Goal: Task Accomplishment & Management: Manage account settings

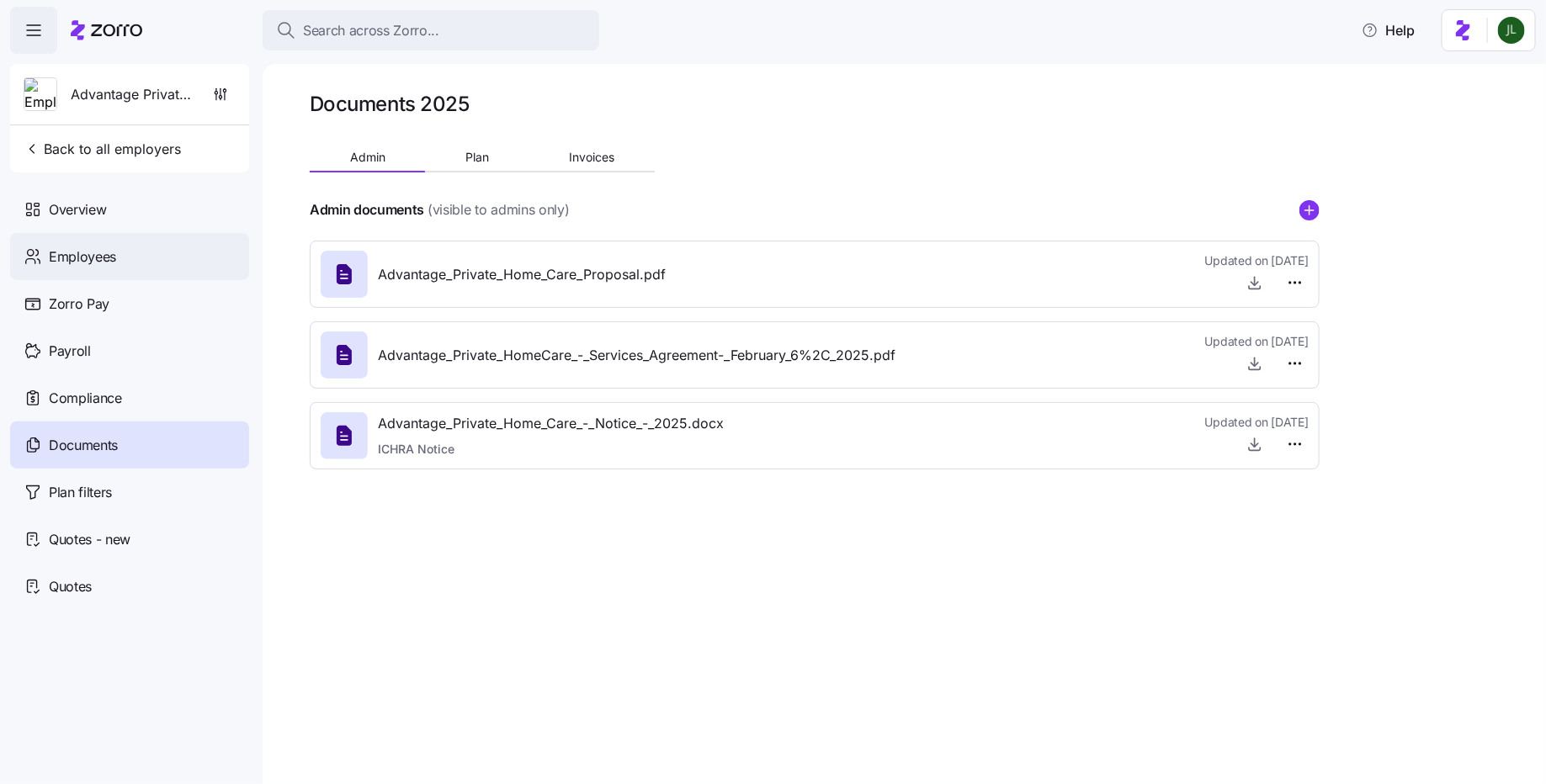
click at [104, 259] on span "Employees" at bounding box center [82, 257] width 68 height 21
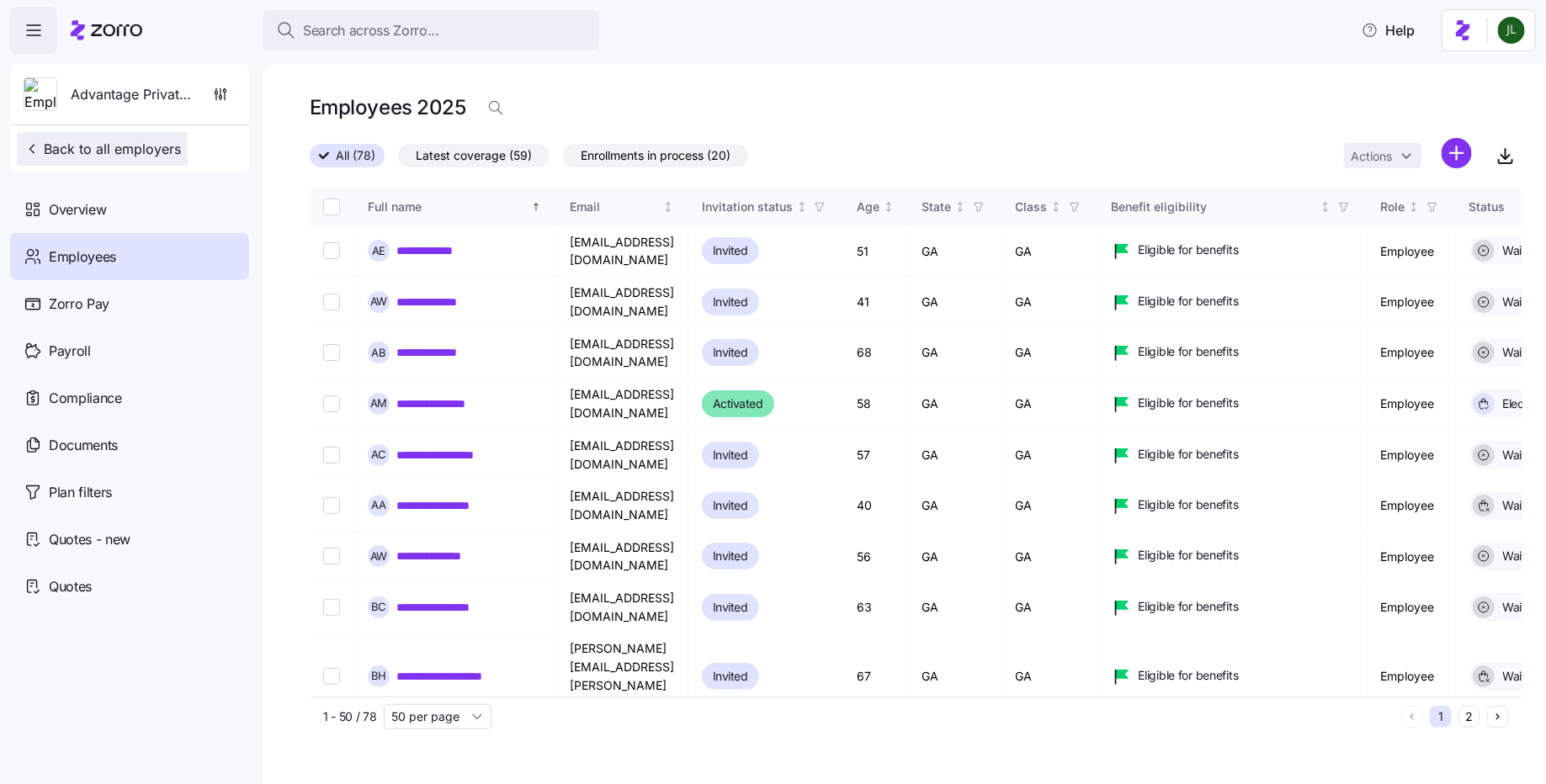
click at [105, 147] on span "Back to all employers" at bounding box center [102, 148] width 157 height 20
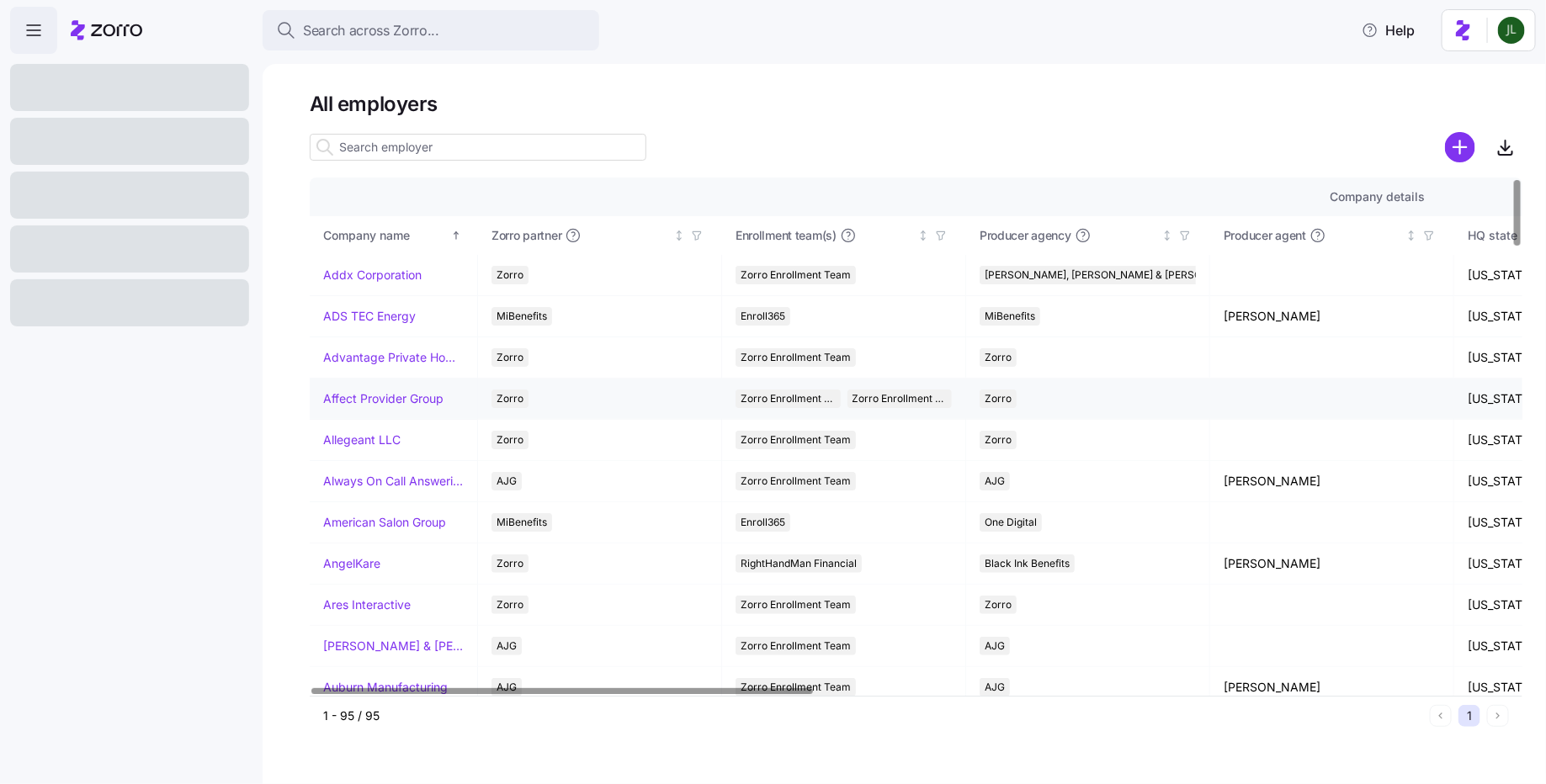
click at [385, 401] on link "Affect Provider Group" at bounding box center [383, 398] width 121 height 16
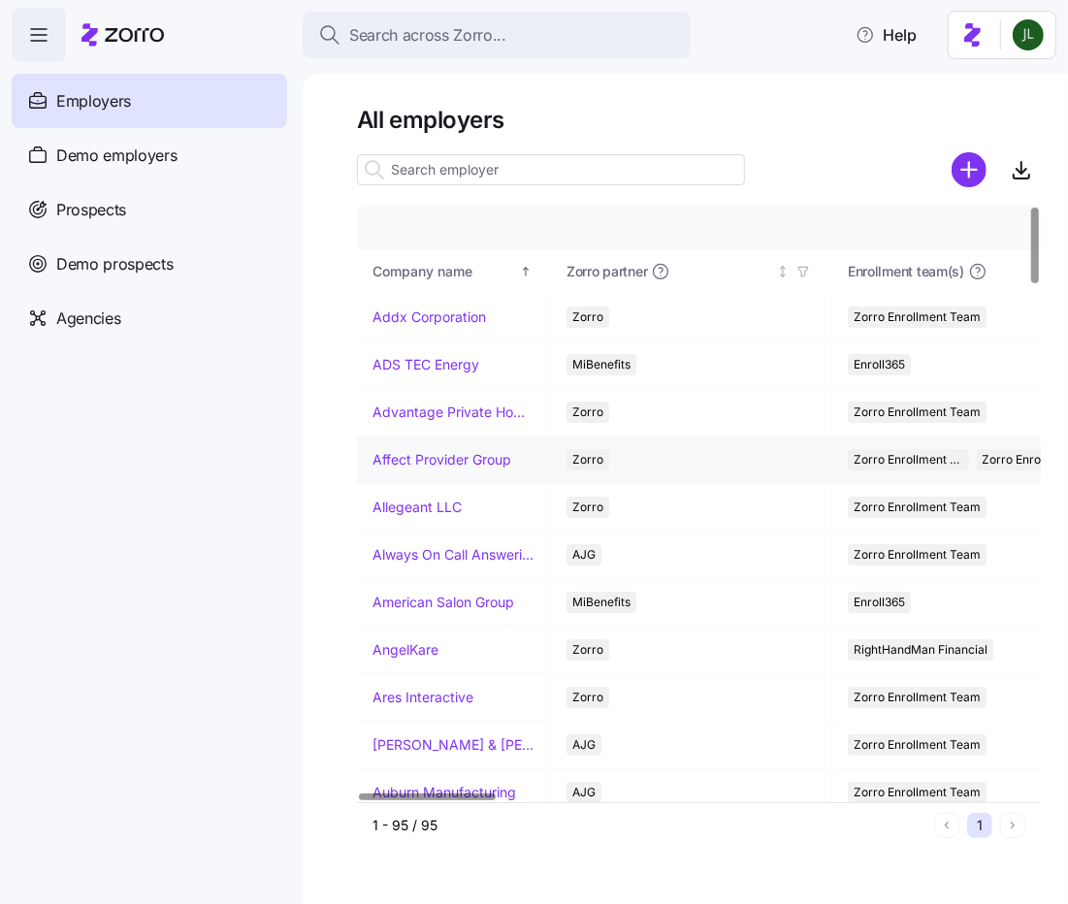
click at [462, 460] on link "Affect Provider Group" at bounding box center [442, 459] width 139 height 19
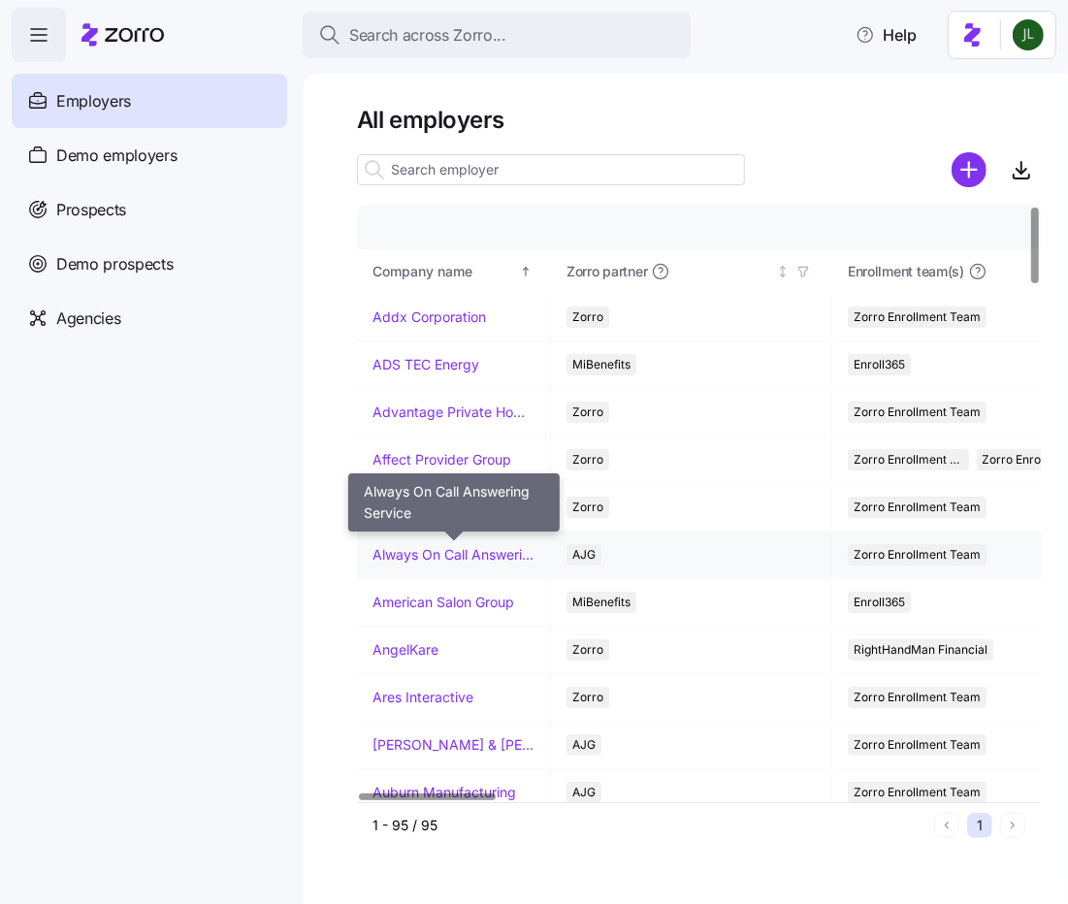
click at [435, 554] on link "Always On Call Answering Service" at bounding box center [454, 554] width 162 height 19
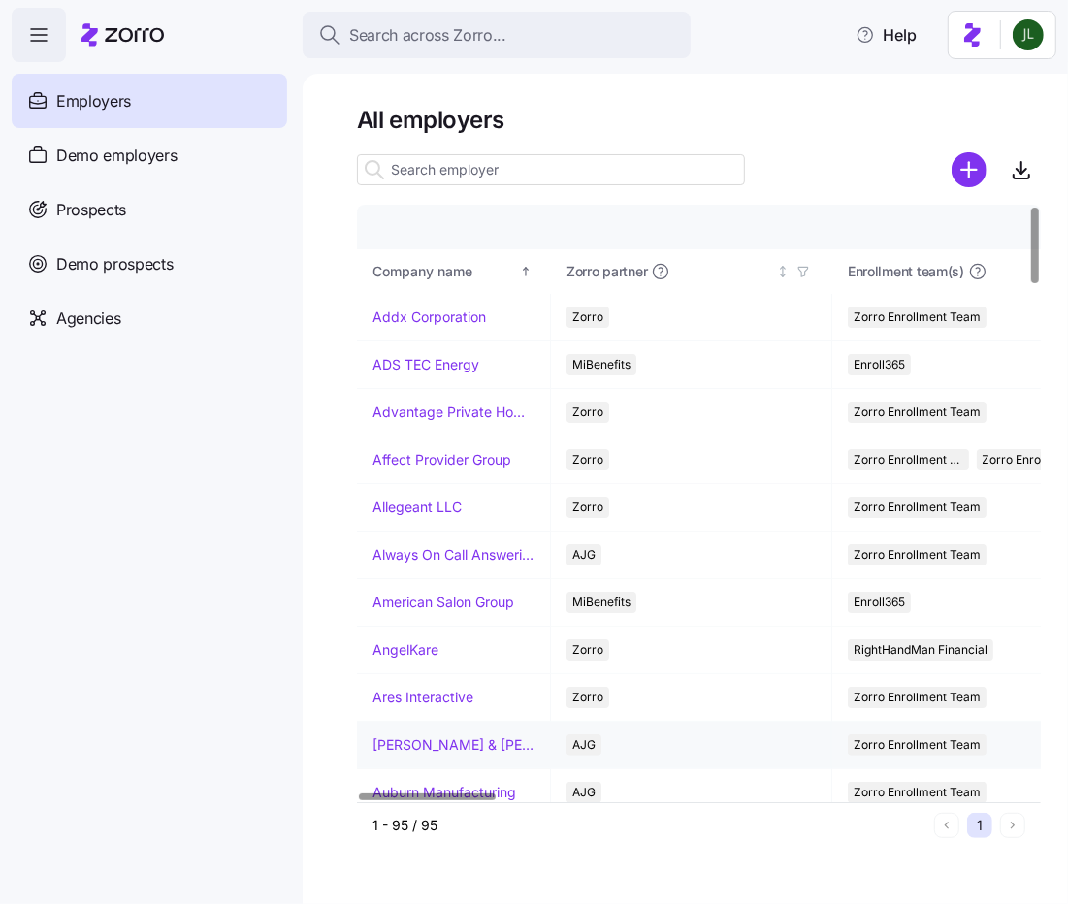
click at [420, 750] on link "Arnold & Son's" at bounding box center [454, 744] width 162 height 19
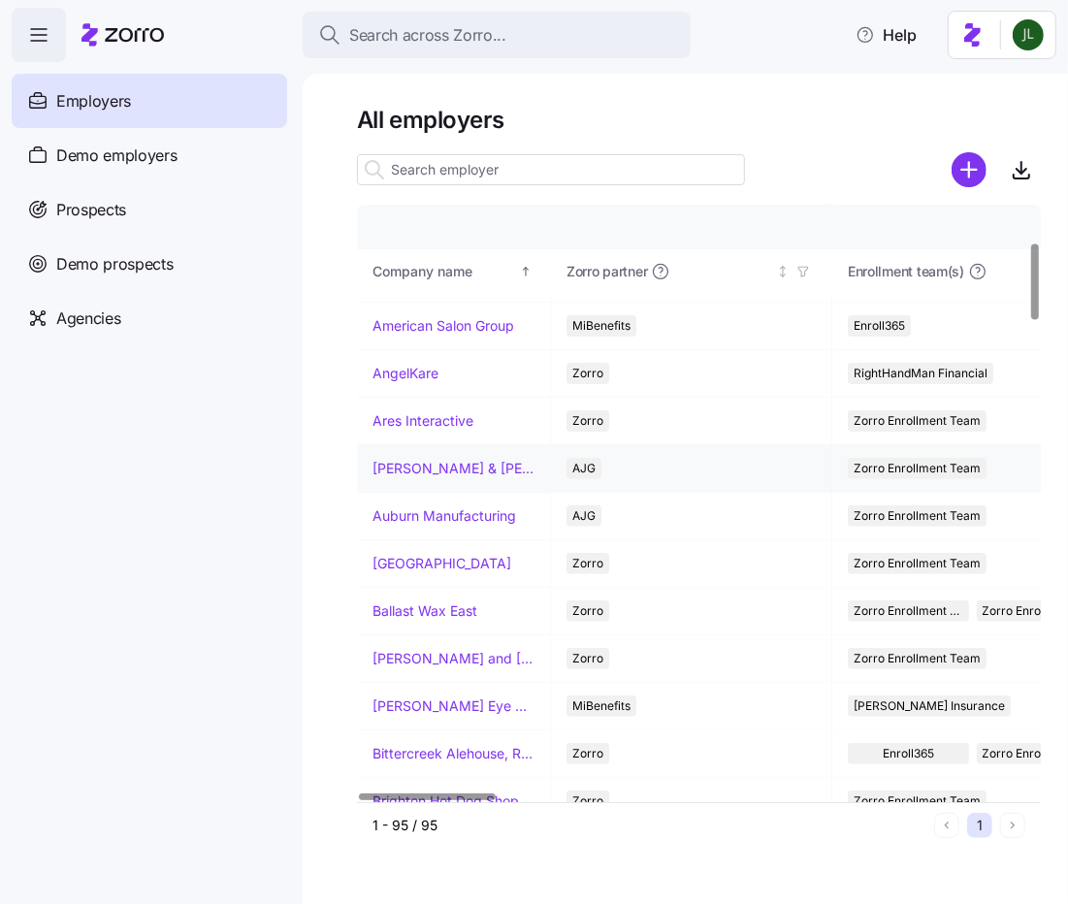
scroll to position [284, 0]
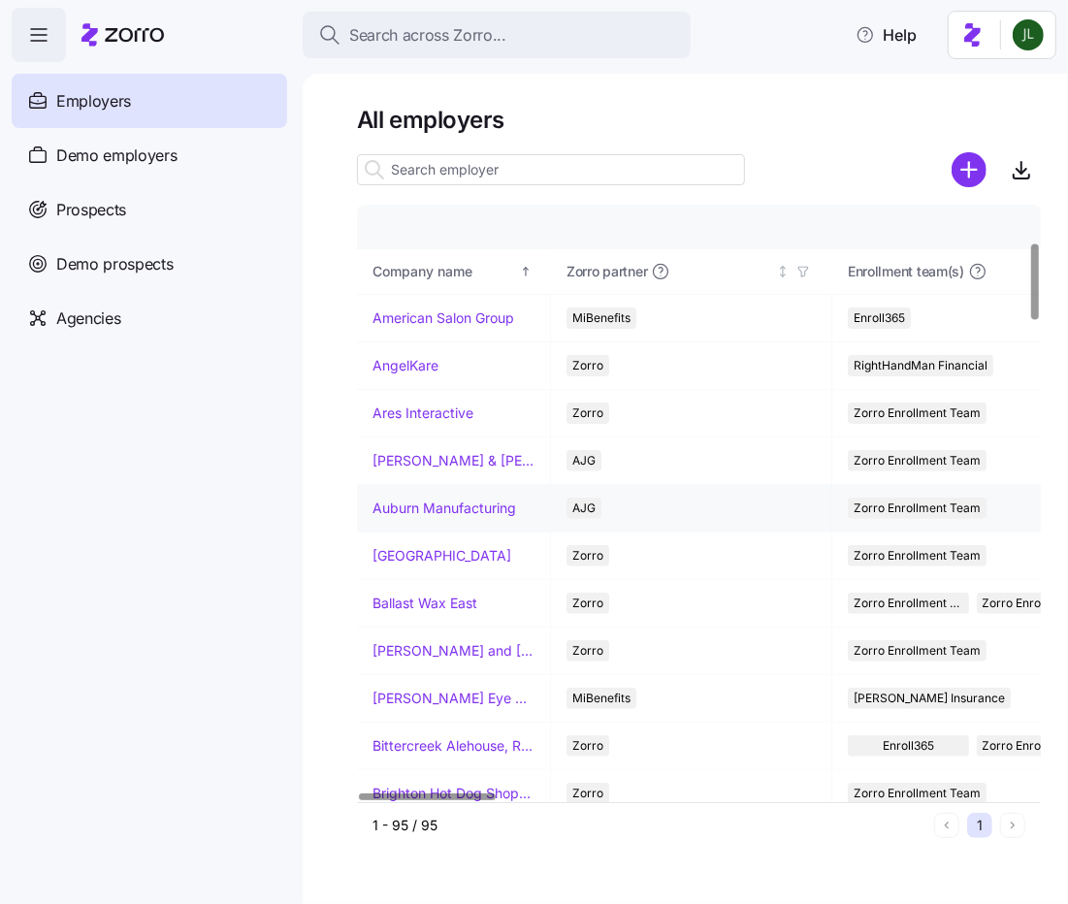
click at [453, 513] on td "Auburn Manufacturing" at bounding box center [454, 509] width 194 height 48
click at [442, 504] on link "Auburn Manufacturing" at bounding box center [445, 508] width 144 height 19
click at [439, 553] on link "Avondale House" at bounding box center [442, 555] width 139 height 19
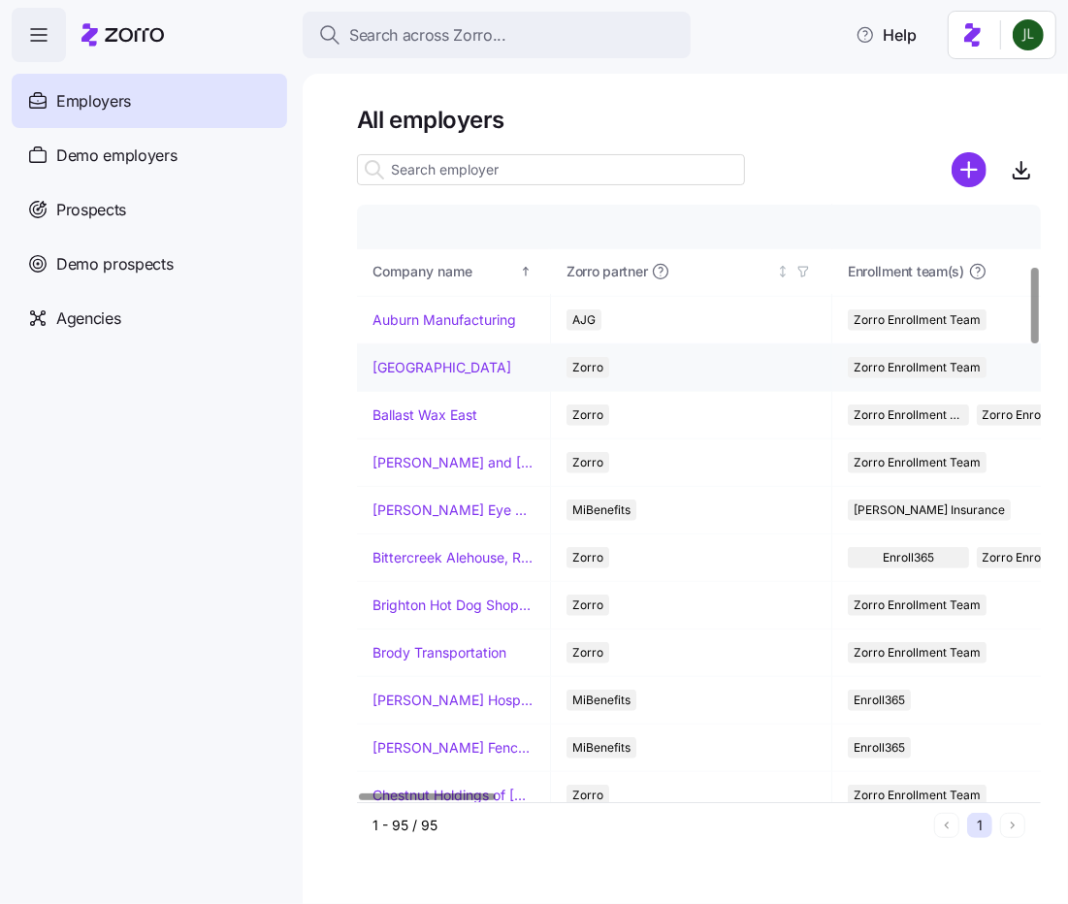
scroll to position [477, 0]
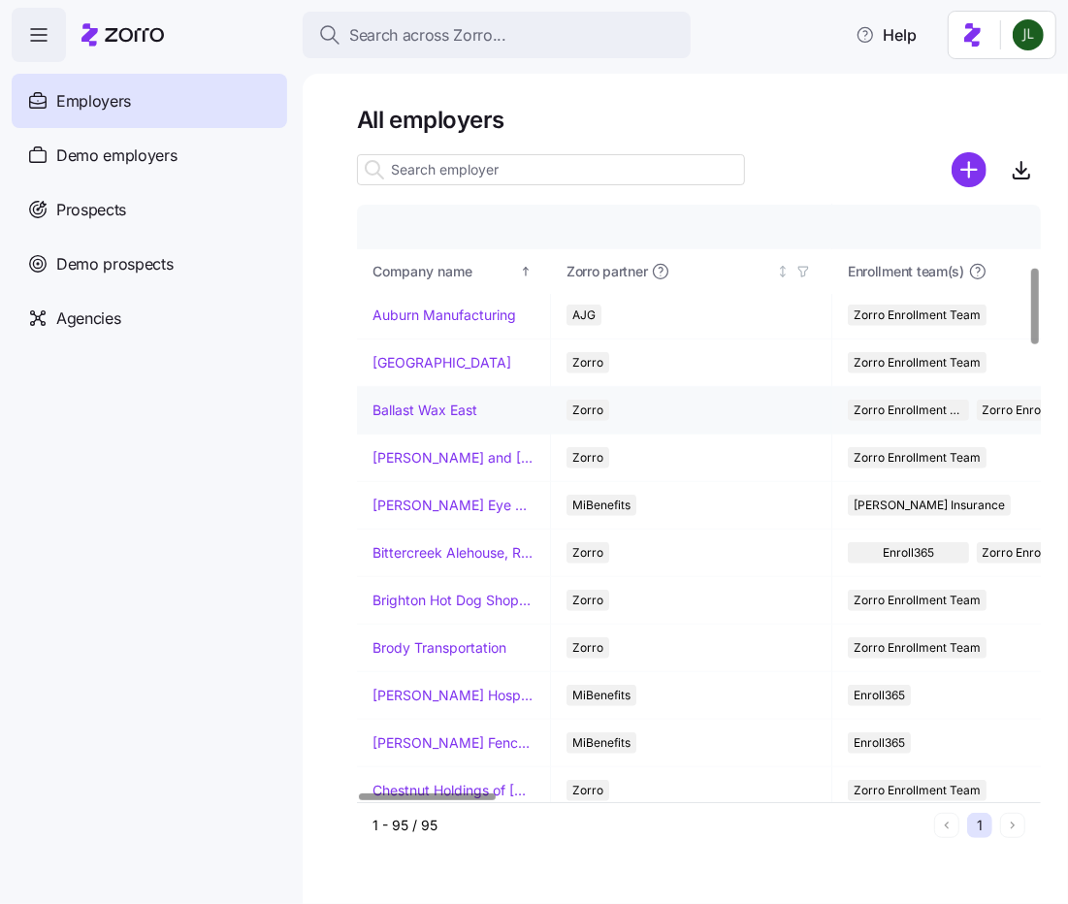
click at [406, 411] on link "Ballast Wax East" at bounding box center [425, 410] width 105 height 19
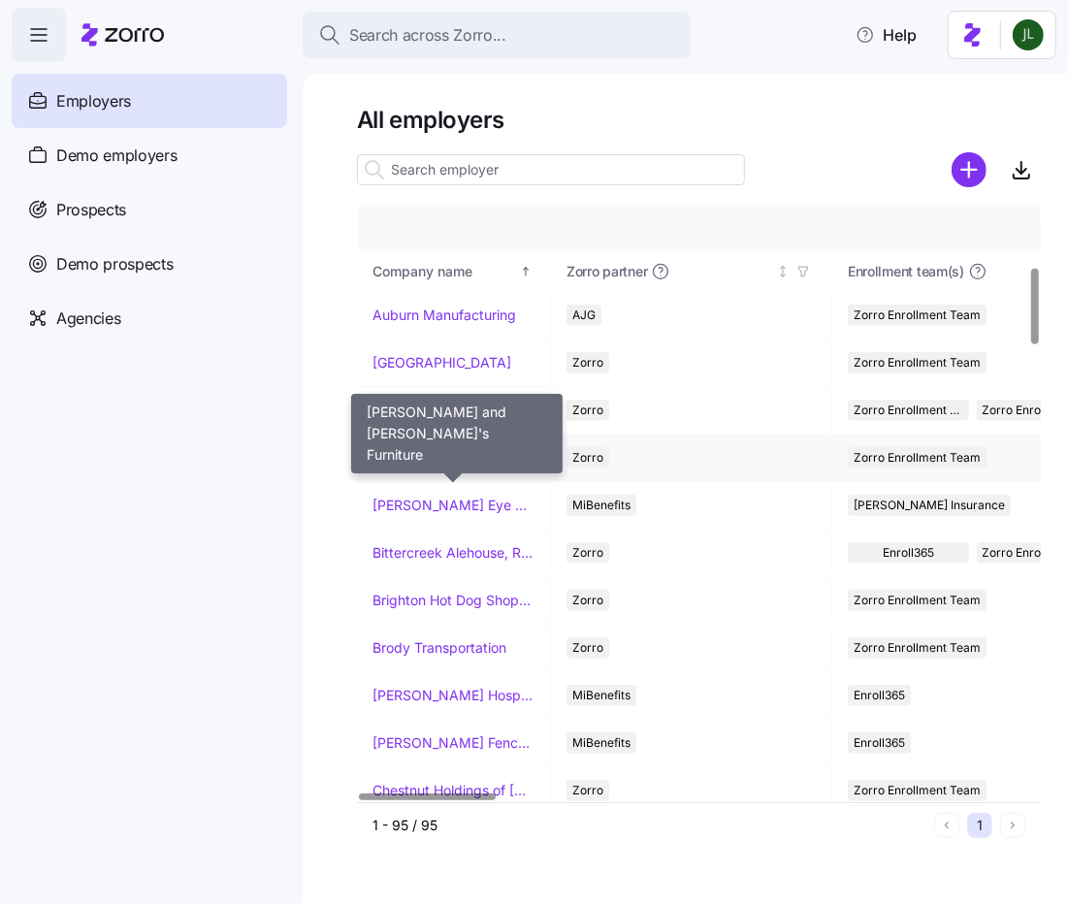
click at [406, 448] on link "Bernie and Phyl's Furniture" at bounding box center [454, 457] width 162 height 19
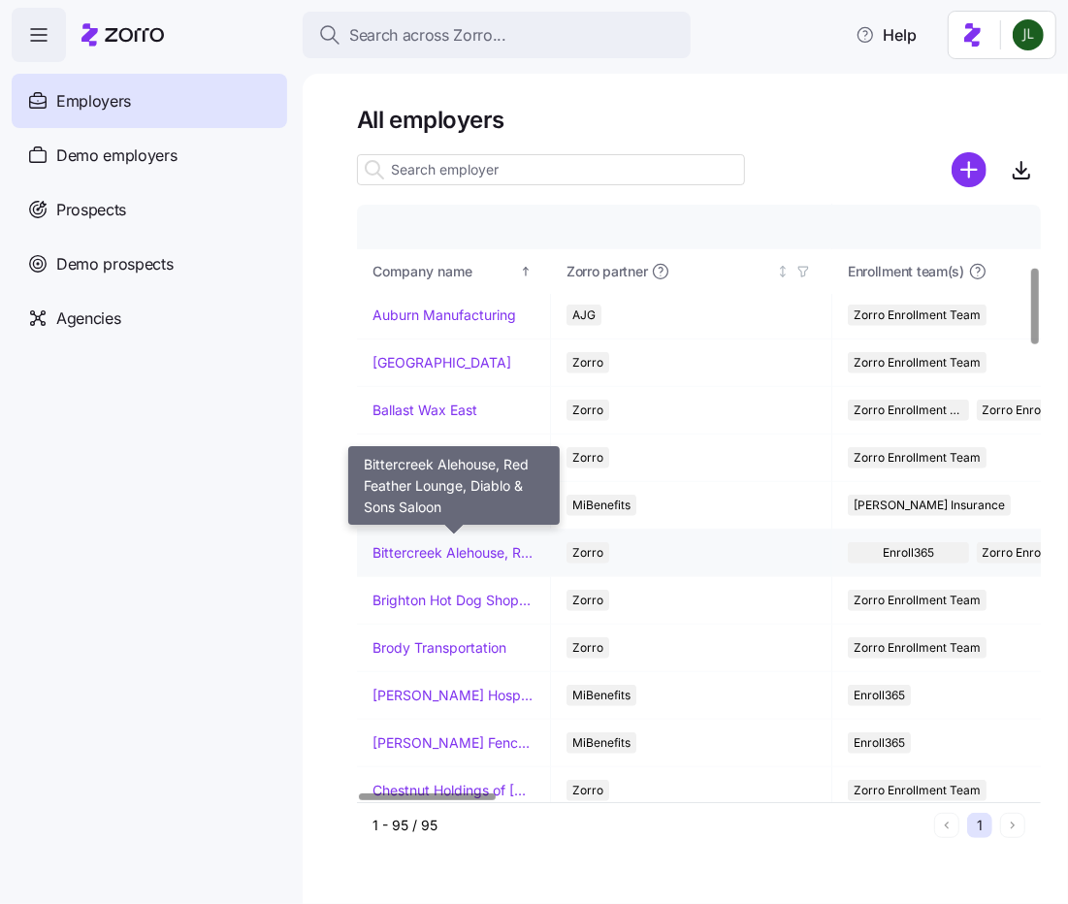
click at [397, 545] on link "Bittercreek Alehouse, Red Feather Lounge, Diablo & Sons Saloon" at bounding box center [454, 552] width 162 height 19
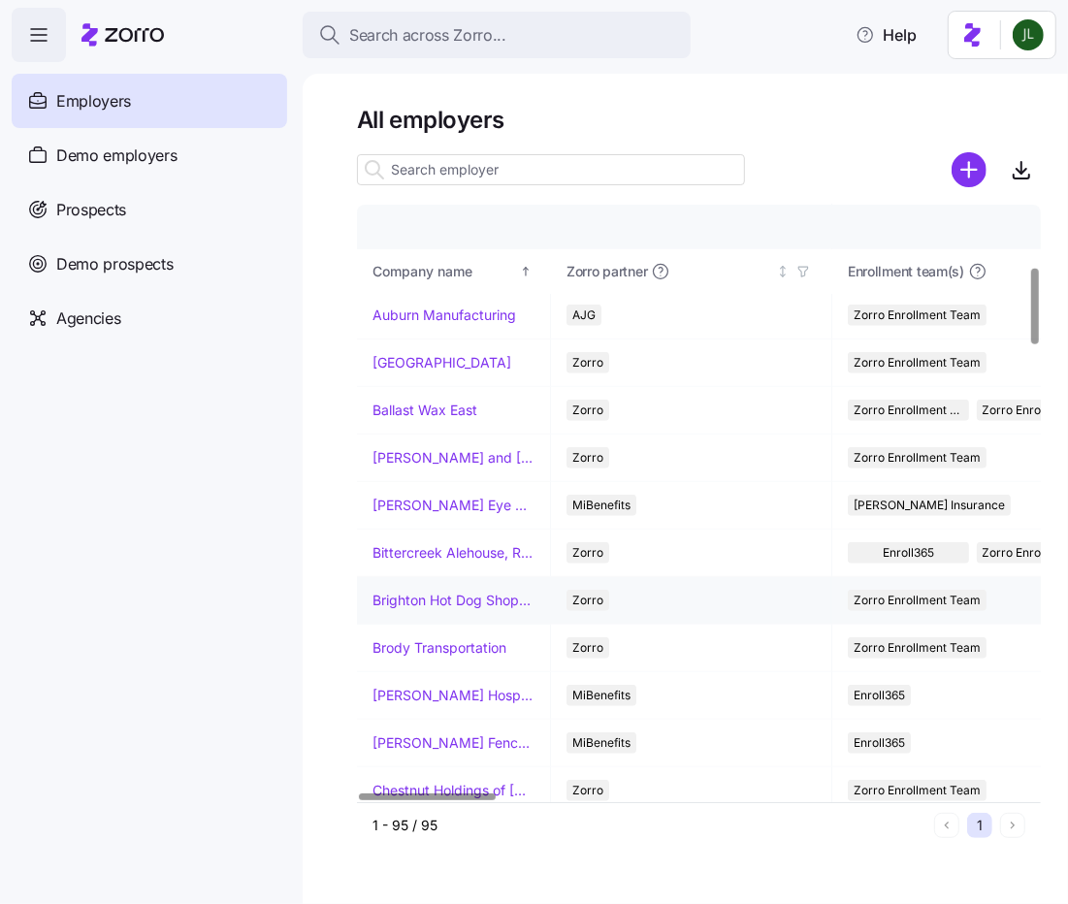
click at [403, 581] on td "Brighton Hot Dog Shoppe" at bounding box center [454, 601] width 194 height 48
click at [402, 591] on link "Brighton Hot Dog Shoppe" at bounding box center [454, 600] width 162 height 19
click at [404, 638] on link "Brody Transportation" at bounding box center [440, 647] width 134 height 19
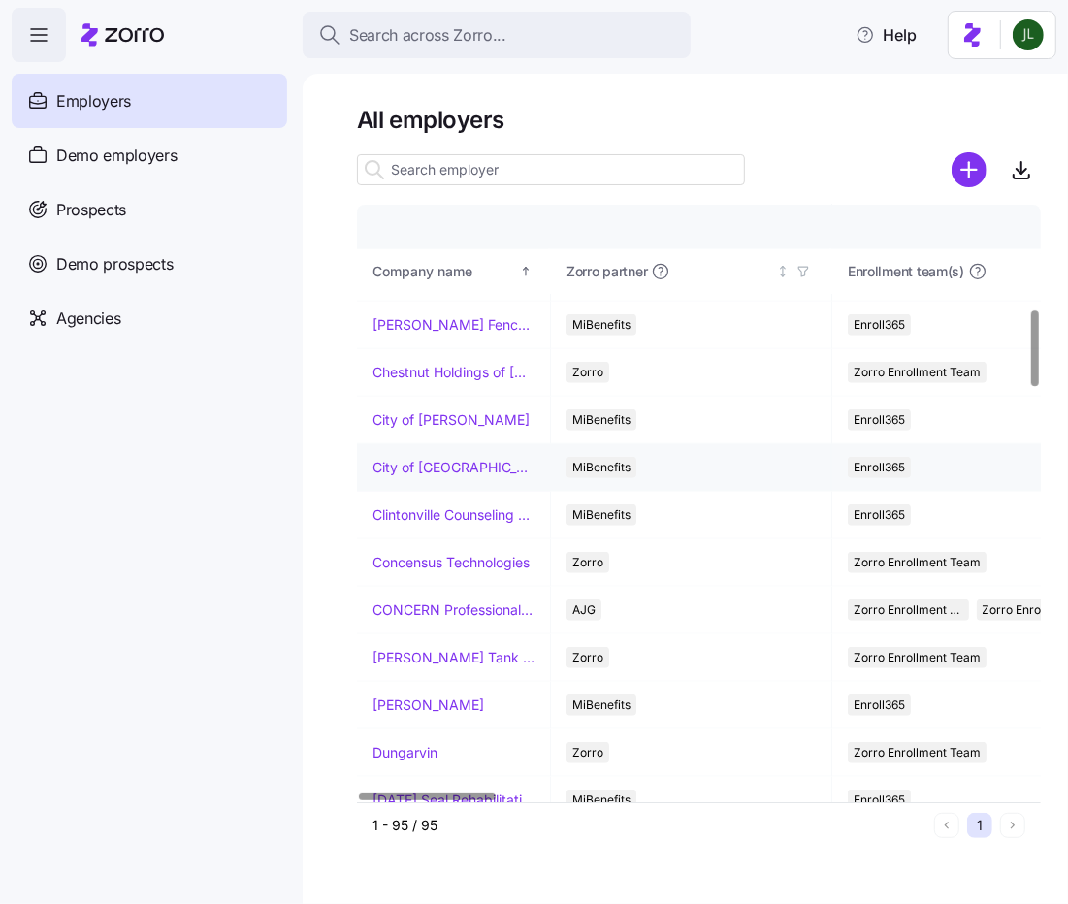
scroll to position [918, 0]
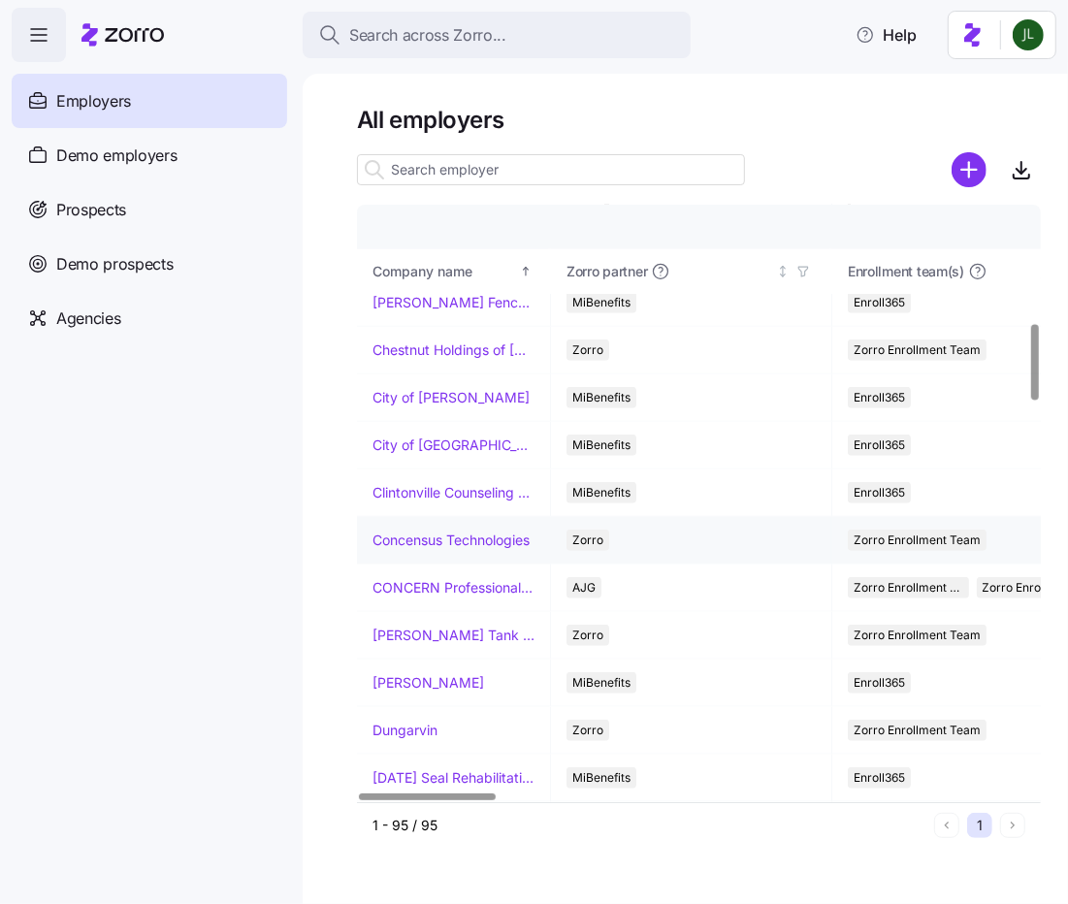
click at [415, 531] on link "Concensus Technologies" at bounding box center [451, 540] width 157 height 19
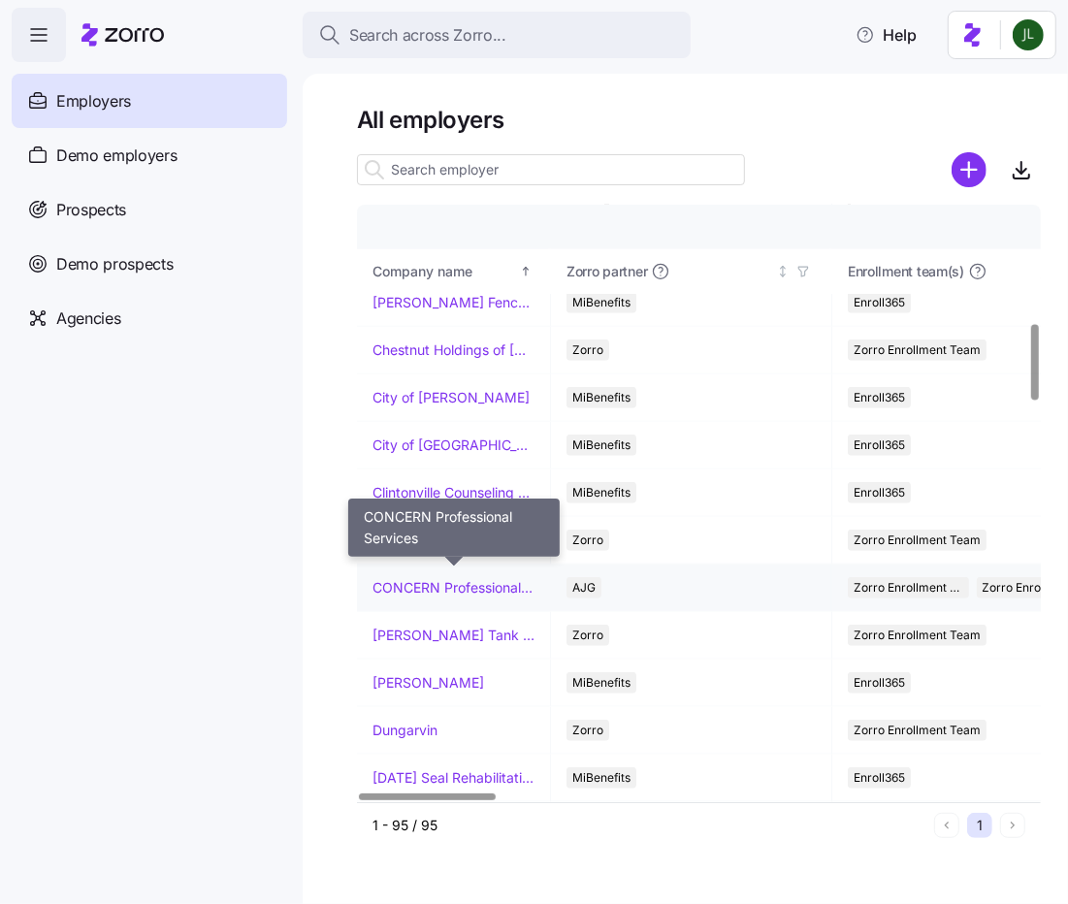
click at [414, 578] on link "CONCERN Professional Services" at bounding box center [454, 587] width 162 height 19
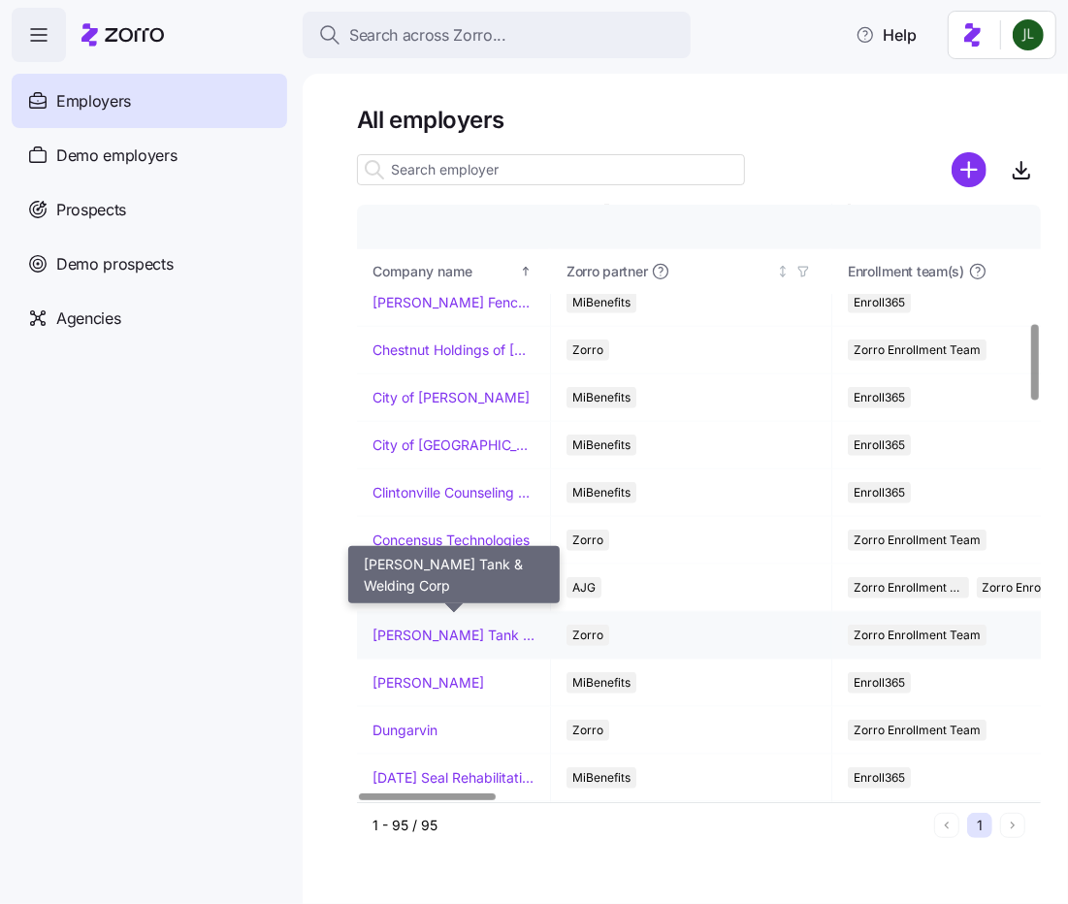
click at [414, 626] on link "Cooper Tank & Welding Corp" at bounding box center [454, 635] width 162 height 19
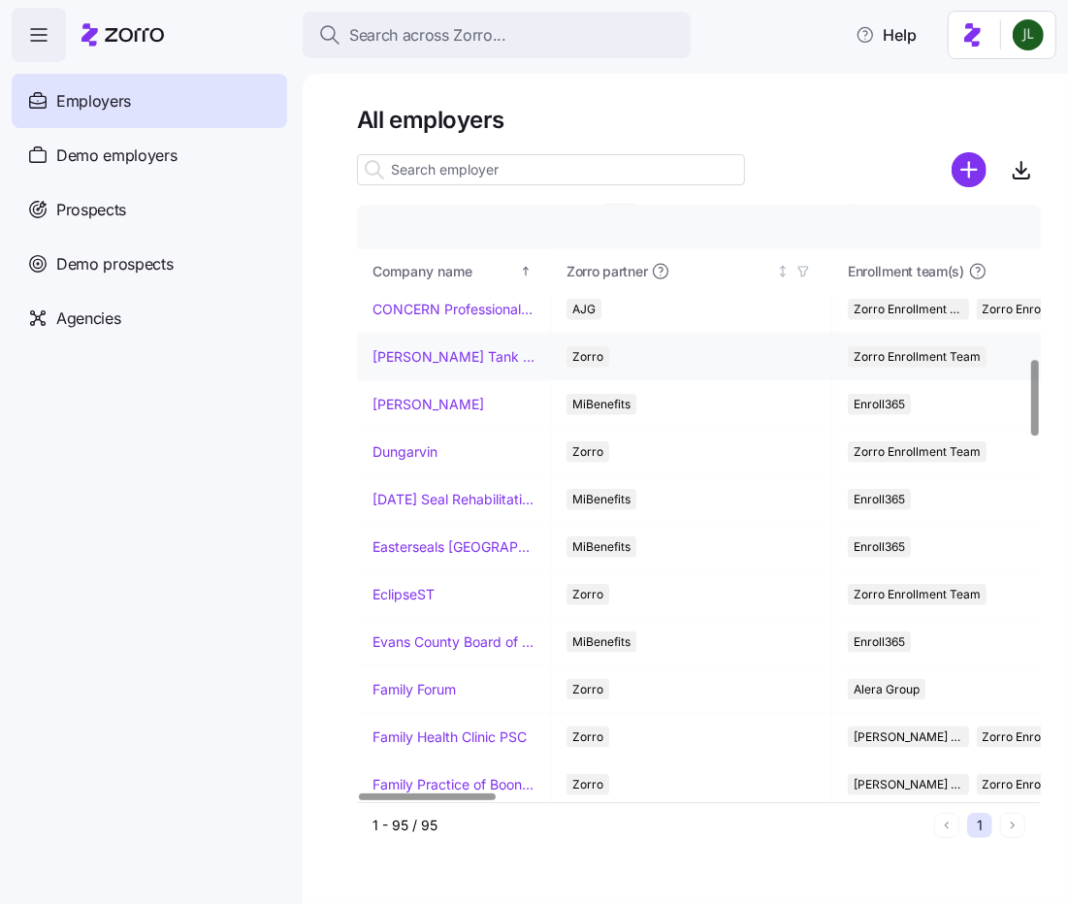
scroll to position [1199, 0]
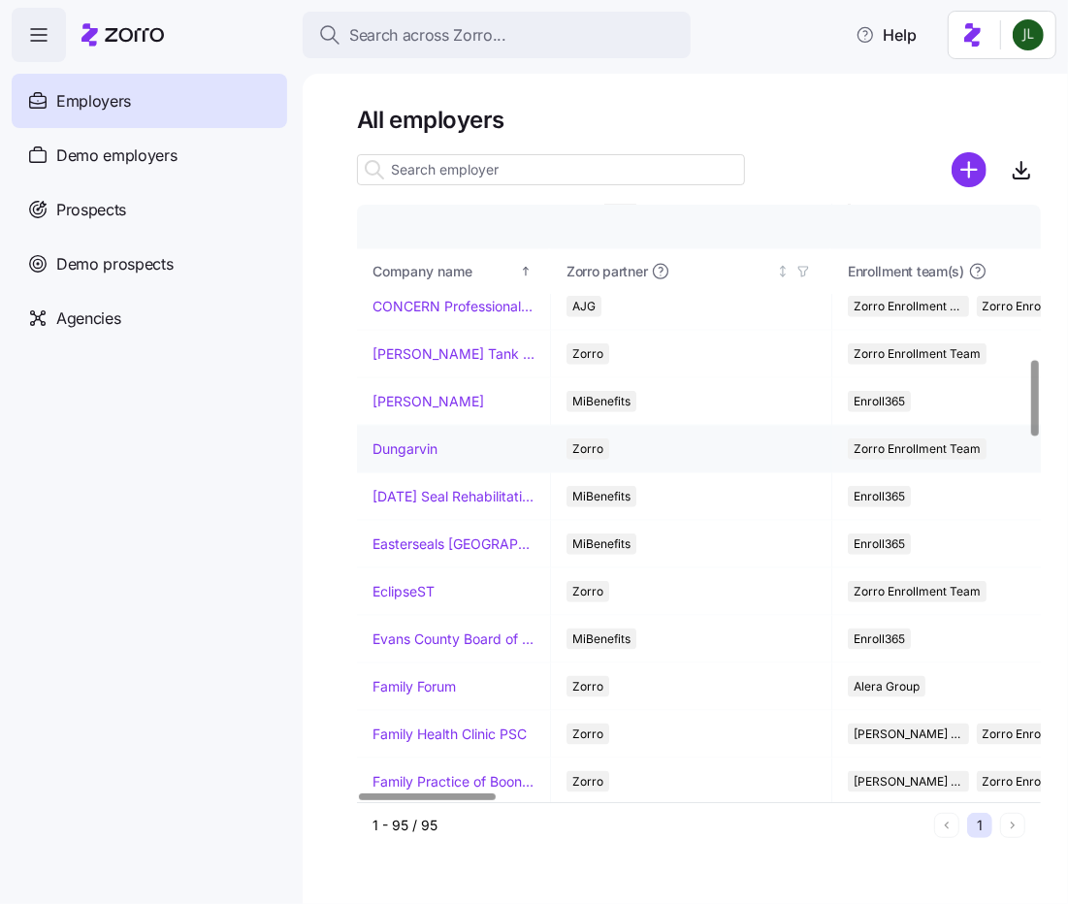
click at [412, 439] on link "Dungarvin" at bounding box center [405, 448] width 65 height 19
click at [404, 582] on link "EclipseST" at bounding box center [404, 591] width 62 height 19
click at [416, 677] on link "Family Forum" at bounding box center [414, 686] width 83 height 19
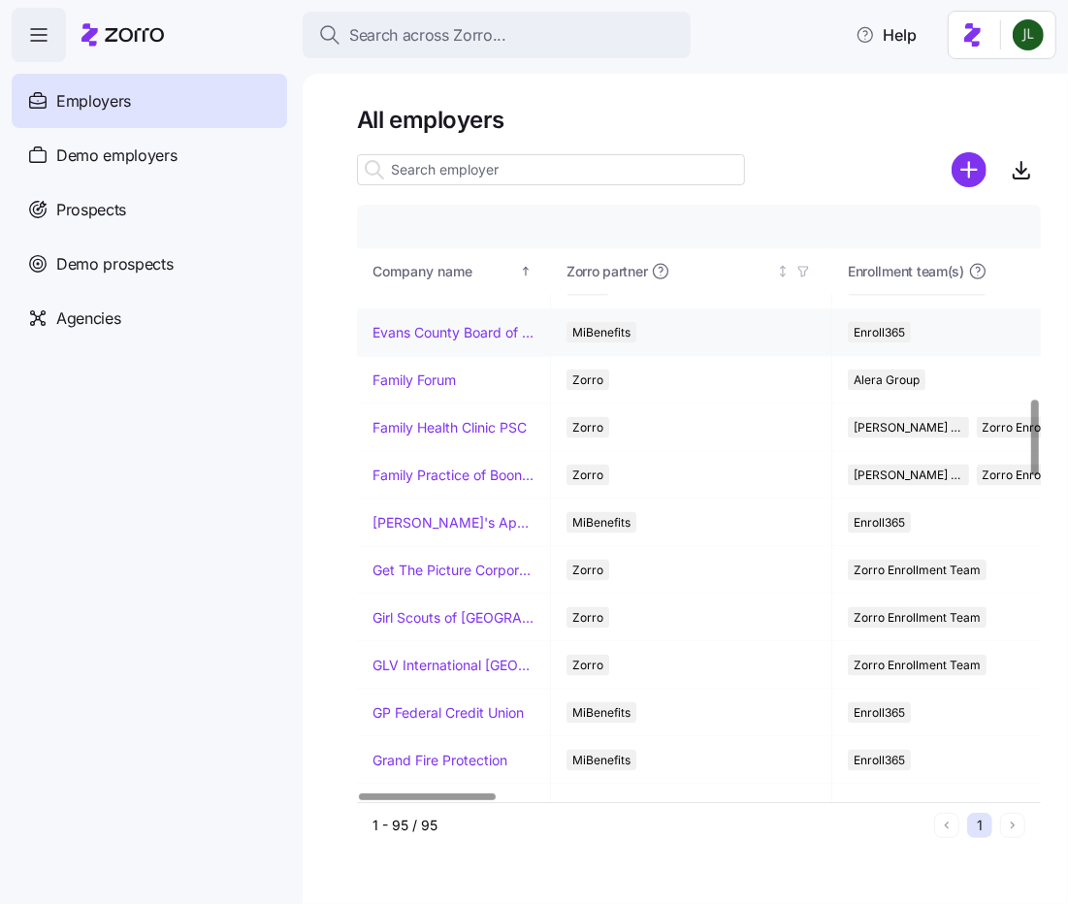
scroll to position [1510, 0]
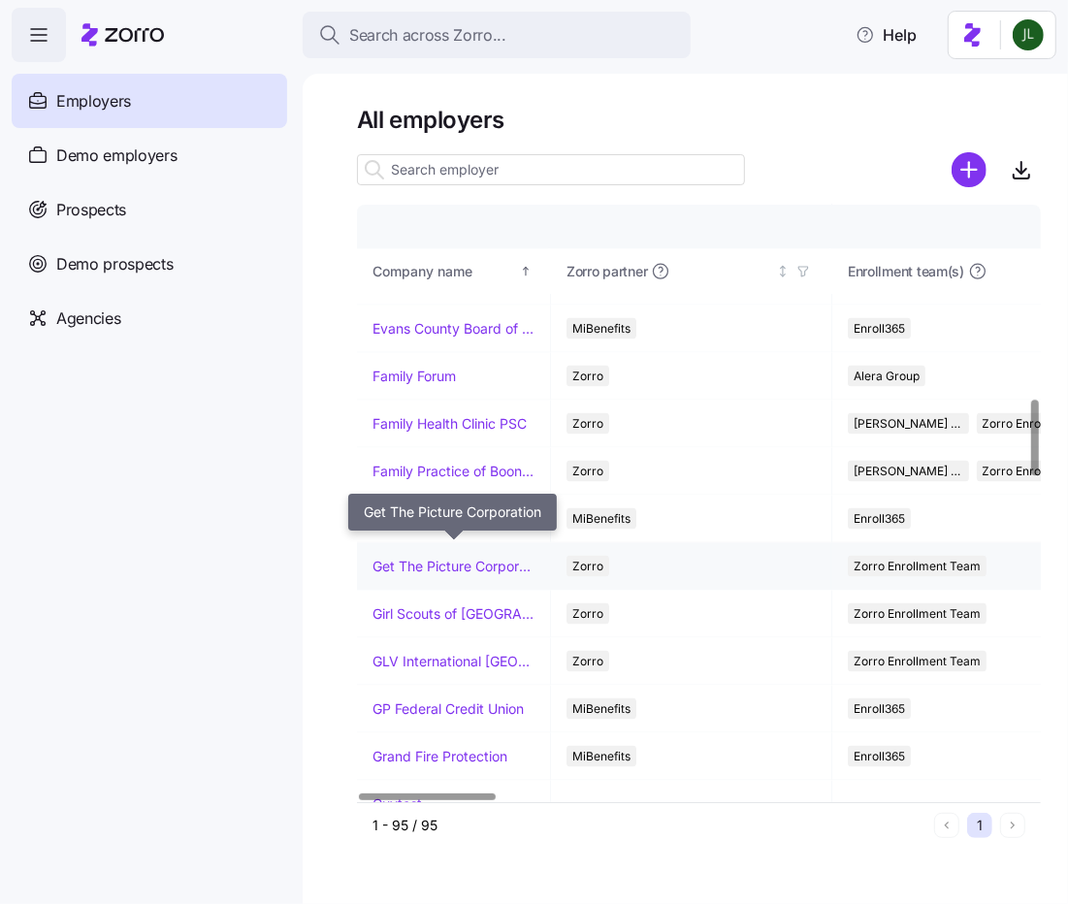
click at [408, 557] on link "Get The Picture Corporation" at bounding box center [454, 566] width 162 height 19
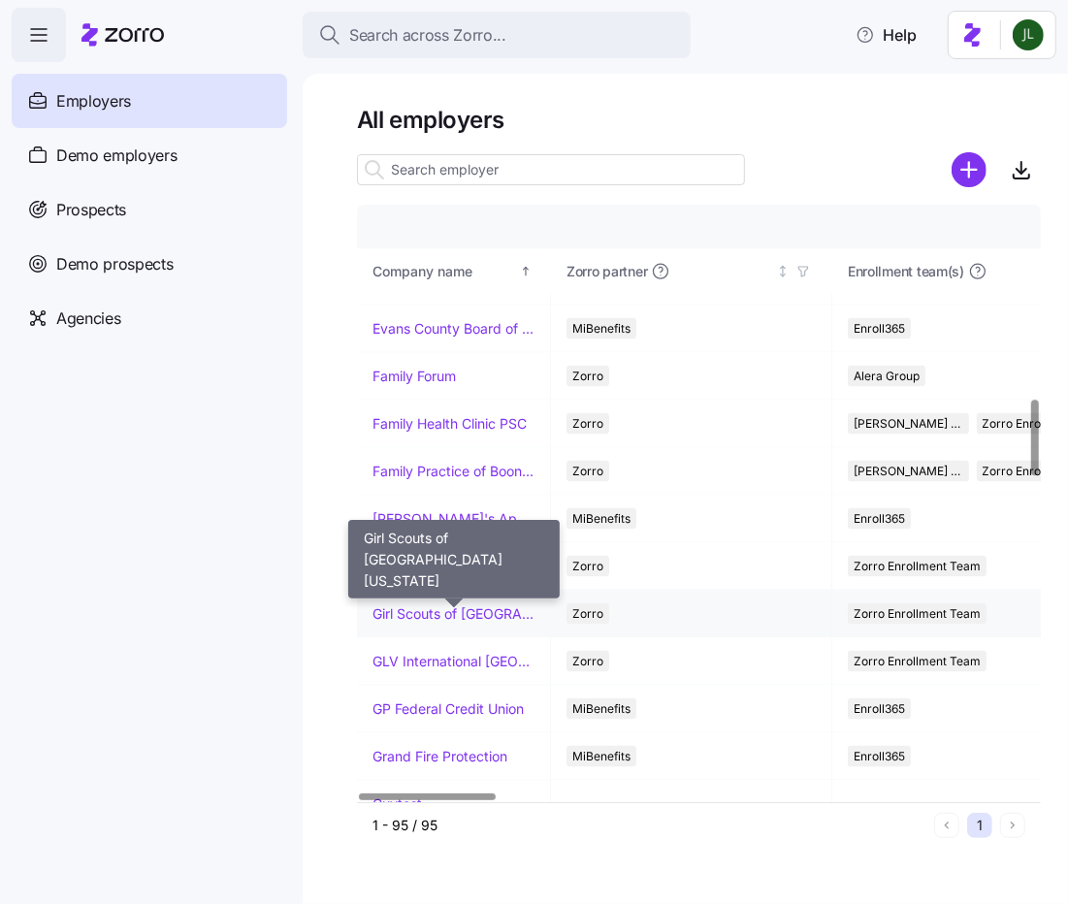
click at [412, 604] on link "Girl Scouts of Historic Georgia" at bounding box center [454, 613] width 162 height 19
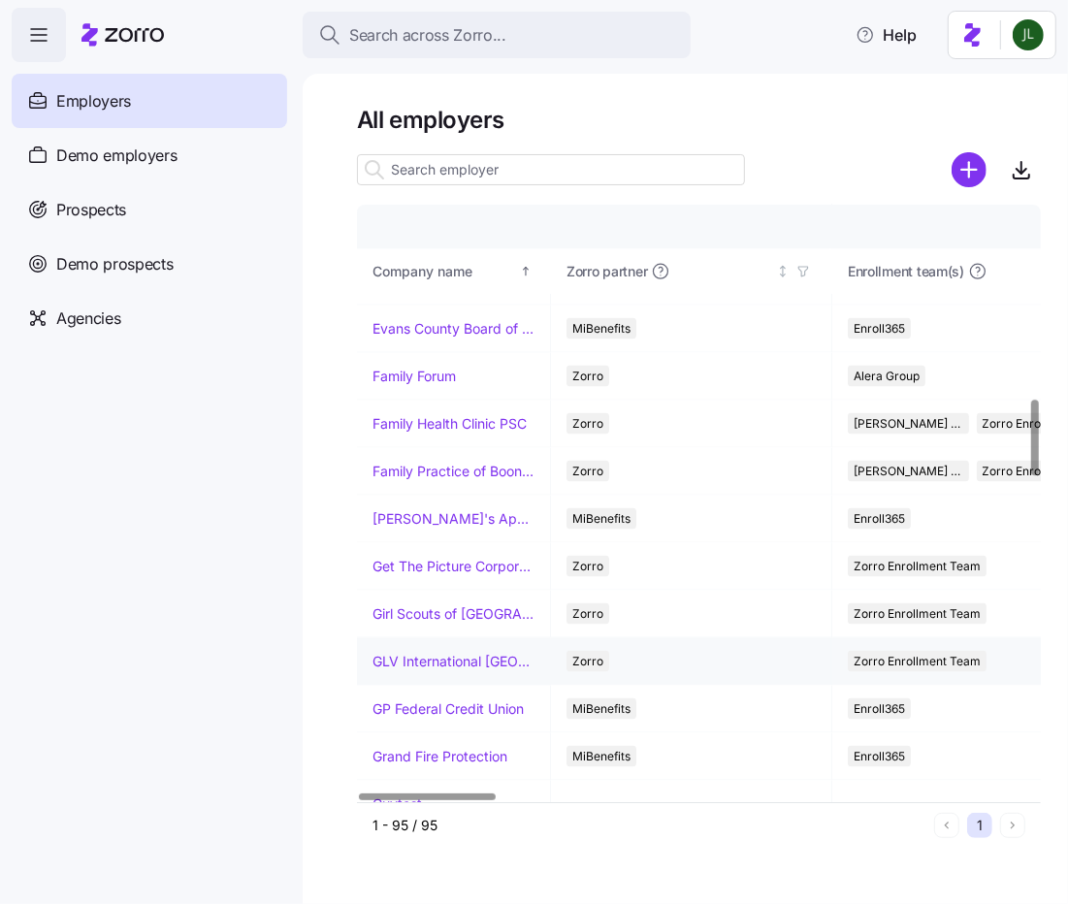
click at [417, 652] on link "GLV International USA" at bounding box center [454, 661] width 162 height 19
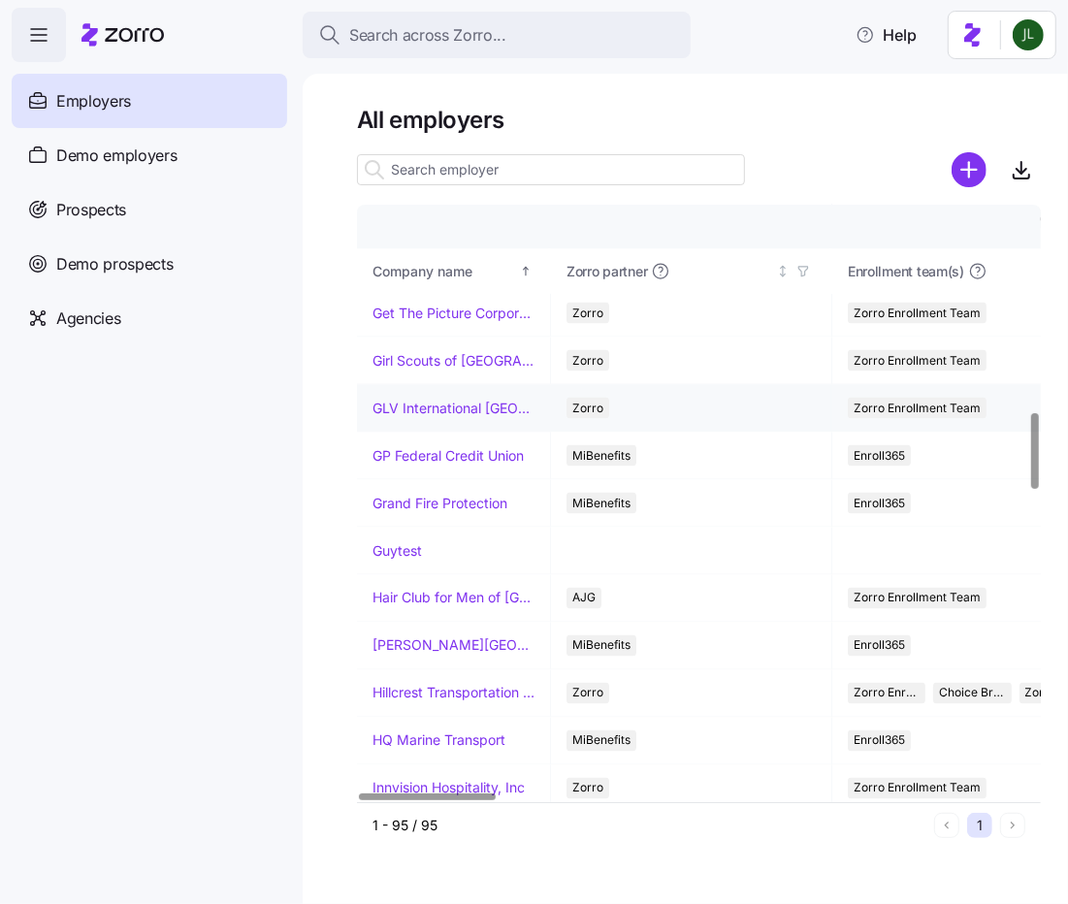
scroll to position [1766, 0]
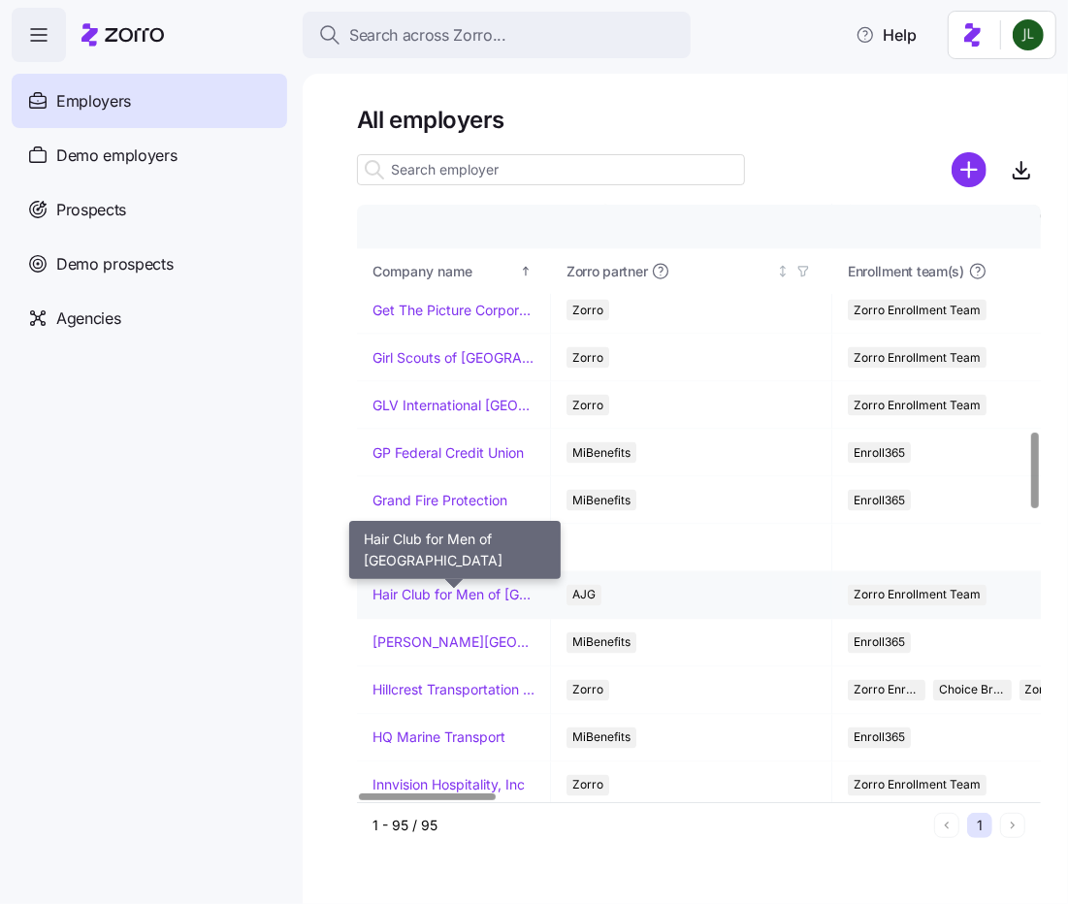
click at [415, 586] on link "Hair Club for Men of Boston" at bounding box center [454, 595] width 162 height 19
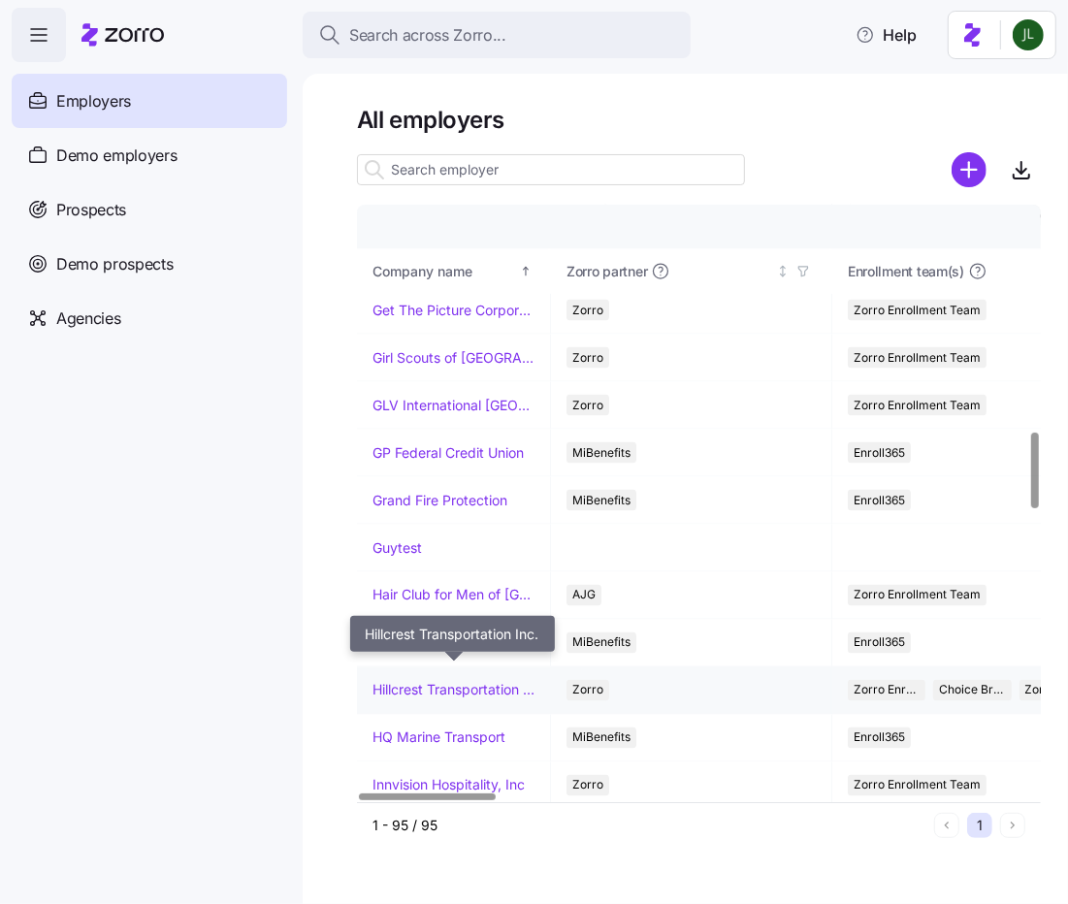
click at [394, 681] on link "Hillcrest Transportation Inc." at bounding box center [454, 690] width 162 height 19
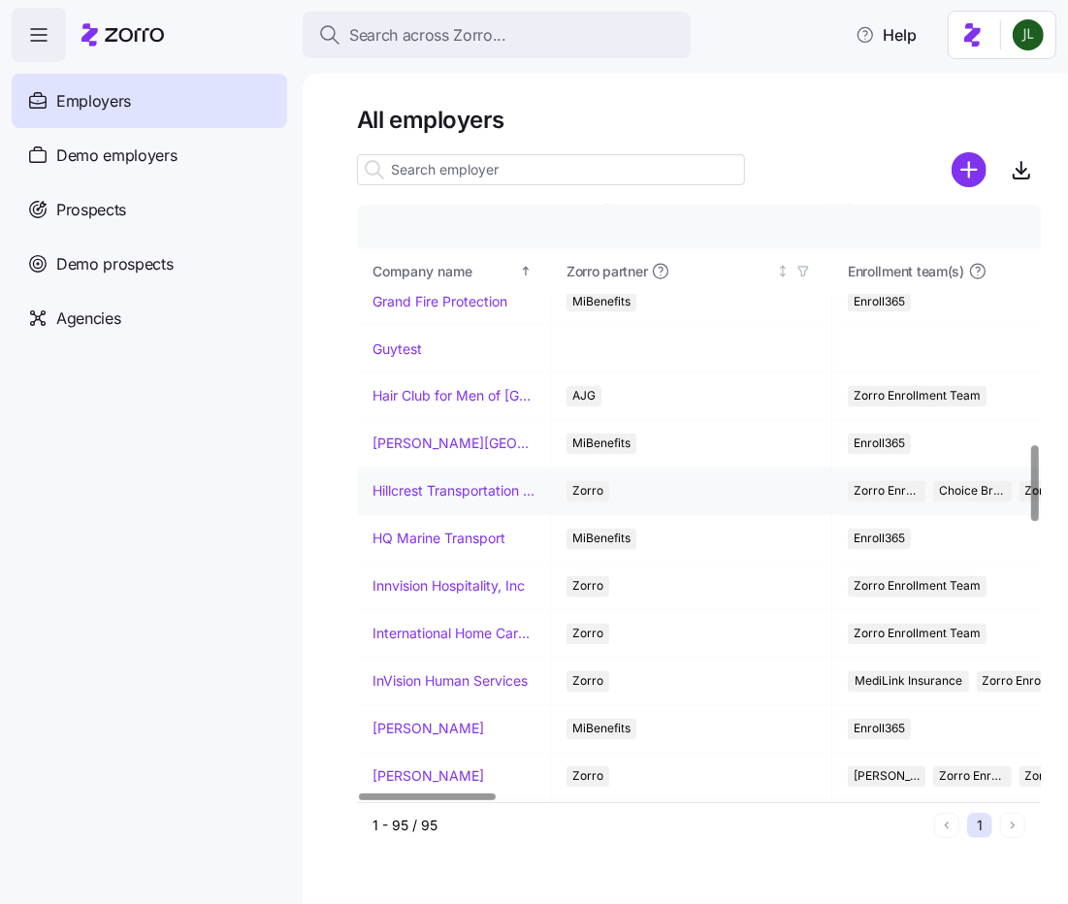
scroll to position [1969, 0]
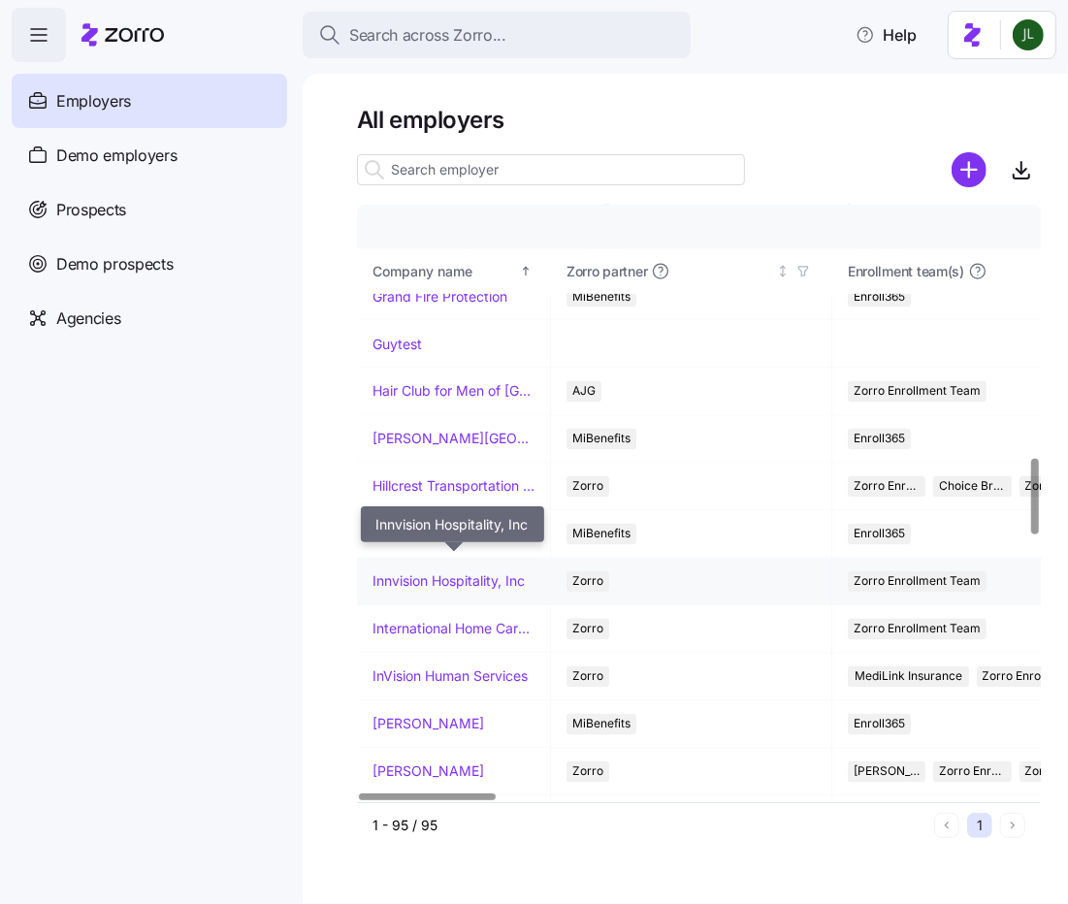
click at [431, 572] on link "Innvision Hospitality, Inc" at bounding box center [449, 581] width 152 height 19
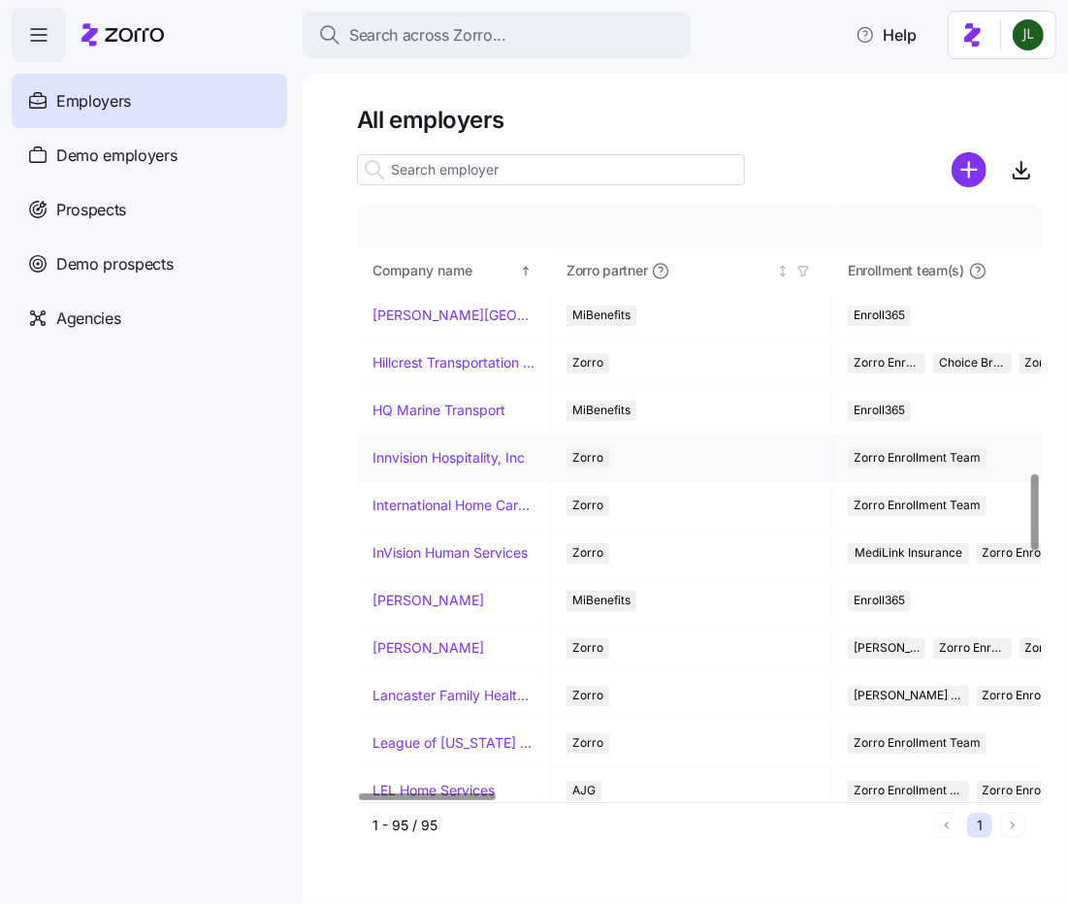
scroll to position [2096, 0]
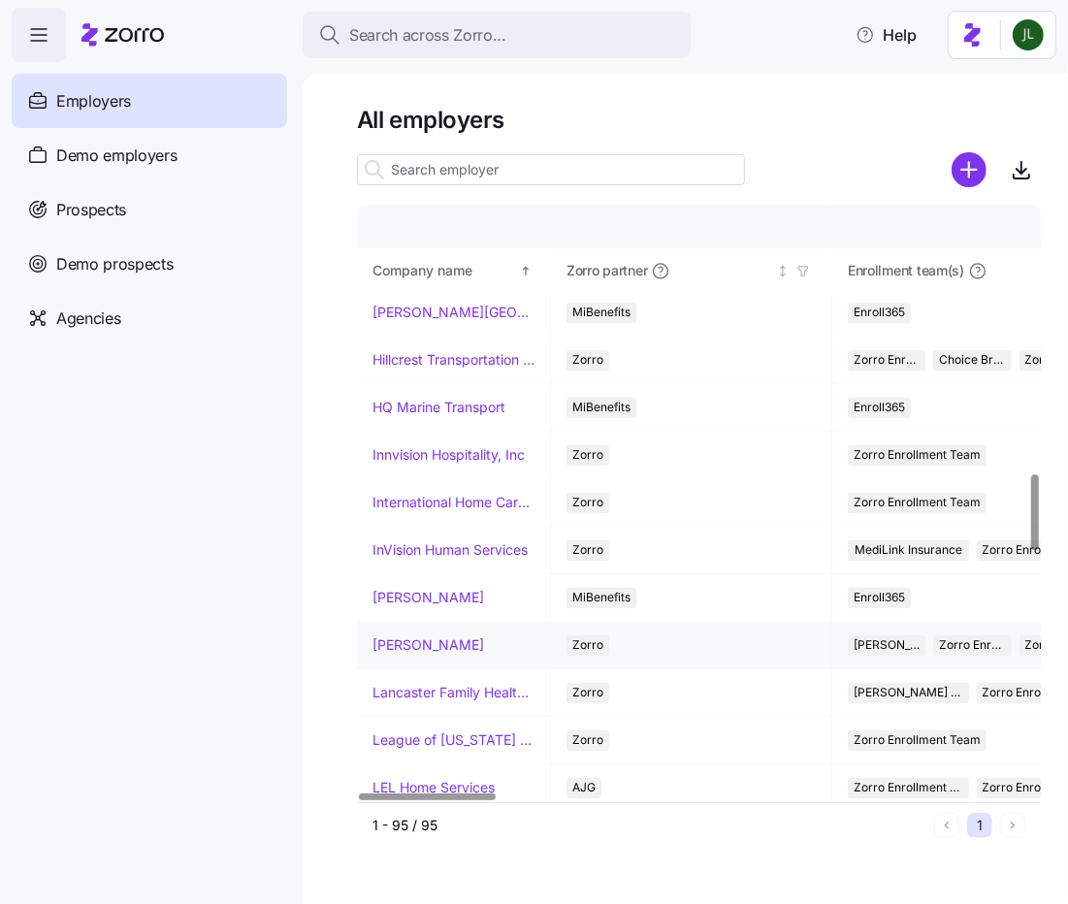
click at [401, 636] on link "Kim Cox" at bounding box center [429, 645] width 112 height 19
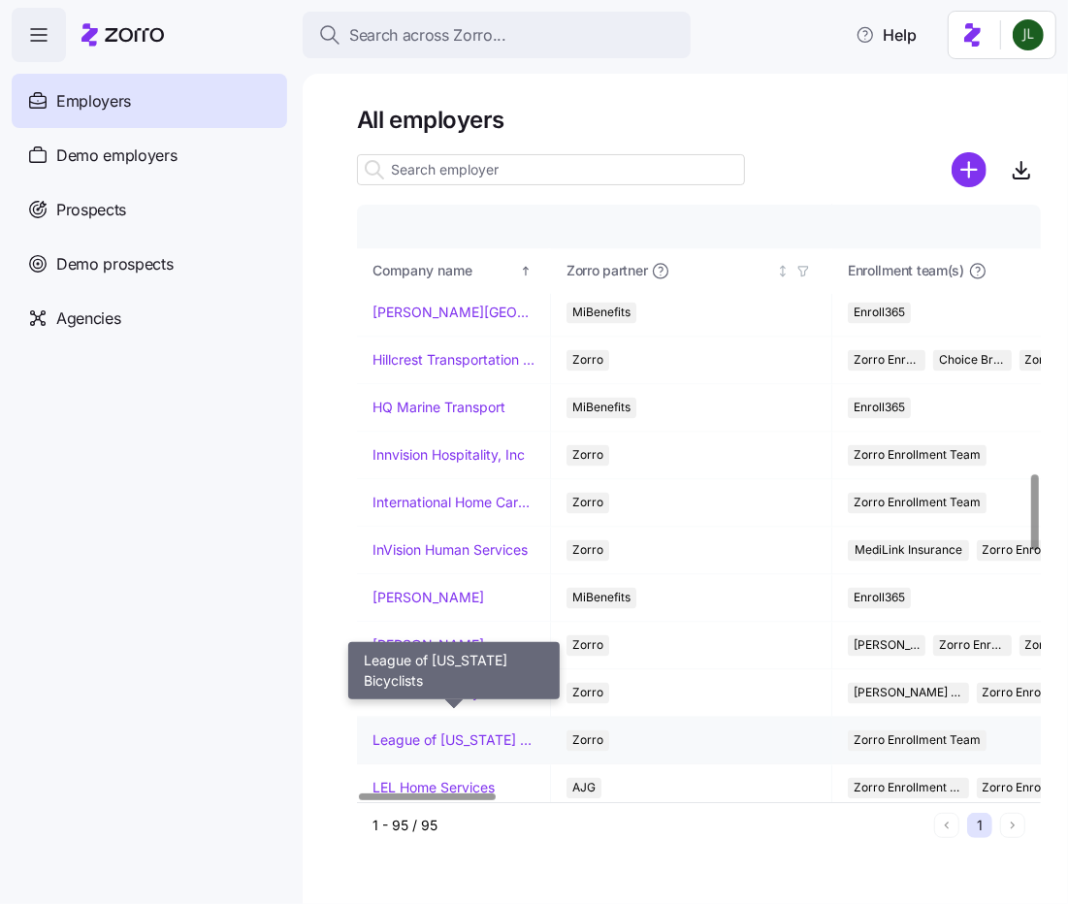
click at [404, 731] on link "League of Michigan Bicyclists" at bounding box center [454, 740] width 162 height 19
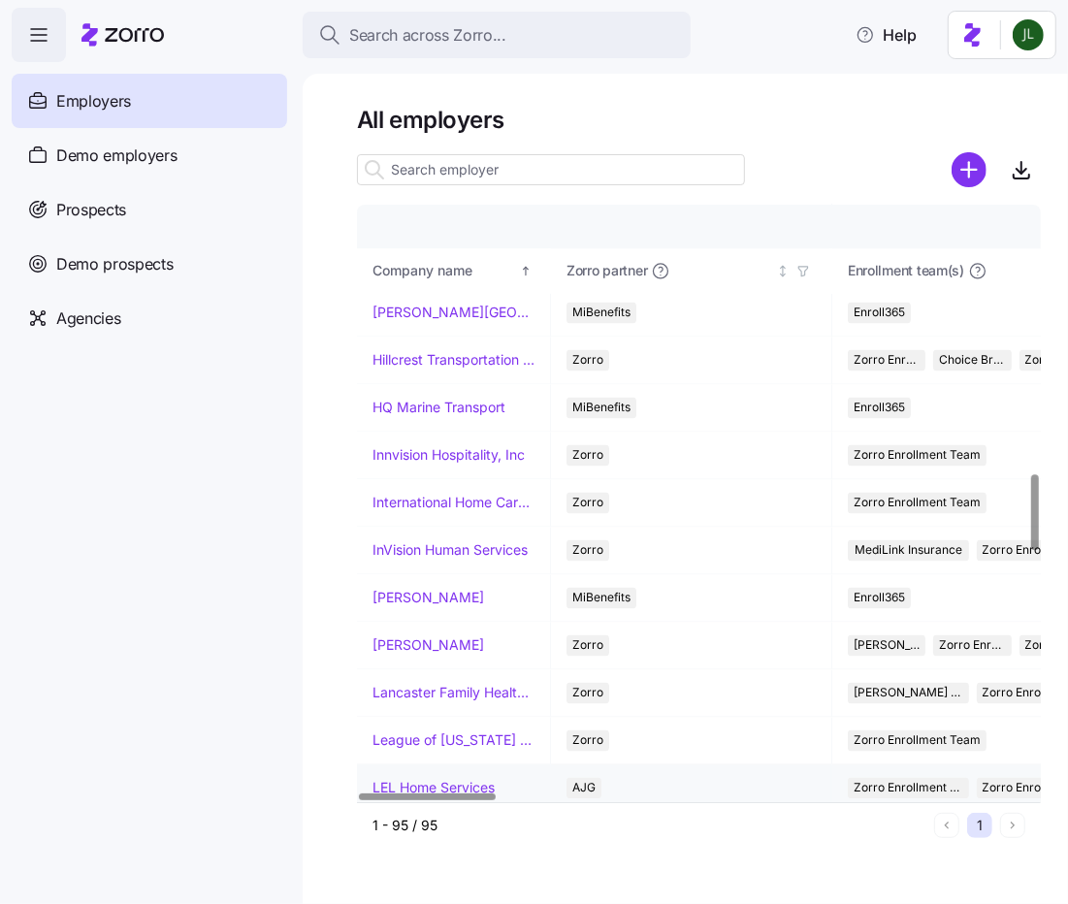
click at [400, 779] on link "LEL Home Services" at bounding box center [434, 788] width 122 height 19
click at [435, 541] on link "InVision Human Services" at bounding box center [450, 550] width 155 height 19
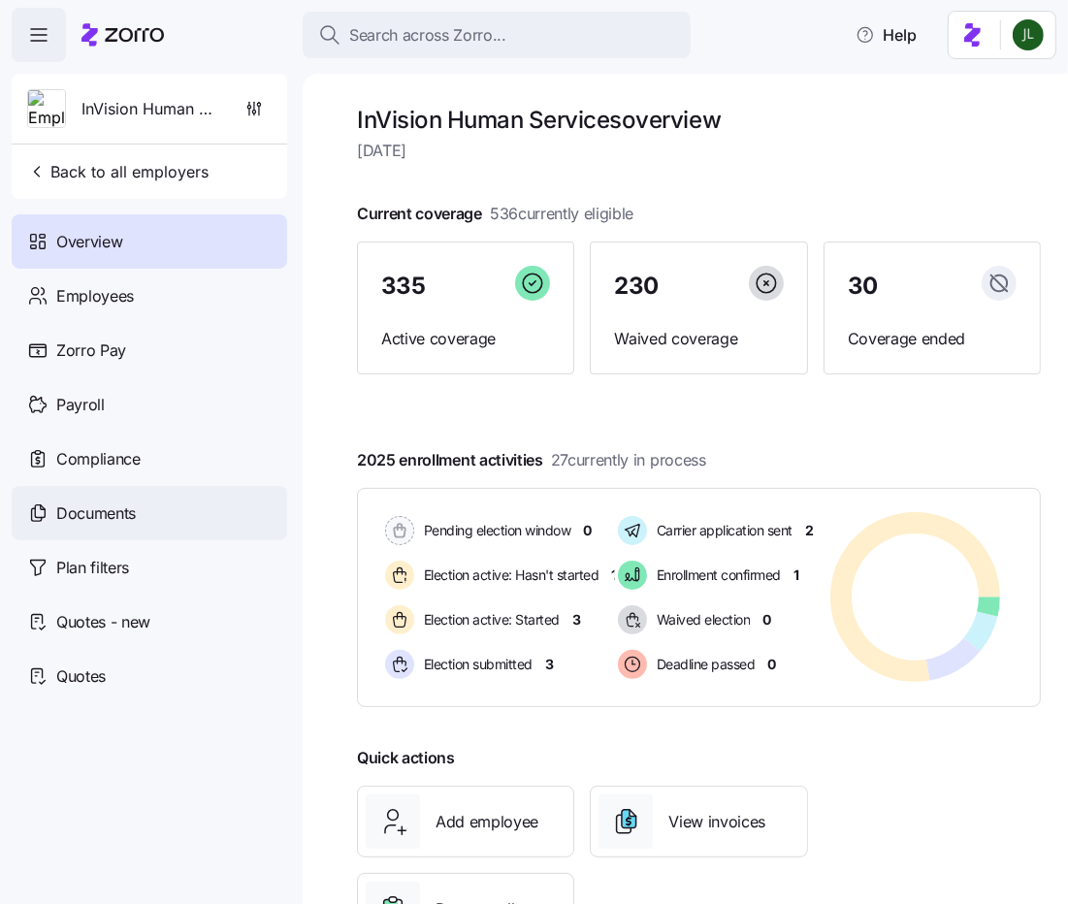
click at [140, 510] on div "Documents" at bounding box center [150, 513] width 276 height 54
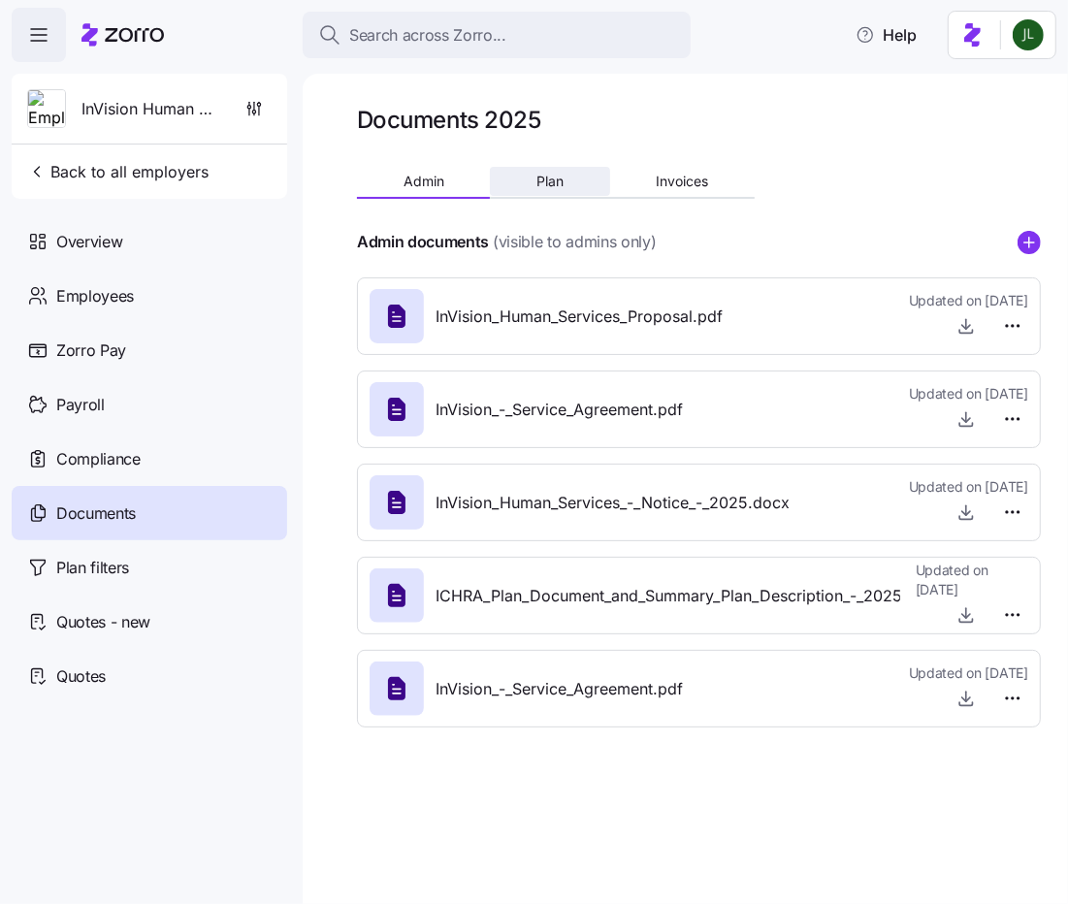
click at [548, 192] on button "Plan" at bounding box center [549, 181] width 119 height 29
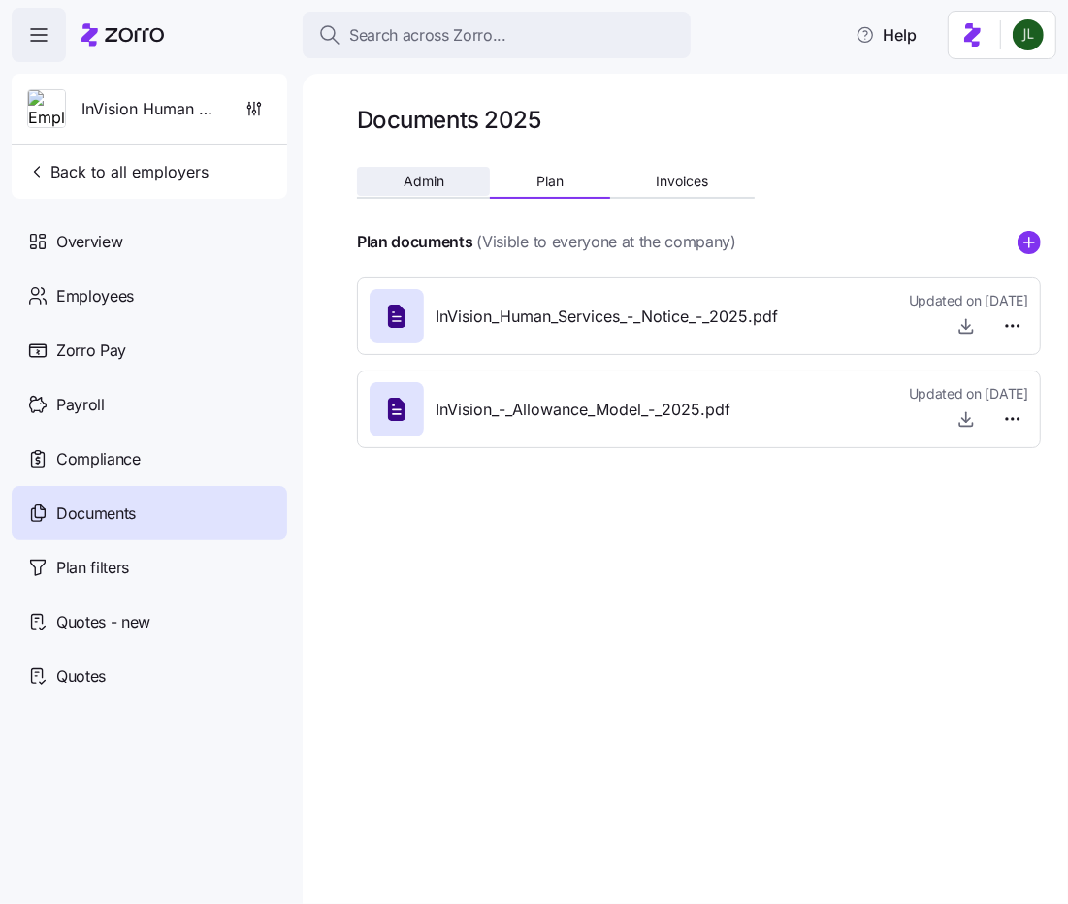
click at [406, 188] on span "Admin" at bounding box center [424, 182] width 41 height 14
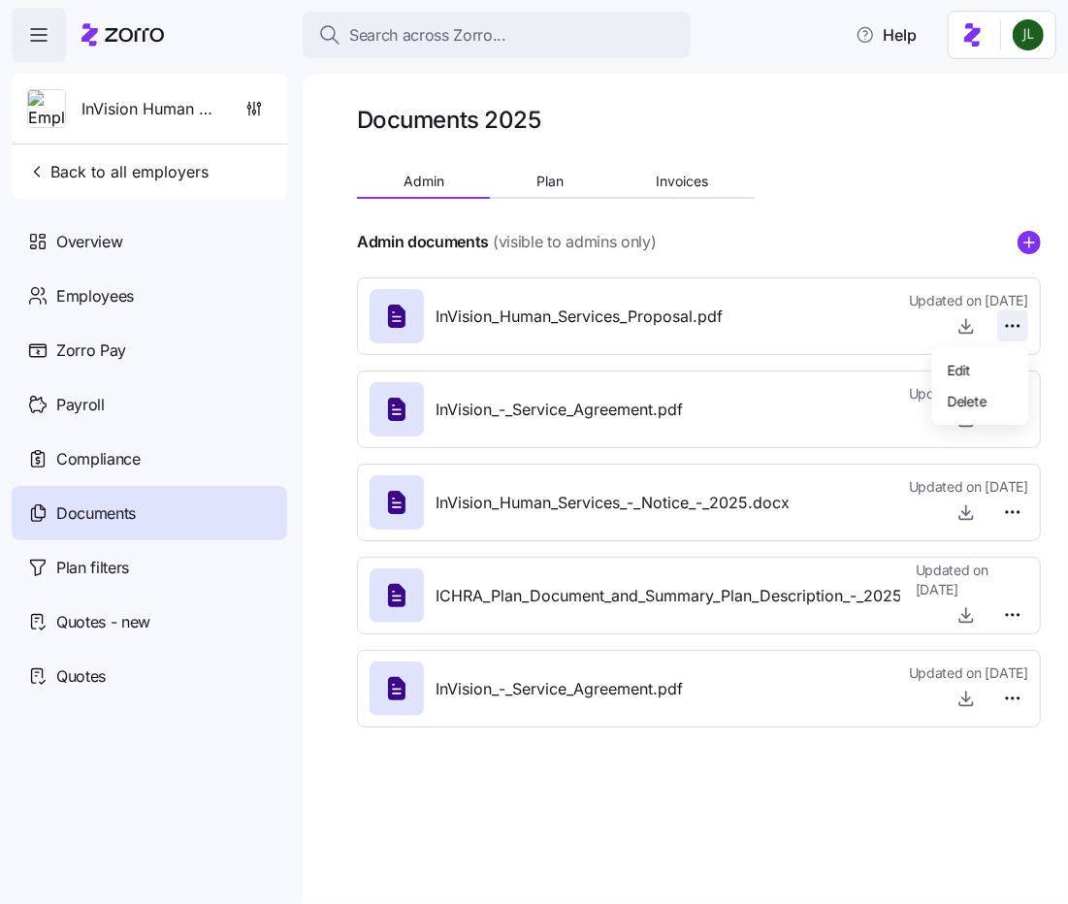
click at [1013, 323] on html "Search across Zorro... Help InVision Human Services Back to all employers Overv…" at bounding box center [534, 446] width 1068 height 893
click at [972, 412] on div "Delete" at bounding box center [980, 400] width 81 height 31
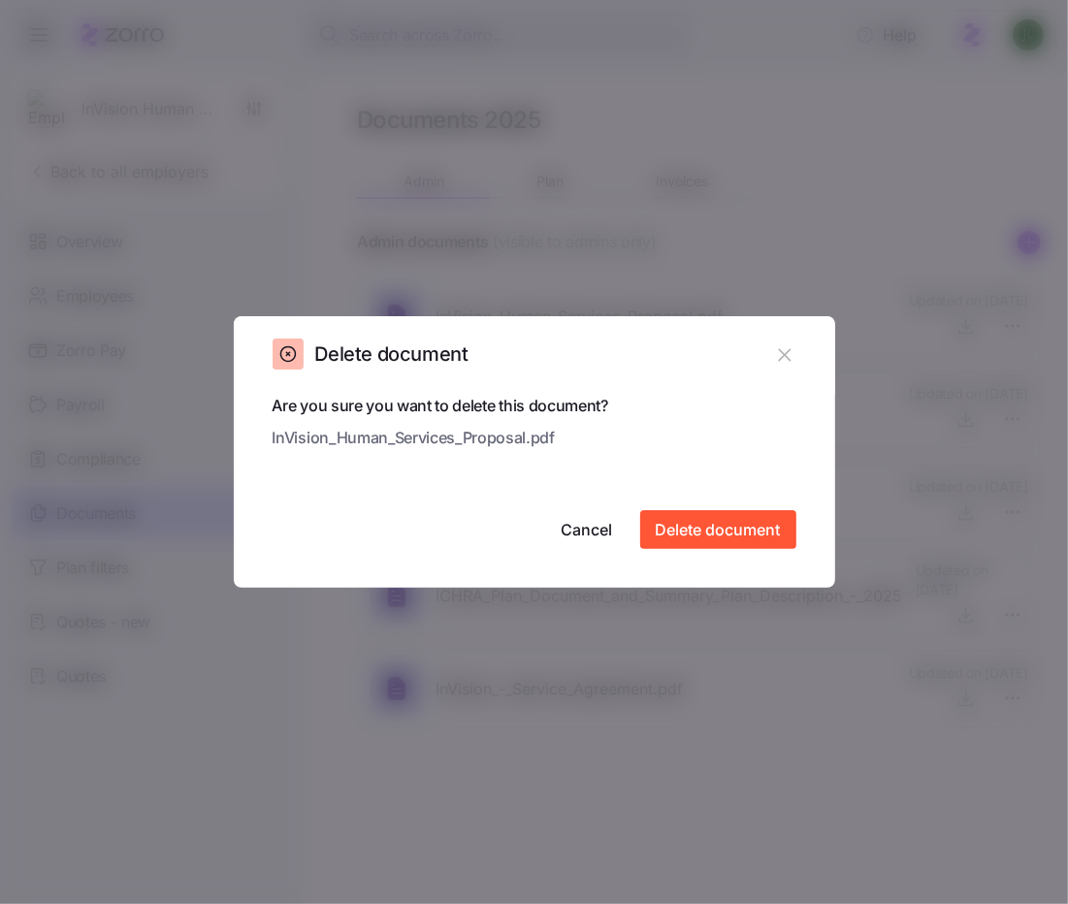
click at [749, 504] on div "Are you sure you want to delete this document? InVision_Human_Services_Proposal…" at bounding box center [535, 471] width 524 height 155
click at [745, 528] on span "Delete document" at bounding box center [718, 529] width 125 height 23
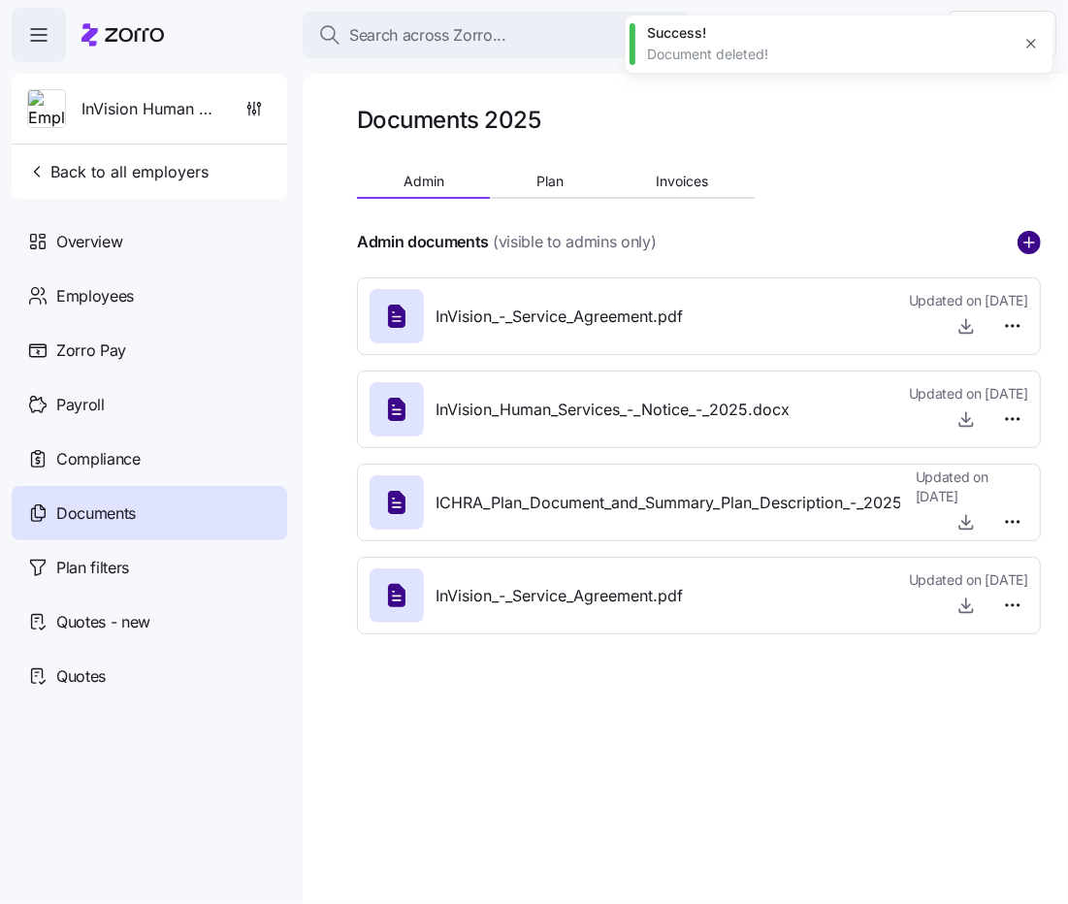
click at [1038, 237] on circle "add icon" at bounding box center [1029, 242] width 21 height 21
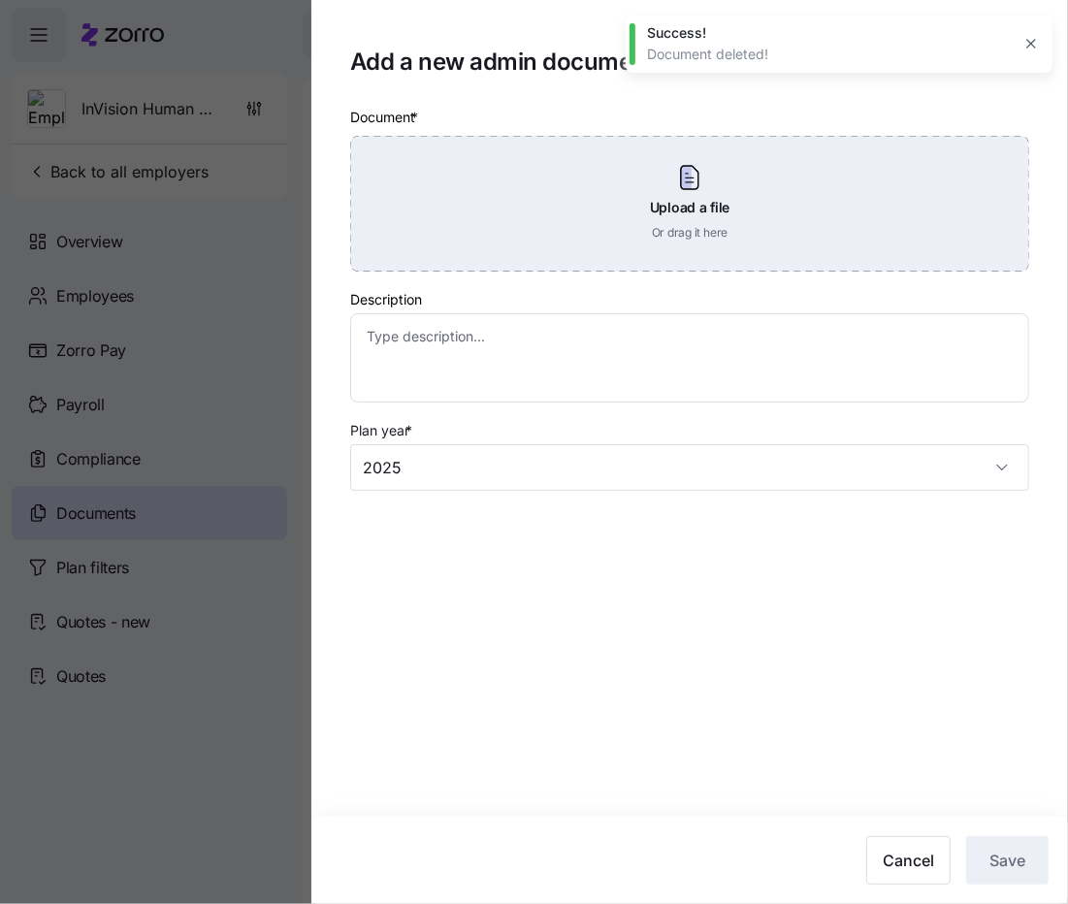
click at [749, 254] on div "Upload a file Or drag it here" at bounding box center [689, 204] width 679 height 136
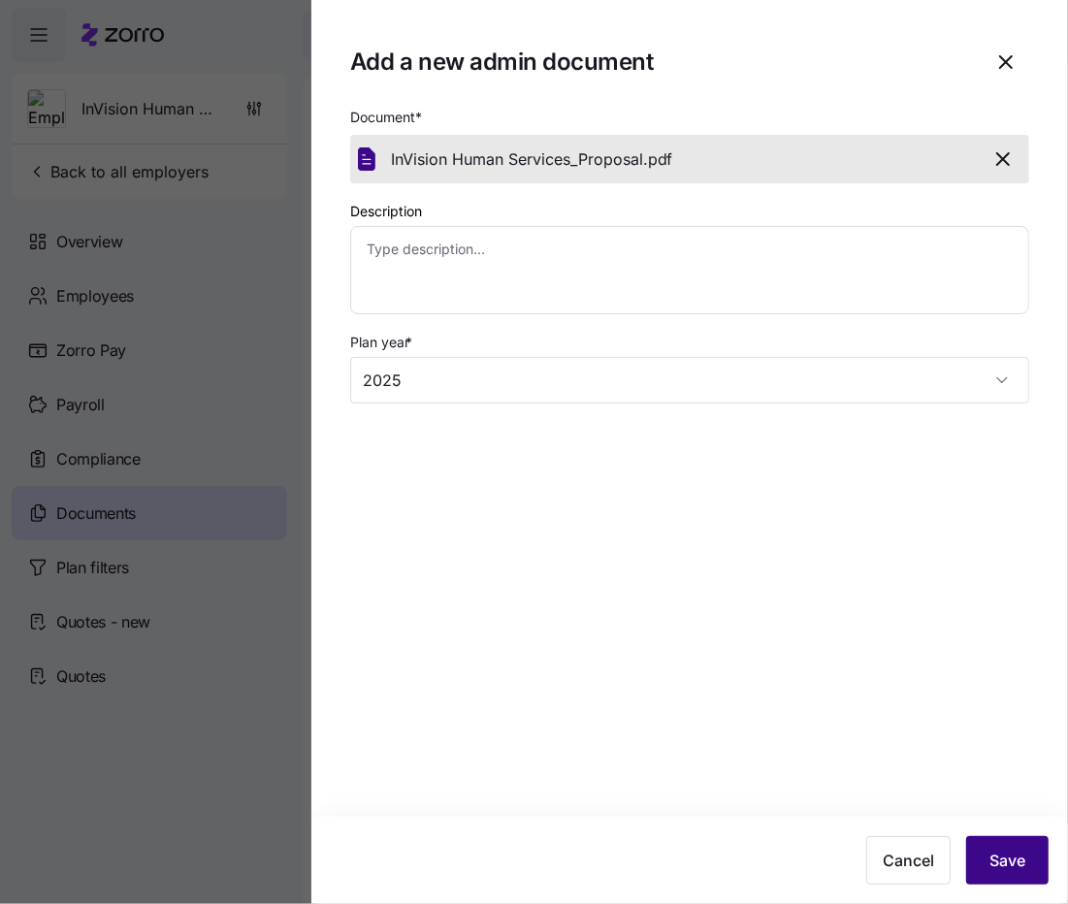
click at [991, 863] on span "Save" at bounding box center [1008, 860] width 36 height 23
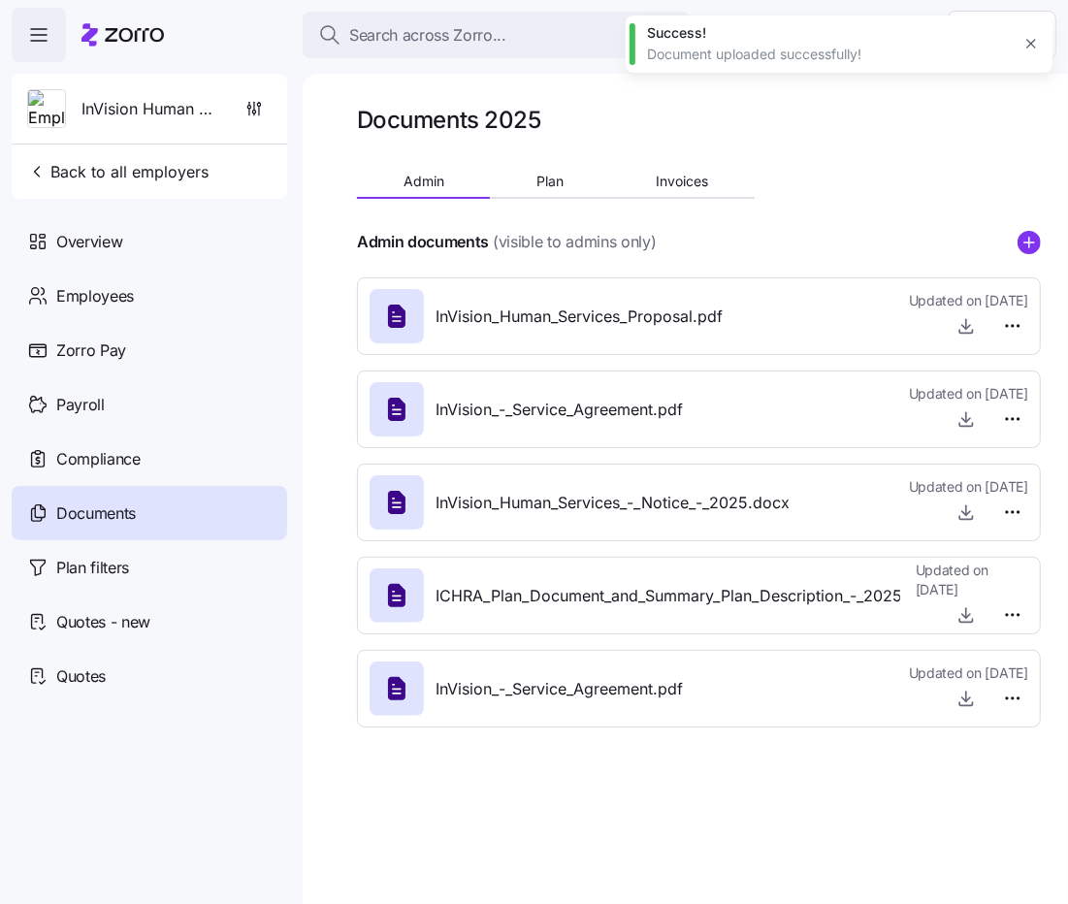
type textarea "x"
click at [109, 42] on icon at bounding box center [122, 34] width 82 height 23
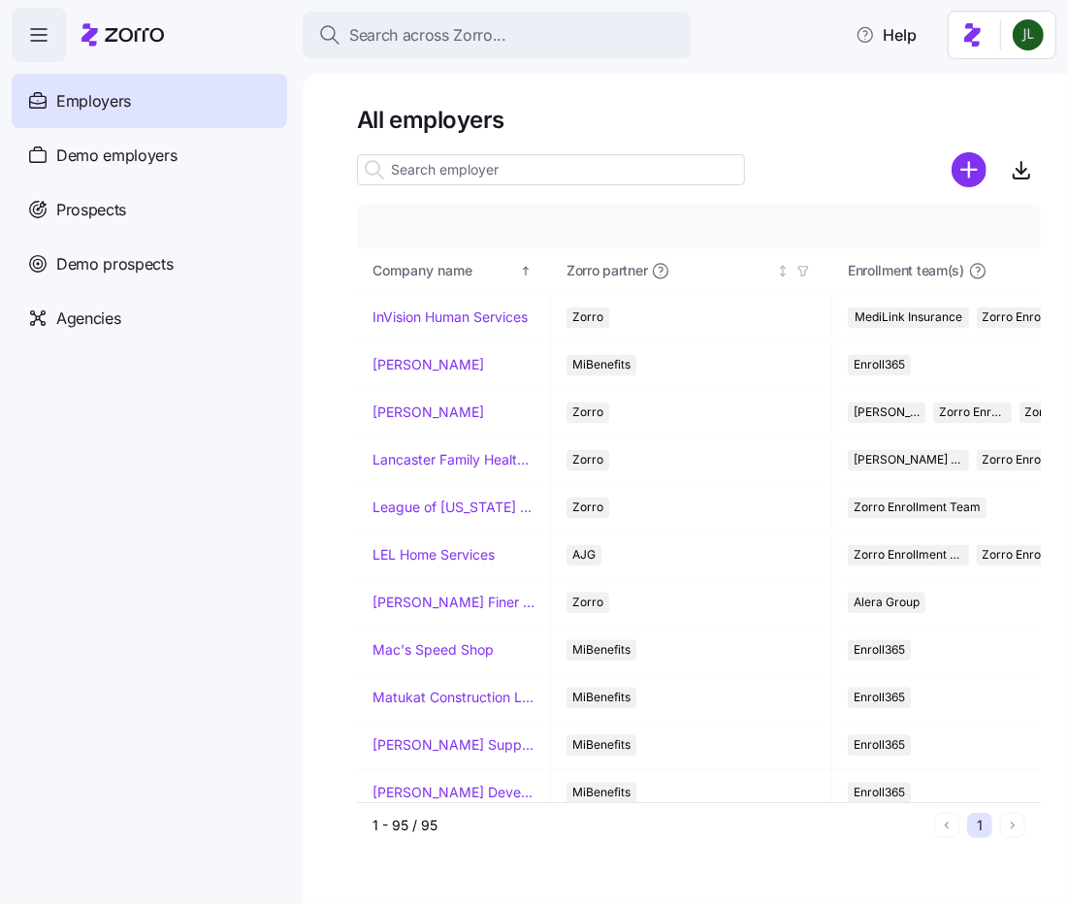
scroll to position [2327, 0]
click at [447, 595] on link "Louie's Finer Meats" at bounding box center [454, 604] width 162 height 19
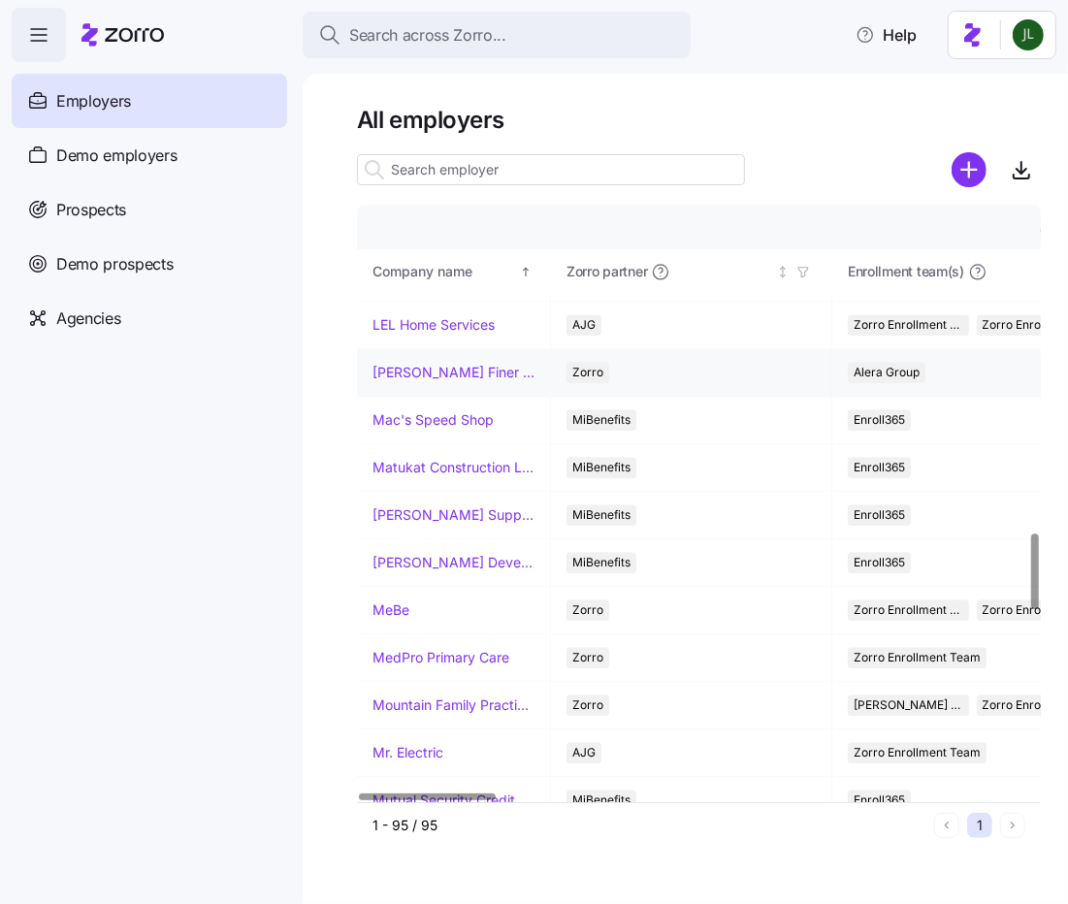
scroll to position [2593, 0]
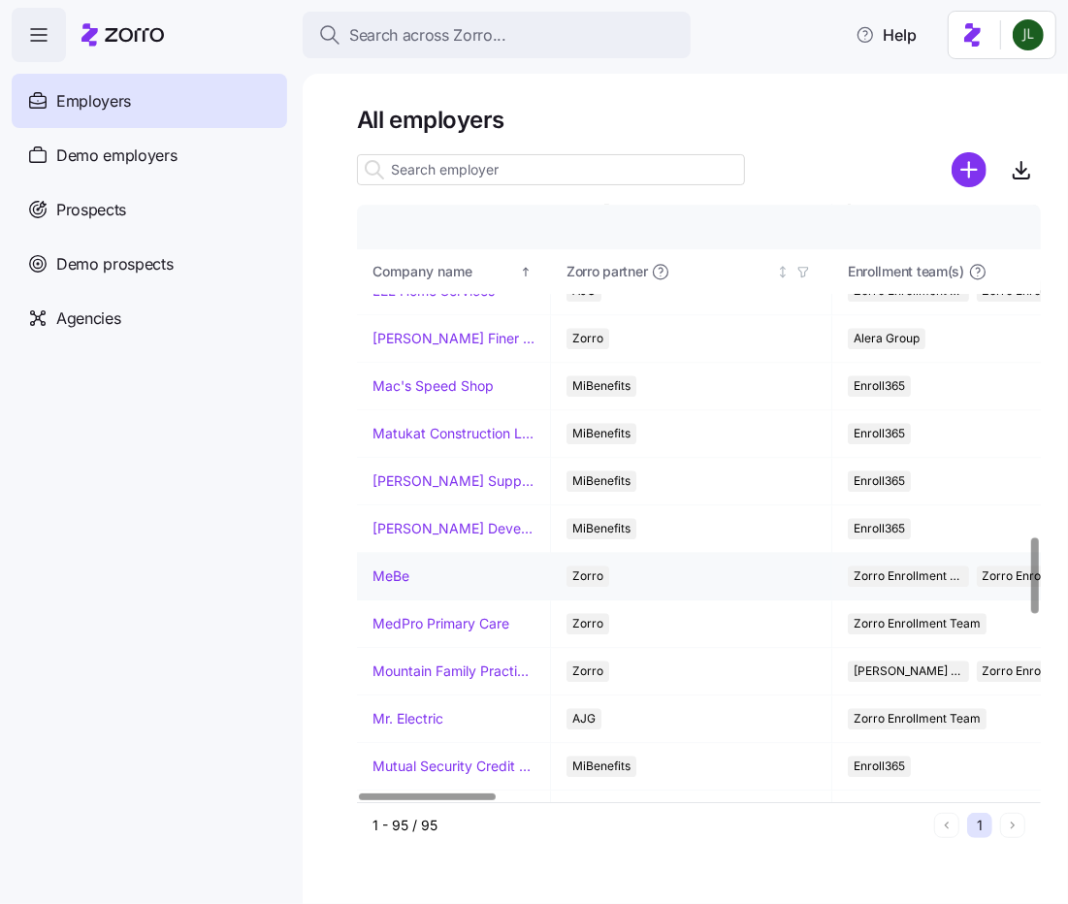
click at [399, 567] on link "MeBe" at bounding box center [391, 576] width 37 height 19
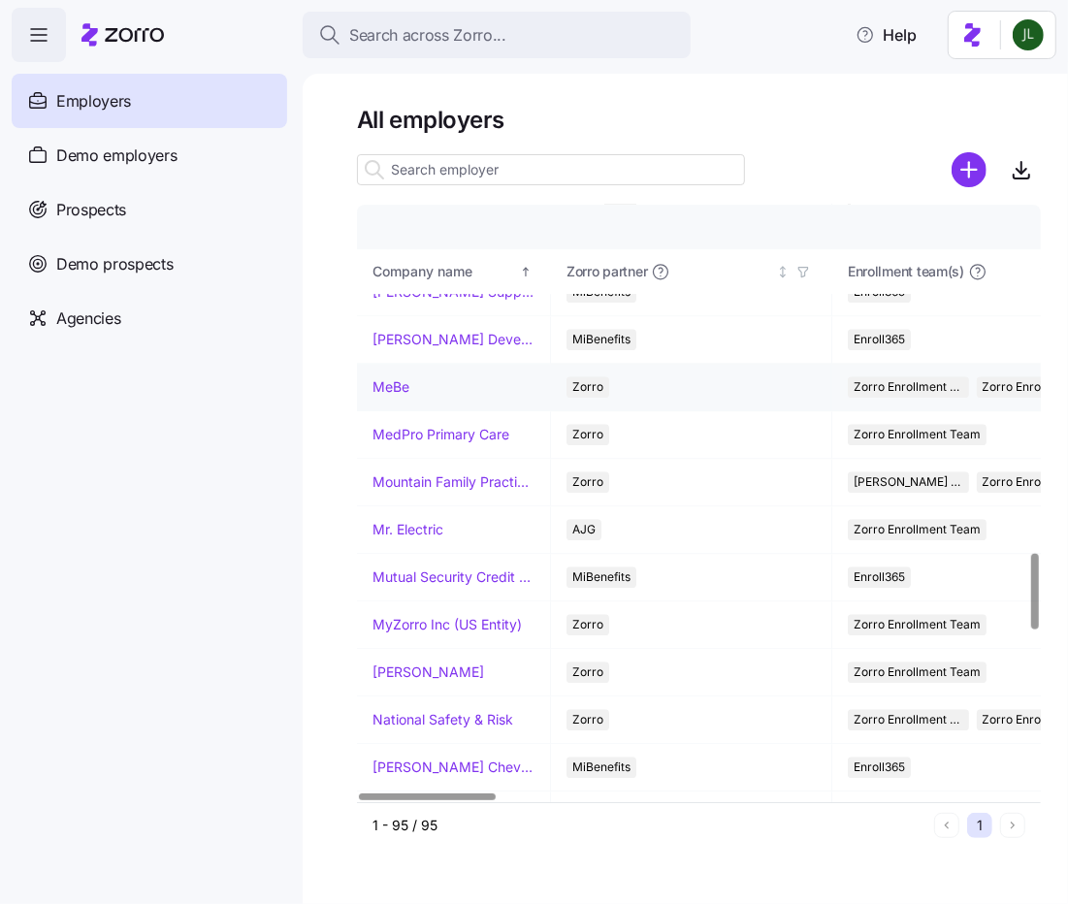
scroll to position [2829, 0]
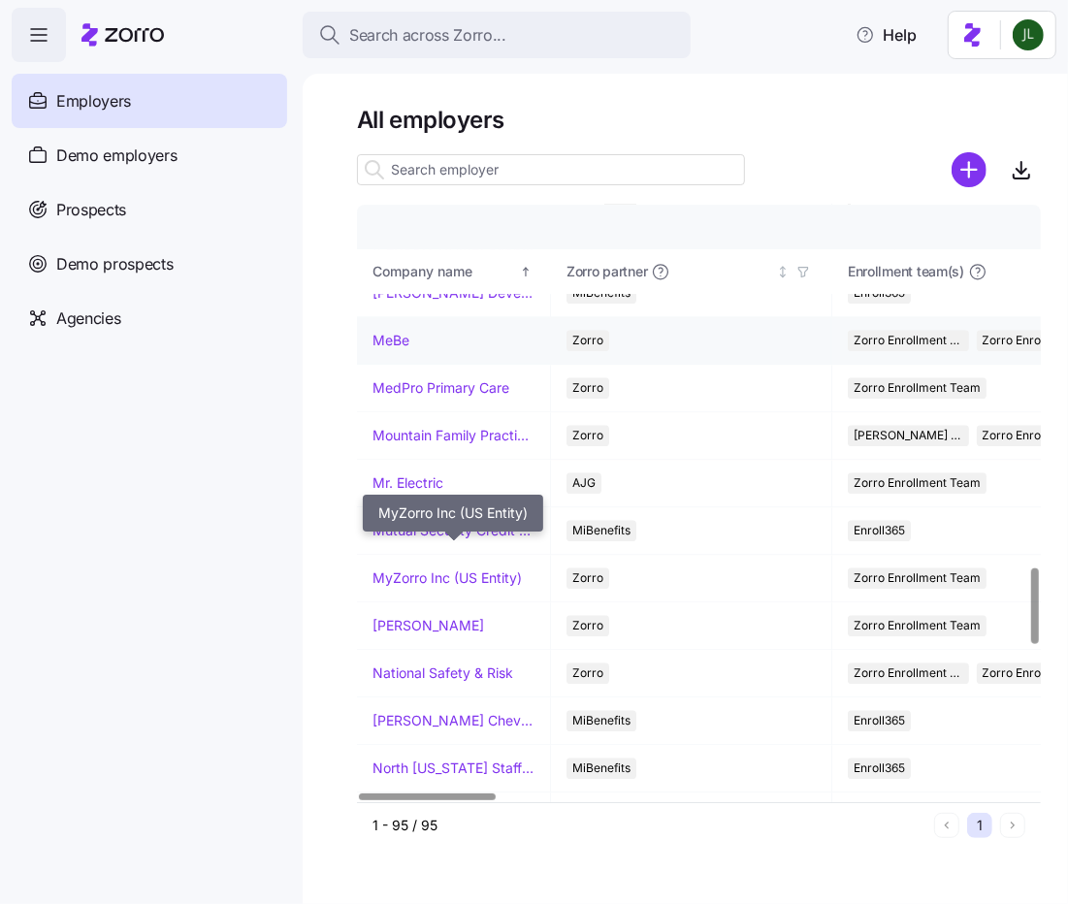
click at [399, 569] on link "MyZorro Inc (US Entity)" at bounding box center [447, 578] width 149 height 19
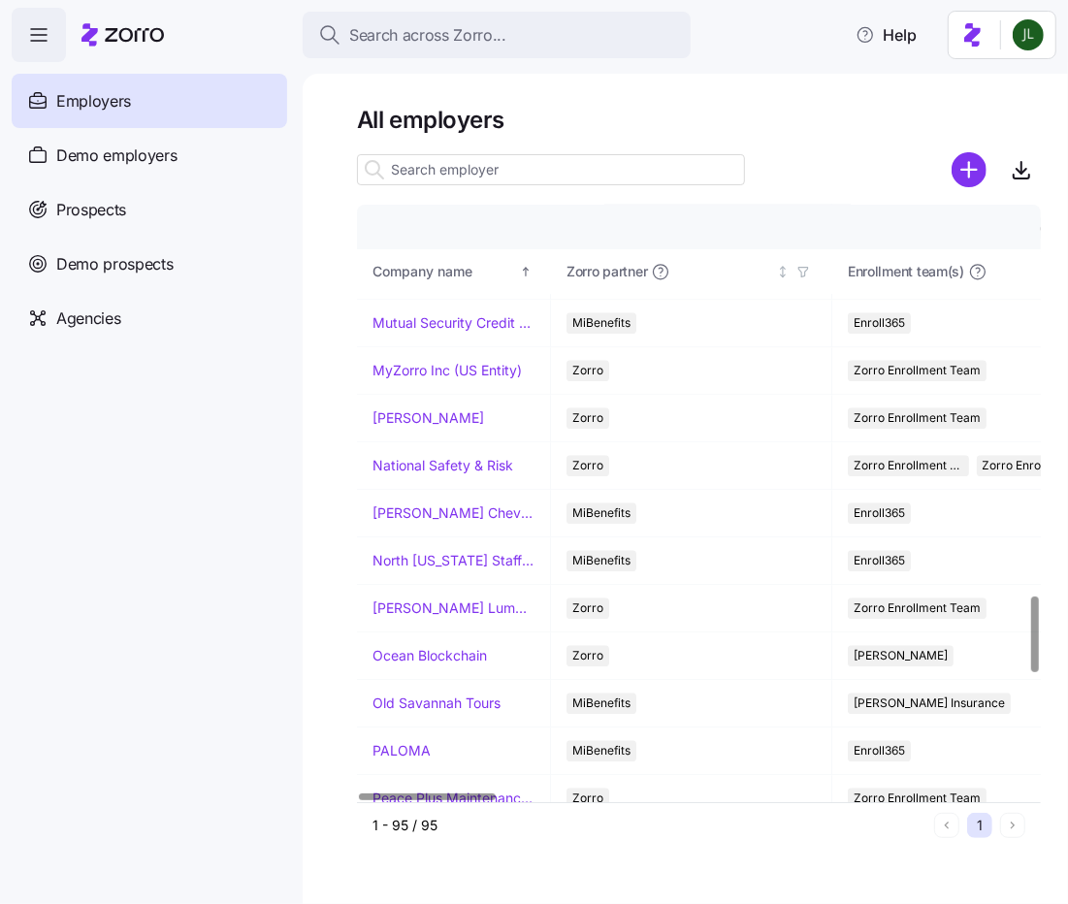
scroll to position [3052, 0]
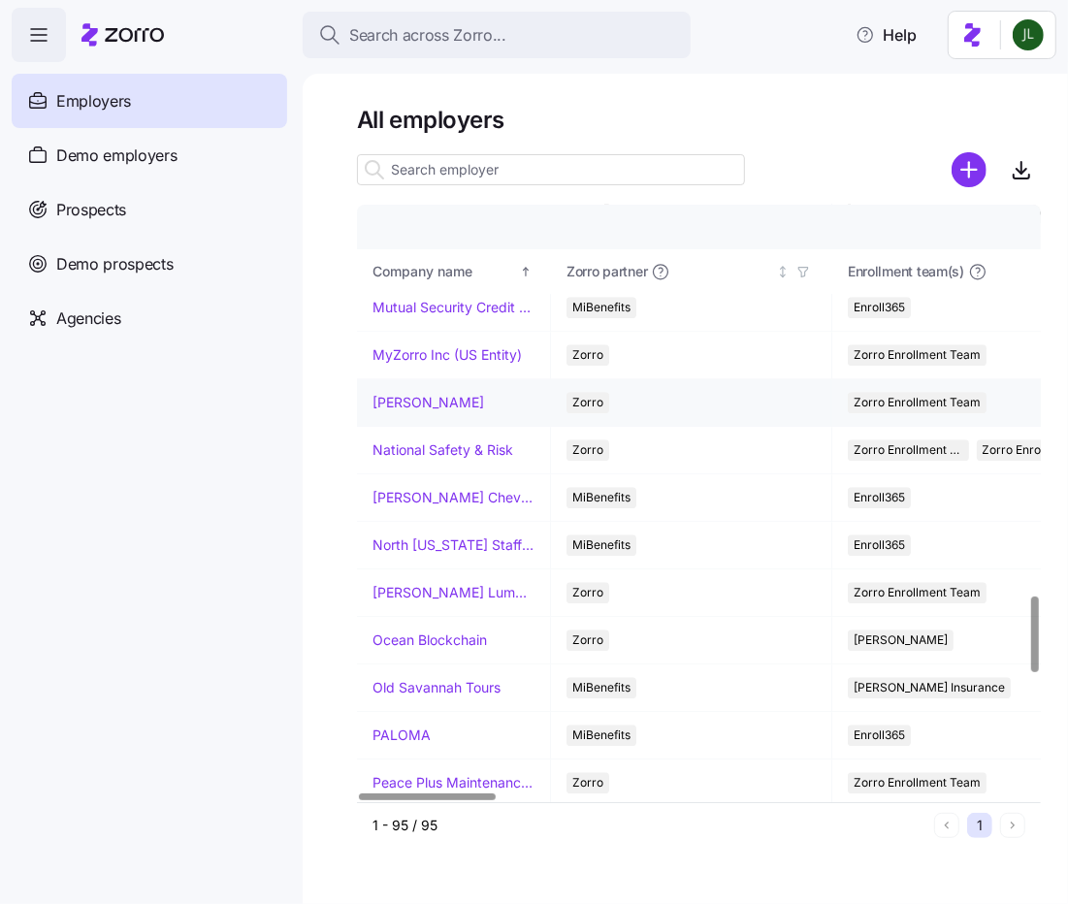
click at [390, 393] on link "NAI Shames Makovsky" at bounding box center [429, 402] width 112 height 19
click at [407, 440] on link "National Safety & Risk" at bounding box center [443, 449] width 141 height 19
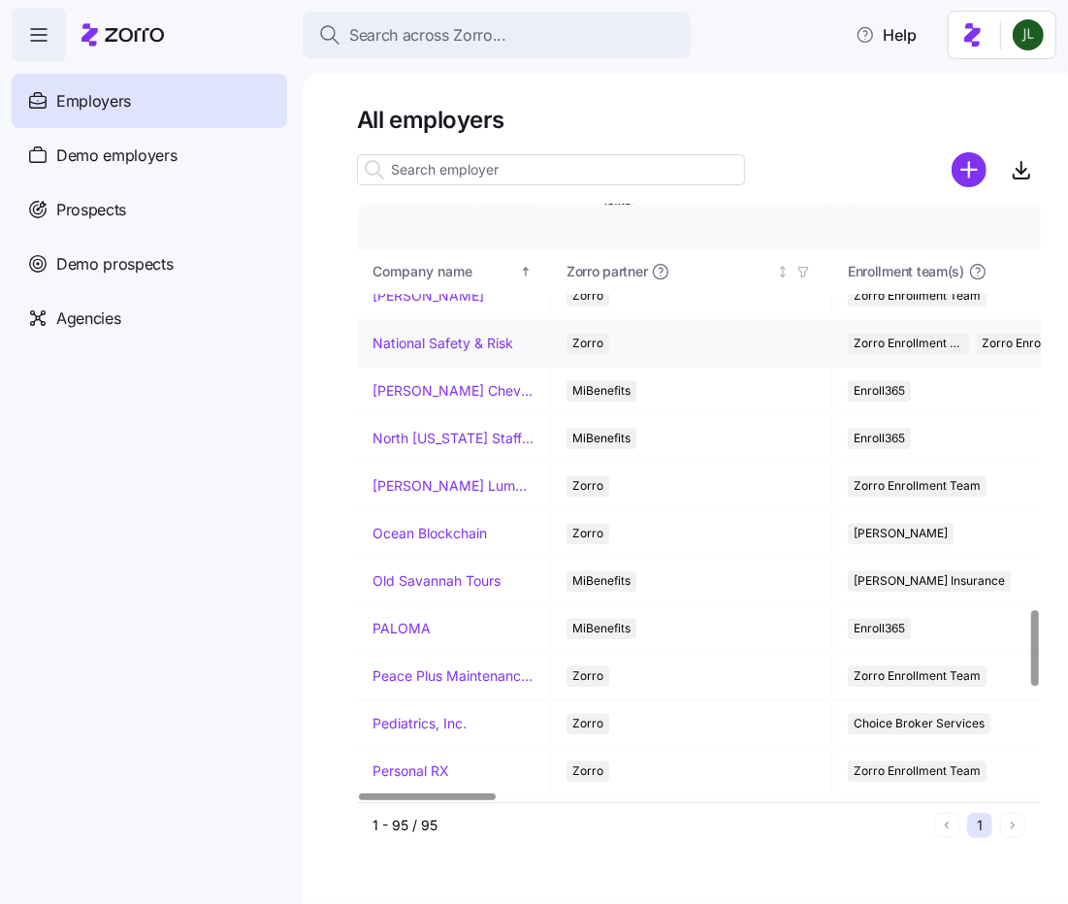
scroll to position [3162, 0]
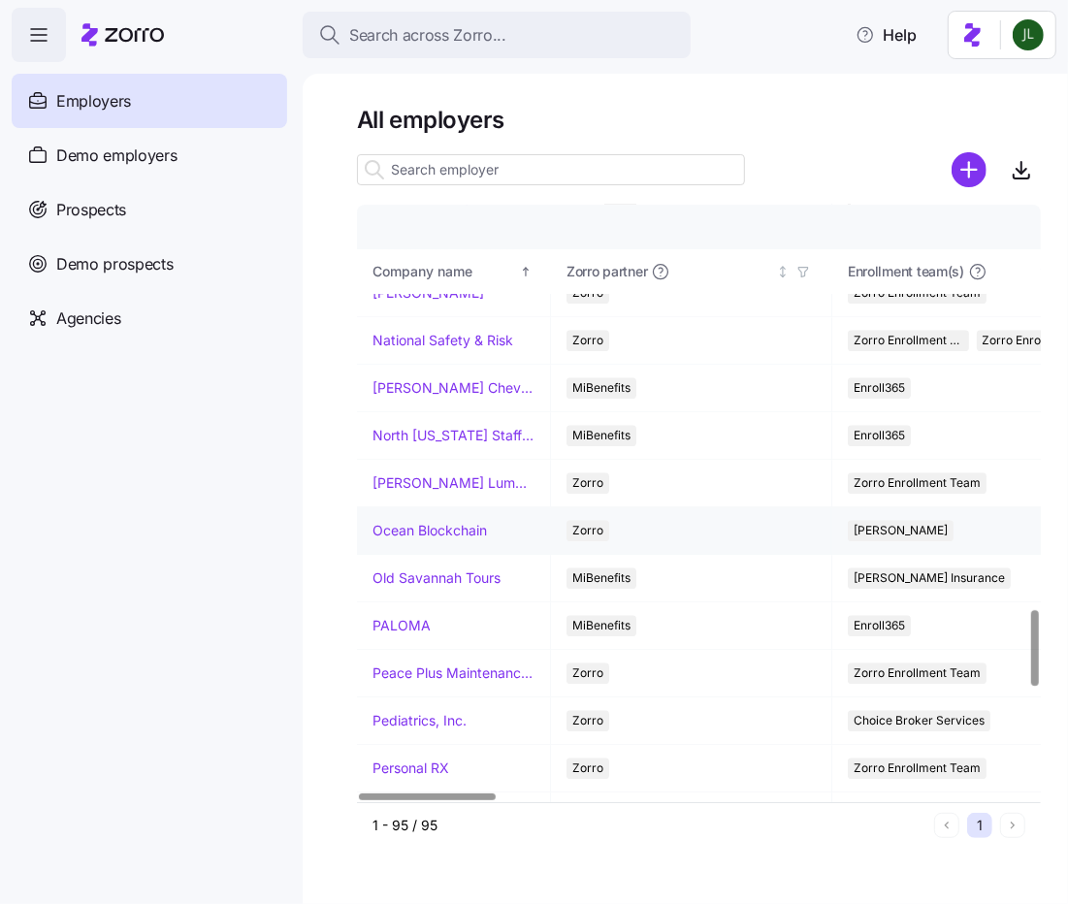
click at [397, 521] on link "Ocean Blockchain" at bounding box center [430, 530] width 114 height 19
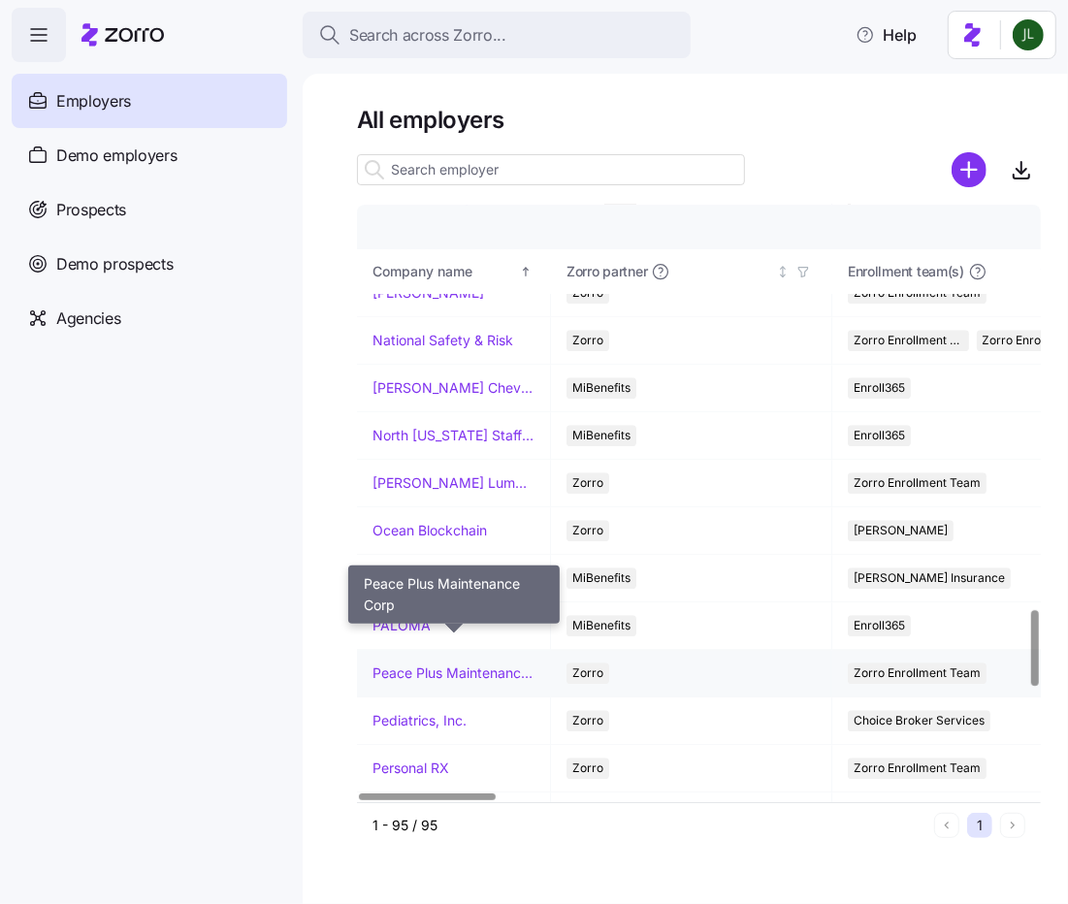
click at [427, 664] on link "Peace Plus Maintenance Corp" at bounding box center [454, 673] width 162 height 19
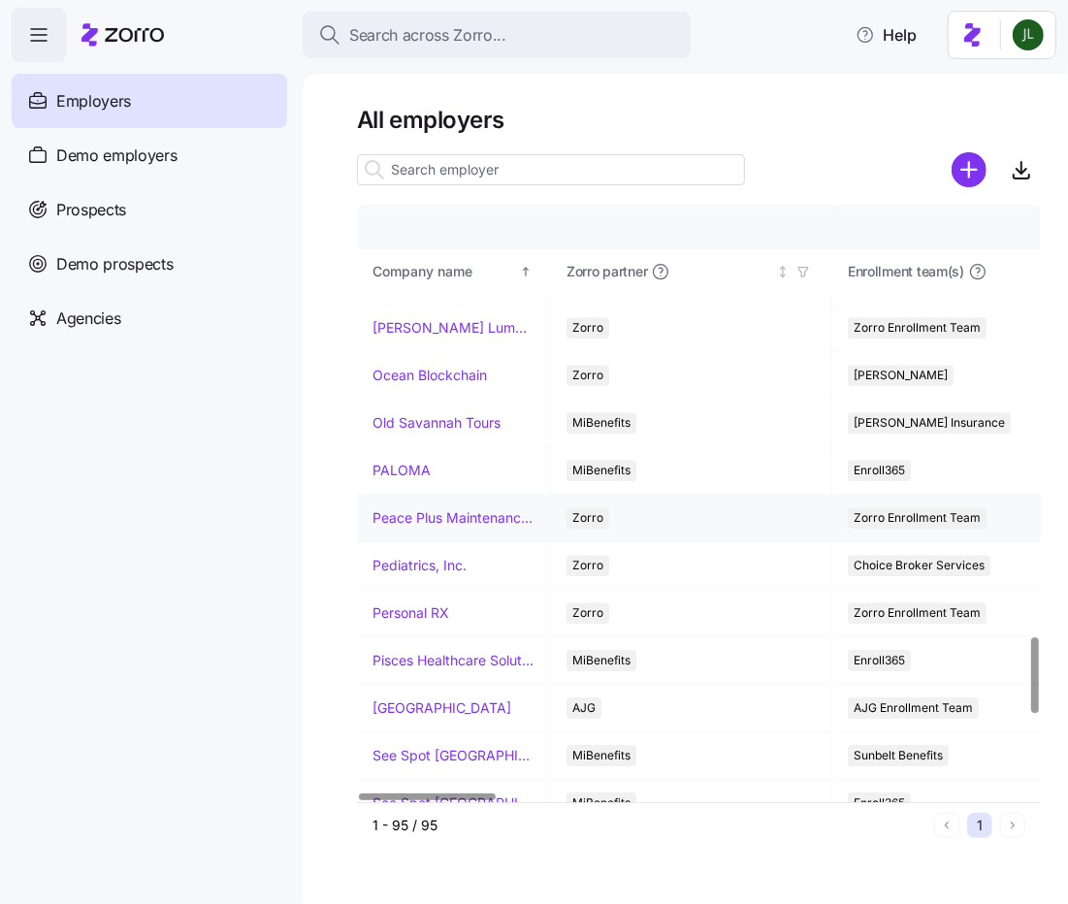
scroll to position [3377, 0]
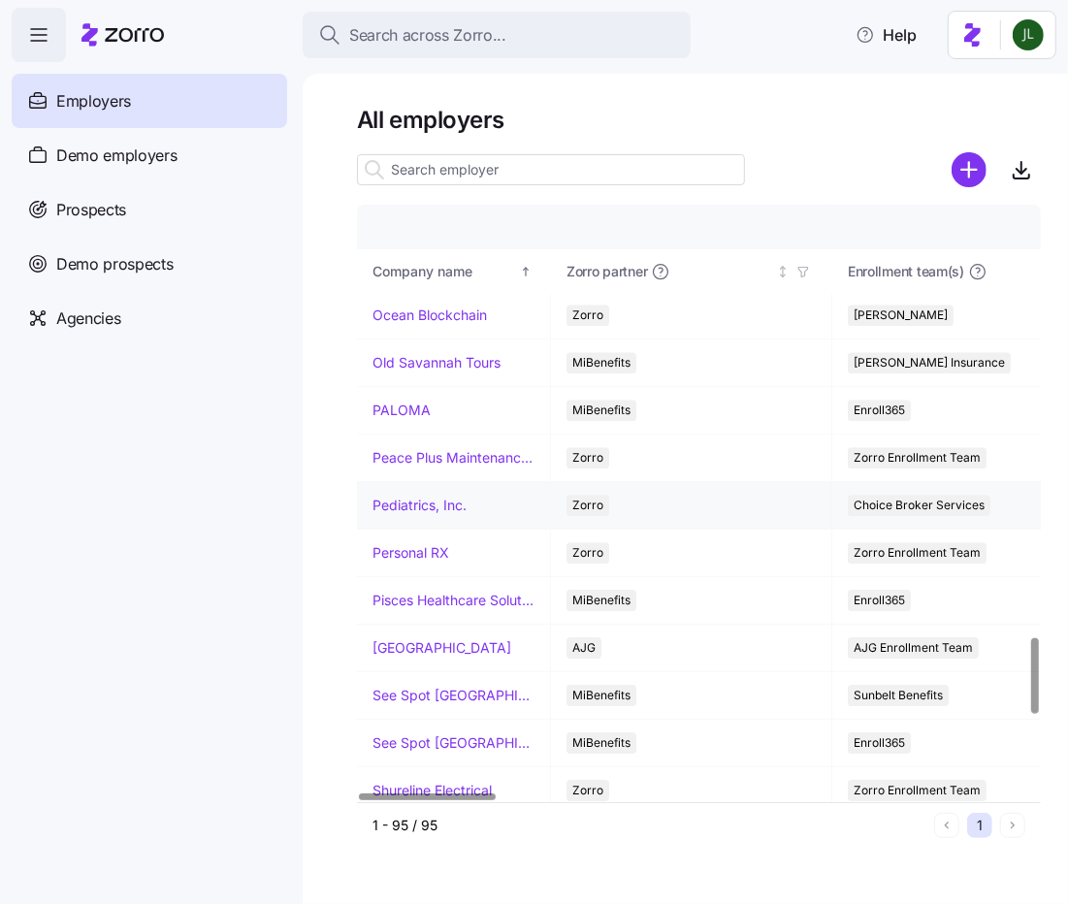
click at [415, 496] on link "Pediatrics, Inc." at bounding box center [420, 505] width 94 height 19
click at [416, 543] on link "Personal RX" at bounding box center [411, 552] width 77 height 19
click at [422, 638] on link "Rush Memorial Hospital" at bounding box center [442, 647] width 139 height 19
click at [408, 781] on link "Shureline Electrical" at bounding box center [432, 790] width 119 height 19
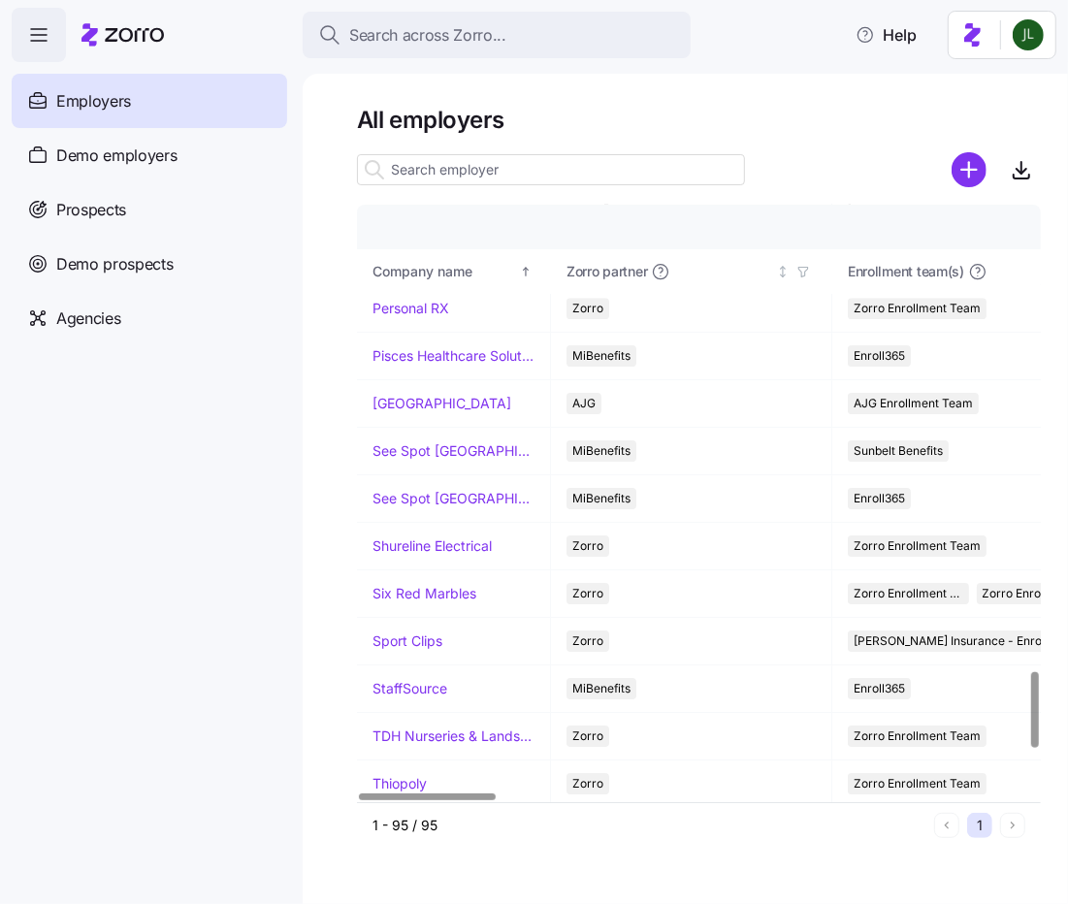
scroll to position [3646, 0]
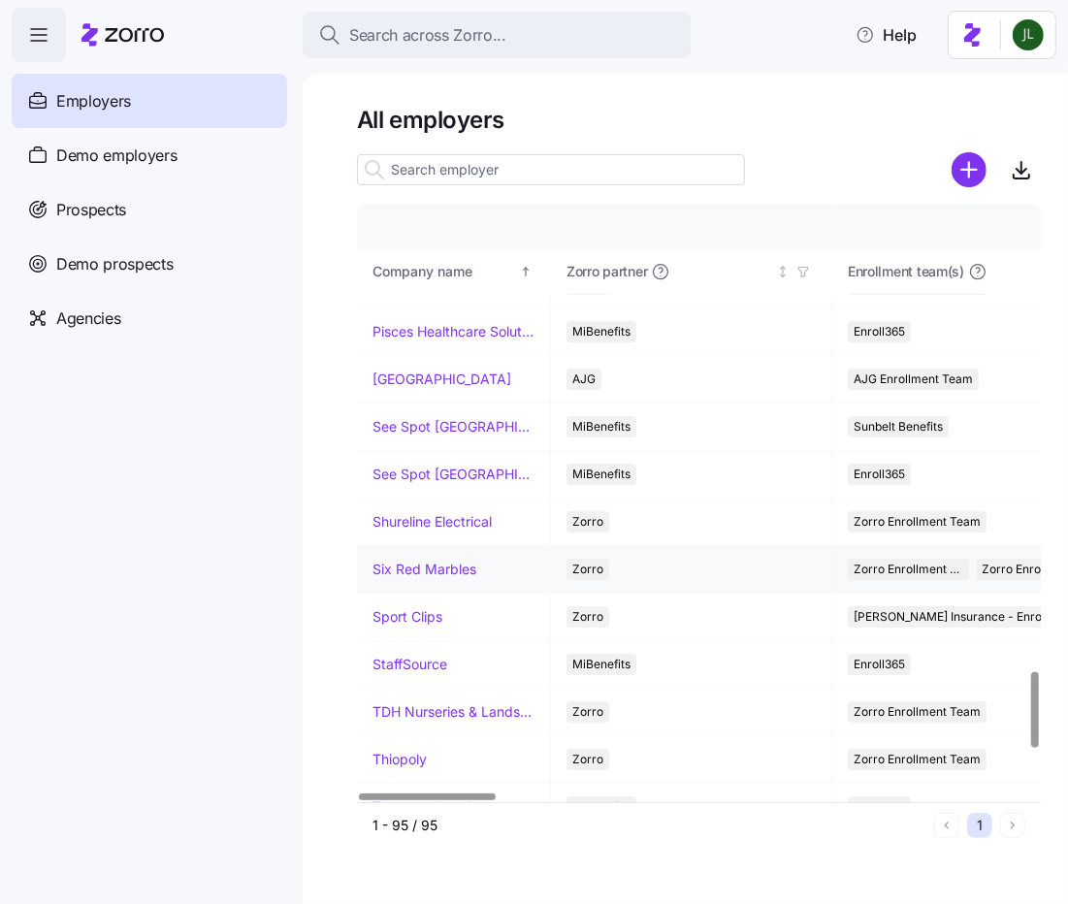
click at [413, 560] on link "Six Red Marbles" at bounding box center [425, 569] width 104 height 19
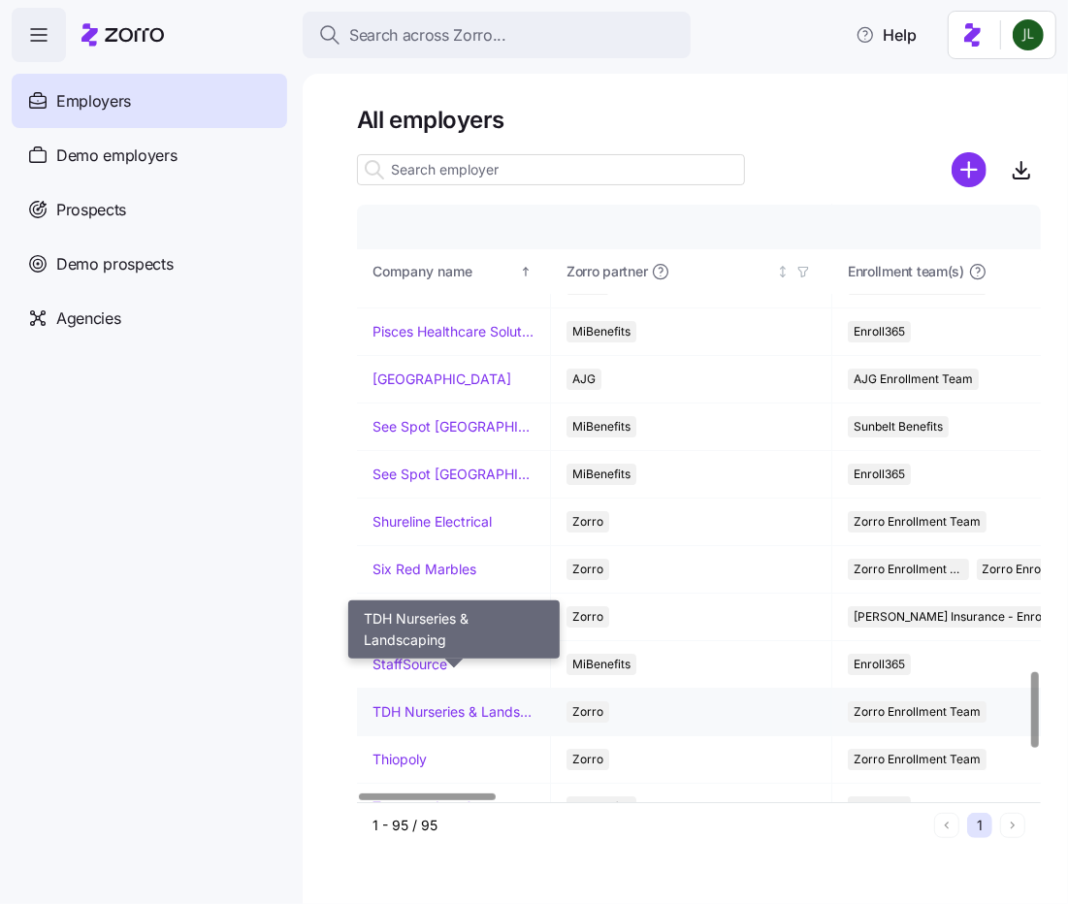
click at [409, 702] on link "TDH Nurseries & Landscaping" at bounding box center [454, 711] width 162 height 19
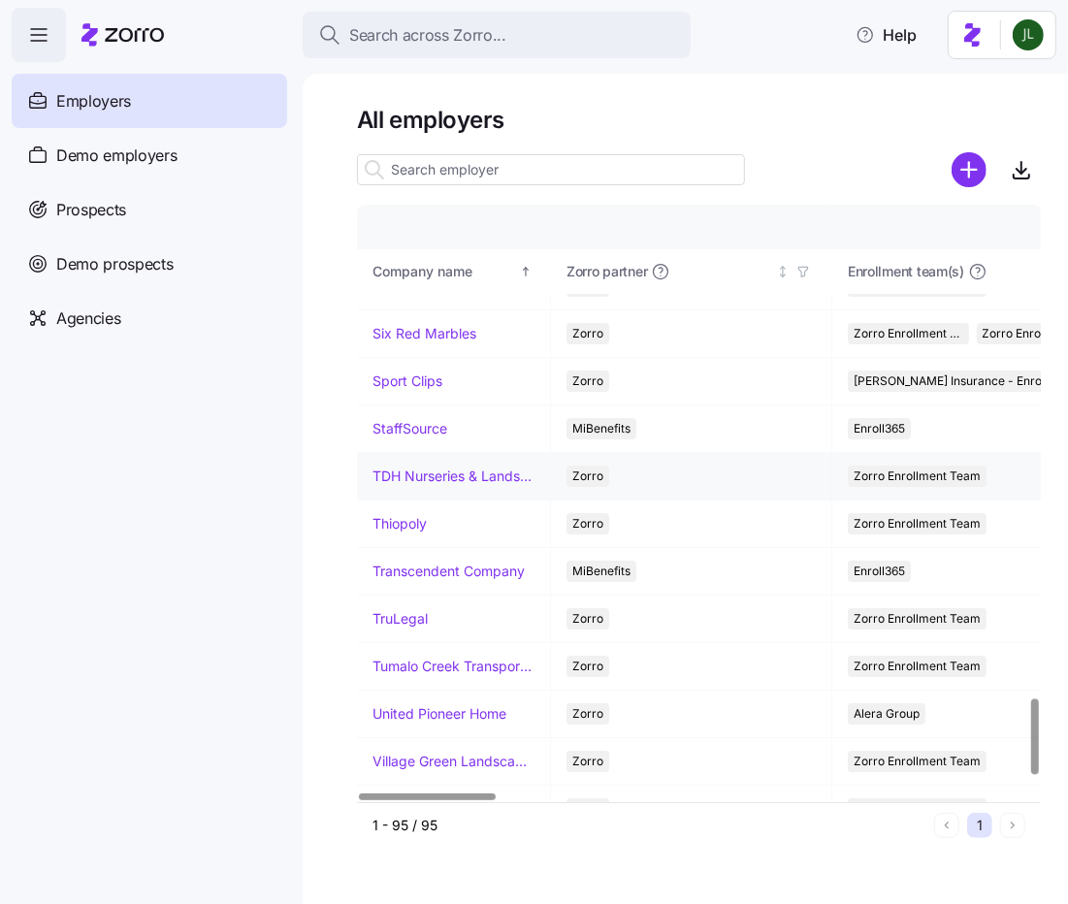
scroll to position [3913, 0]
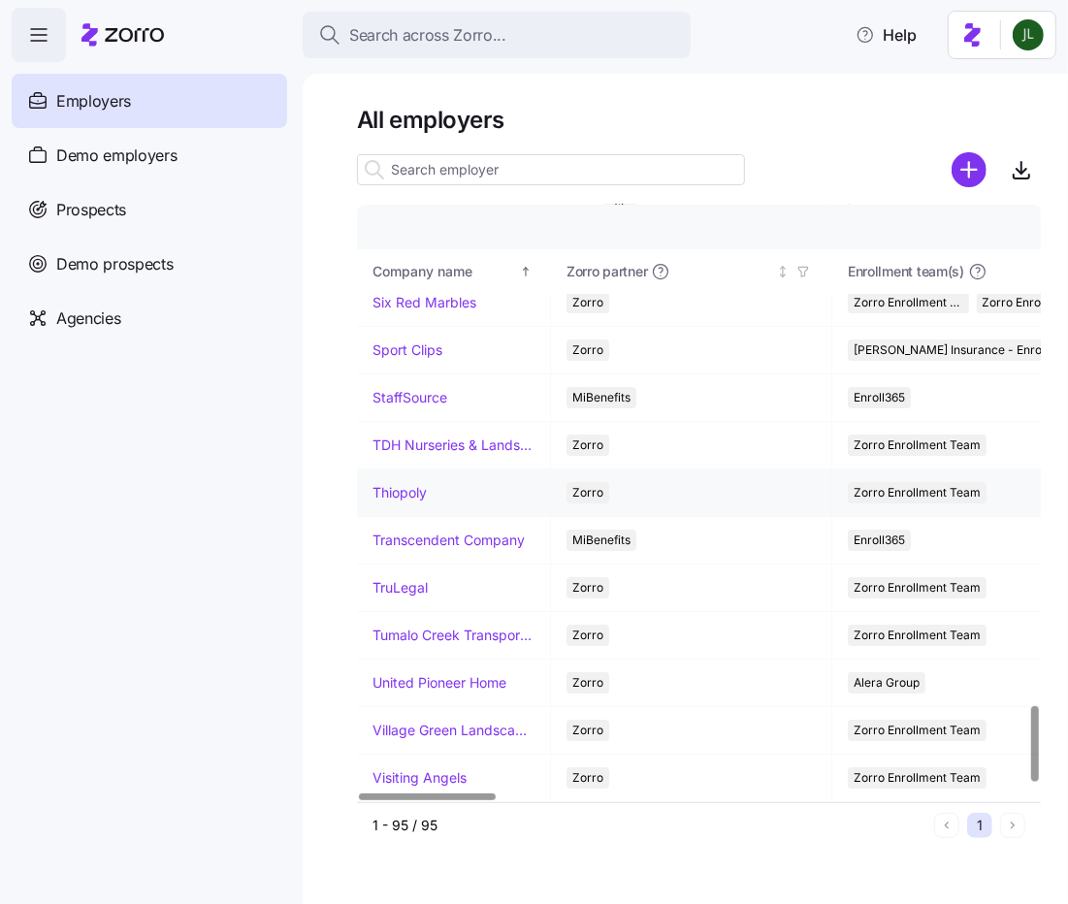
click at [406, 483] on link "Thiopoly" at bounding box center [400, 492] width 54 height 19
click at [406, 673] on link "United Pioneer Home" at bounding box center [440, 682] width 134 height 19
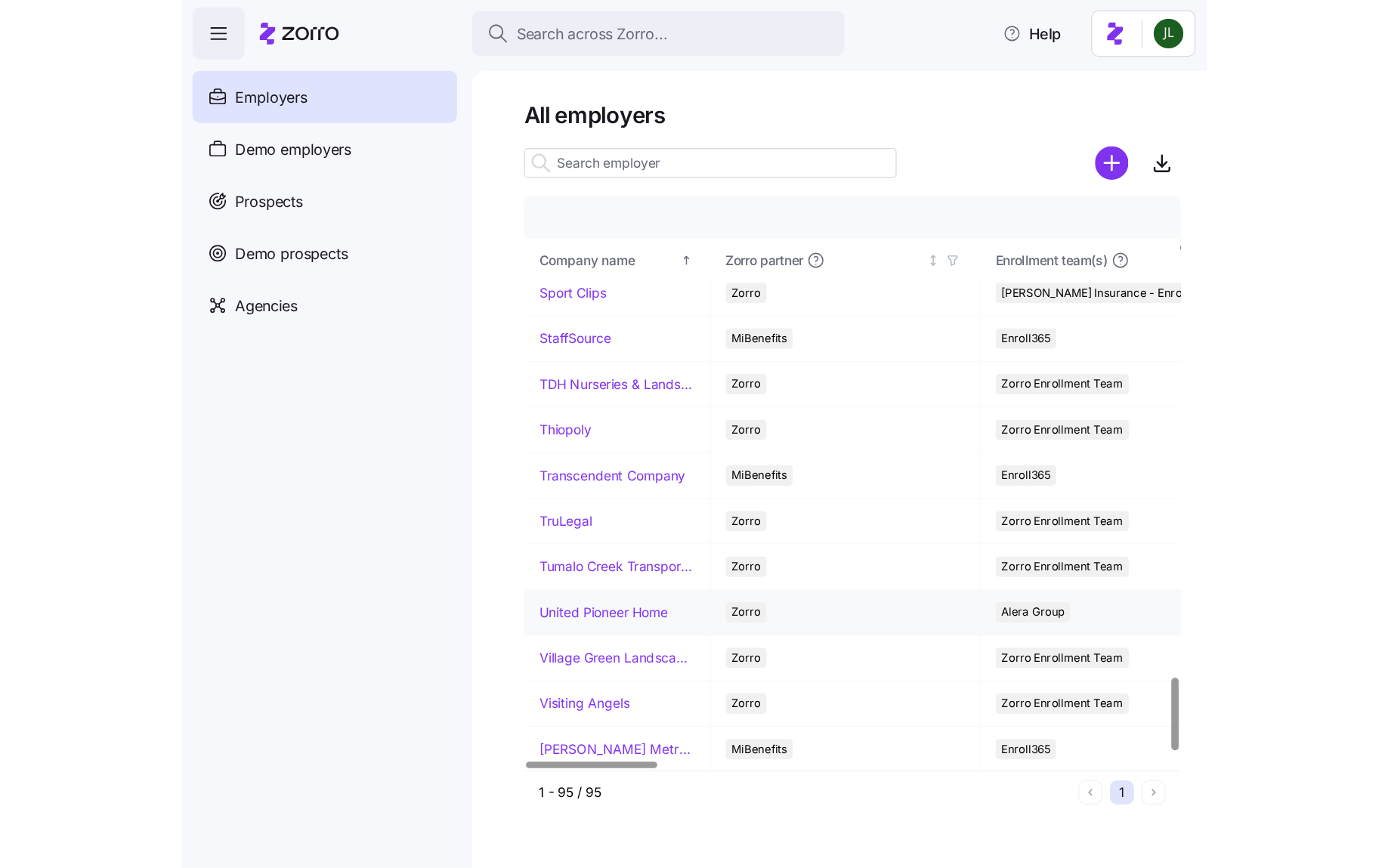
scroll to position [3091, 0]
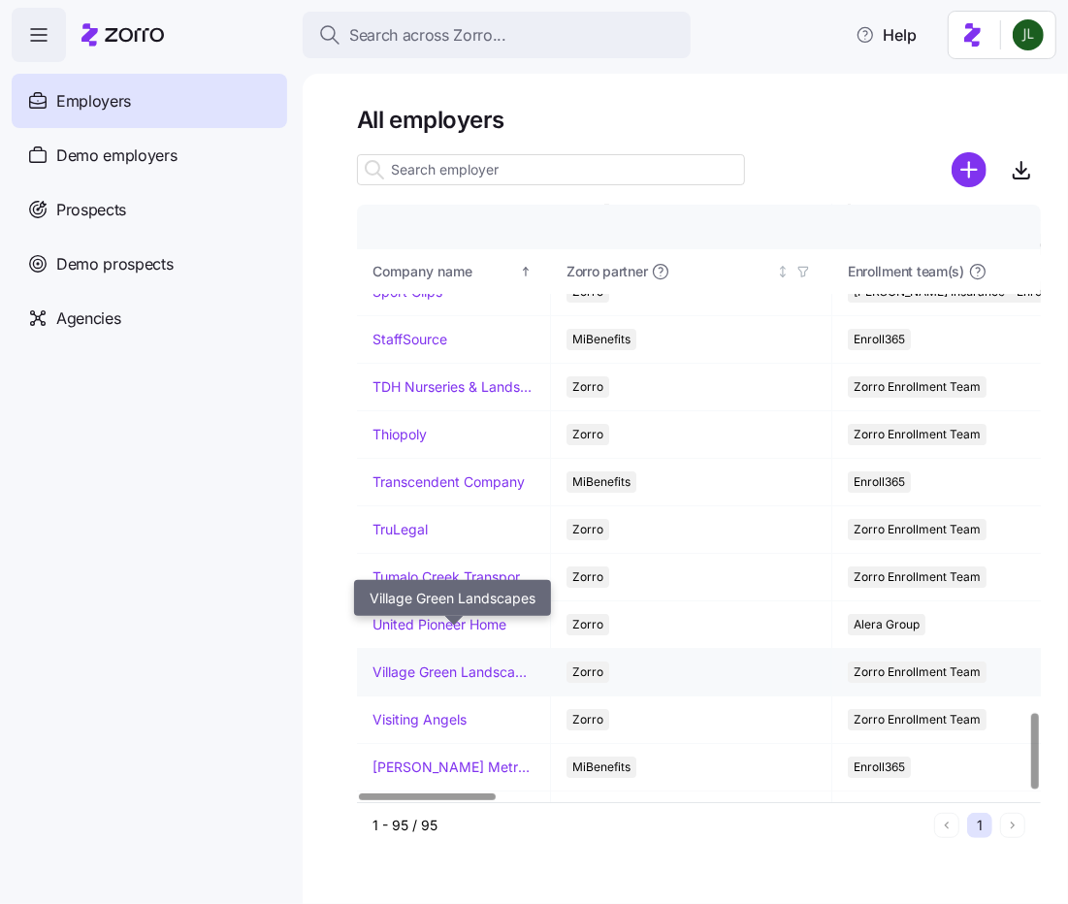
click at [401, 663] on link "Village Green Landscapes" at bounding box center [454, 672] width 162 height 19
click at [406, 710] on link "Visiting Angels" at bounding box center [420, 719] width 94 height 19
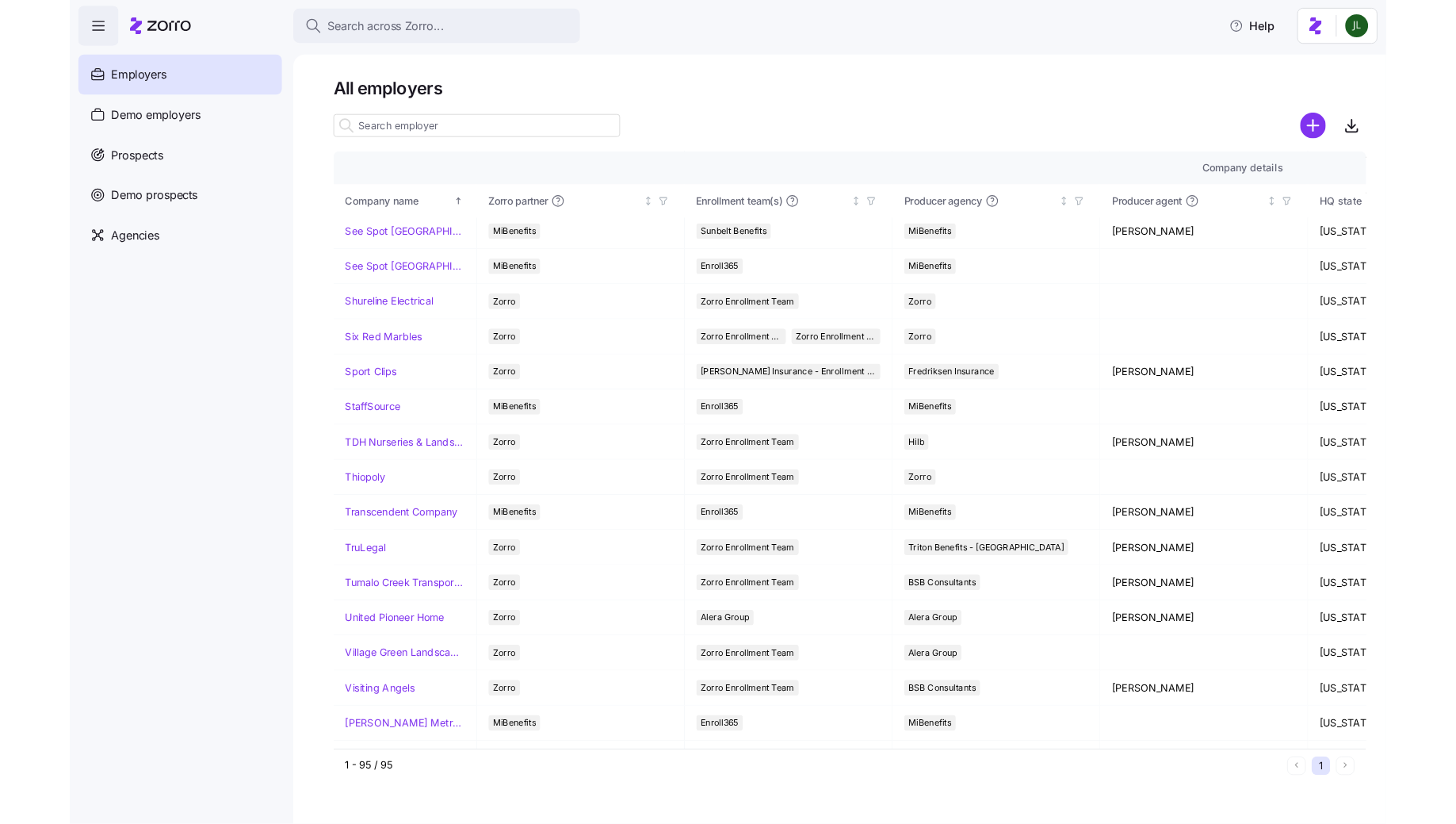
scroll to position [3161, 0]
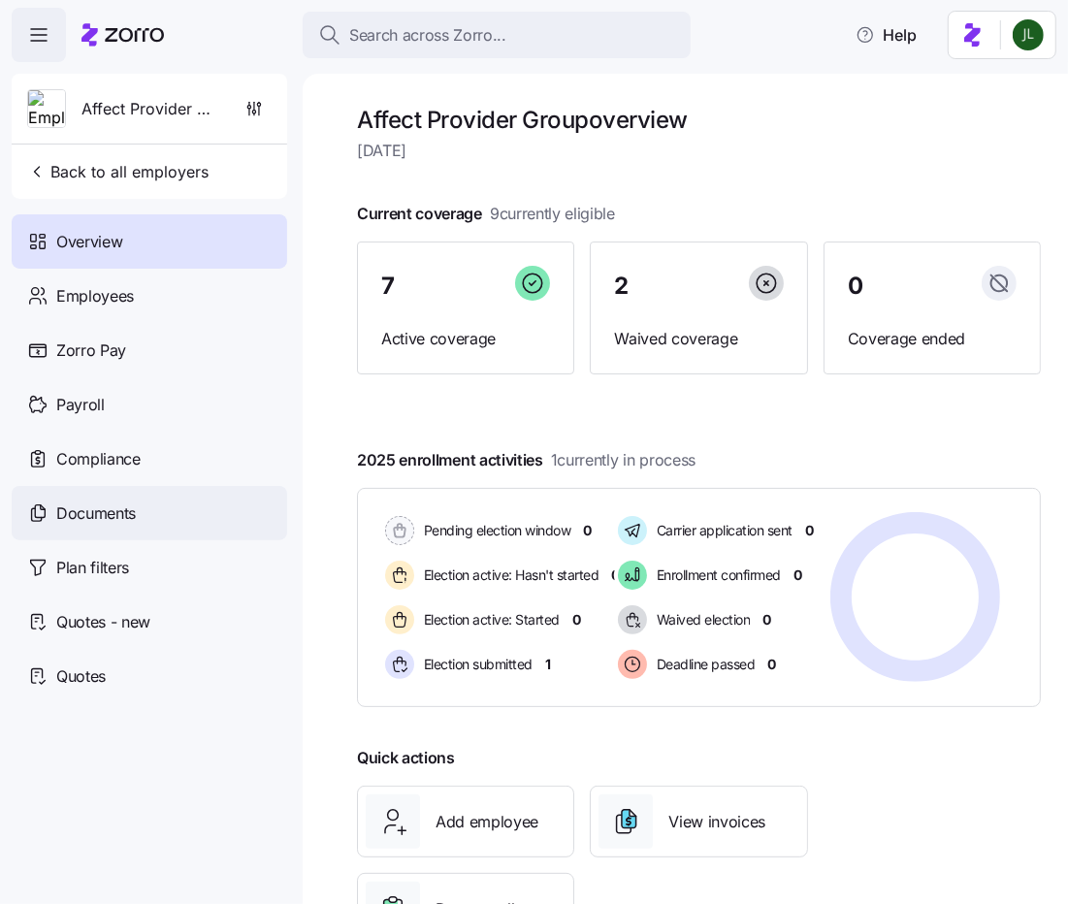
click at [125, 524] on span "Documents" at bounding box center [96, 514] width 80 height 24
click at [119, 517] on span "Documents" at bounding box center [96, 514] width 80 height 24
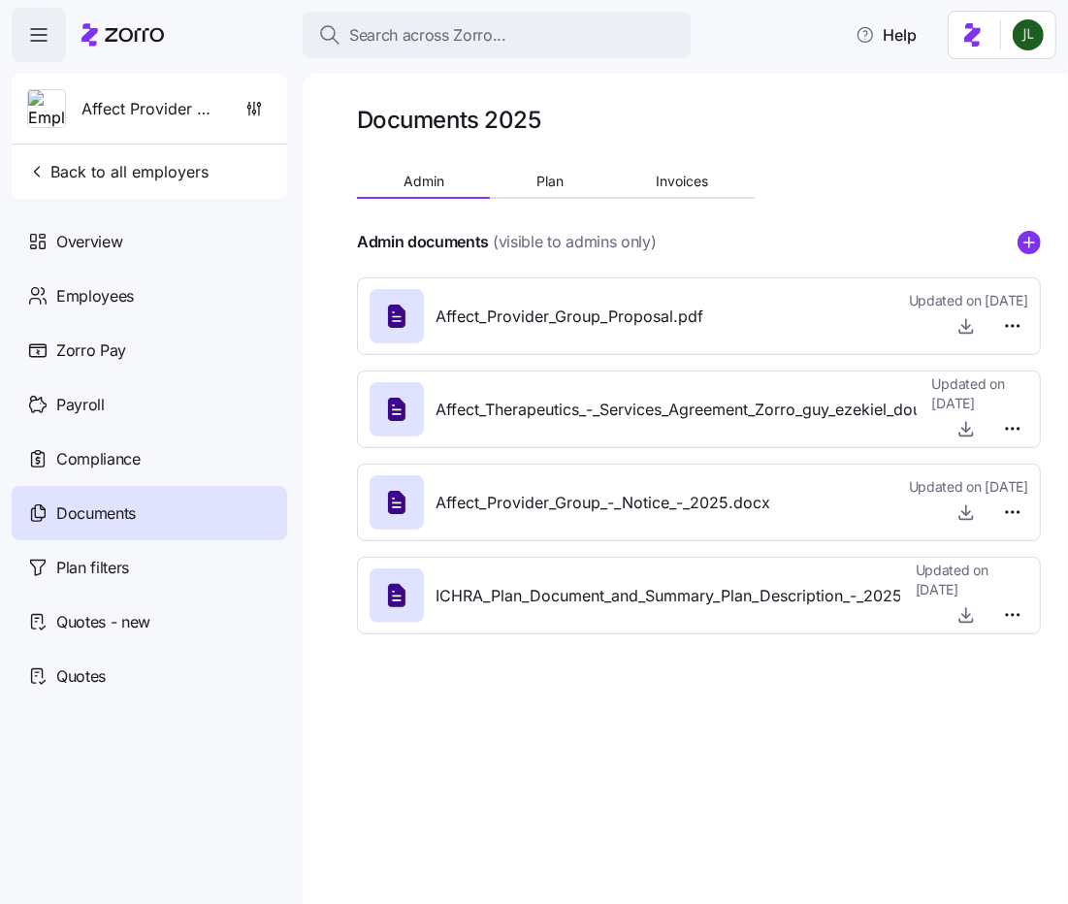
click at [568, 160] on div "Documents 2025 Admin Plan Invoices Admin documents (visible to admins only) Aff…" at bounding box center [699, 377] width 684 height 545
click at [564, 180] on button "Plan" at bounding box center [549, 181] width 119 height 29
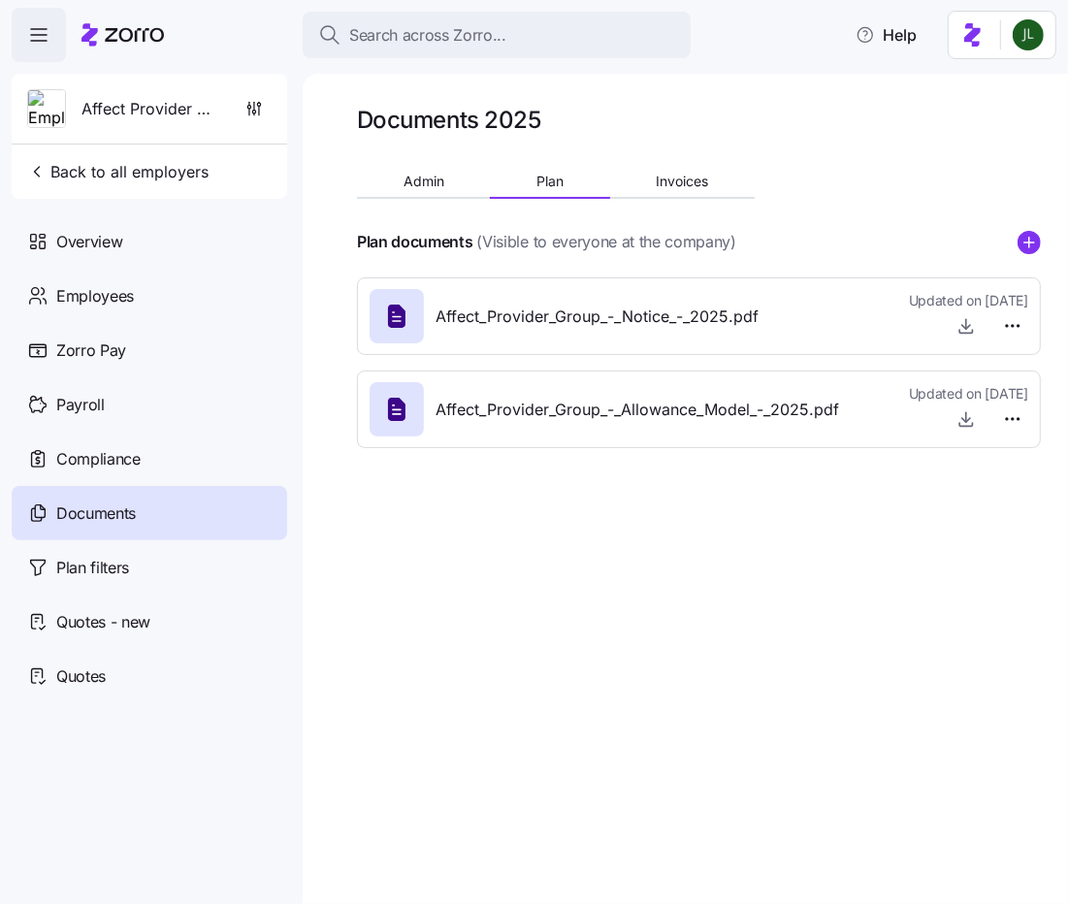
click at [451, 199] on div at bounding box center [699, 214] width 684 height 31
click at [436, 176] on span "Admin" at bounding box center [424, 182] width 41 height 14
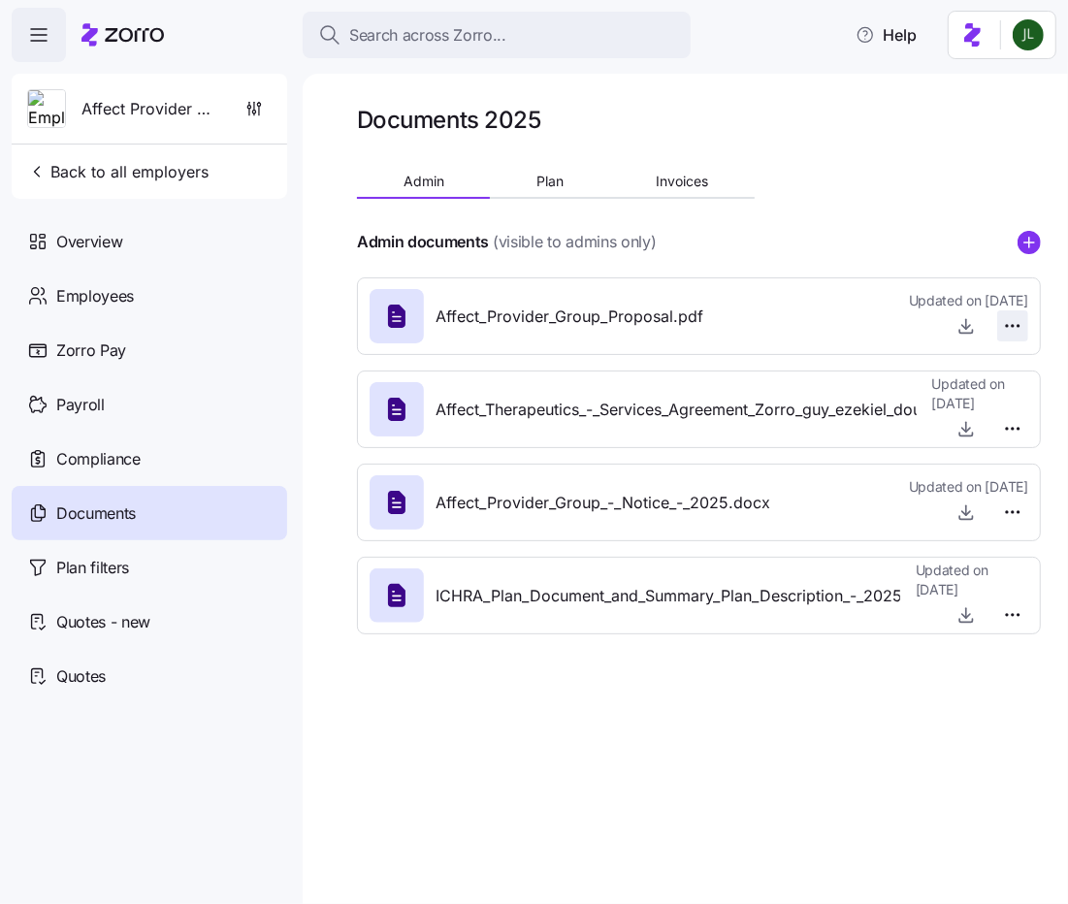
click at [1016, 322] on html "Search across Zorro... Help Affect Provider Group Back to all employers Overvie…" at bounding box center [534, 446] width 1068 height 893
click at [984, 400] on span "Delete" at bounding box center [967, 400] width 39 height 19
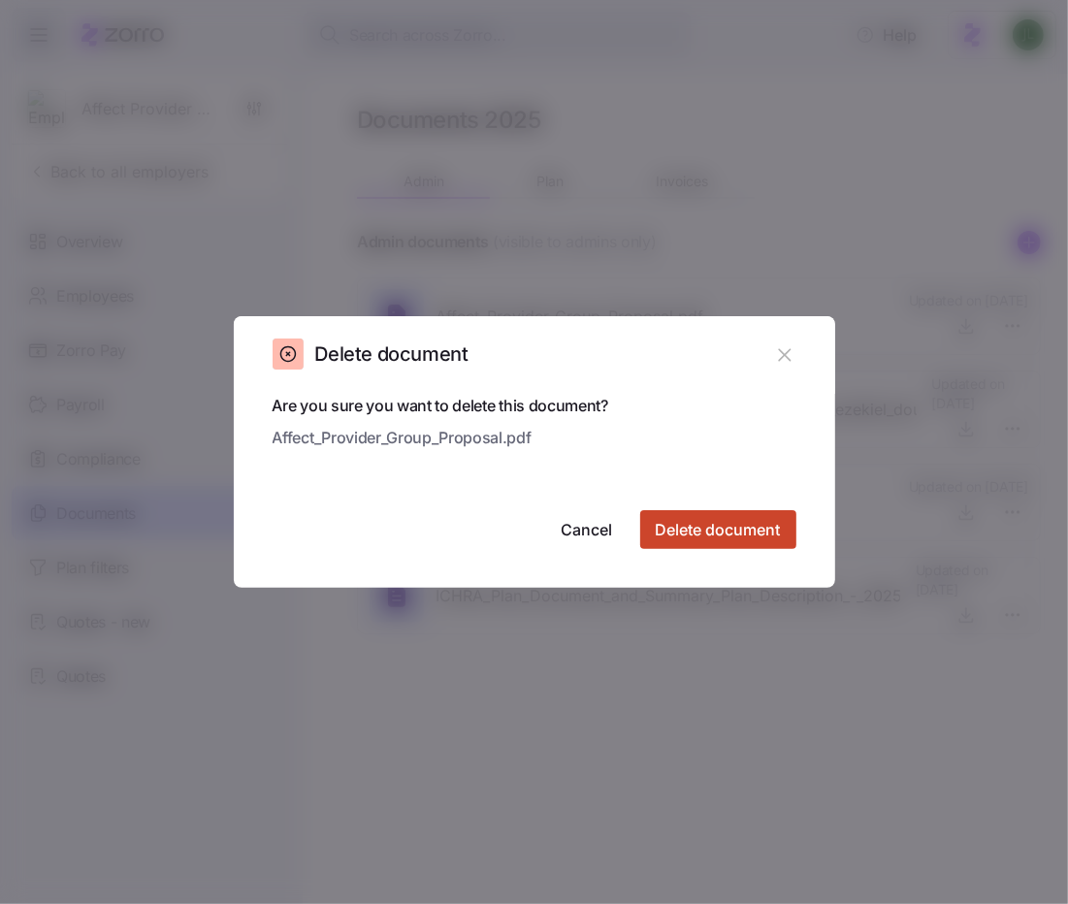
click at [749, 522] on span "Delete document" at bounding box center [718, 529] width 125 height 23
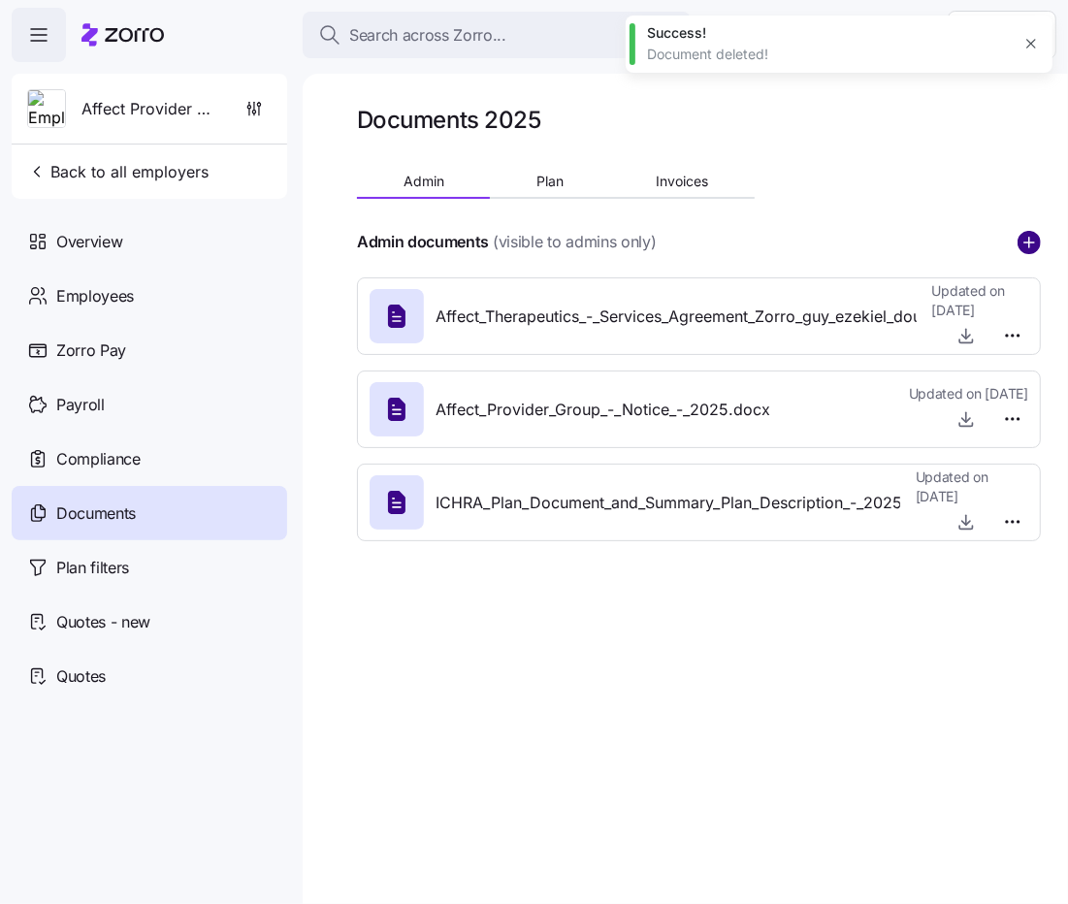
click at [1037, 247] on circle "add icon" at bounding box center [1029, 242] width 21 height 21
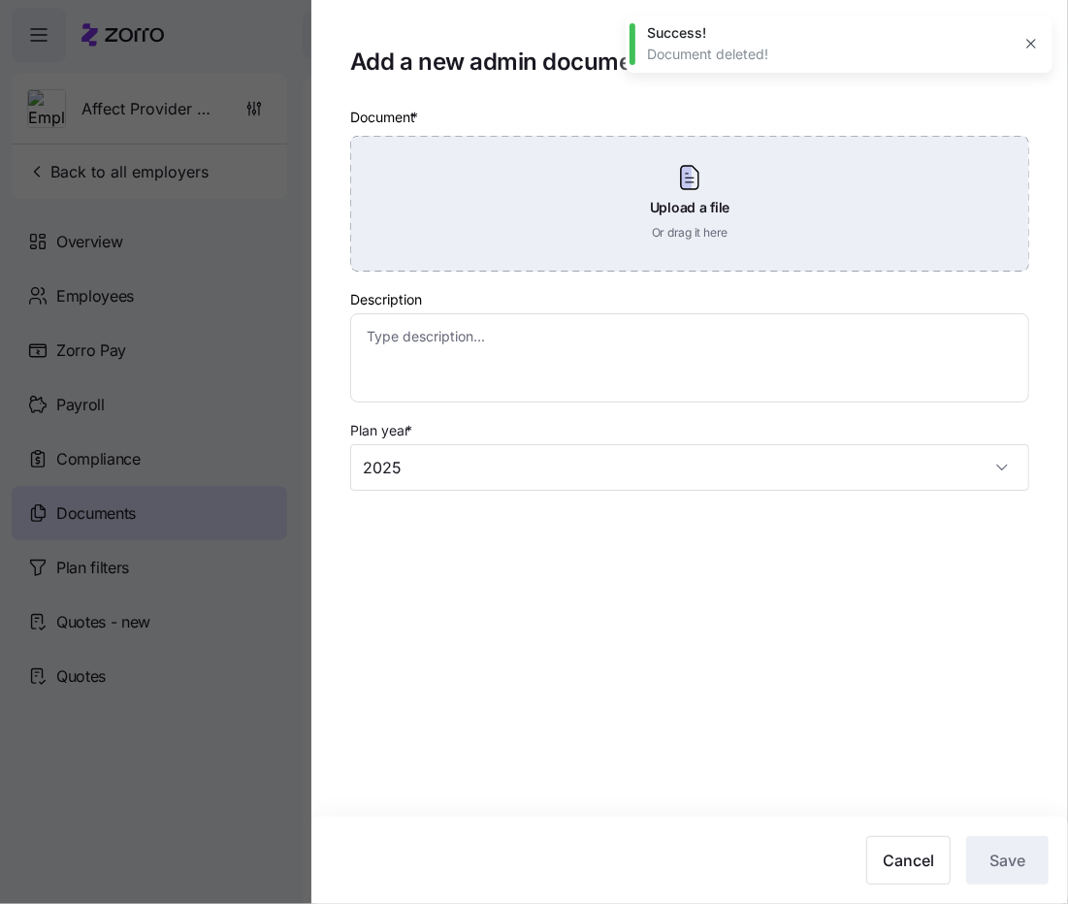
click at [700, 237] on div "Upload a file Or drag it here" at bounding box center [689, 204] width 679 height 136
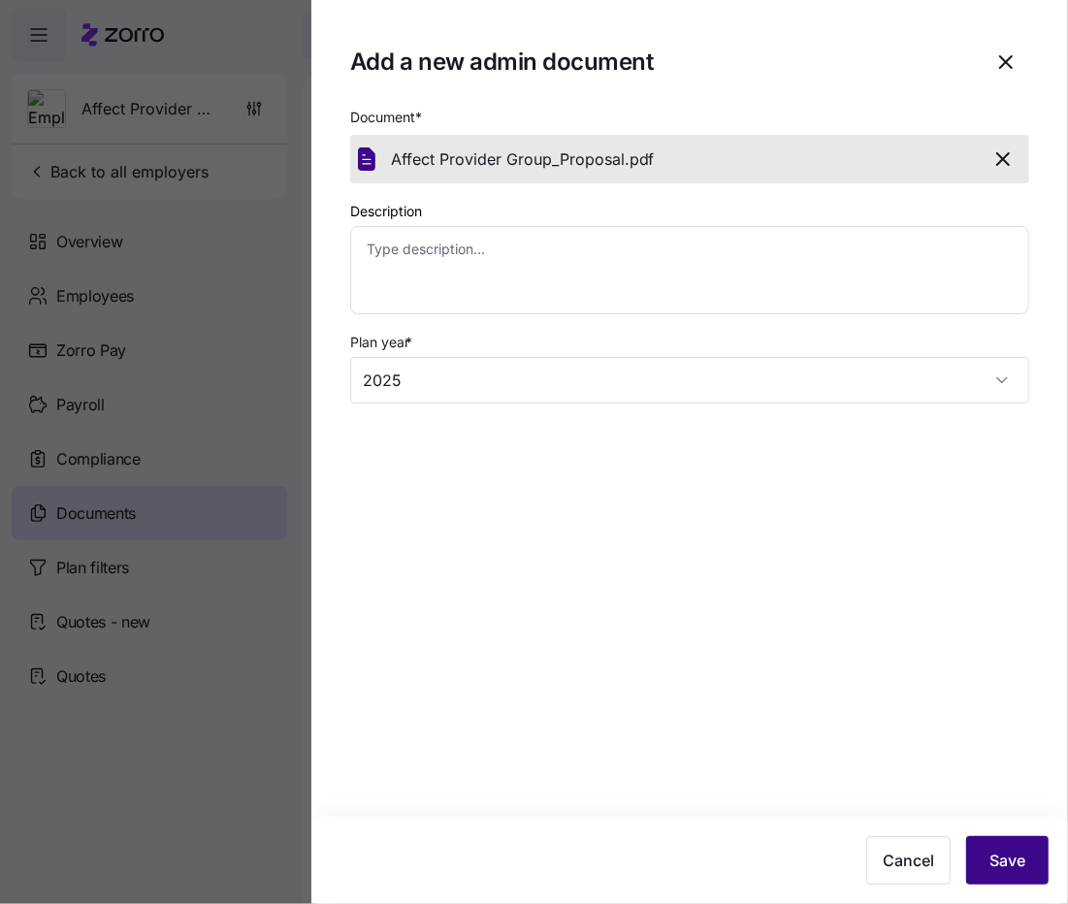
click at [1008, 860] on span "Save" at bounding box center [1008, 860] width 36 height 23
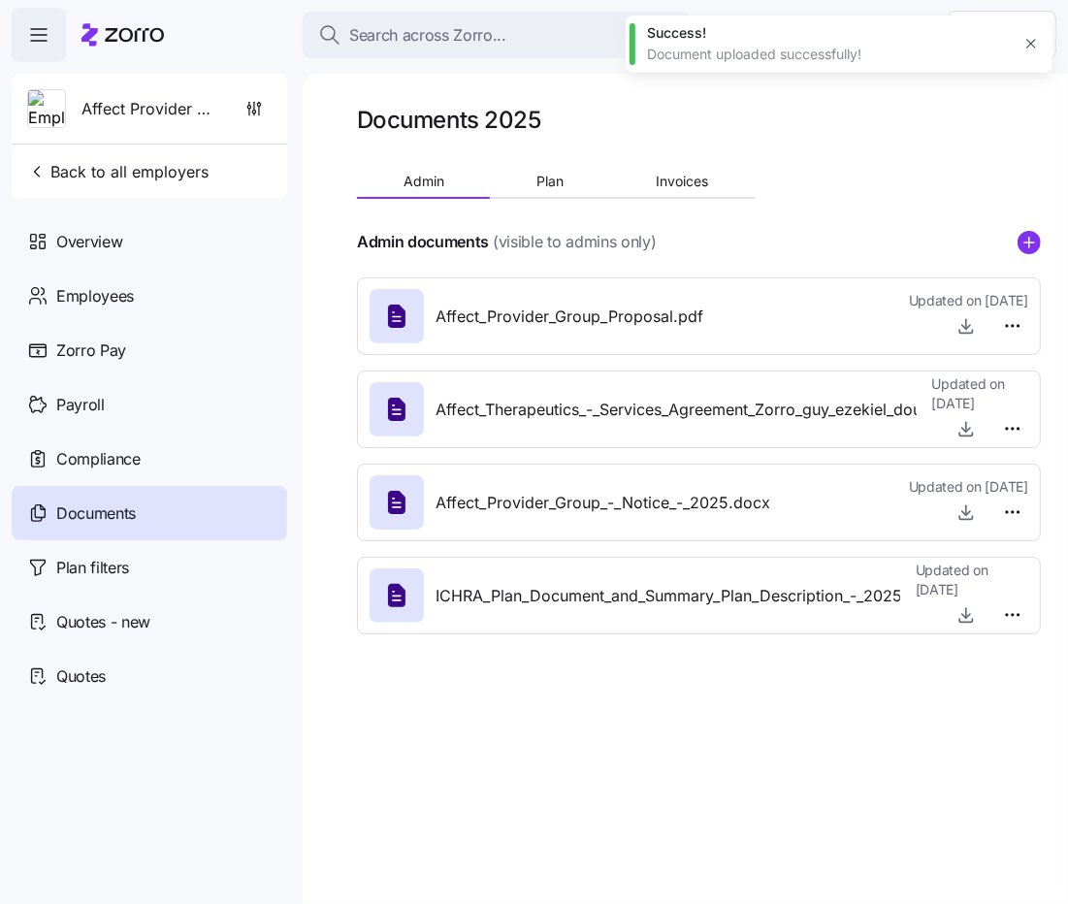
type textarea "x"
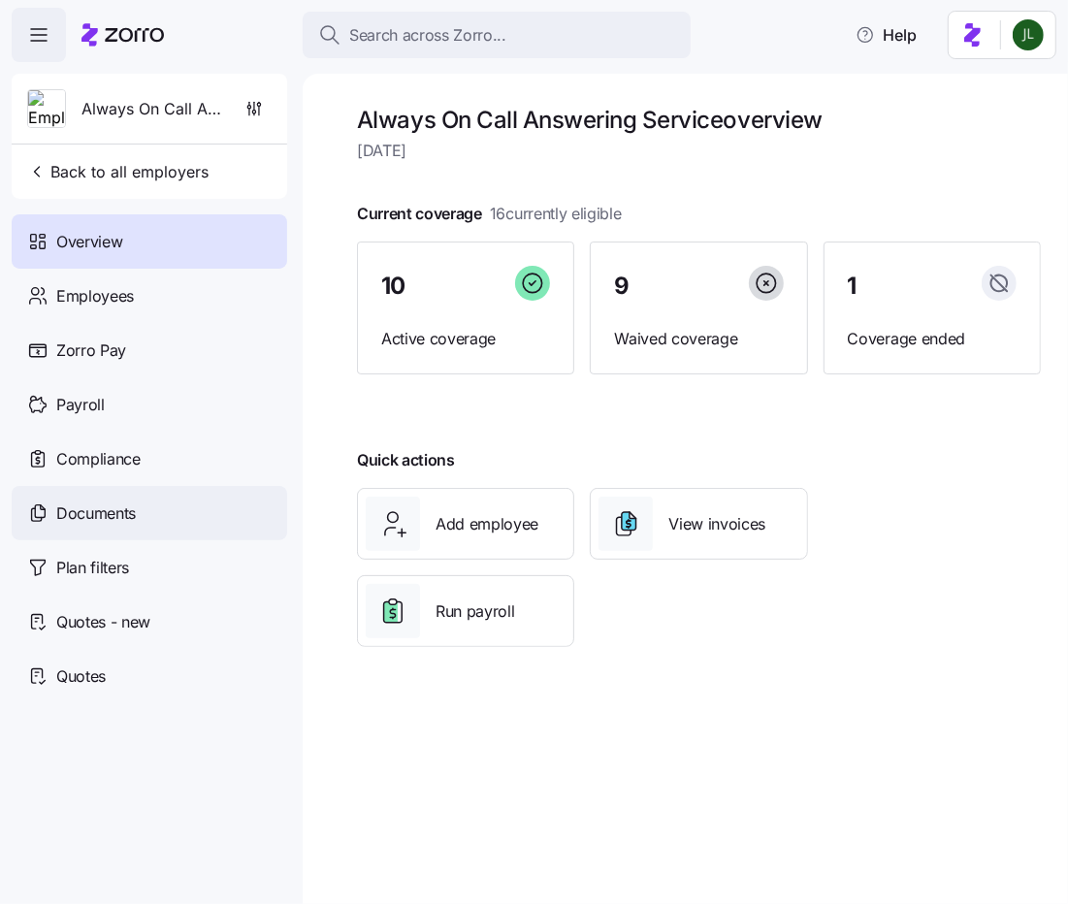
click at [144, 501] on div "Documents" at bounding box center [150, 513] width 276 height 54
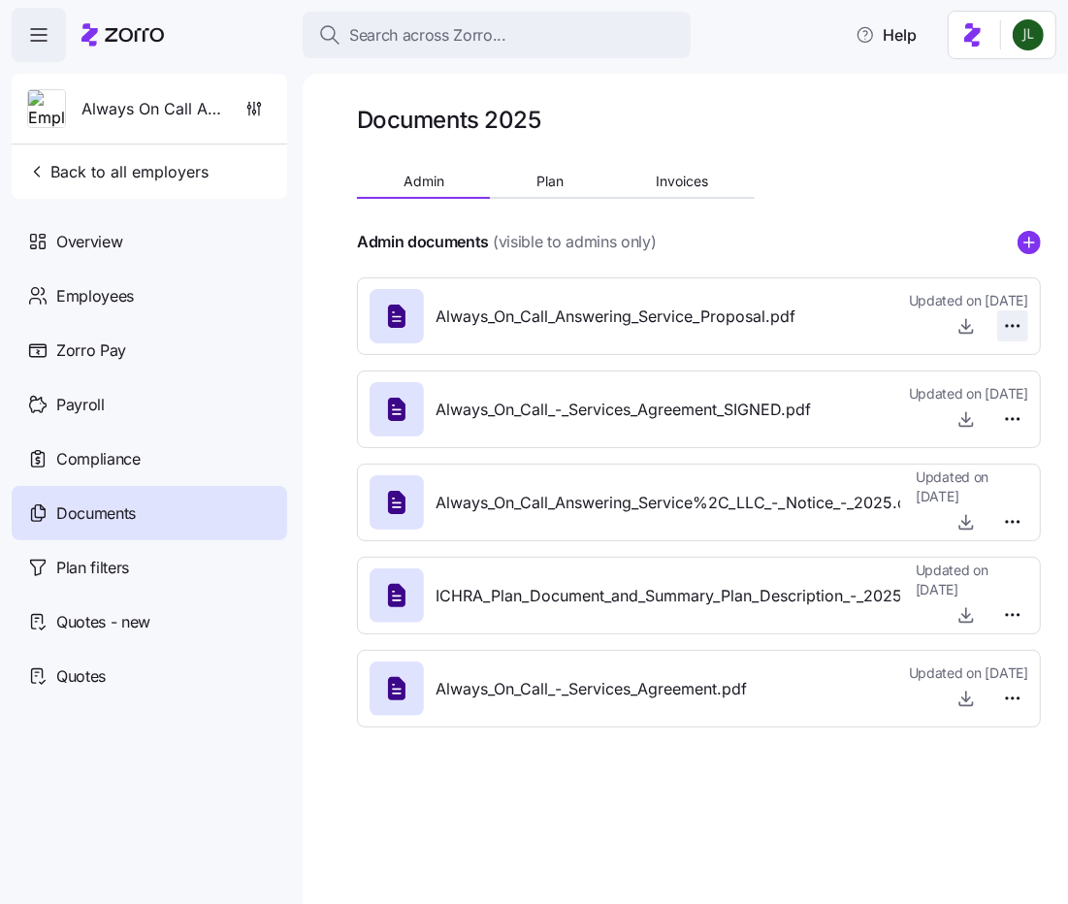
click at [1006, 329] on html "Search across Zorro... Help Always On Call Answering Service Back to all employ…" at bounding box center [534, 446] width 1068 height 893
click at [987, 393] on div "Delete" at bounding box center [980, 400] width 81 height 31
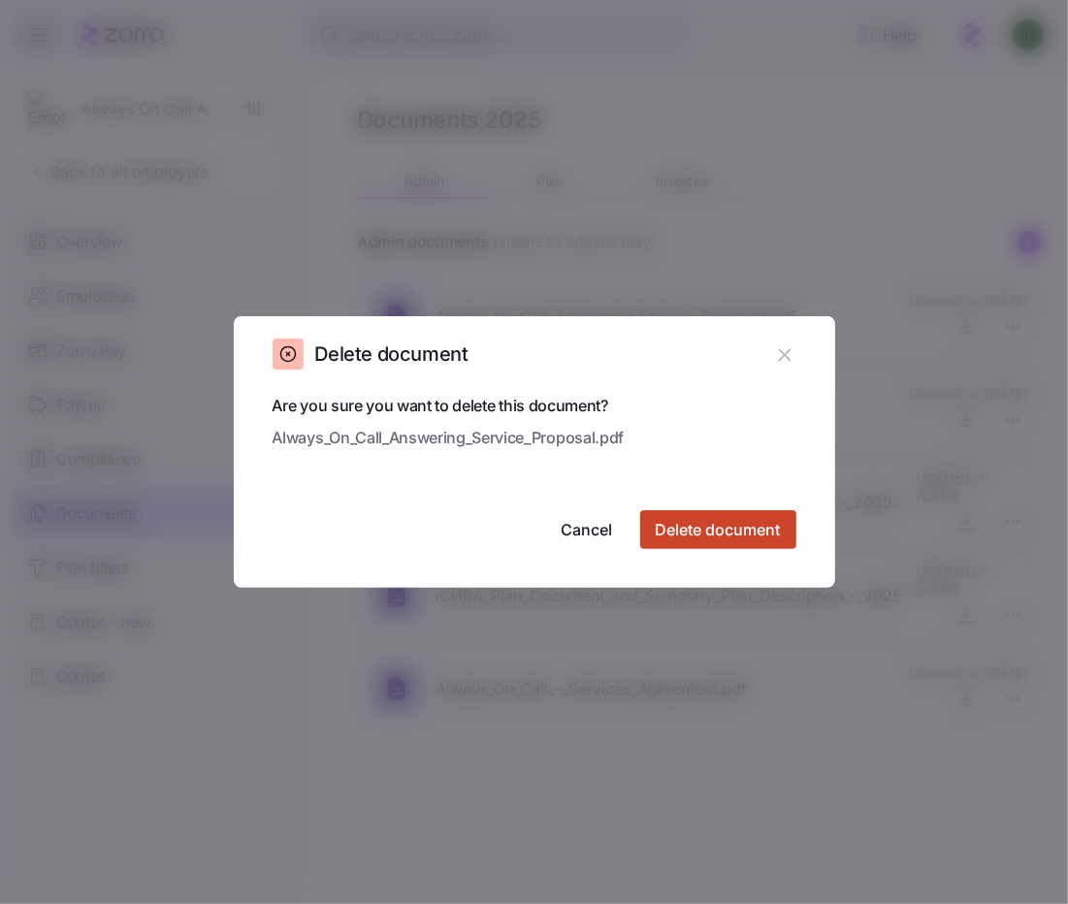
click at [733, 532] on span "Delete document" at bounding box center [718, 529] width 125 height 23
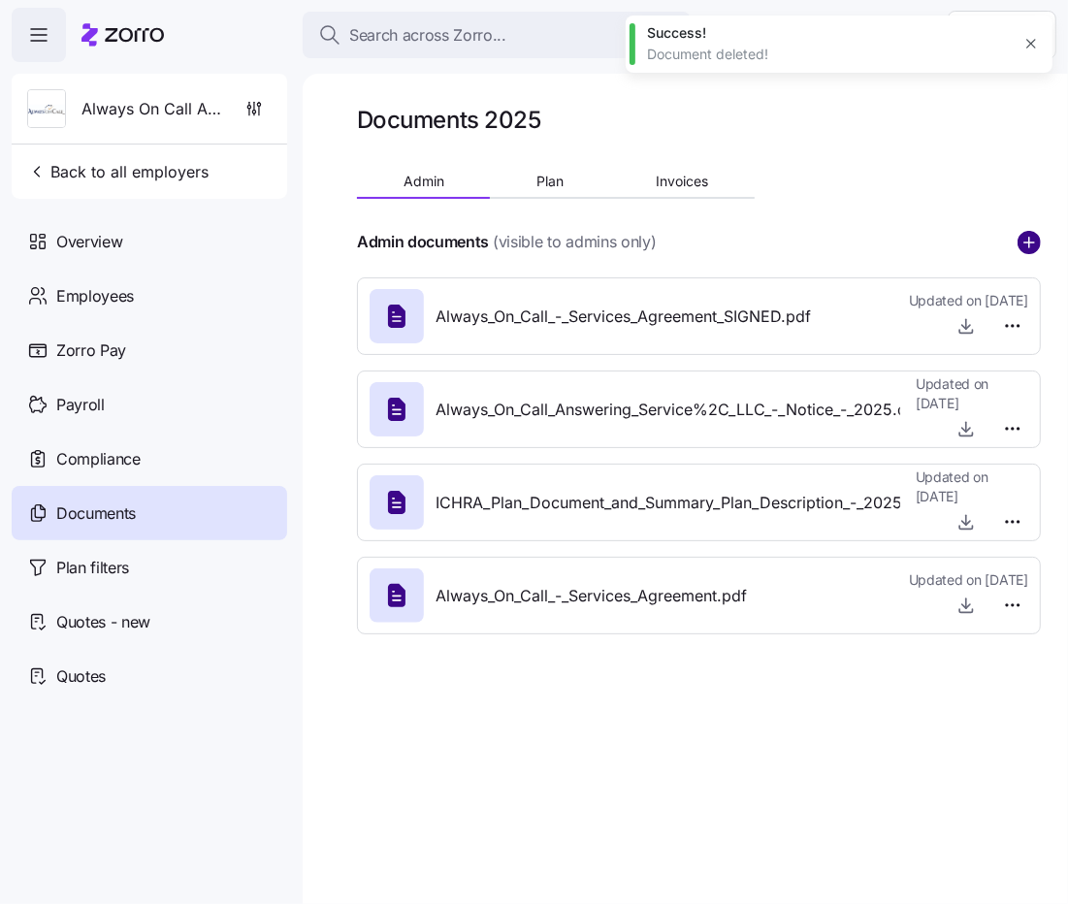
click at [1025, 244] on circle "add icon" at bounding box center [1029, 242] width 21 height 21
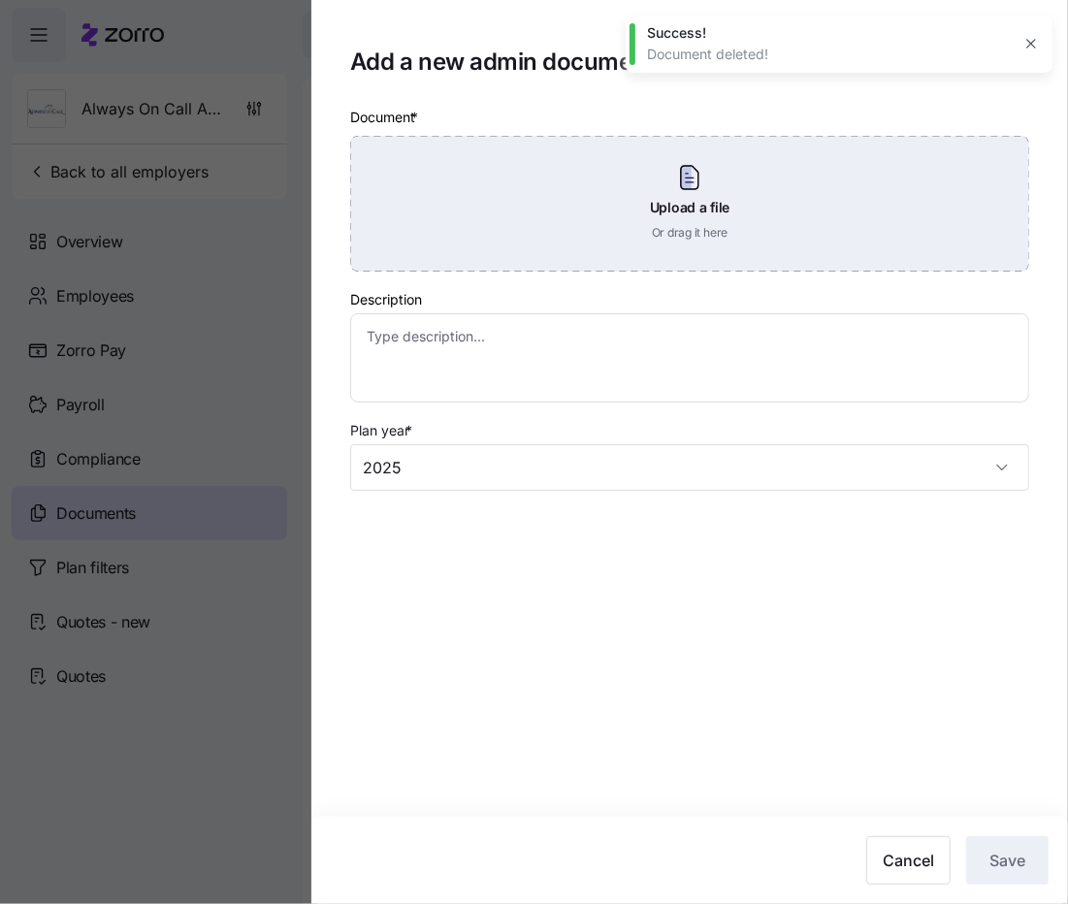
click at [667, 252] on div "Upload a file Or drag it here" at bounding box center [689, 204] width 679 height 136
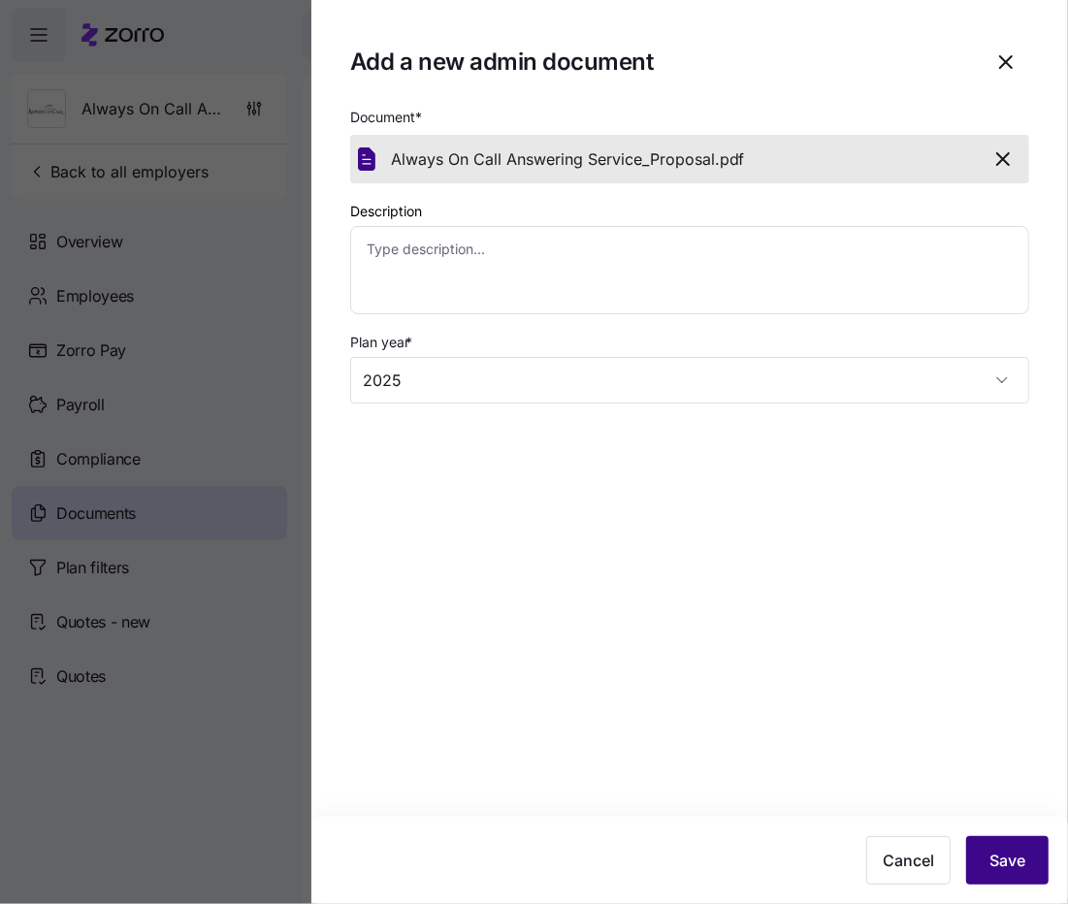
click at [1028, 868] on button "Save" at bounding box center [1007, 860] width 82 height 49
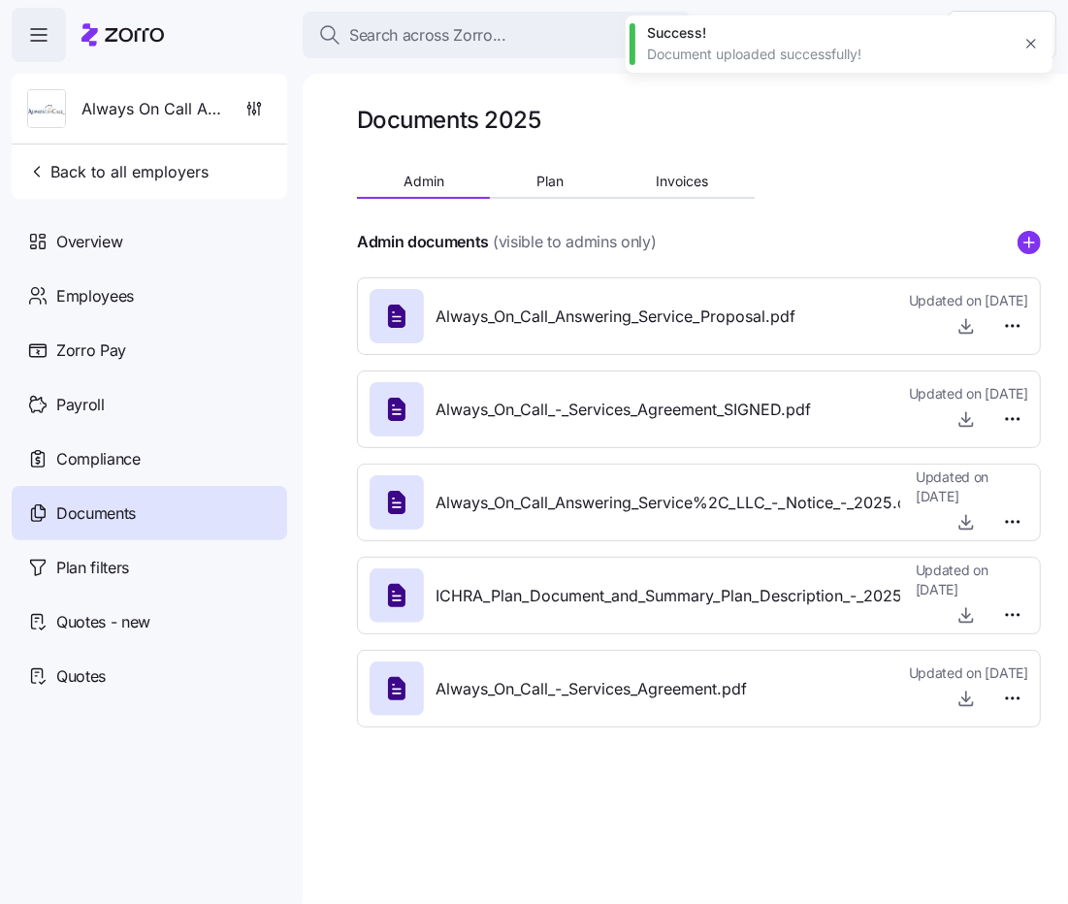
type textarea "x"
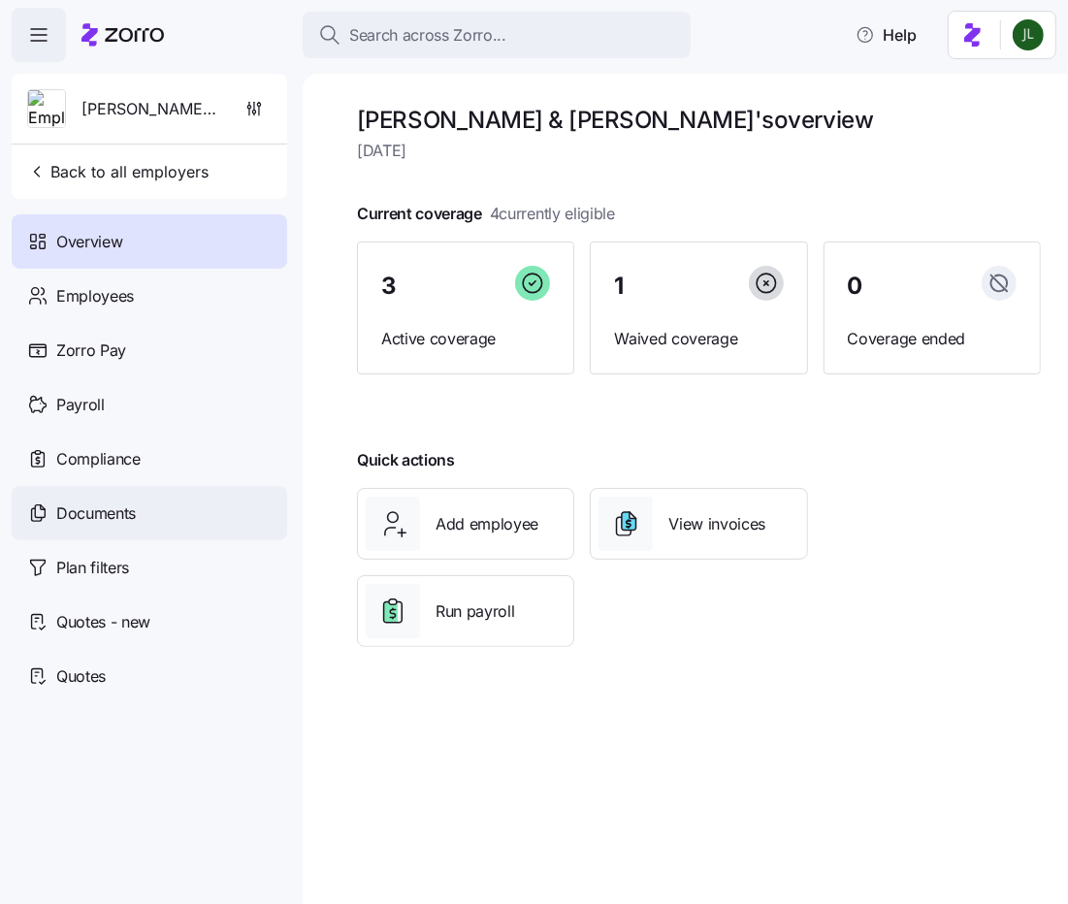
click at [96, 521] on span "Documents" at bounding box center [96, 514] width 80 height 24
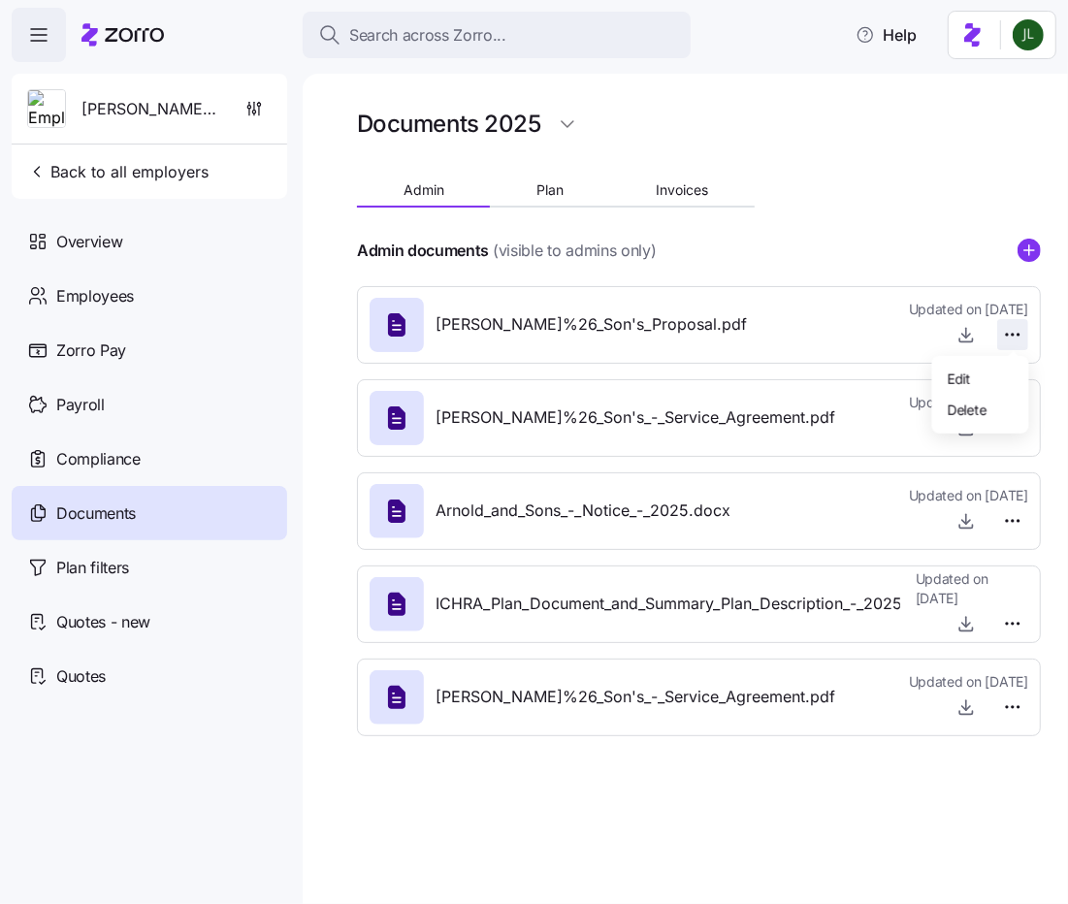
click at [1013, 342] on html "Search across Zorro... Help Arnold & Son's Back to all employers Overview Emplo…" at bounding box center [534, 446] width 1068 height 893
click at [953, 417] on span "Delete" at bounding box center [967, 408] width 39 height 19
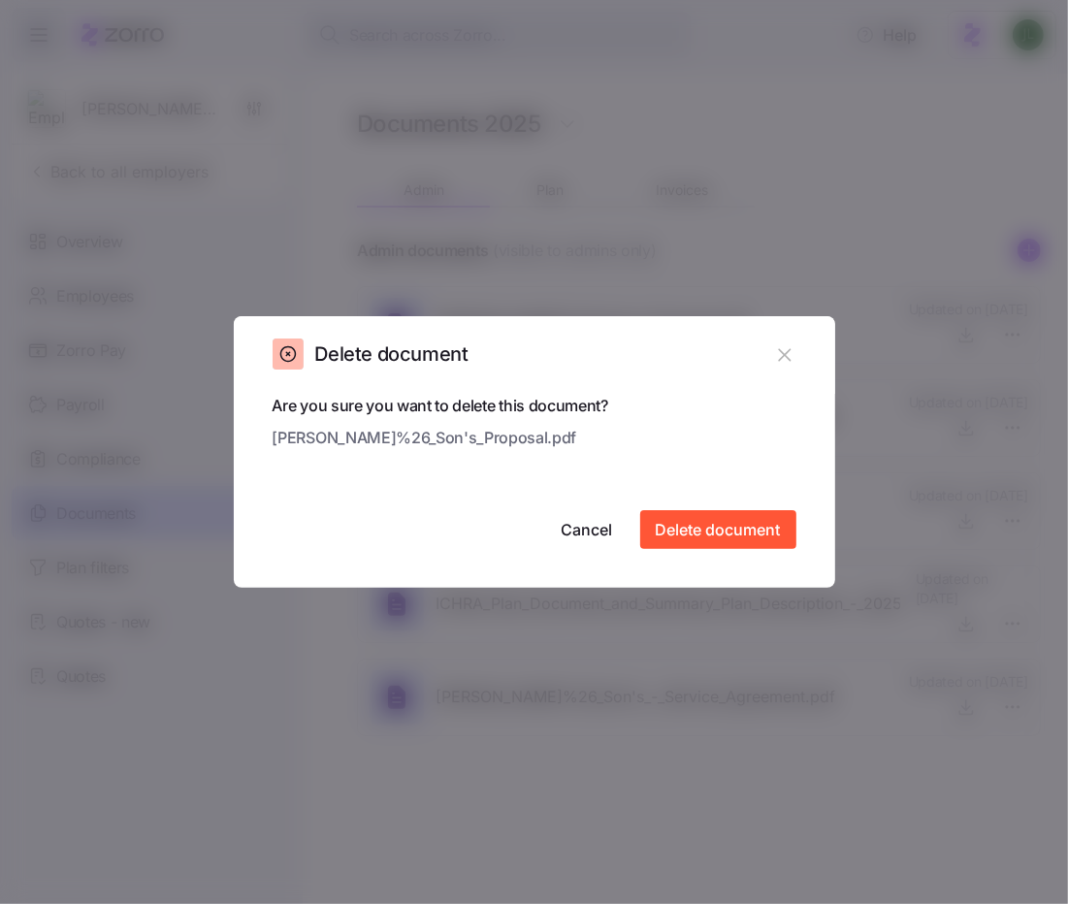
click at [757, 504] on div "Are you sure you want to delete this document? Arnold_%26_Son's_Proposal.pdf Ca…" at bounding box center [535, 471] width 524 height 155
click at [752, 518] on button "Delete document" at bounding box center [718, 529] width 156 height 39
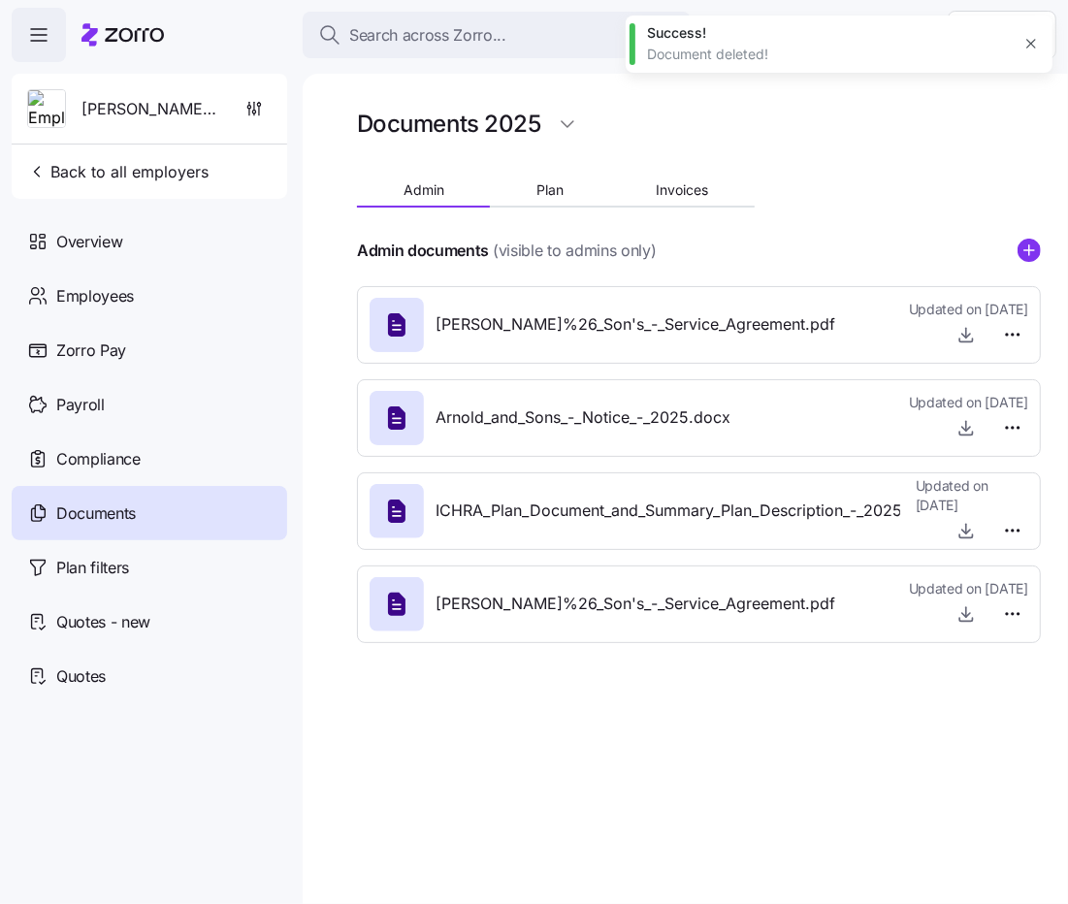
click at [1024, 250] on icon "add icon" at bounding box center [1029, 250] width 10 height 0
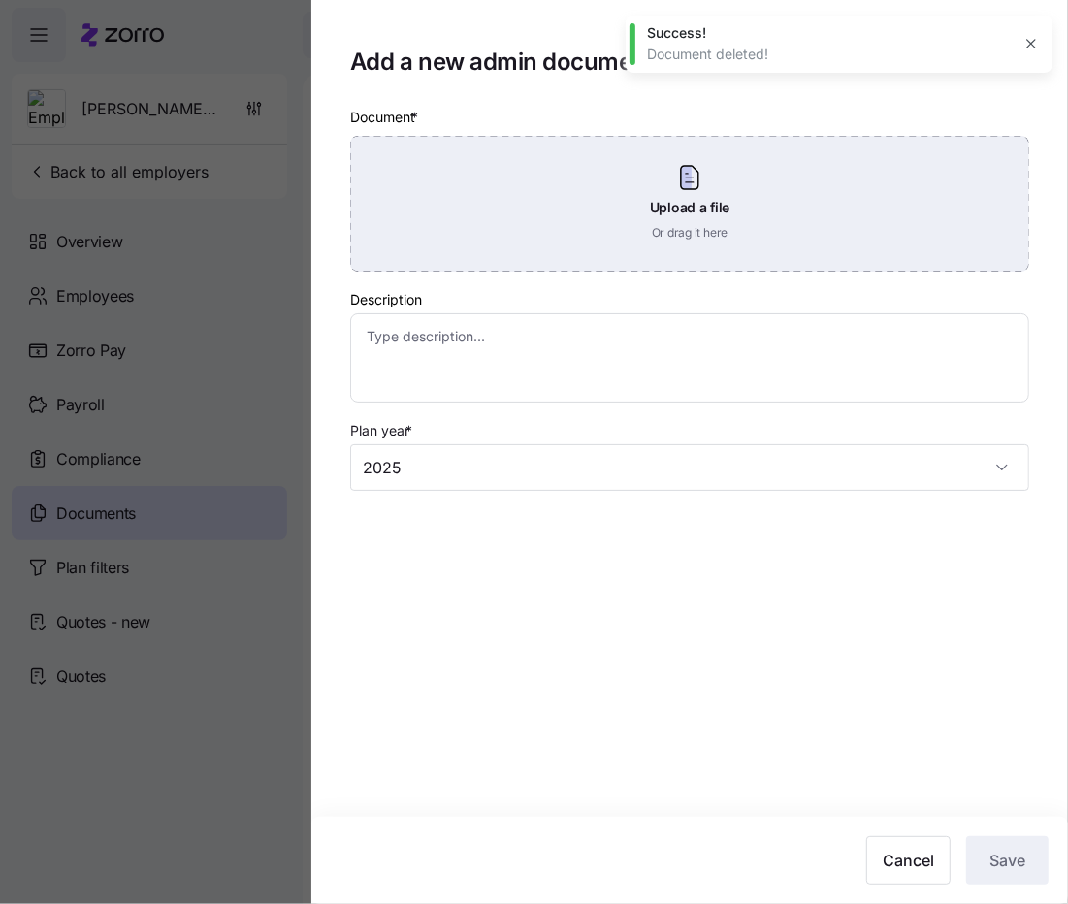
click at [627, 238] on div "Upload a file Or drag it here" at bounding box center [689, 204] width 679 height 136
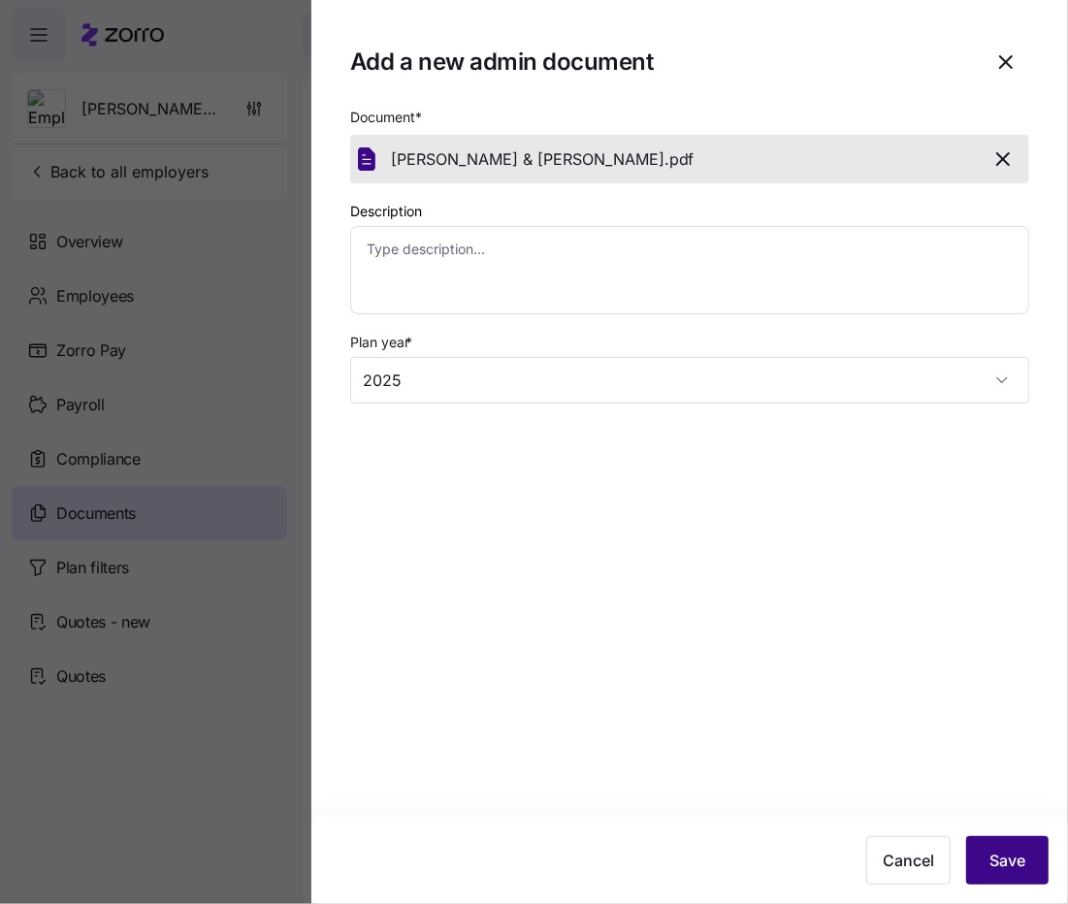
click at [996, 858] on span "Save" at bounding box center [1008, 860] width 36 height 23
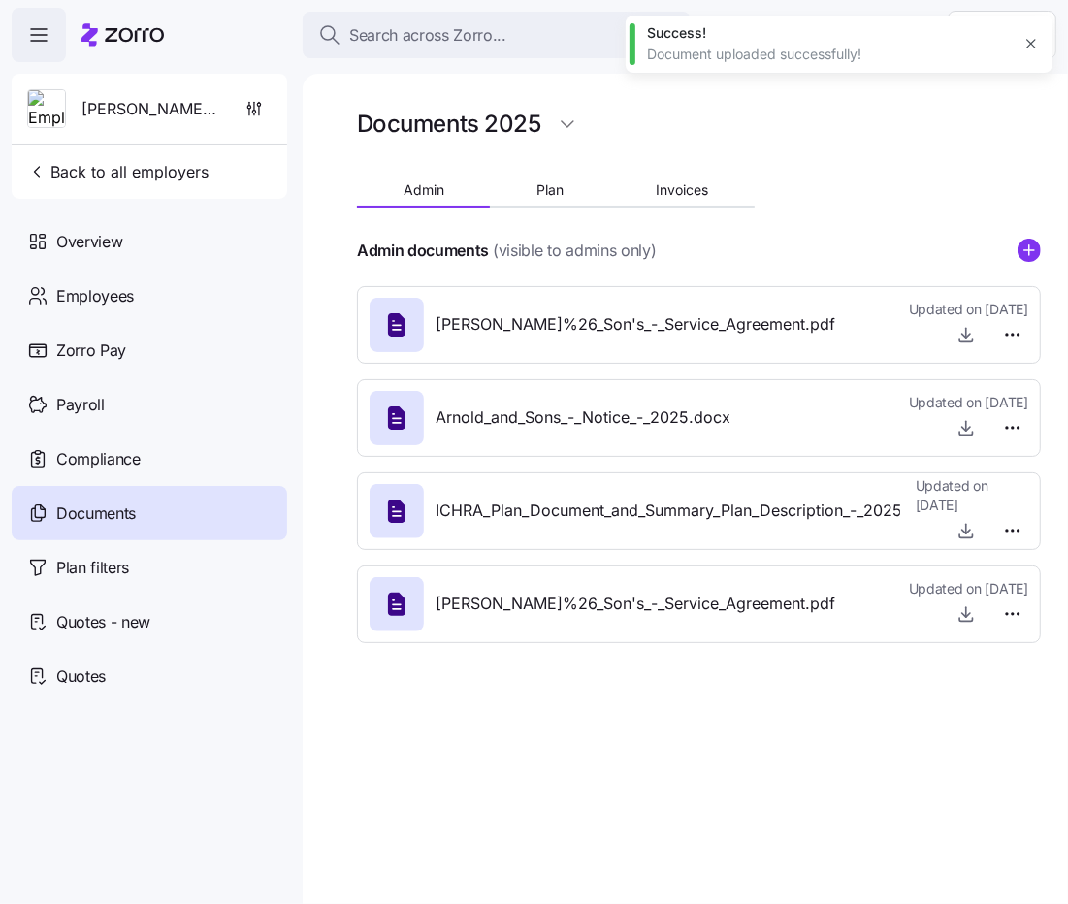
type textarea "x"
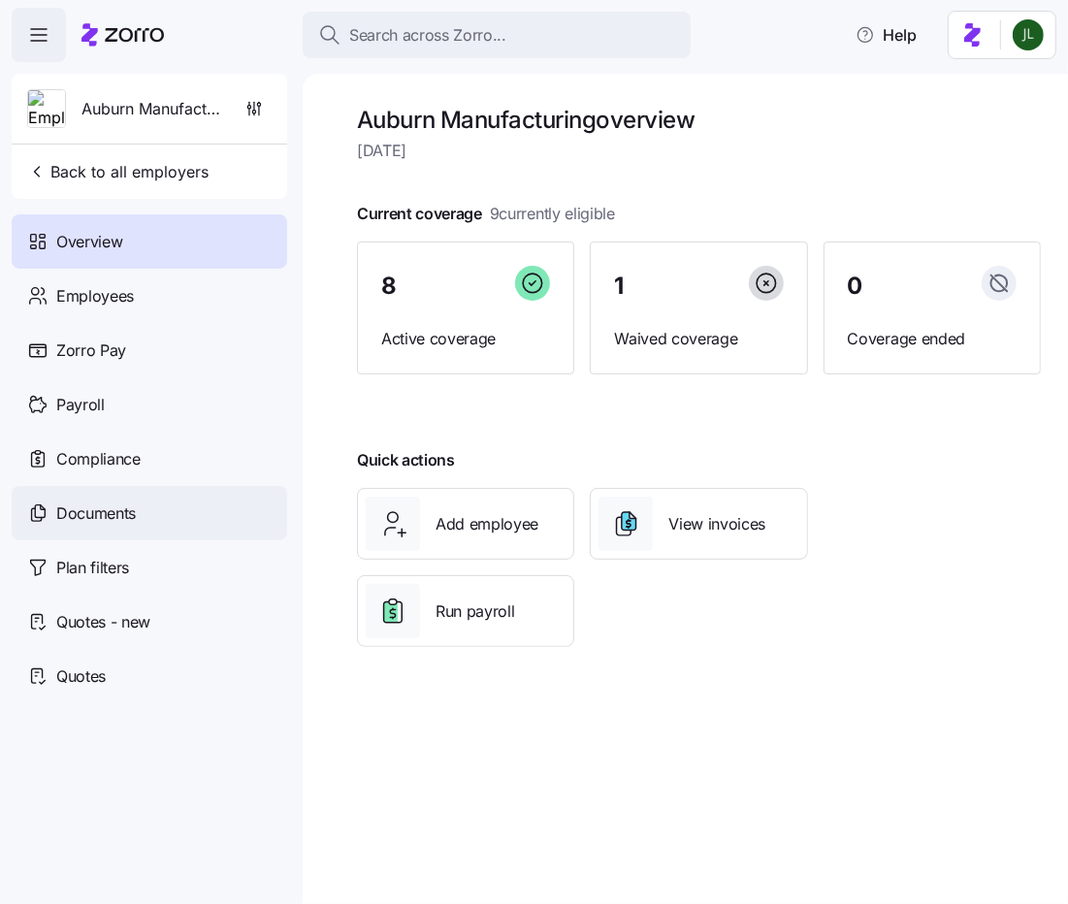
click at [146, 496] on div "Documents" at bounding box center [150, 513] width 276 height 54
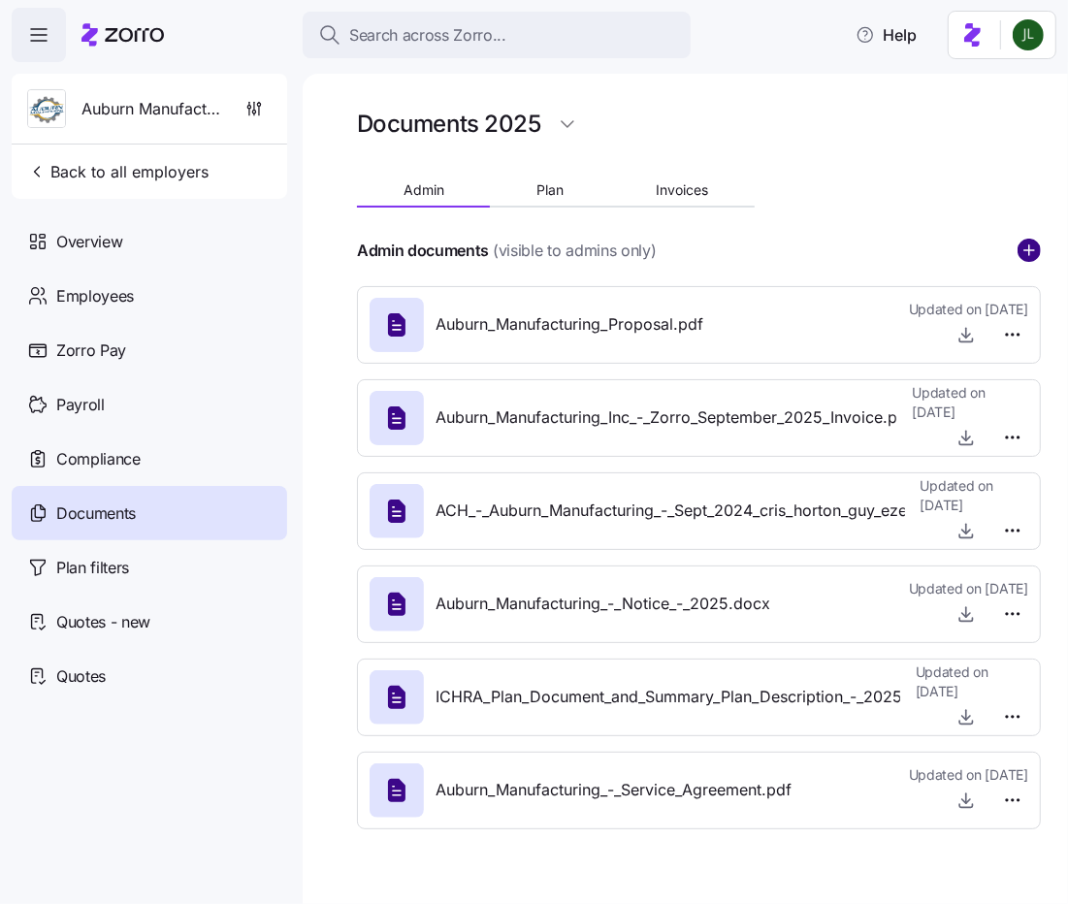
click at [1022, 251] on circle "add icon" at bounding box center [1029, 250] width 21 height 21
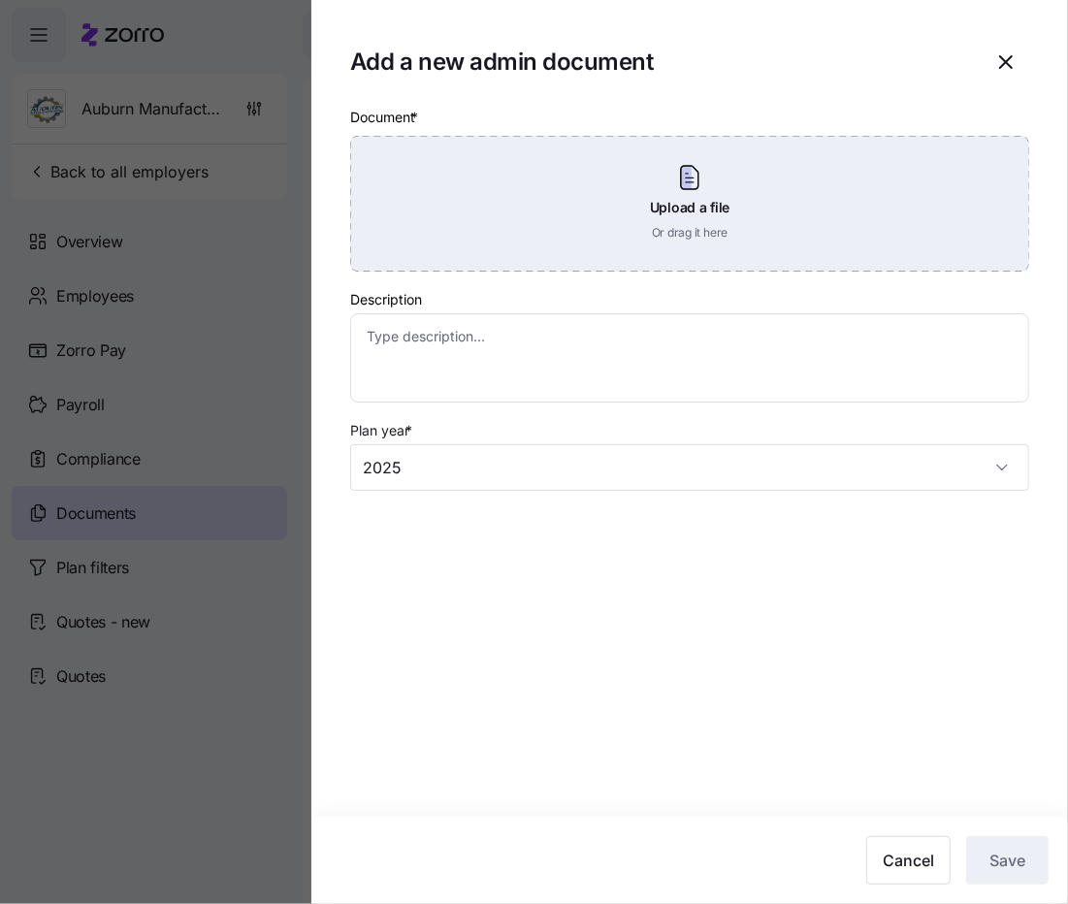
click at [640, 192] on div "Upload a file Or drag it here" at bounding box center [689, 204] width 679 height 136
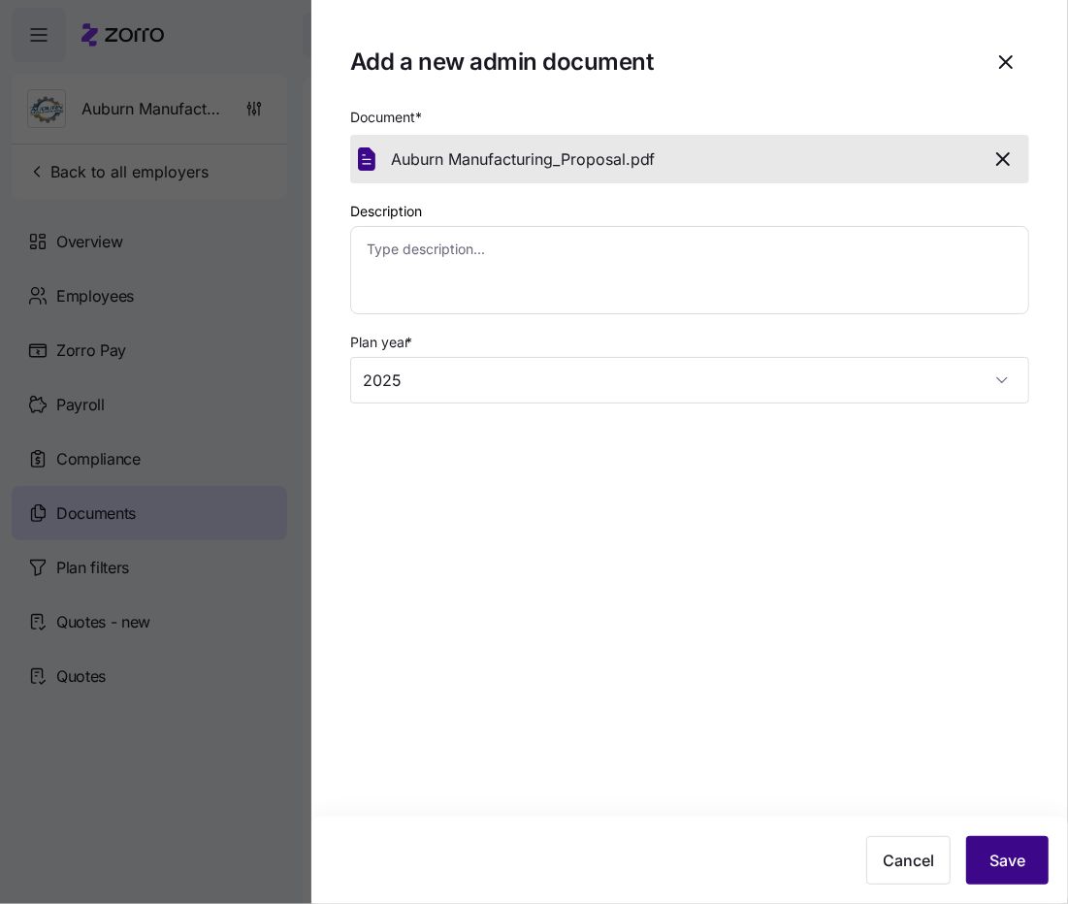
click at [1022, 864] on span "Save" at bounding box center [1008, 860] width 36 height 23
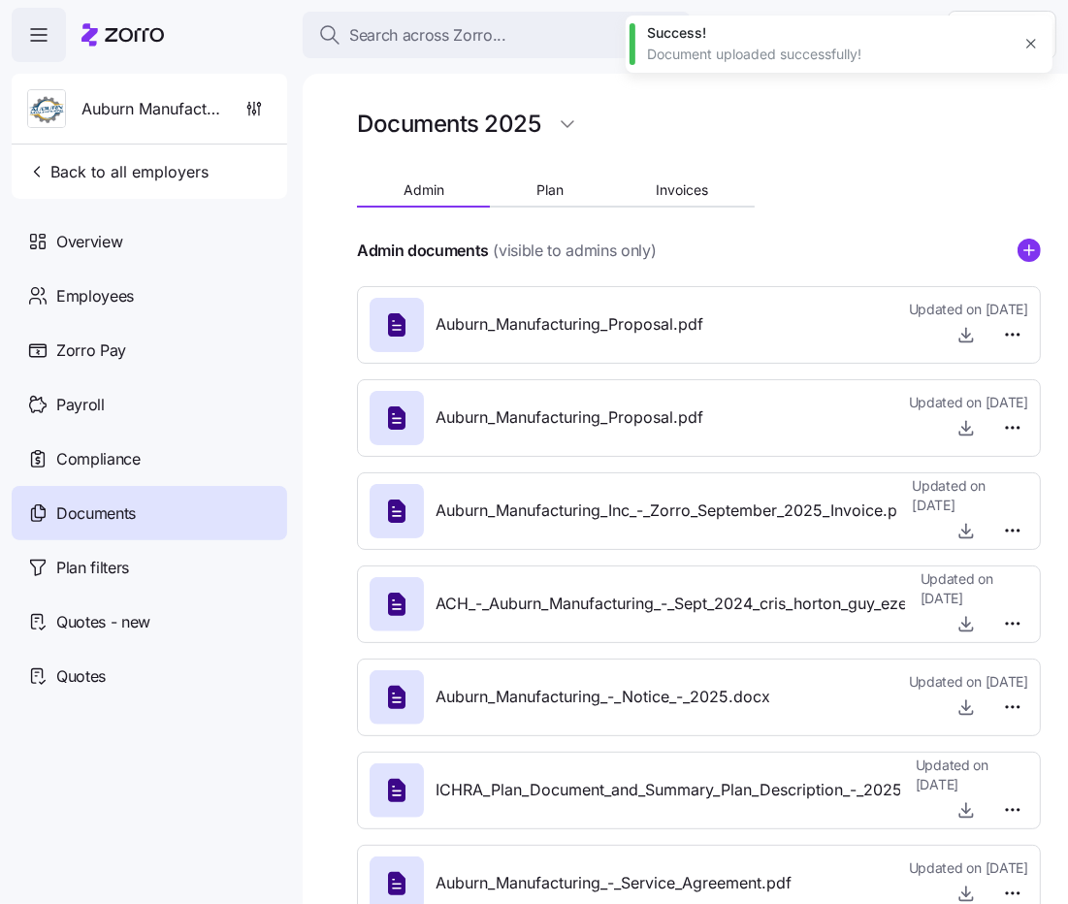
type textarea "x"
click at [1016, 423] on html "Search across Zorro... Help Auburn Manufacturing Back to all employers Overview…" at bounding box center [534, 446] width 1068 height 893
drag, startPoint x: 970, startPoint y: 485, endPoint x: 976, endPoint y: 499, distance: 14.8
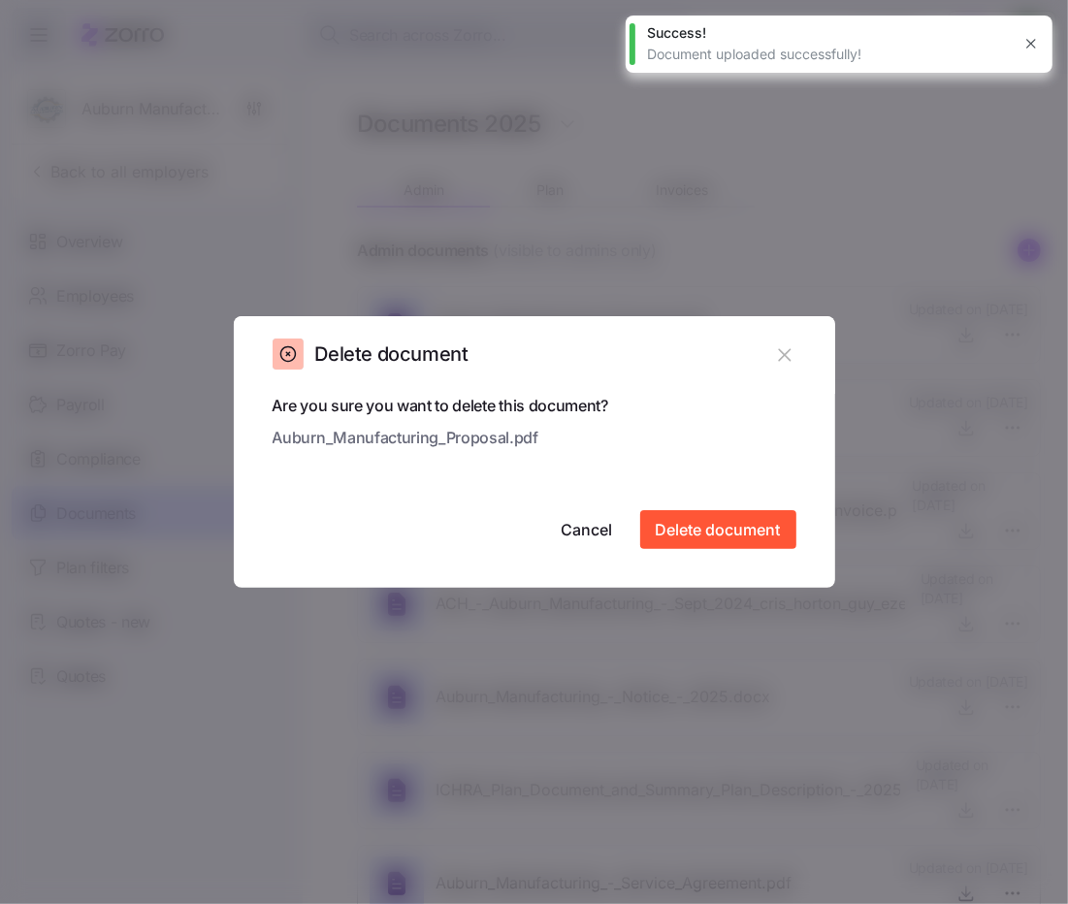
click at [976, 499] on div at bounding box center [534, 452] width 1068 height 904
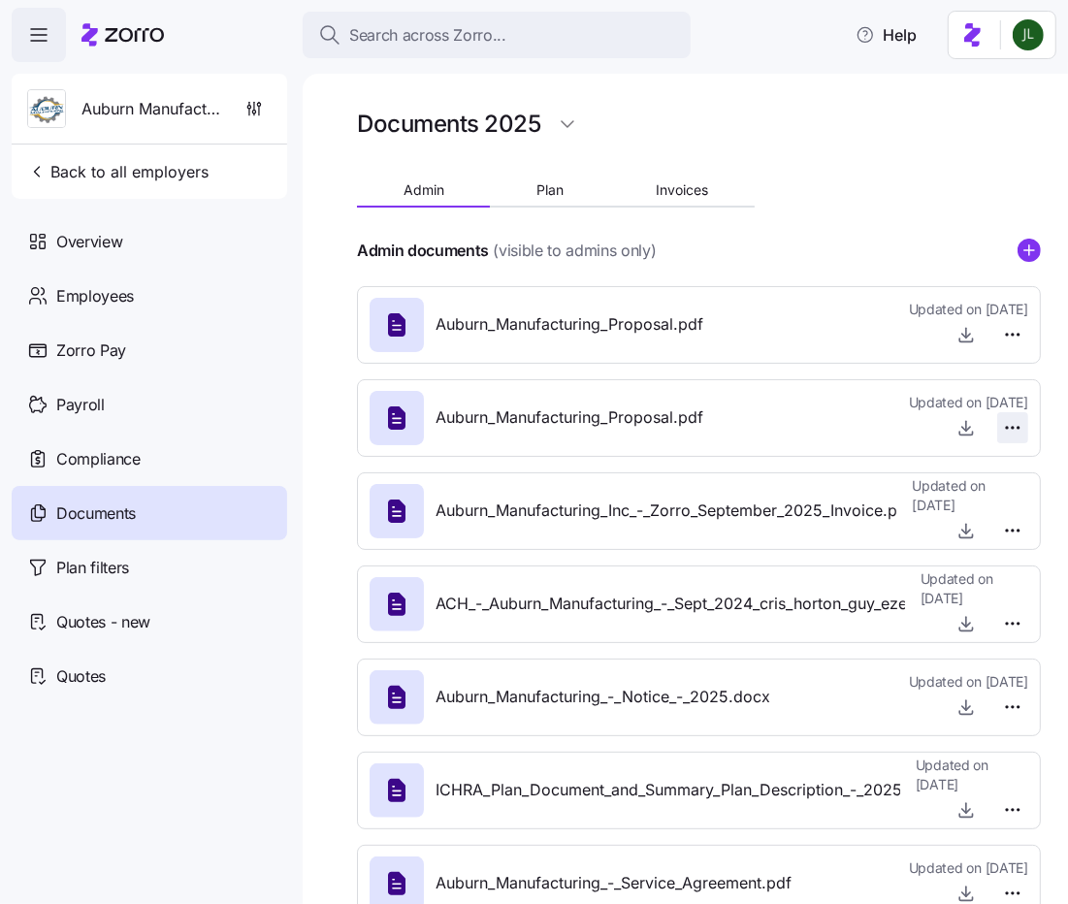
click at [1017, 430] on html "Search across Zorro... Help Auburn Manufacturing Back to all employers Overview…" at bounding box center [534, 446] width 1068 height 893
click at [960, 507] on span "Delete" at bounding box center [967, 502] width 39 height 19
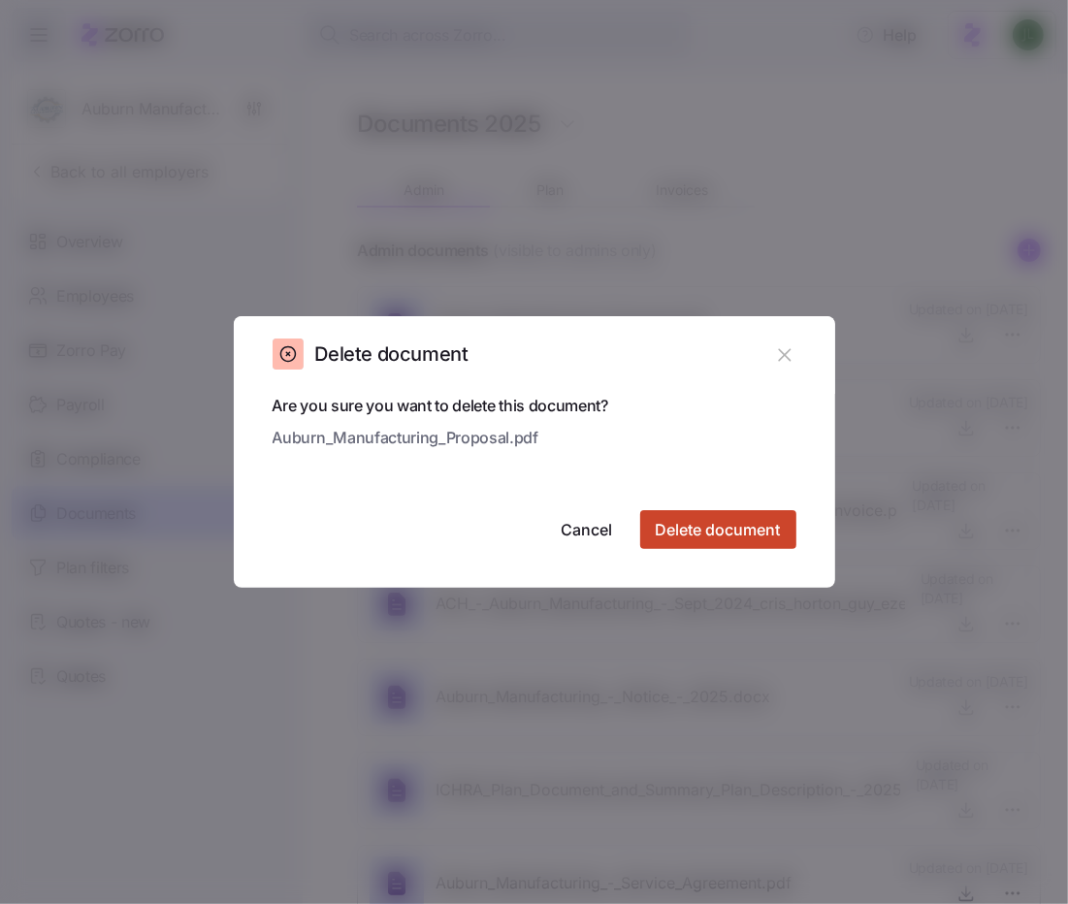
click at [756, 534] on span "Delete document" at bounding box center [718, 529] width 125 height 23
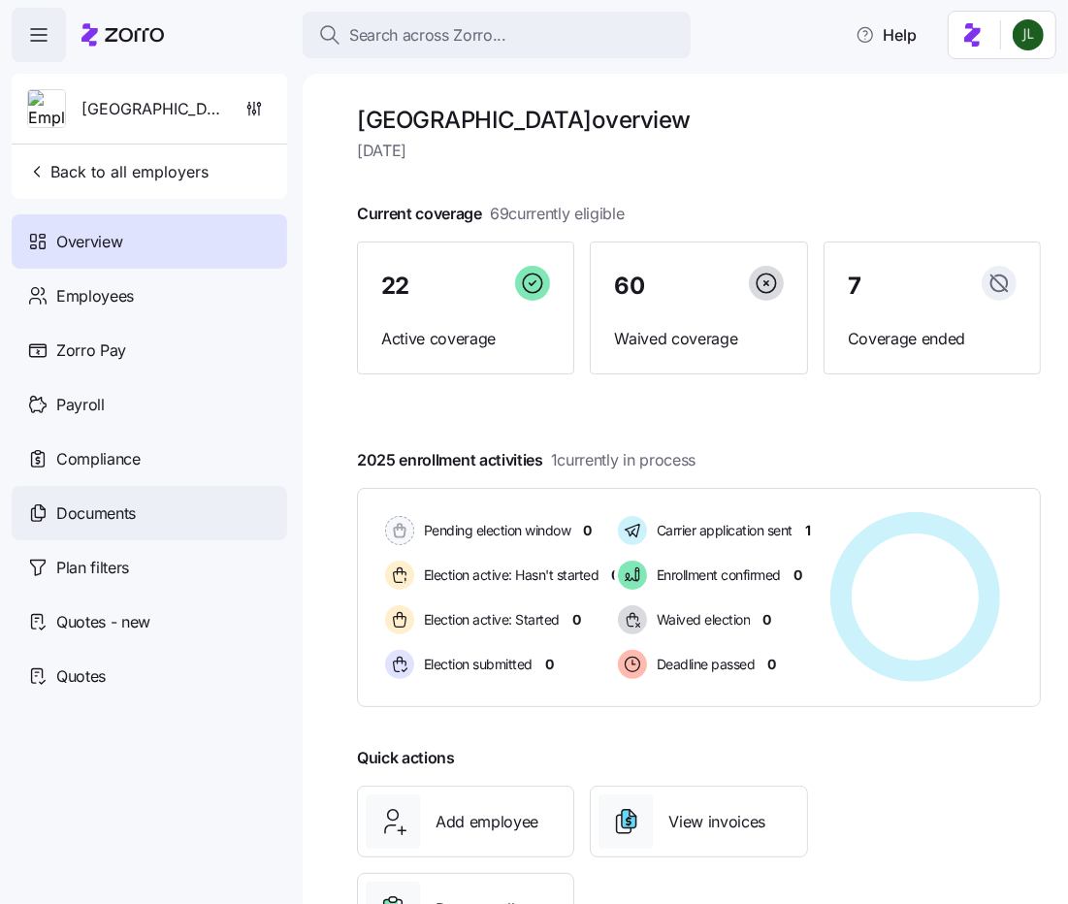
click at [135, 525] on div "Documents" at bounding box center [150, 513] width 276 height 54
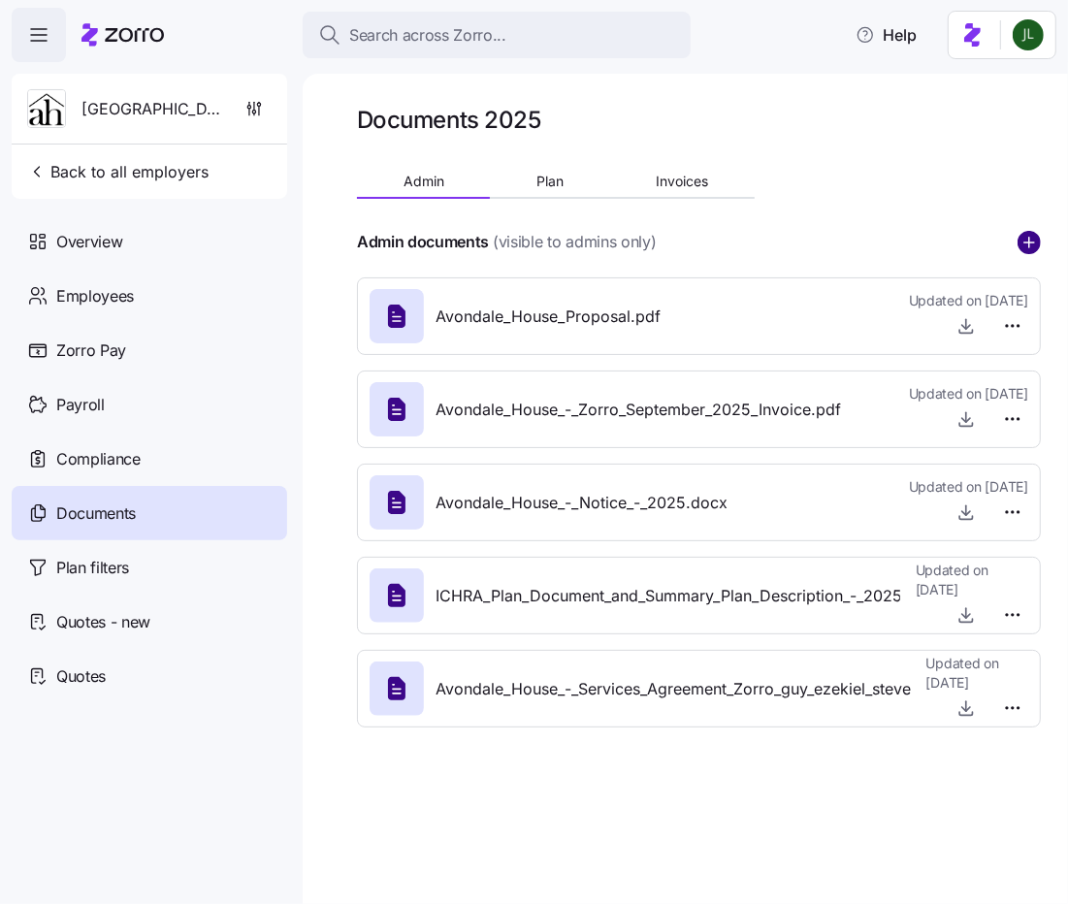
click at [1022, 242] on circle "add icon" at bounding box center [1029, 242] width 21 height 21
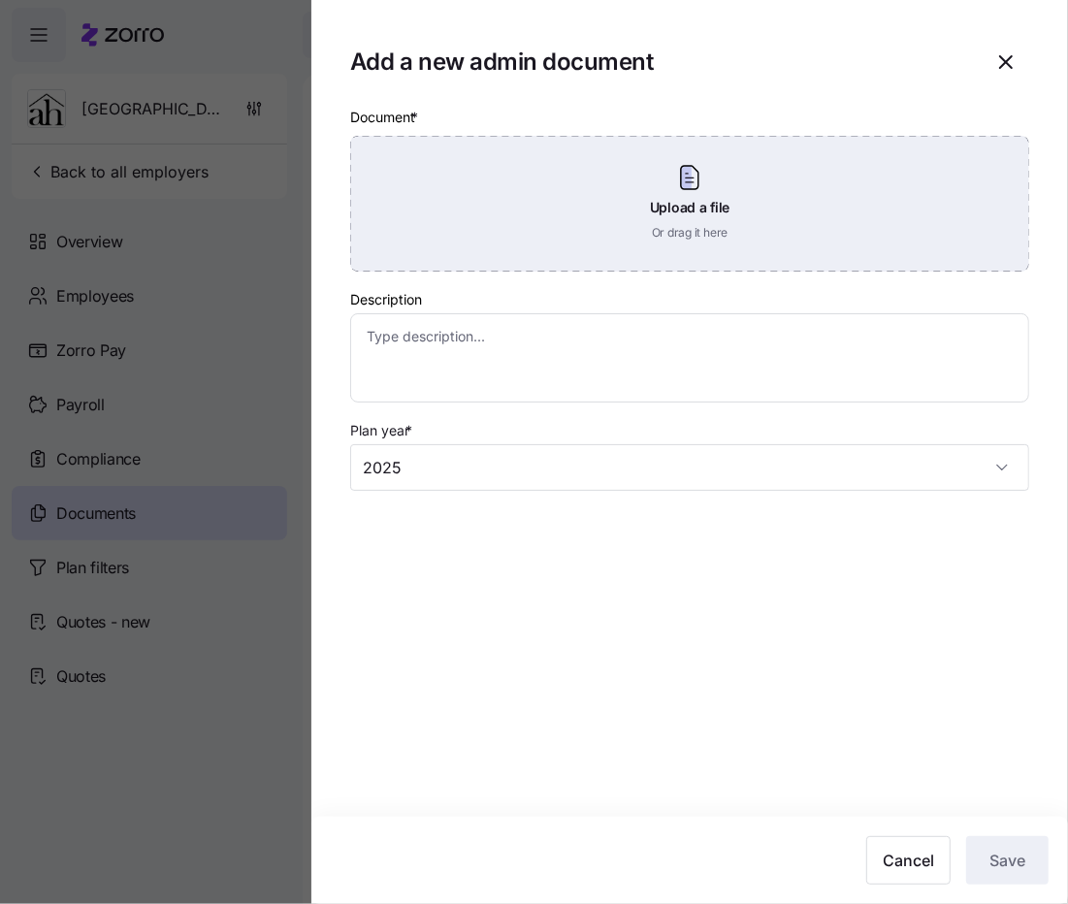
click at [594, 209] on div "Upload a file Or drag it here" at bounding box center [689, 204] width 679 height 136
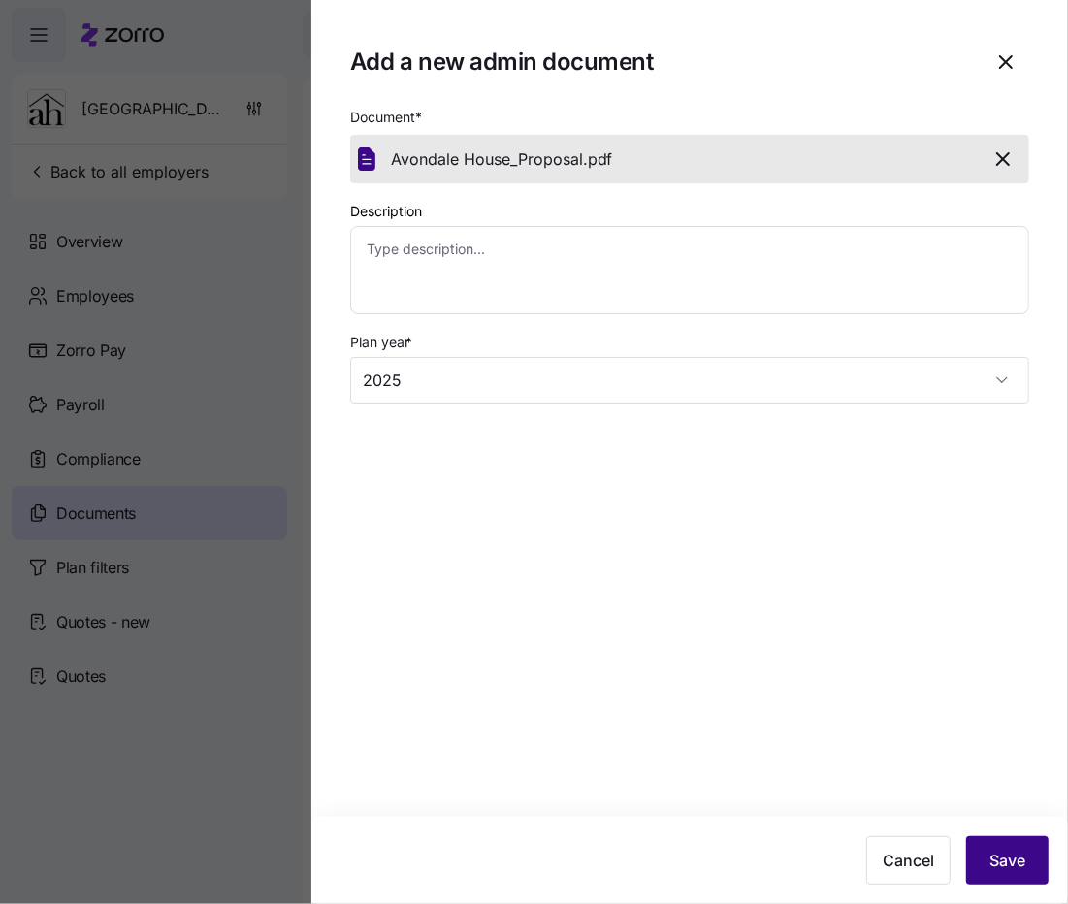
click at [983, 850] on button "Save" at bounding box center [1007, 860] width 82 height 49
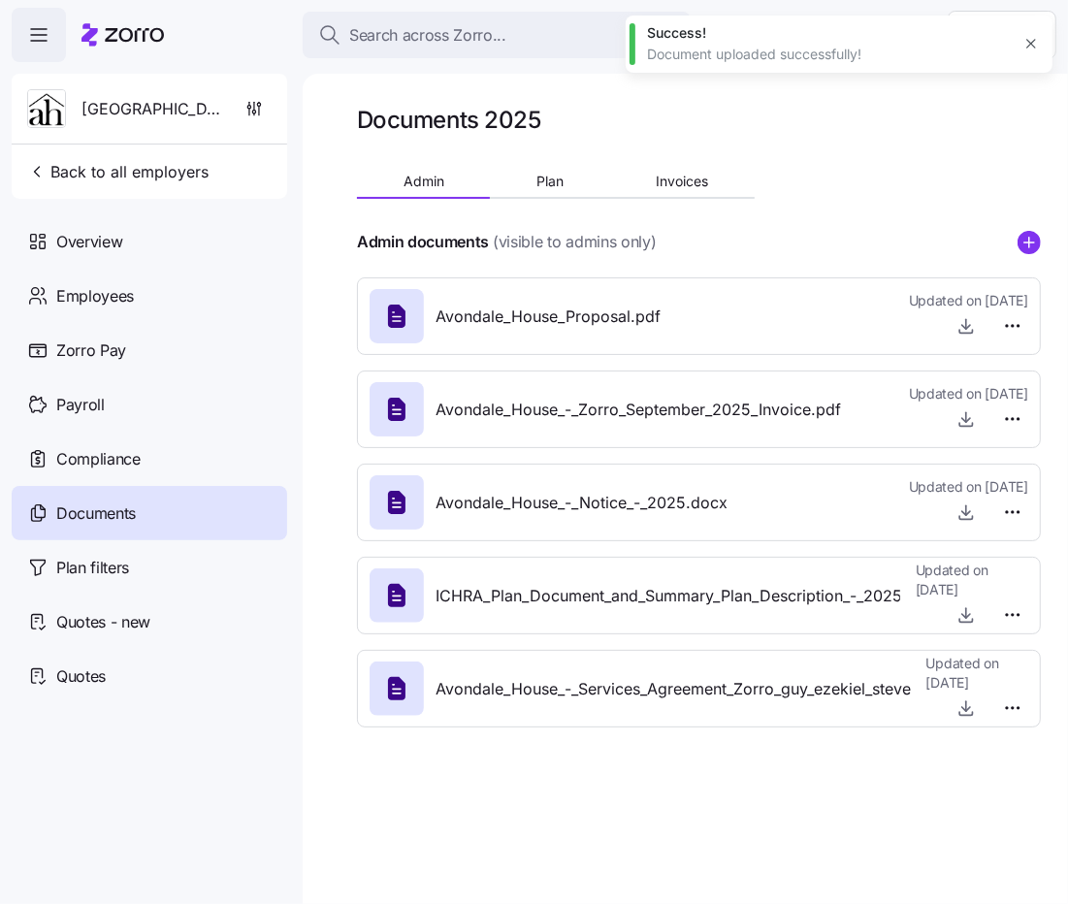
type textarea "x"
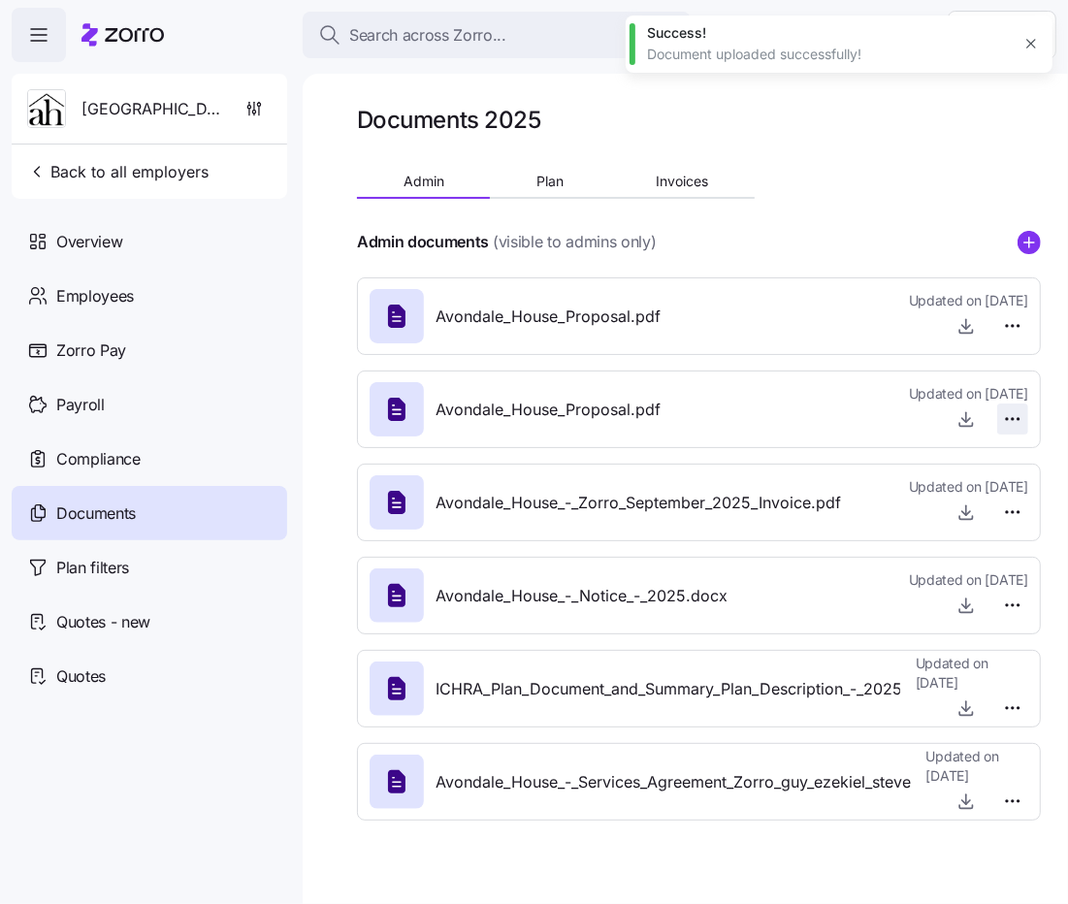
click at [1010, 412] on html "Search across Zorro... Help Avondale House Back to all employers Overview Emplo…" at bounding box center [534, 446] width 1068 height 893
click at [973, 504] on span "Delete" at bounding box center [967, 493] width 39 height 19
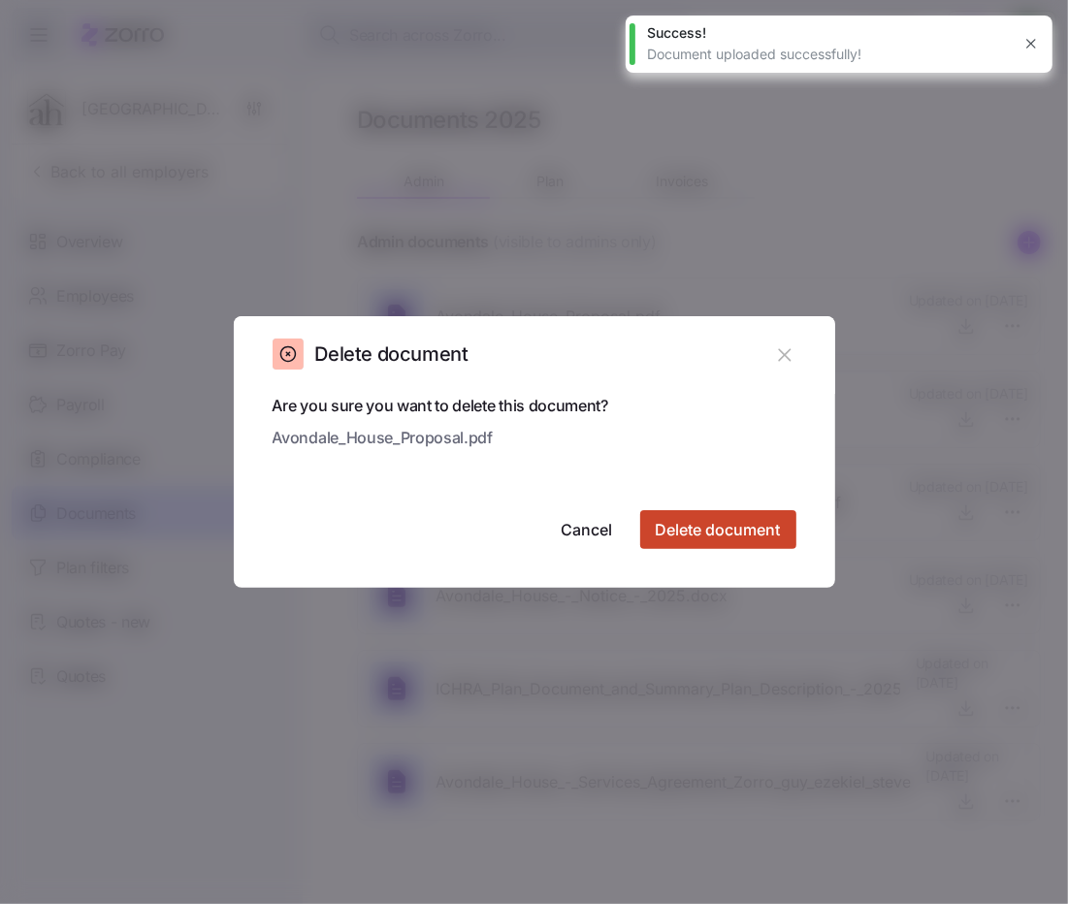
click at [782, 536] on button "Delete document" at bounding box center [718, 529] width 156 height 39
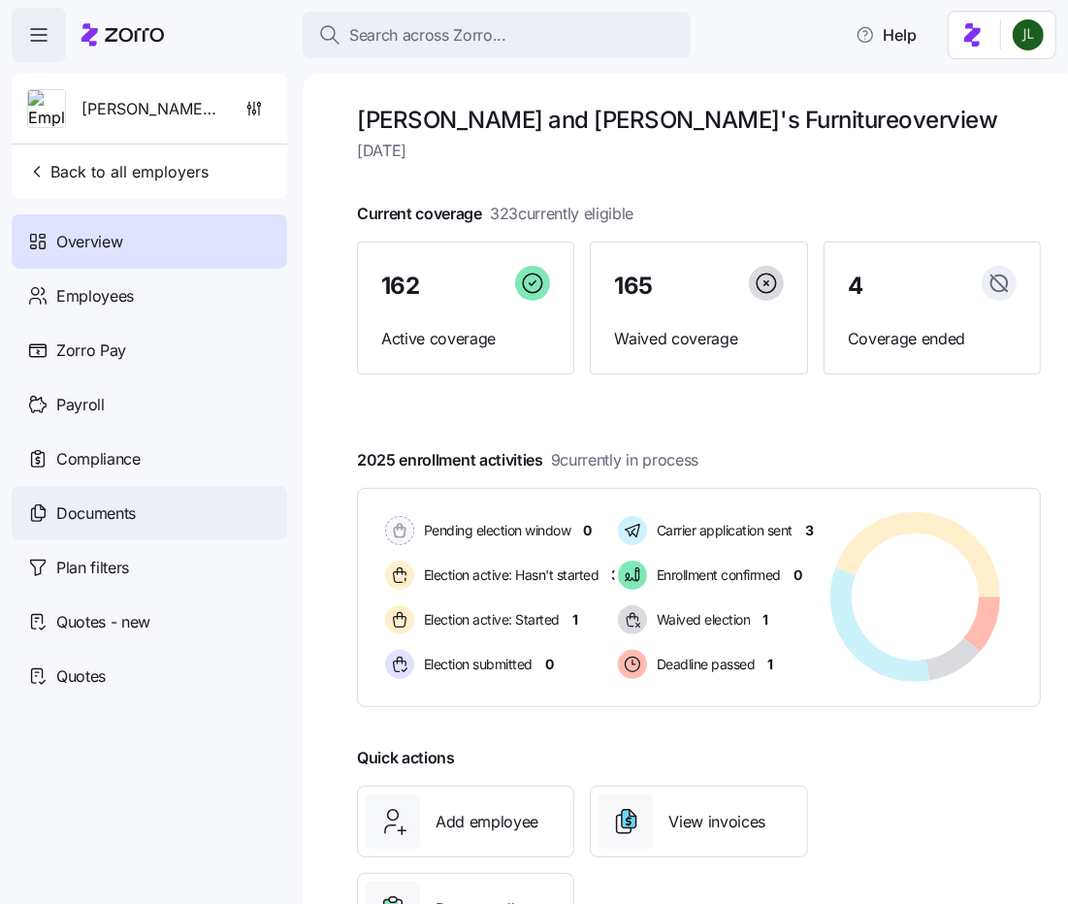
click at [59, 536] on div "Documents" at bounding box center [150, 513] width 276 height 54
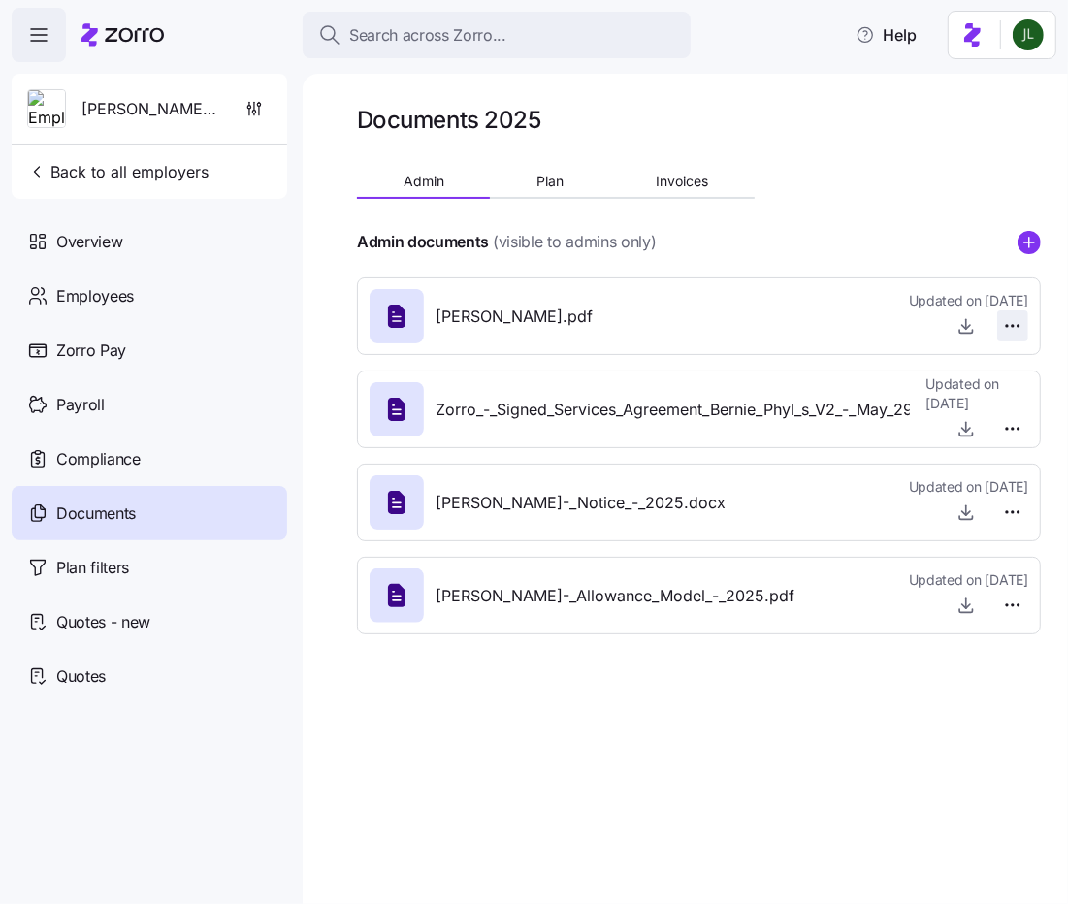
click at [1021, 324] on html "Search across Zorro... Help [PERSON_NAME] and [PERSON_NAME]'s Furniture Back to…" at bounding box center [534, 446] width 1068 height 893
click at [960, 399] on span "Delete" at bounding box center [967, 400] width 39 height 19
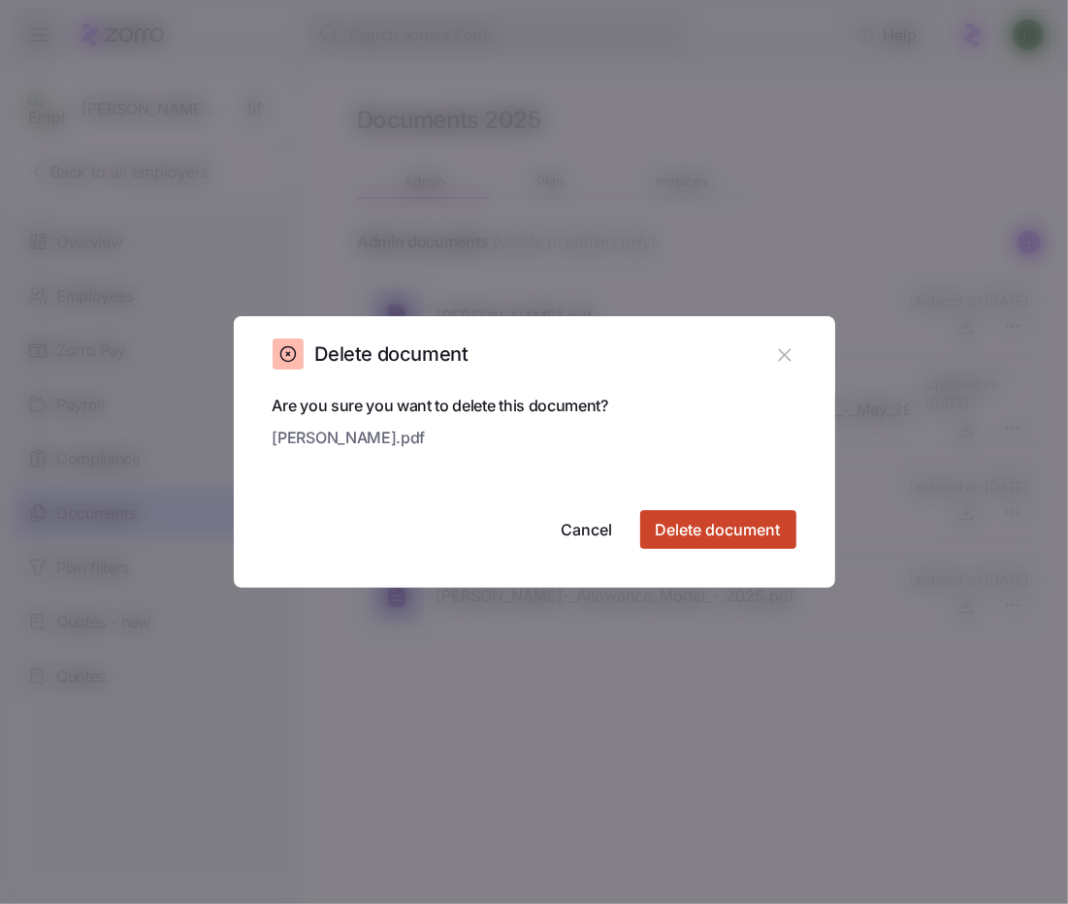
click at [739, 519] on span "Delete document" at bounding box center [718, 529] width 125 height 23
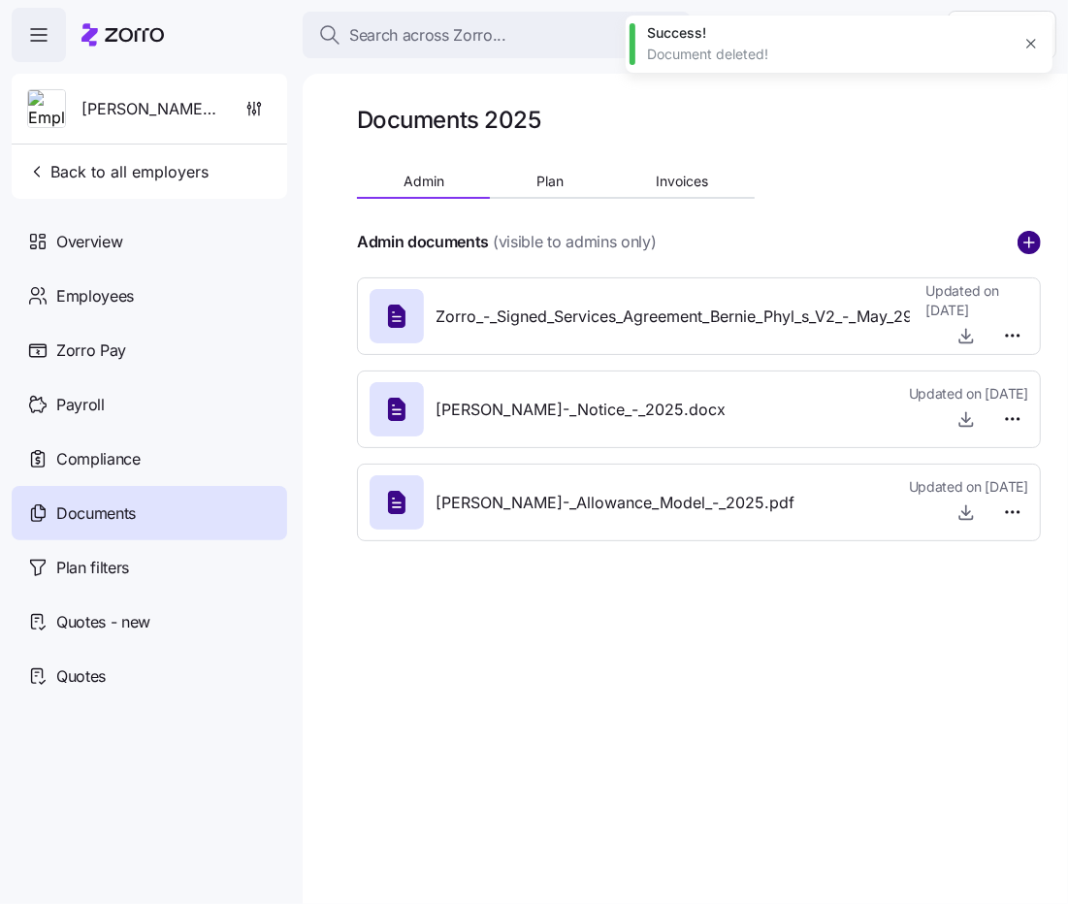
click at [1036, 250] on circle "add icon" at bounding box center [1029, 242] width 21 height 21
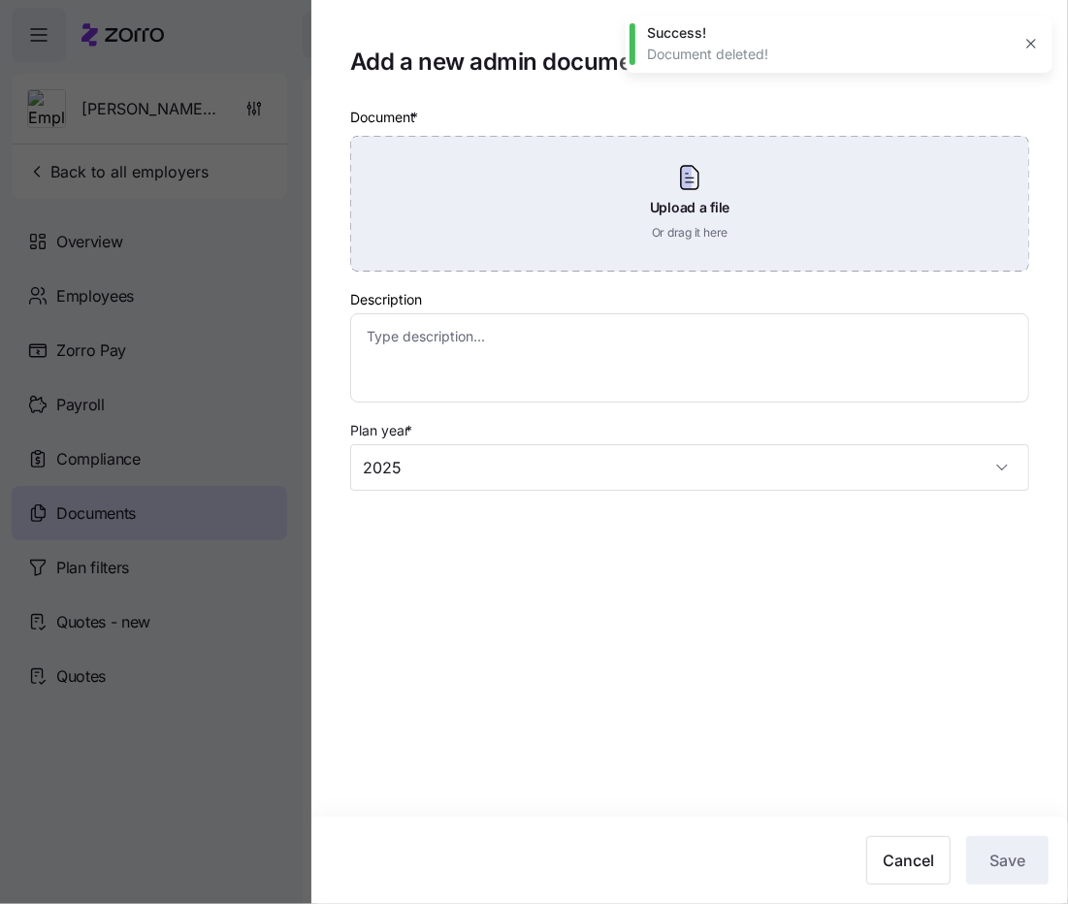
click at [714, 223] on div "Upload a file Or drag it here" at bounding box center [689, 204] width 679 height 136
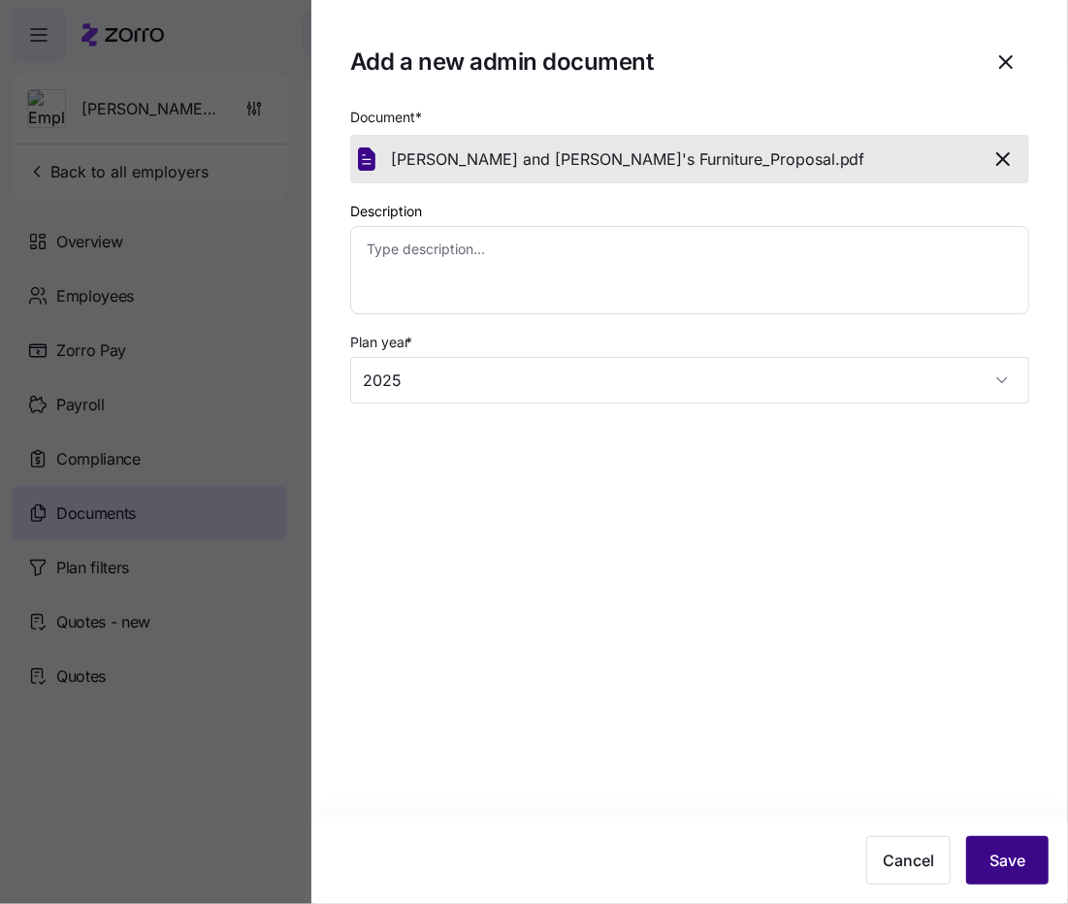
click at [1015, 867] on span "Save" at bounding box center [1008, 860] width 36 height 23
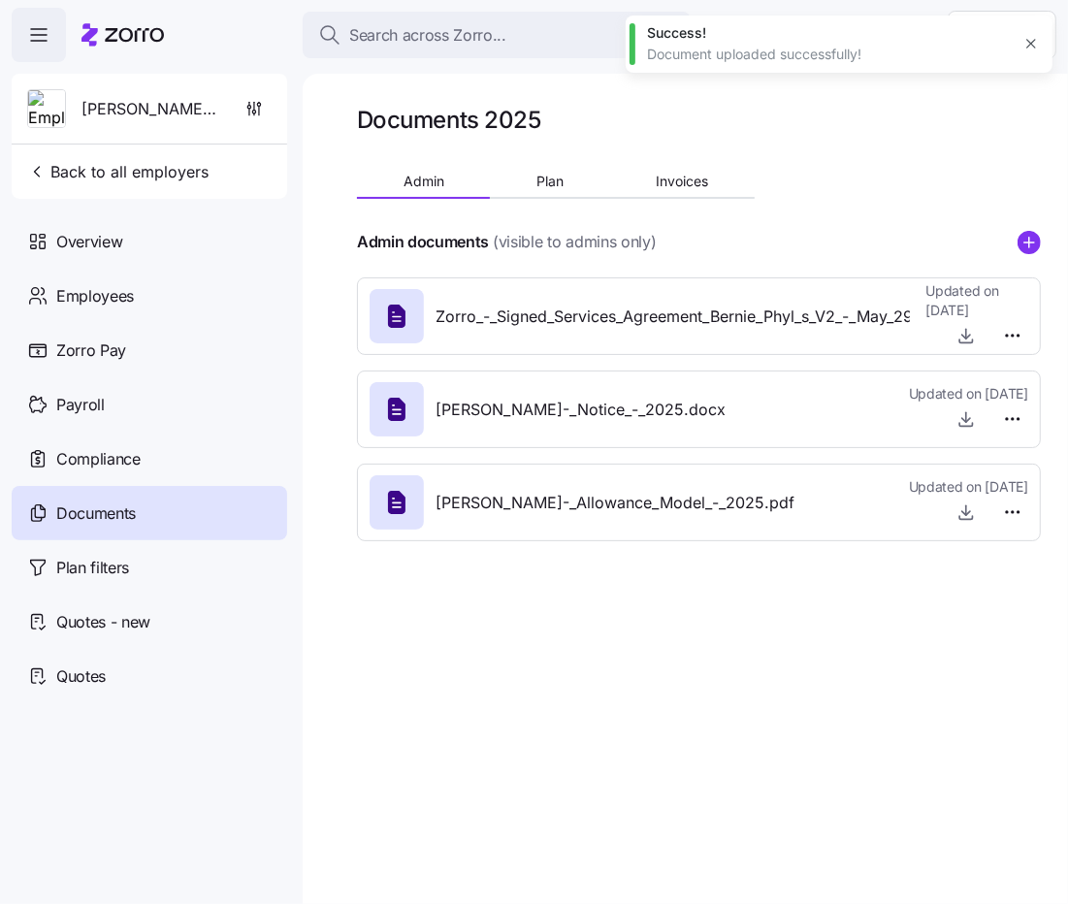
type textarea "x"
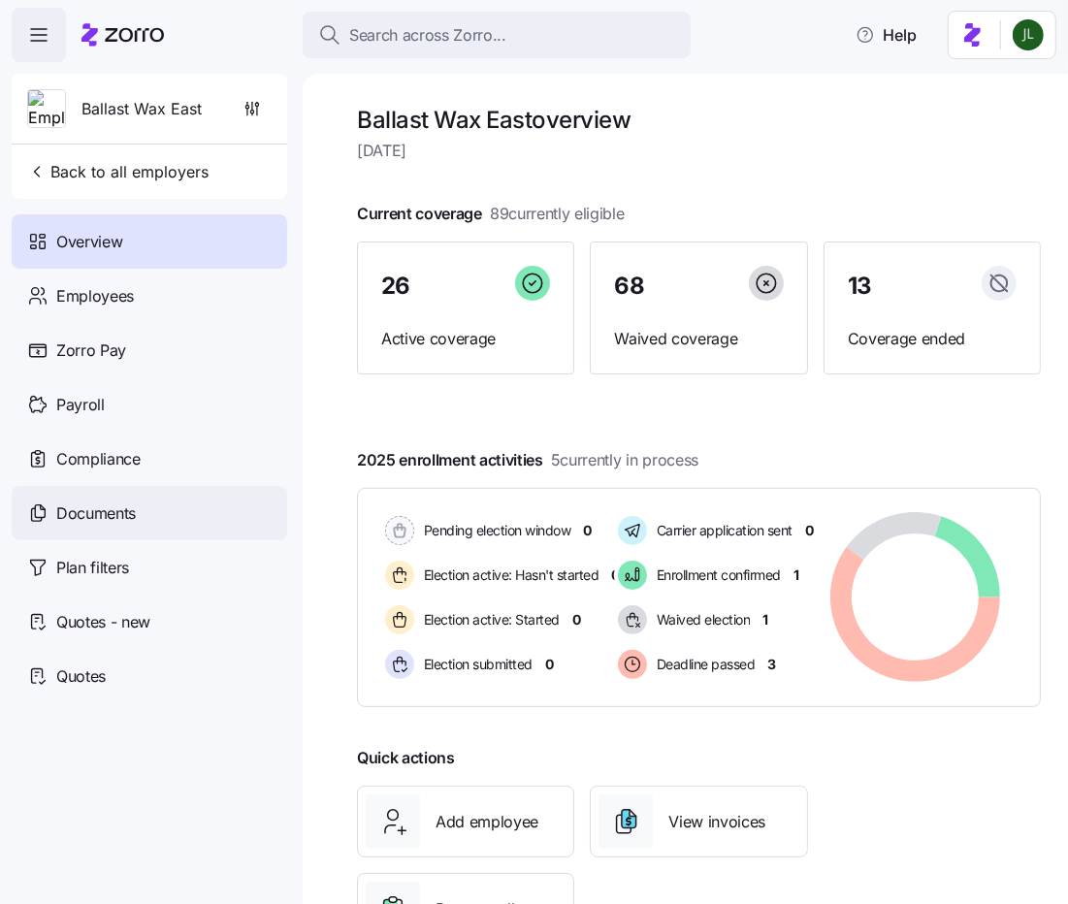
click at [79, 538] on div "Documents" at bounding box center [150, 513] width 276 height 54
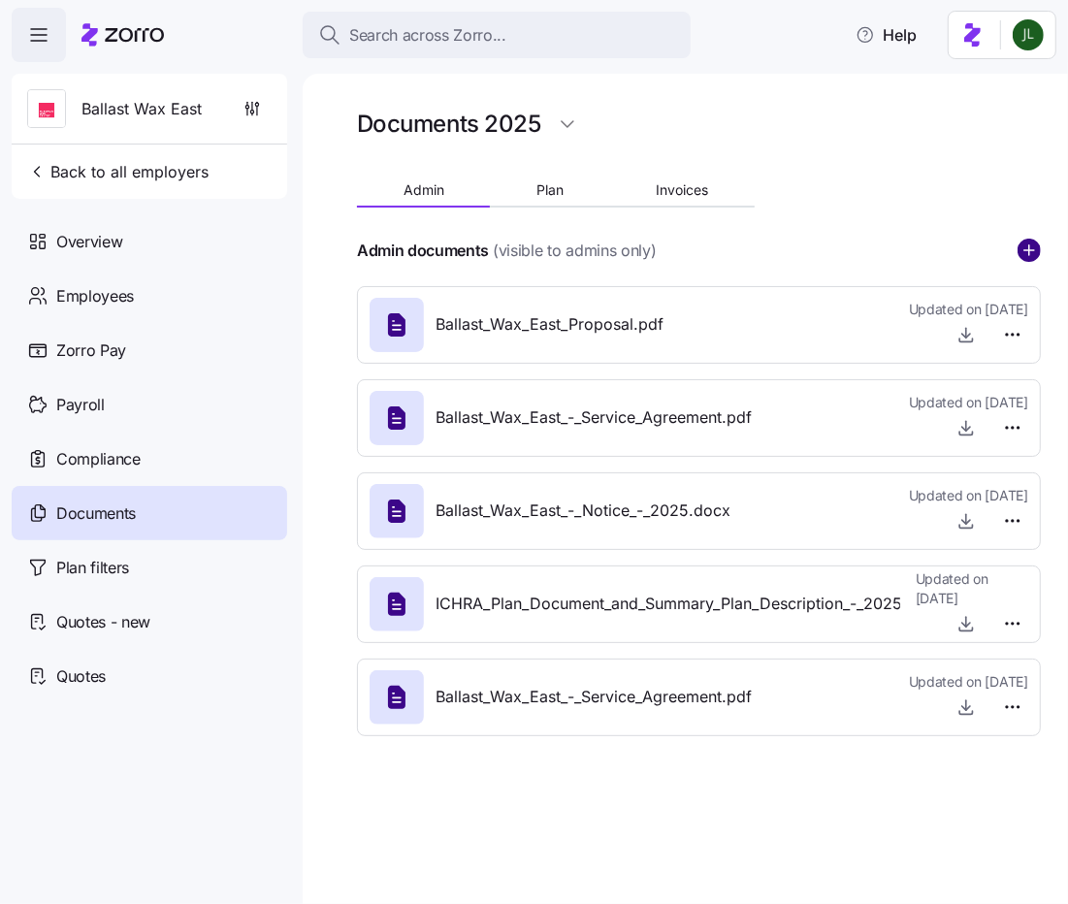
click at [1033, 253] on circle "add icon" at bounding box center [1029, 250] width 21 height 21
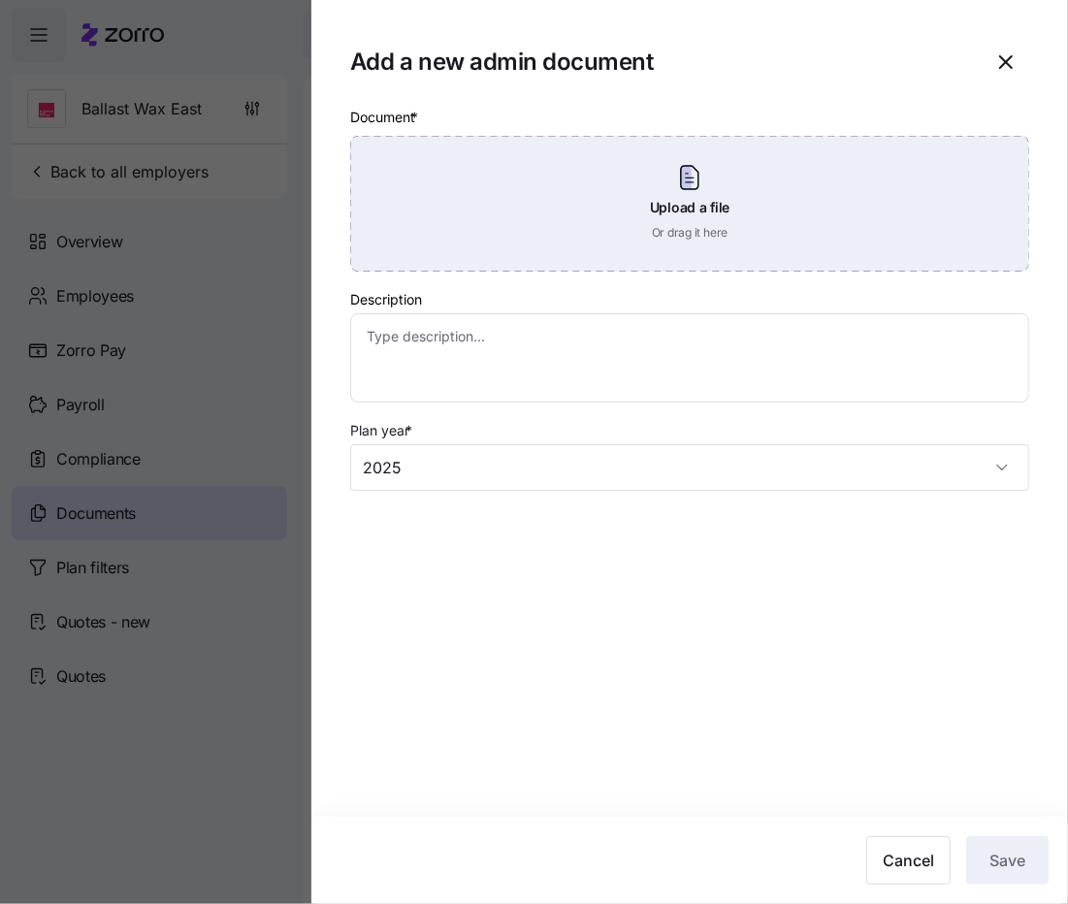
click at [677, 213] on div "Upload a file Or drag it here" at bounding box center [689, 204] width 679 height 136
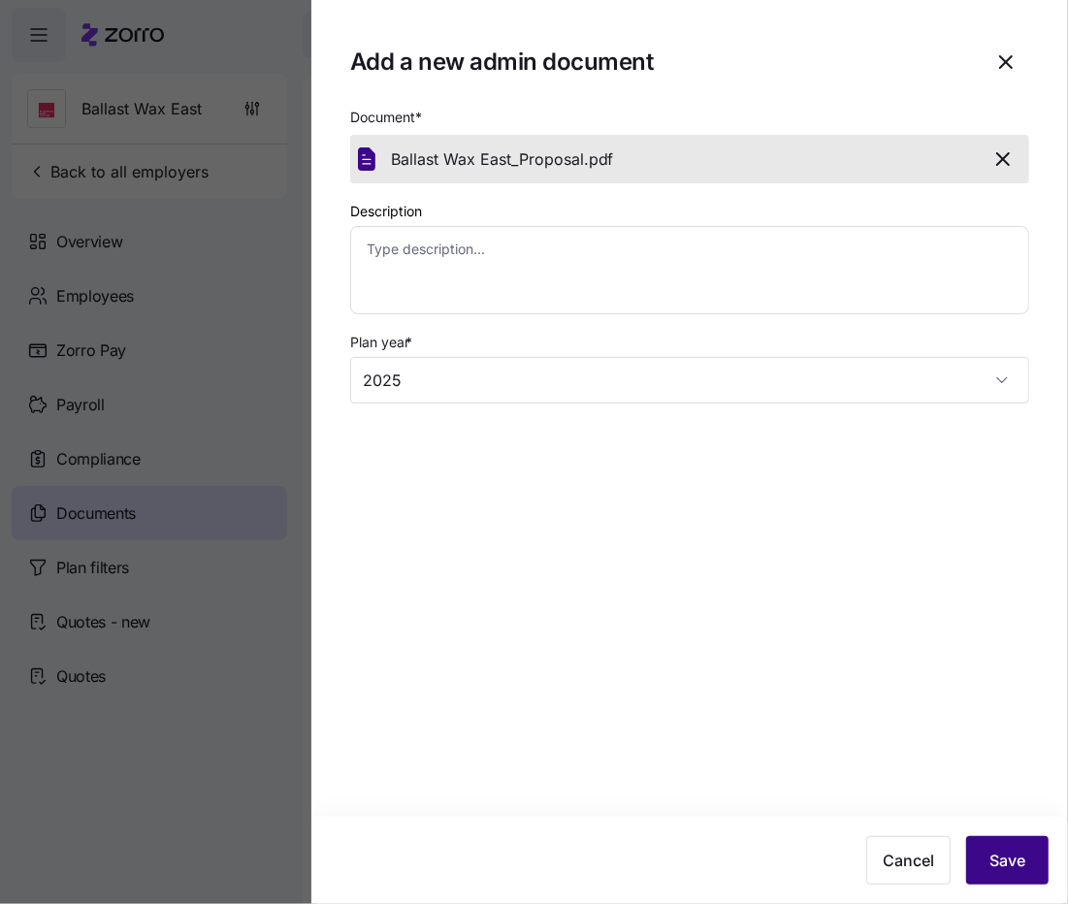
click at [998, 873] on button "Save" at bounding box center [1007, 860] width 82 height 49
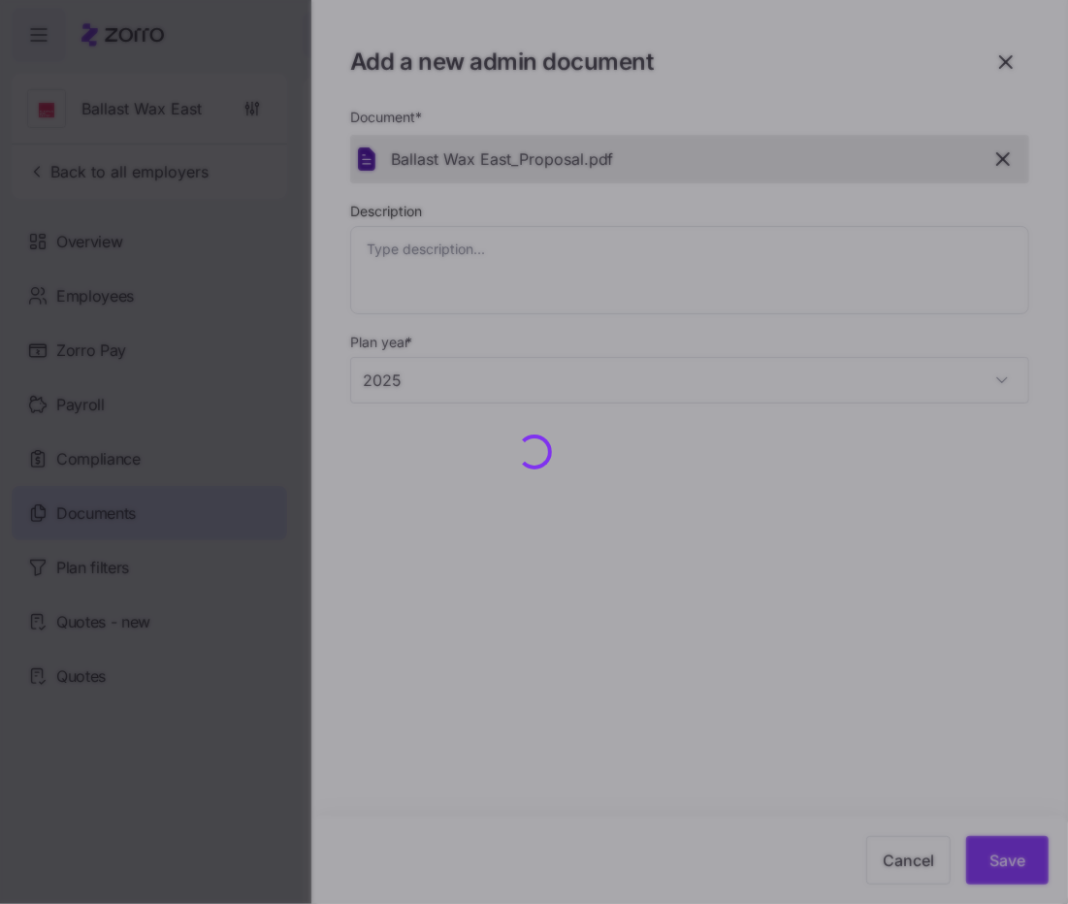
type textarea "x"
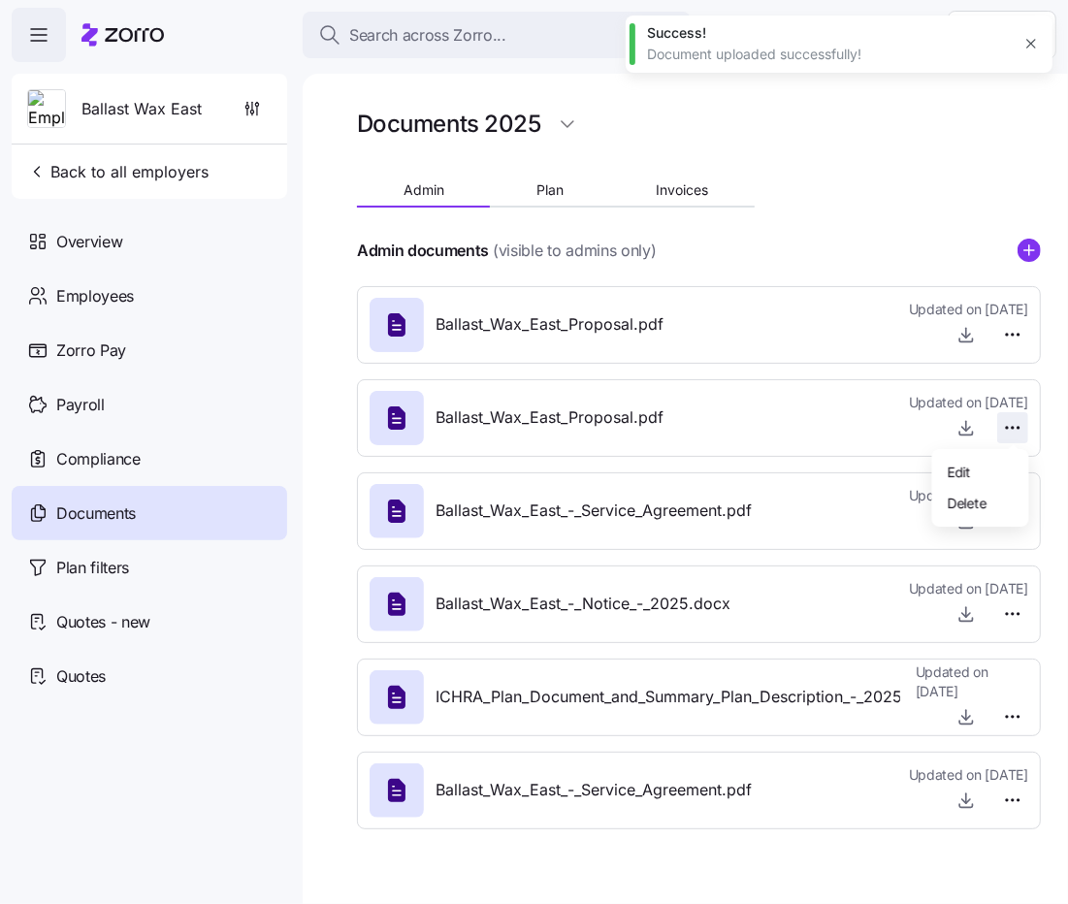
click at [1013, 428] on html "Search across Zorro... Help Ballast Wax East Back to all employers Overview Emp…" at bounding box center [534, 446] width 1068 height 893
click at [973, 510] on span "Delete" at bounding box center [967, 502] width 39 height 19
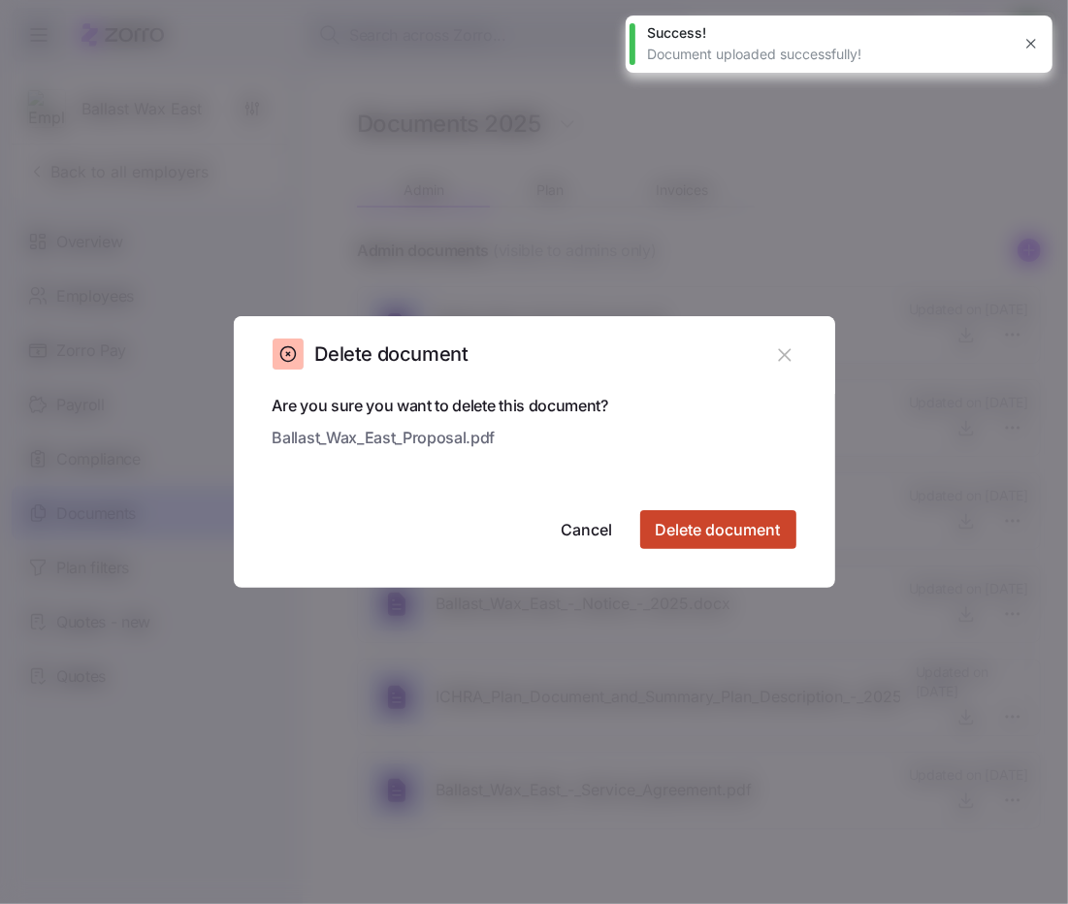
click at [788, 526] on button "Delete document" at bounding box center [718, 529] width 156 height 39
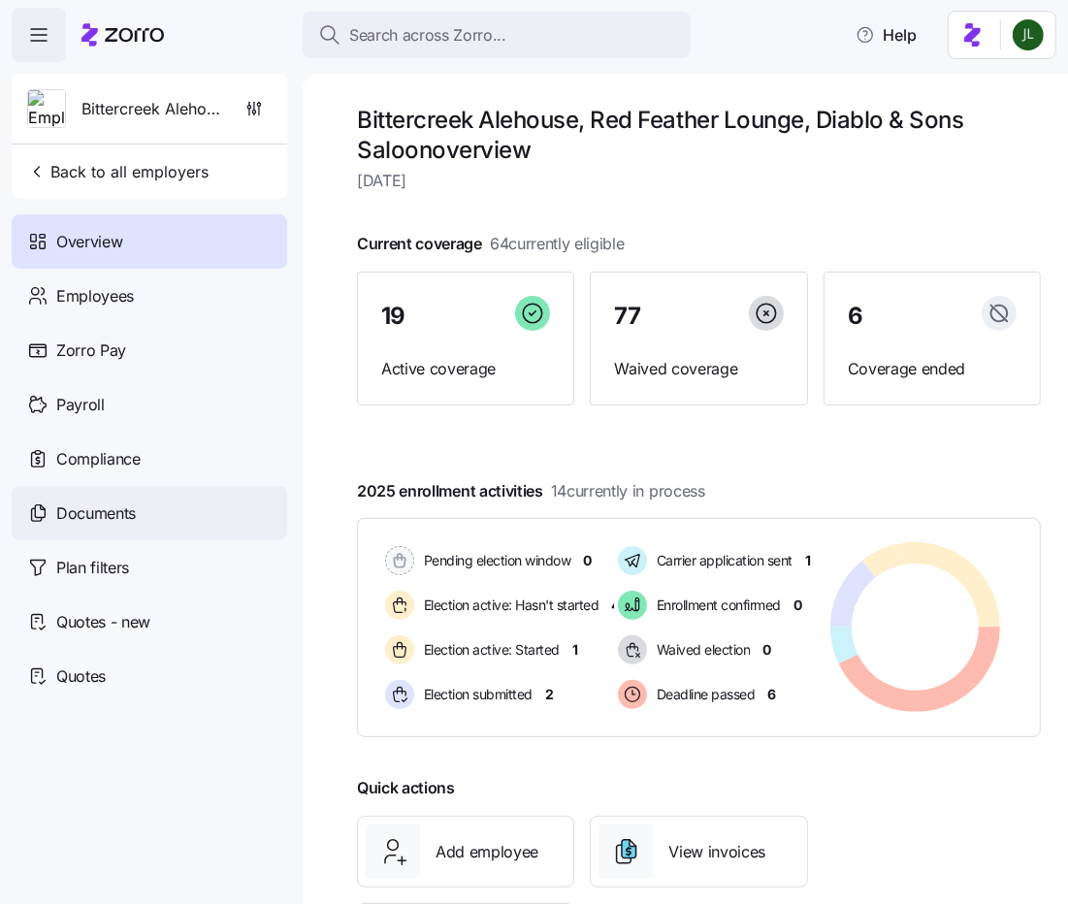
click at [71, 523] on span "Documents" at bounding box center [96, 514] width 80 height 24
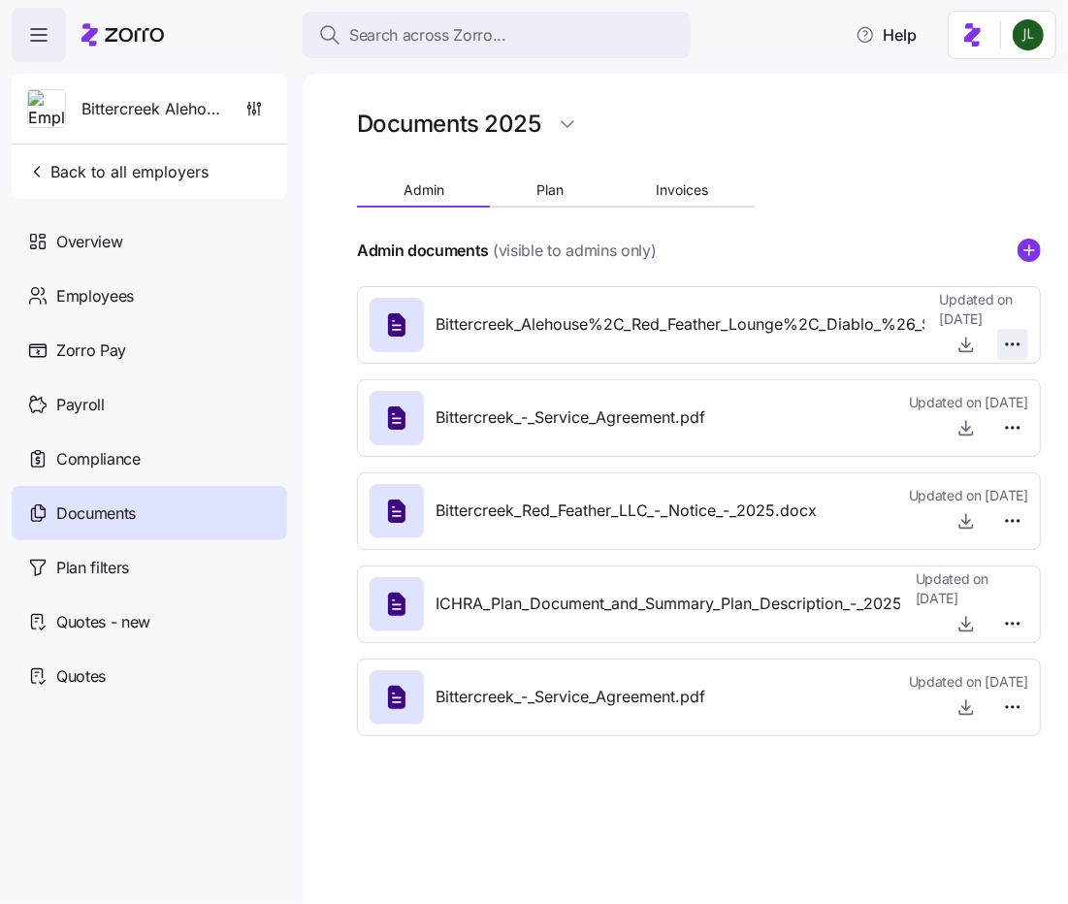
click at [1010, 344] on html "Search across Zorro... Help Bittercreek Alehouse, Red Feather Lounge, Diablo & …" at bounding box center [534, 446] width 1068 height 893
click at [999, 414] on div "Delete" at bounding box center [980, 419] width 81 height 31
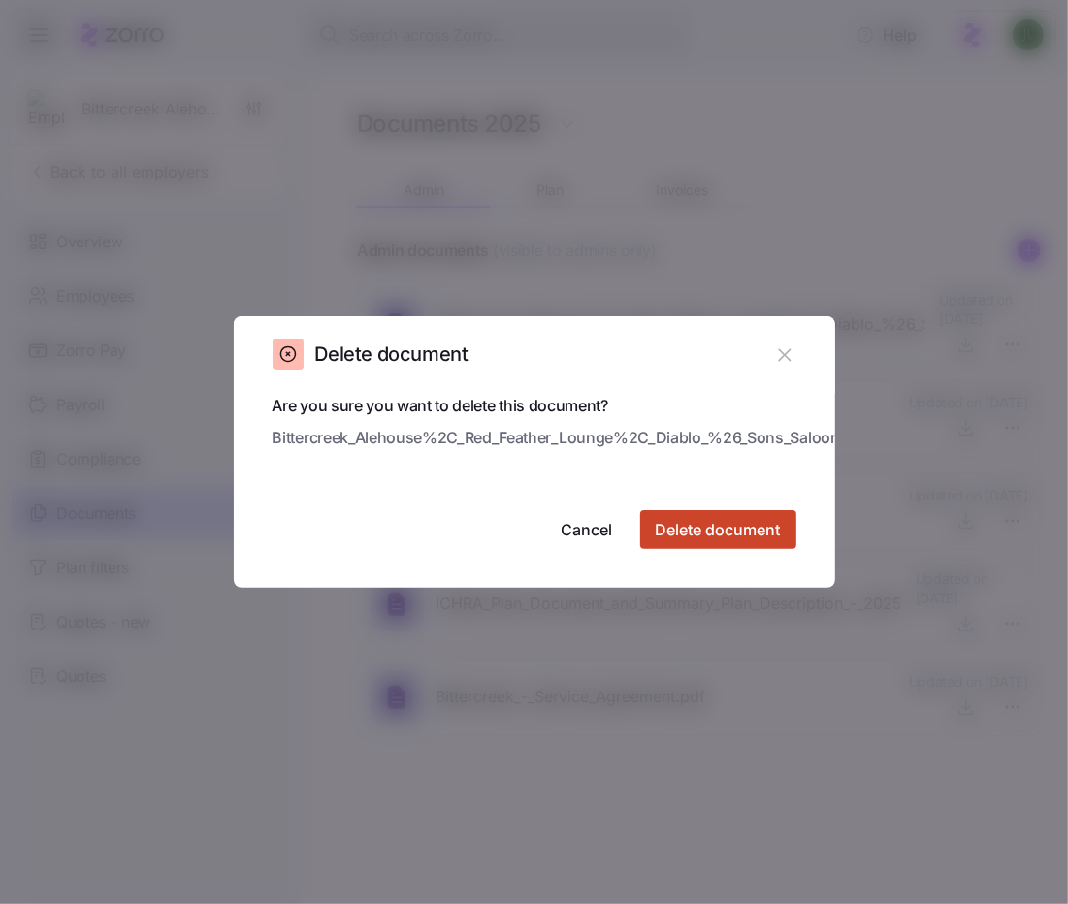
click at [767, 524] on span "Delete document" at bounding box center [718, 529] width 125 height 23
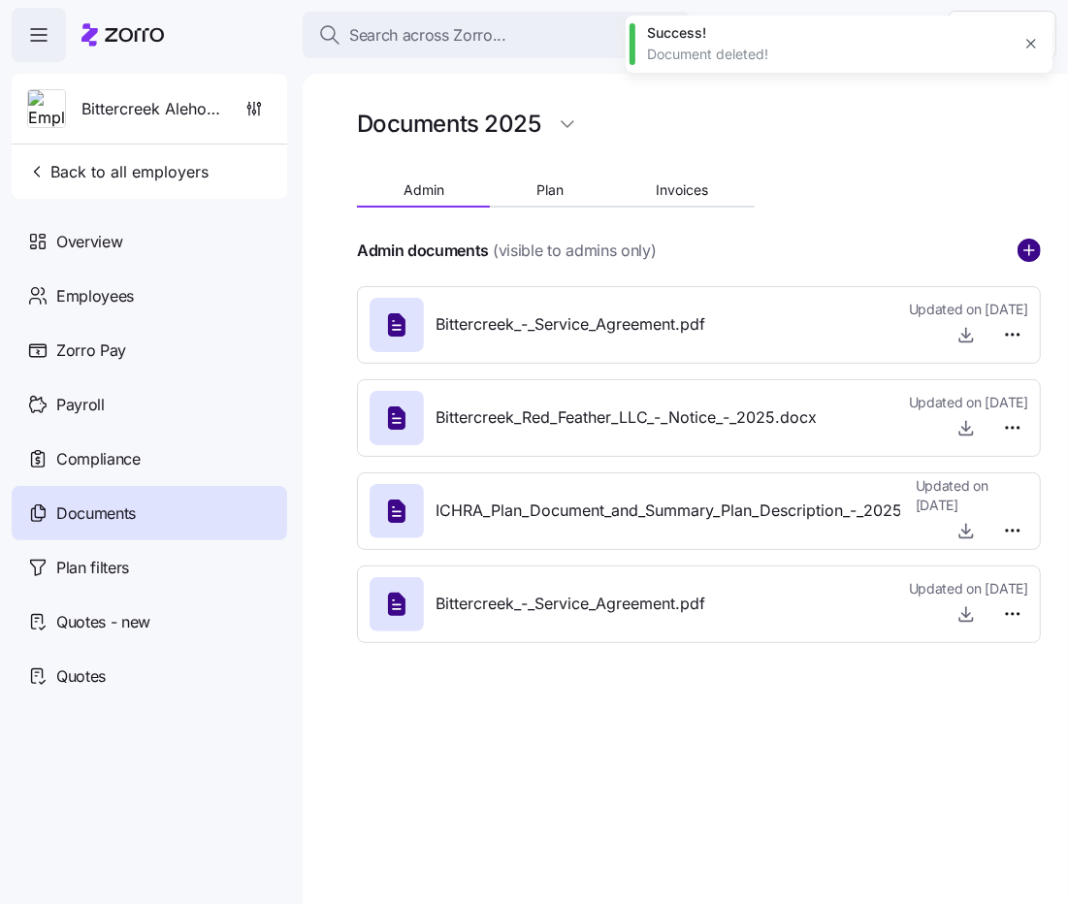
click at [1025, 257] on circle "add icon" at bounding box center [1029, 250] width 21 height 21
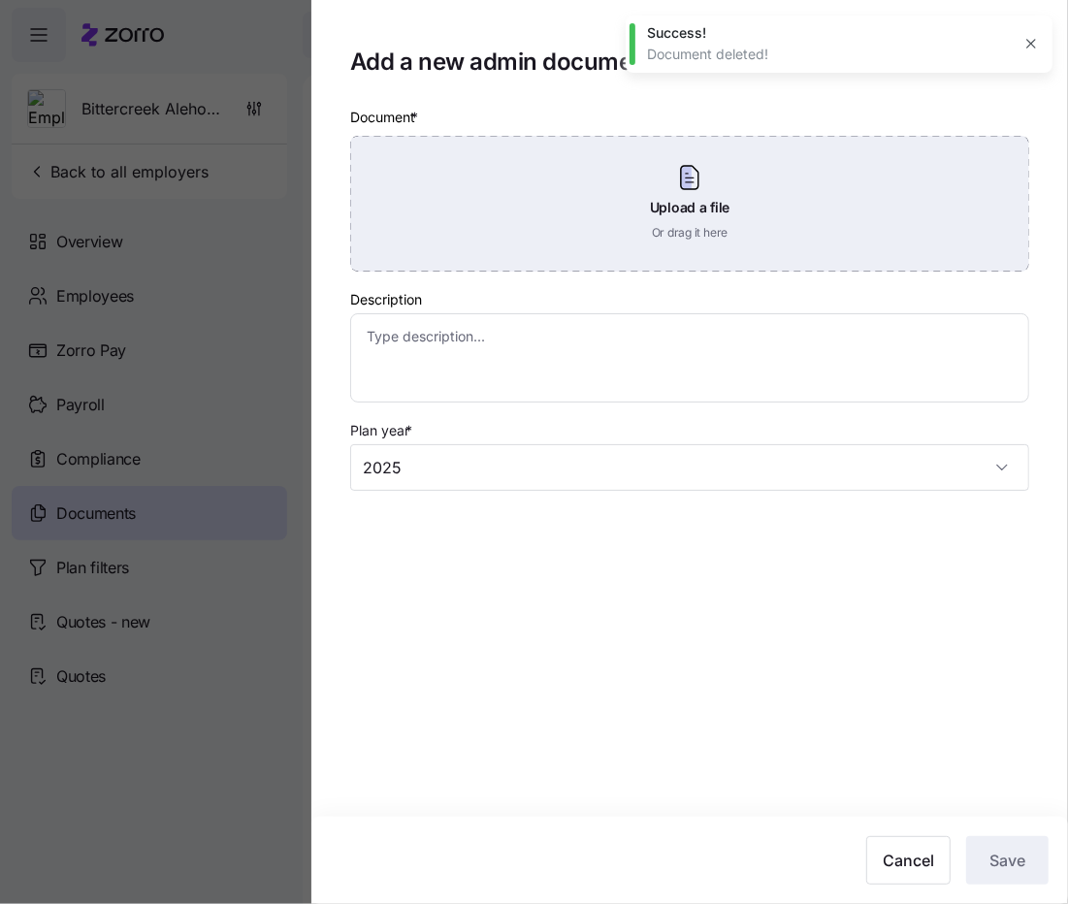
click at [662, 201] on div "Upload a file Or drag it here" at bounding box center [689, 204] width 679 height 136
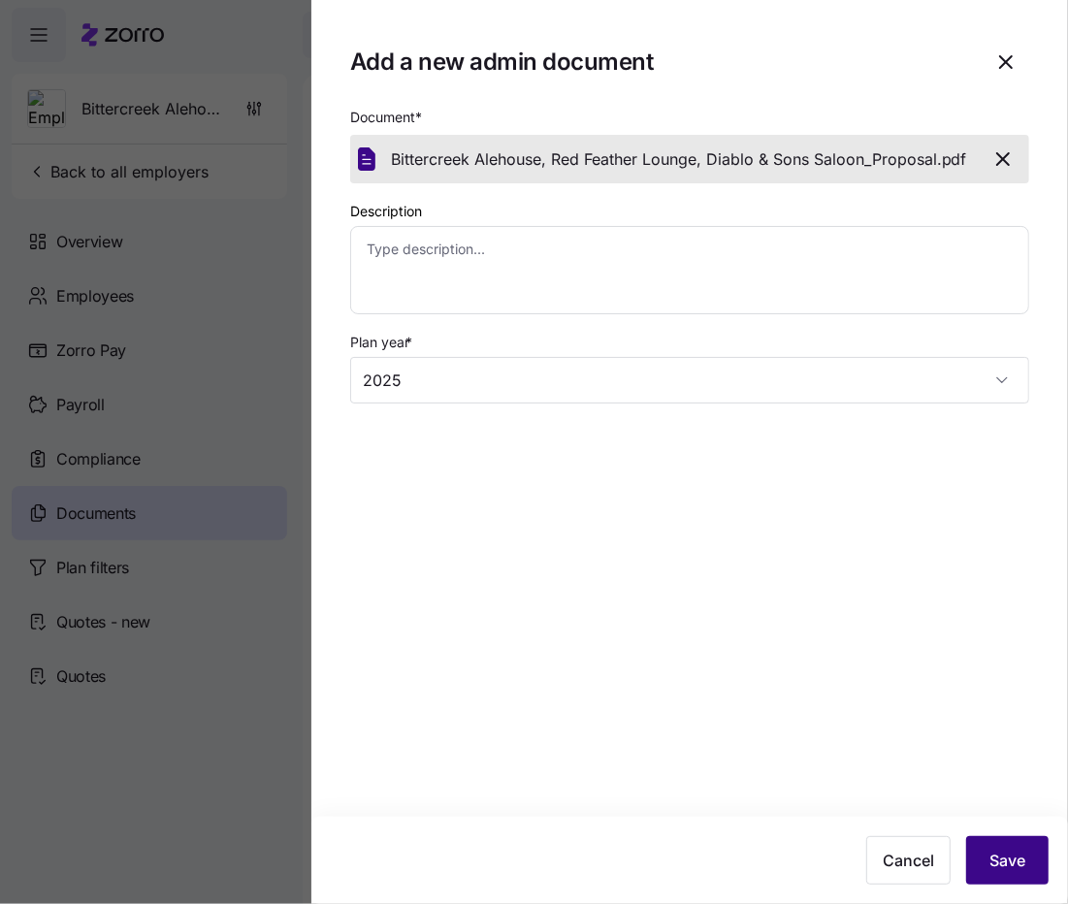
click at [1013, 859] on span "Save" at bounding box center [1008, 860] width 36 height 23
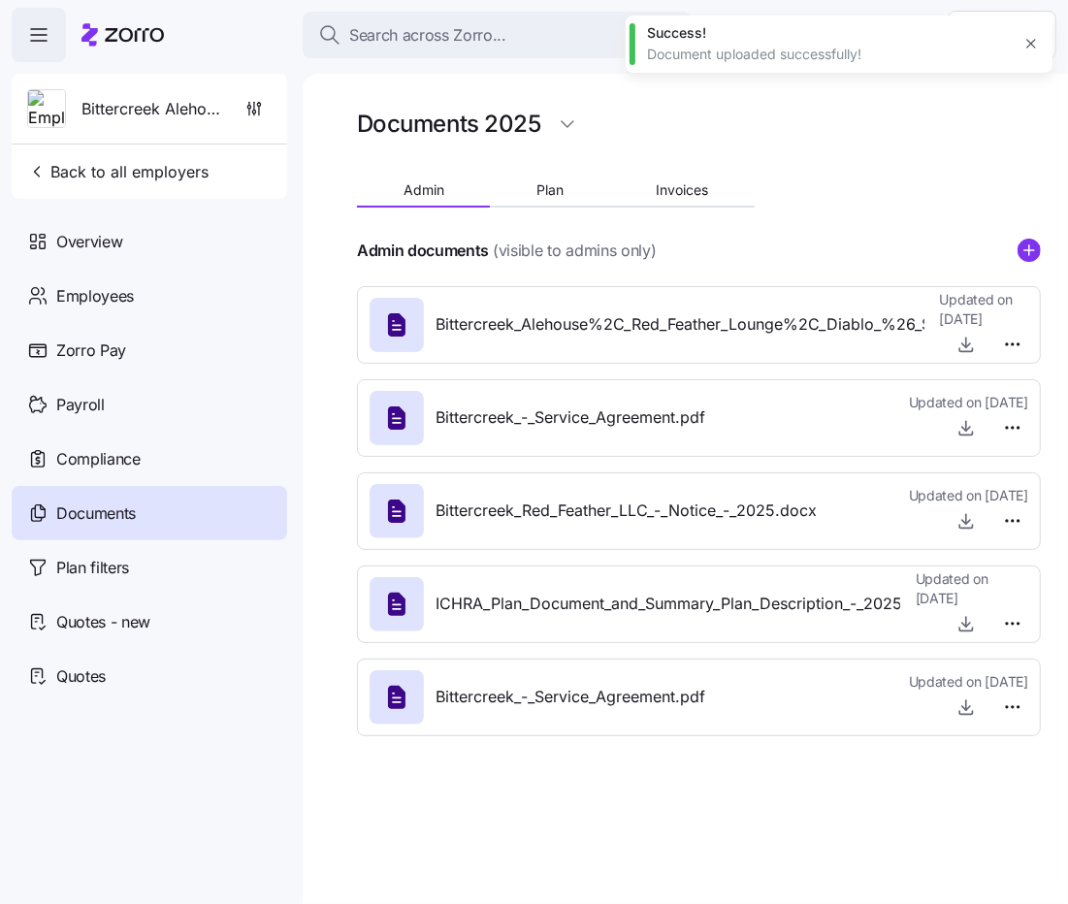
type textarea "x"
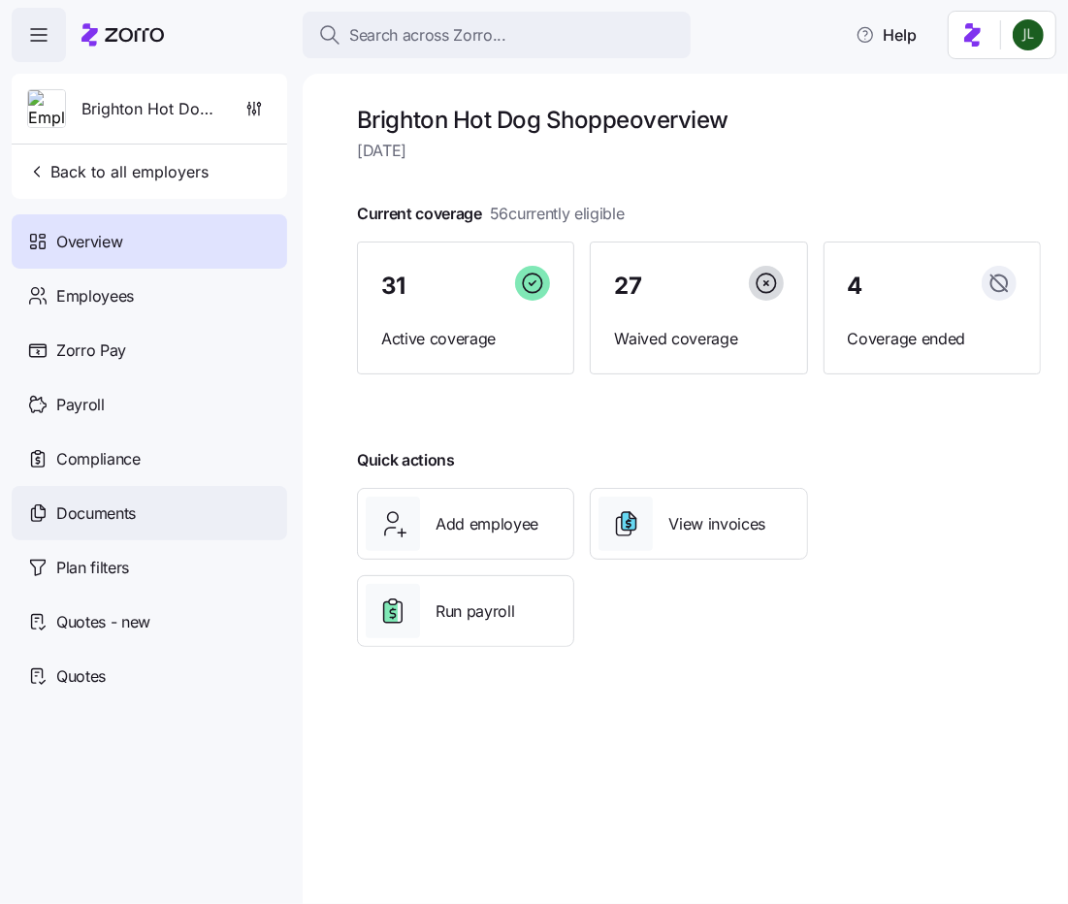
click at [93, 532] on div "Documents" at bounding box center [150, 513] width 276 height 54
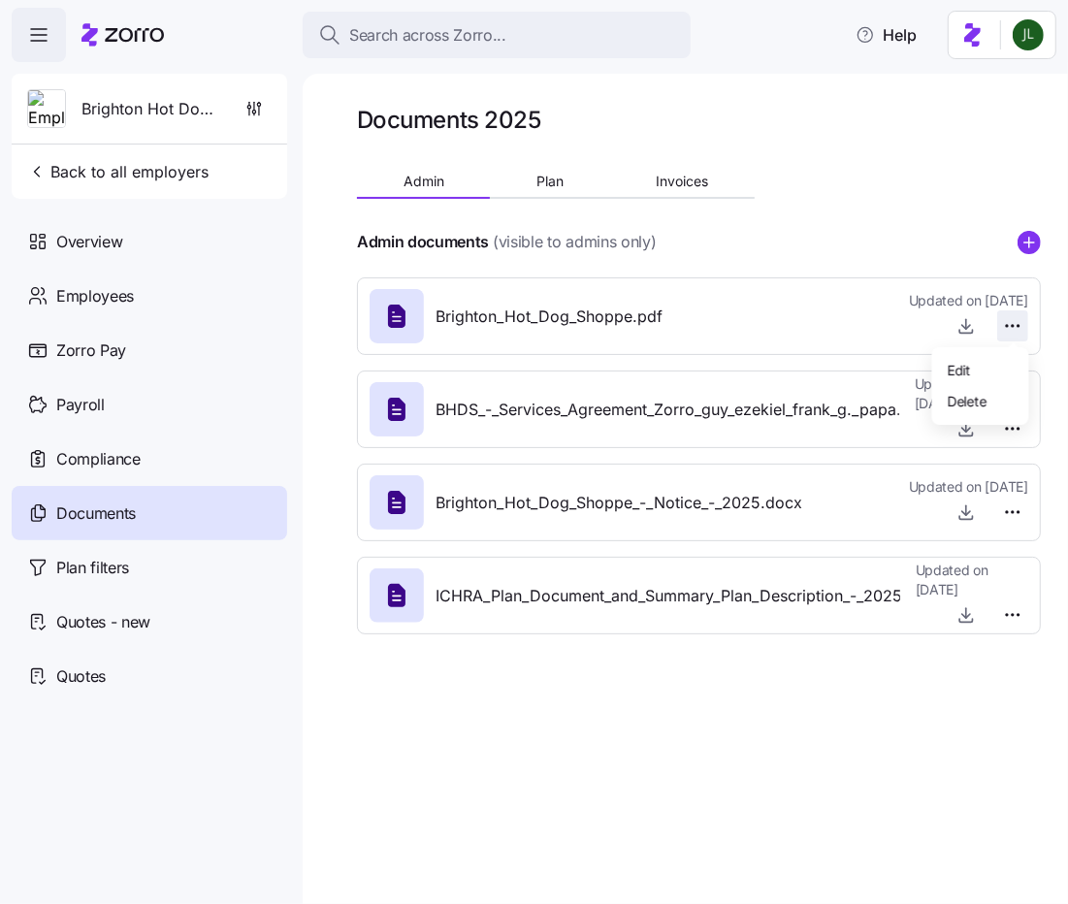
click at [1026, 323] on html "Search across Zorro... Help Brighton Hot Dog Shoppe Back to all employers Overv…" at bounding box center [534, 446] width 1068 height 893
click at [1004, 402] on div "Delete" at bounding box center [980, 400] width 81 height 31
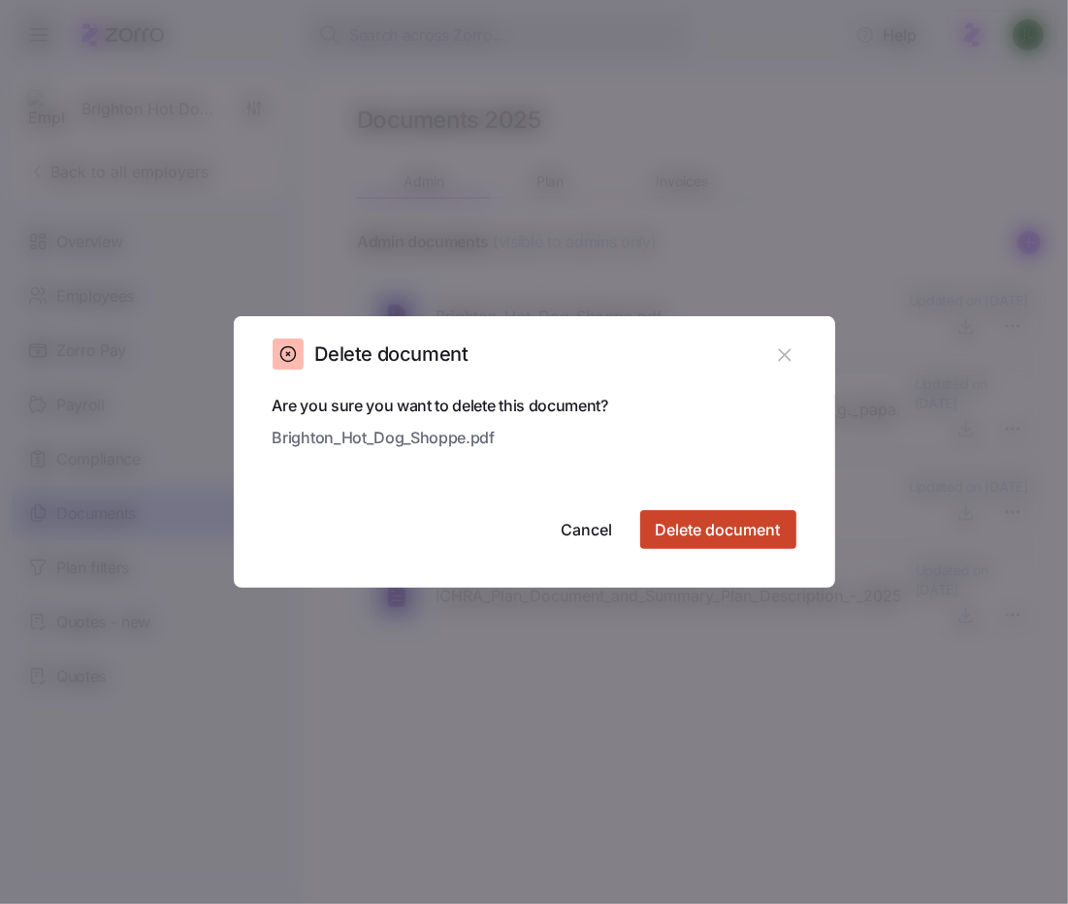
click at [732, 522] on span "Delete document" at bounding box center [718, 529] width 125 height 23
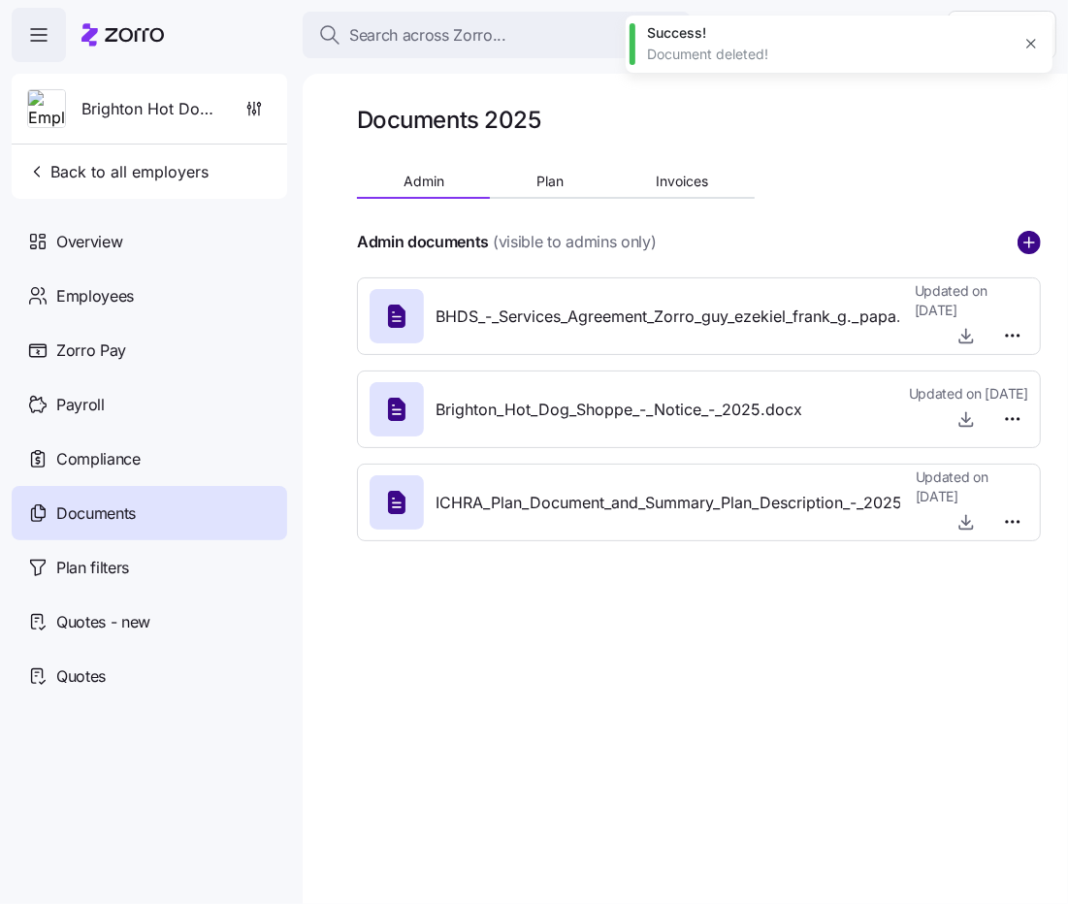
click at [1039, 241] on circle "add icon" at bounding box center [1029, 242] width 21 height 21
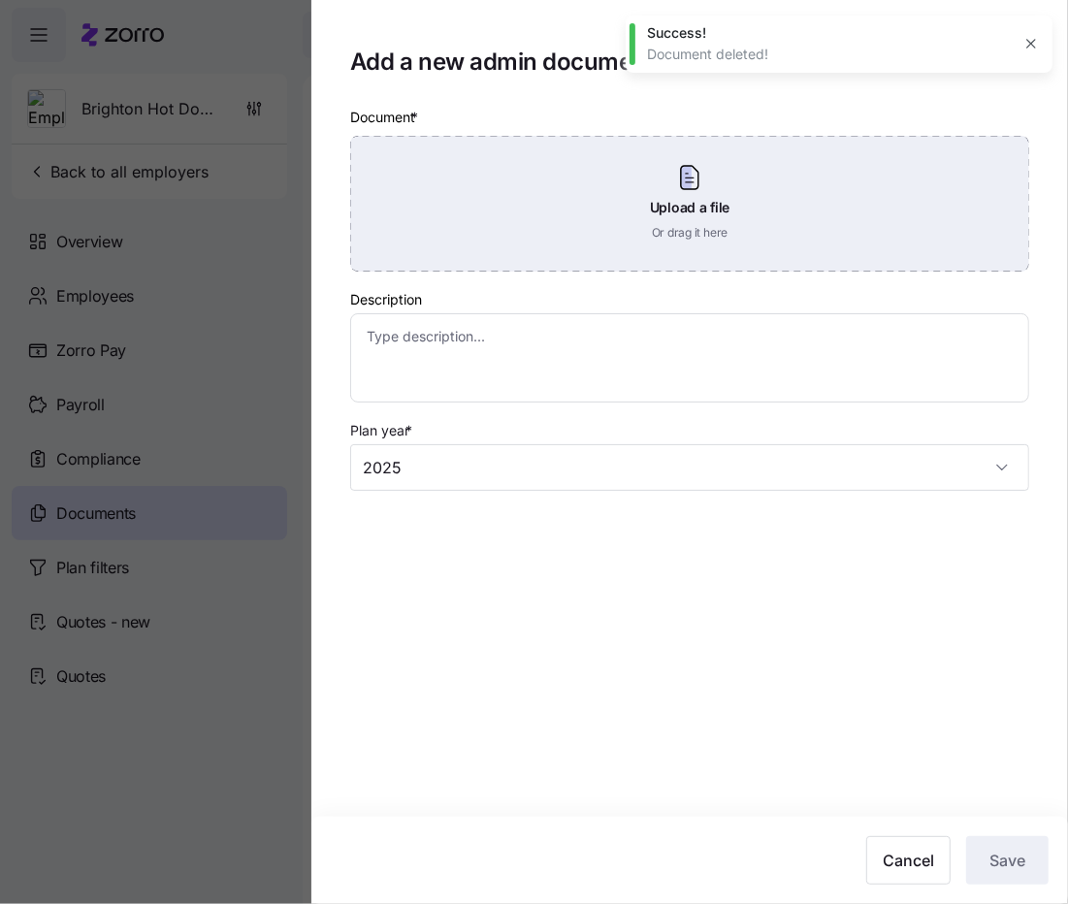
click at [699, 213] on div "Upload a file Or drag it here" at bounding box center [689, 204] width 679 height 136
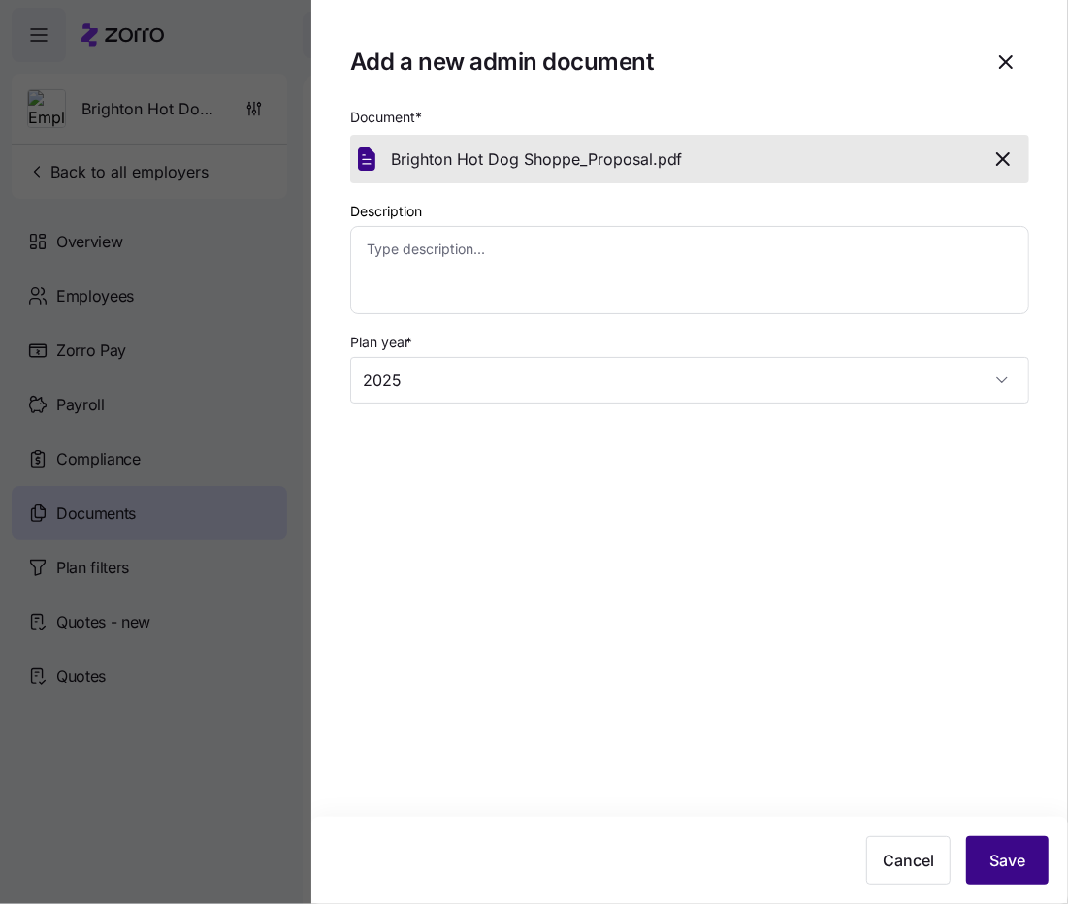
click at [1002, 861] on span "Save" at bounding box center [1008, 860] width 36 height 23
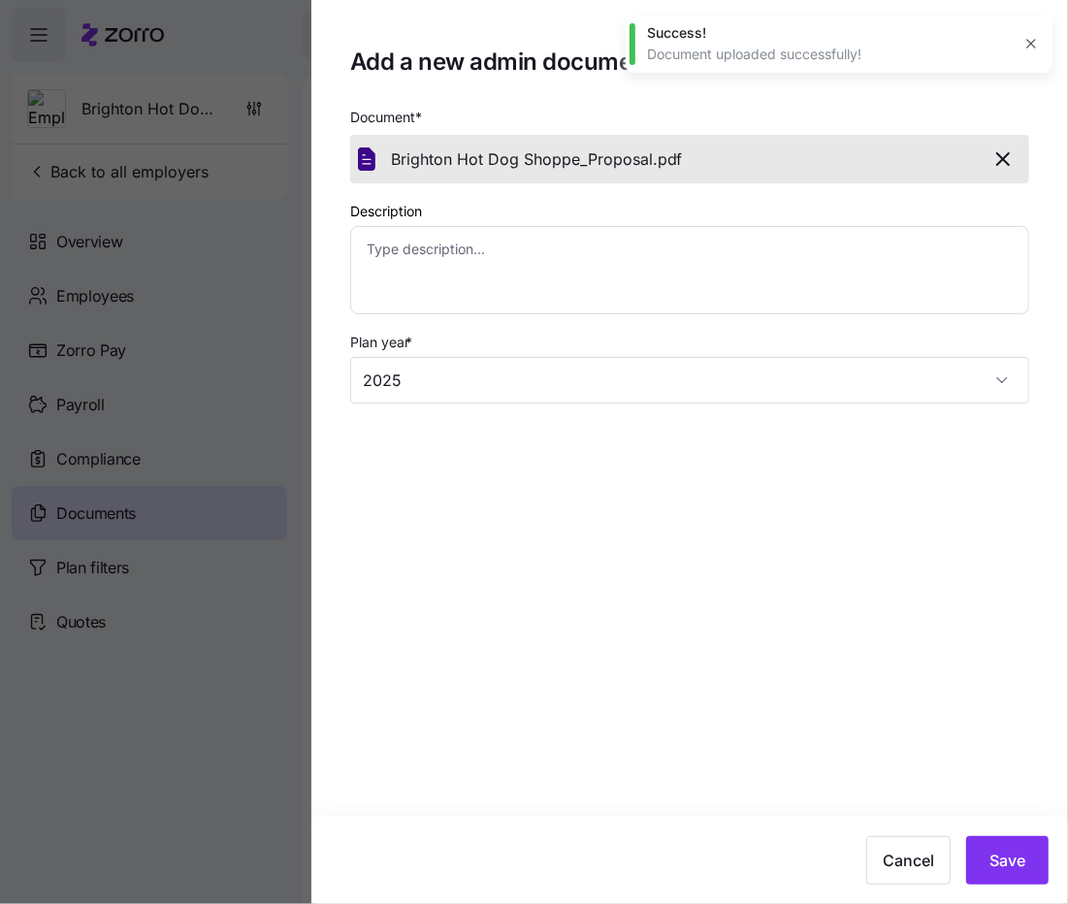
type textarea "x"
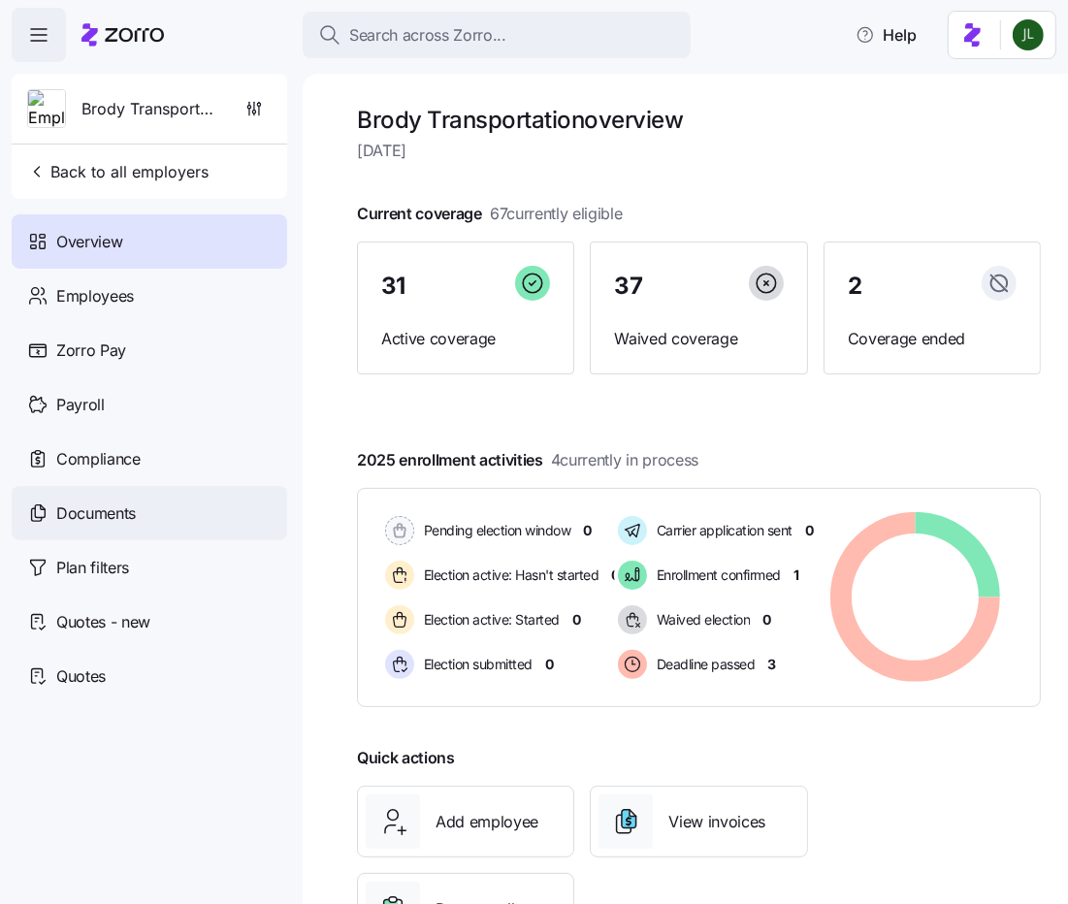
click at [100, 506] on span "Documents" at bounding box center [96, 514] width 80 height 24
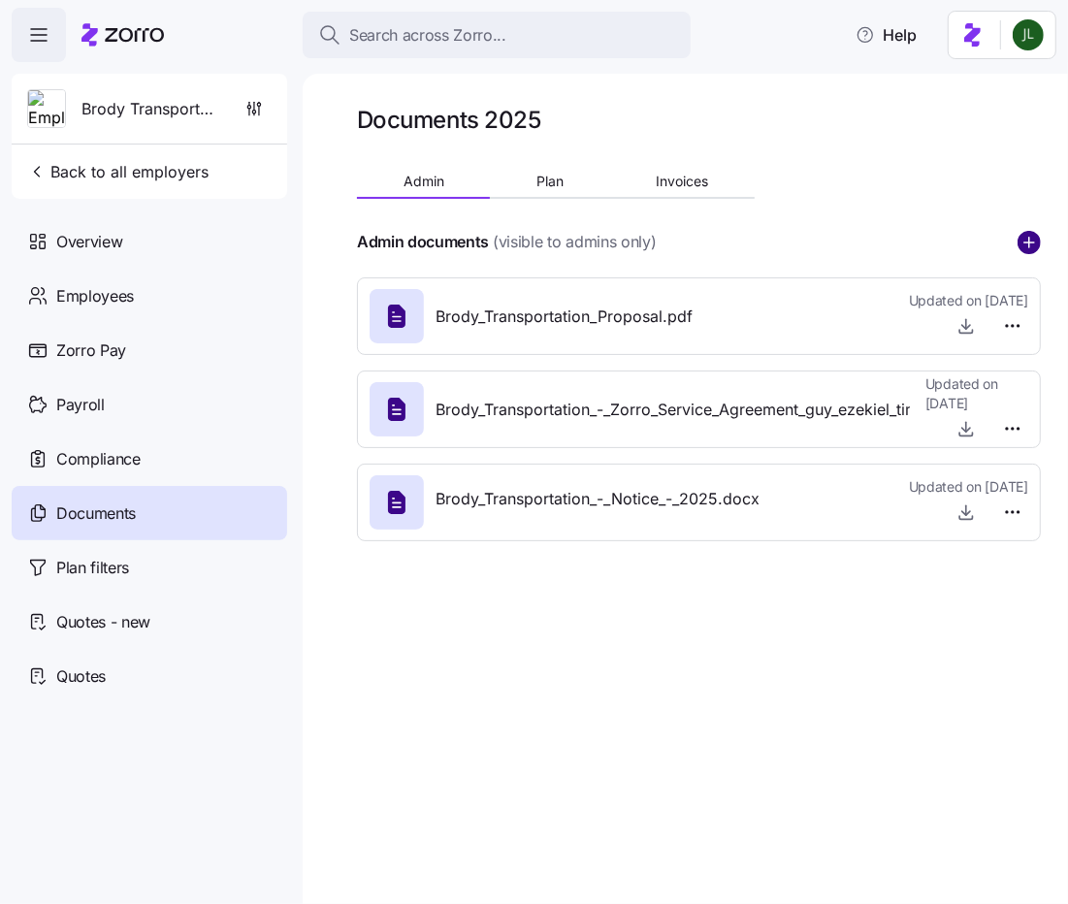
click at [1023, 237] on circle "add icon" at bounding box center [1029, 242] width 21 height 21
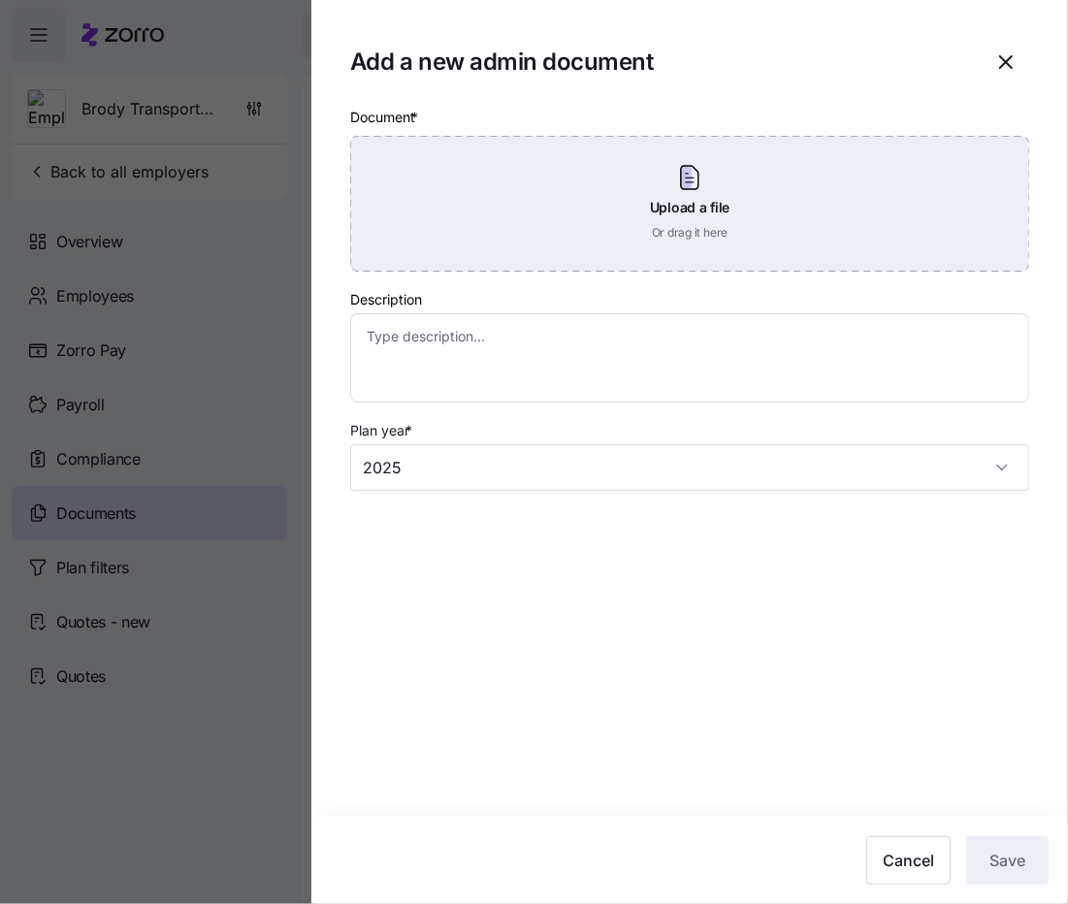
click at [736, 218] on div "Upload a file Or drag it here" at bounding box center [689, 204] width 679 height 136
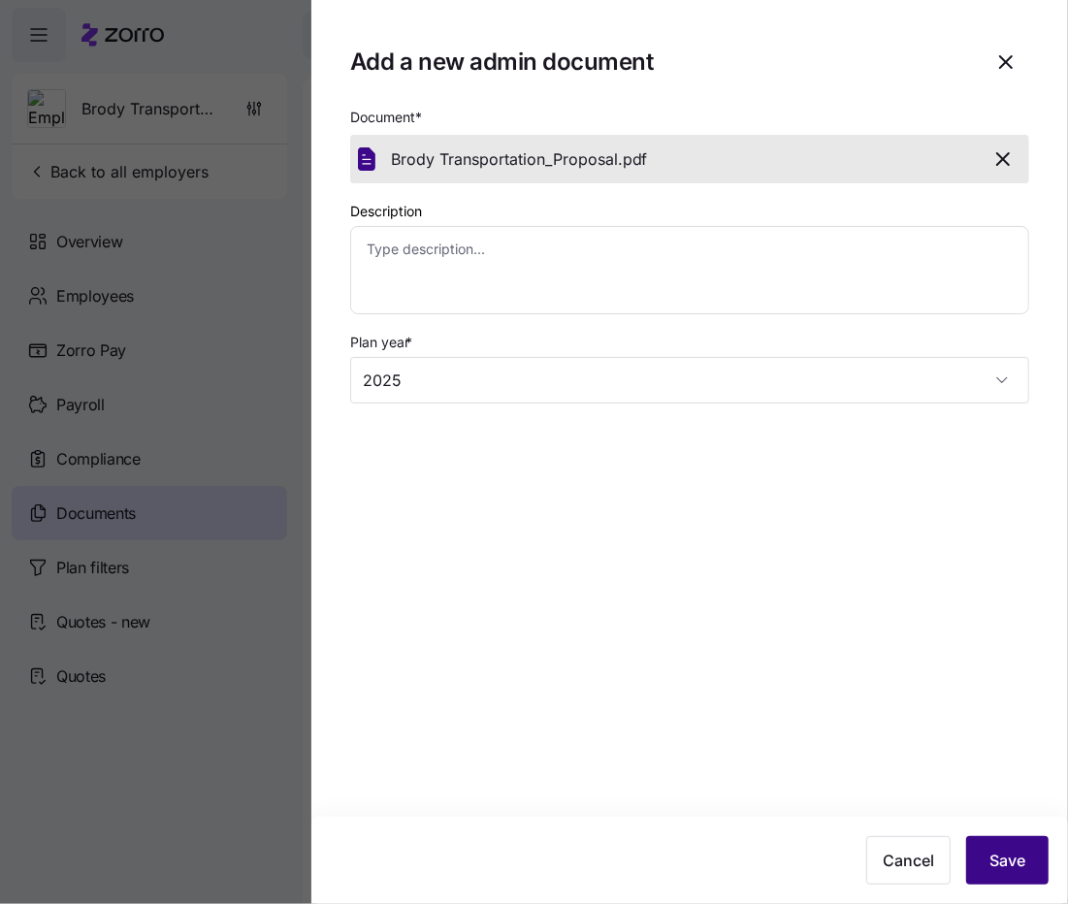
click at [1006, 857] on span "Save" at bounding box center [1008, 860] width 36 height 23
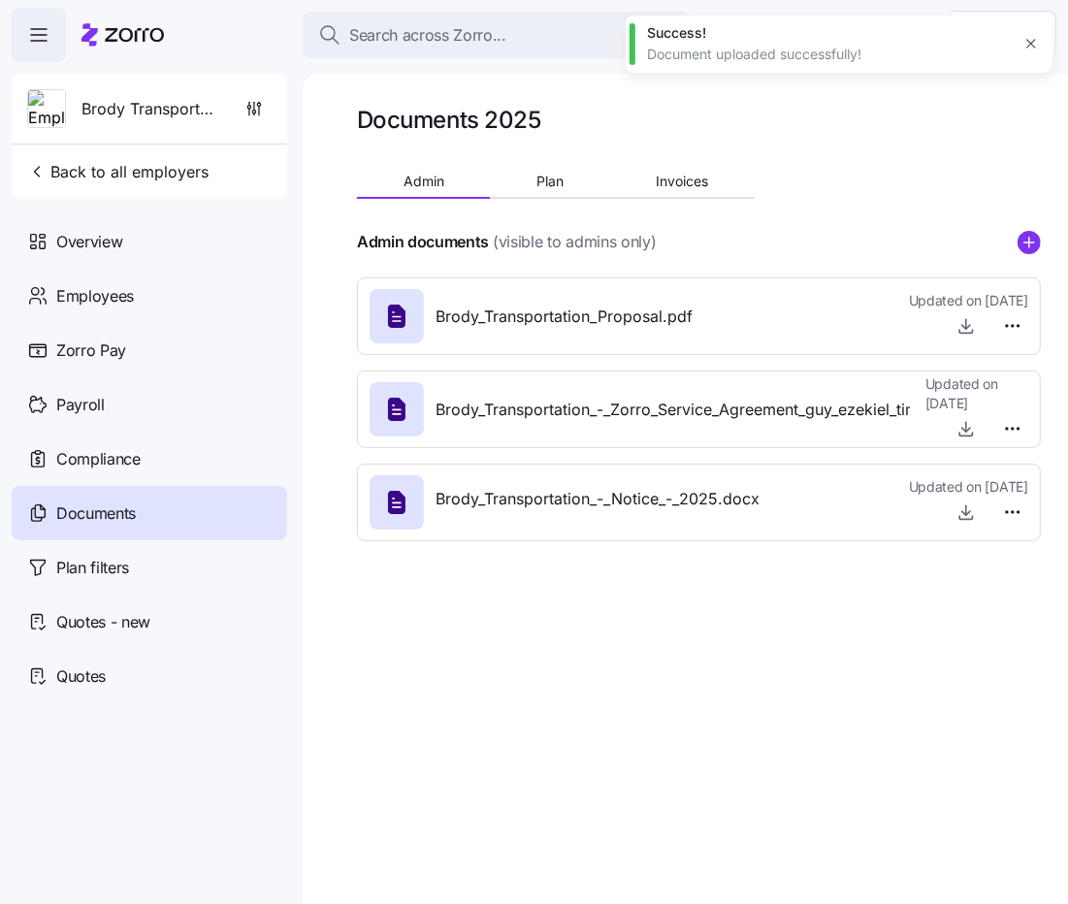
type textarea "x"
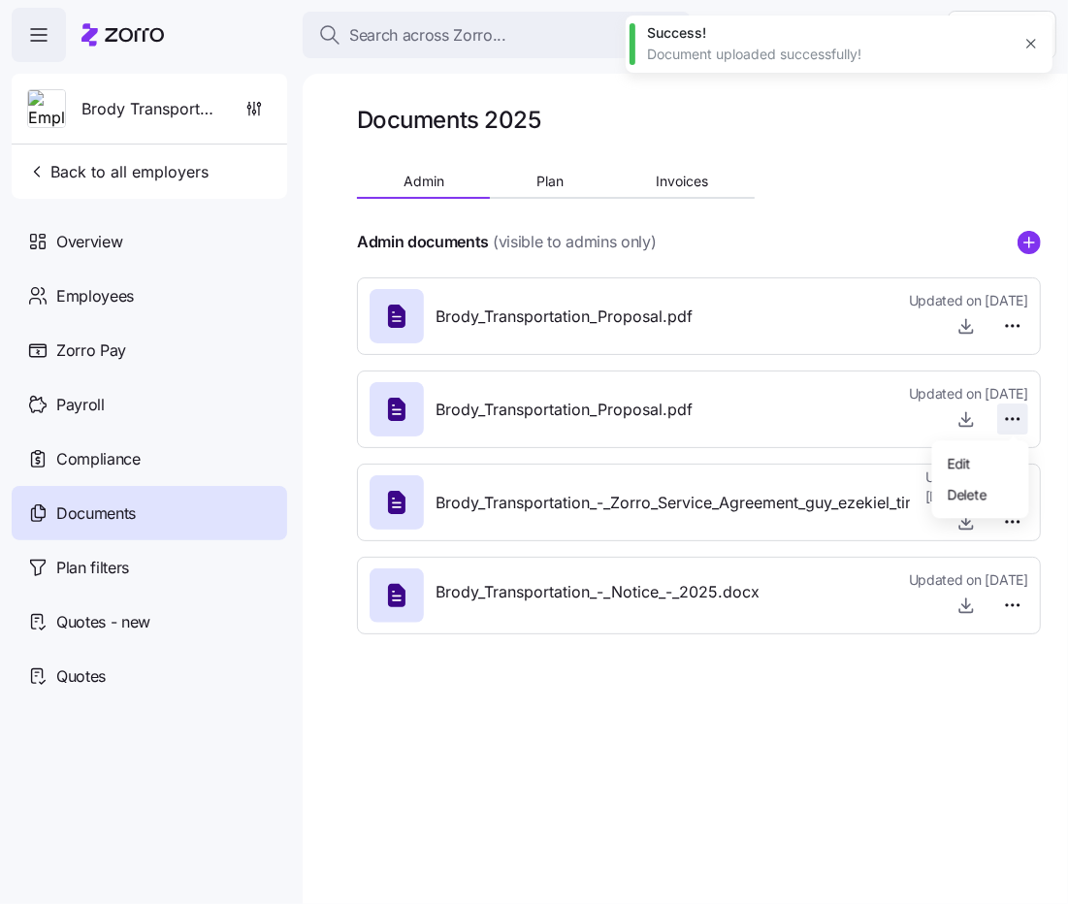
click at [1011, 410] on html "Search across Zorro... Help Brody Transportation Back to all employers Overview…" at bounding box center [534, 446] width 1068 height 893
click at [963, 501] on span "Delete" at bounding box center [967, 493] width 39 height 19
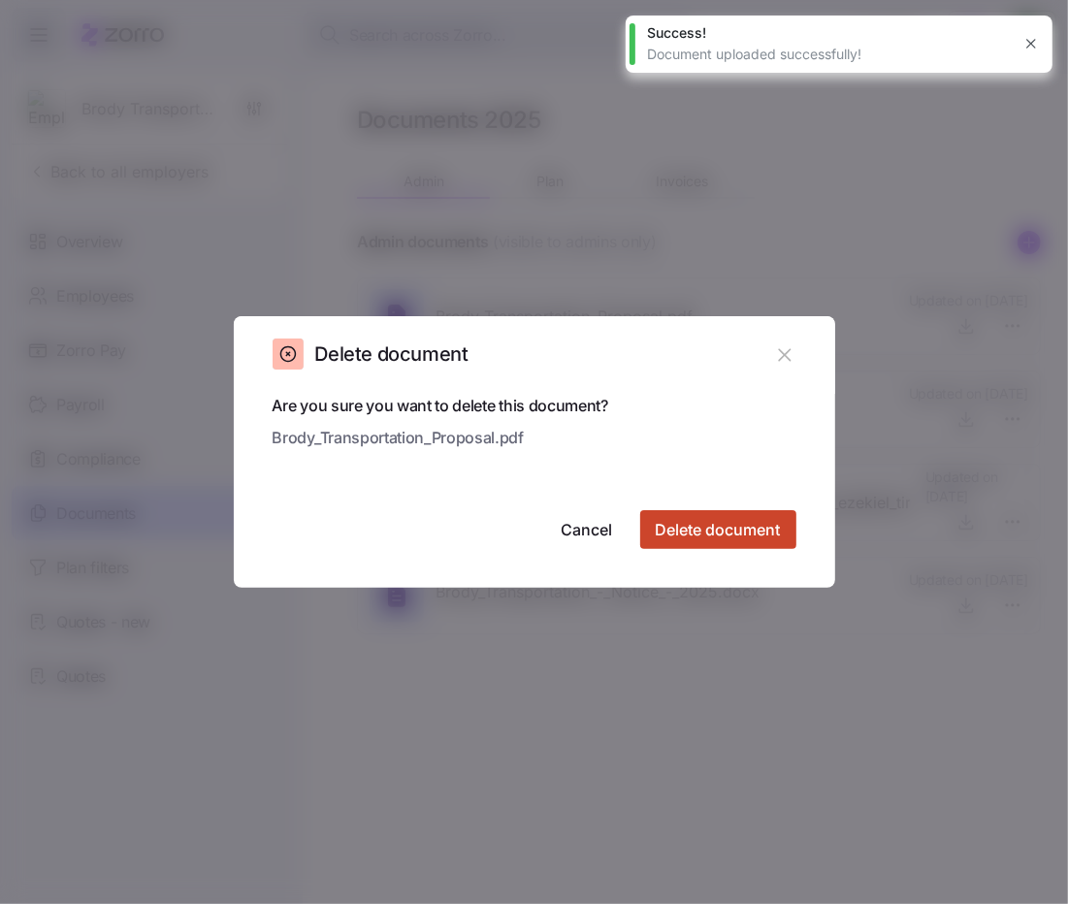
click at [760, 539] on span "Delete document" at bounding box center [718, 529] width 125 height 23
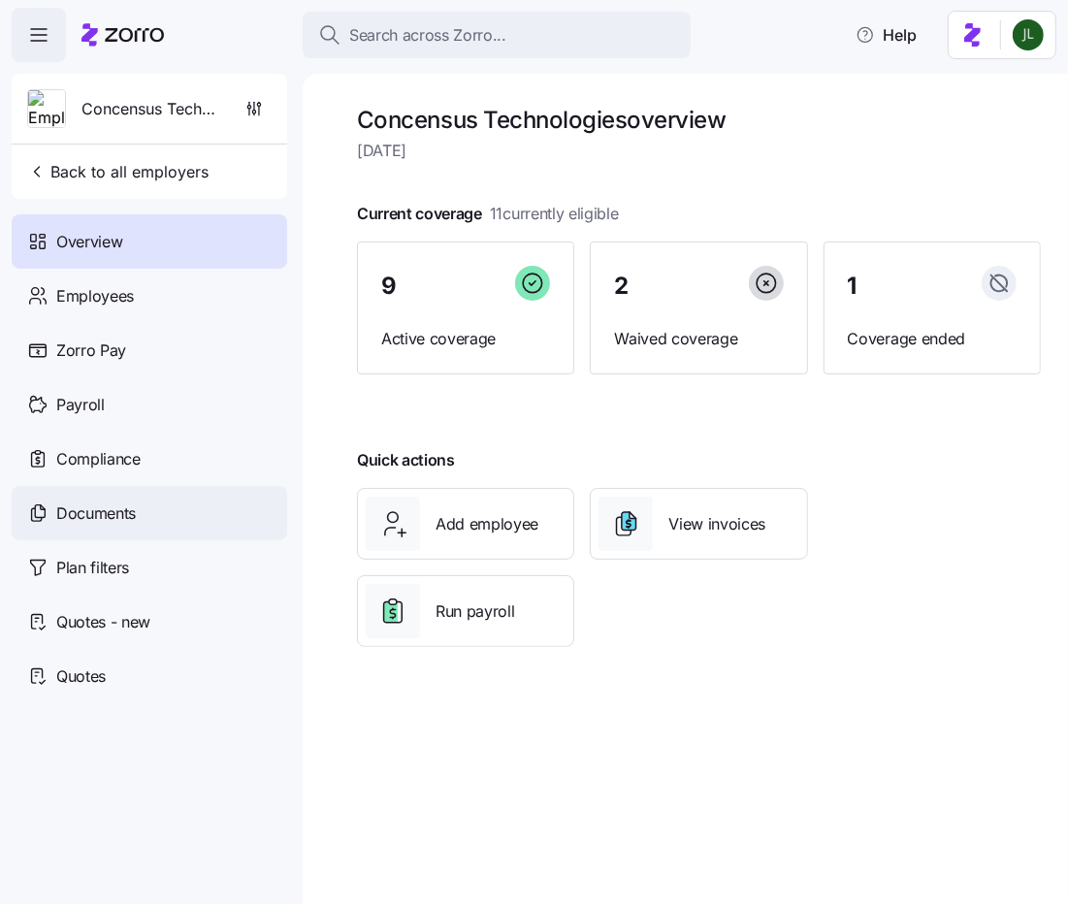
click at [80, 514] on span "Documents" at bounding box center [96, 514] width 80 height 24
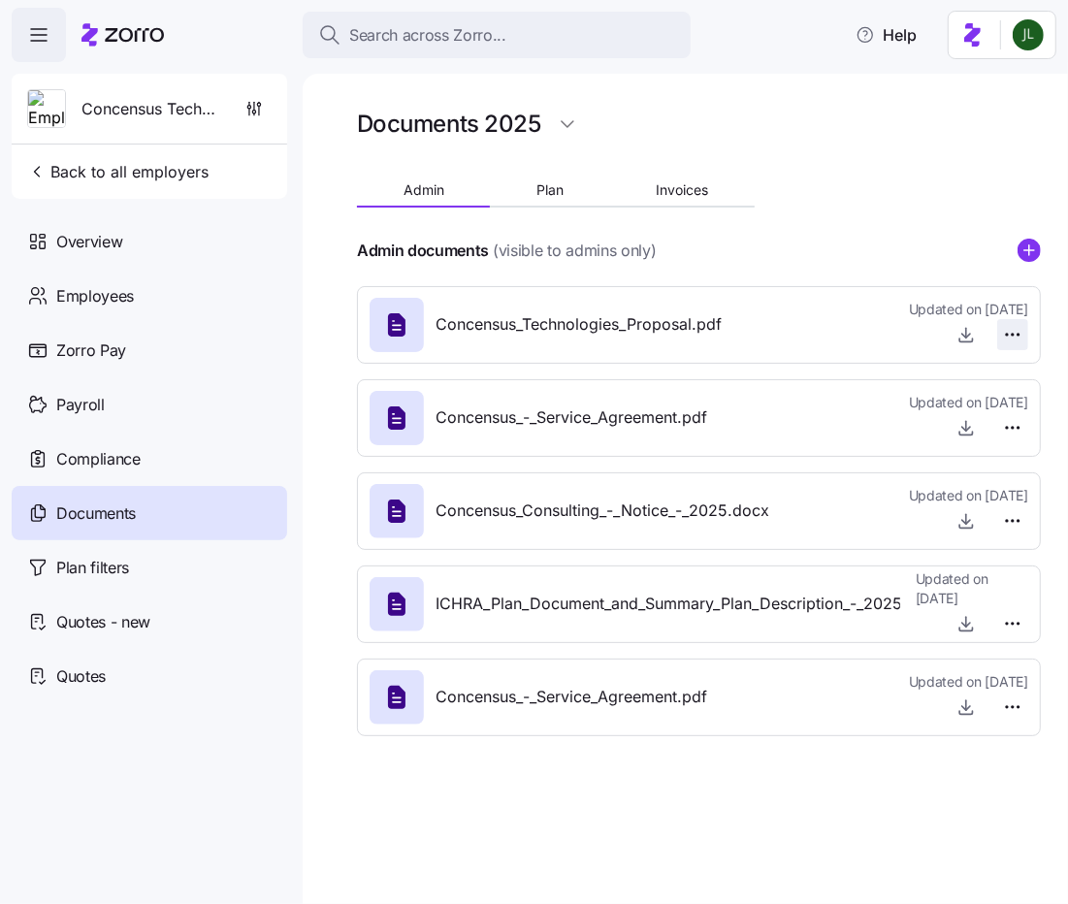
click at [1014, 342] on html "Search across Zorro... Help Concensus Technologies Back to all employers Overvi…" at bounding box center [534, 446] width 1068 height 893
click at [973, 420] on div "Delete" at bounding box center [980, 409] width 81 height 31
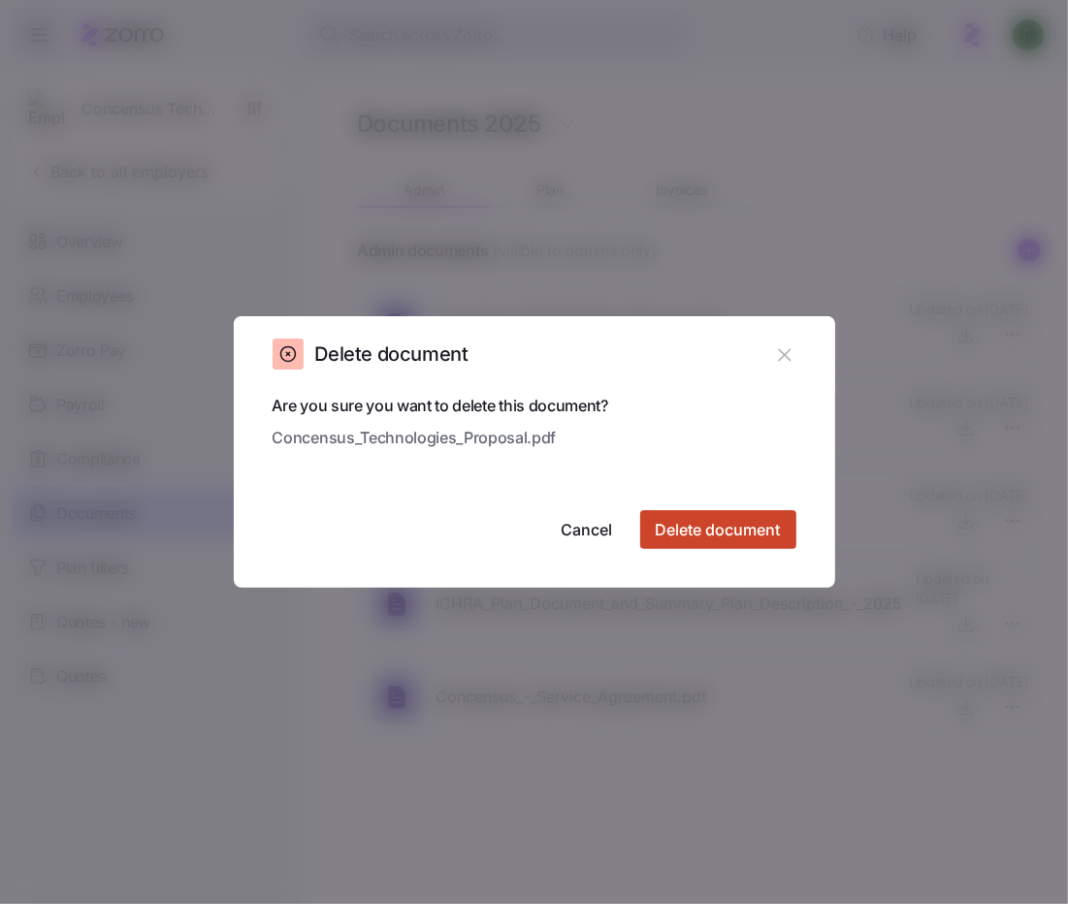
click at [745, 545] on button "Delete document" at bounding box center [718, 529] width 156 height 39
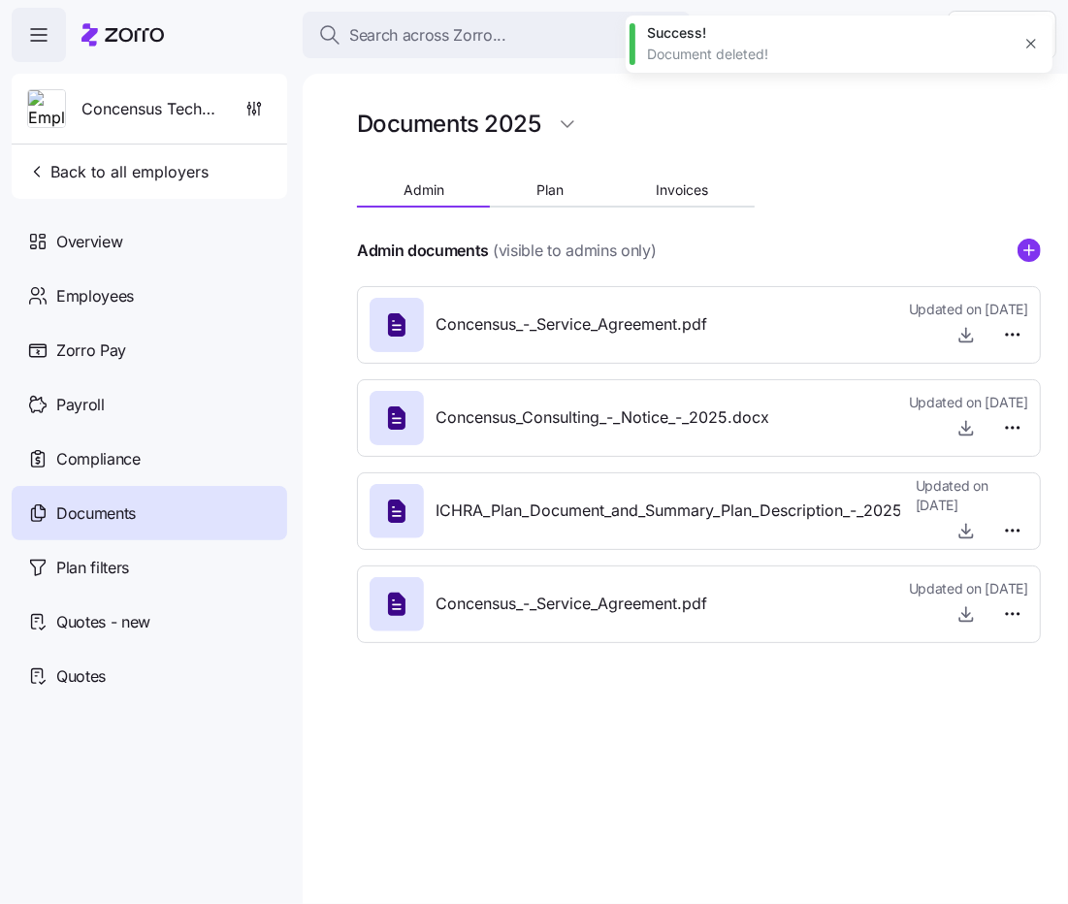
click at [1018, 261] on div "Admin documents (visible to admins only)" at bounding box center [699, 251] width 684 height 24
click at [1032, 252] on circle "add icon" at bounding box center [1029, 250] width 21 height 21
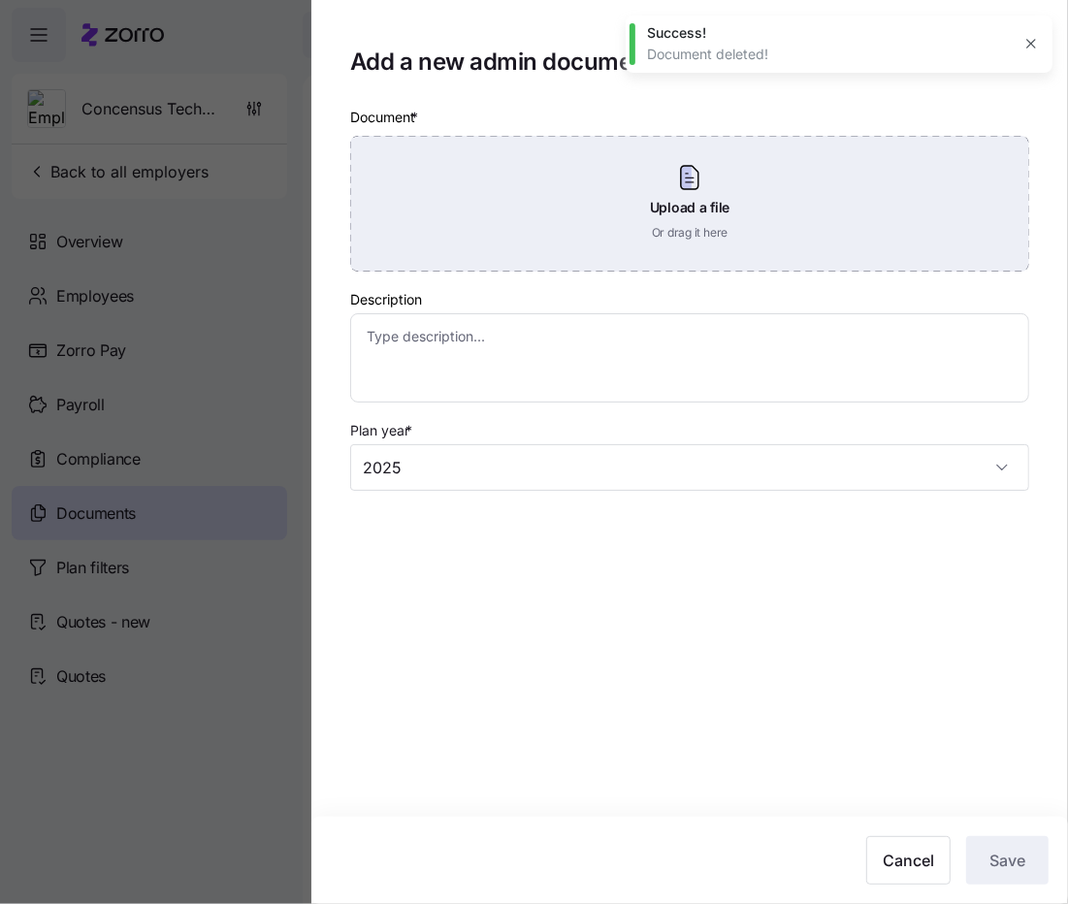
click at [673, 228] on div "Upload a file Or drag it here" at bounding box center [689, 204] width 679 height 136
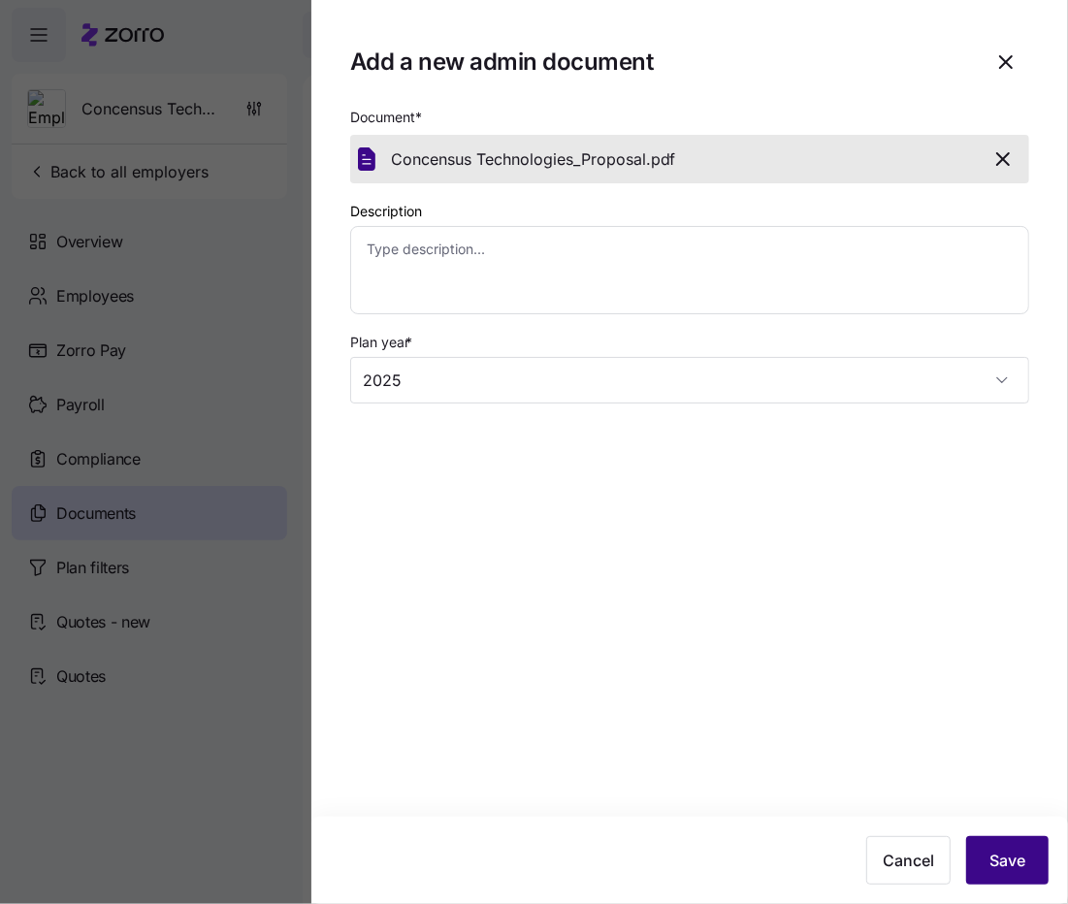
click at [994, 852] on span "Save" at bounding box center [1008, 860] width 36 height 23
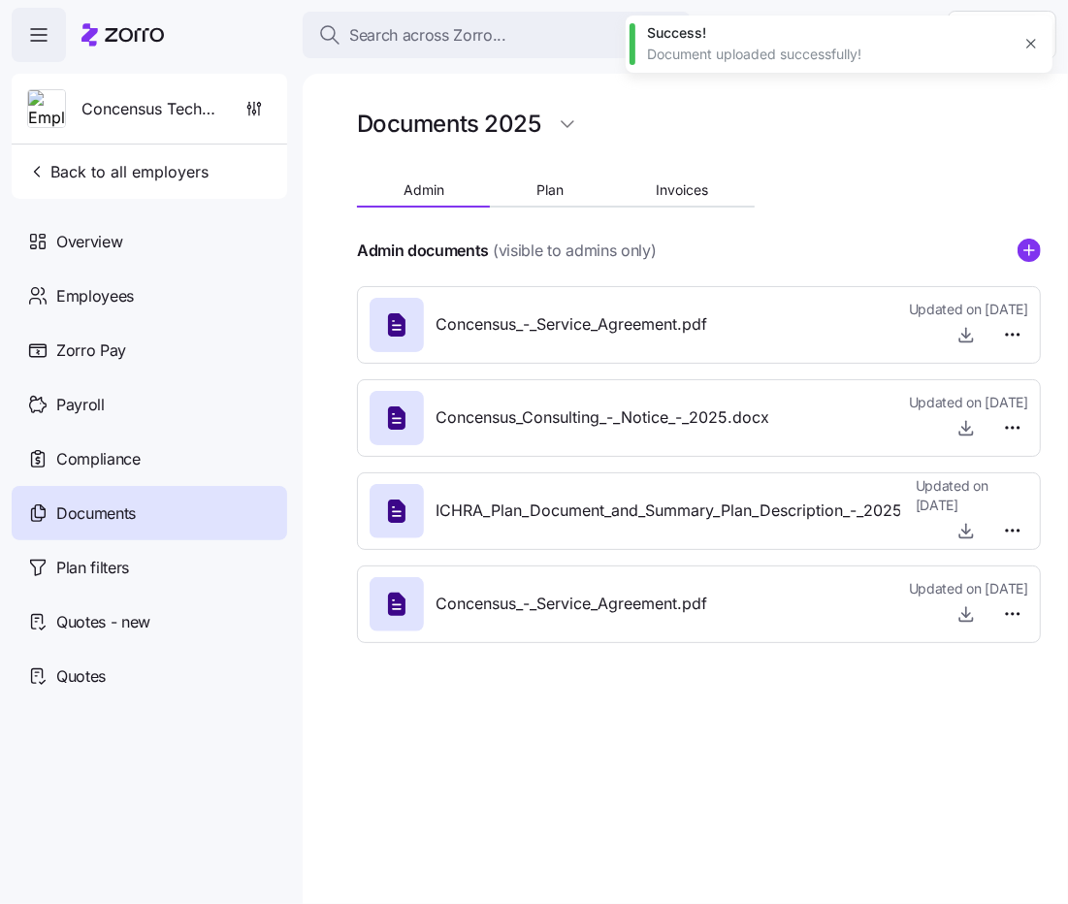
type textarea "x"
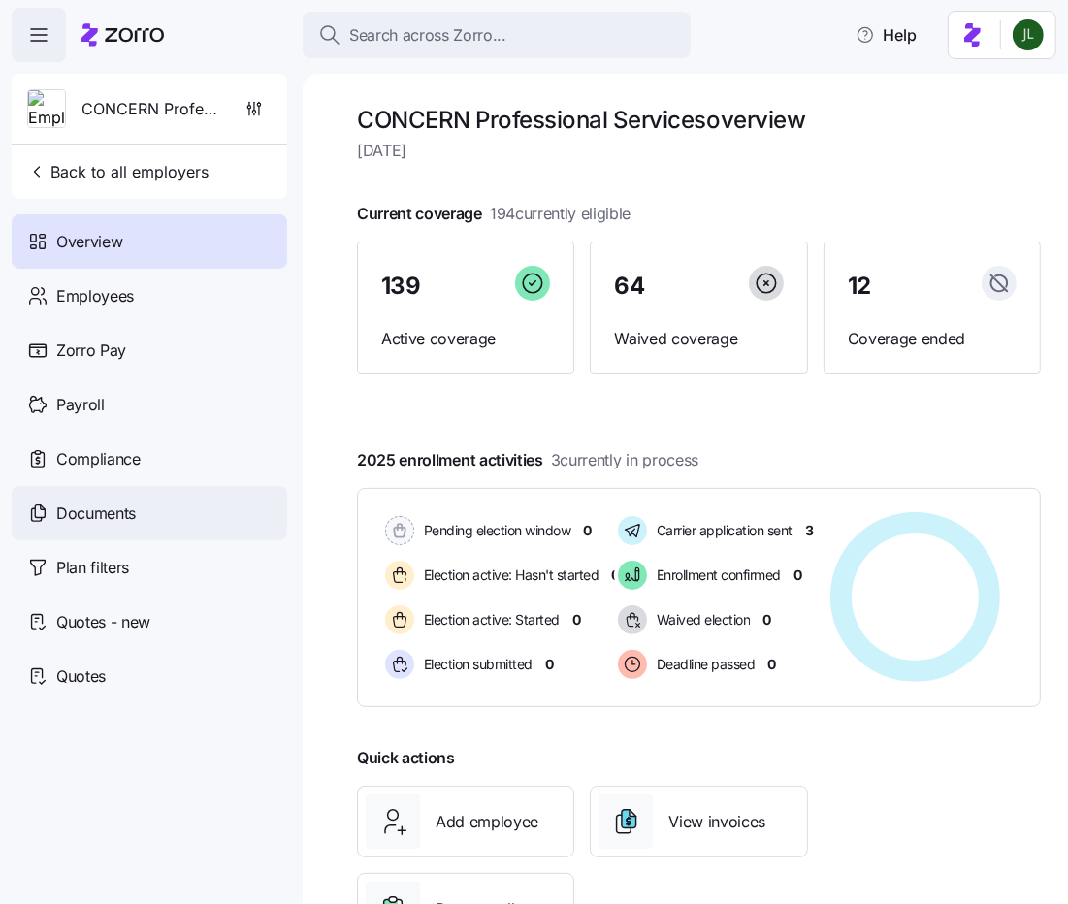
click at [139, 511] on div "Documents" at bounding box center [150, 513] width 276 height 54
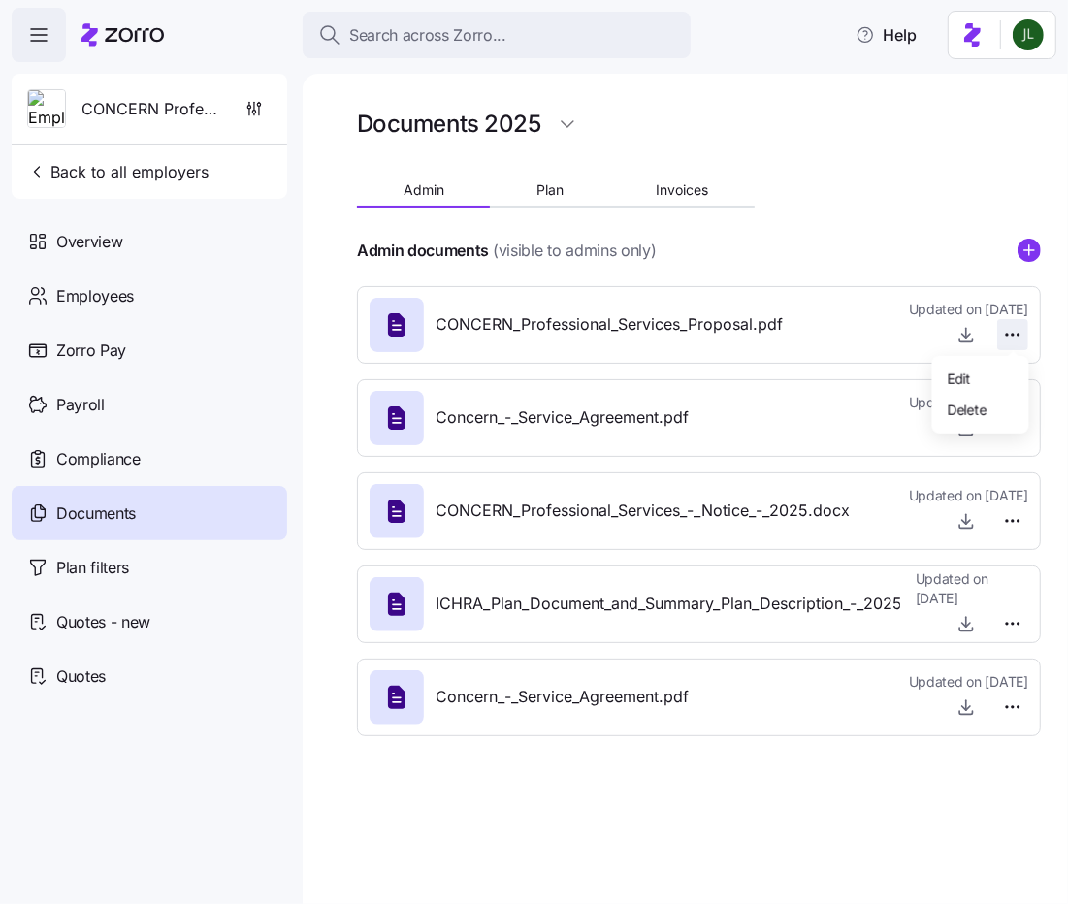
click at [1014, 335] on html "Search across Zorro... Help CONCERN Professional Services Back to all employers…" at bounding box center [534, 446] width 1068 height 893
click at [977, 414] on span "Delete" at bounding box center [967, 408] width 39 height 19
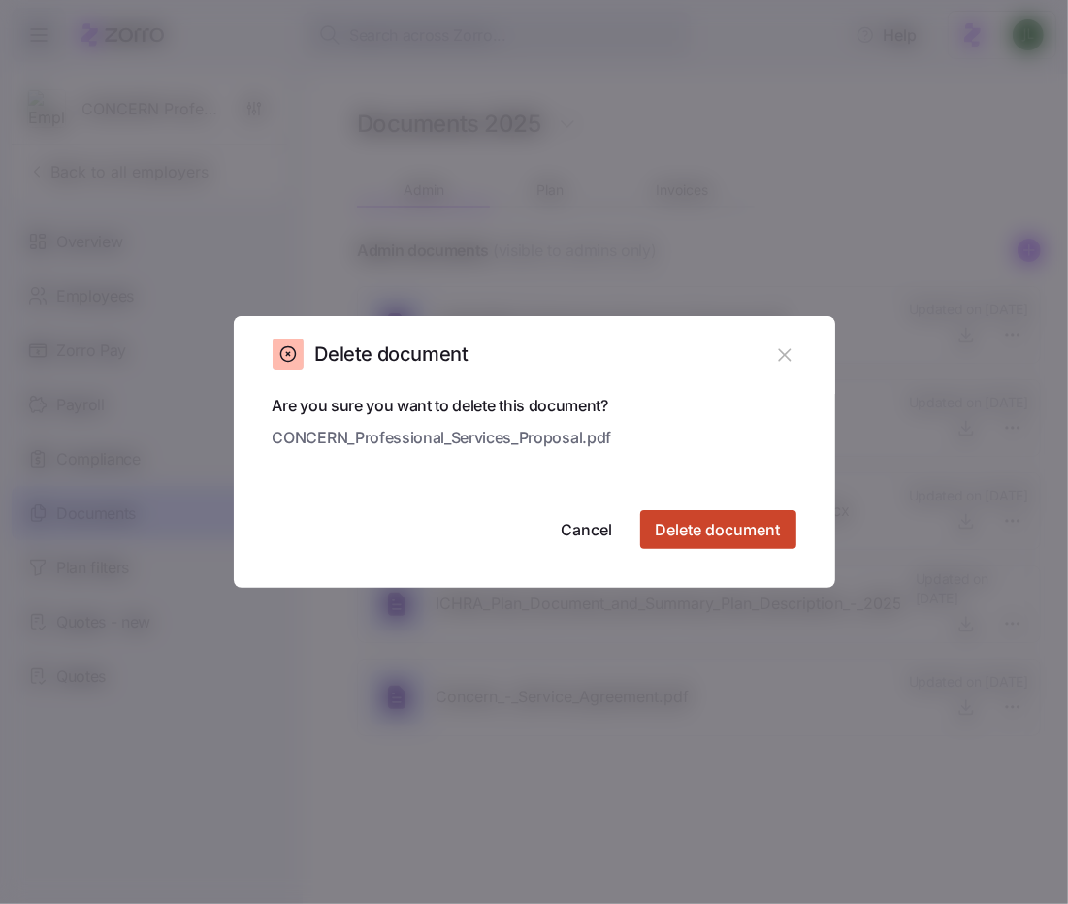
click at [728, 536] on span "Delete document" at bounding box center [718, 529] width 125 height 23
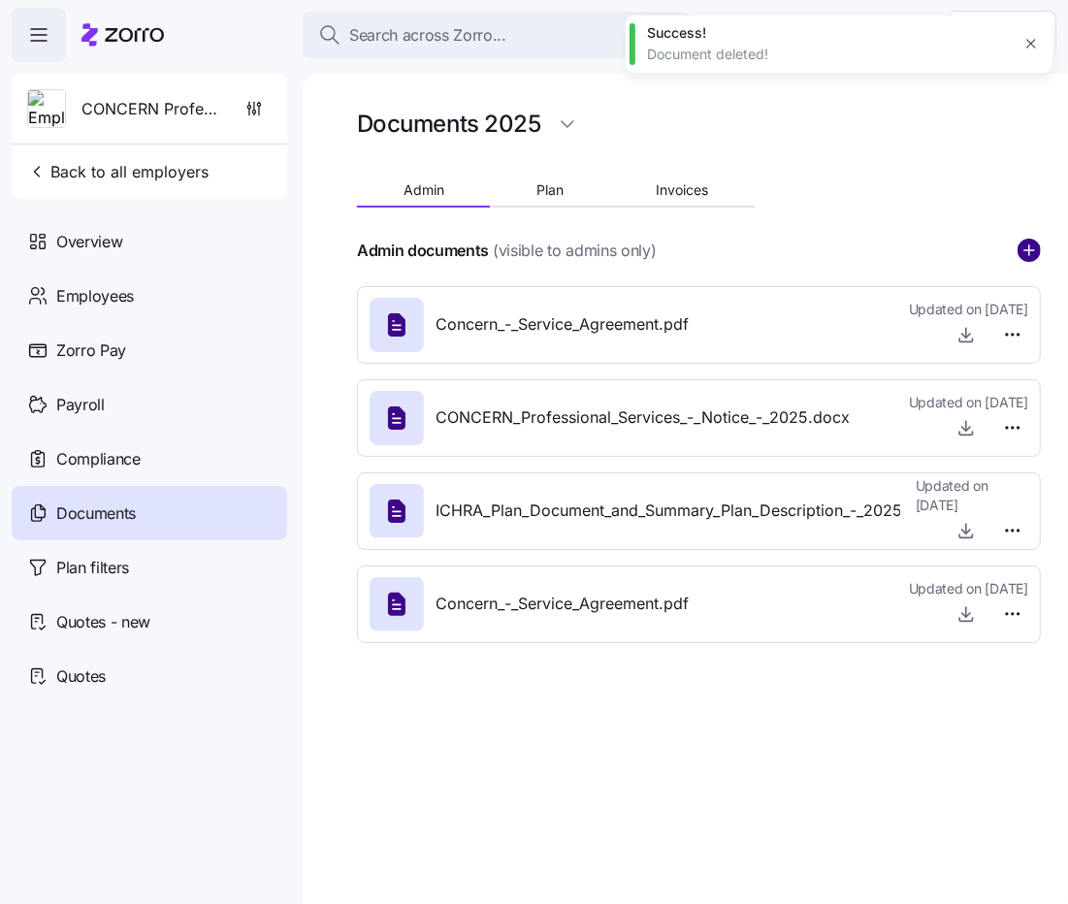
click at [1034, 243] on circle "add icon" at bounding box center [1029, 250] width 21 height 21
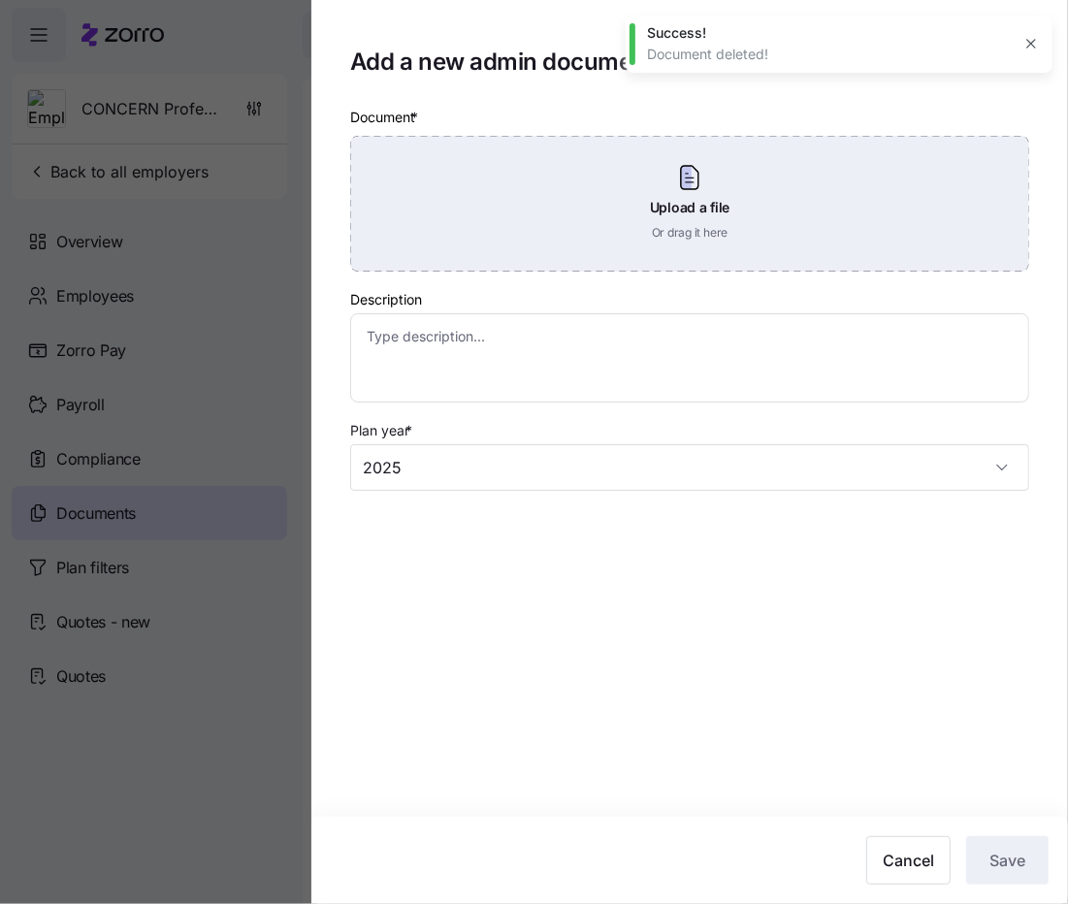
click at [733, 193] on div "Upload a file Or drag it here" at bounding box center [689, 204] width 679 height 136
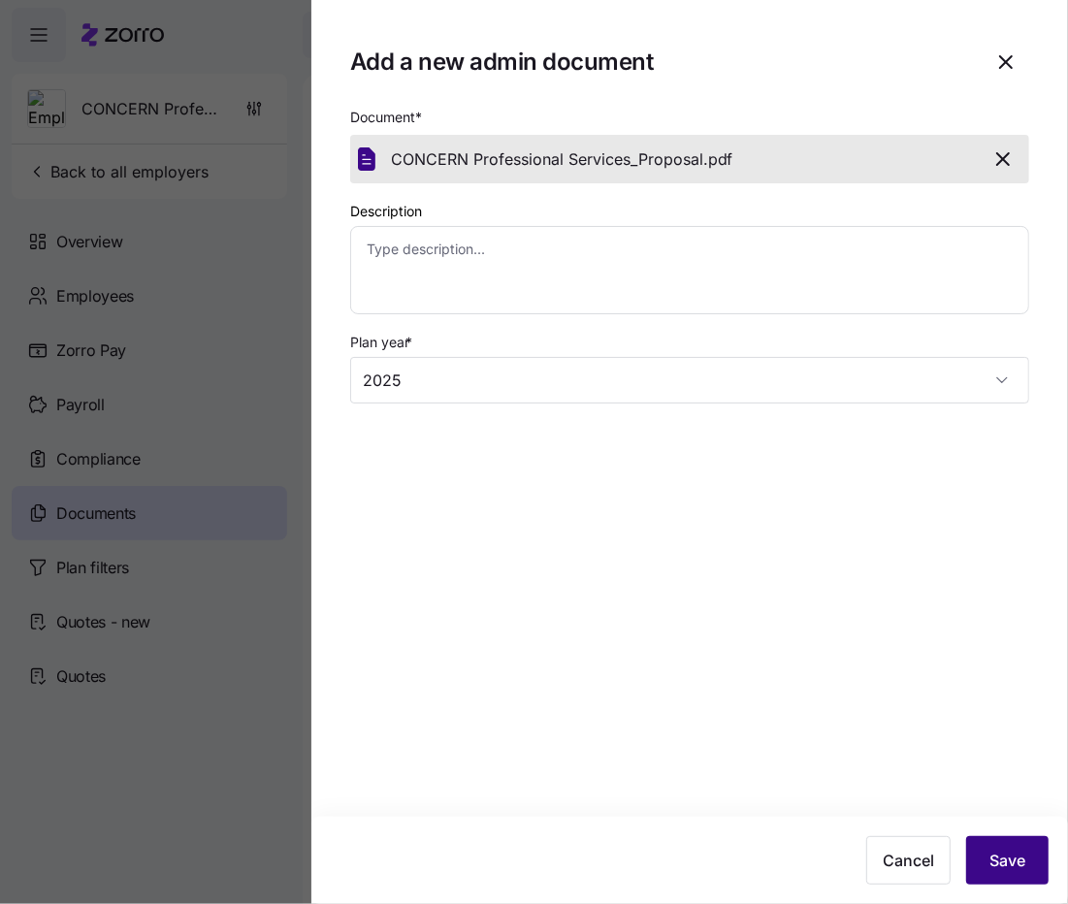
click at [1016, 850] on span "Save" at bounding box center [1008, 860] width 36 height 23
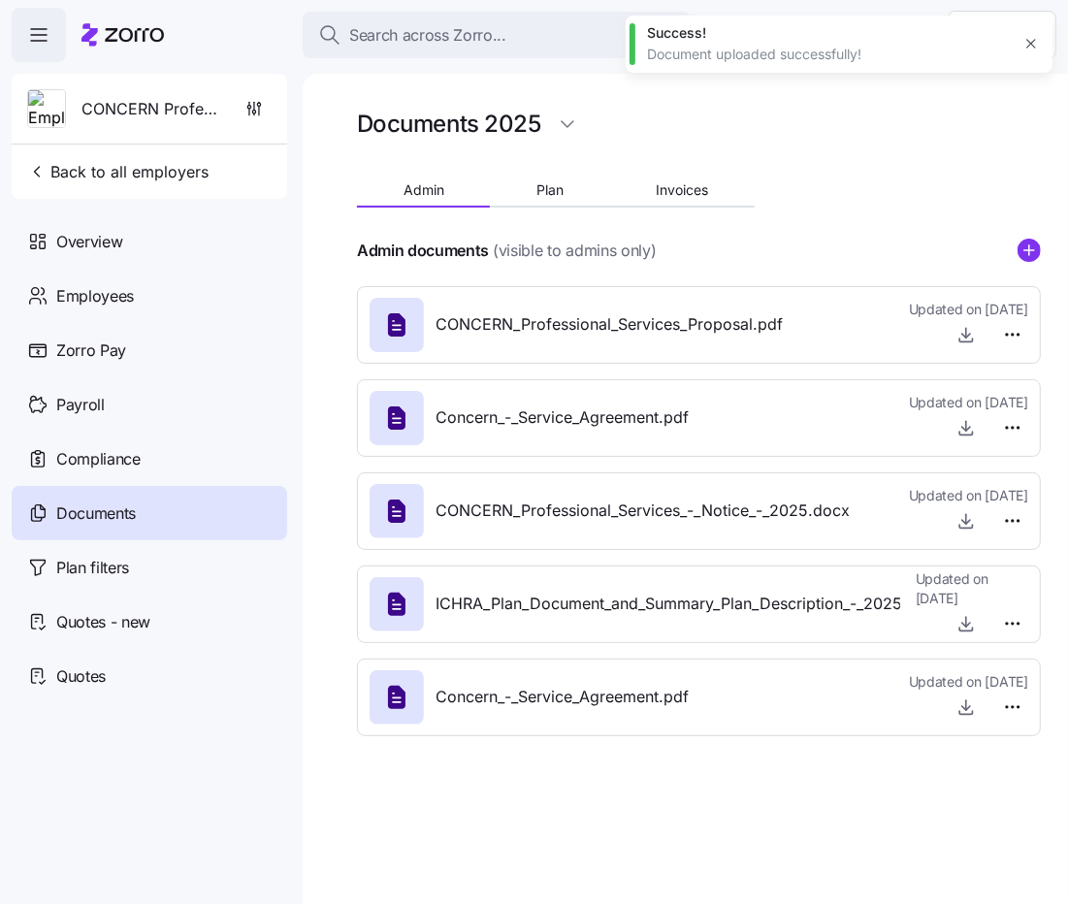
type textarea "x"
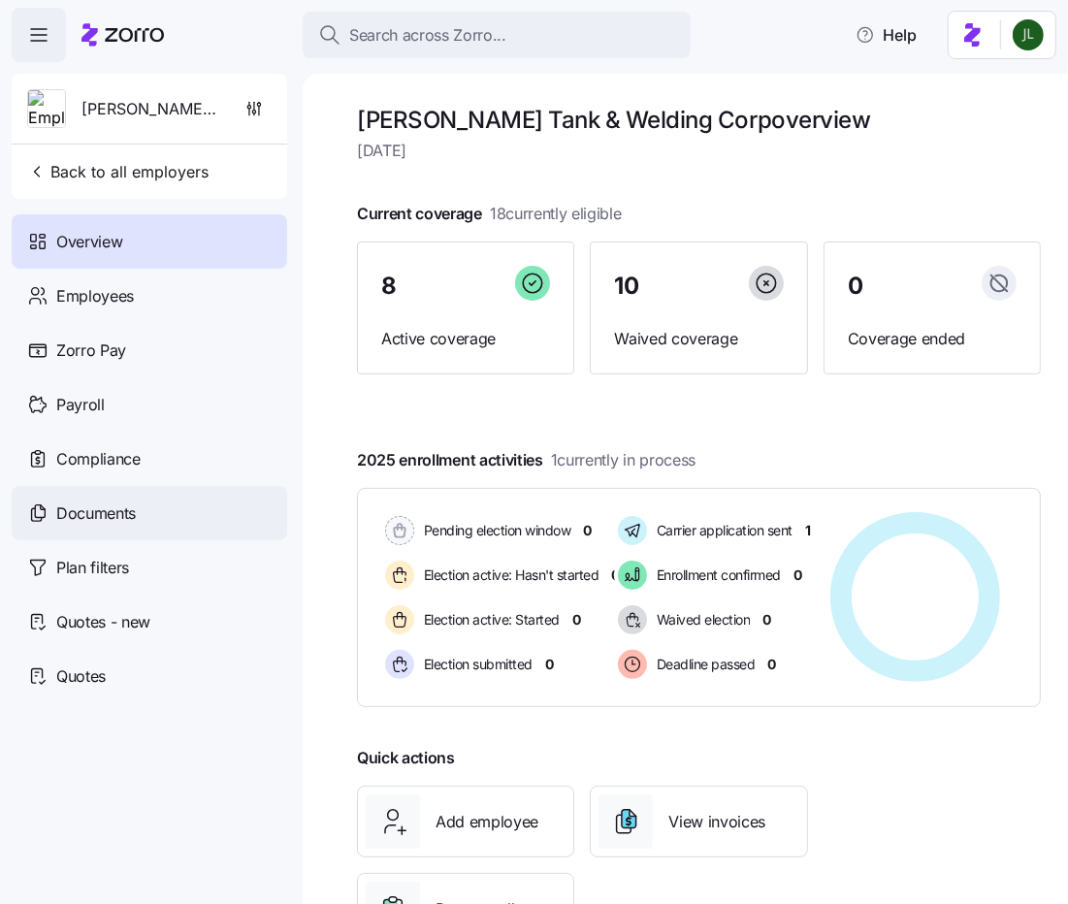
click at [109, 502] on span "Documents" at bounding box center [96, 514] width 80 height 24
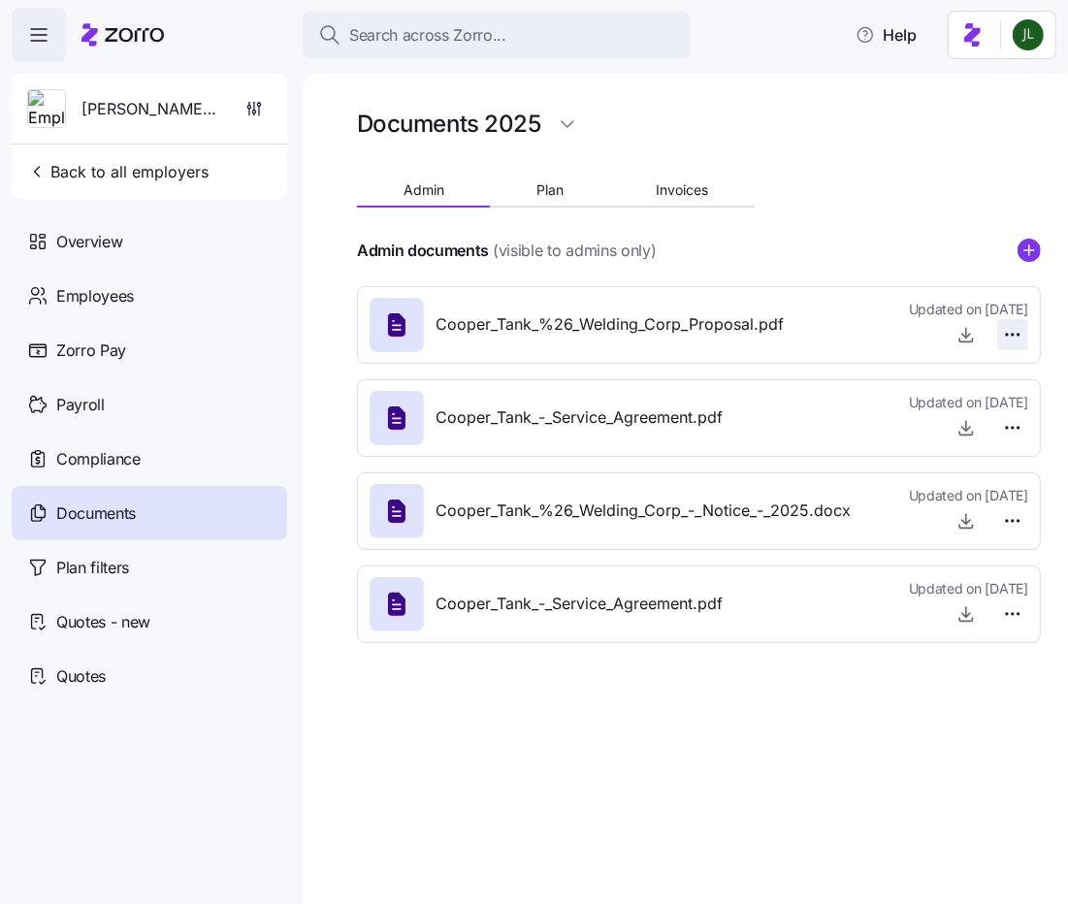
click at [1014, 336] on html "Search across Zorro... Help [PERSON_NAME] Tank & Welding Corp Back to all emplo…" at bounding box center [534, 446] width 1068 height 893
click at [983, 417] on span "Delete" at bounding box center [967, 408] width 39 height 19
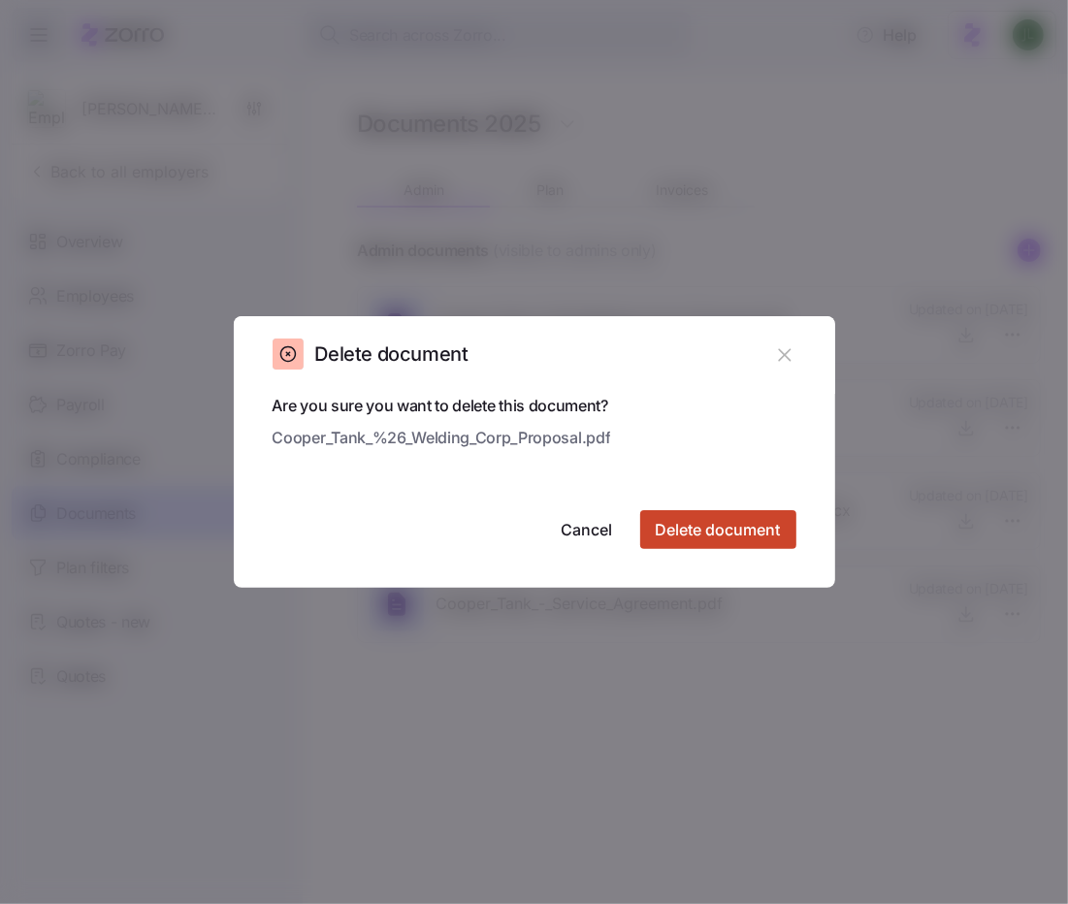
click at [768, 524] on span "Delete document" at bounding box center [718, 529] width 125 height 23
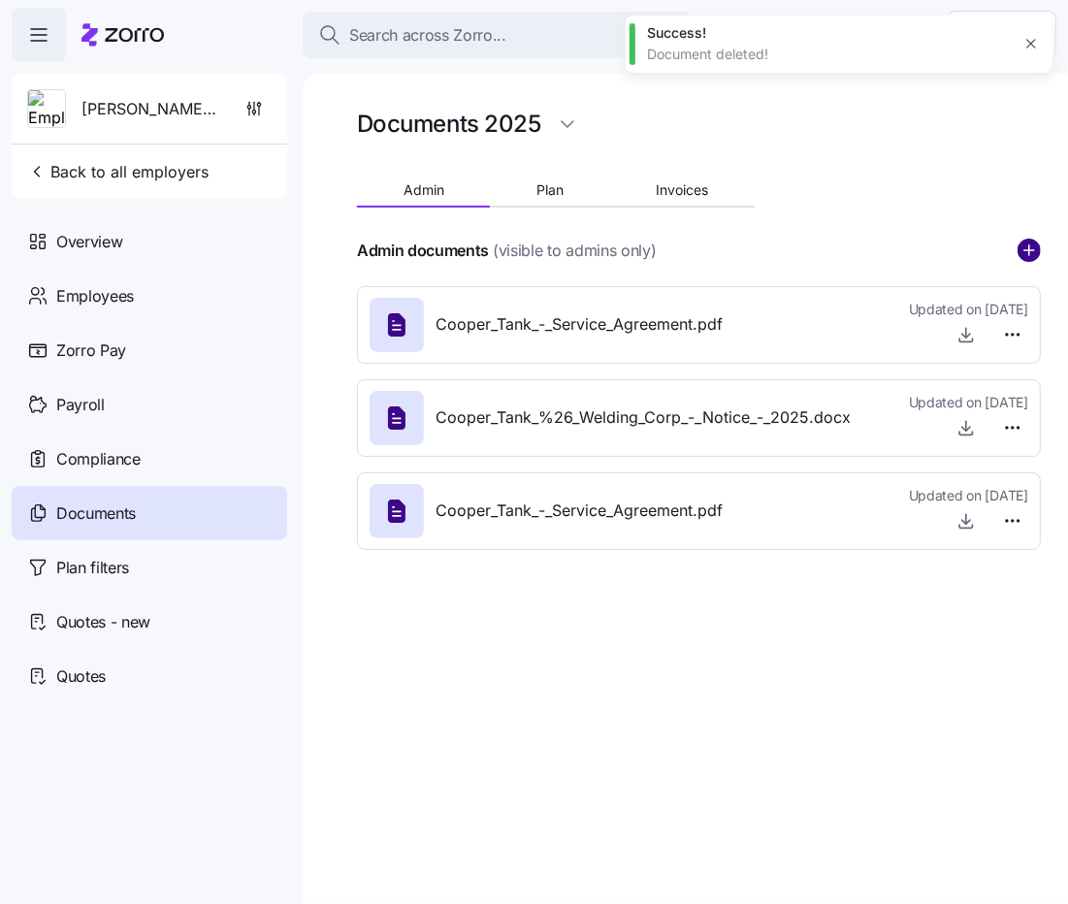
click at [1032, 252] on circle "add icon" at bounding box center [1029, 250] width 21 height 21
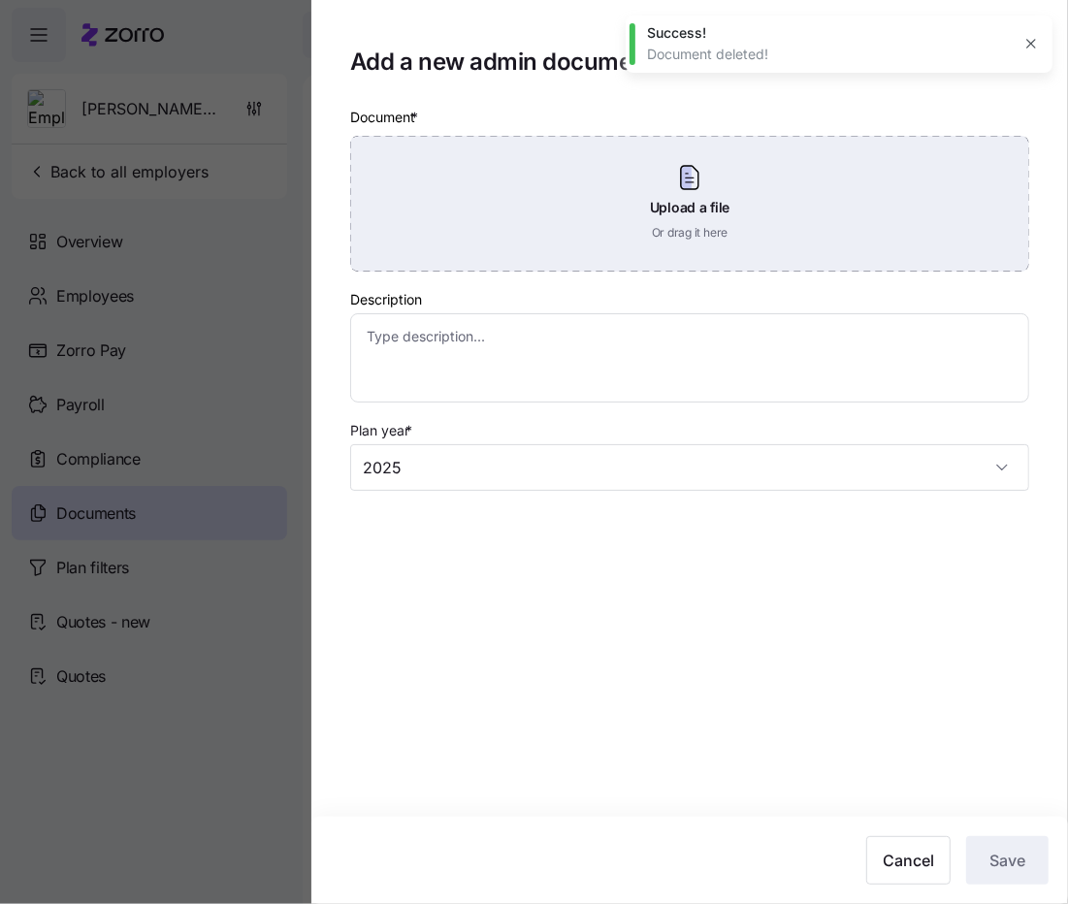
click at [668, 242] on div "Upload a file Or drag it here" at bounding box center [689, 204] width 679 height 136
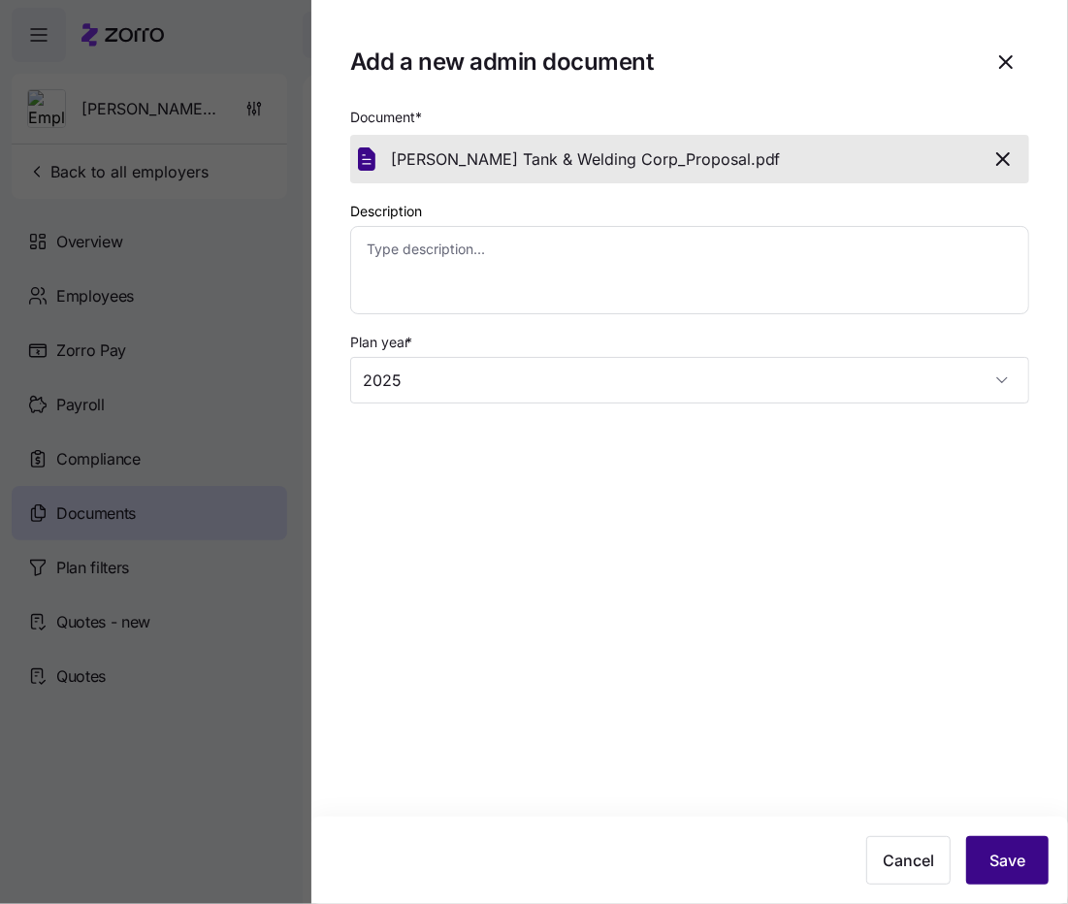
click at [981, 865] on button "Save" at bounding box center [1007, 860] width 82 height 49
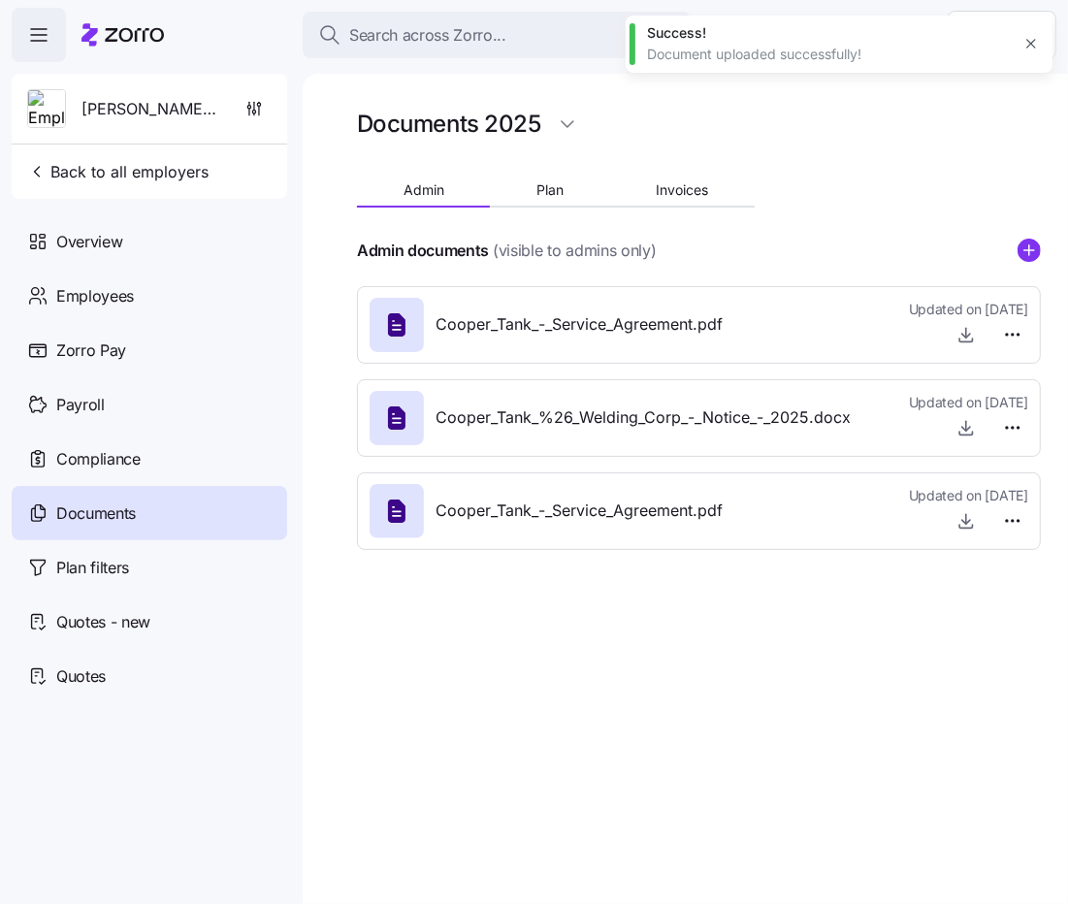
type textarea "x"
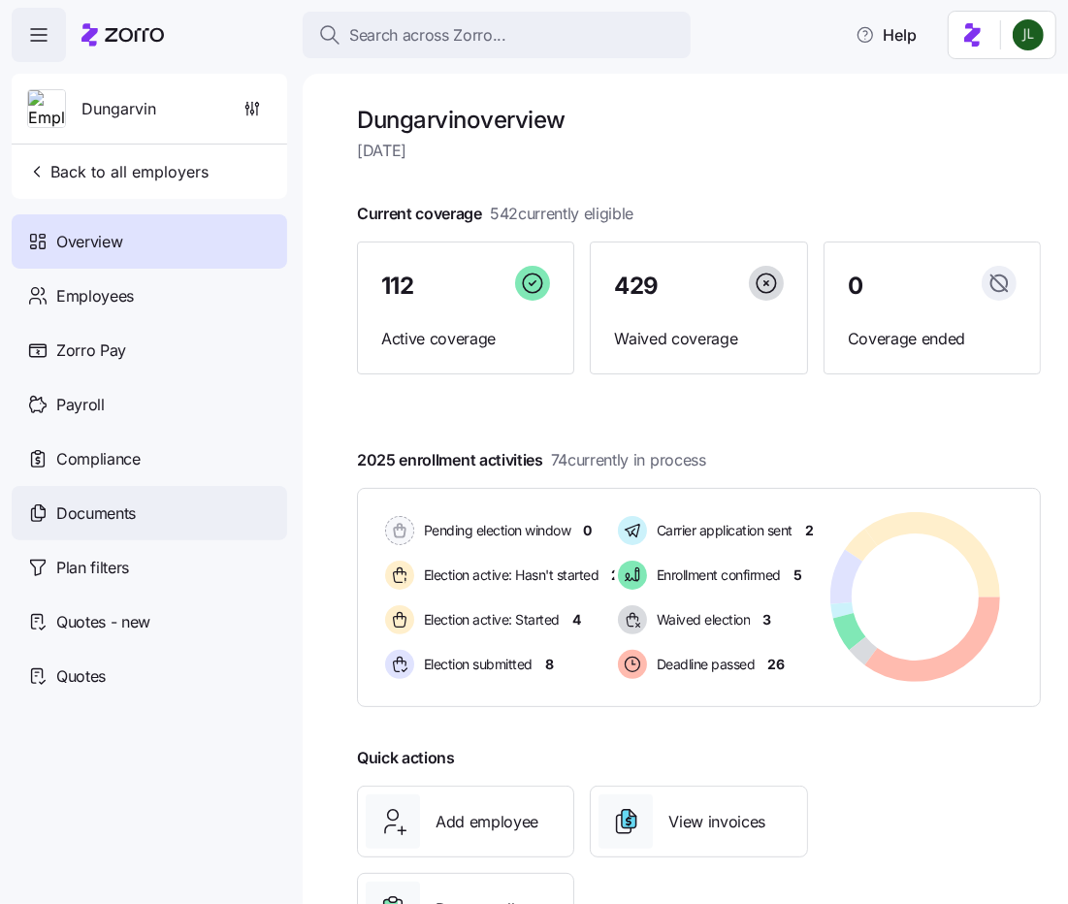
click at [73, 511] on span "Documents" at bounding box center [96, 514] width 80 height 24
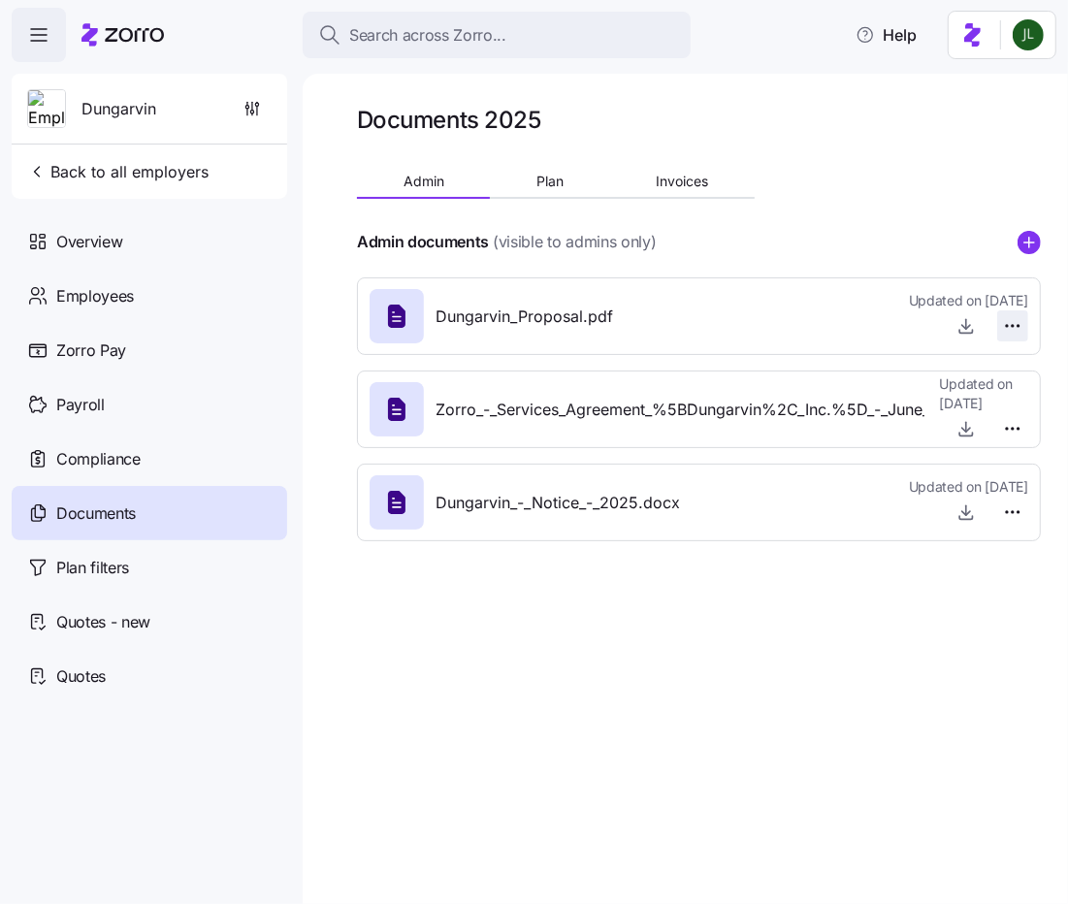
click at [1011, 320] on html "Search across Zorro... Help Dungarvin Back to all employers Overview Employees …" at bounding box center [534, 446] width 1068 height 893
click at [989, 406] on div "Delete" at bounding box center [980, 400] width 81 height 31
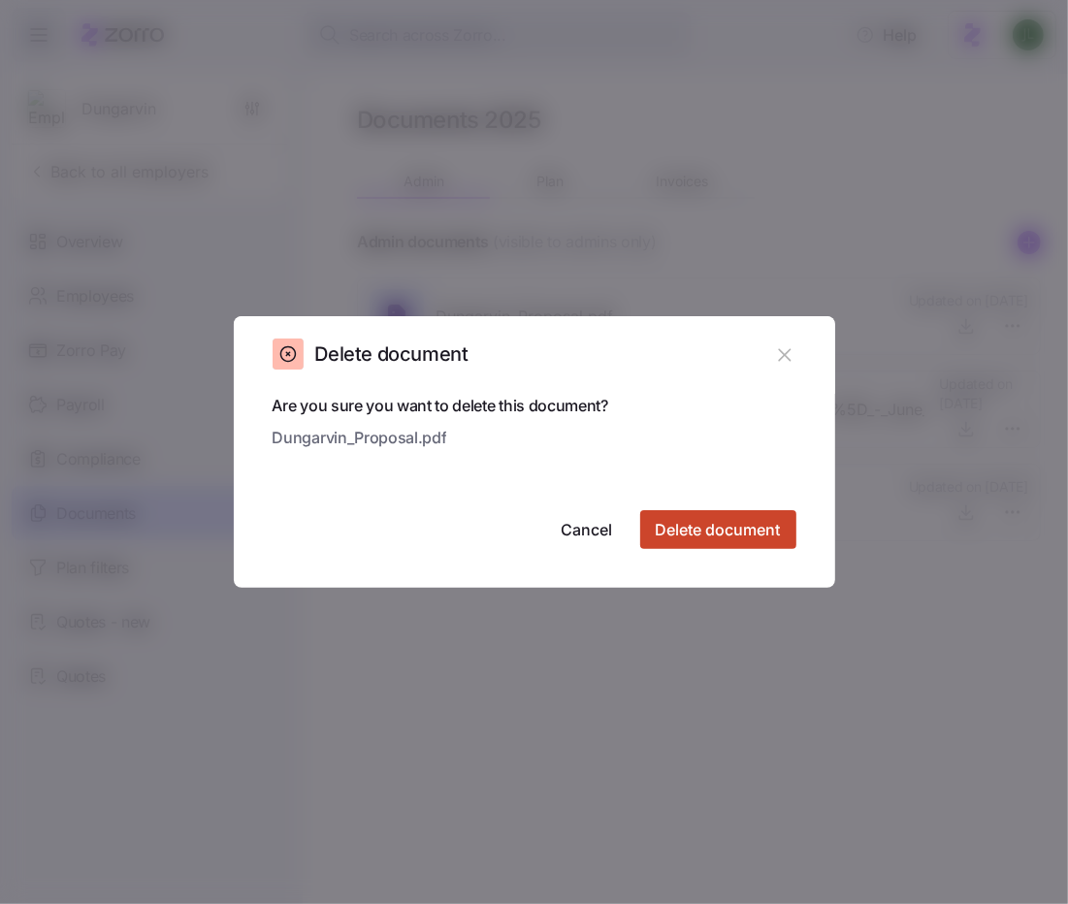
click at [722, 531] on span "Delete document" at bounding box center [718, 529] width 125 height 23
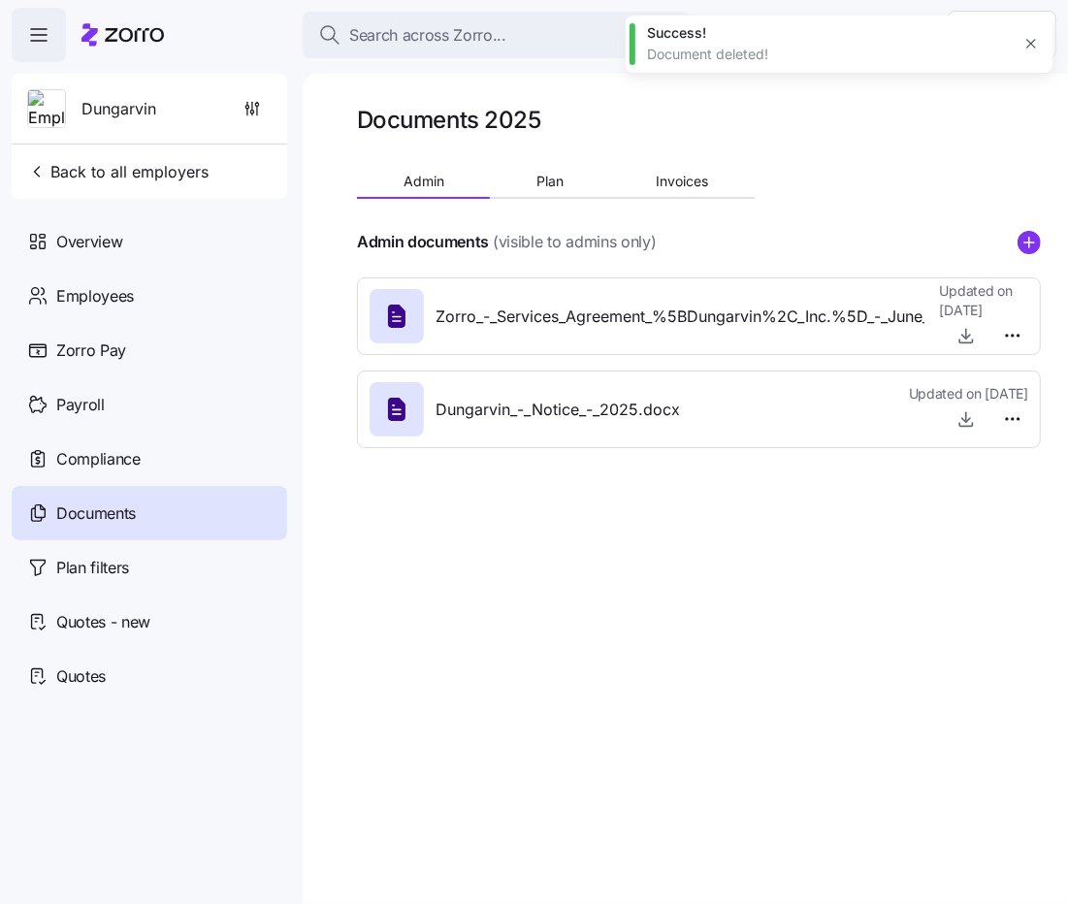
click at [1041, 216] on div "Documents 2025 Admin Plan Invoices Admin documents (visible to admins only) Zor…" at bounding box center [685, 489] width 765 height 830
click at [1038, 226] on div at bounding box center [699, 214] width 684 height 31
click at [1023, 264] on div at bounding box center [699, 265] width 684 height 23
click at [1035, 244] on circle "add icon" at bounding box center [1029, 242] width 21 height 21
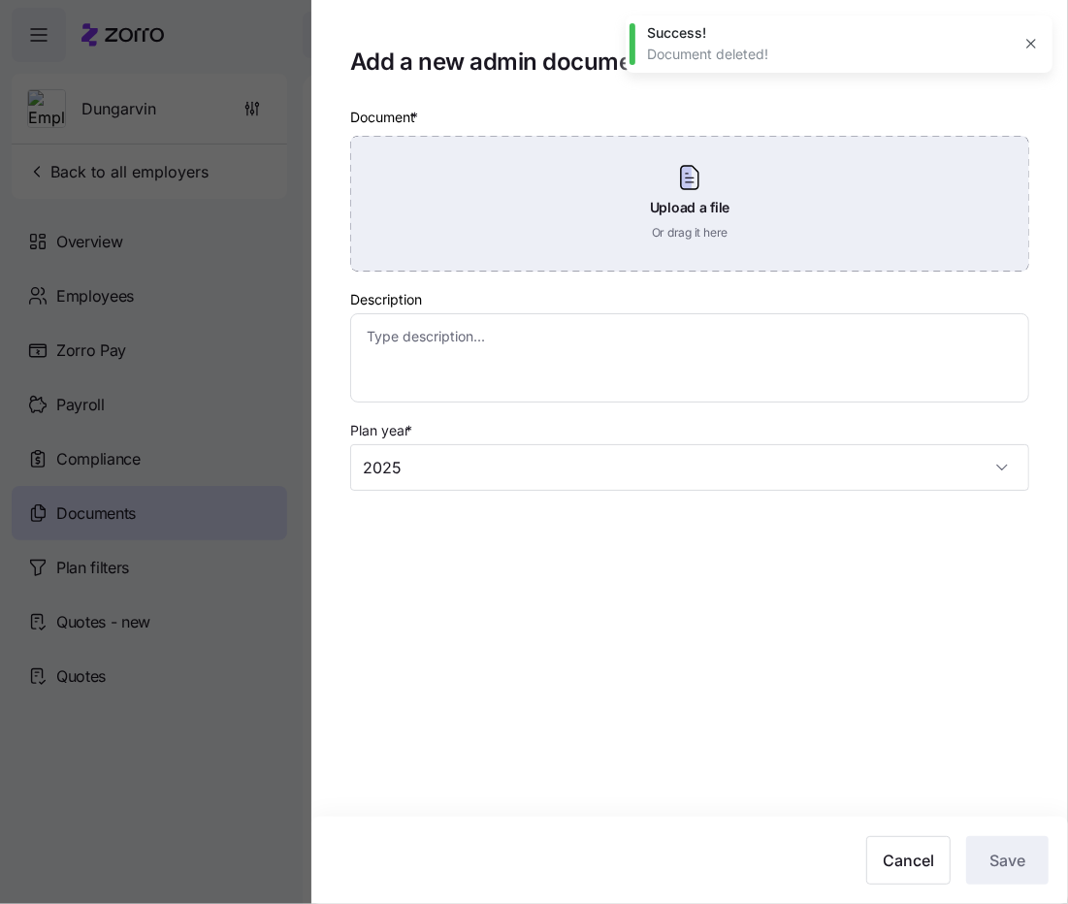
click at [698, 198] on div "Upload a file Or drag it here" at bounding box center [689, 204] width 679 height 136
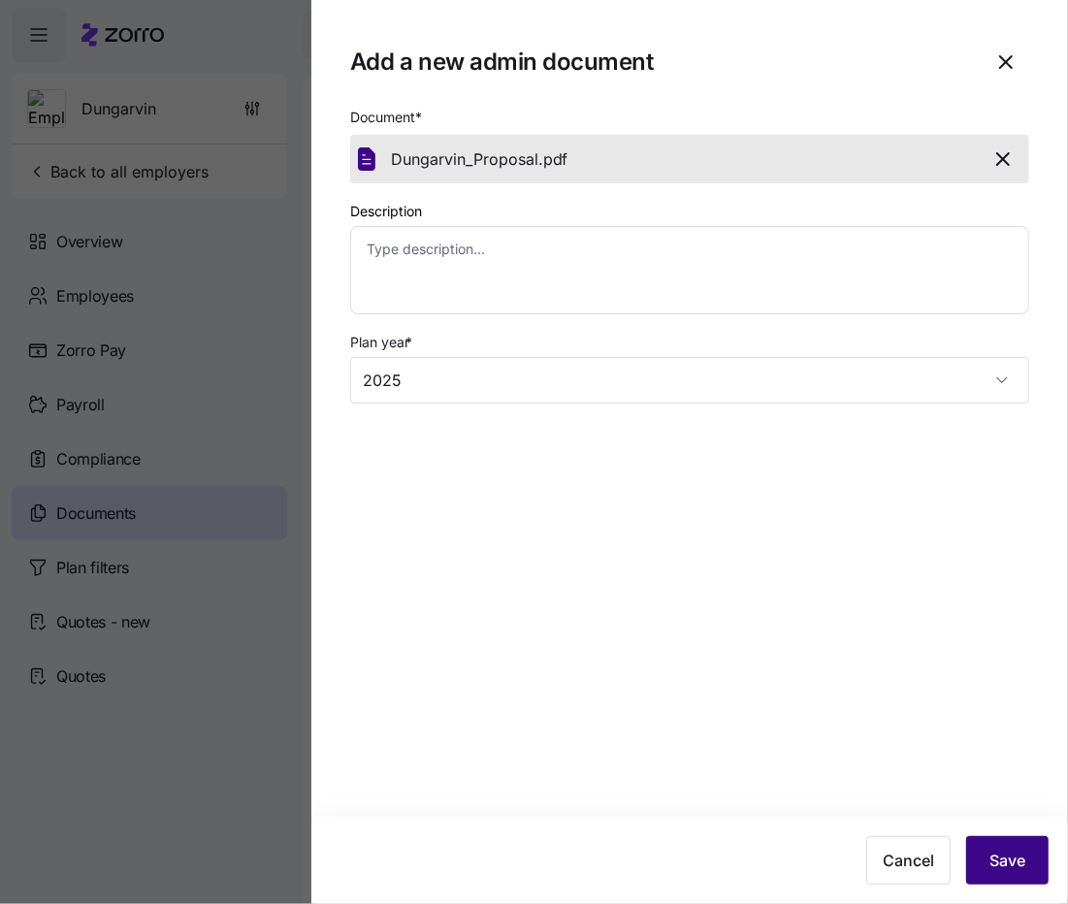
click at [991, 856] on span "Save" at bounding box center [1008, 860] width 36 height 23
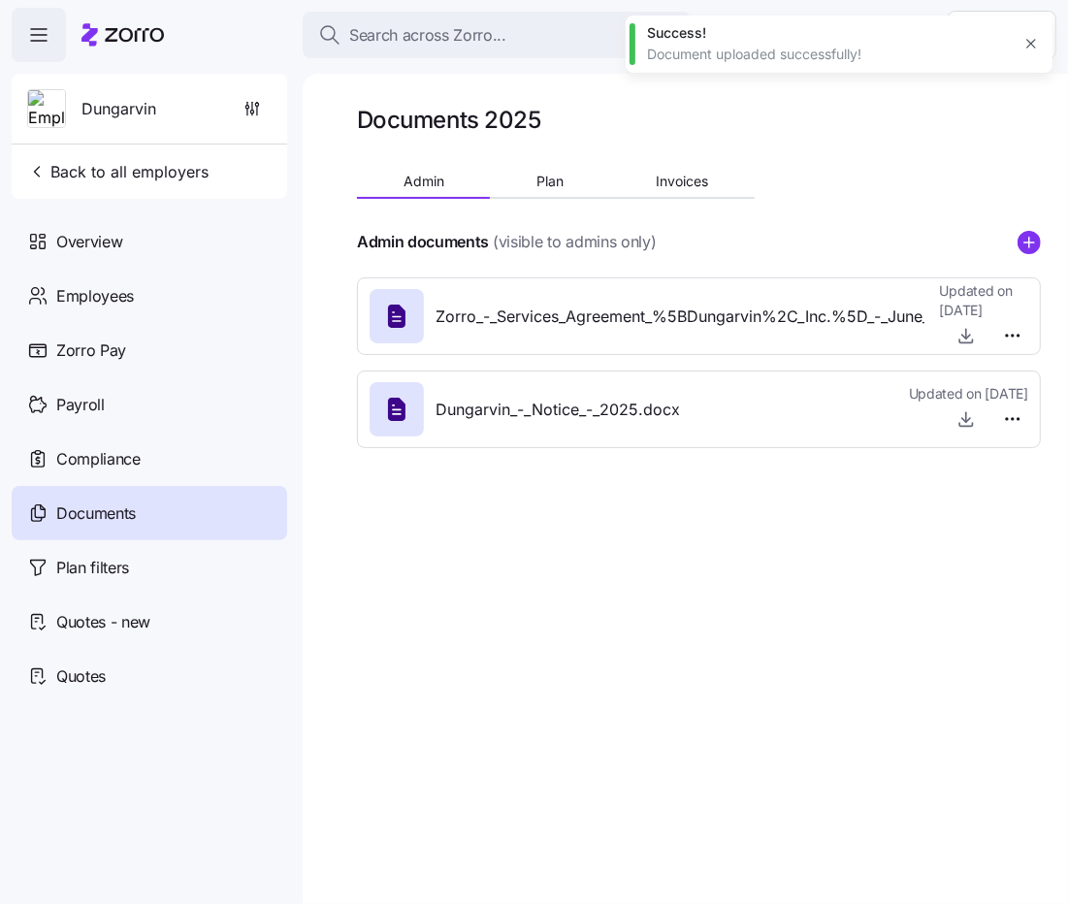
type textarea "x"
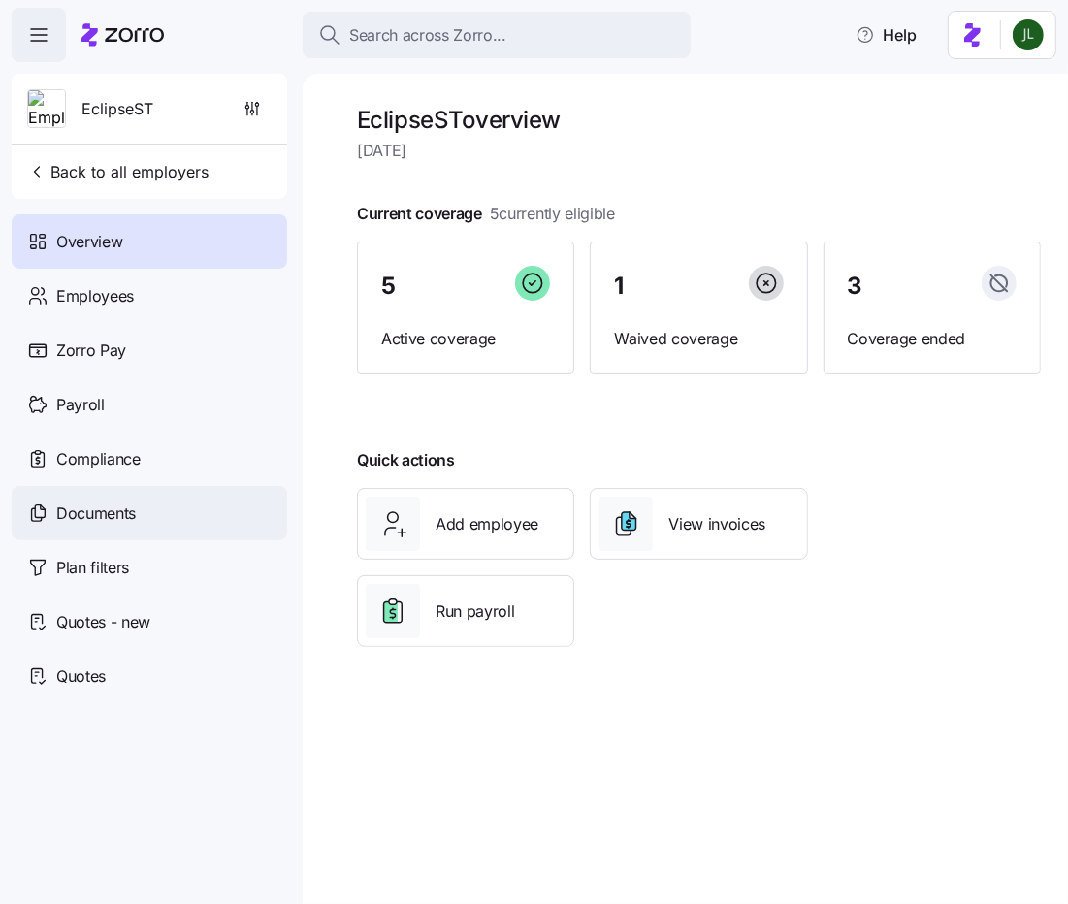
click at [143, 503] on div "Documents" at bounding box center [150, 513] width 276 height 54
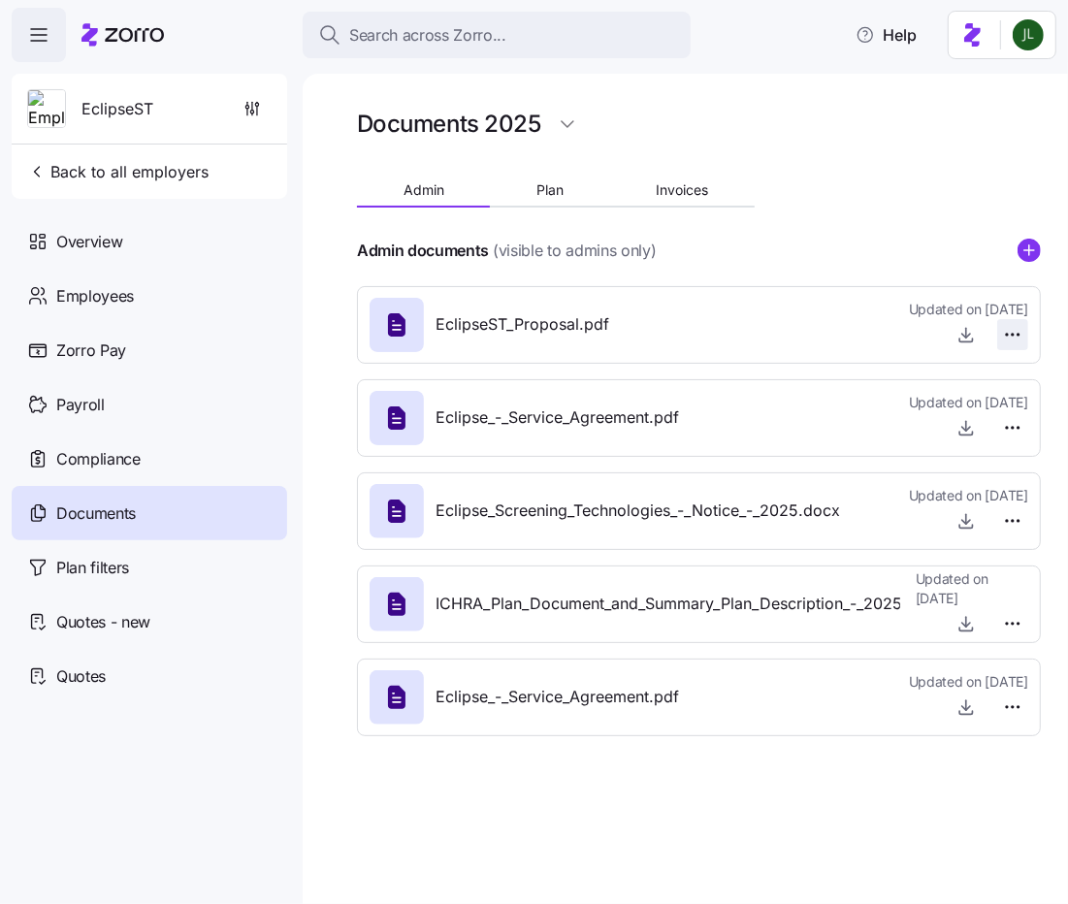
click at [1008, 336] on html "Search across Zorro... Help EclipseST Back to all employers Overview Employees …" at bounding box center [534, 446] width 1068 height 893
click at [955, 400] on span "Delete" at bounding box center [967, 408] width 39 height 19
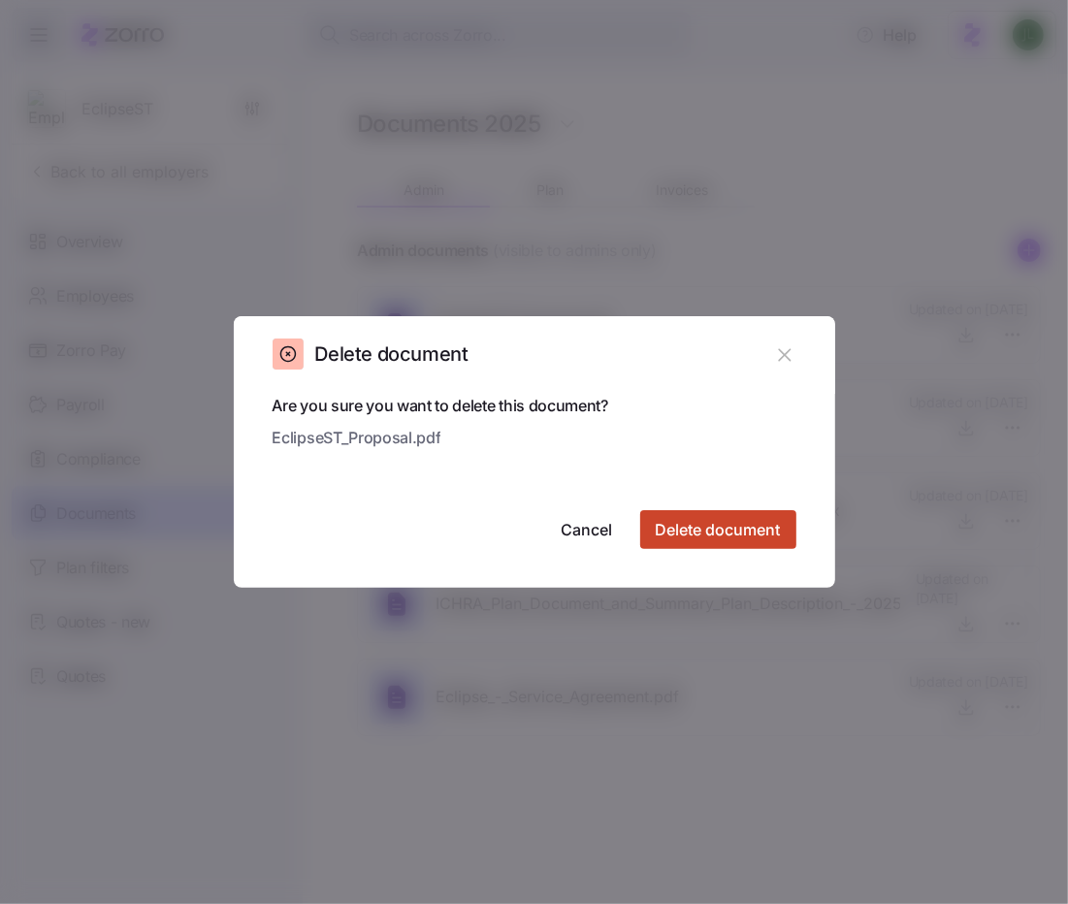
click at [734, 525] on span "Delete document" at bounding box center [718, 529] width 125 height 23
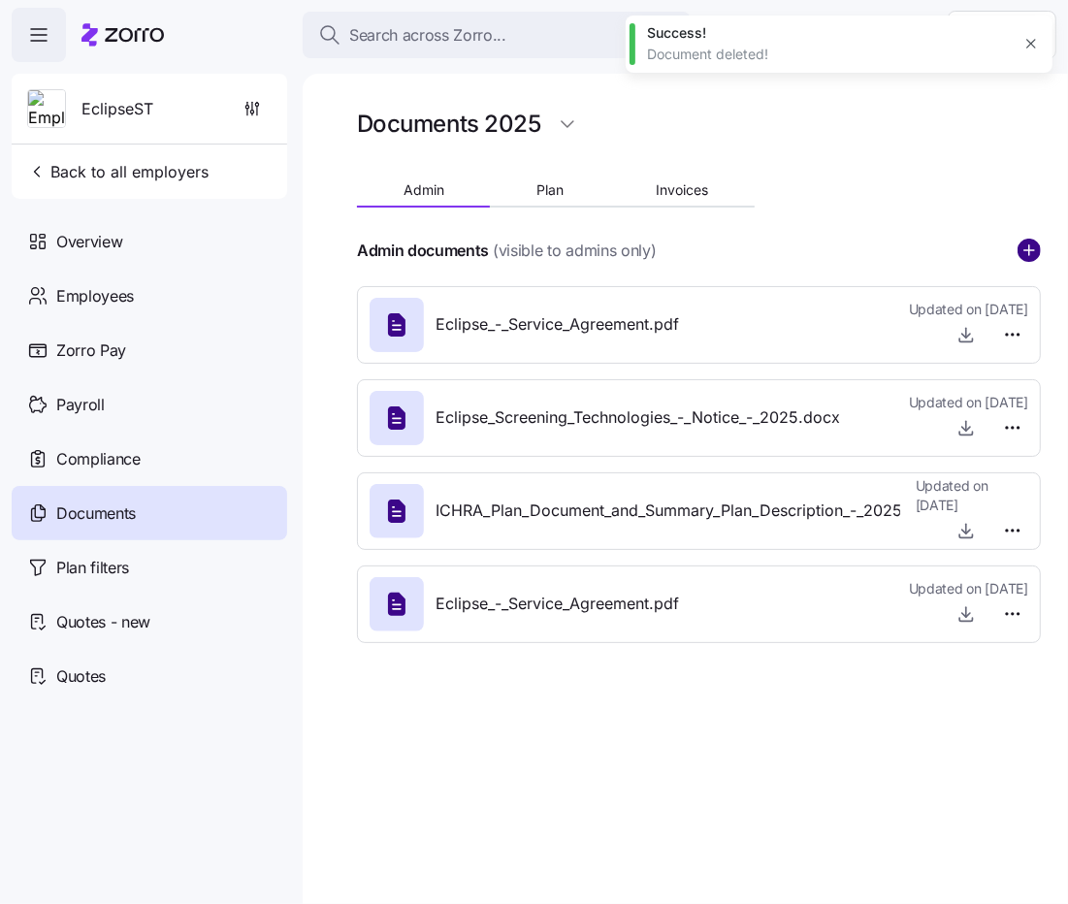
click at [1033, 252] on circle "add icon" at bounding box center [1029, 250] width 21 height 21
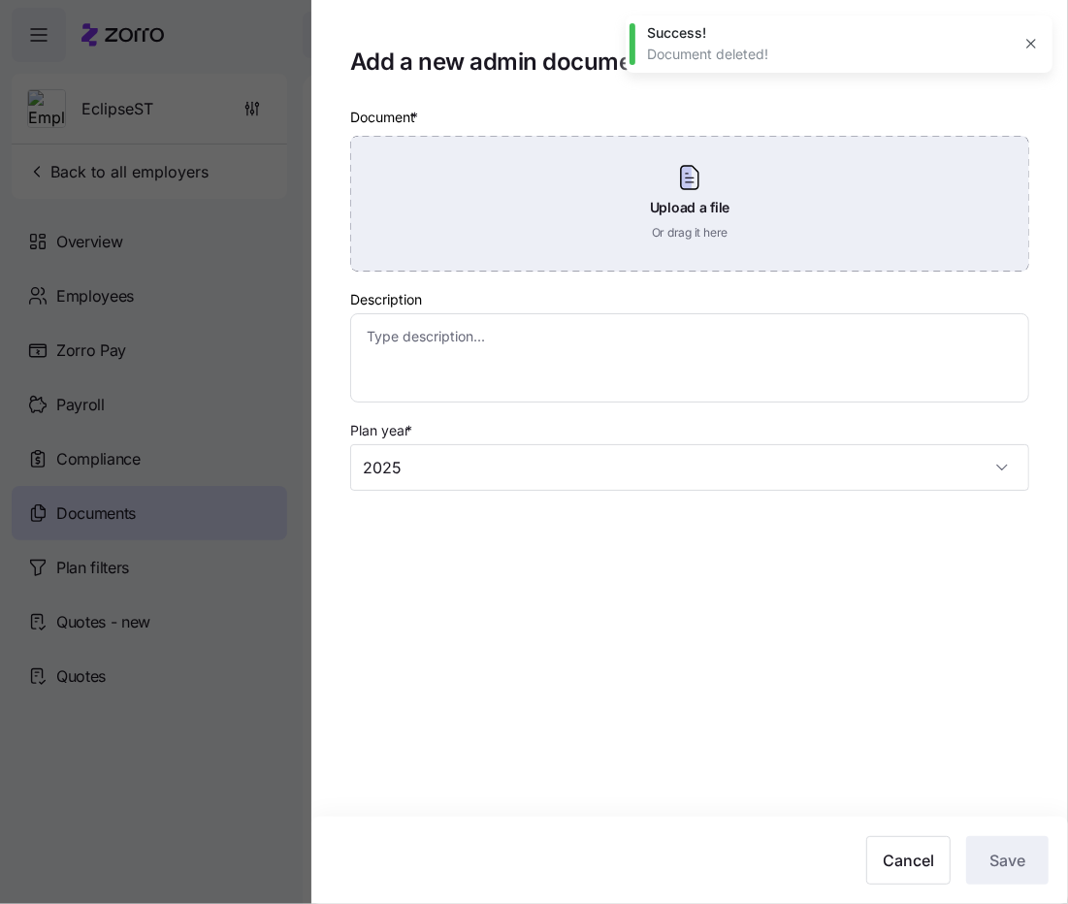
click at [754, 229] on div "Upload a file Or drag it here" at bounding box center [689, 204] width 679 height 136
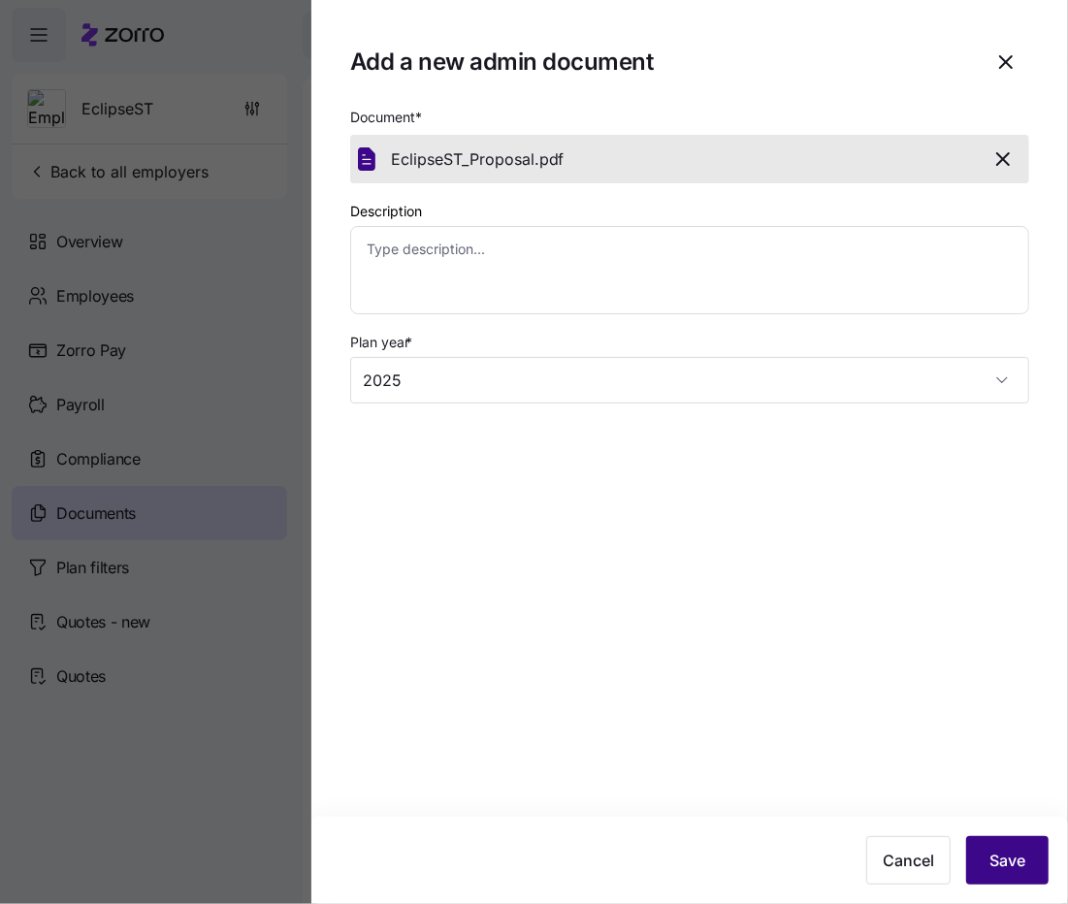
click at [1006, 874] on button "Save" at bounding box center [1007, 860] width 82 height 49
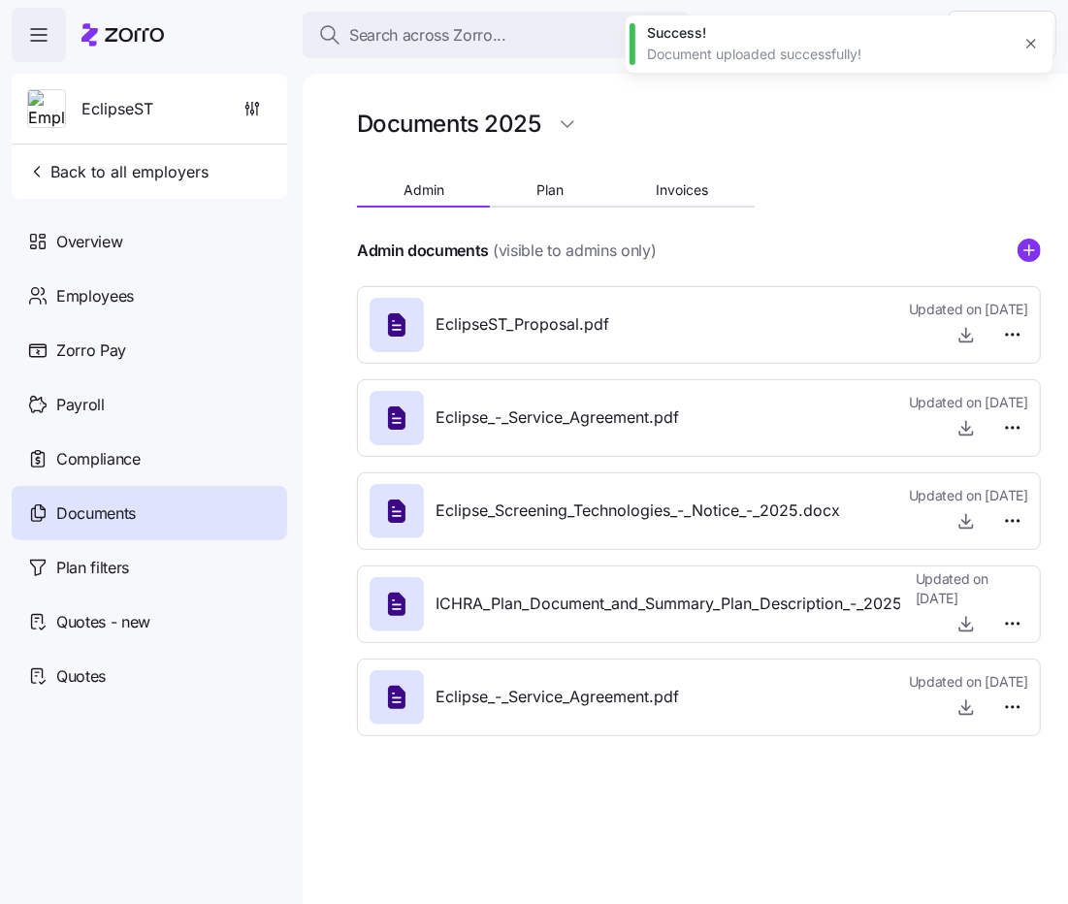
type textarea "x"
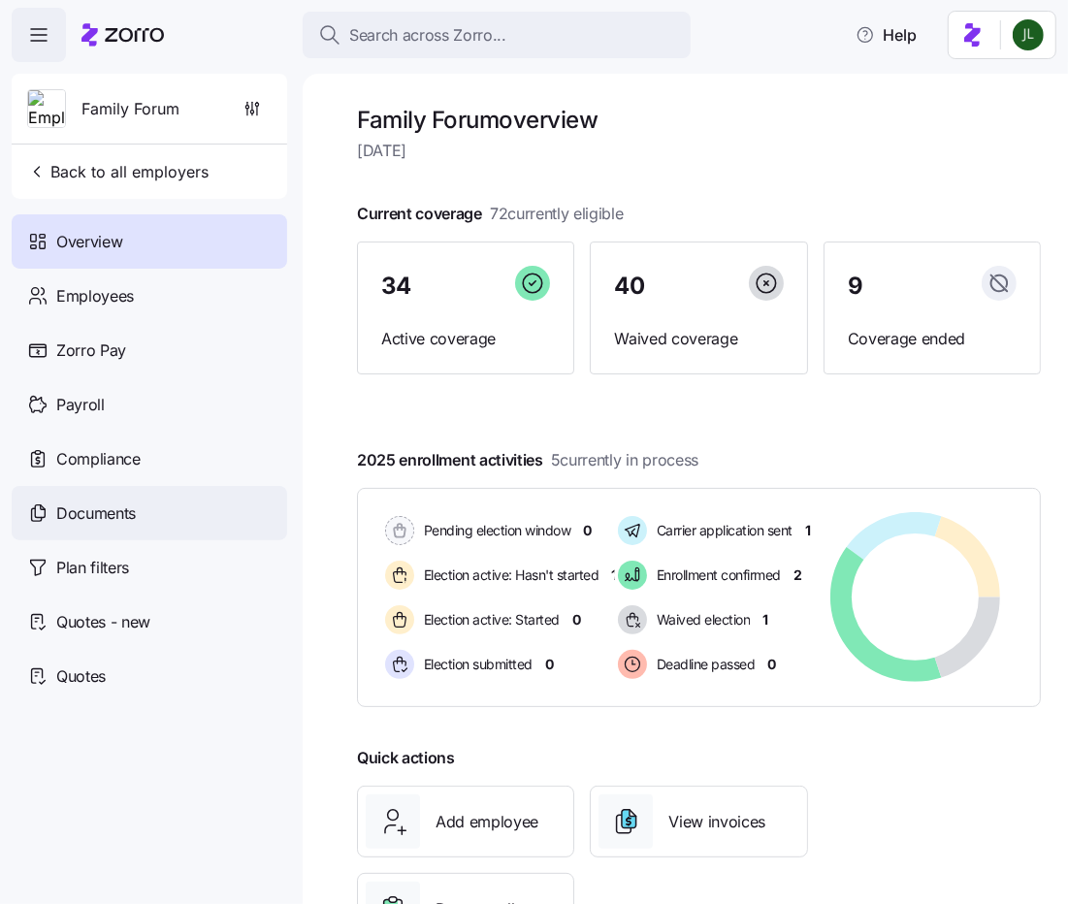
click at [114, 498] on div "Documents" at bounding box center [150, 513] width 276 height 54
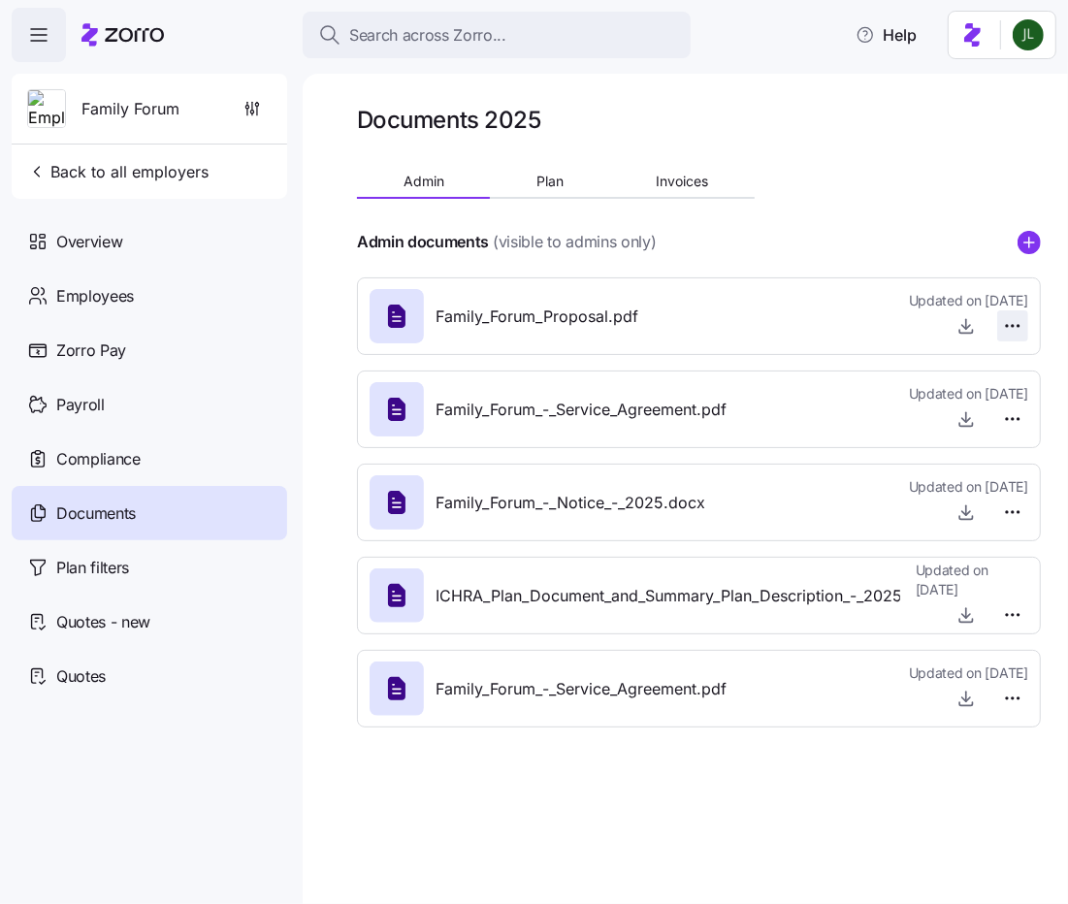
click at [1015, 334] on html "Search across Zorro... Help Family Forum Back to all employers Overview Employe…" at bounding box center [534, 446] width 1068 height 893
click at [981, 403] on span "Delete" at bounding box center [967, 400] width 39 height 19
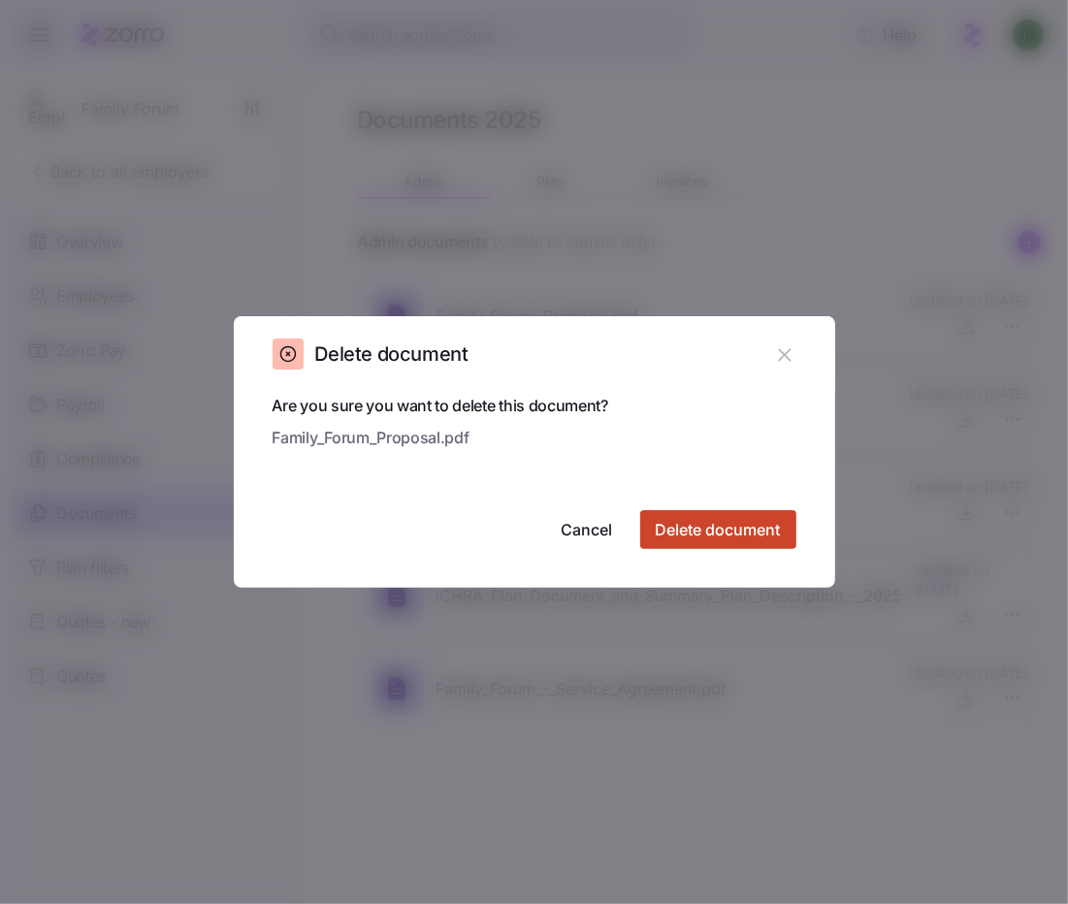
click at [735, 528] on span "Delete document" at bounding box center [718, 529] width 125 height 23
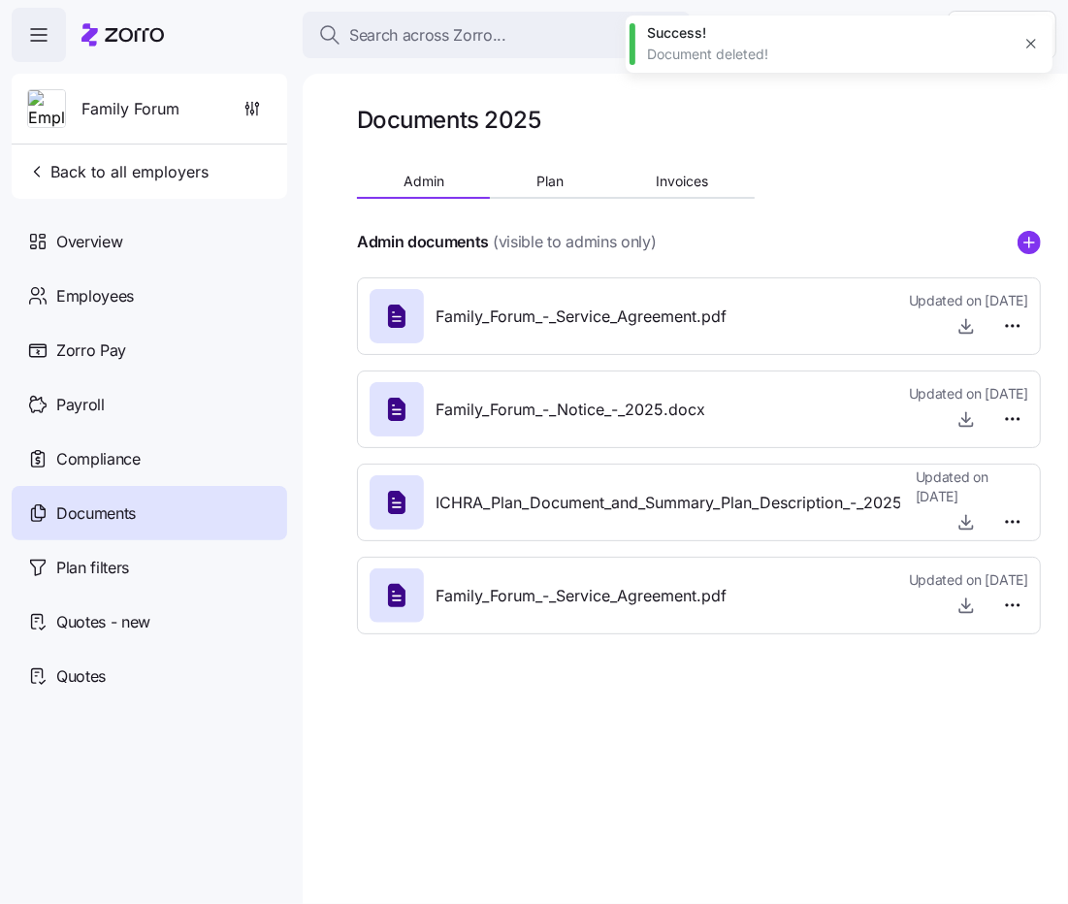
click at [1042, 242] on div "Documents 2025 Admin Plan Invoices Admin documents (visible to admins only) Fam…" at bounding box center [685, 489] width 765 height 830
click at [1028, 248] on circle "add icon" at bounding box center [1029, 242] width 21 height 21
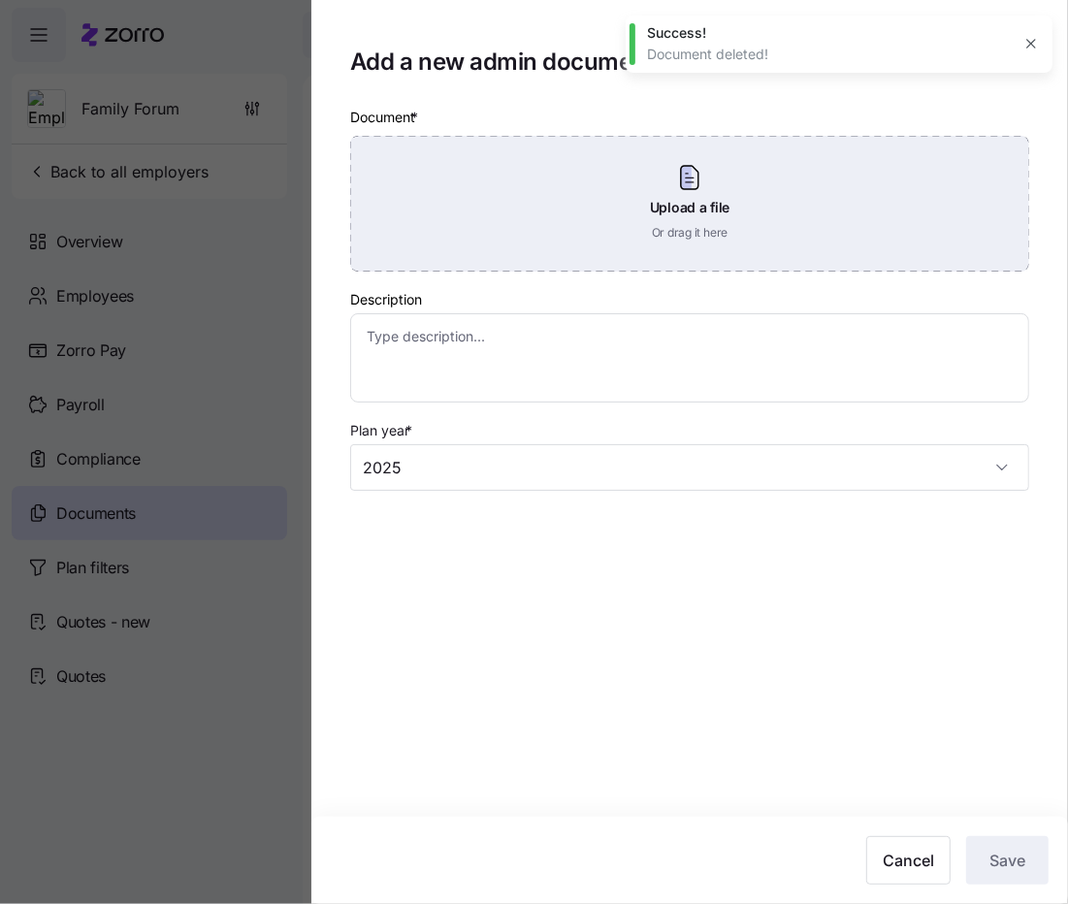
click at [688, 223] on div "Upload a file Or drag it here" at bounding box center [689, 204] width 679 height 136
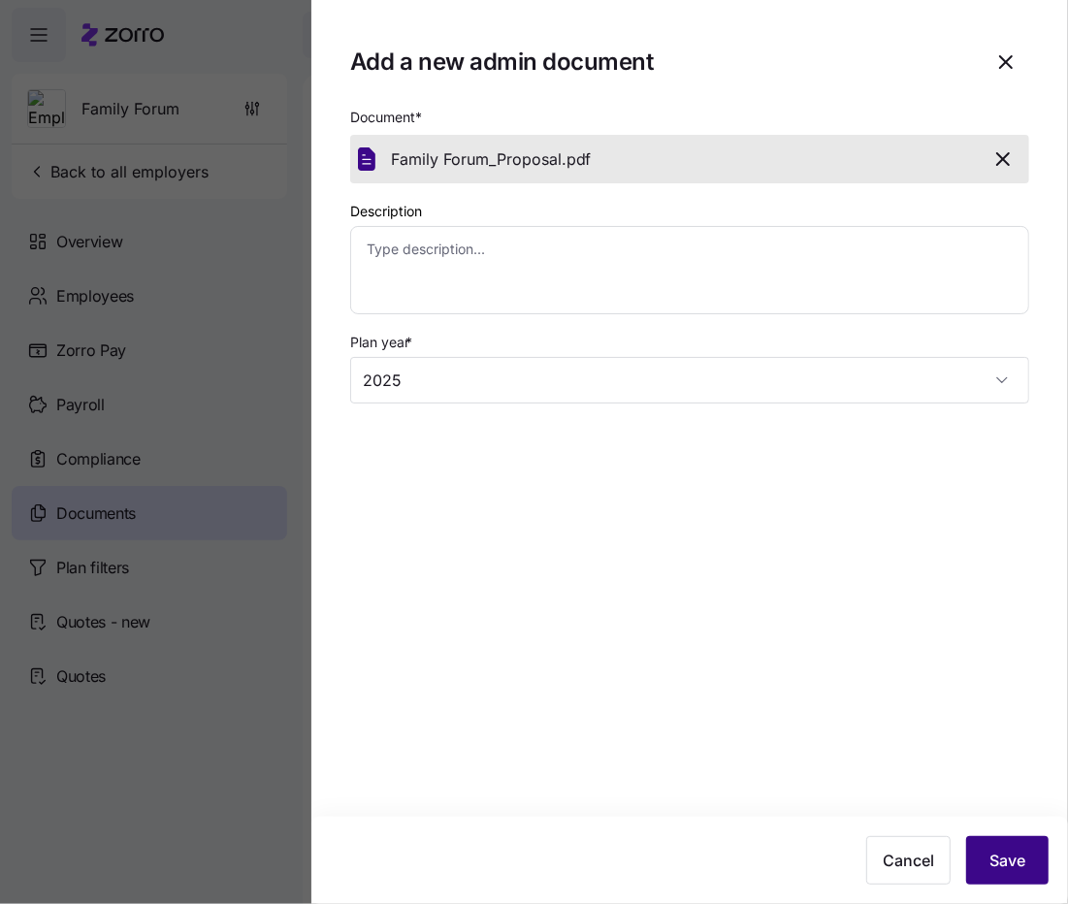
click at [996, 861] on span "Save" at bounding box center [1008, 860] width 36 height 23
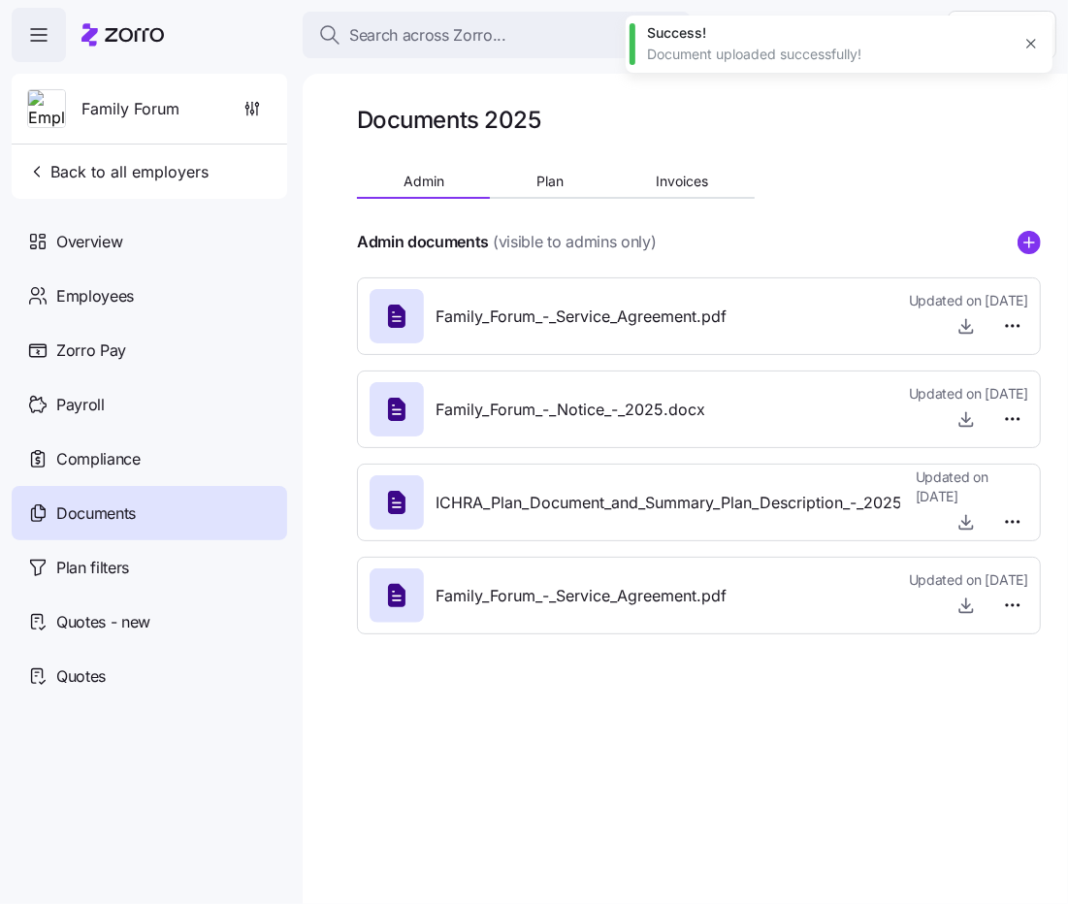
type textarea "x"
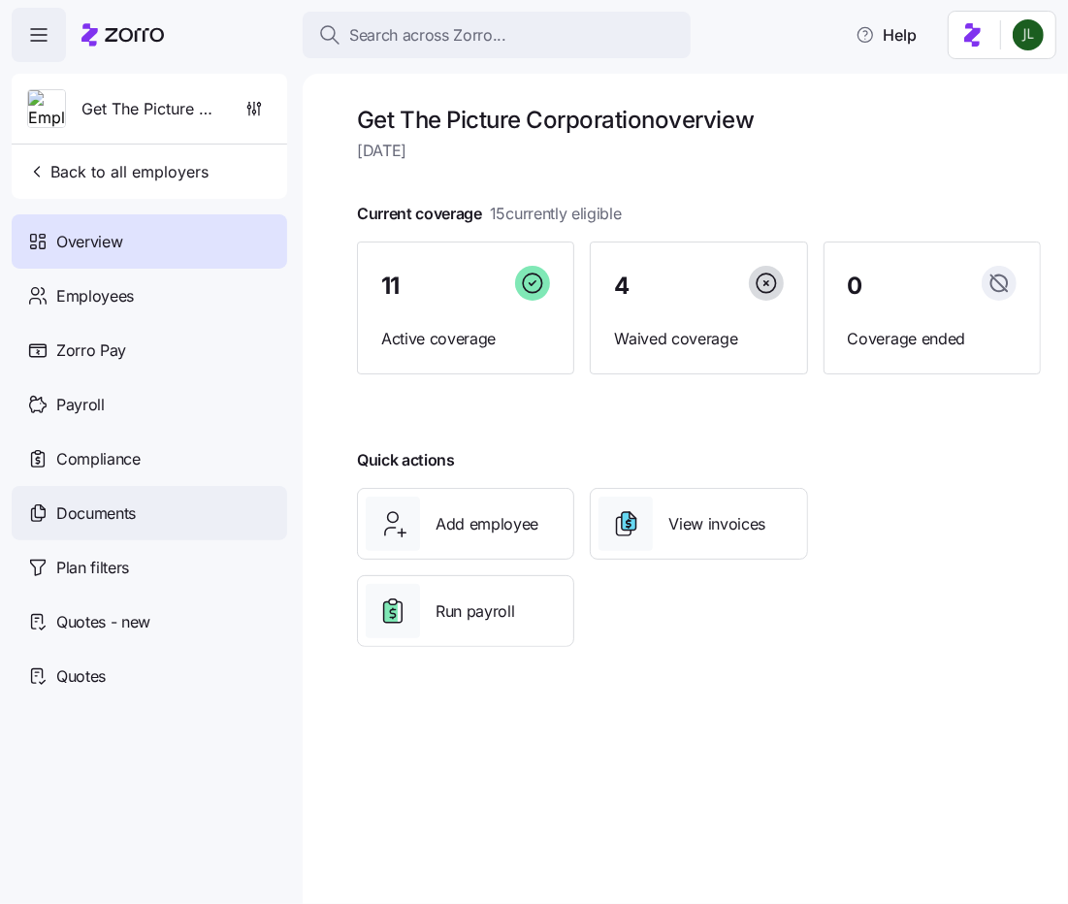
click at [83, 521] on span "Documents" at bounding box center [96, 514] width 80 height 24
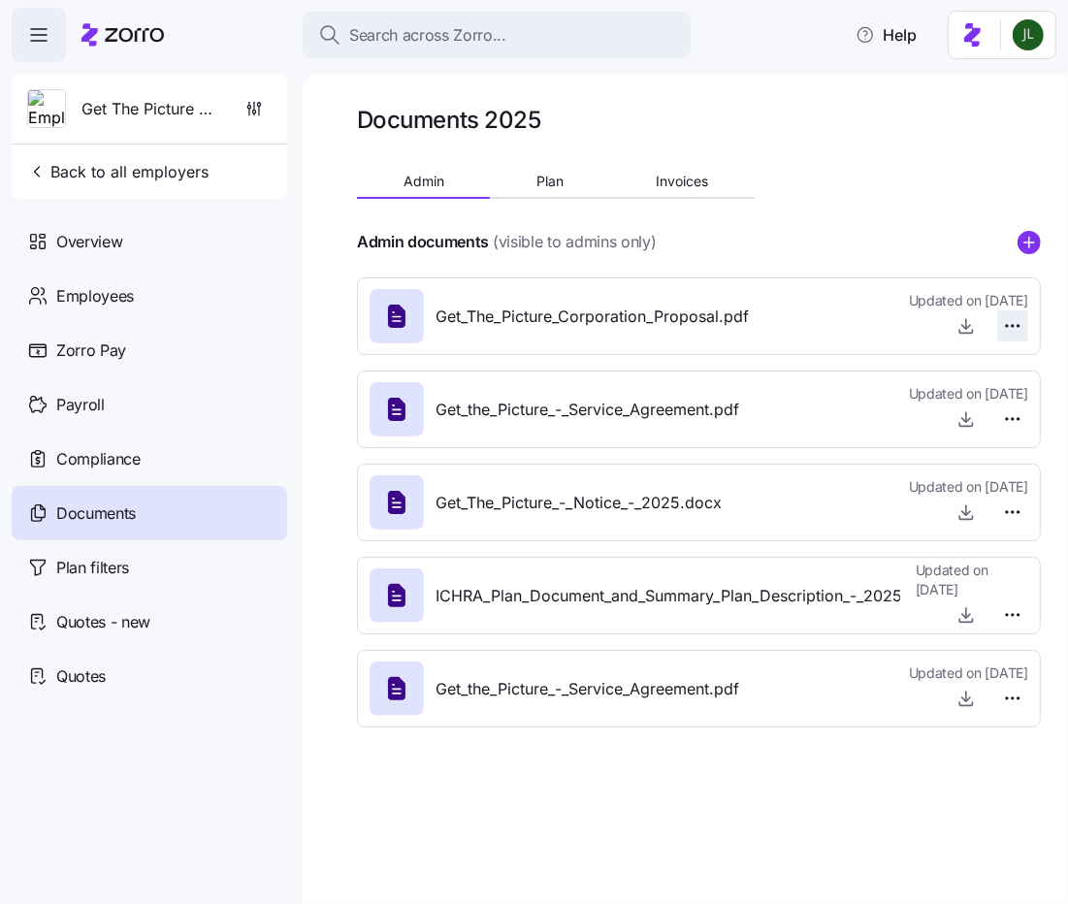
click at [1022, 334] on html "Search across Zorro... Help Get The Picture Corporation Back to all employers O…" at bounding box center [534, 446] width 1068 height 893
click at [965, 415] on div "Delete" at bounding box center [980, 400] width 81 height 31
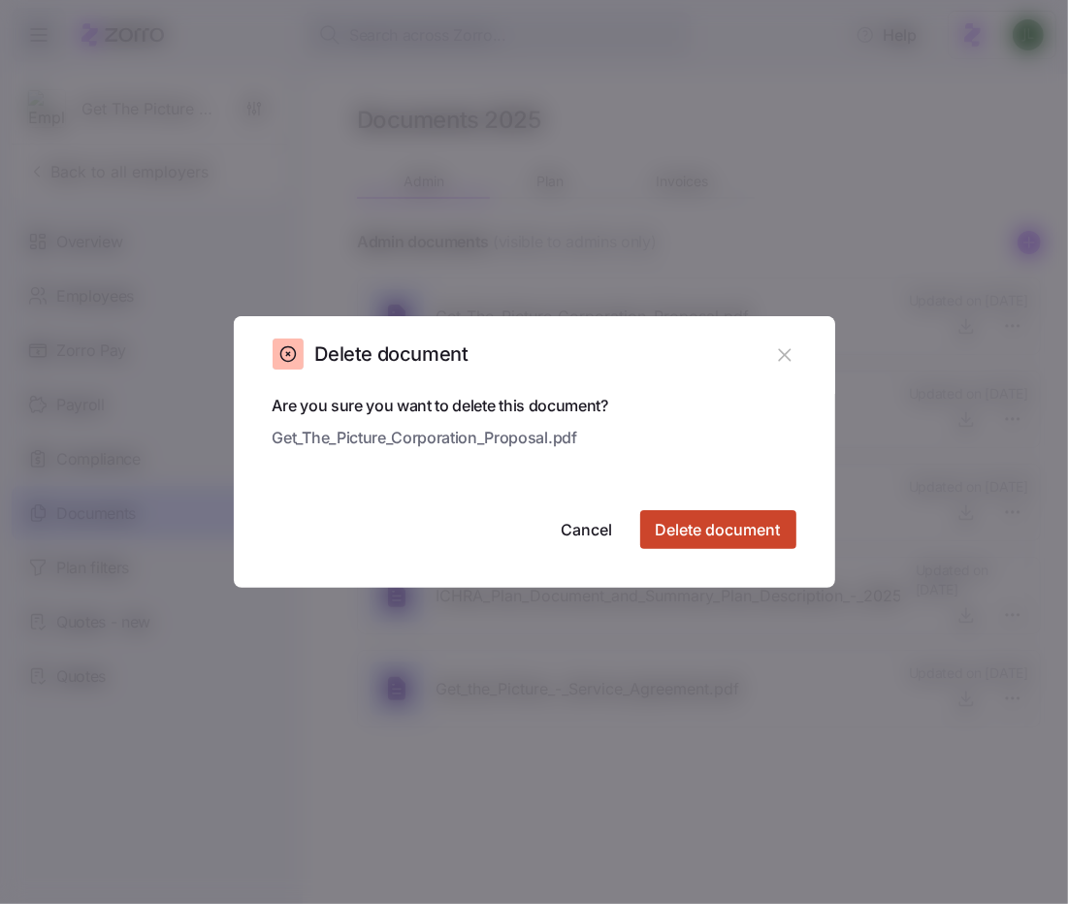
click at [722, 525] on span "Delete document" at bounding box center [718, 529] width 125 height 23
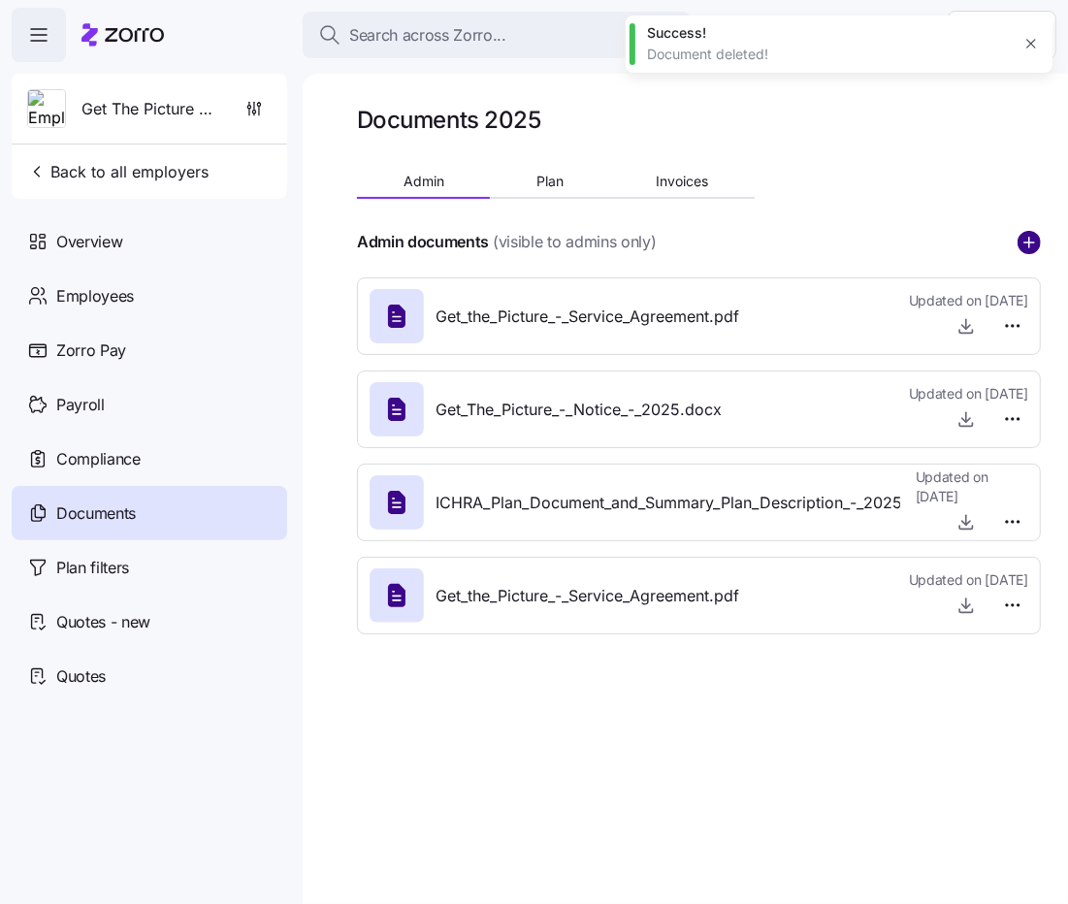
click at [1027, 248] on circle "add icon" at bounding box center [1029, 242] width 21 height 21
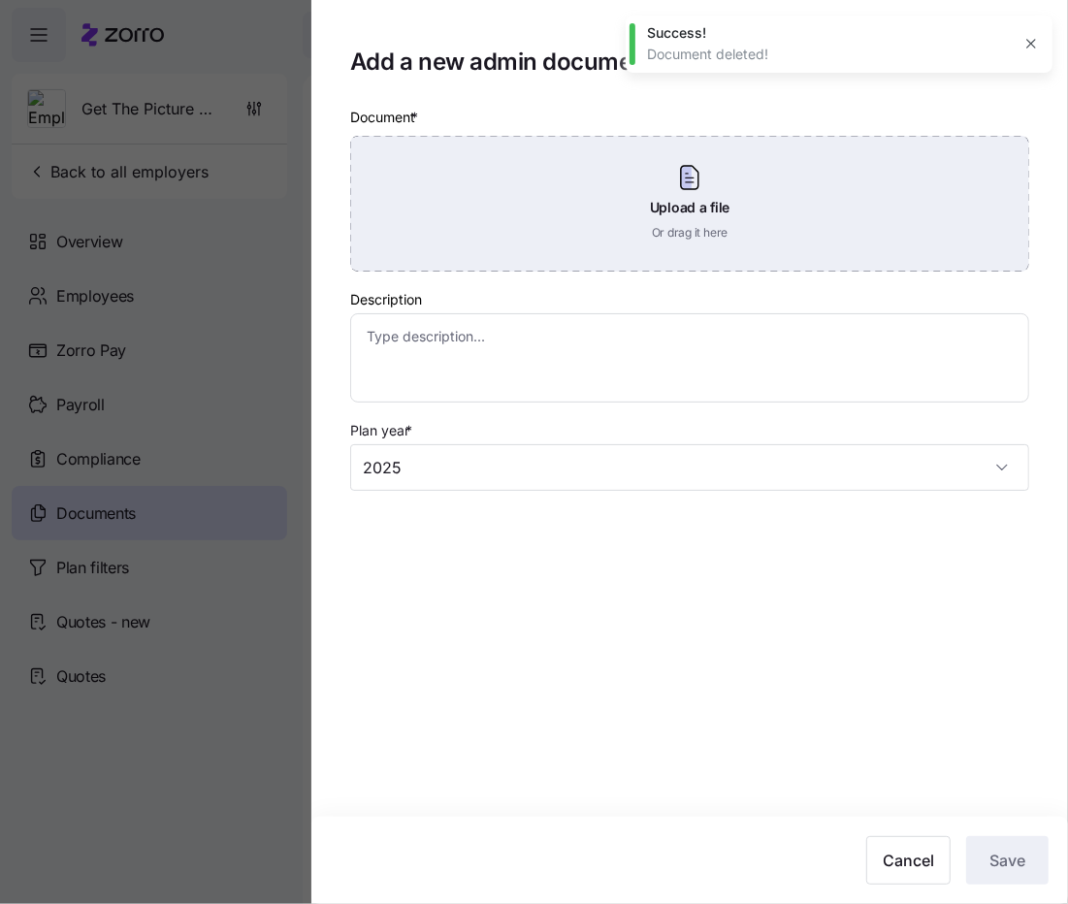
click at [770, 220] on div "Upload a file Or drag it here" at bounding box center [689, 204] width 679 height 136
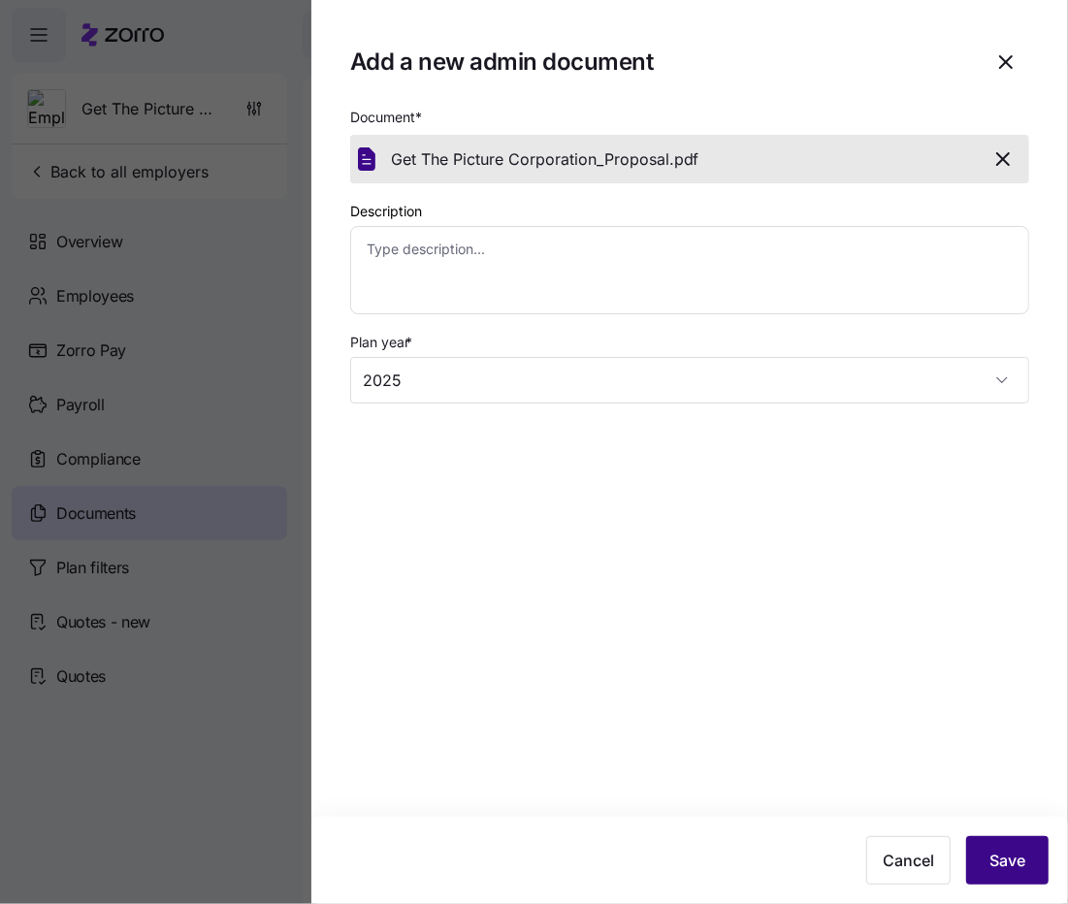
click at [990, 845] on button "Save" at bounding box center [1007, 860] width 82 height 49
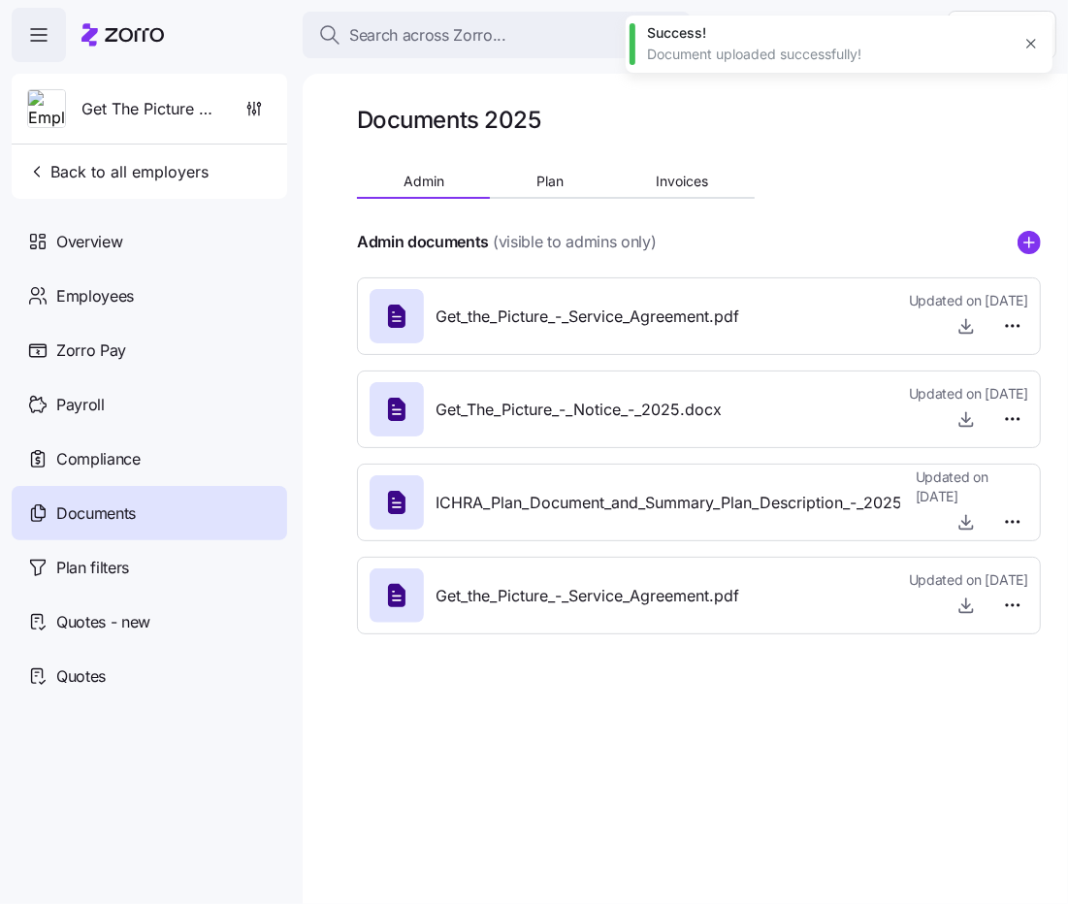
type textarea "x"
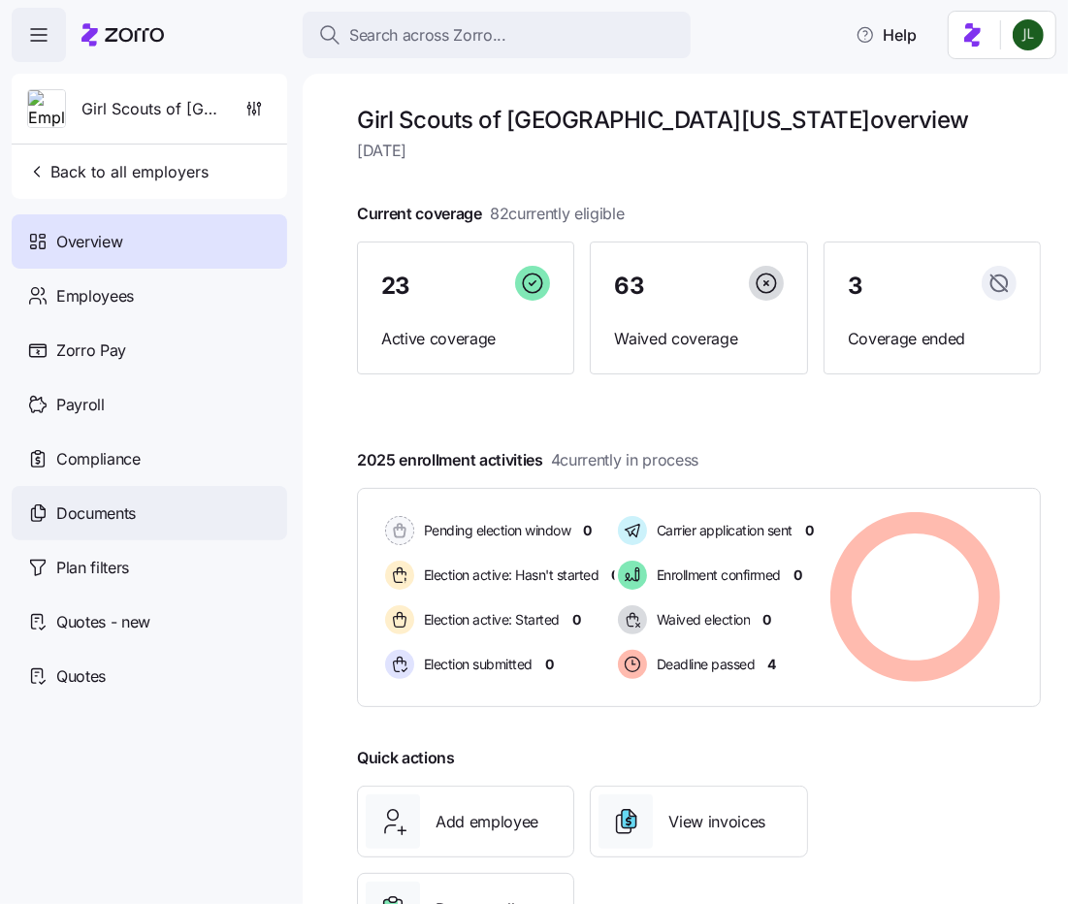
click at [66, 522] on span "Documents" at bounding box center [96, 514] width 80 height 24
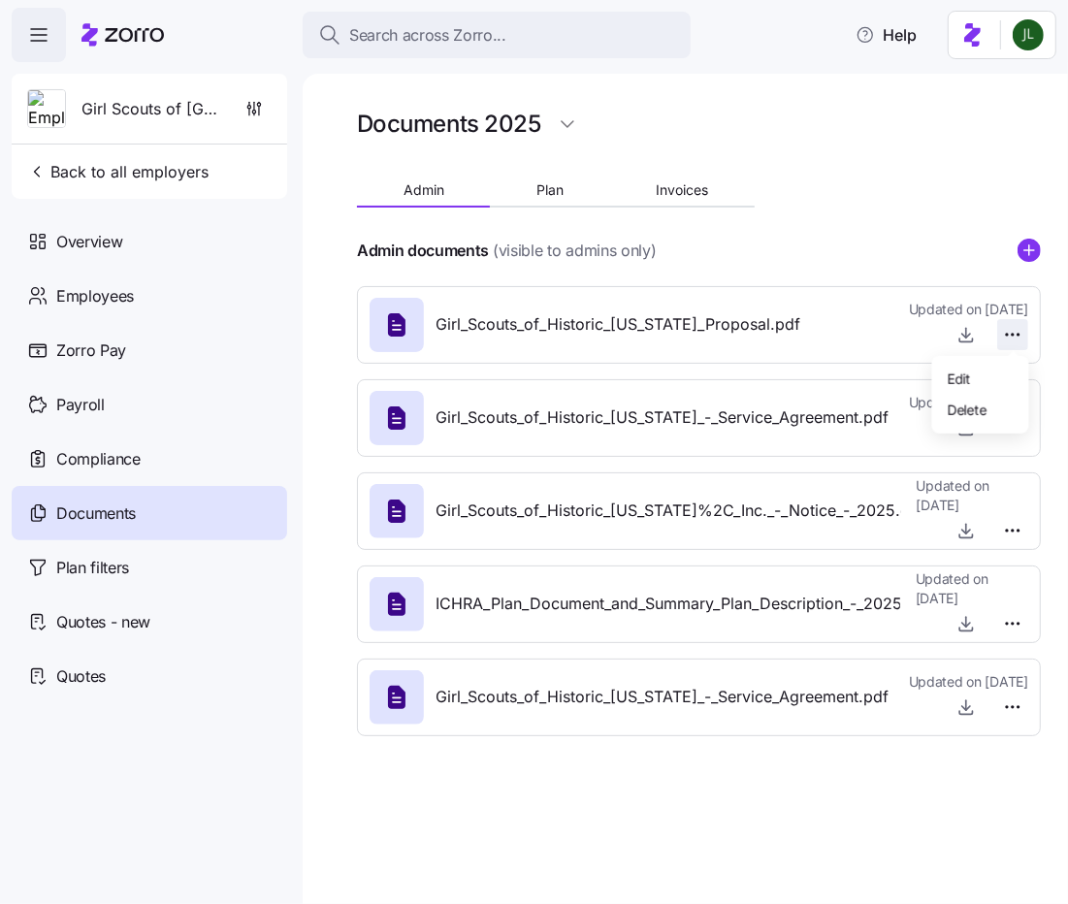
click at [1015, 332] on html "Search across Zorro... Help Girl Scouts of Historic Georgia Back to all employe…" at bounding box center [534, 446] width 1068 height 893
click at [959, 405] on span "Delete" at bounding box center [967, 408] width 39 height 19
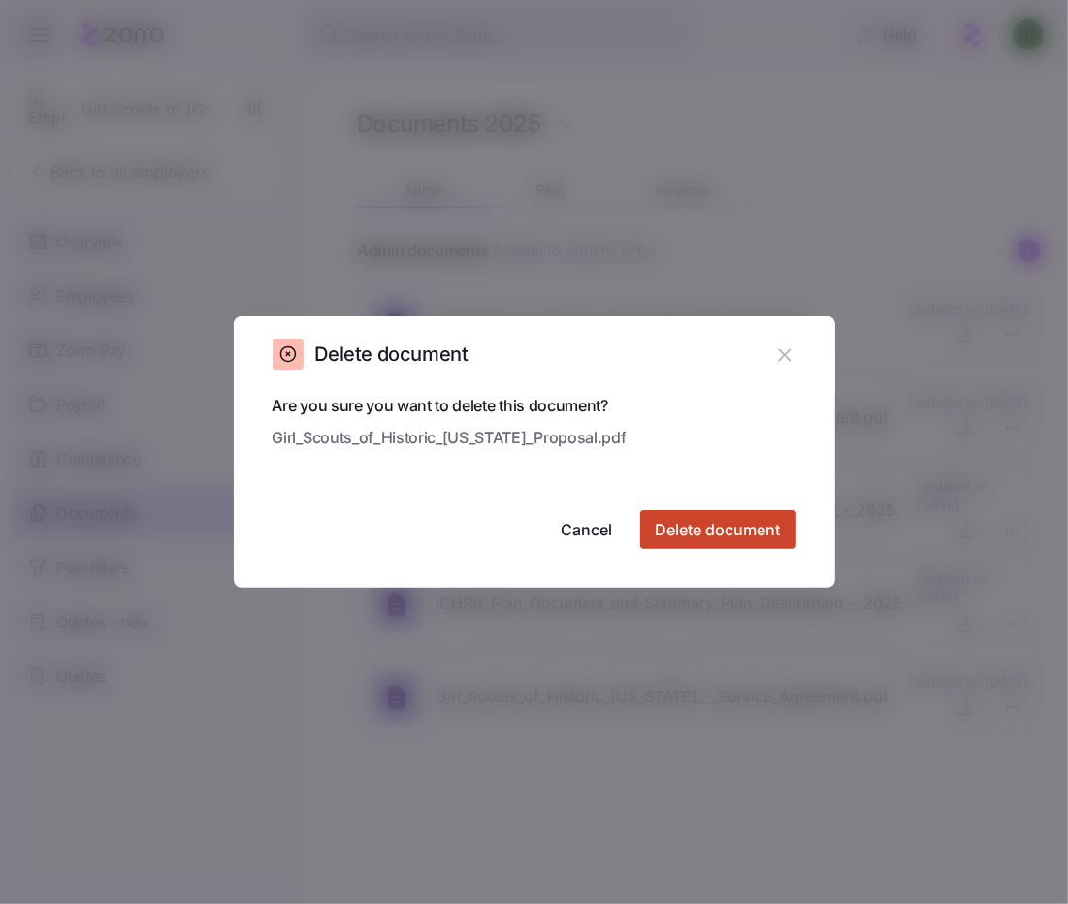
click at [747, 518] on button "Delete document" at bounding box center [718, 529] width 156 height 39
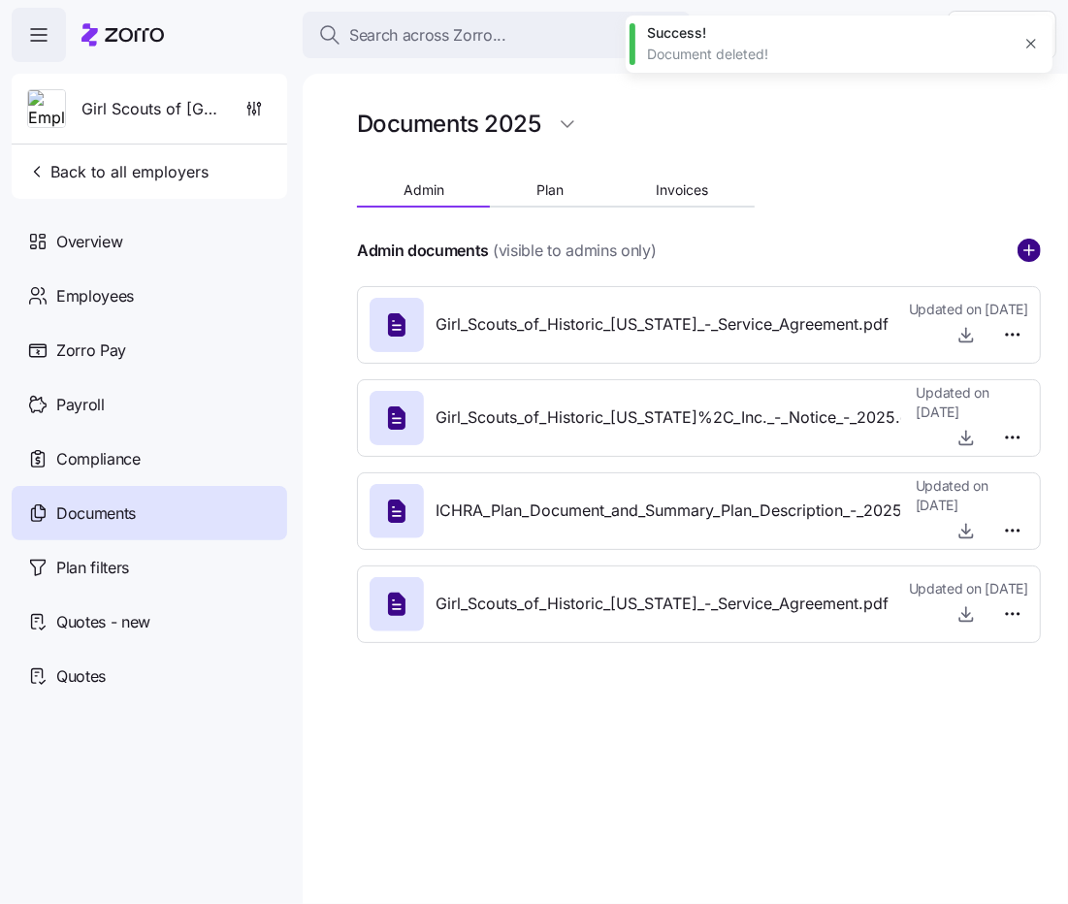
click at [1026, 254] on circle "add icon" at bounding box center [1029, 250] width 21 height 21
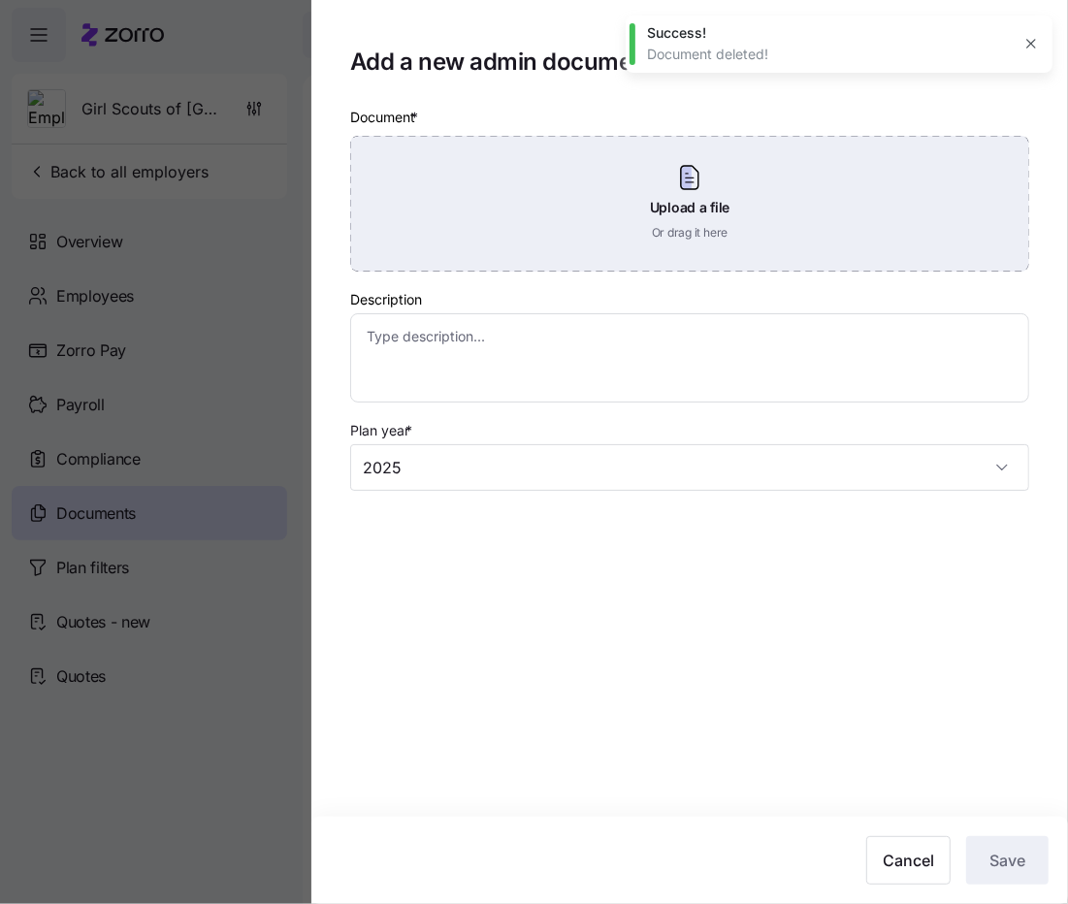
click at [738, 244] on div "Upload a file Or drag it here" at bounding box center [689, 204] width 679 height 136
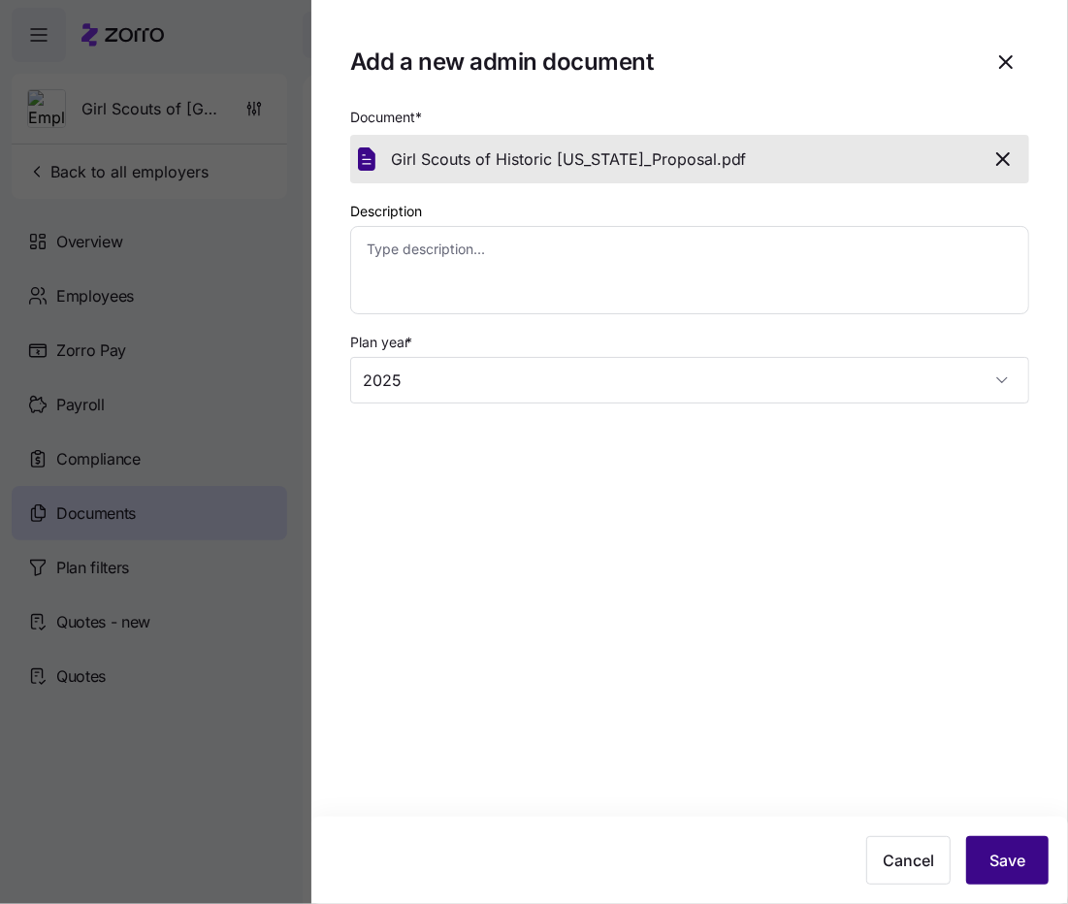
click at [1004, 862] on span "Save" at bounding box center [1008, 860] width 36 height 23
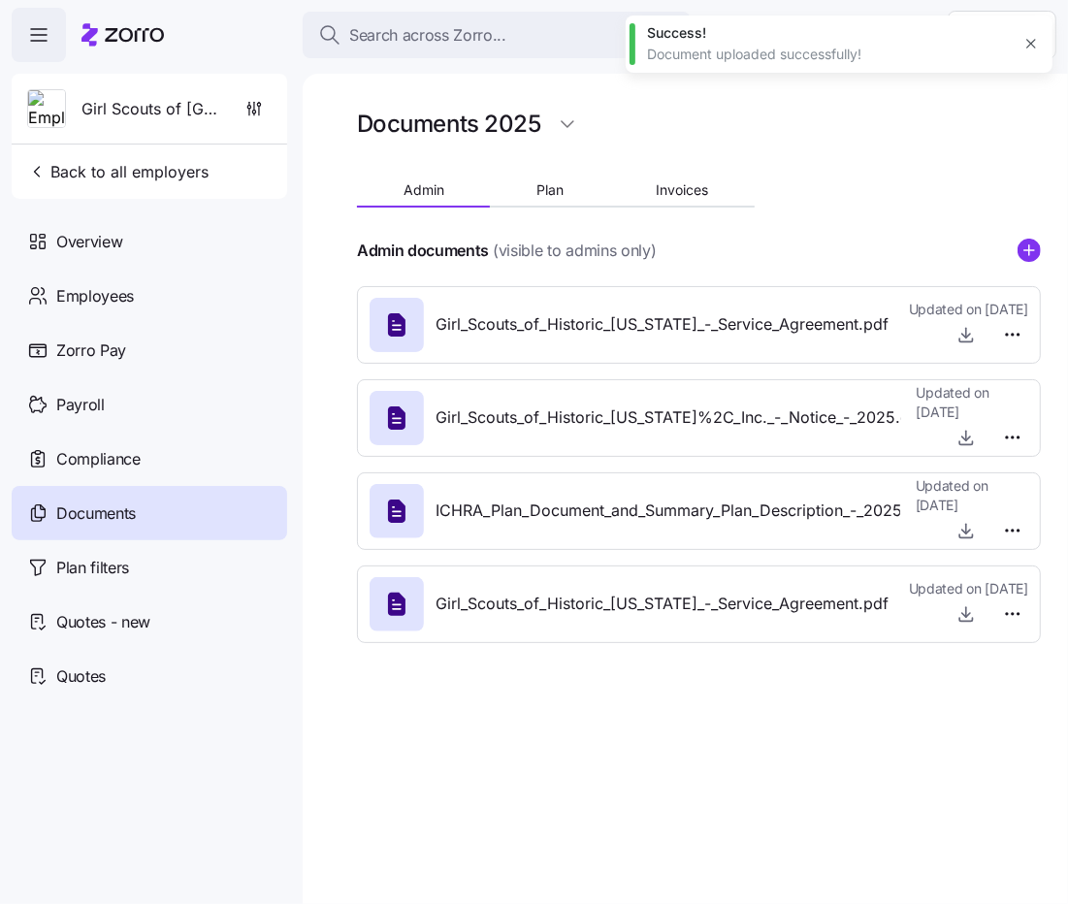
type textarea "x"
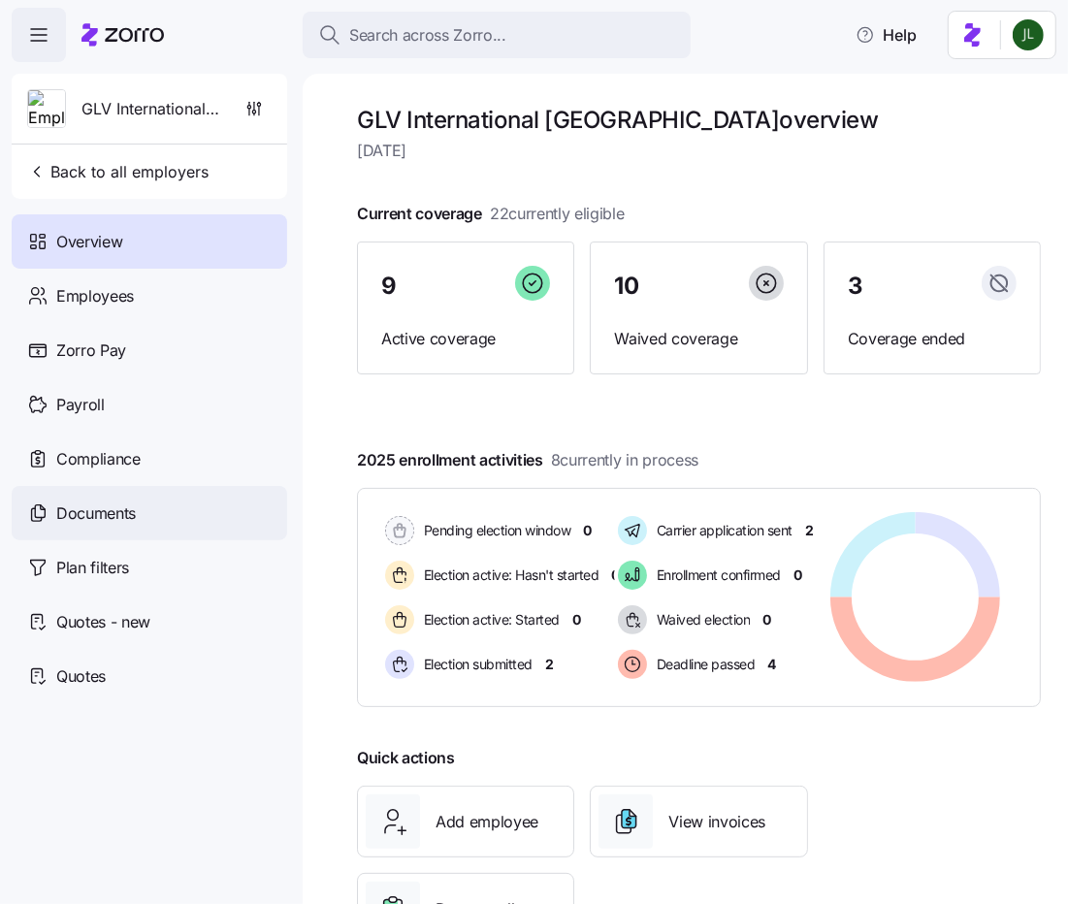
click at [100, 521] on span "Documents" at bounding box center [96, 514] width 80 height 24
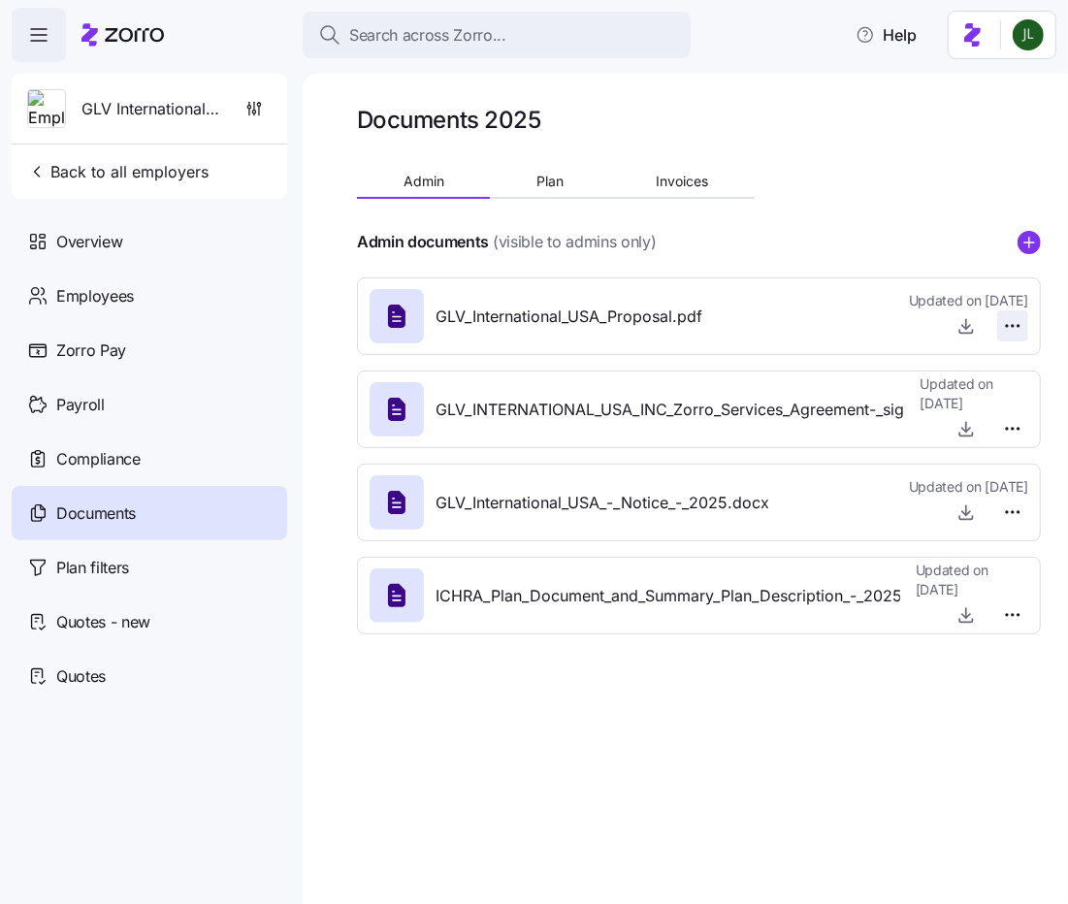
click at [1012, 319] on html "Search across Zorro... Help GLV International [GEOGRAPHIC_DATA] Back to all emp…" at bounding box center [534, 446] width 1068 height 893
click at [970, 385] on div "Delete" at bounding box center [980, 400] width 81 height 31
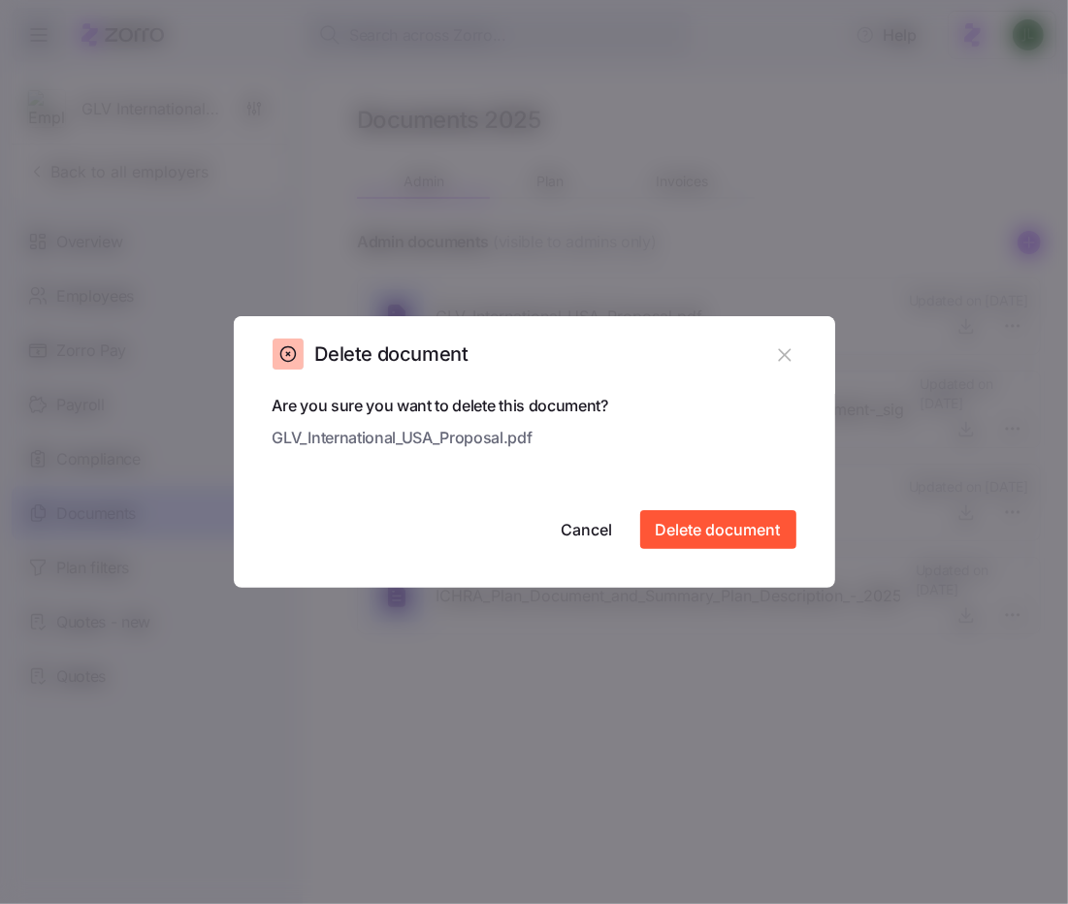
click at [725, 507] on div "Are you sure you want to delete this document? GLV_International_USA_Proposal.p…" at bounding box center [535, 471] width 524 height 155
click at [721, 530] on span "Delete document" at bounding box center [718, 529] width 125 height 23
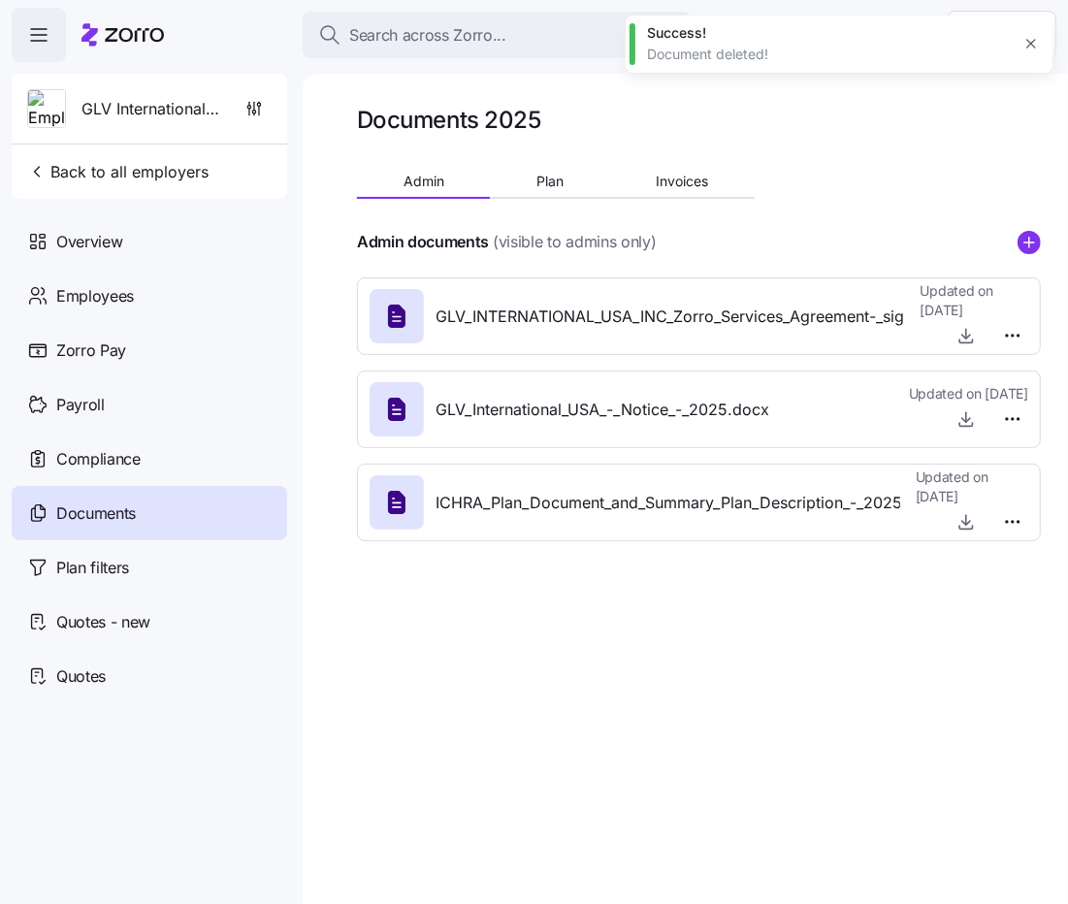
click at [1037, 233] on icon "add icon" at bounding box center [1029, 242] width 23 height 23
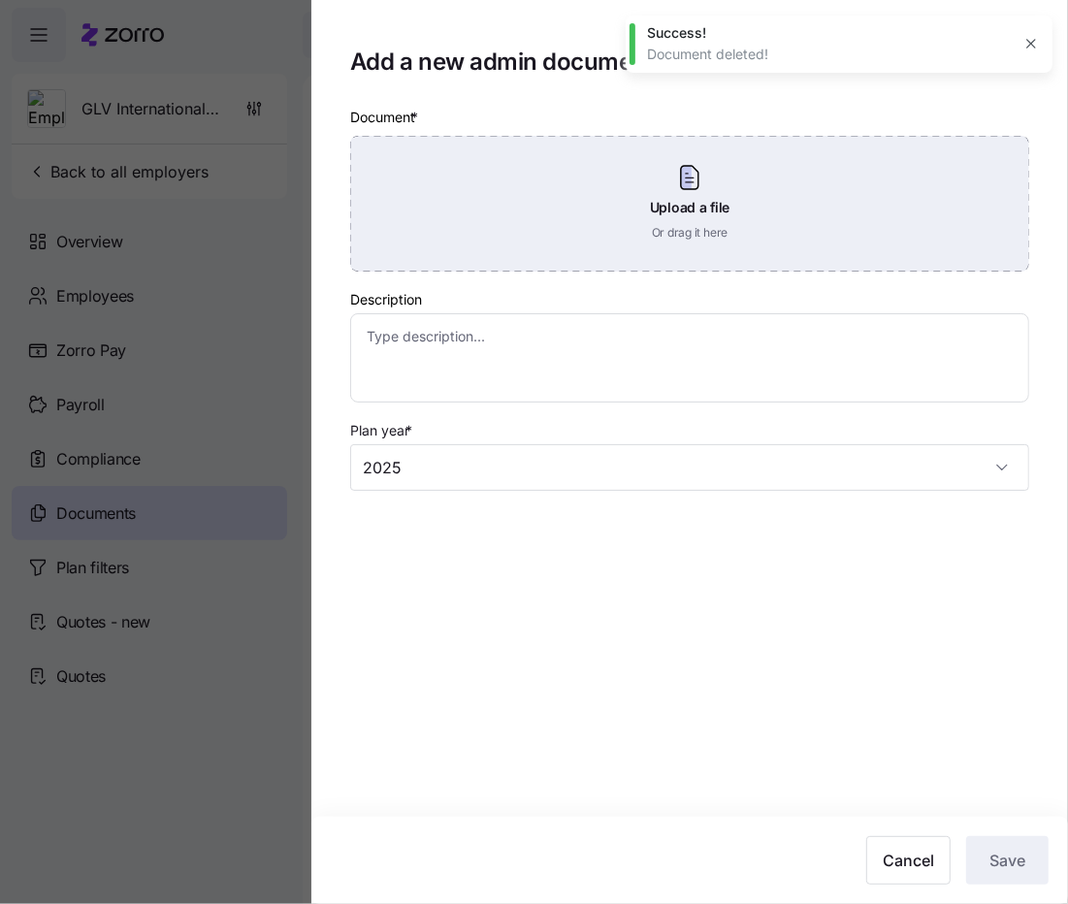
click at [806, 265] on div "Upload a file Or drag it here" at bounding box center [689, 204] width 679 height 136
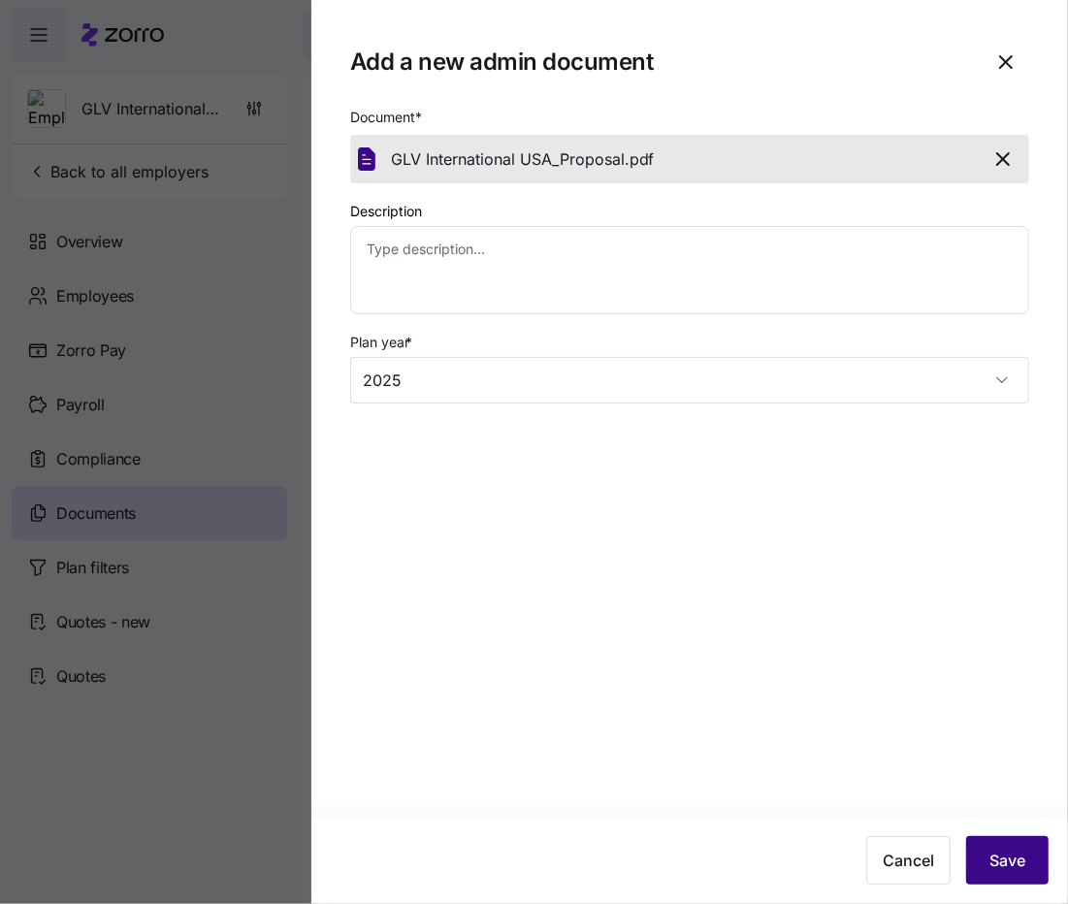
click at [1002, 875] on button "Save" at bounding box center [1007, 860] width 82 height 49
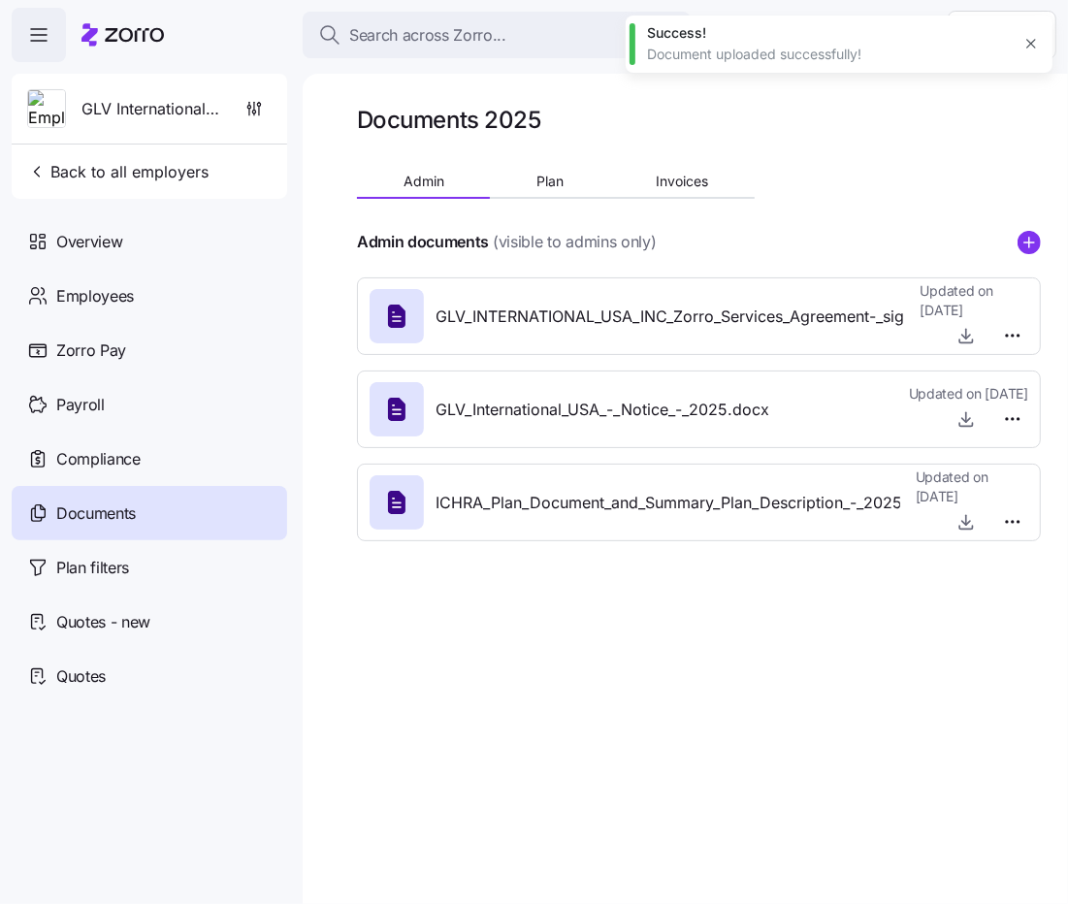
type textarea "x"
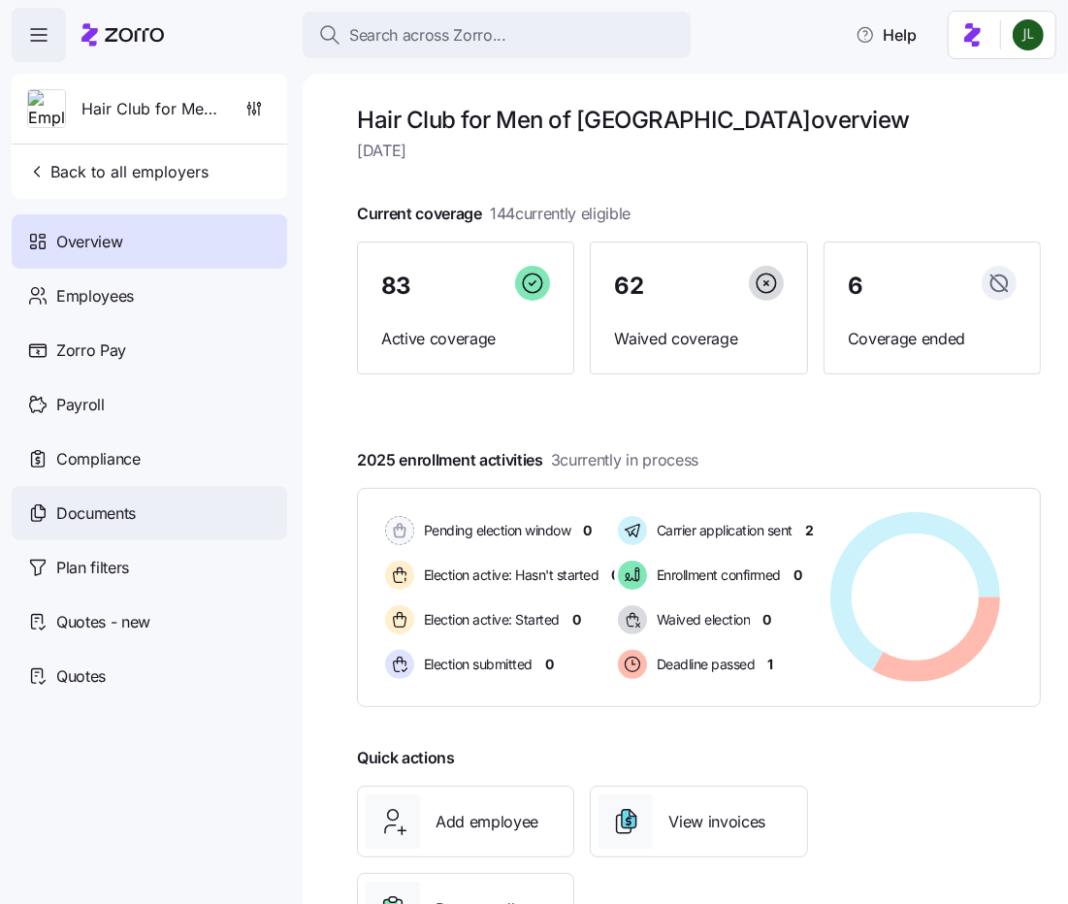
click at [100, 532] on div "Documents" at bounding box center [150, 513] width 276 height 54
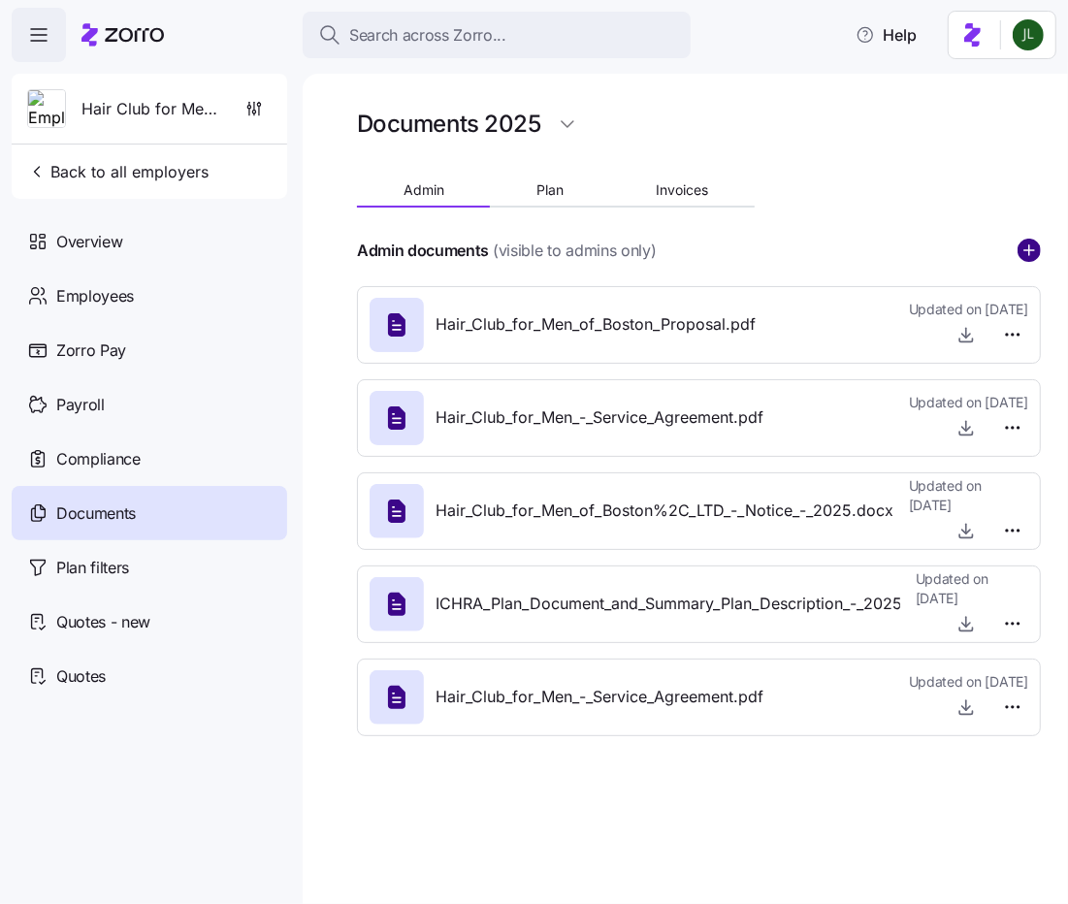
click at [1024, 252] on circle "add icon" at bounding box center [1029, 250] width 21 height 21
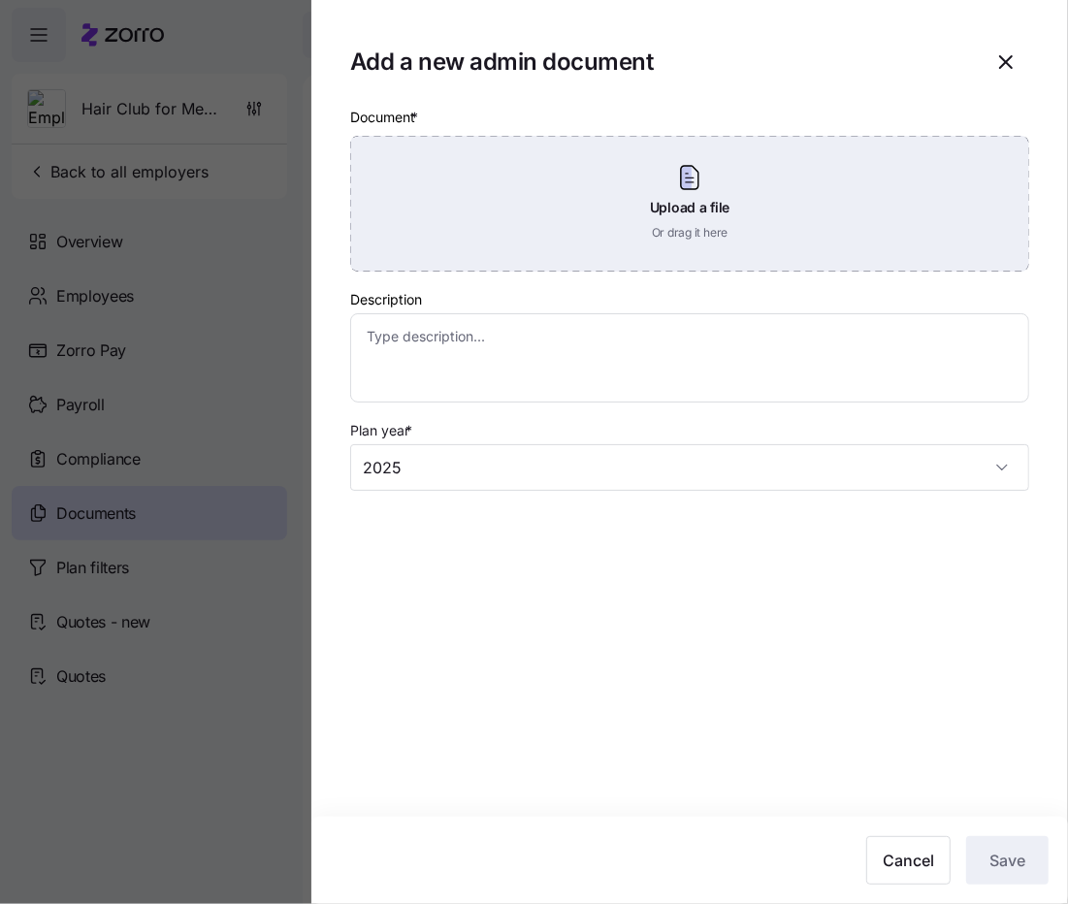
click at [784, 244] on div "Upload a file Or drag it here" at bounding box center [689, 204] width 679 height 136
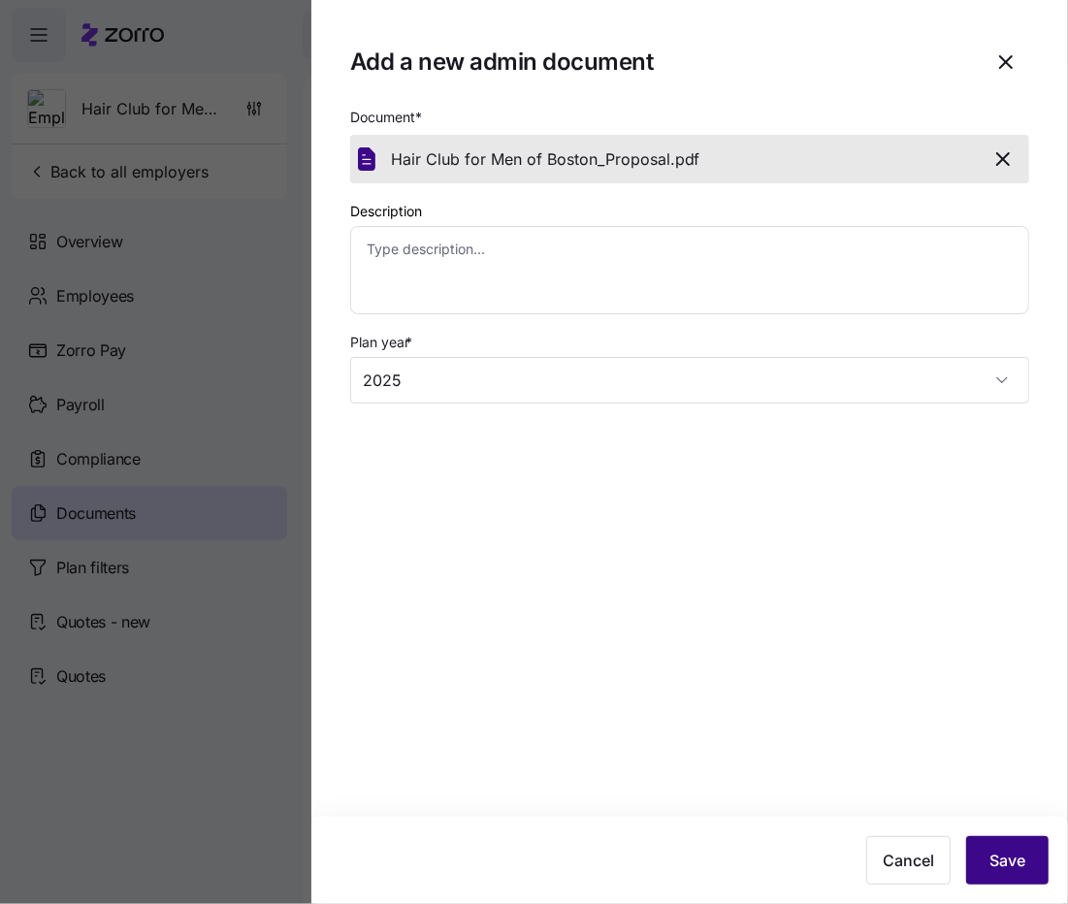
click at [1000, 864] on span "Save" at bounding box center [1008, 860] width 36 height 23
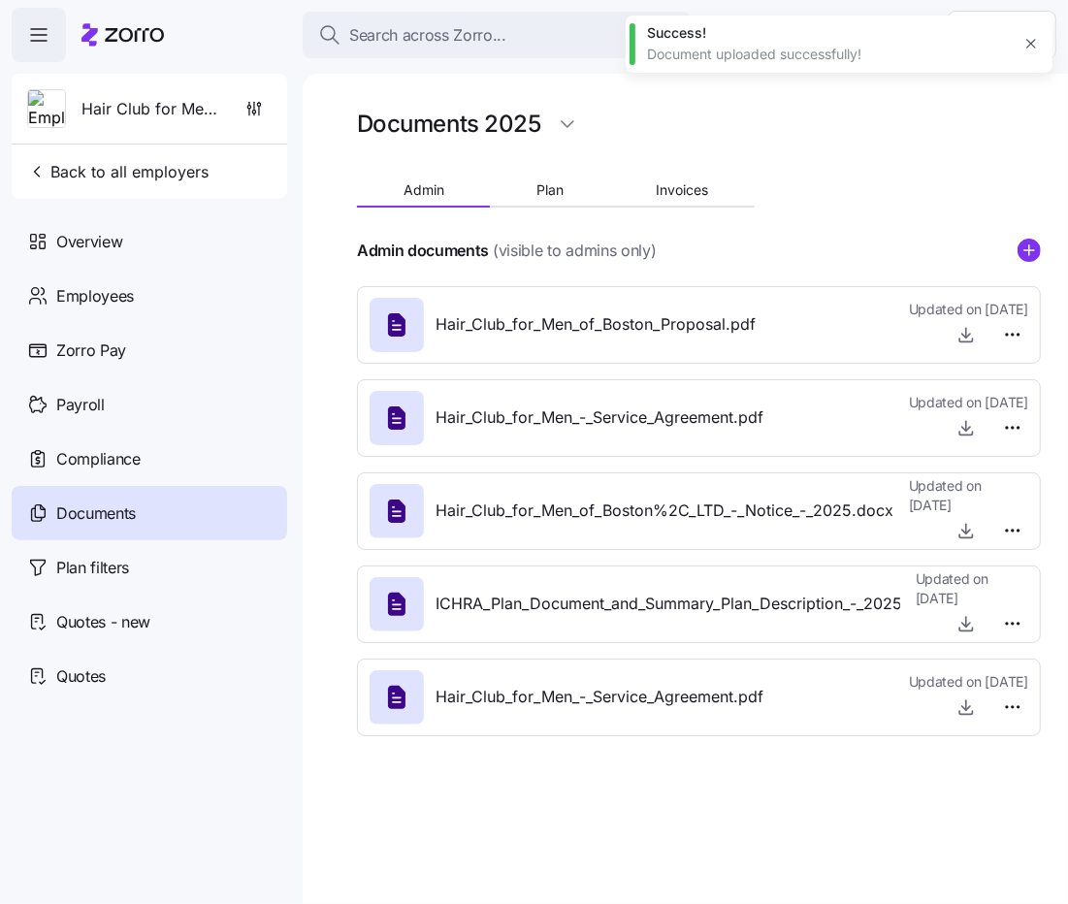
type textarea "x"
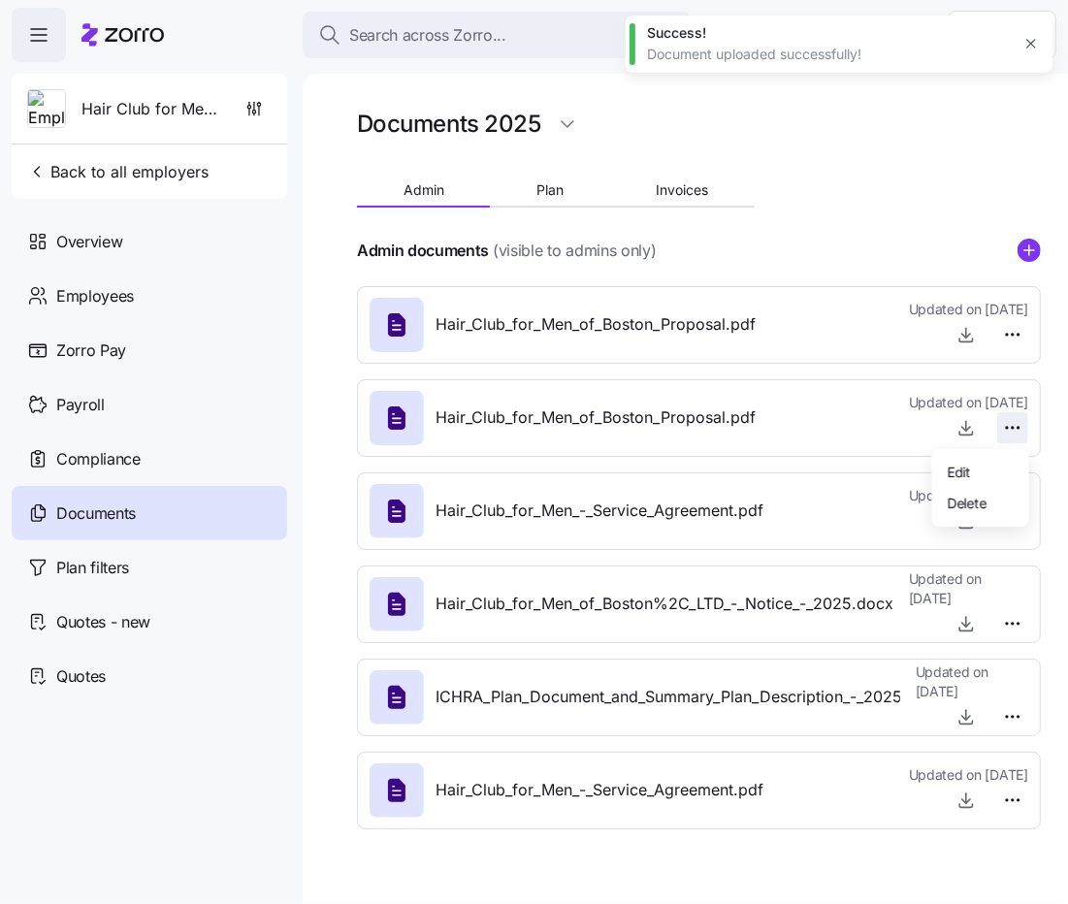
click at [1016, 427] on html "Search across Zorro... Help Hair Club for Men of Boston Back to all employers O…" at bounding box center [534, 446] width 1068 height 893
click at [988, 496] on div "Delete" at bounding box center [980, 502] width 81 height 31
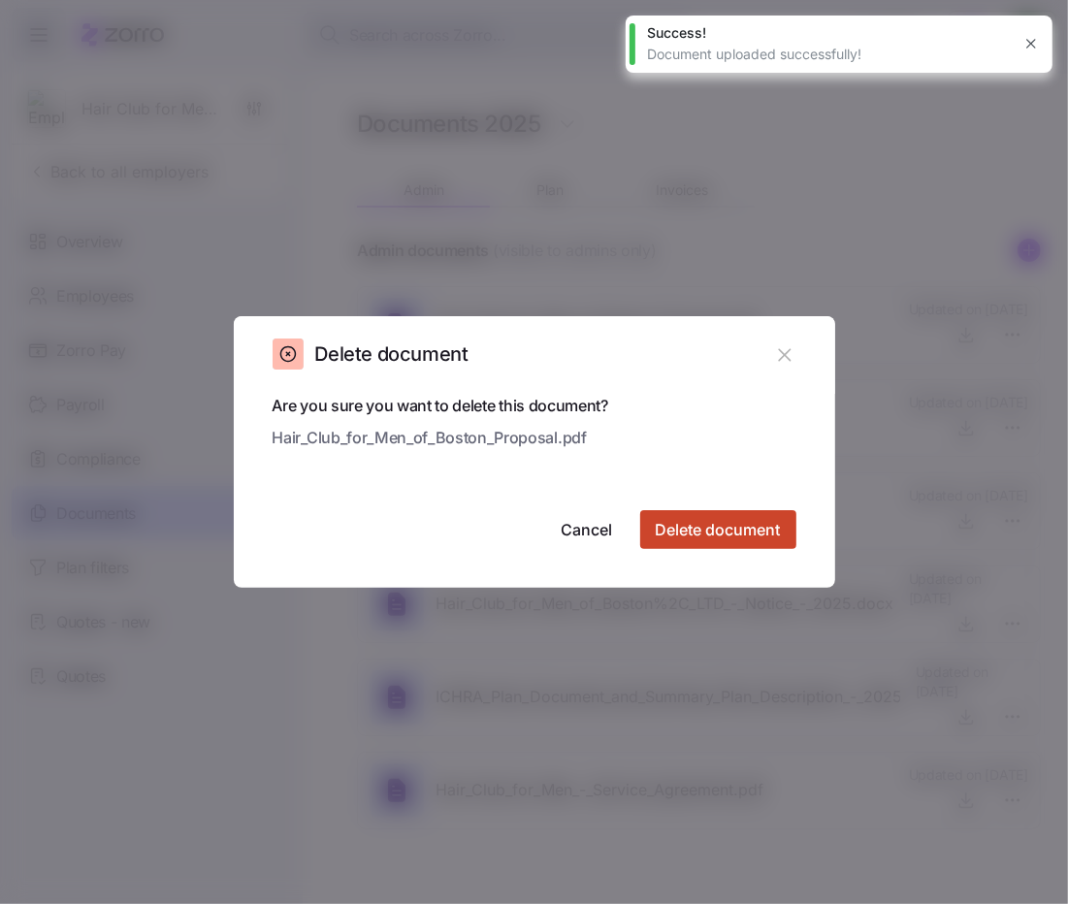
click at [743, 528] on span "Delete document" at bounding box center [718, 529] width 125 height 23
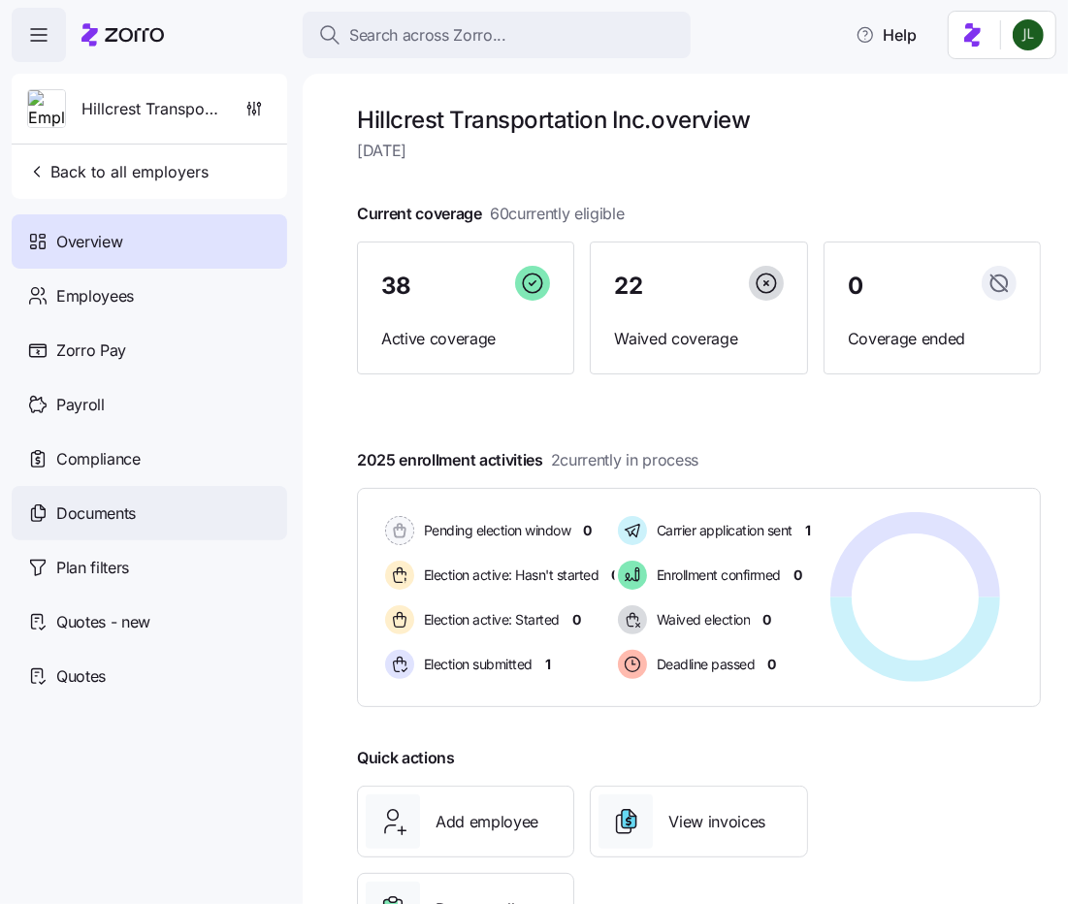
click at [134, 502] on span "Documents" at bounding box center [96, 514] width 80 height 24
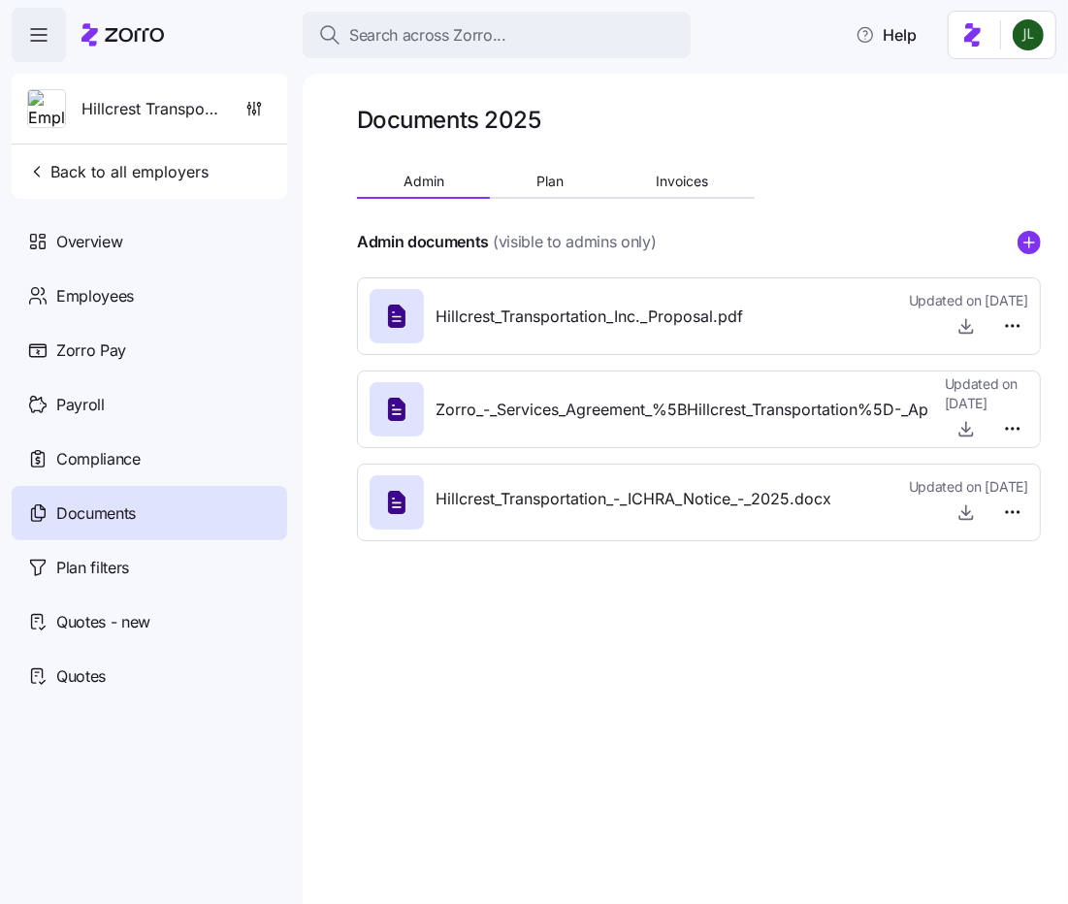
click at [1016, 254] on div at bounding box center [699, 265] width 684 height 23
click at [1025, 237] on circle "add icon" at bounding box center [1029, 242] width 21 height 21
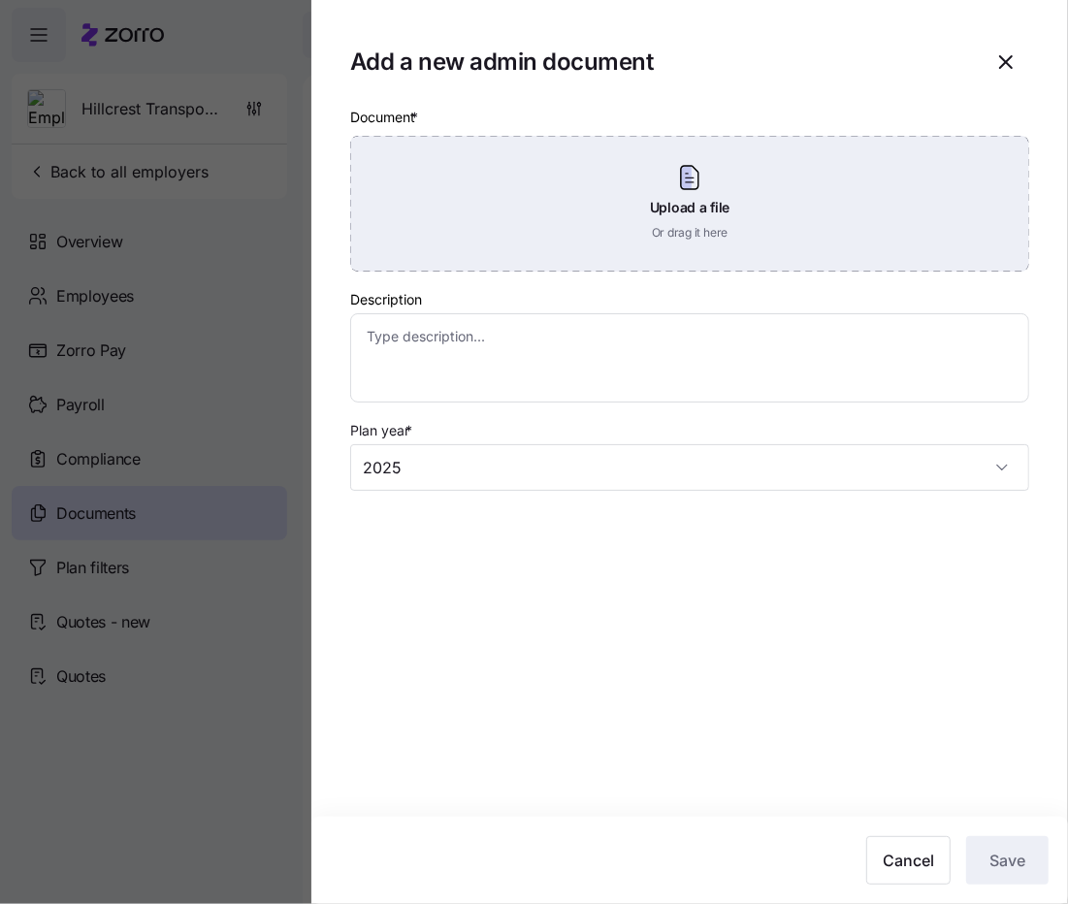
click at [823, 223] on div "Upload a file Or drag it here" at bounding box center [689, 204] width 679 height 136
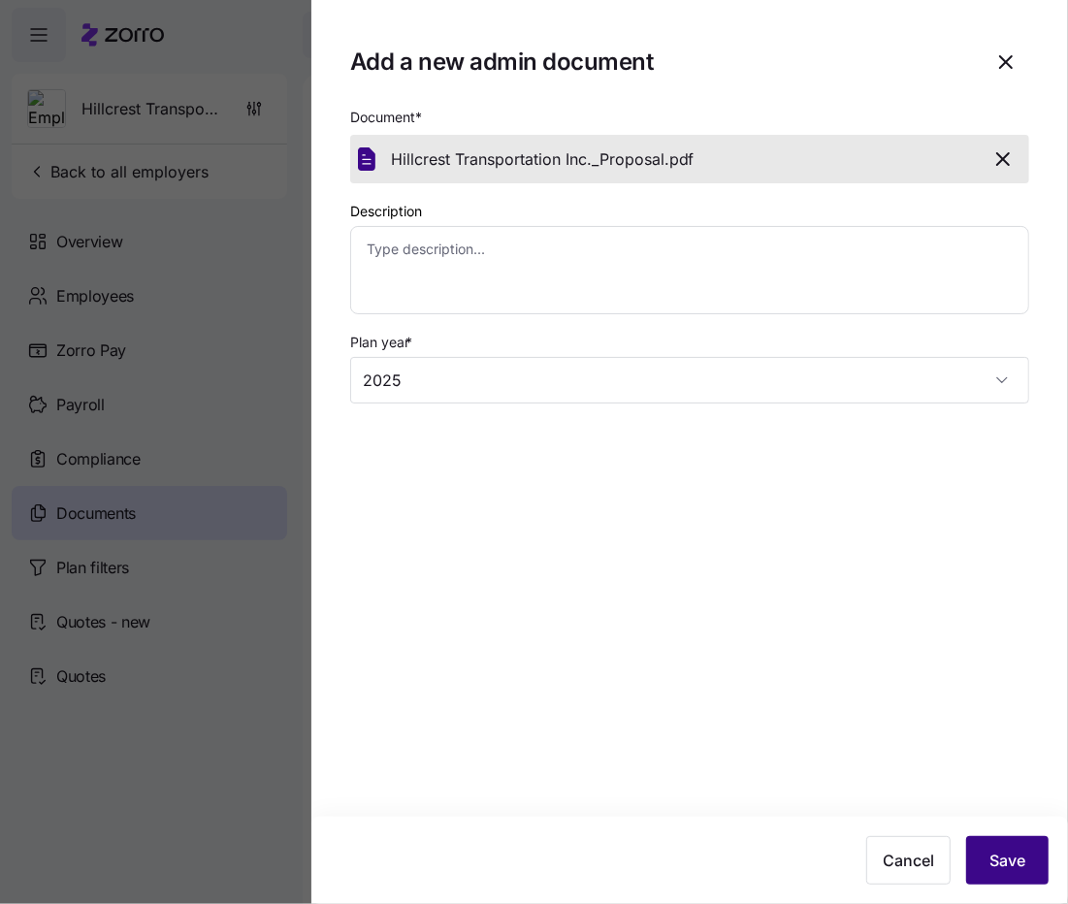
click at [1003, 851] on span "Save" at bounding box center [1008, 860] width 36 height 23
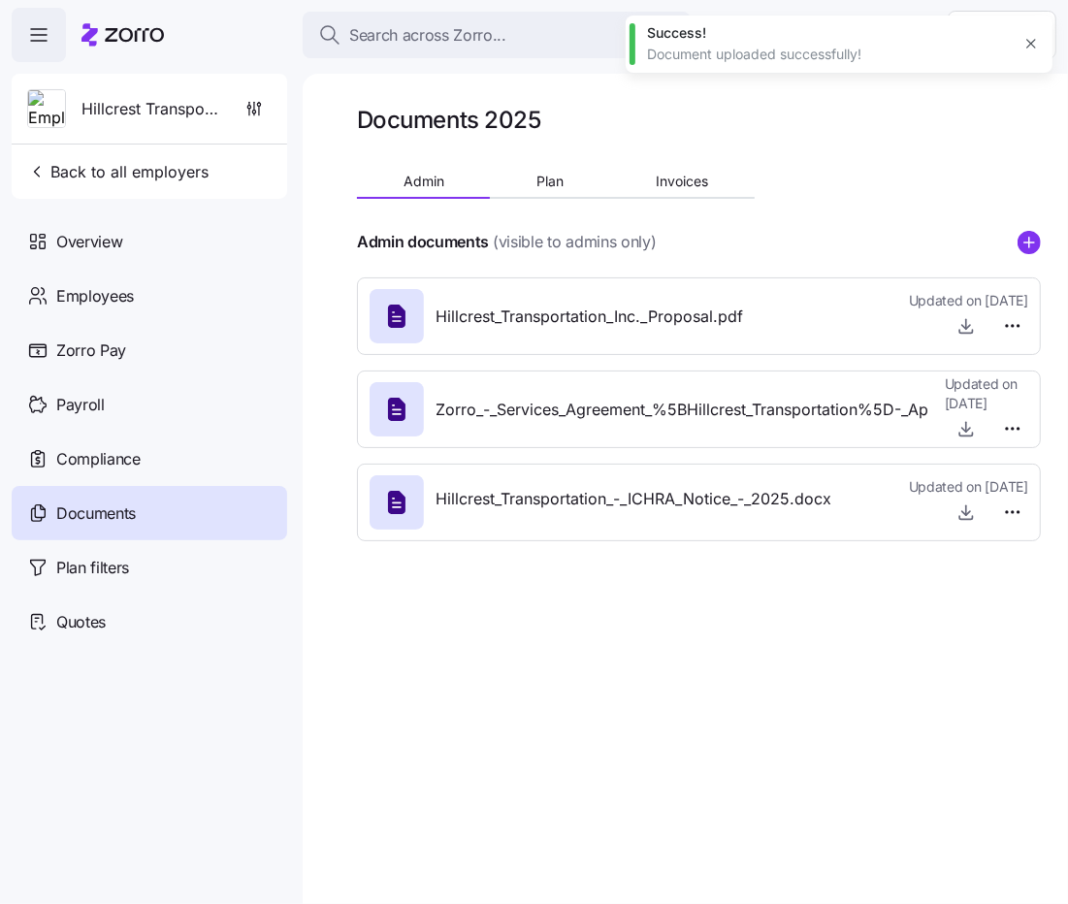
type textarea "x"
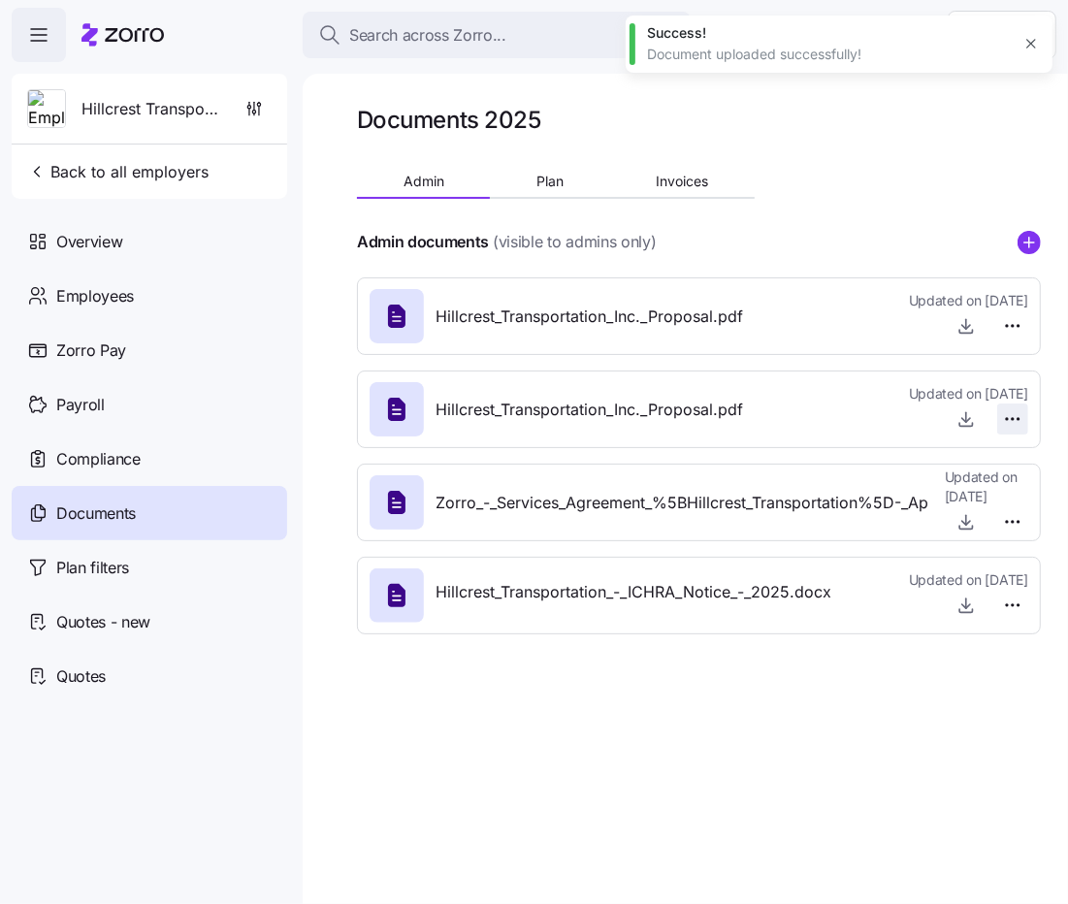
click at [1017, 415] on html "Search across Zorro... Help Hillcrest Transportation Inc. Back to all employers…" at bounding box center [534, 446] width 1068 height 893
click at [993, 494] on div "Delete" at bounding box center [980, 493] width 81 height 31
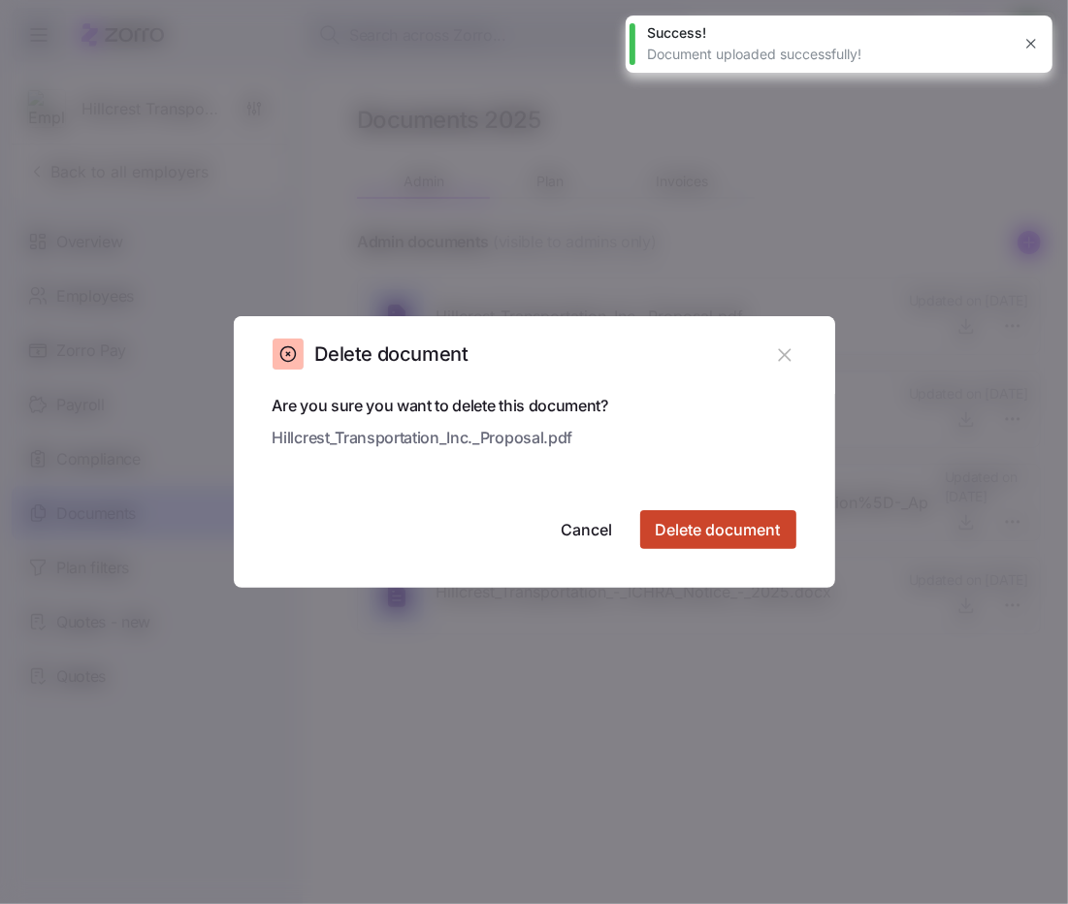
click at [746, 541] on button "Delete document" at bounding box center [718, 529] width 156 height 39
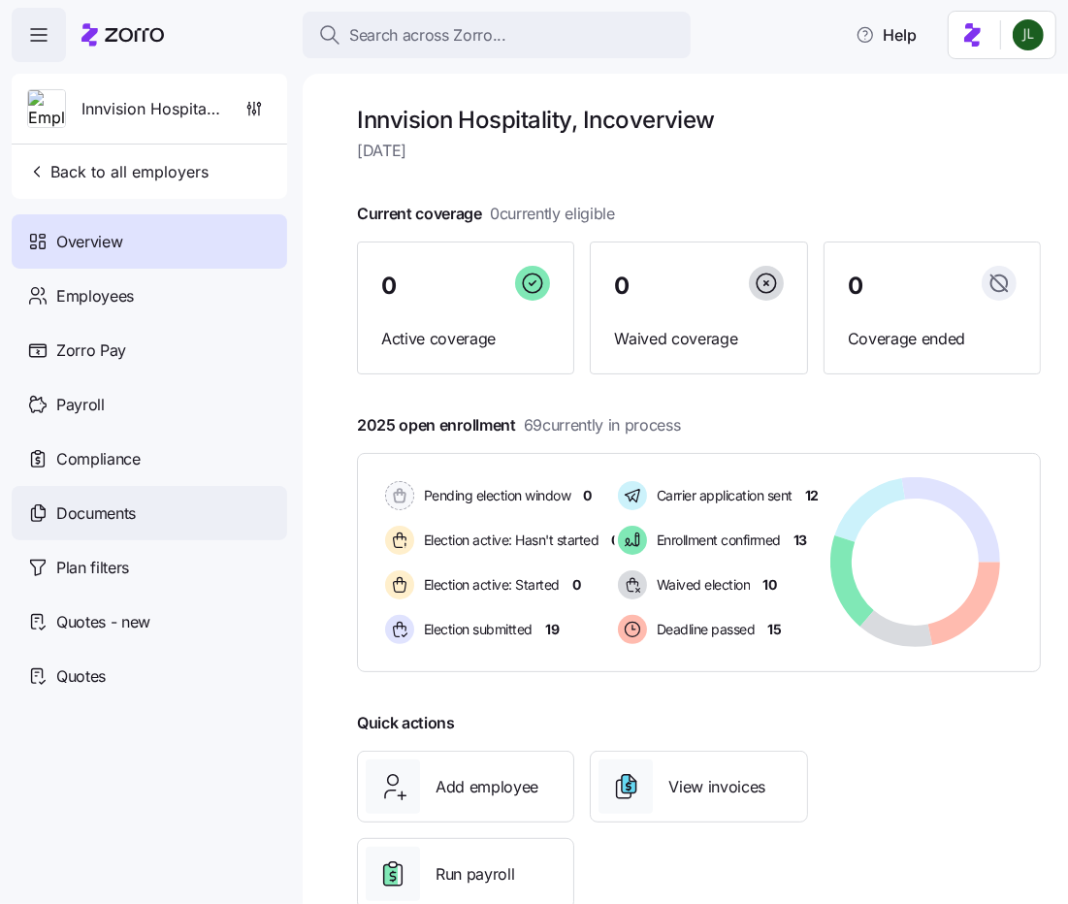
click at [91, 513] on span "Documents" at bounding box center [96, 514] width 80 height 24
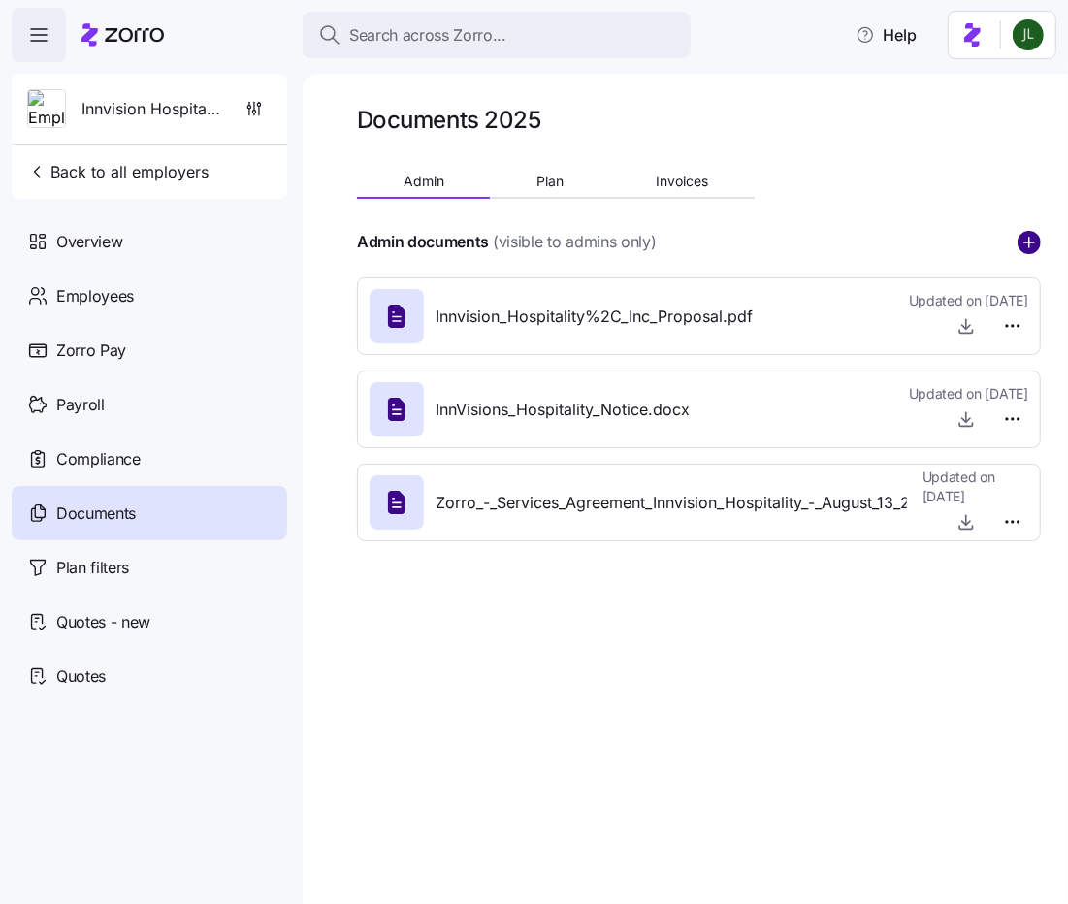
click at [1025, 247] on circle "add icon" at bounding box center [1029, 242] width 21 height 21
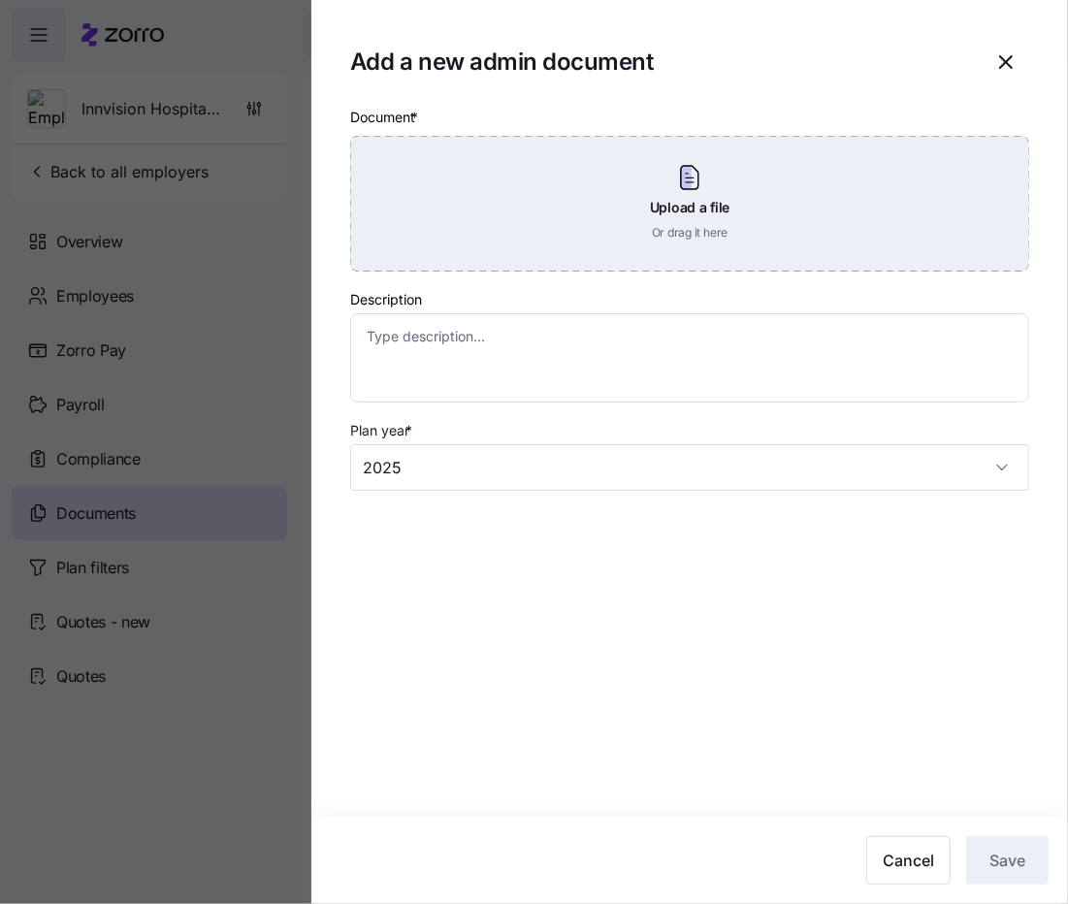
click at [754, 248] on div "Upload a file Or drag it here" at bounding box center [689, 204] width 679 height 136
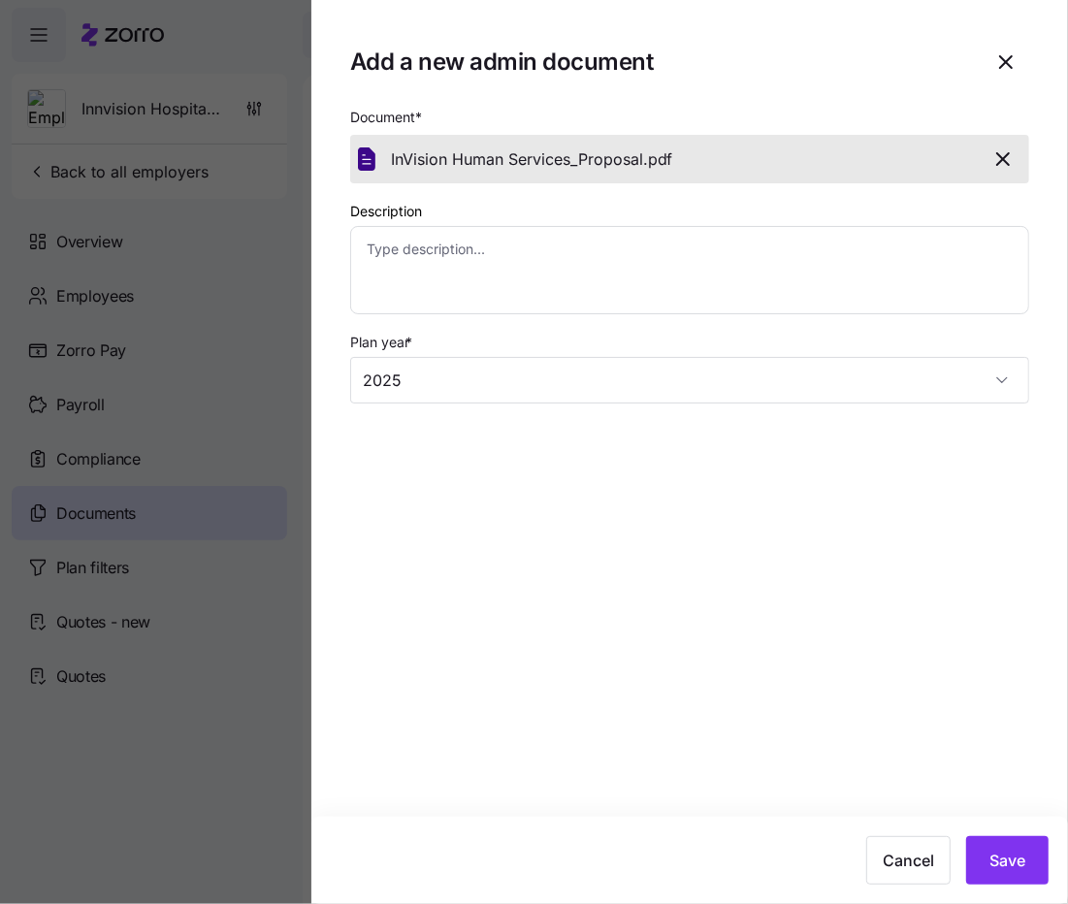
click at [1008, 167] on icon "button" at bounding box center [1002, 158] width 23 height 23
type textarea "x"
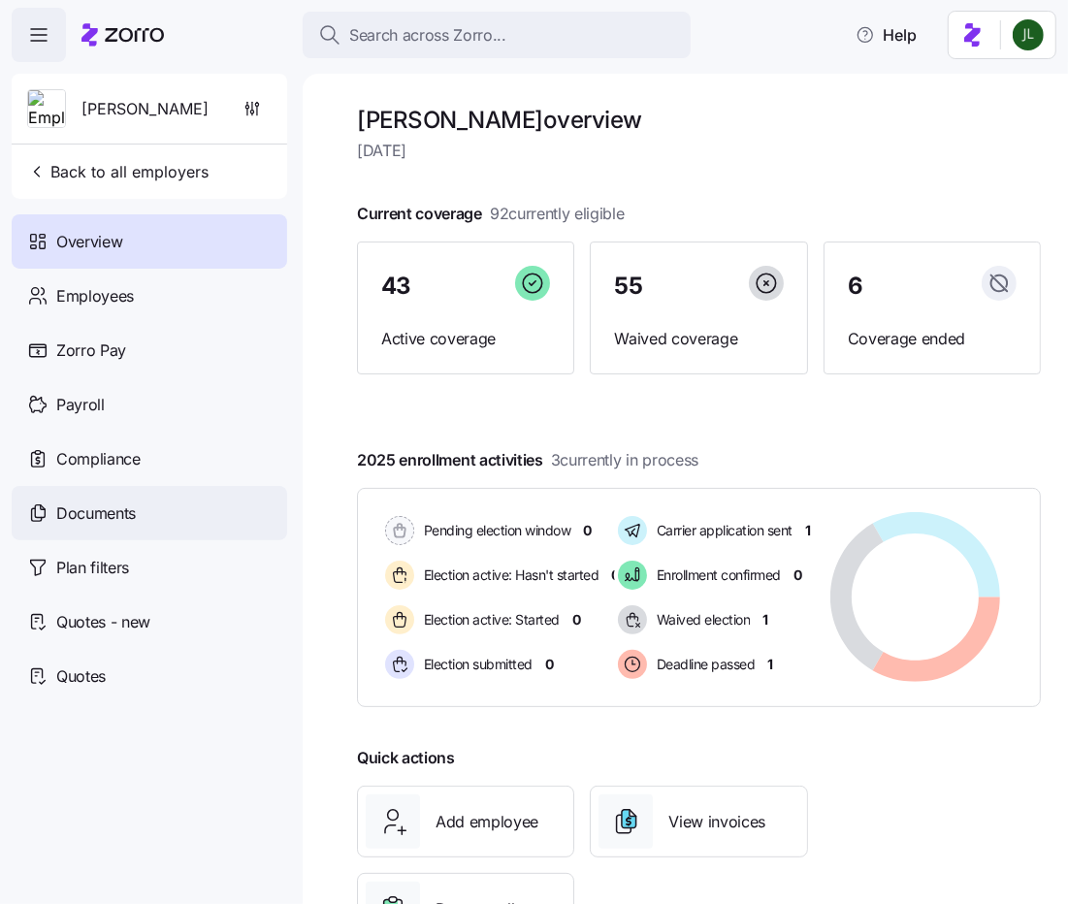
click at [139, 497] on div "Documents" at bounding box center [150, 513] width 276 height 54
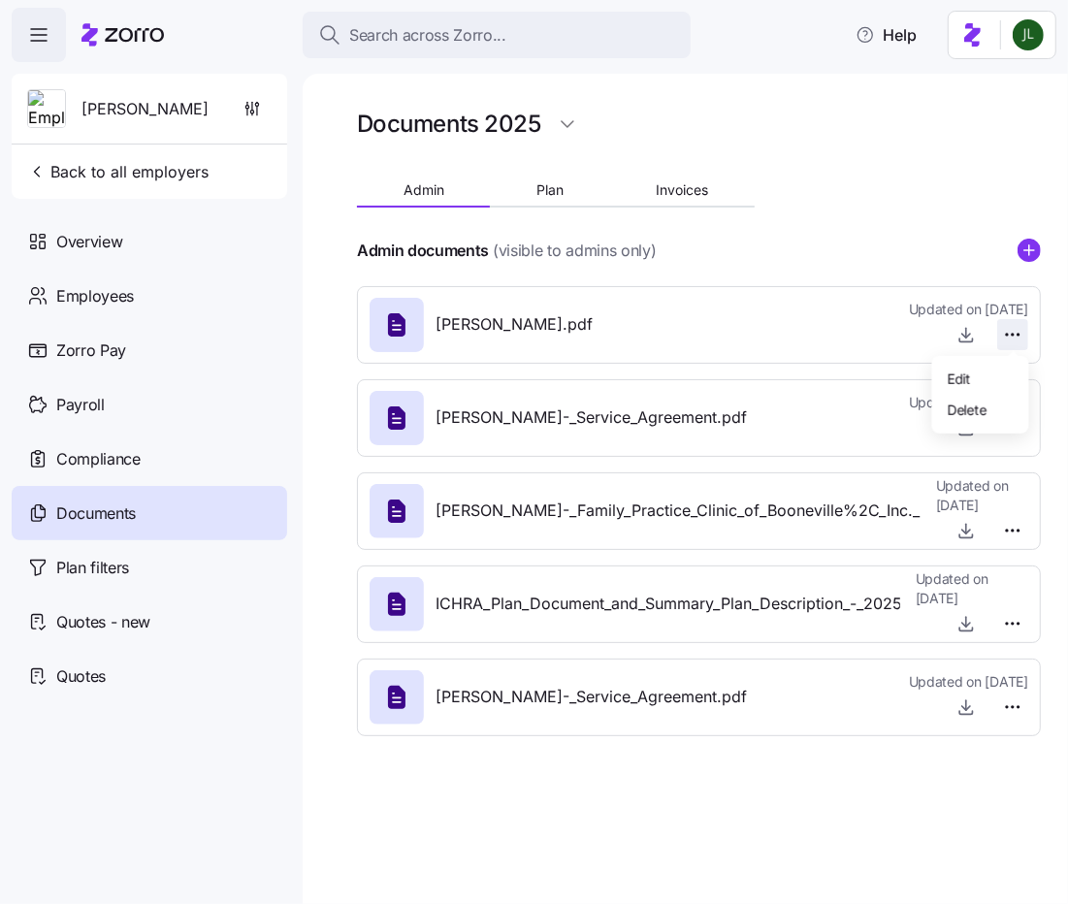
click at [1022, 319] on html "Search across Zorro... Help [PERSON_NAME] Back to all employers Overview Employ…" at bounding box center [534, 446] width 1068 height 893
click at [1000, 403] on div "Delete" at bounding box center [980, 409] width 81 height 31
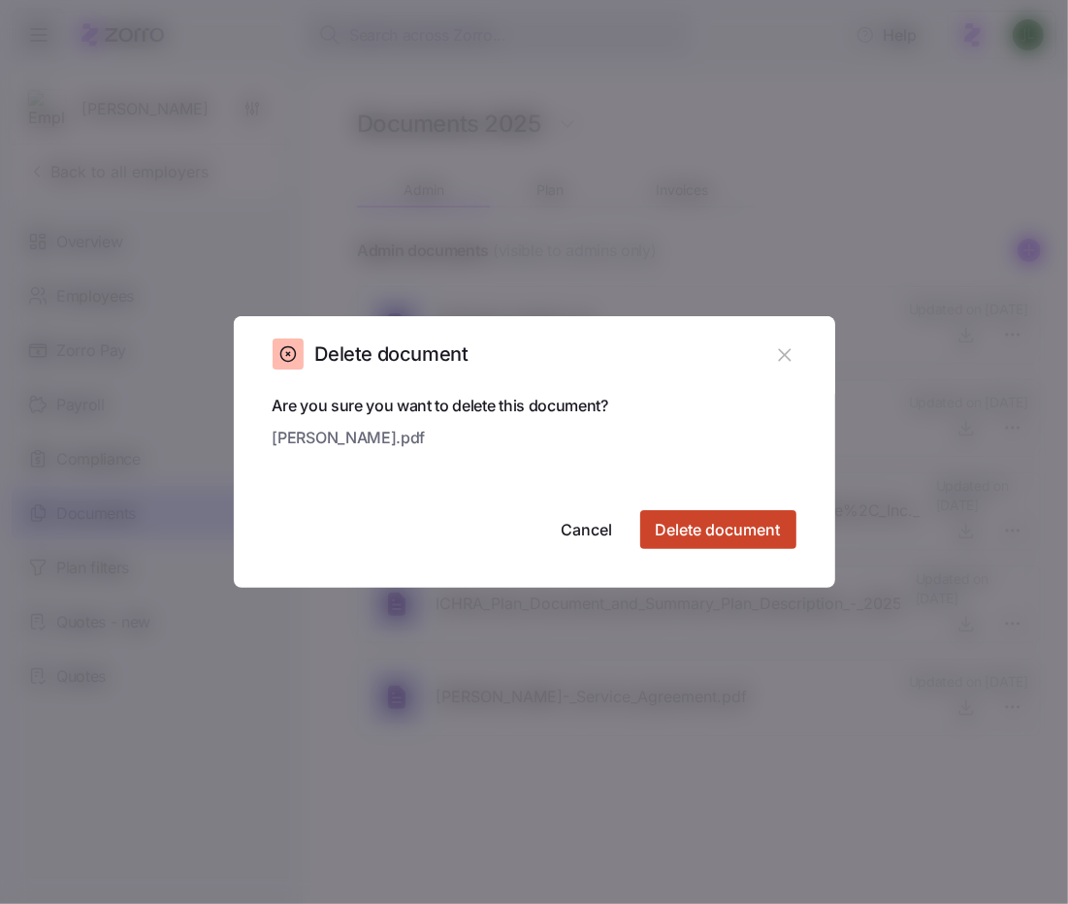
click at [739, 521] on span "Delete document" at bounding box center [718, 529] width 125 height 23
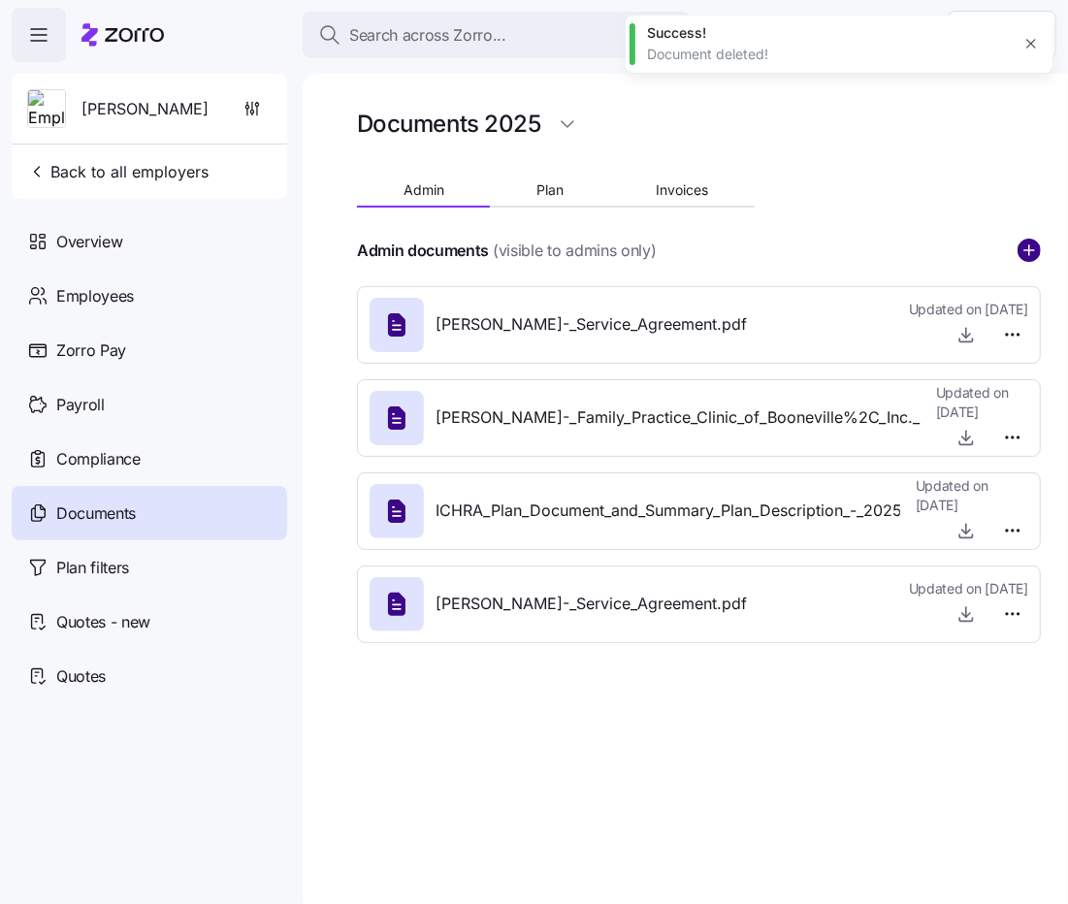
click at [1031, 244] on circle "add icon" at bounding box center [1029, 250] width 21 height 21
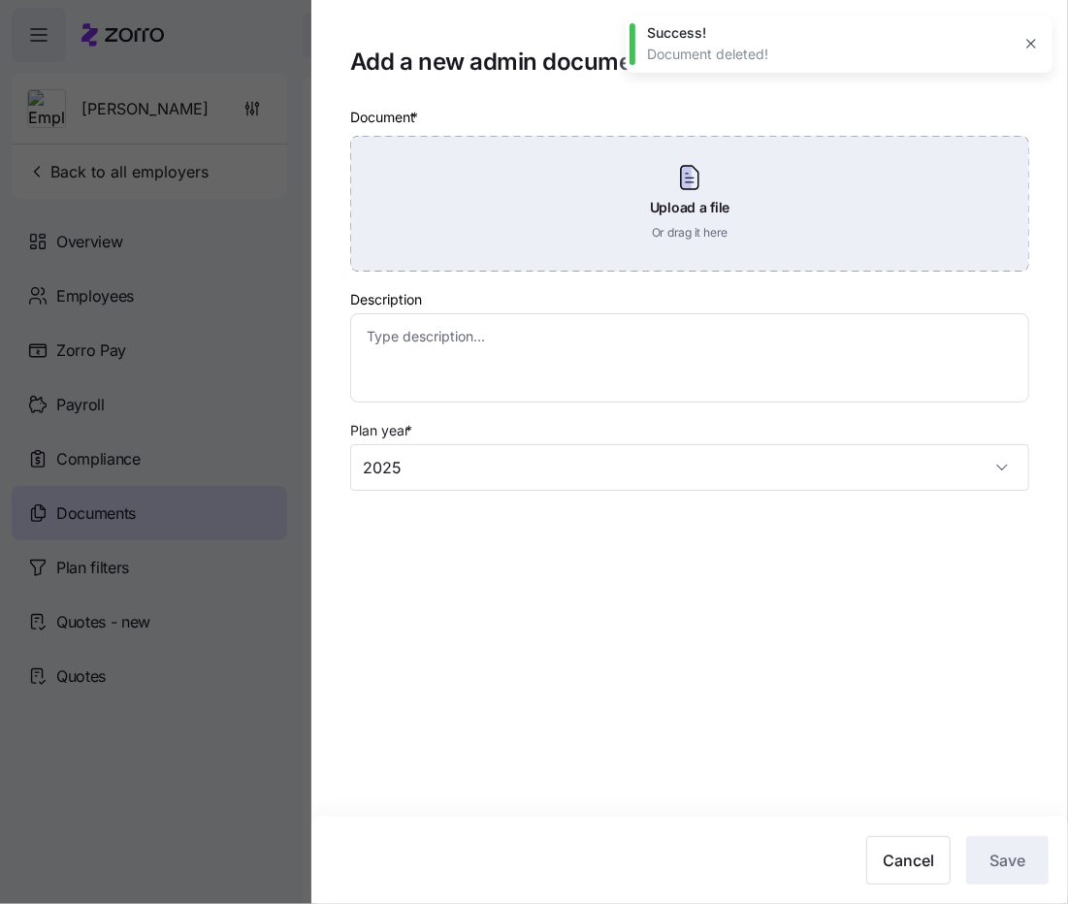
click at [754, 230] on div "Upload a file Or drag it here" at bounding box center [689, 204] width 679 height 136
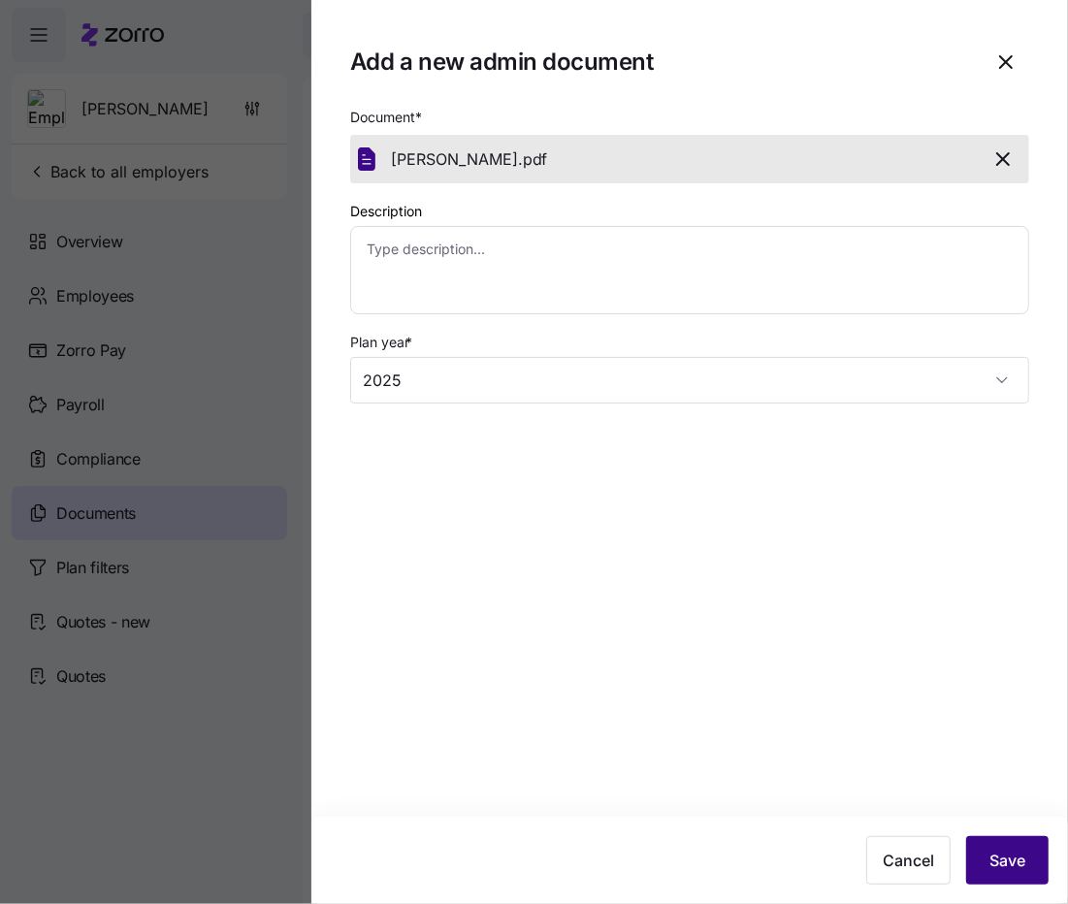
click at [1020, 872] on span "Save" at bounding box center [1008, 860] width 36 height 23
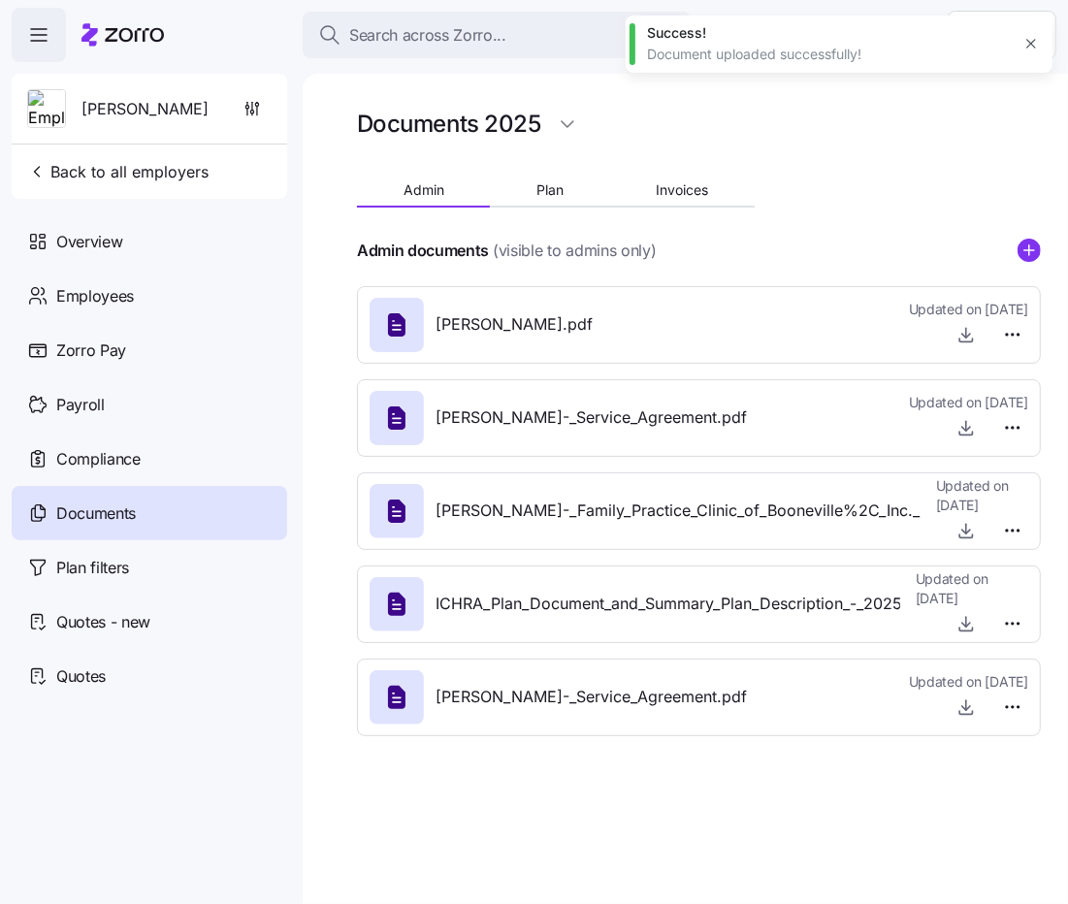
type textarea "x"
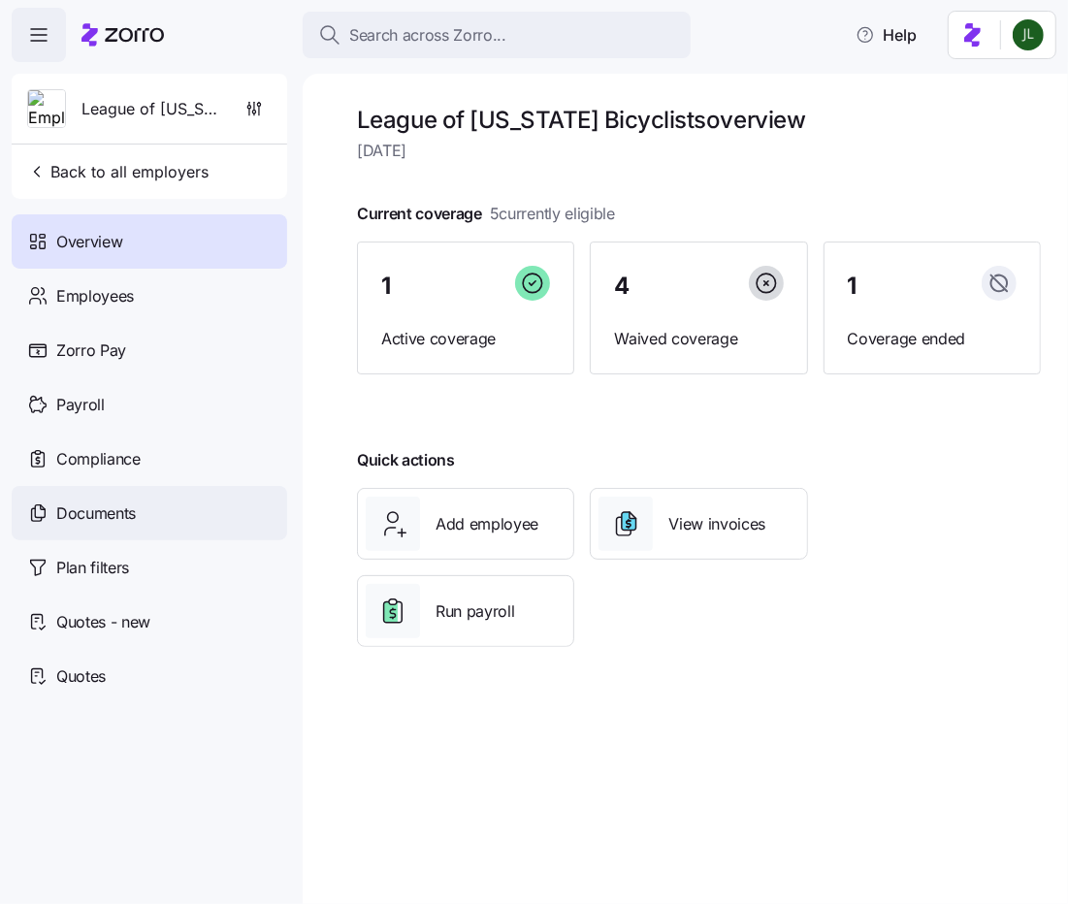
click at [128, 517] on span "Documents" at bounding box center [96, 514] width 80 height 24
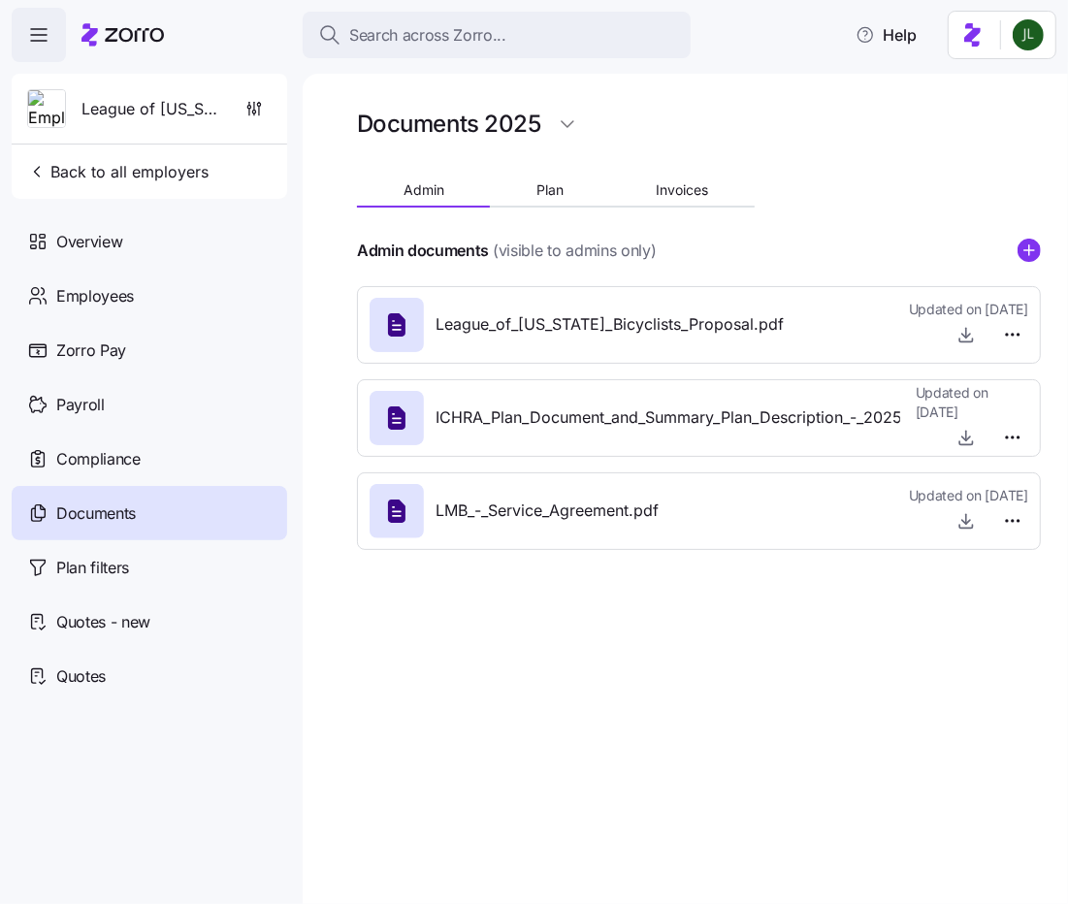
click at [1005, 252] on div "Admin documents (visible to admins only)" at bounding box center [699, 251] width 684 height 24
click at [1017, 251] on div "Admin documents (visible to admins only)" at bounding box center [699, 251] width 684 height 24
click at [1023, 250] on icon "add icon" at bounding box center [1029, 250] width 23 height 23
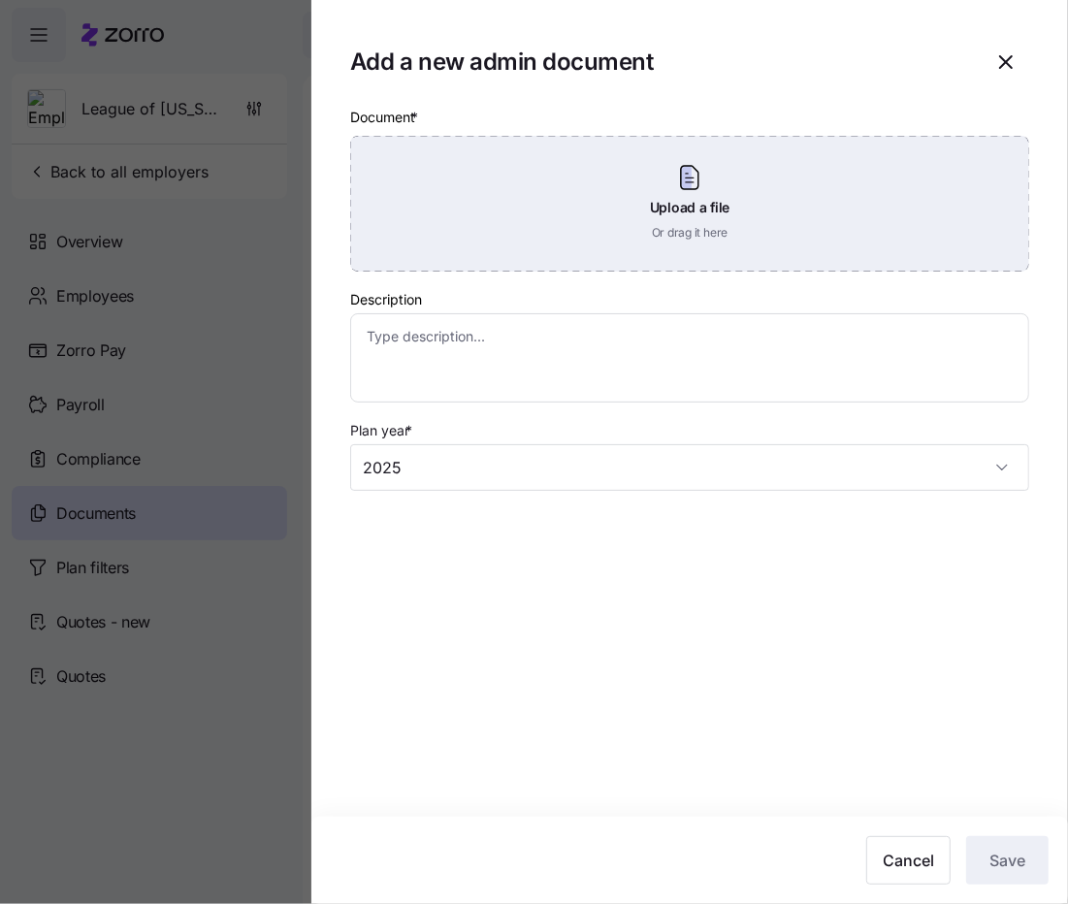
click at [749, 267] on div "Upload a file Or drag it here" at bounding box center [689, 204] width 679 height 136
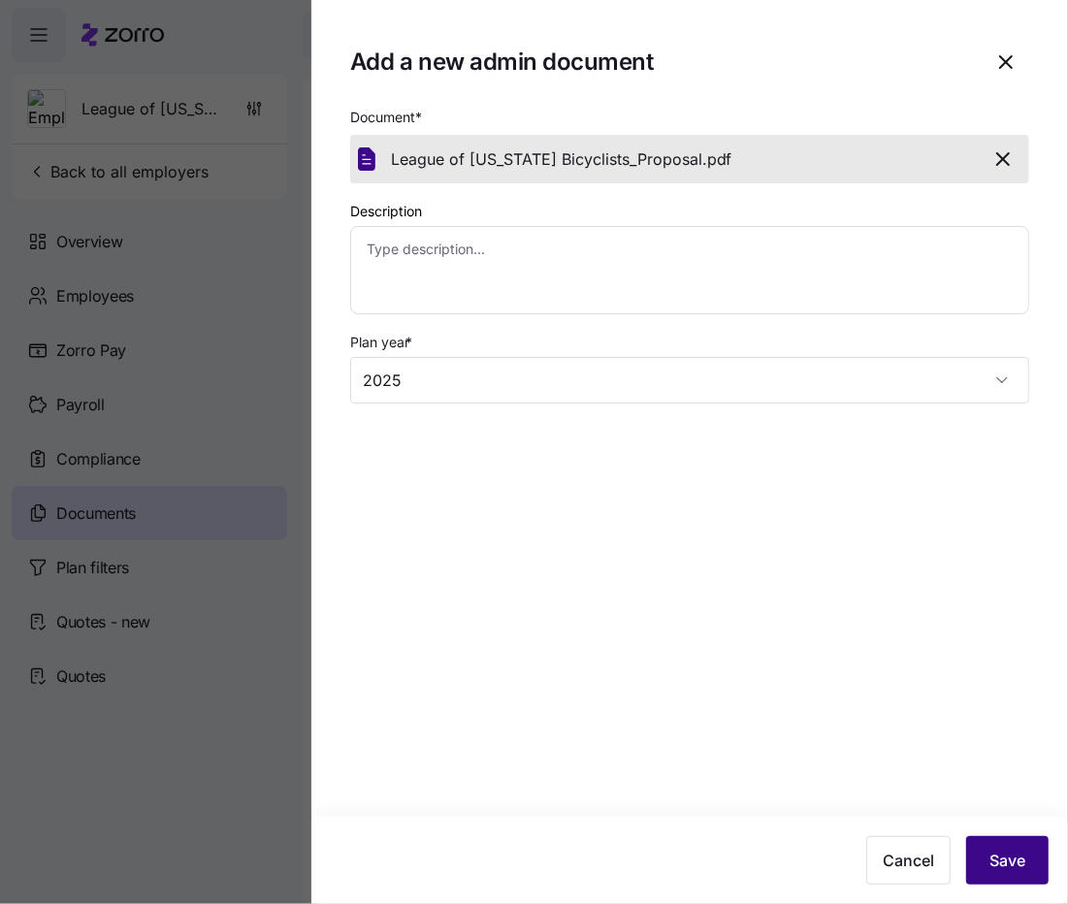
click at [1014, 868] on span "Save" at bounding box center [1008, 860] width 36 height 23
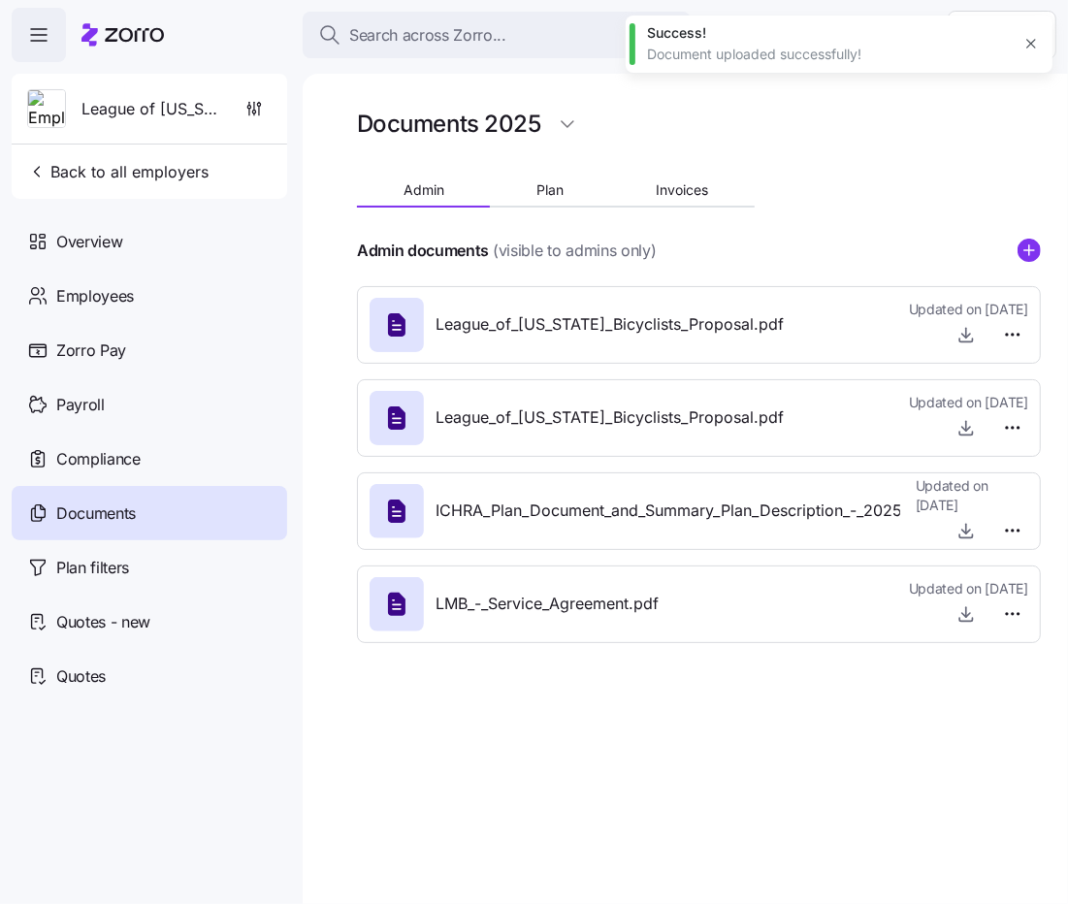
type textarea "x"
click at [1012, 436] on html "Search across Zorro... Help League of [US_STATE] Bicyclists Back to all employe…" at bounding box center [534, 446] width 1068 height 893
click at [953, 520] on div "Edit Delete" at bounding box center [980, 487] width 97 height 78
click at [964, 502] on span "Delete" at bounding box center [967, 502] width 39 height 19
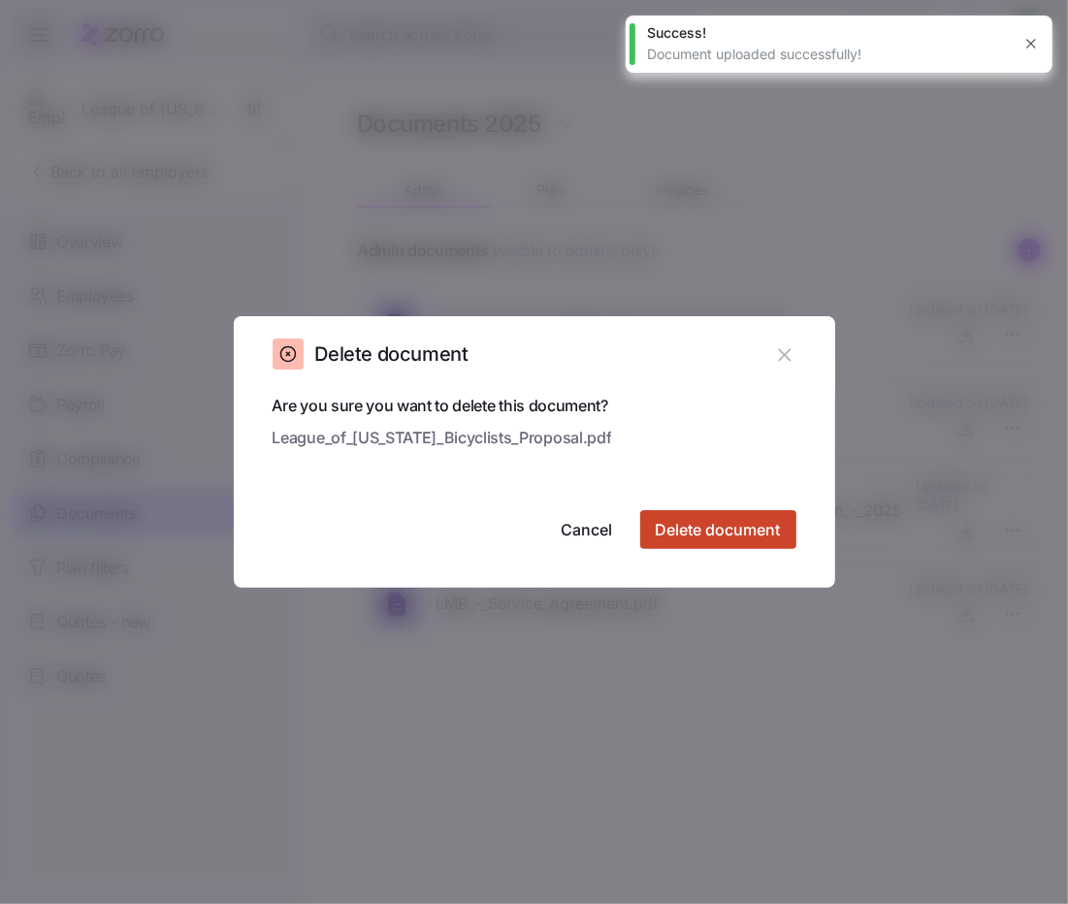
click at [742, 543] on button "Delete document" at bounding box center [718, 529] width 156 height 39
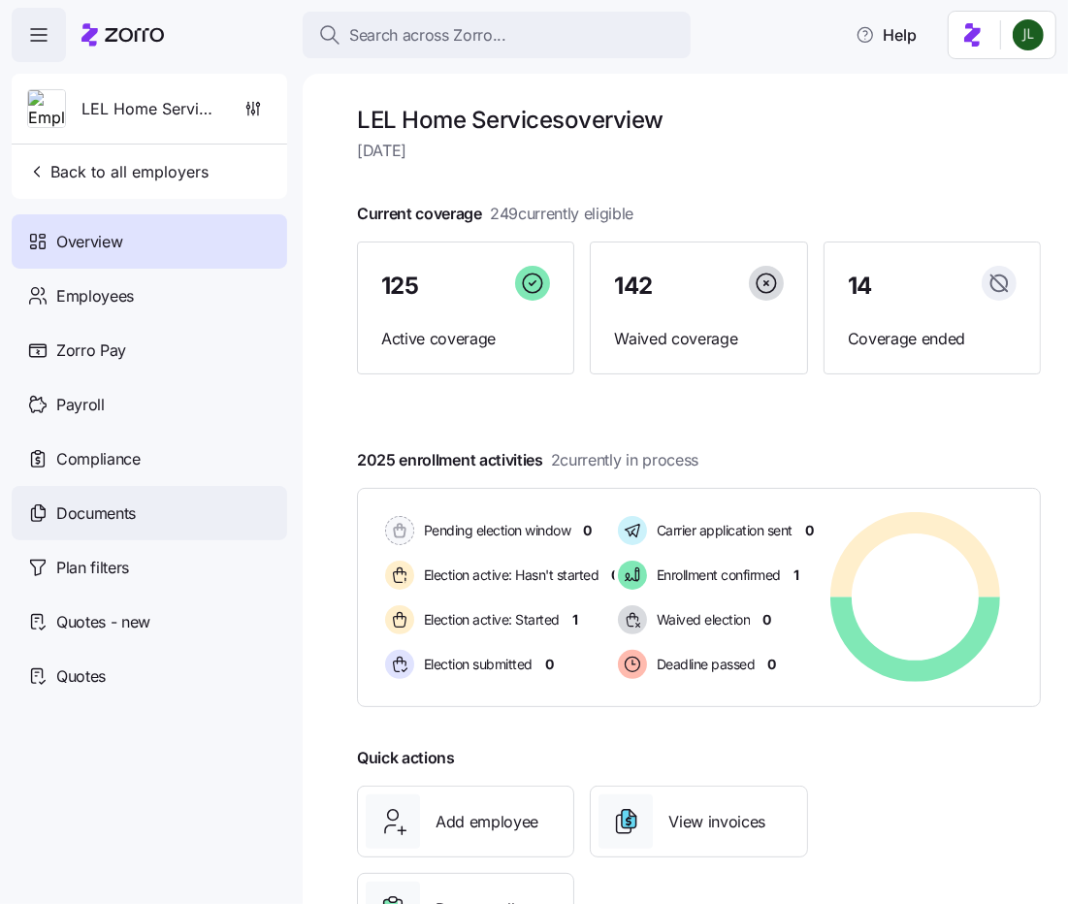
click at [120, 536] on div "Documents" at bounding box center [150, 513] width 276 height 54
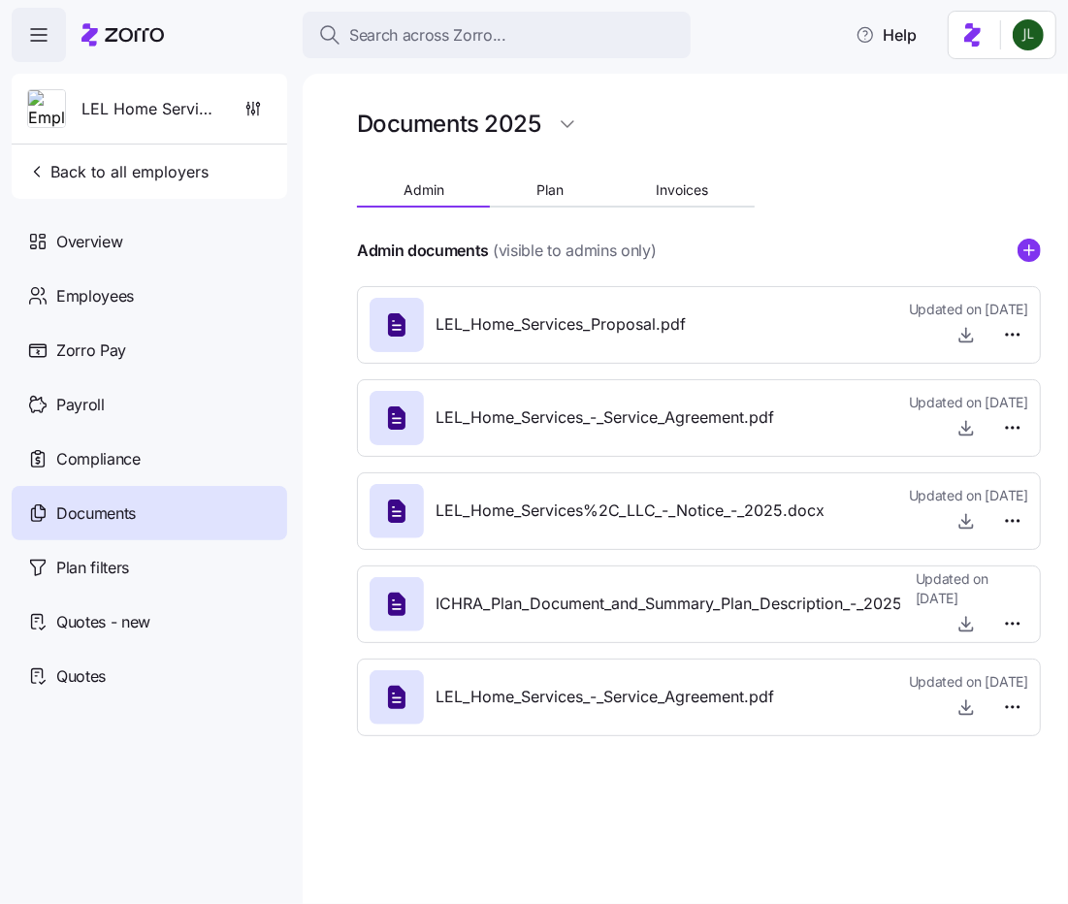
click at [1026, 263] on div at bounding box center [699, 274] width 684 height 23
click at [1035, 257] on circle "add icon" at bounding box center [1029, 250] width 21 height 21
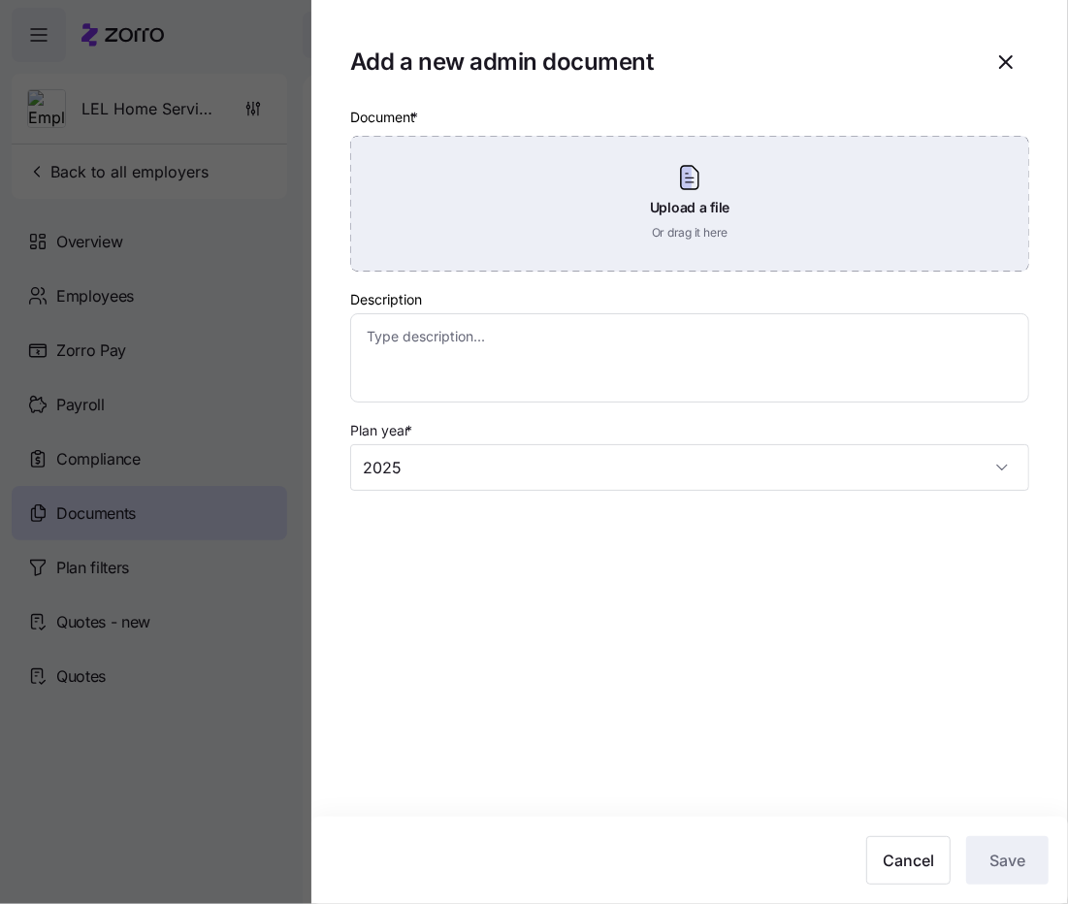
click at [785, 228] on div "Upload a file Or drag it here" at bounding box center [689, 204] width 679 height 136
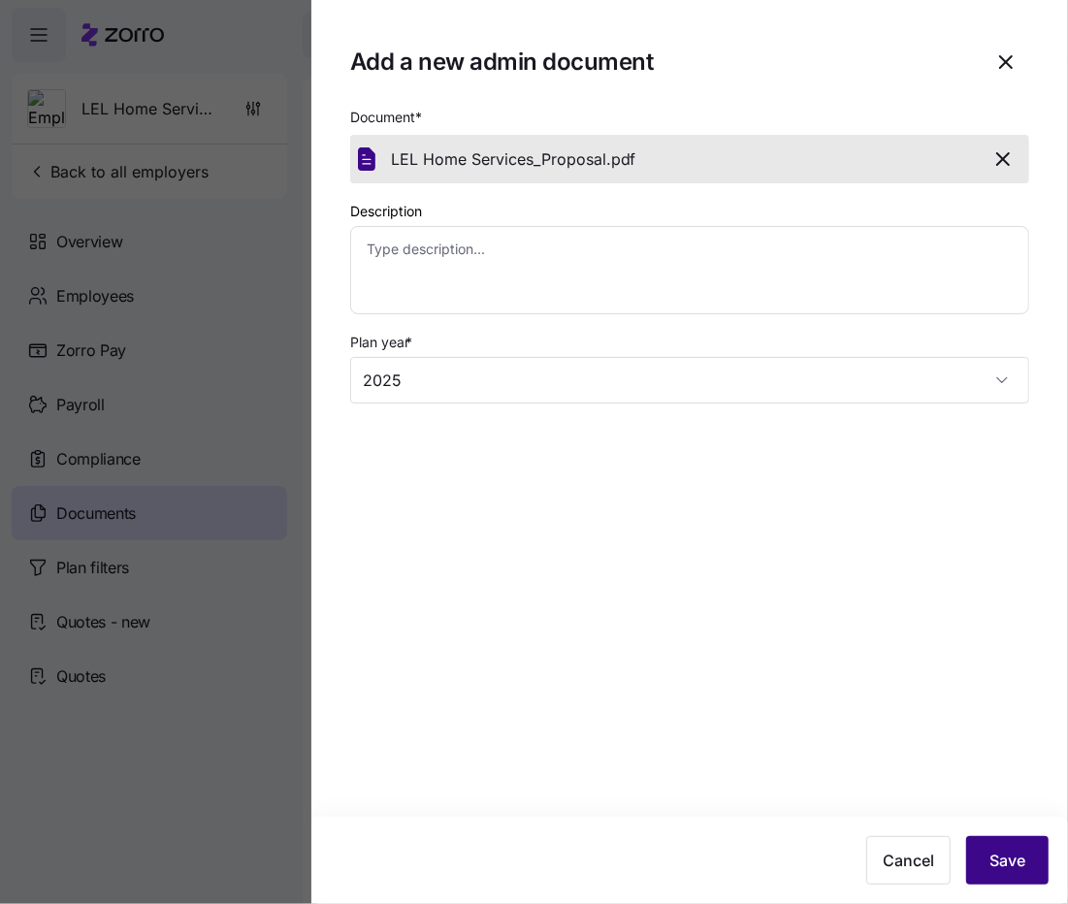
click at [1023, 856] on span "Save" at bounding box center [1008, 860] width 36 height 23
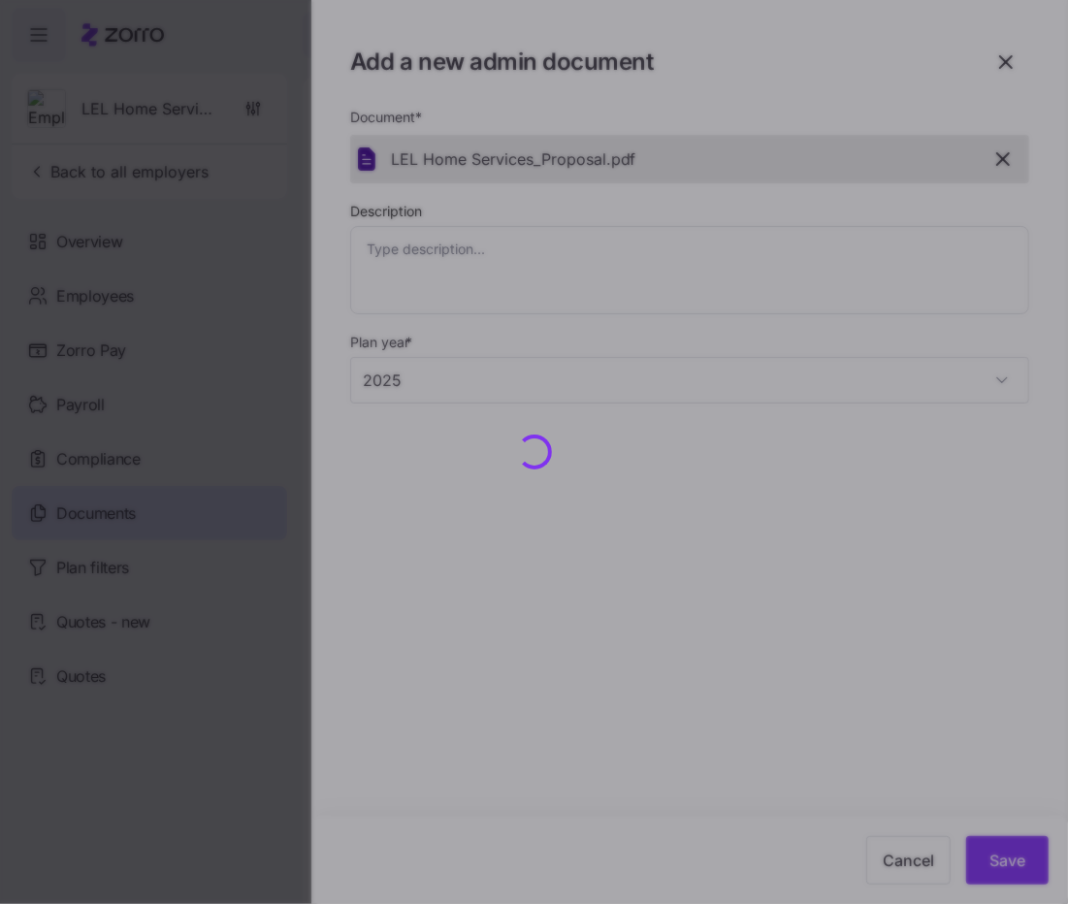
type textarea "x"
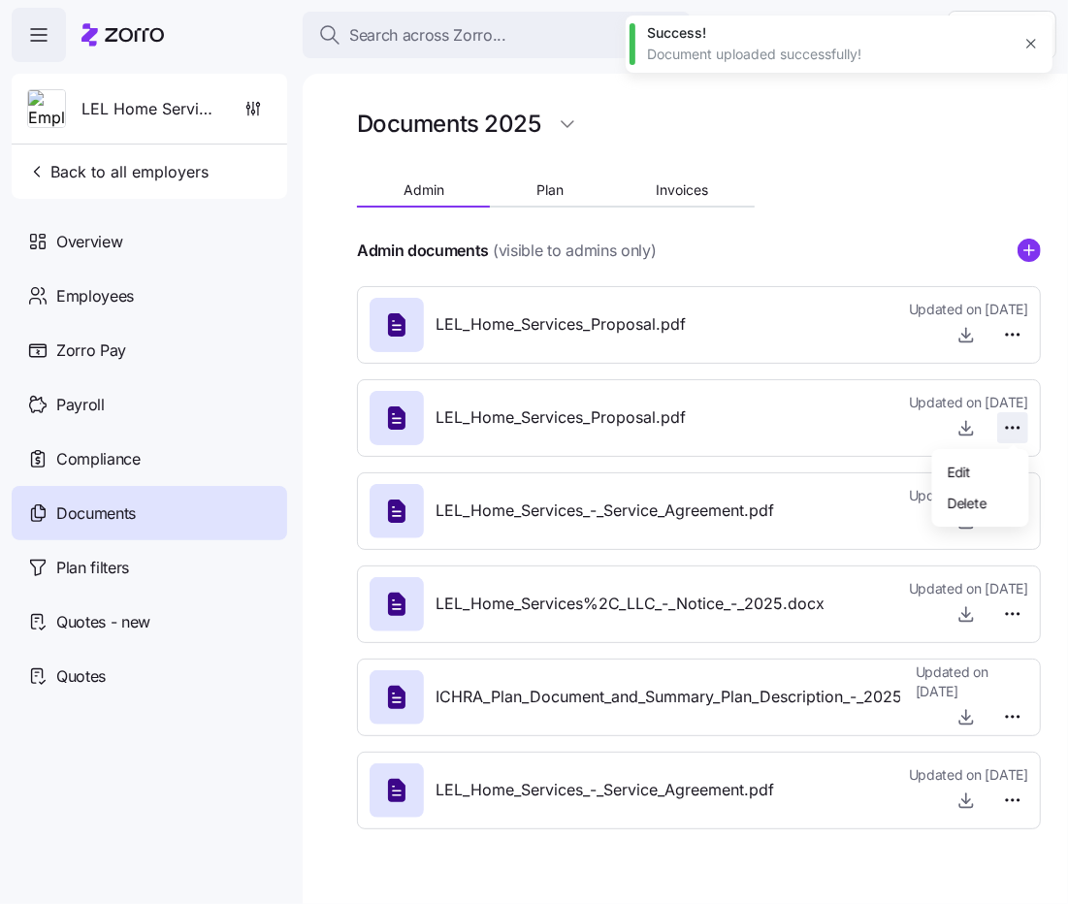
click at [1011, 418] on html "Search across Zorro... Help LEL Home Services Back to all employers Overview Em…" at bounding box center [534, 446] width 1068 height 893
click at [980, 491] on div "Delete" at bounding box center [980, 502] width 81 height 31
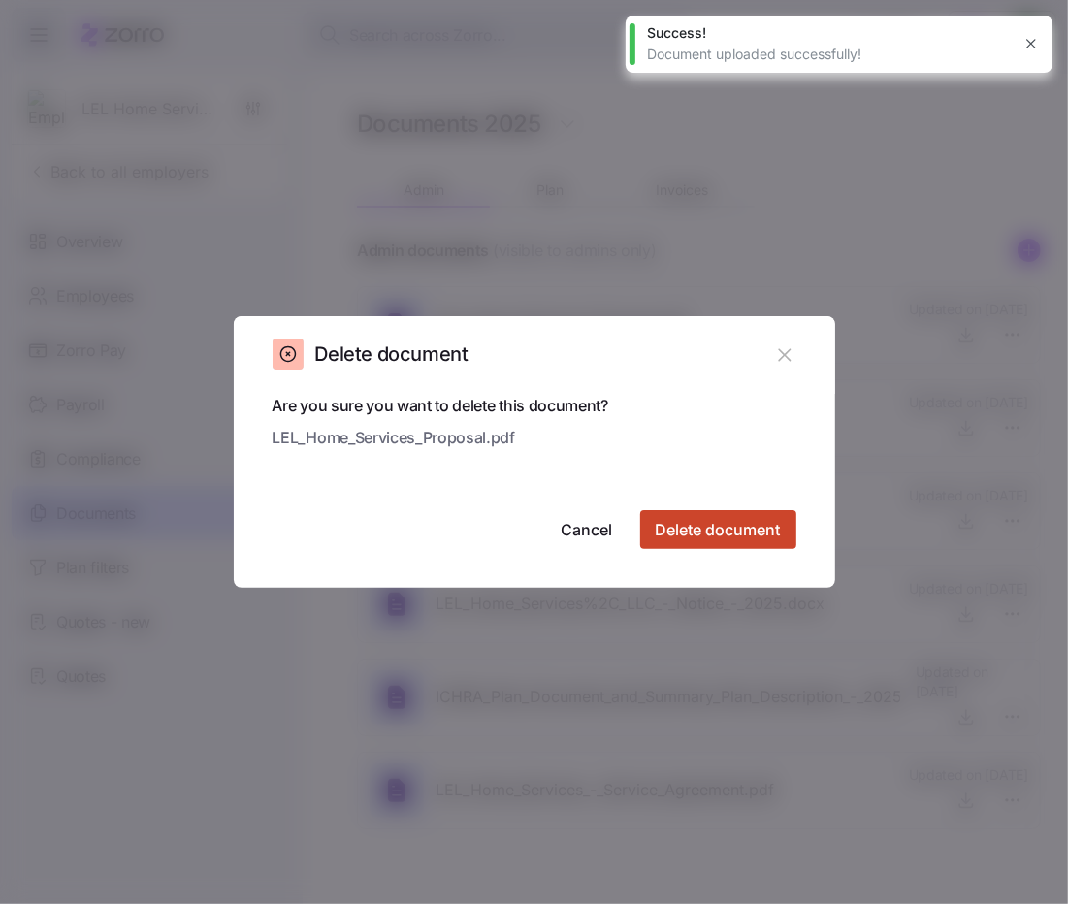
click at [754, 539] on span "Delete document" at bounding box center [718, 529] width 125 height 23
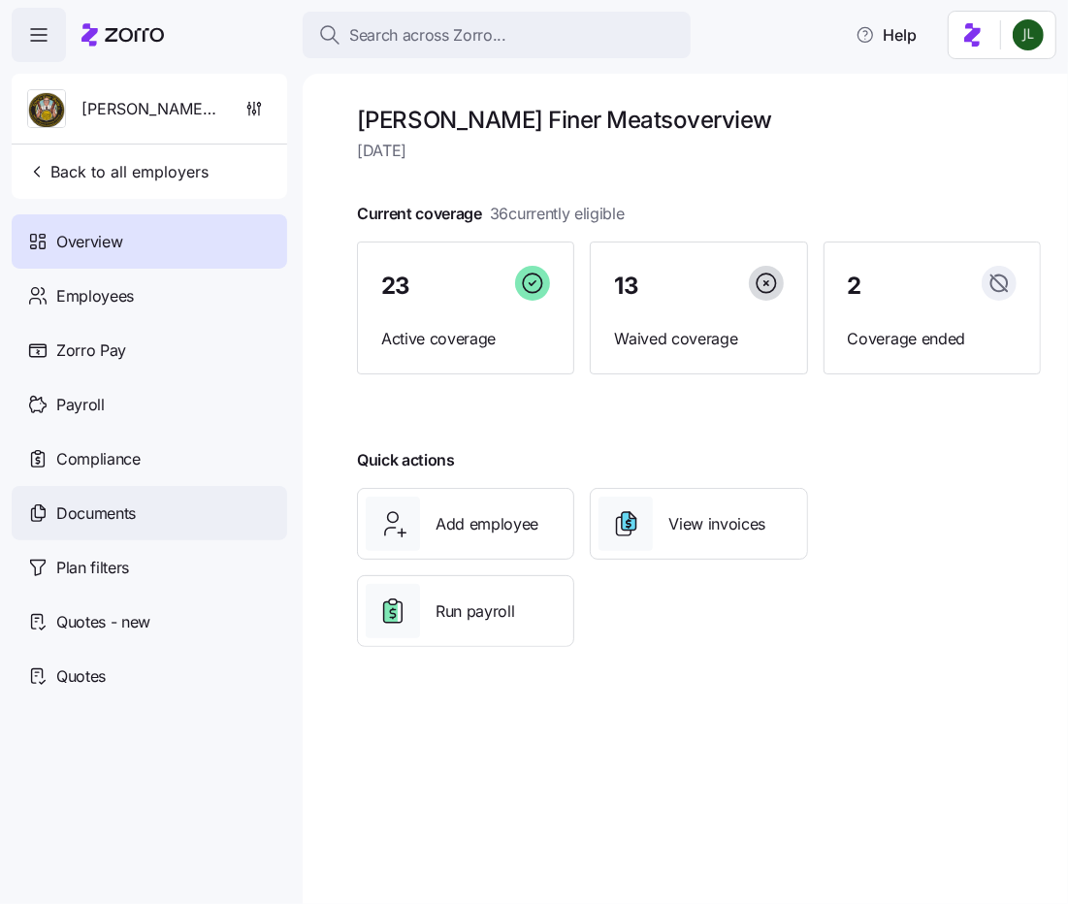
click at [134, 507] on span "Documents" at bounding box center [96, 514] width 80 height 24
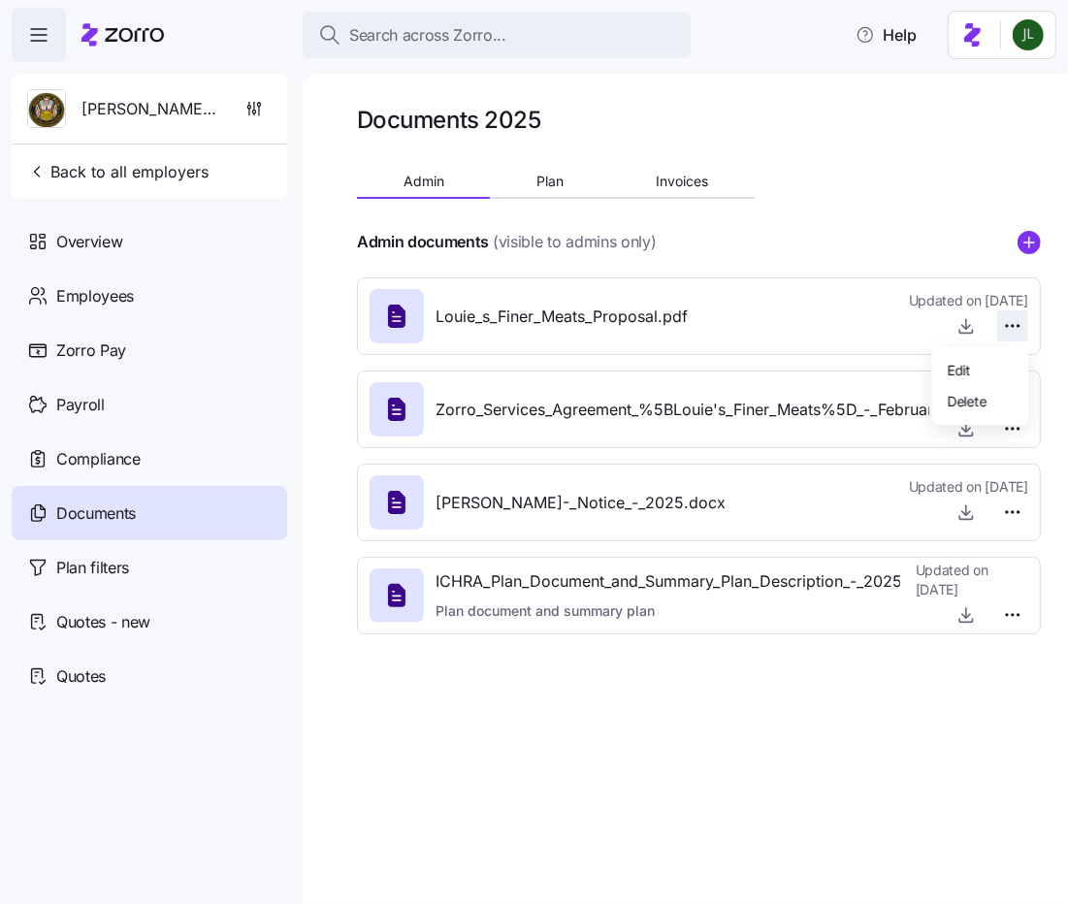
click at [1019, 325] on html "Search across Zorro... Help [PERSON_NAME] Finer Meats Back to all employers Ove…" at bounding box center [534, 446] width 1068 height 893
click at [988, 392] on div "Delete" at bounding box center [980, 400] width 81 height 31
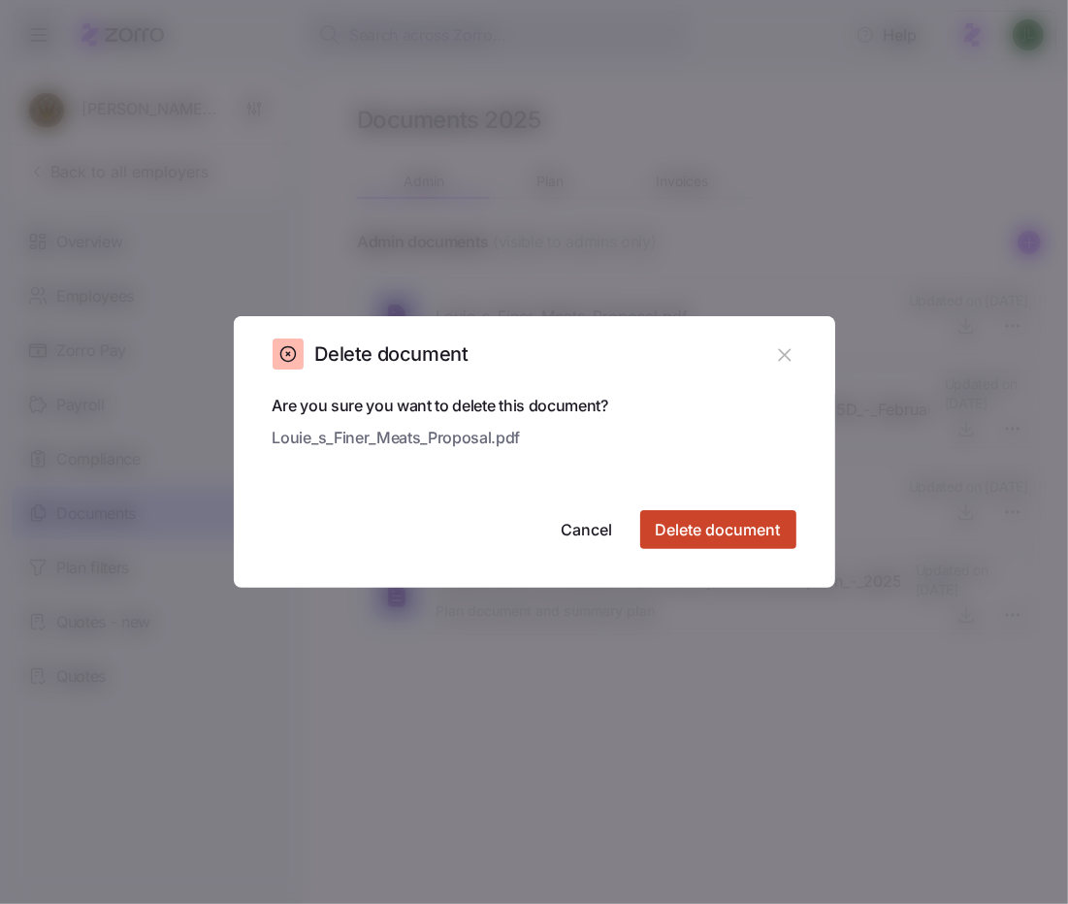
click at [773, 518] on button "Delete document" at bounding box center [718, 529] width 156 height 39
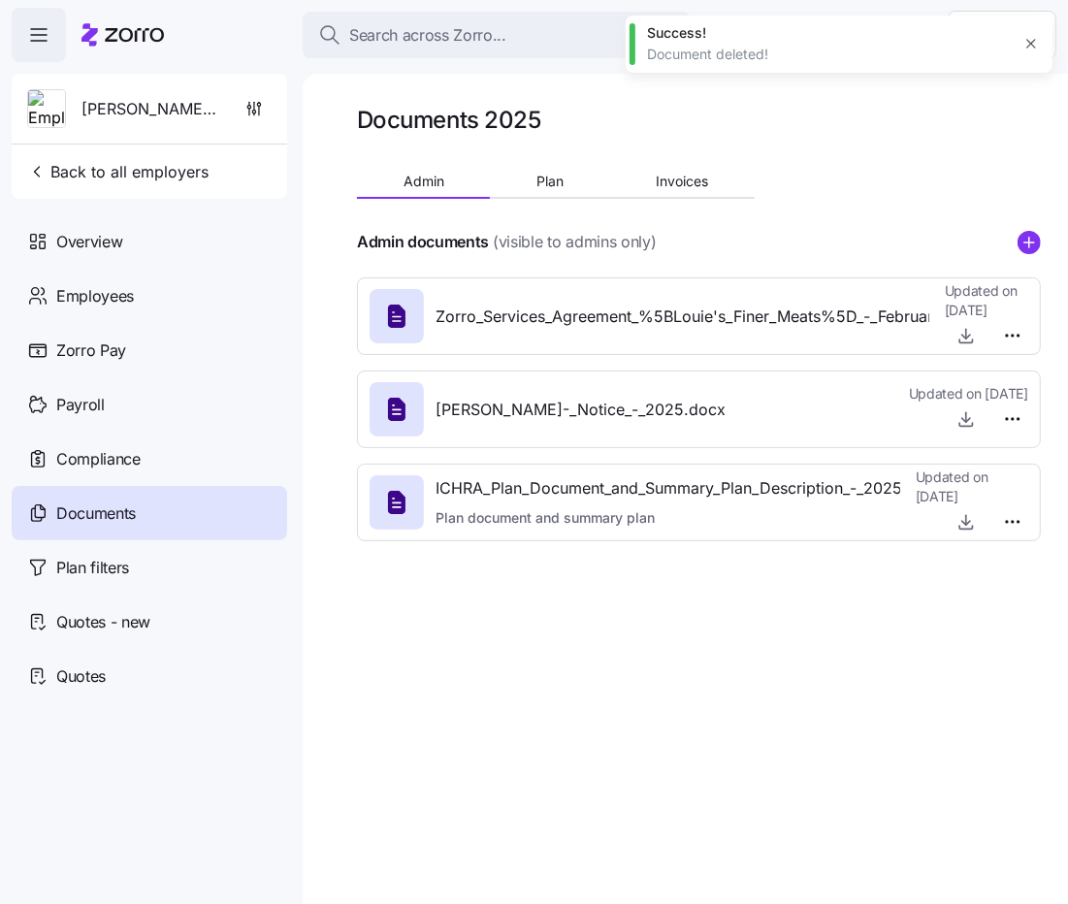
click at [1029, 246] on icon "add icon" at bounding box center [1029, 242] width 0 height 10
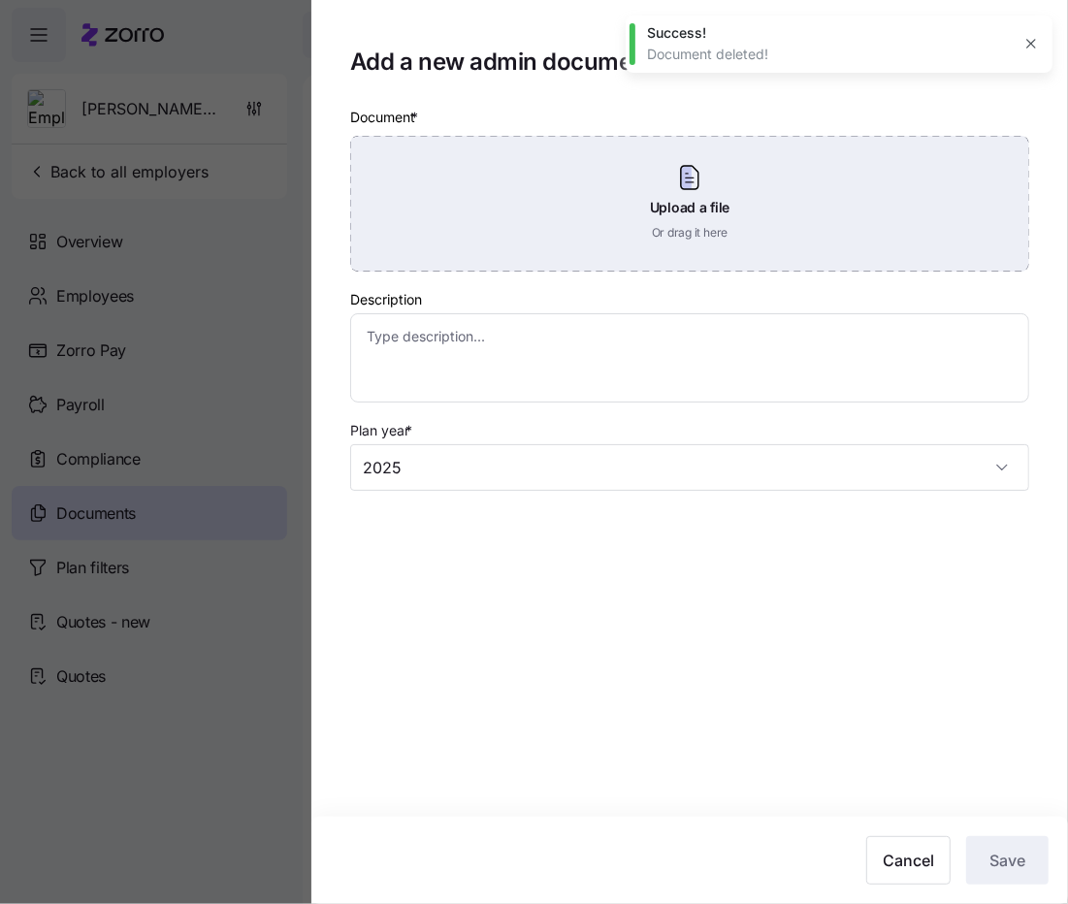
click at [653, 207] on div "Upload a file Or drag it here" at bounding box center [689, 204] width 679 height 136
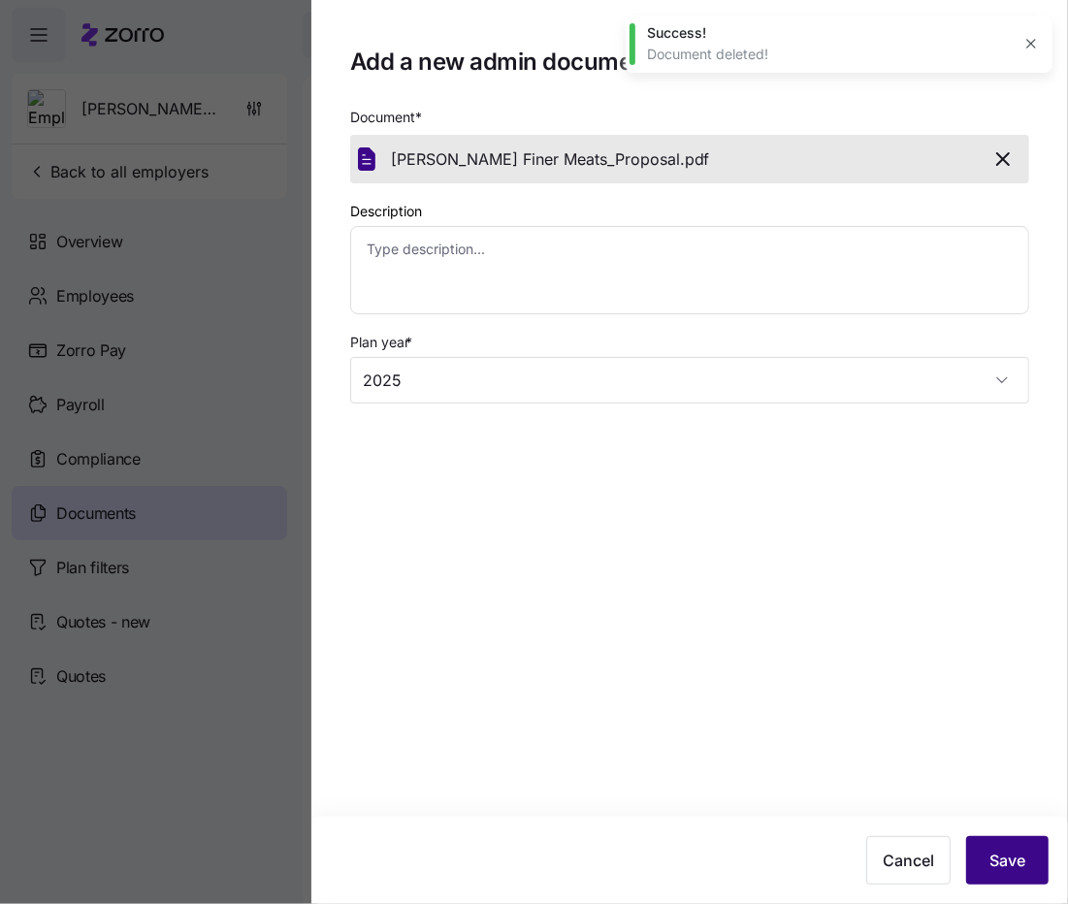
click at [1021, 850] on span "Save" at bounding box center [1008, 860] width 36 height 23
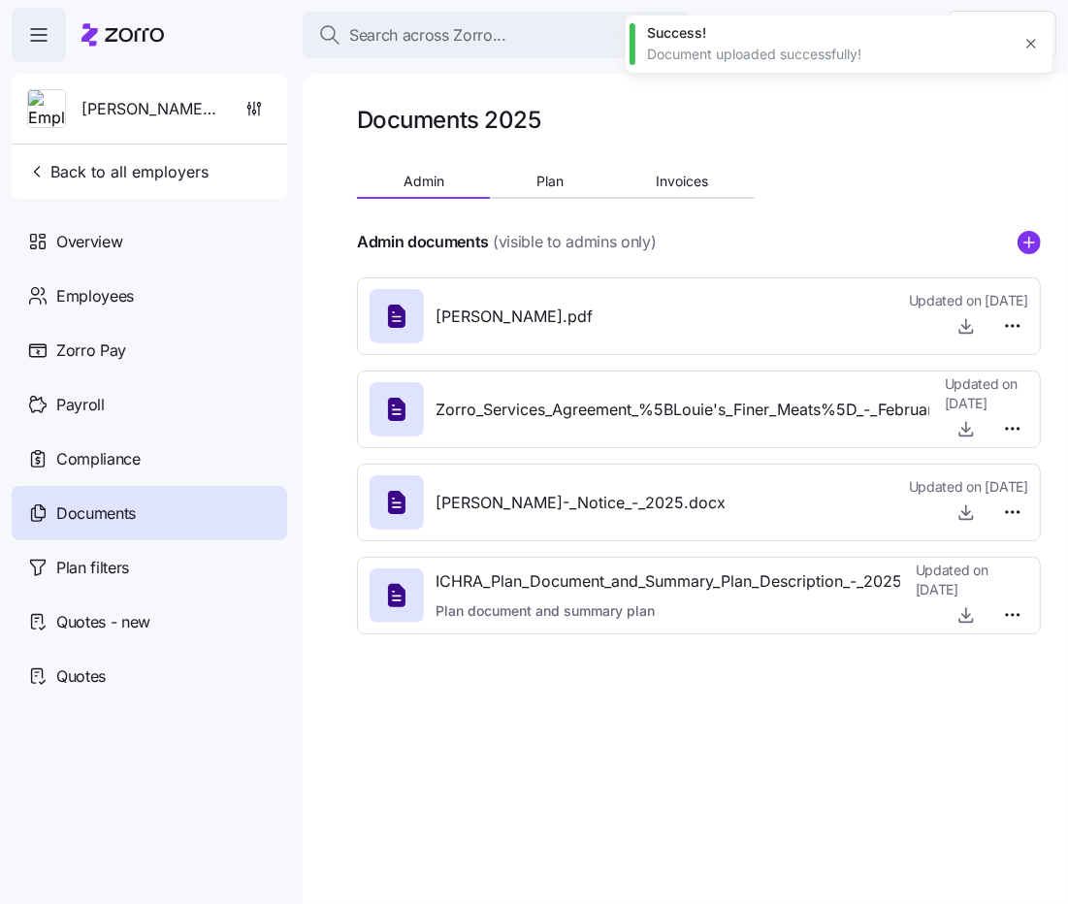
type textarea "x"
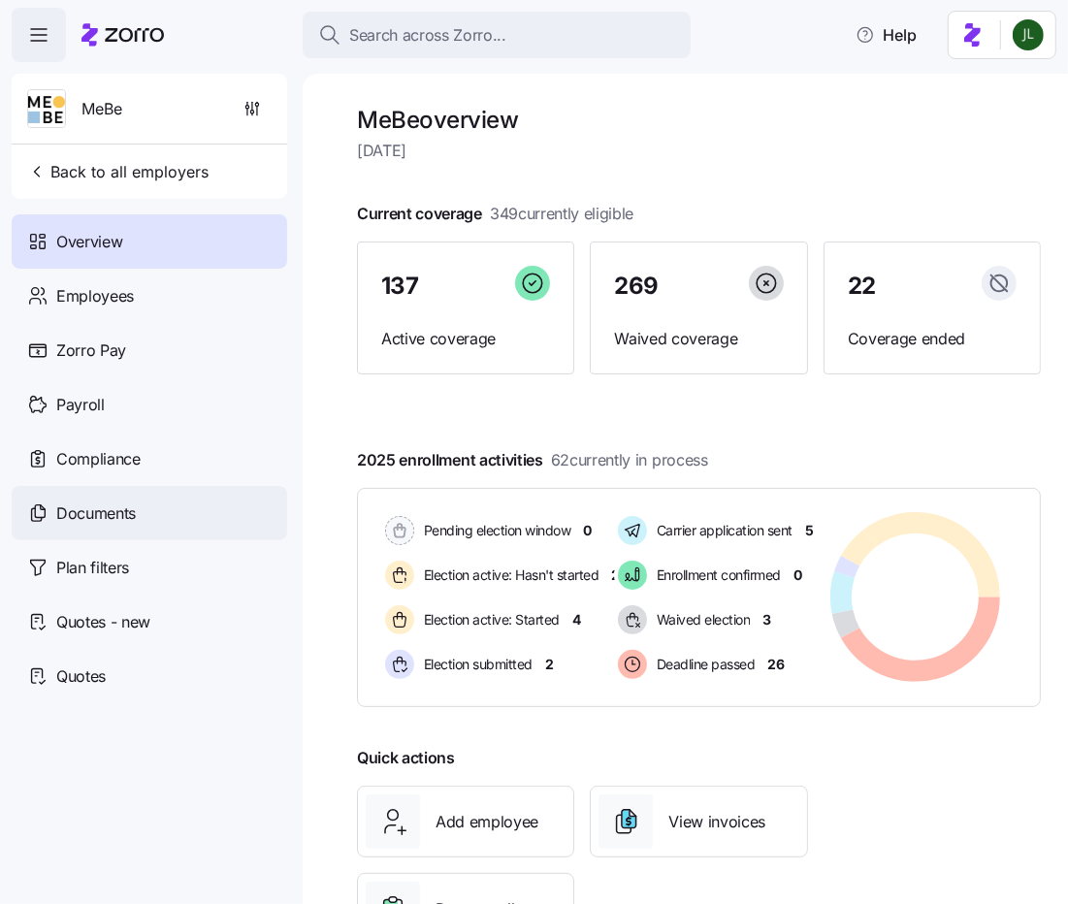
click at [88, 534] on div "Documents" at bounding box center [150, 513] width 276 height 54
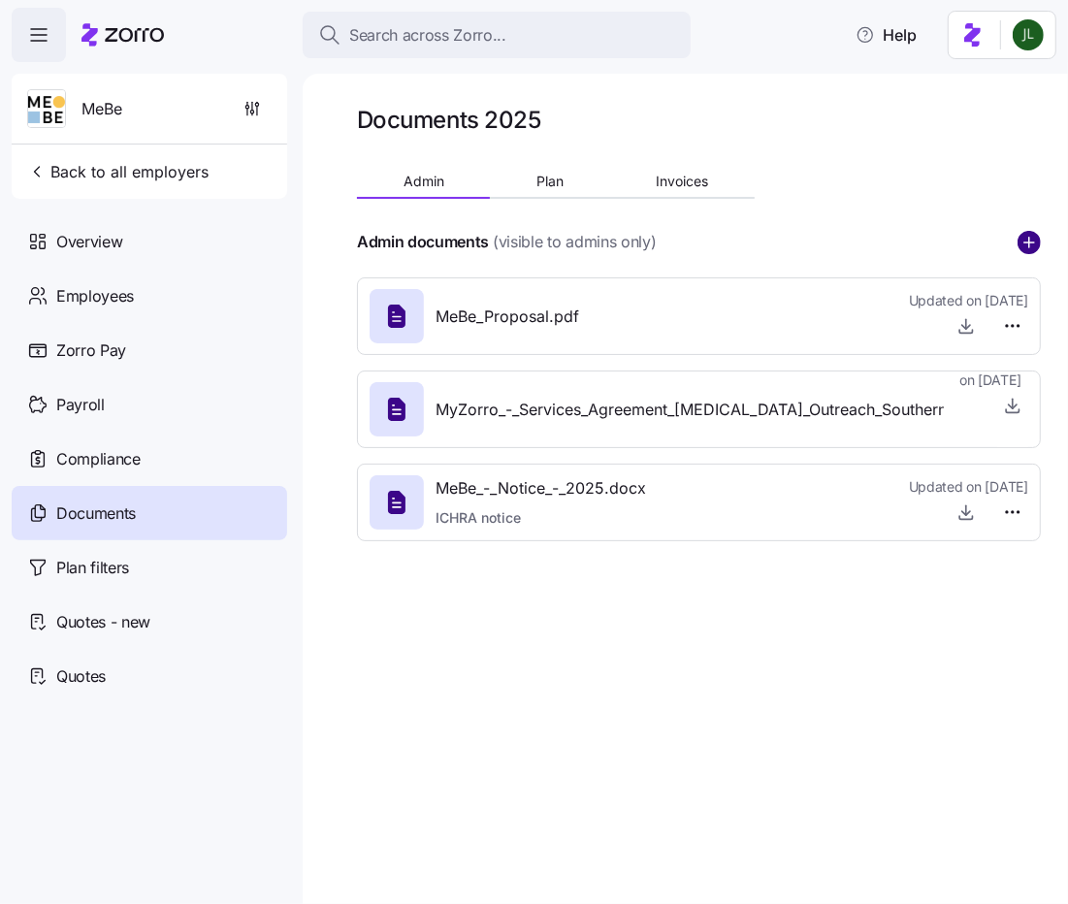
click at [1030, 237] on circle "add icon" at bounding box center [1029, 242] width 21 height 21
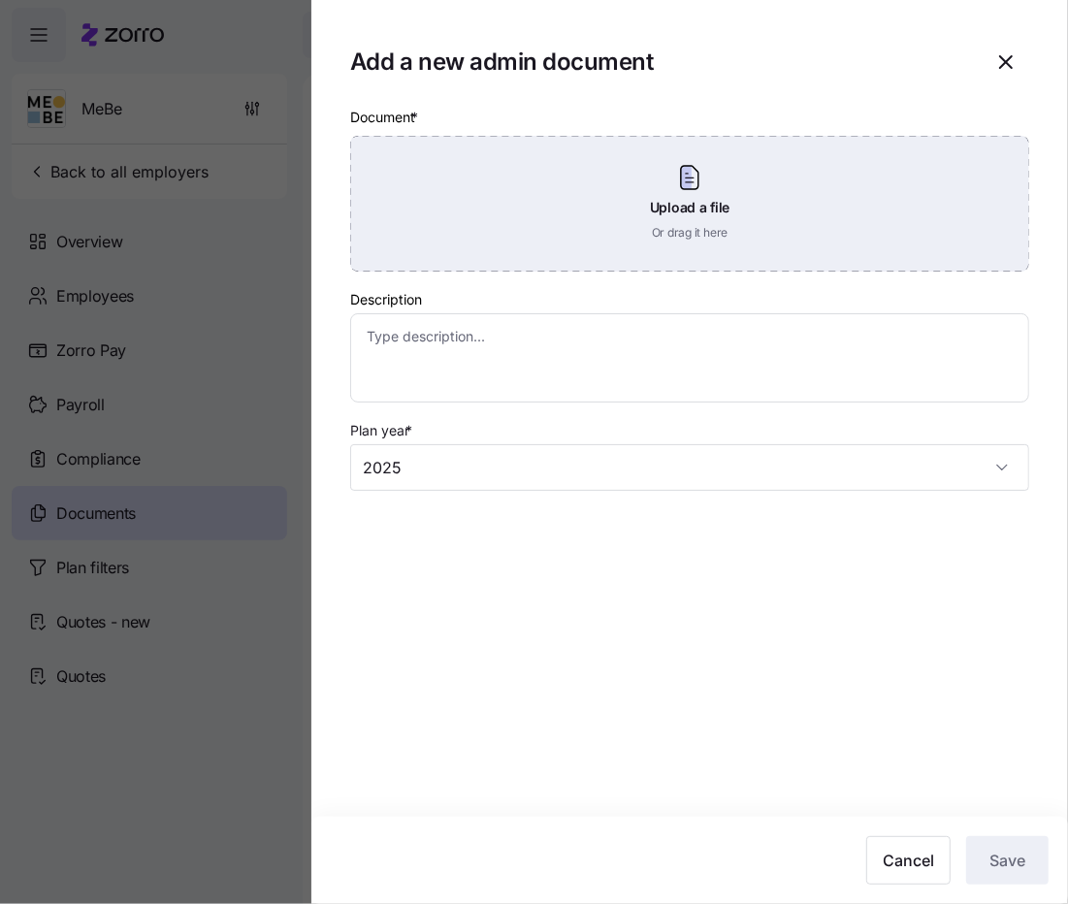
click at [657, 225] on div "Upload a file Or drag it here" at bounding box center [689, 204] width 679 height 136
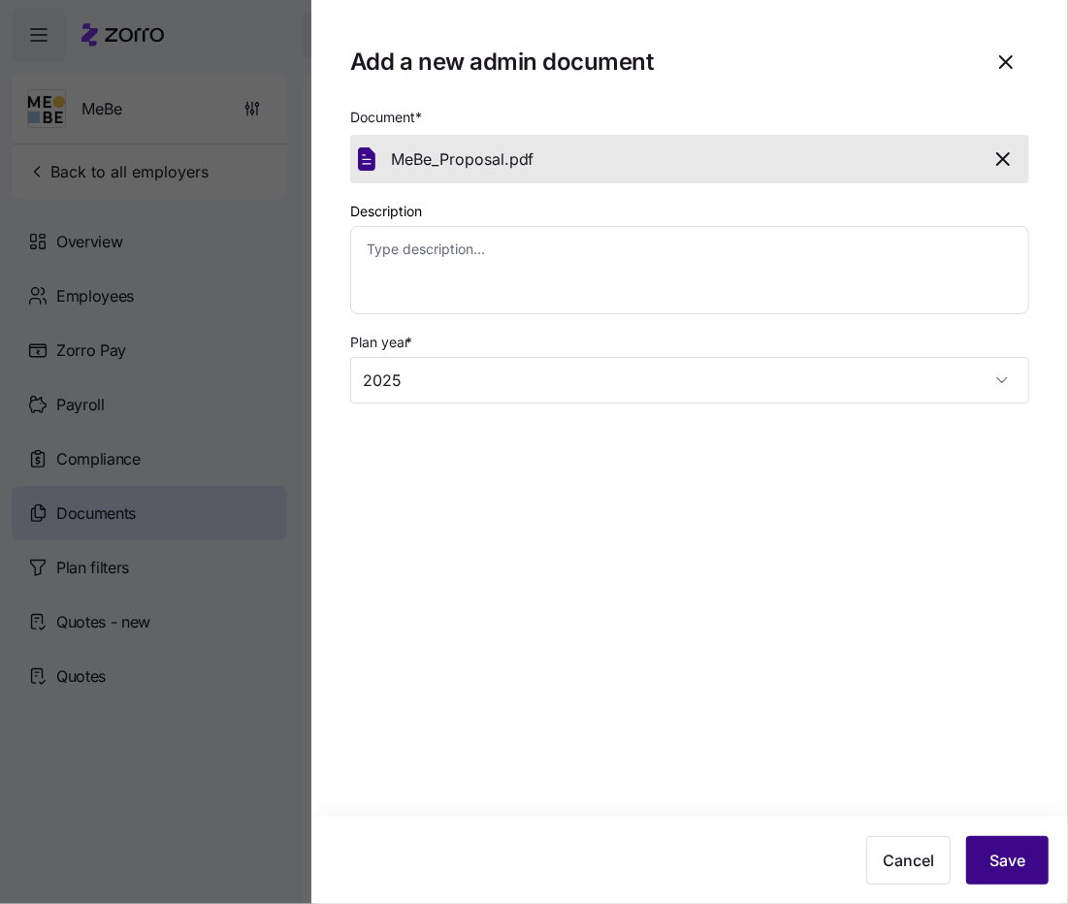
click at [987, 851] on button "Save" at bounding box center [1007, 860] width 82 height 49
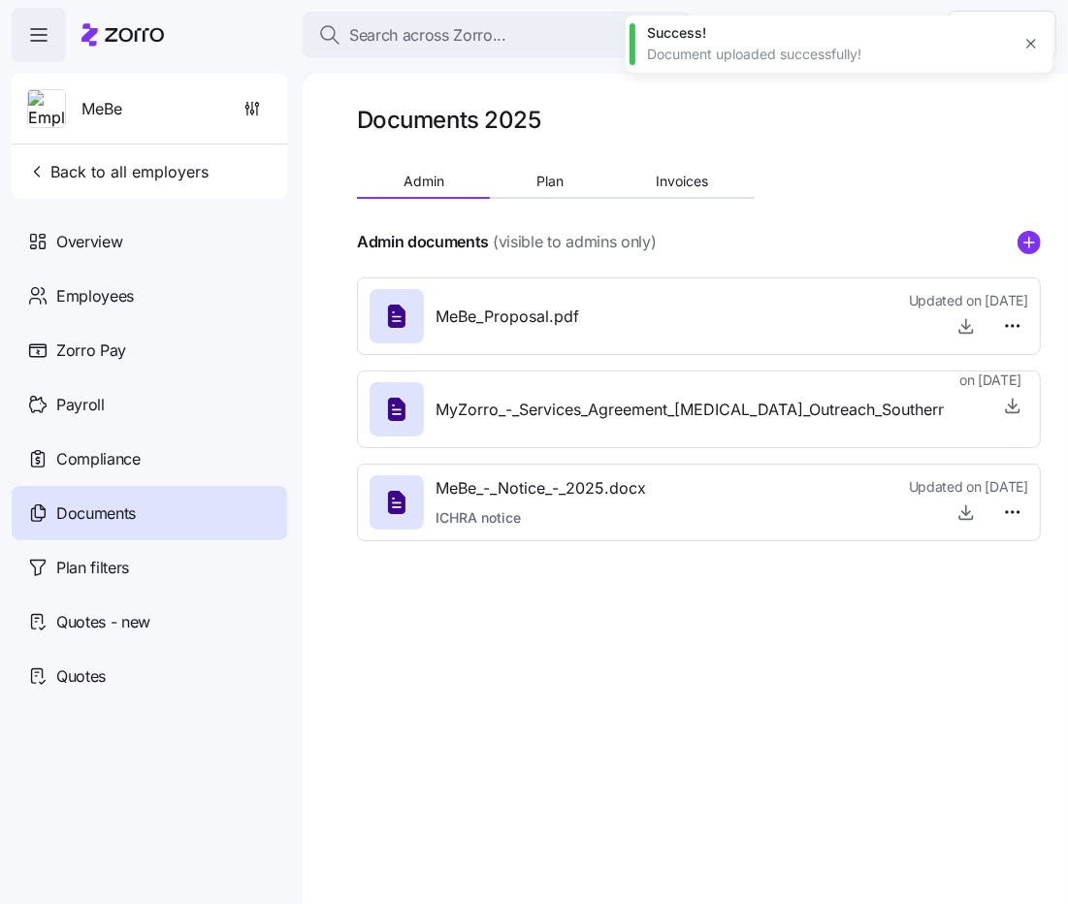
type textarea "x"
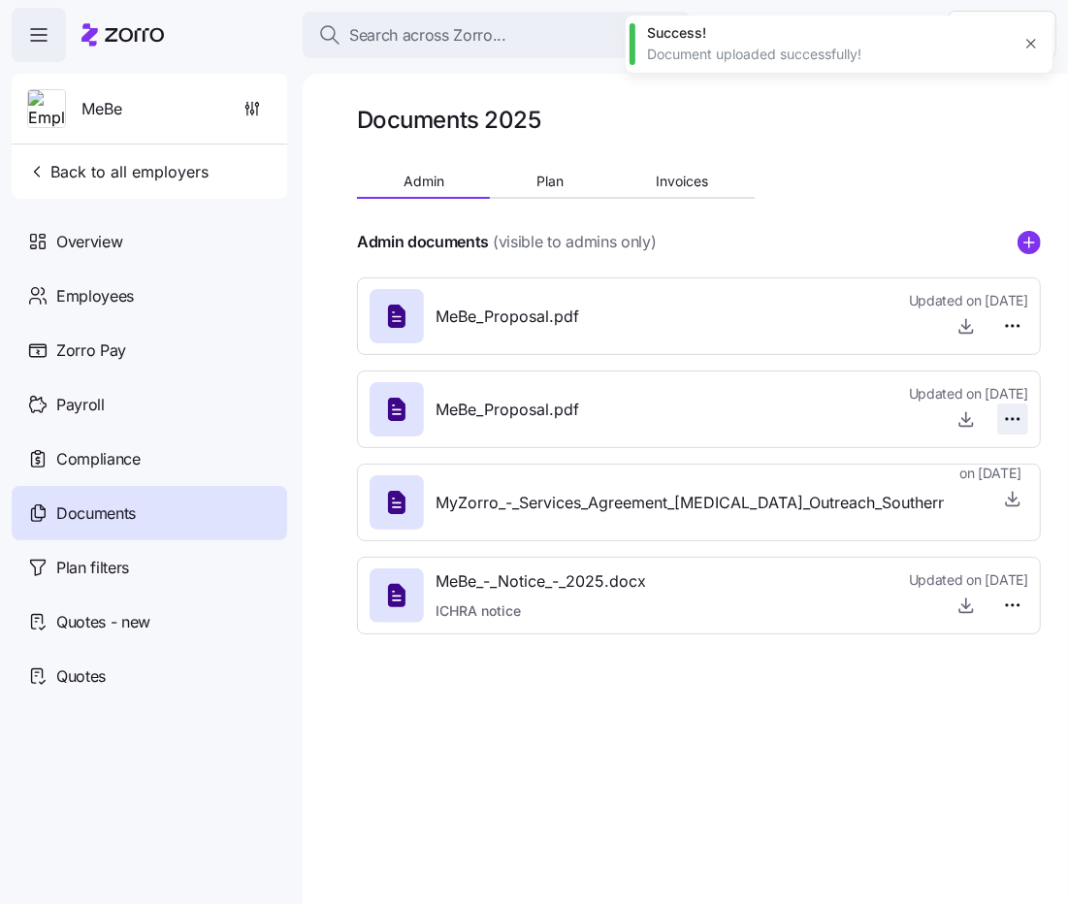
click at [1020, 425] on html "Search across Zorro... Help MeBe Back to all employers Overview Employees Zorro…" at bounding box center [534, 446] width 1068 height 893
click at [957, 499] on span "Delete" at bounding box center [967, 493] width 39 height 19
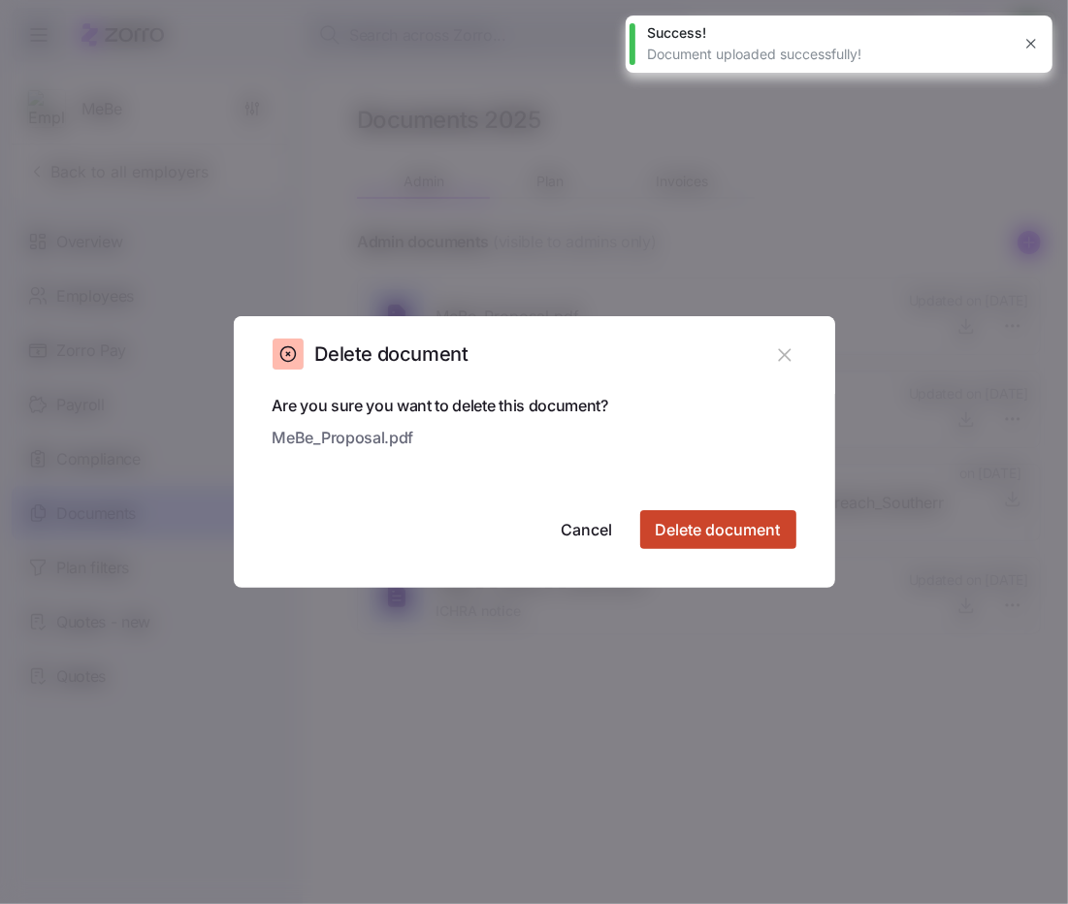
click at [749, 529] on span "Delete document" at bounding box center [718, 529] width 125 height 23
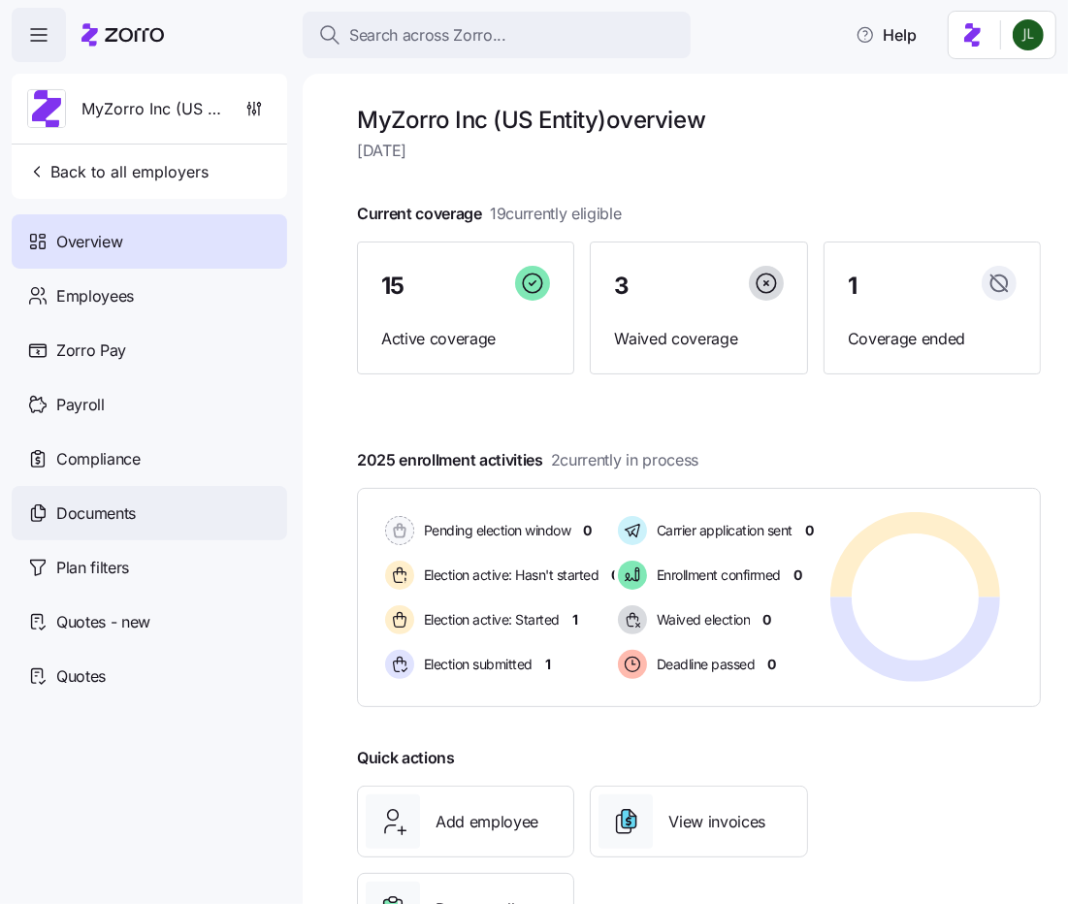
click at [141, 529] on div "Documents" at bounding box center [150, 513] width 276 height 54
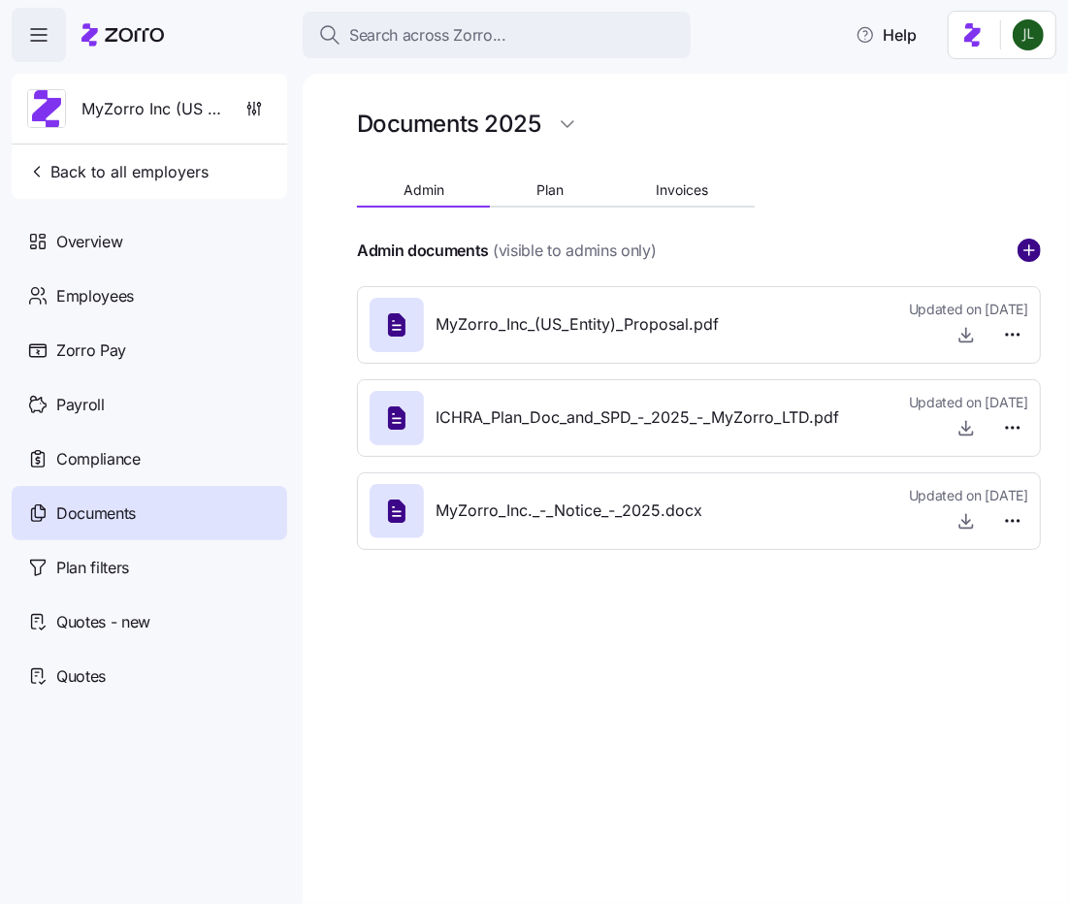
click at [1021, 249] on circle "add icon" at bounding box center [1029, 250] width 21 height 21
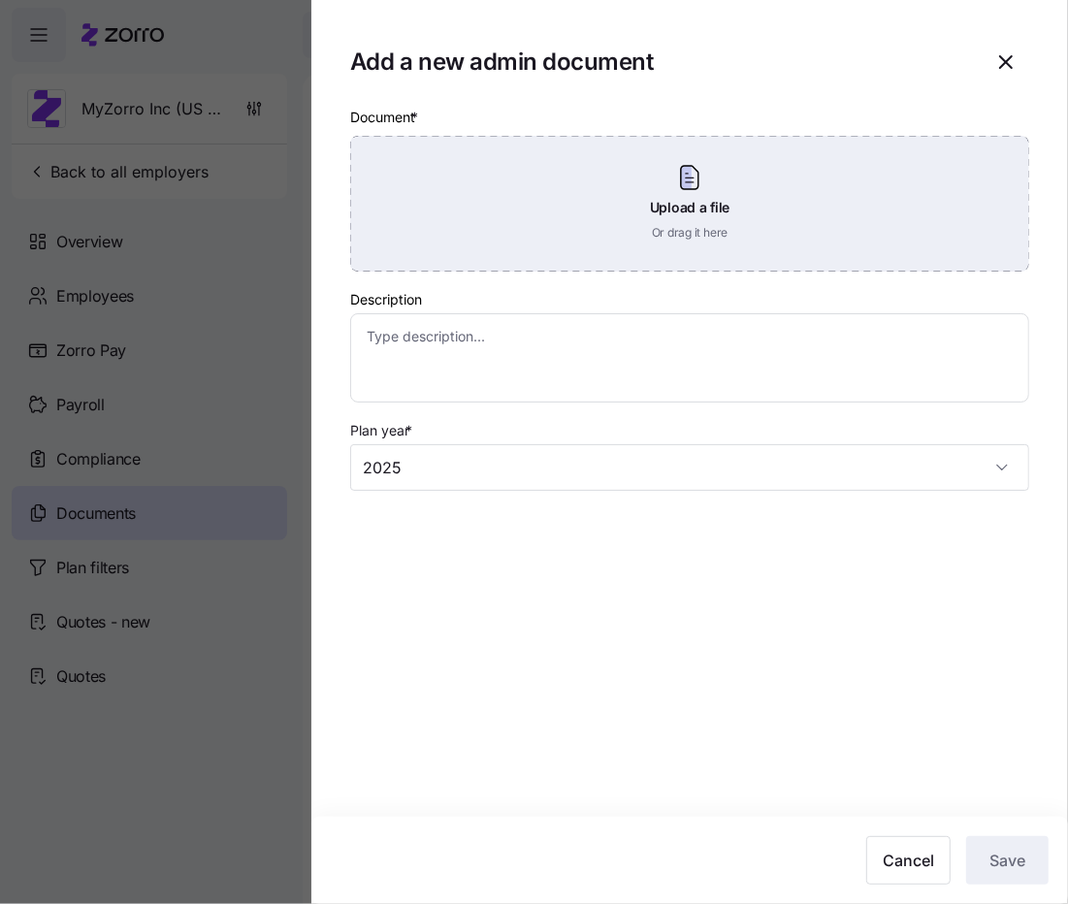
click at [661, 233] on div "Upload a file Or drag it here" at bounding box center [689, 204] width 679 height 136
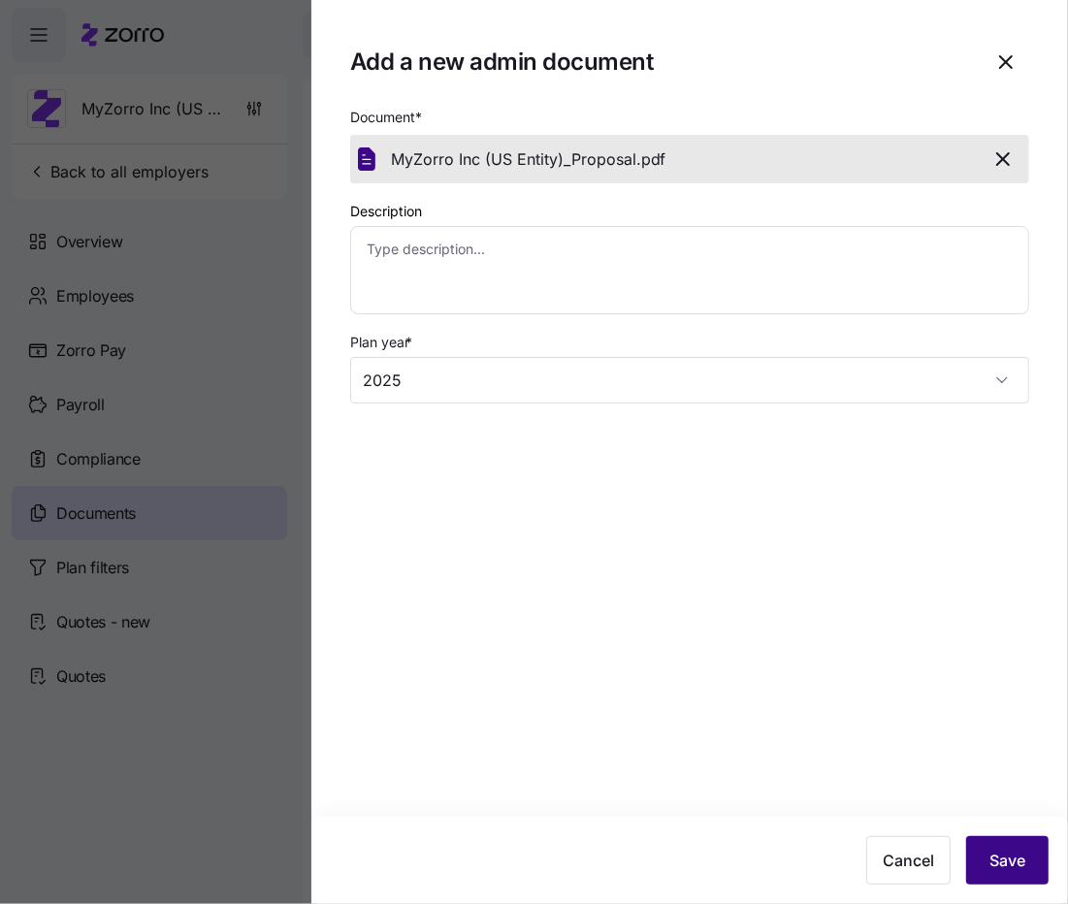
click at [999, 854] on span "Save" at bounding box center [1008, 860] width 36 height 23
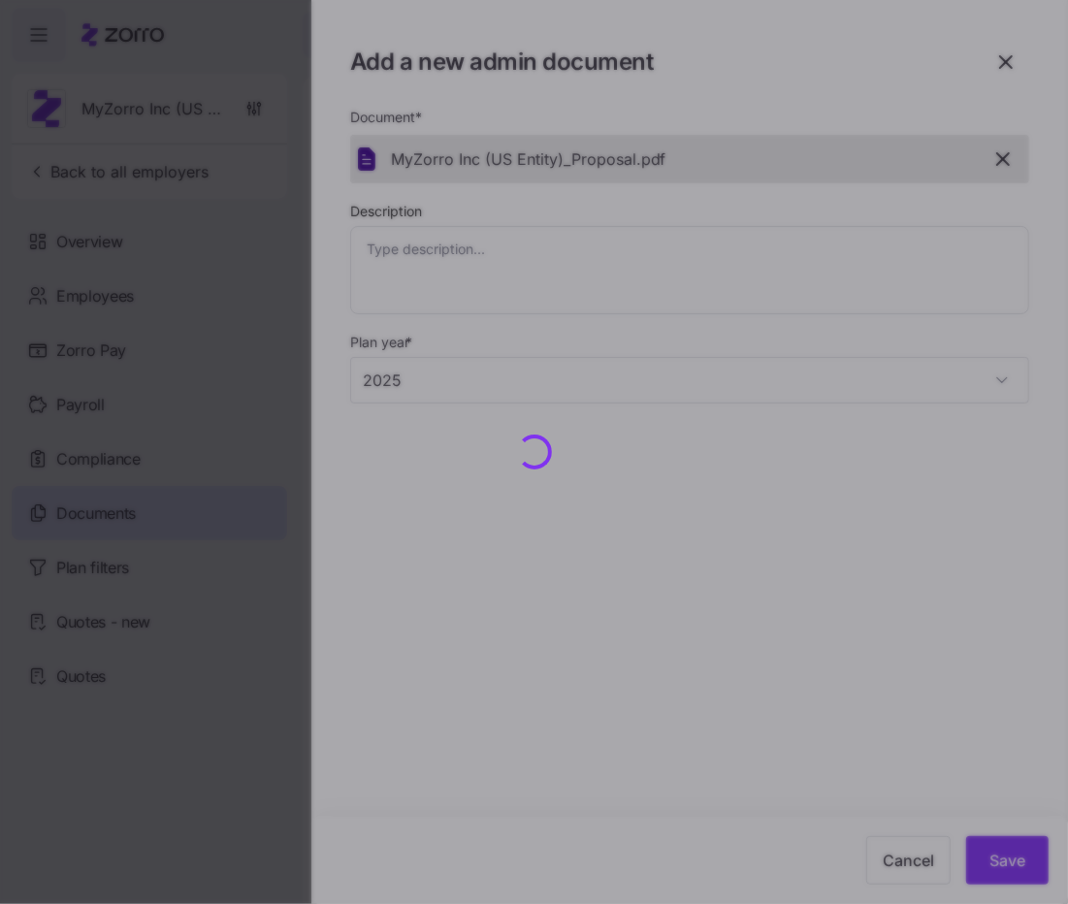
type textarea "x"
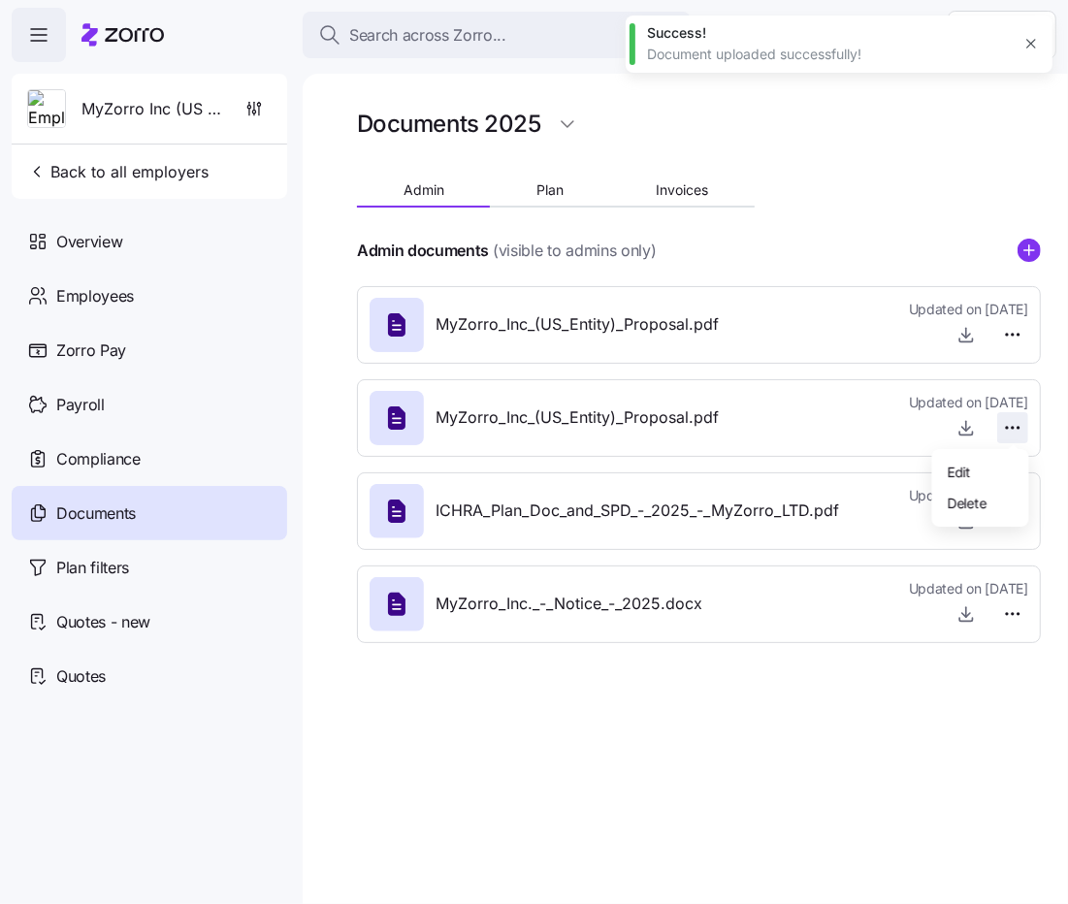
click at [1015, 432] on html "Search across Zorro... Help MyZorro Inc (US Entity) Back to all employers Overv…" at bounding box center [534, 446] width 1068 height 893
click at [1003, 514] on div "Delete" at bounding box center [980, 502] width 81 height 31
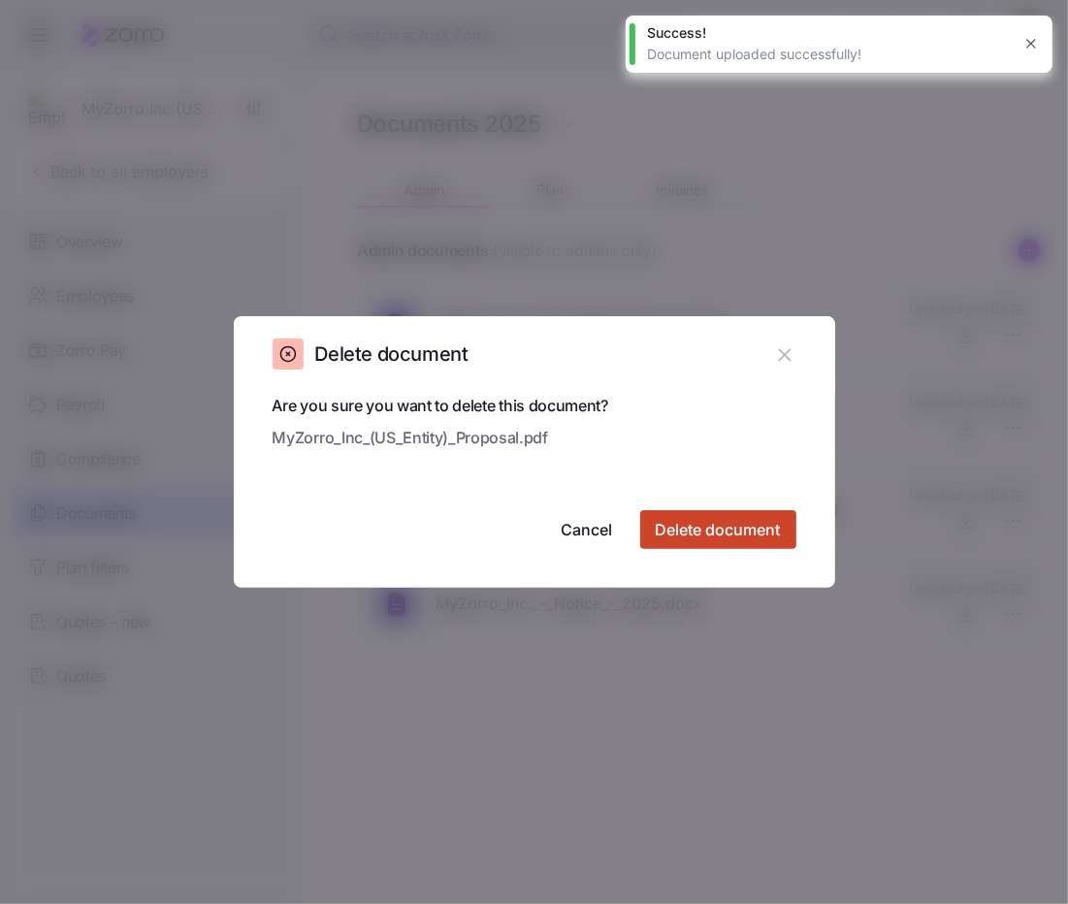
click at [746, 528] on span "Delete document" at bounding box center [718, 529] width 125 height 23
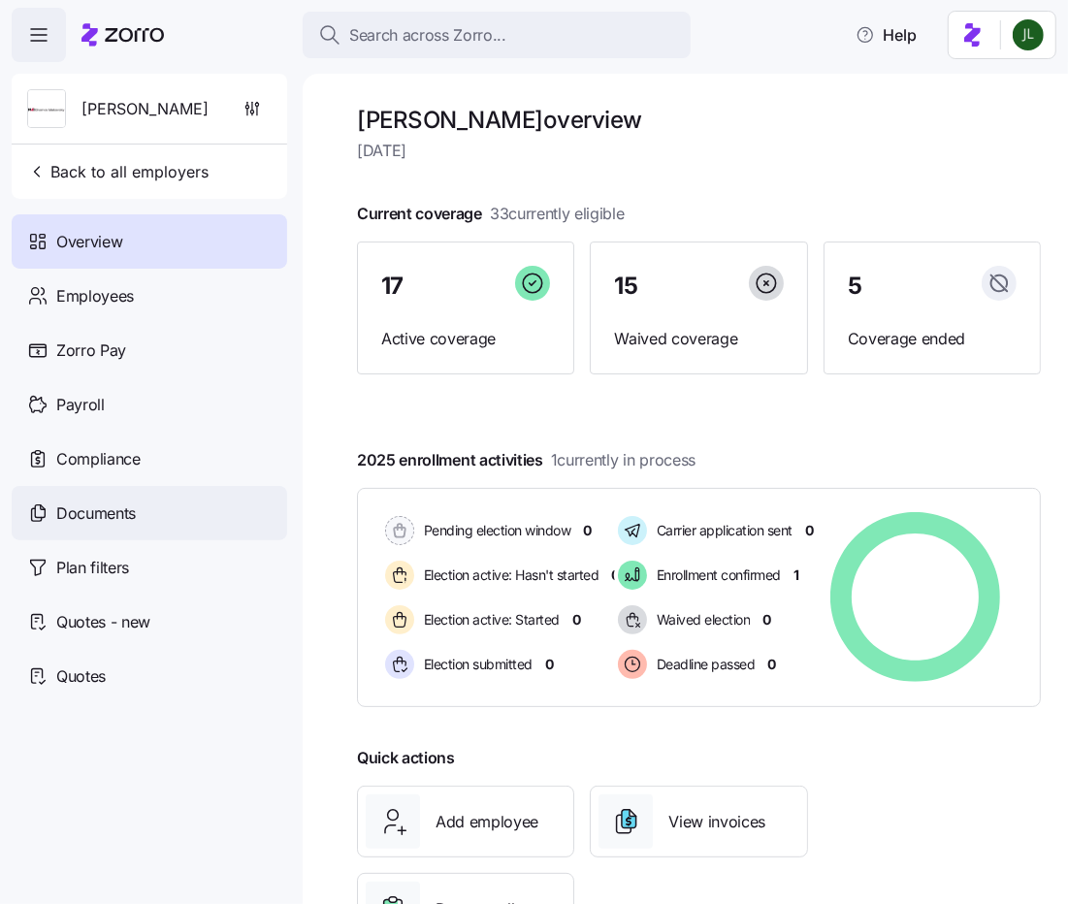
click at [114, 534] on div "Documents" at bounding box center [150, 513] width 276 height 54
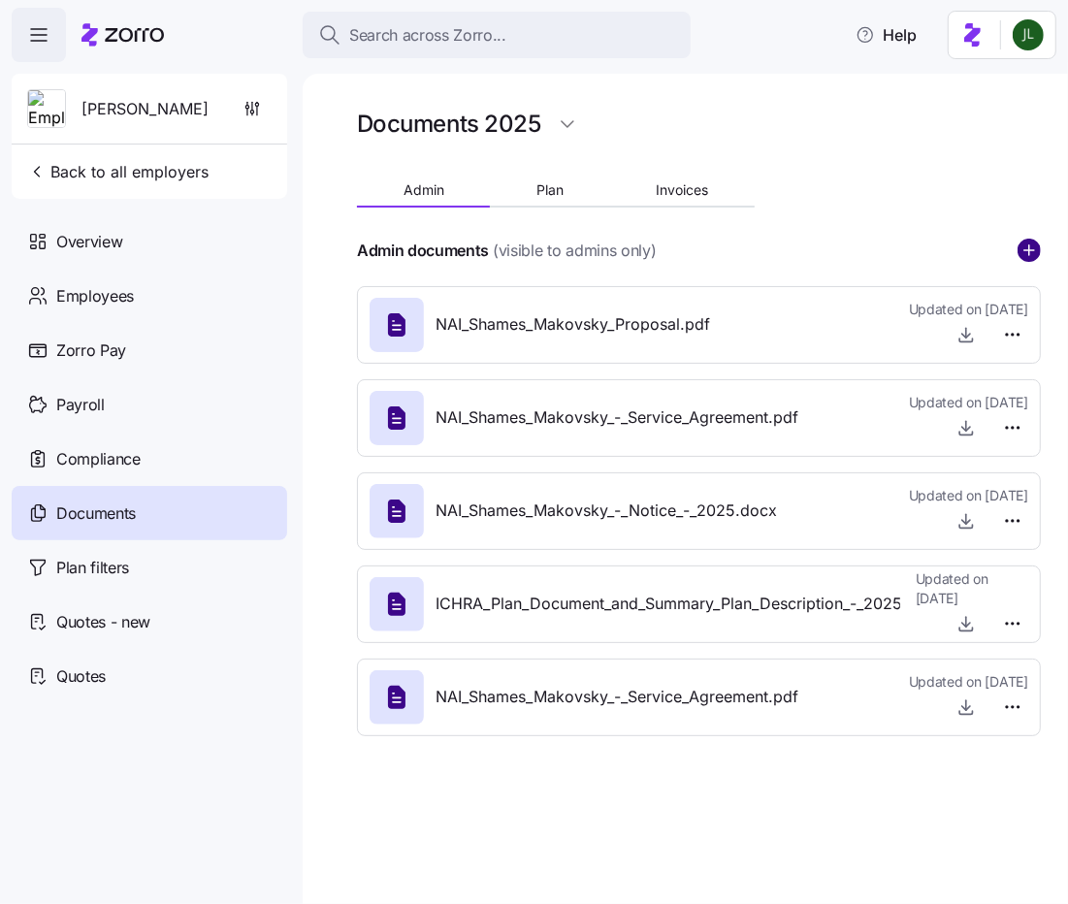
click at [1035, 257] on circle "add icon" at bounding box center [1029, 250] width 21 height 21
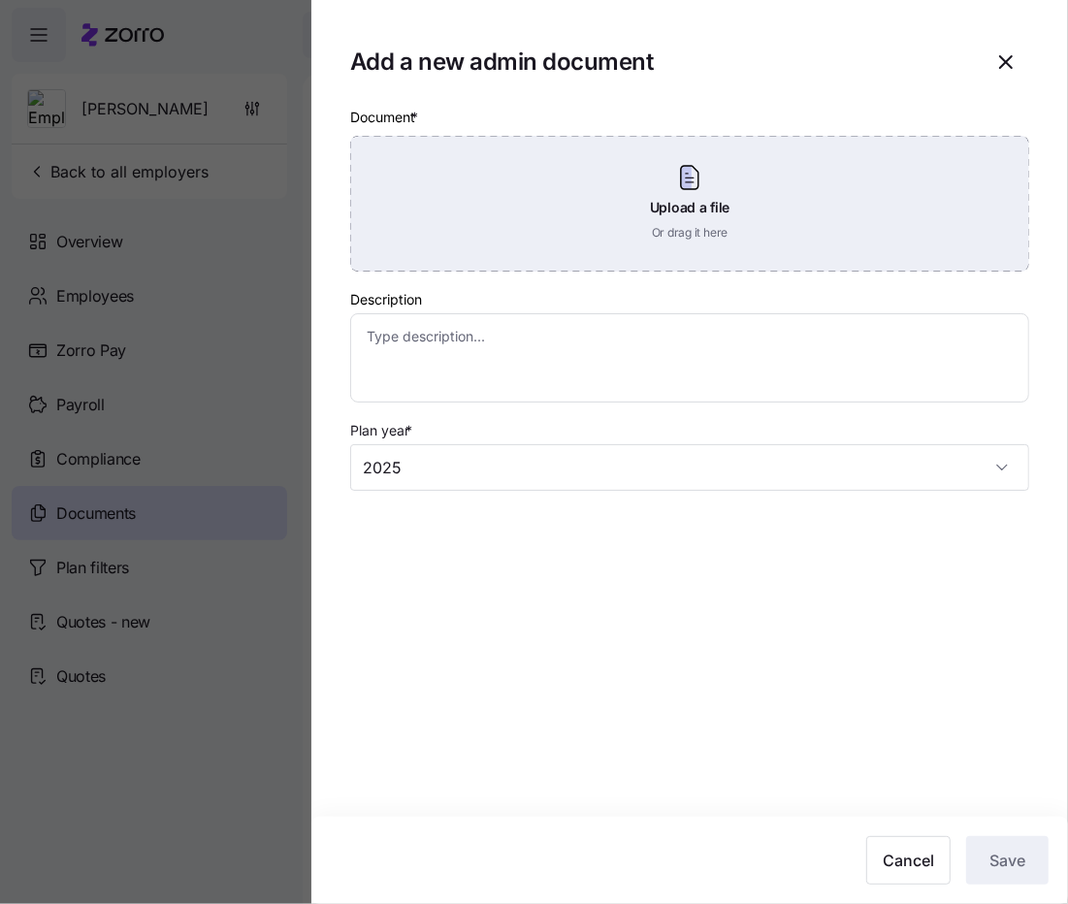
click at [723, 238] on div "Upload a file Or drag it here" at bounding box center [689, 204] width 679 height 136
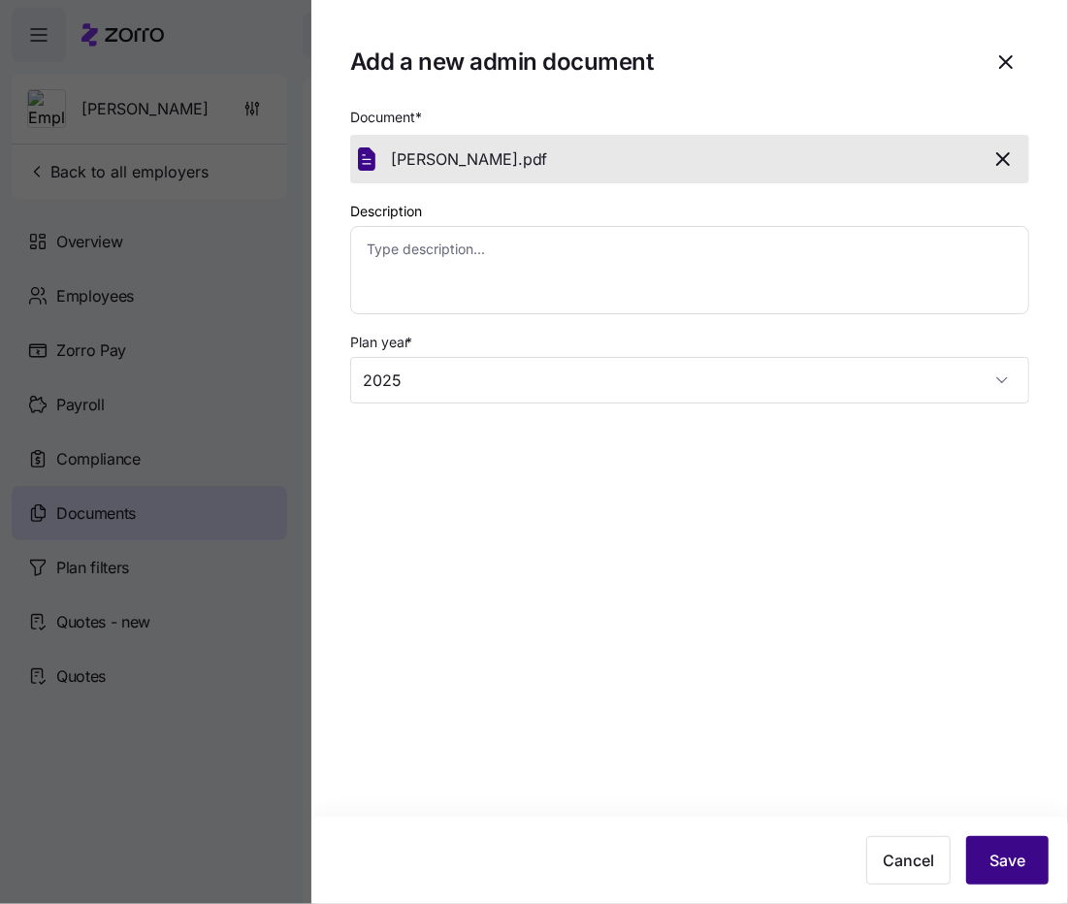
click at [1007, 851] on span "Save" at bounding box center [1008, 860] width 36 height 23
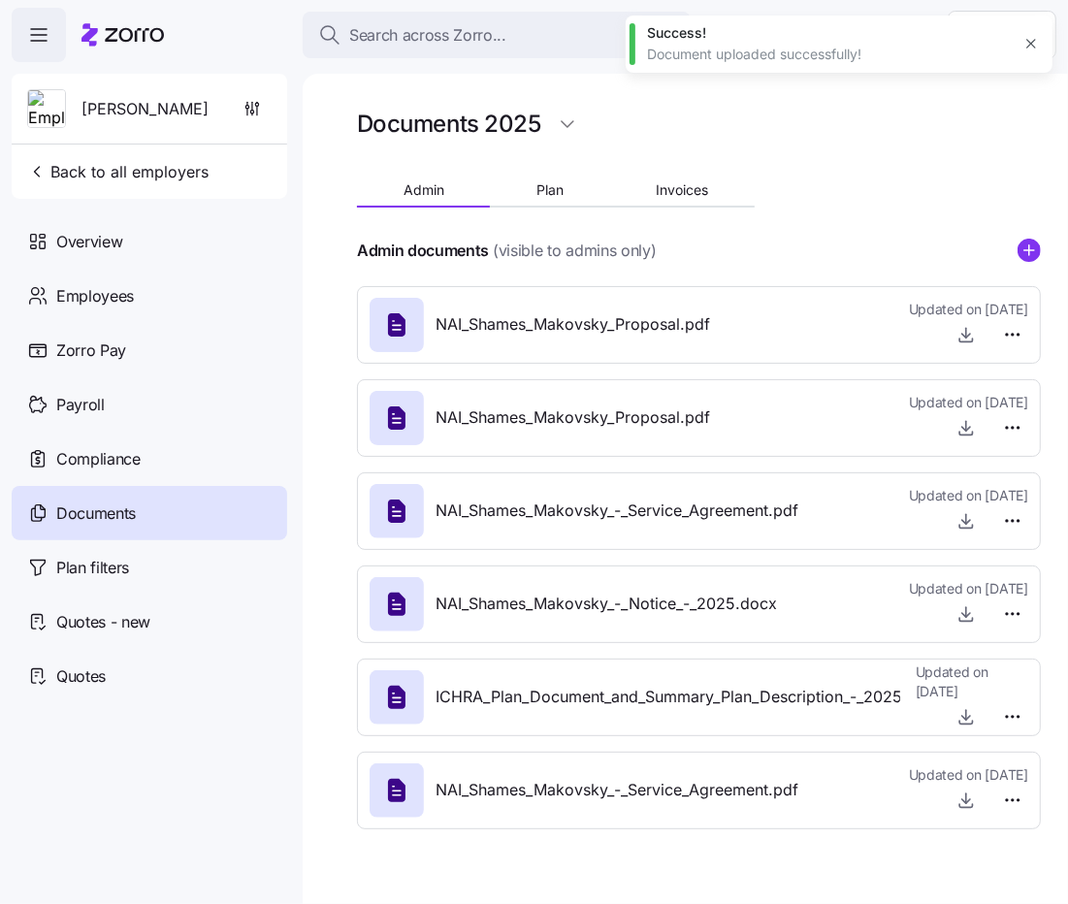
type textarea "x"
click at [1009, 423] on html "Search across Zorro... Help NAI Shames Makovsky Back to all employers Overview …" at bounding box center [534, 446] width 1068 height 893
click at [991, 504] on div "Delete" at bounding box center [980, 502] width 81 height 31
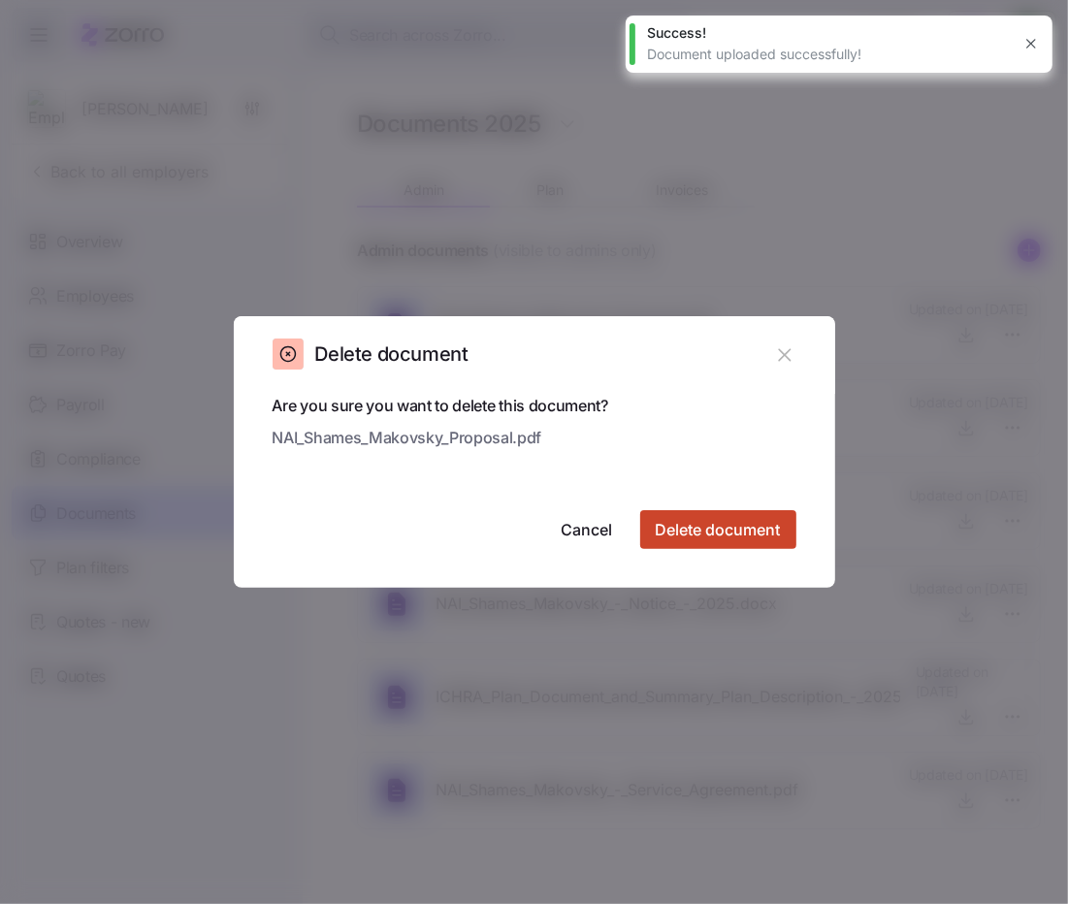
click at [762, 527] on span "Delete document" at bounding box center [718, 529] width 125 height 23
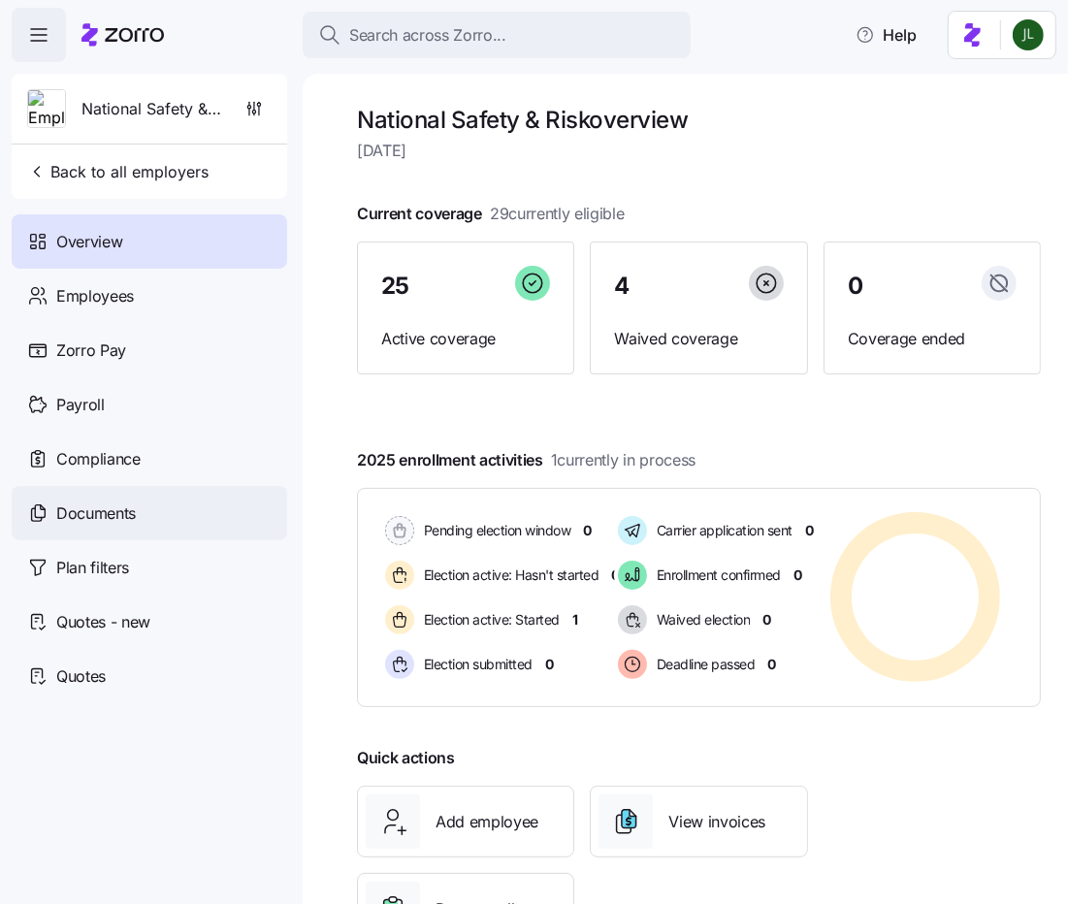
click at [161, 503] on div "Documents" at bounding box center [150, 513] width 276 height 54
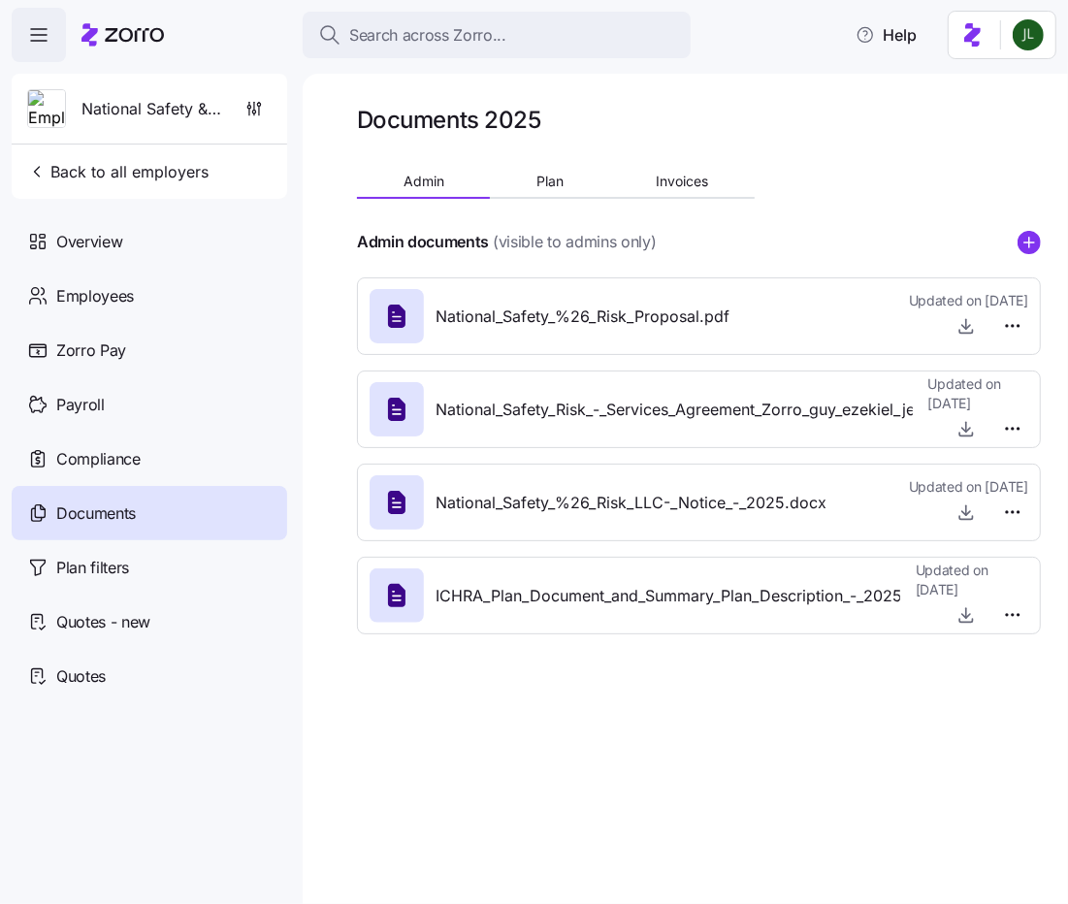
click at [1015, 244] on div "Admin documents (visible to admins only)" at bounding box center [699, 242] width 684 height 24
click at [1040, 231] on div "Admin documents (visible to admins only)" at bounding box center [699, 242] width 684 height 24
click at [1028, 239] on circle "add icon" at bounding box center [1029, 242] width 21 height 21
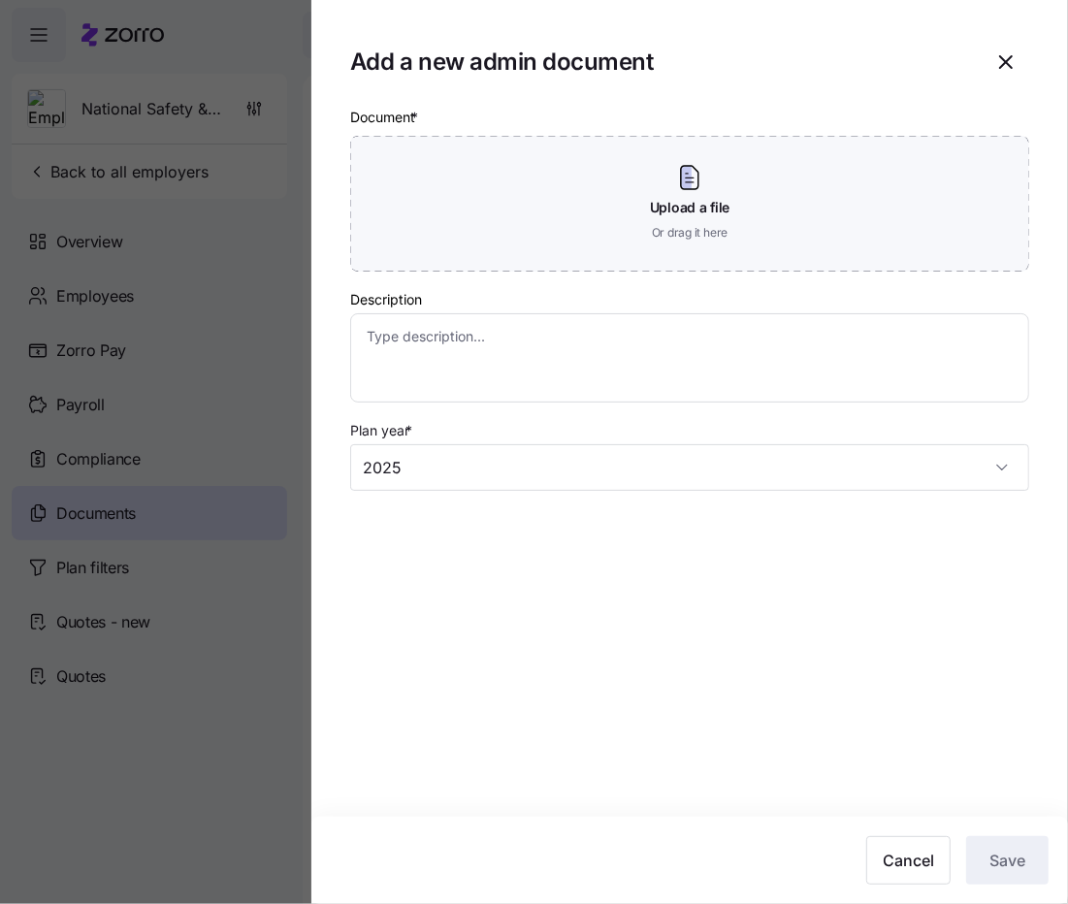
click at [728, 296] on div "Description" at bounding box center [689, 344] width 679 height 115
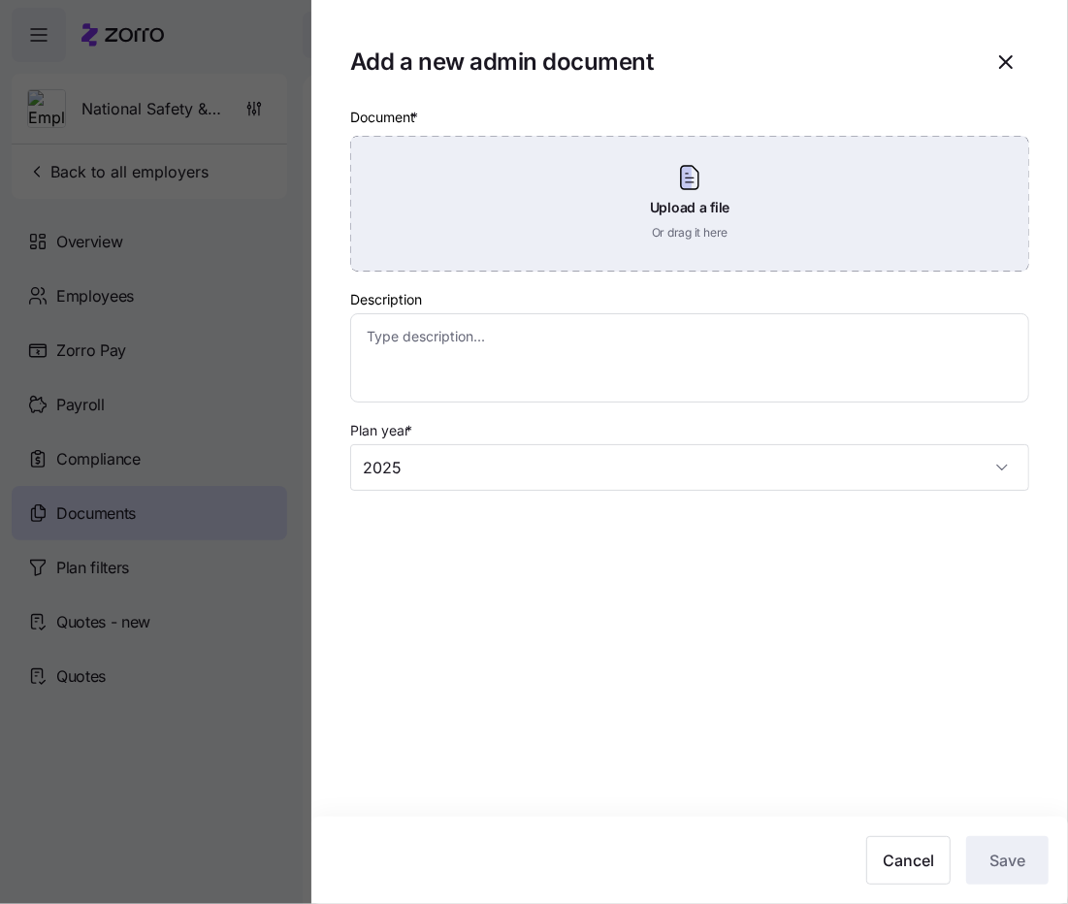
click at [705, 215] on div "Upload a file Or drag it here" at bounding box center [689, 204] width 679 height 136
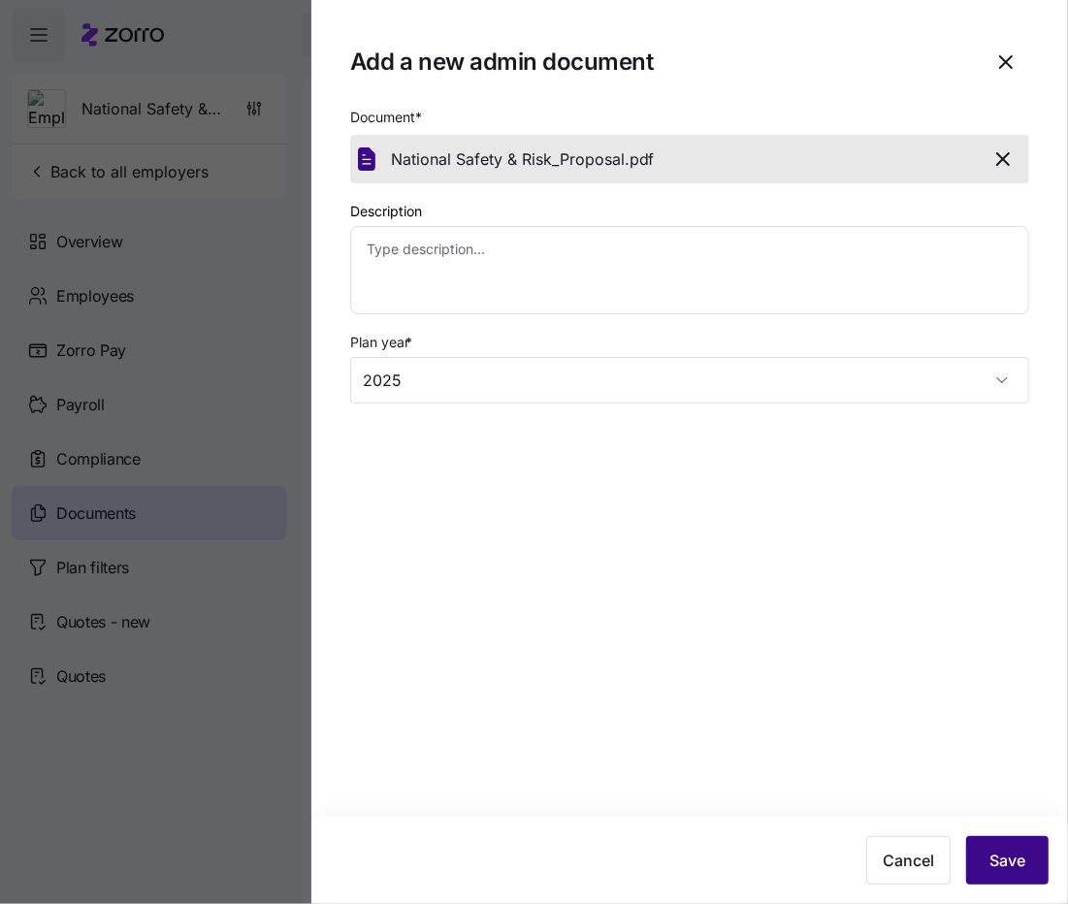
click at [1034, 850] on button "Save" at bounding box center [1007, 860] width 82 height 49
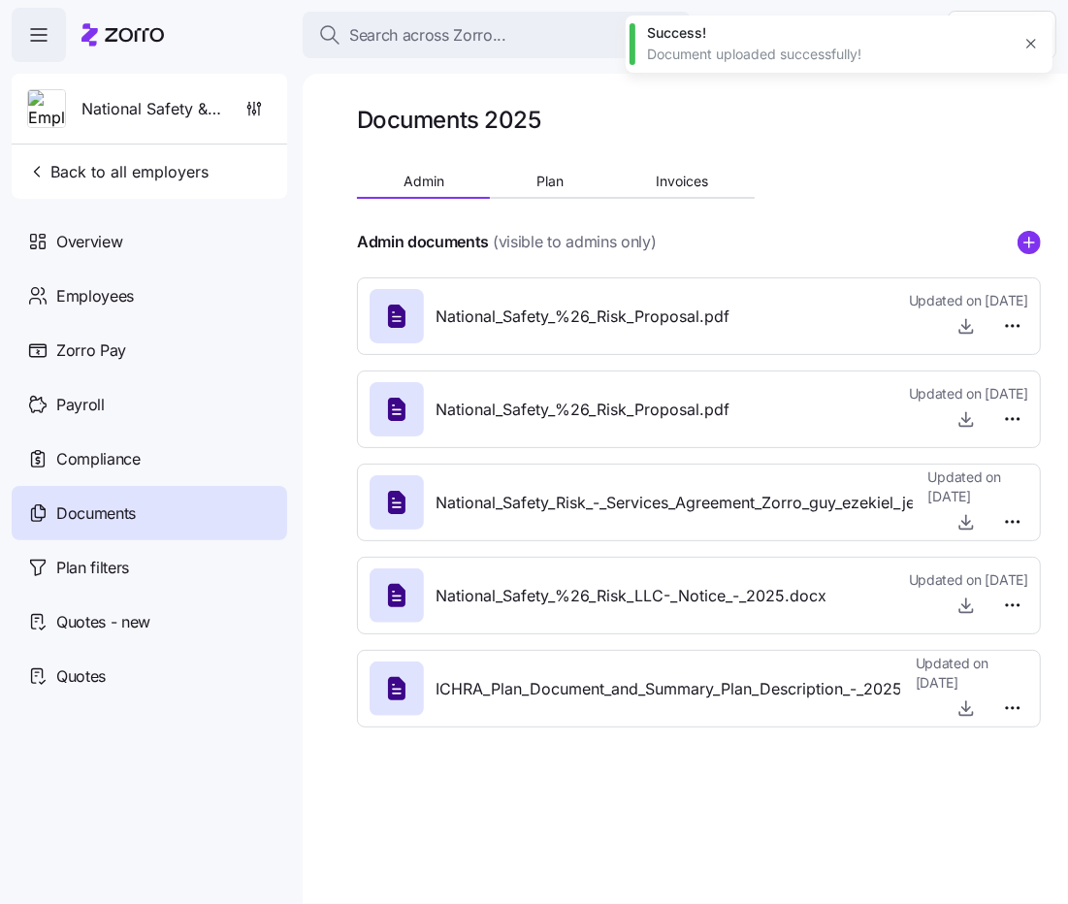
type textarea "x"
click at [1014, 426] on html "Search across Zorro... Help National Safety & Risk Back to all employers Overvi…" at bounding box center [534, 446] width 1068 height 893
click at [964, 486] on span "Delete" at bounding box center [967, 493] width 39 height 19
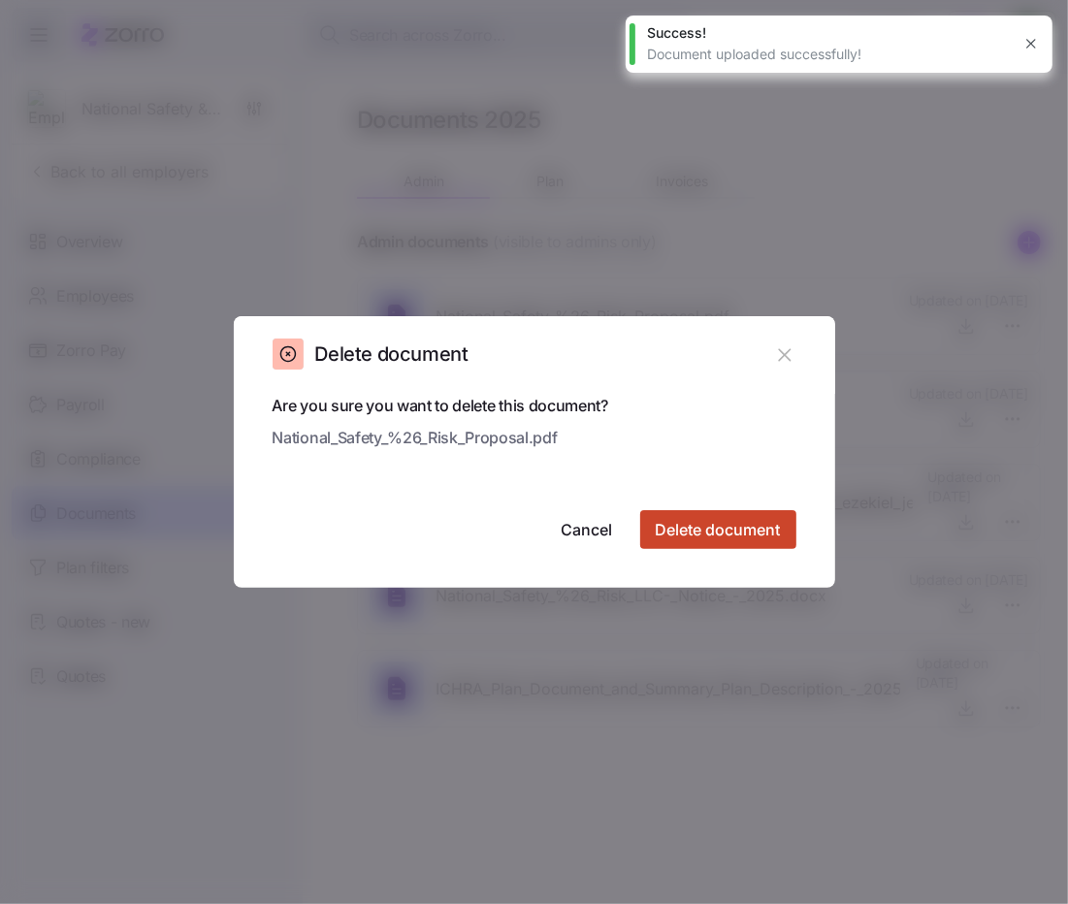
click at [755, 523] on span "Delete document" at bounding box center [718, 529] width 125 height 23
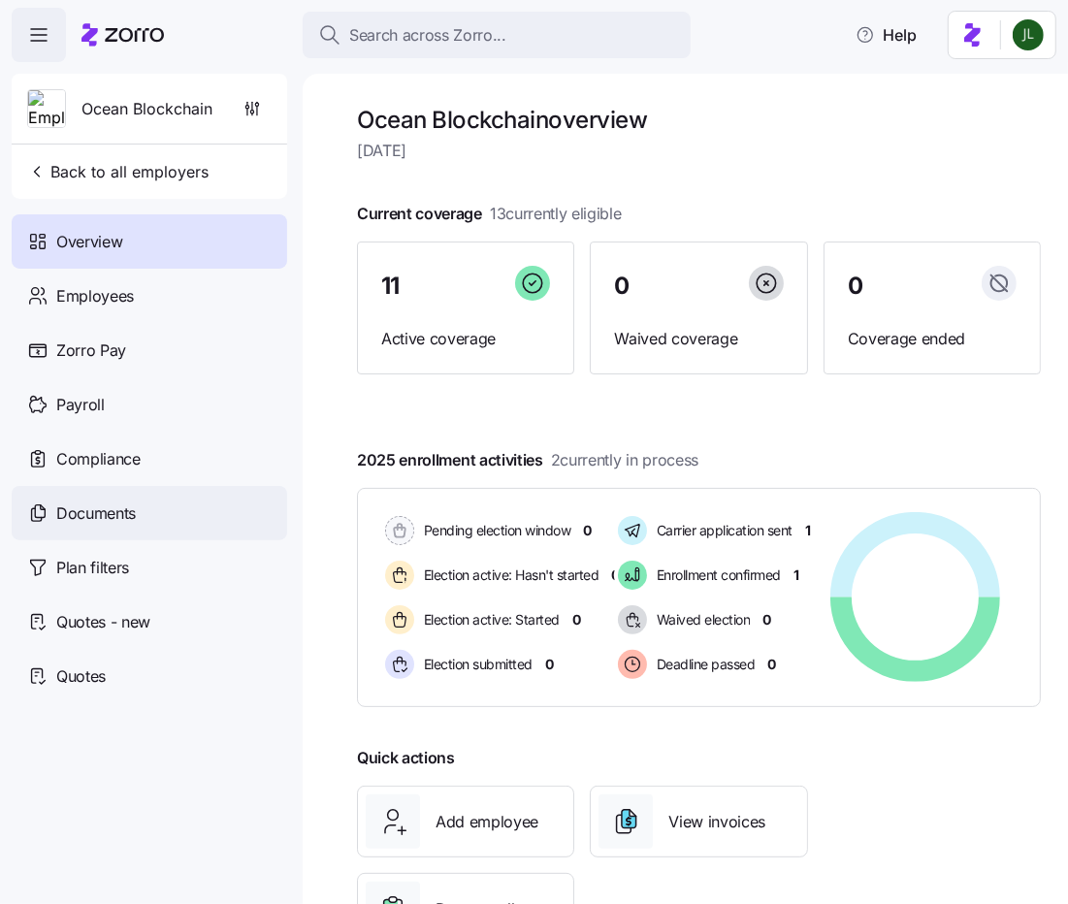
click at [141, 525] on div "Documents" at bounding box center [150, 513] width 276 height 54
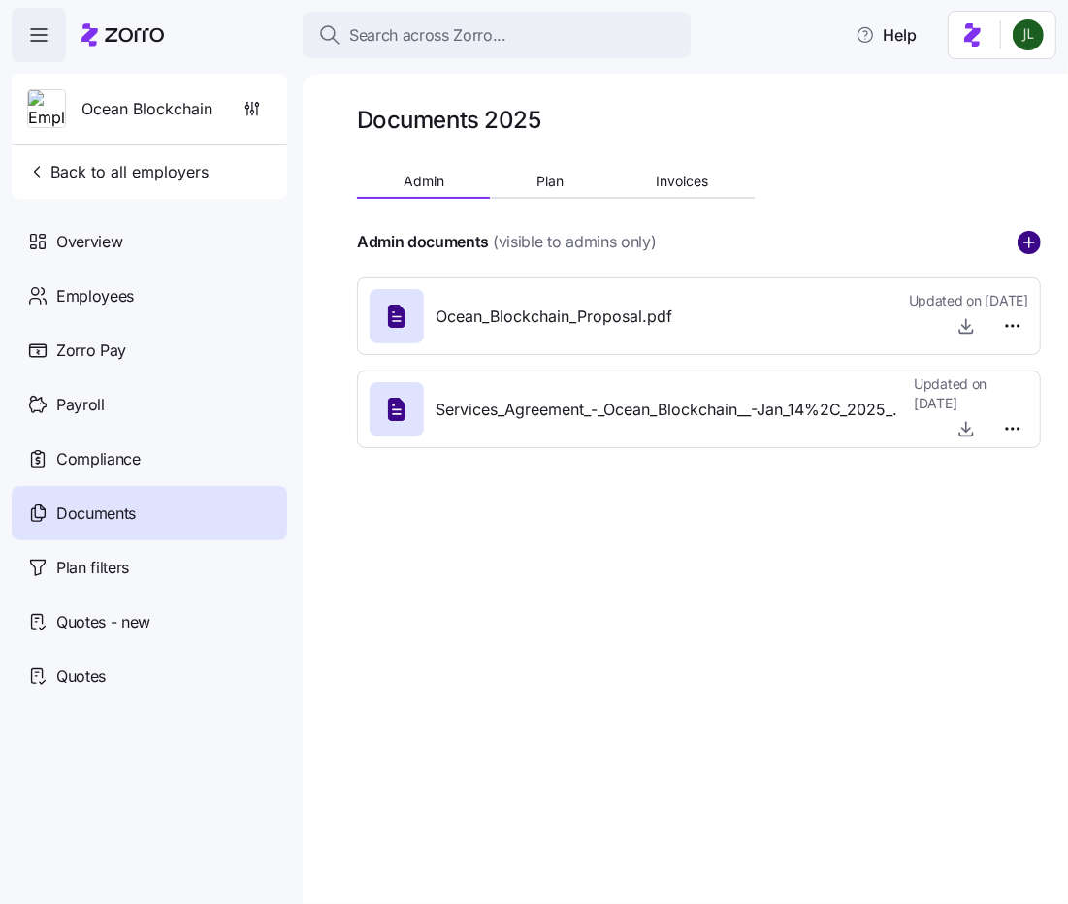
click at [1028, 244] on circle "add icon" at bounding box center [1029, 242] width 21 height 21
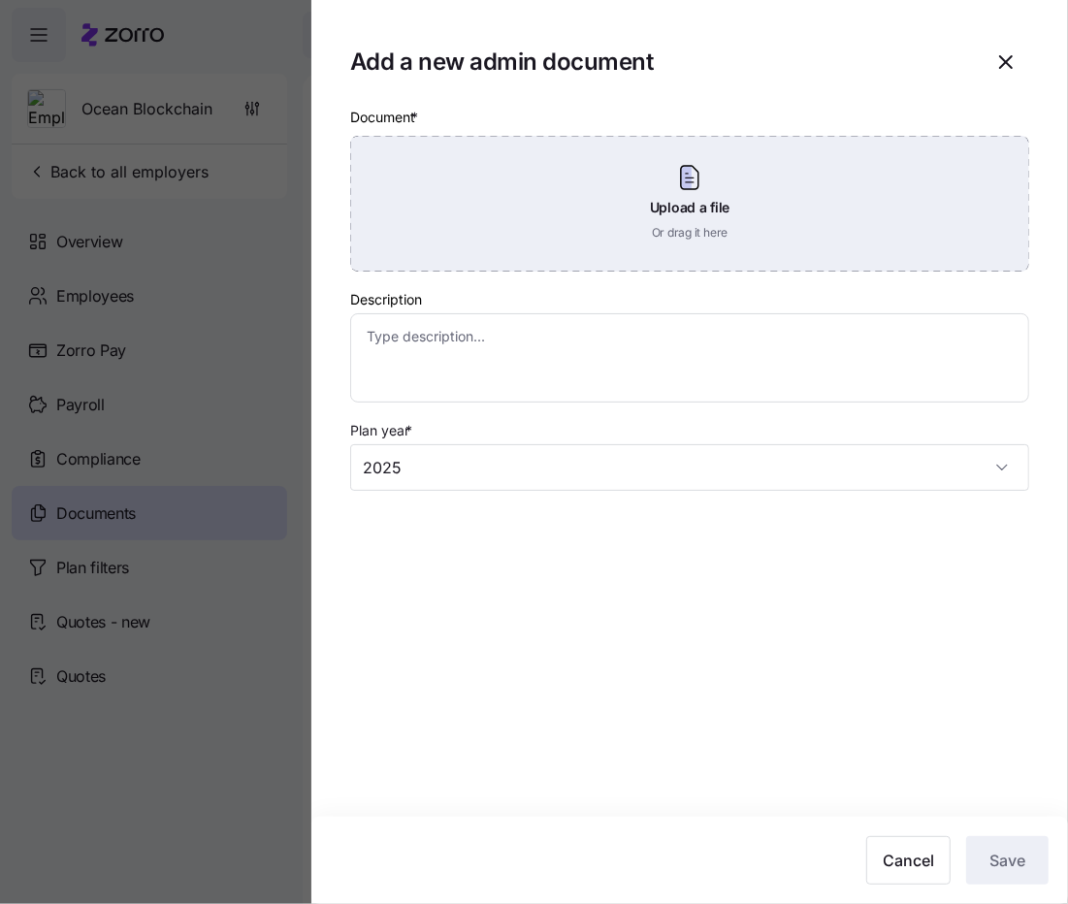
click at [683, 200] on div "Upload a file Or drag it here" at bounding box center [689, 204] width 679 height 136
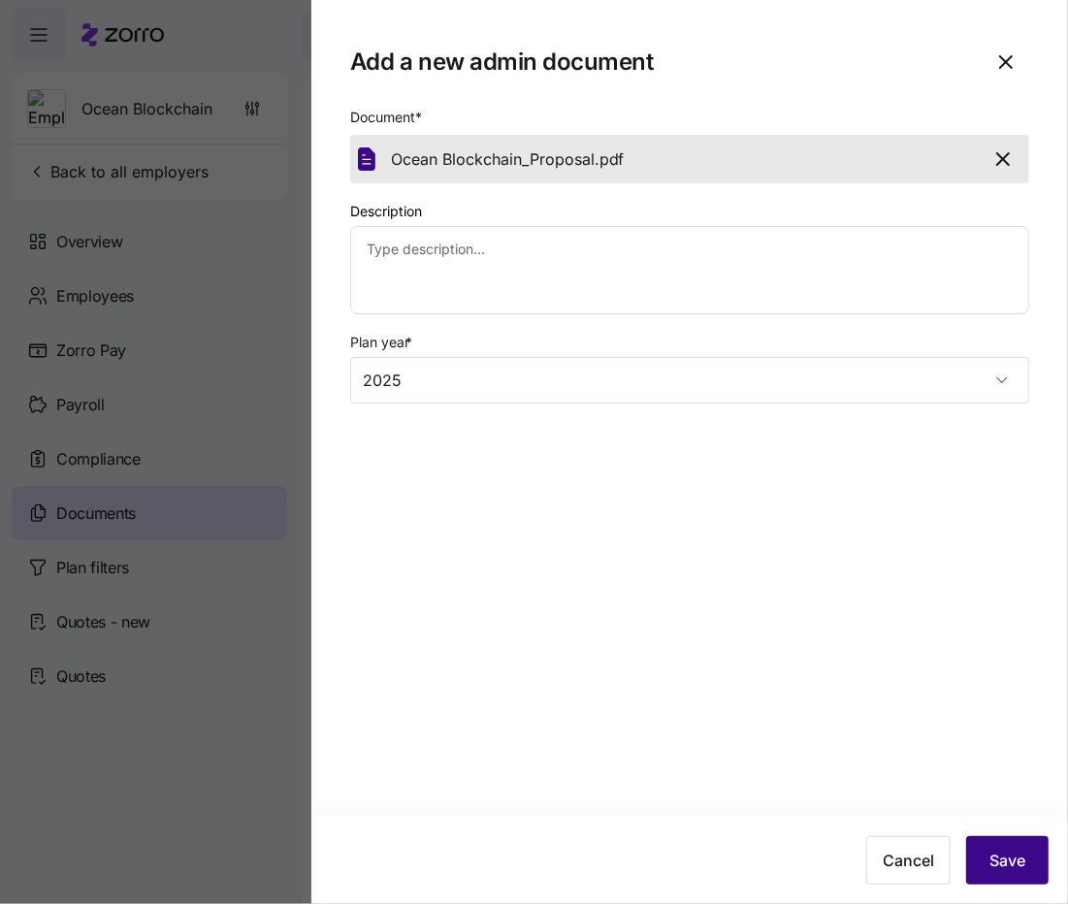
click at [994, 848] on button "Save" at bounding box center [1007, 860] width 82 height 49
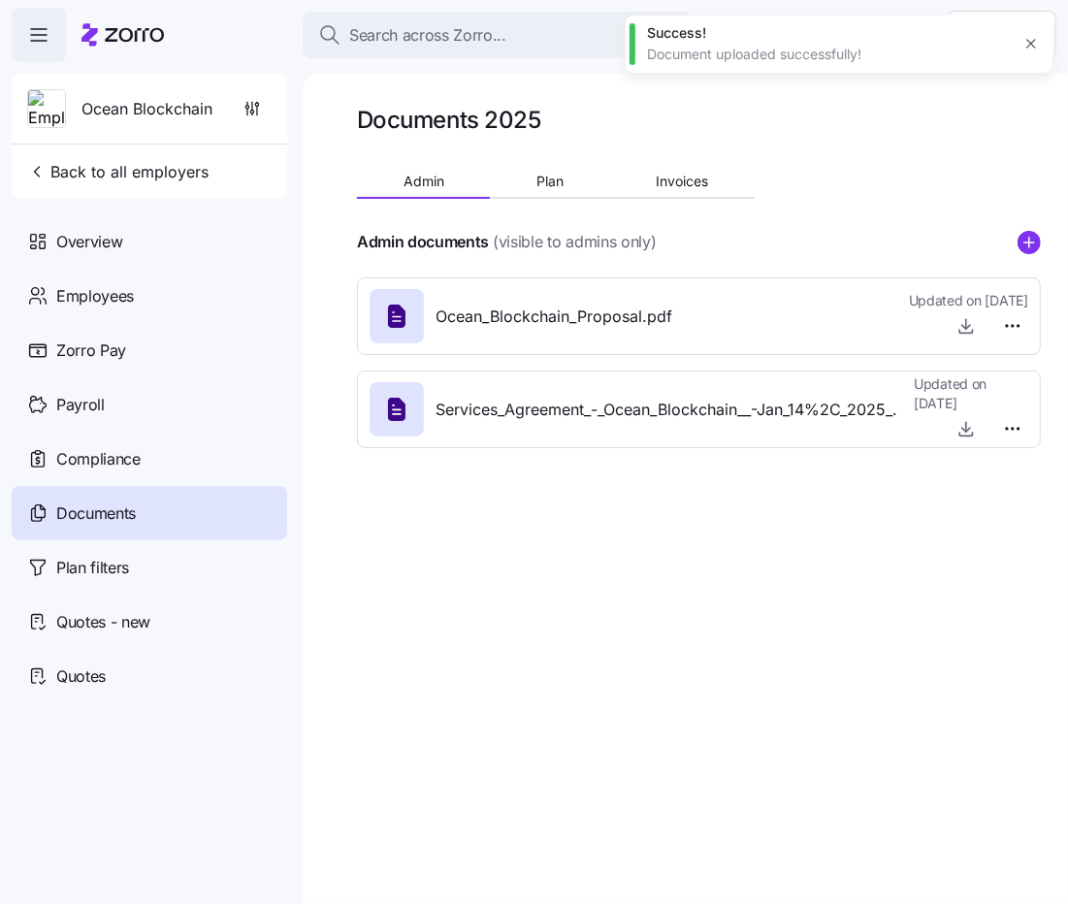
type textarea "x"
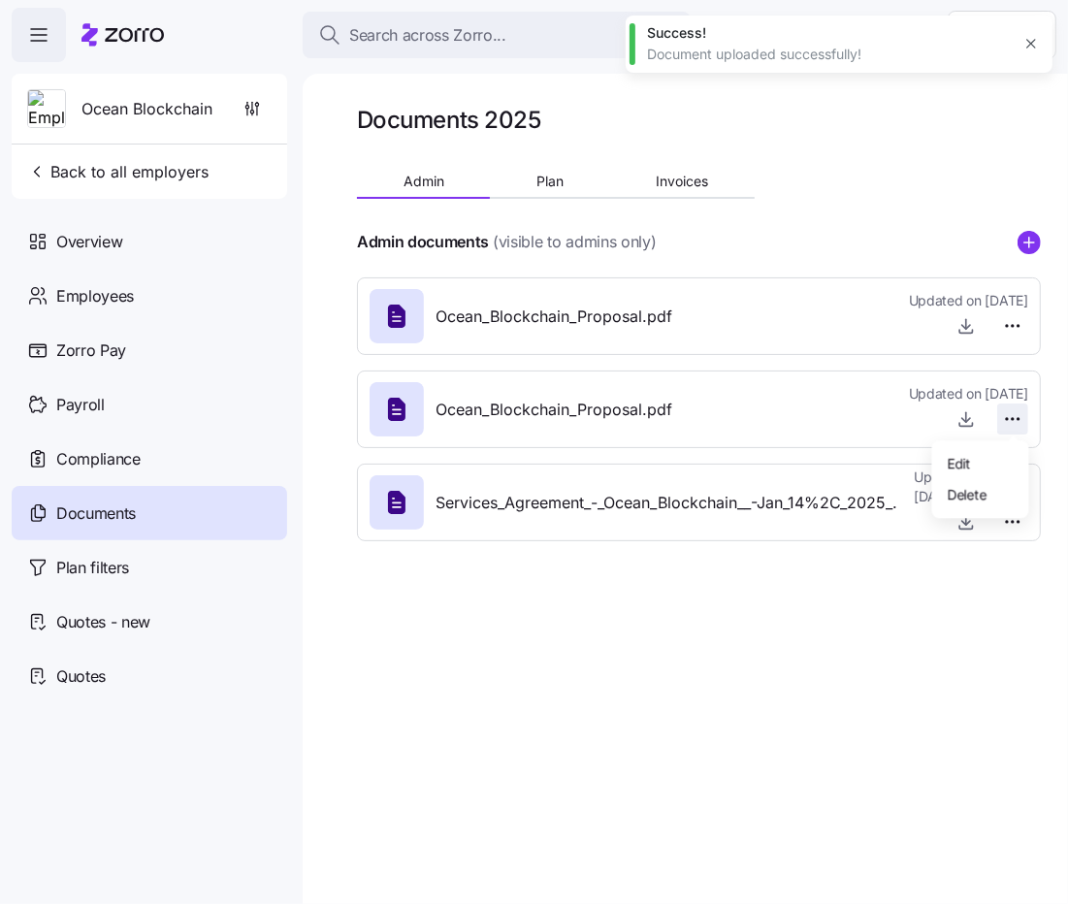
click at [1010, 421] on html "Search across Zorro... Help Ocean Blockchain Back to all employers Overview Emp…" at bounding box center [534, 446] width 1068 height 893
click at [996, 496] on div "Delete" at bounding box center [980, 493] width 81 height 31
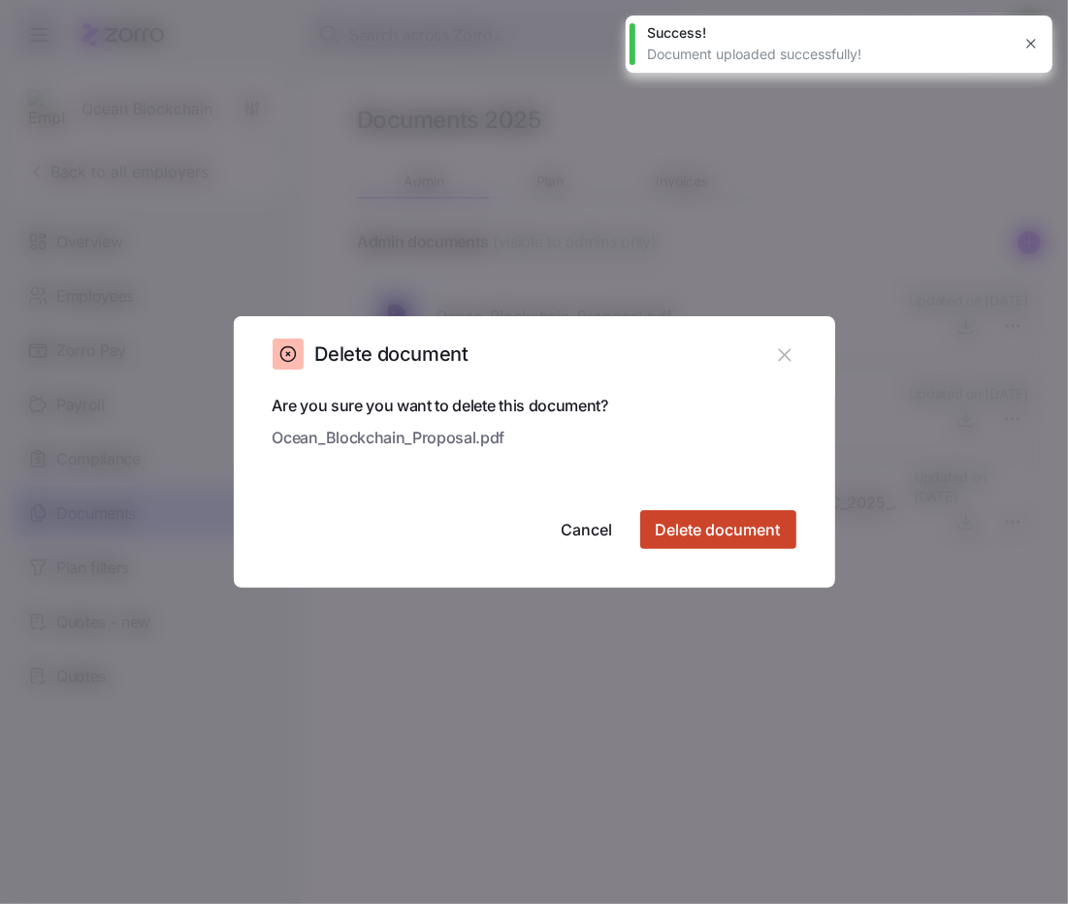
click at [744, 525] on span "Delete document" at bounding box center [718, 529] width 125 height 23
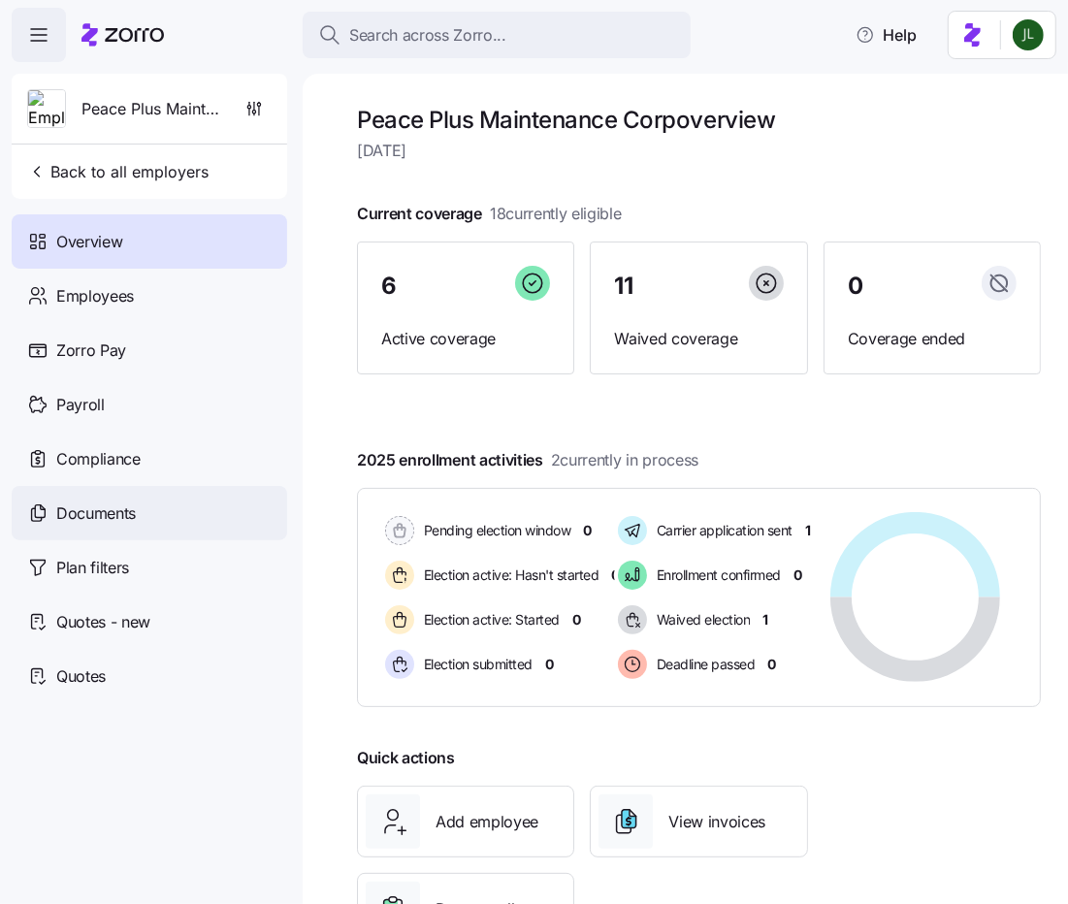
click at [161, 519] on div "Documents" at bounding box center [150, 513] width 276 height 54
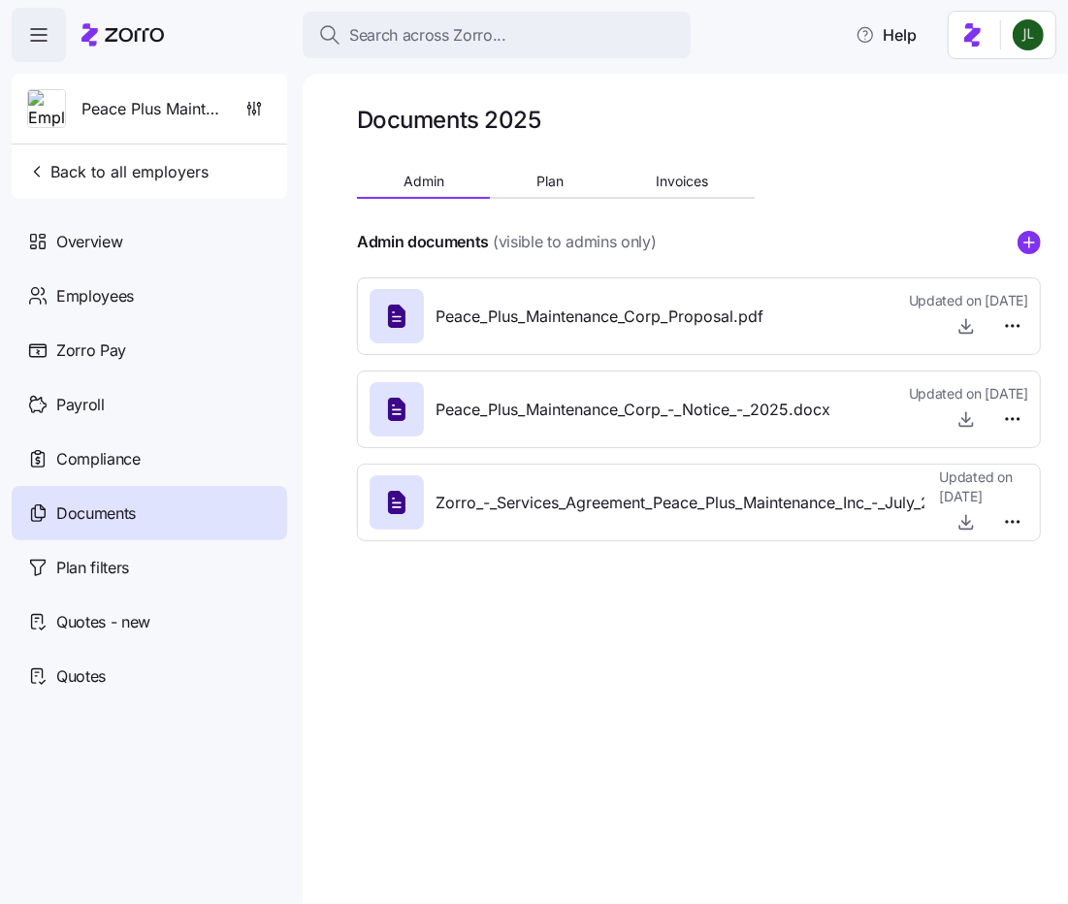
click at [1046, 234] on div "Documents 2025 Admin Plan Invoices Admin documents (visible to admins only) Pea…" at bounding box center [685, 489] width 765 height 830
click at [1032, 243] on icon "add icon" at bounding box center [1029, 242] width 23 height 23
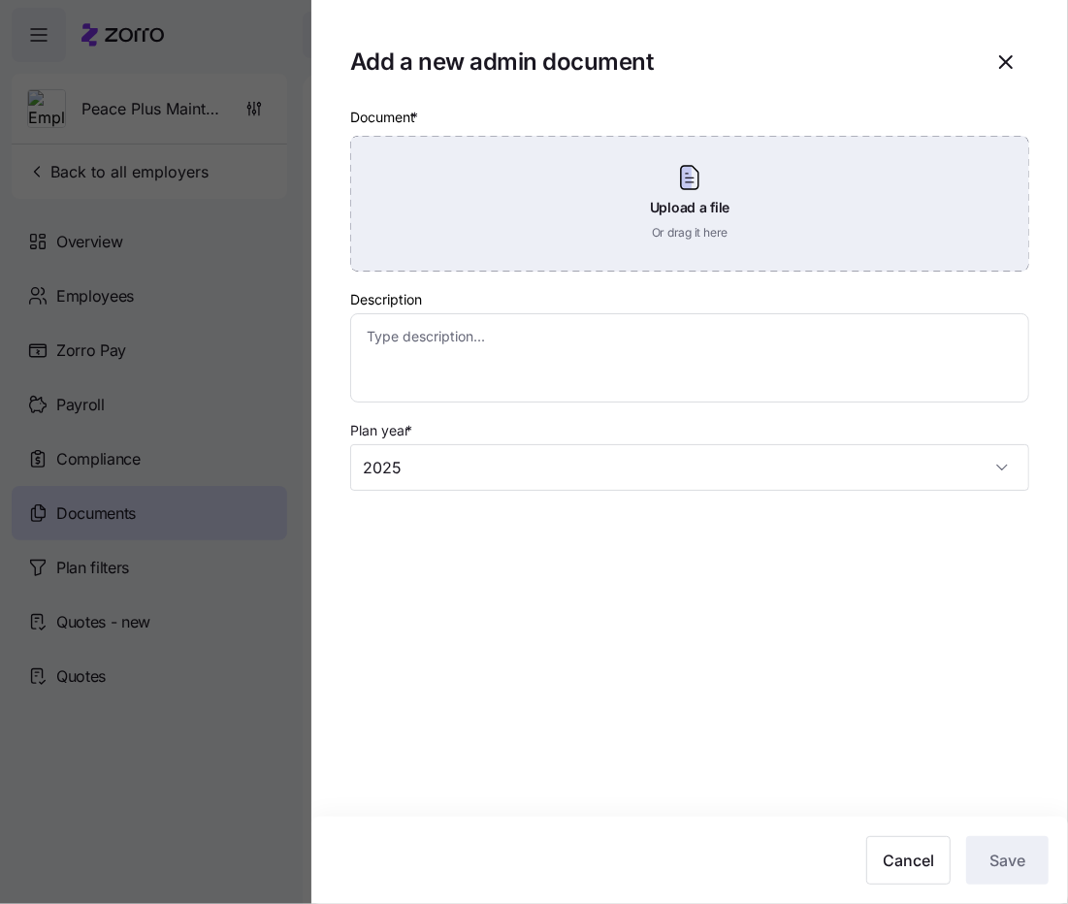
click at [721, 214] on div "Upload a file Or drag it here" at bounding box center [689, 204] width 679 height 136
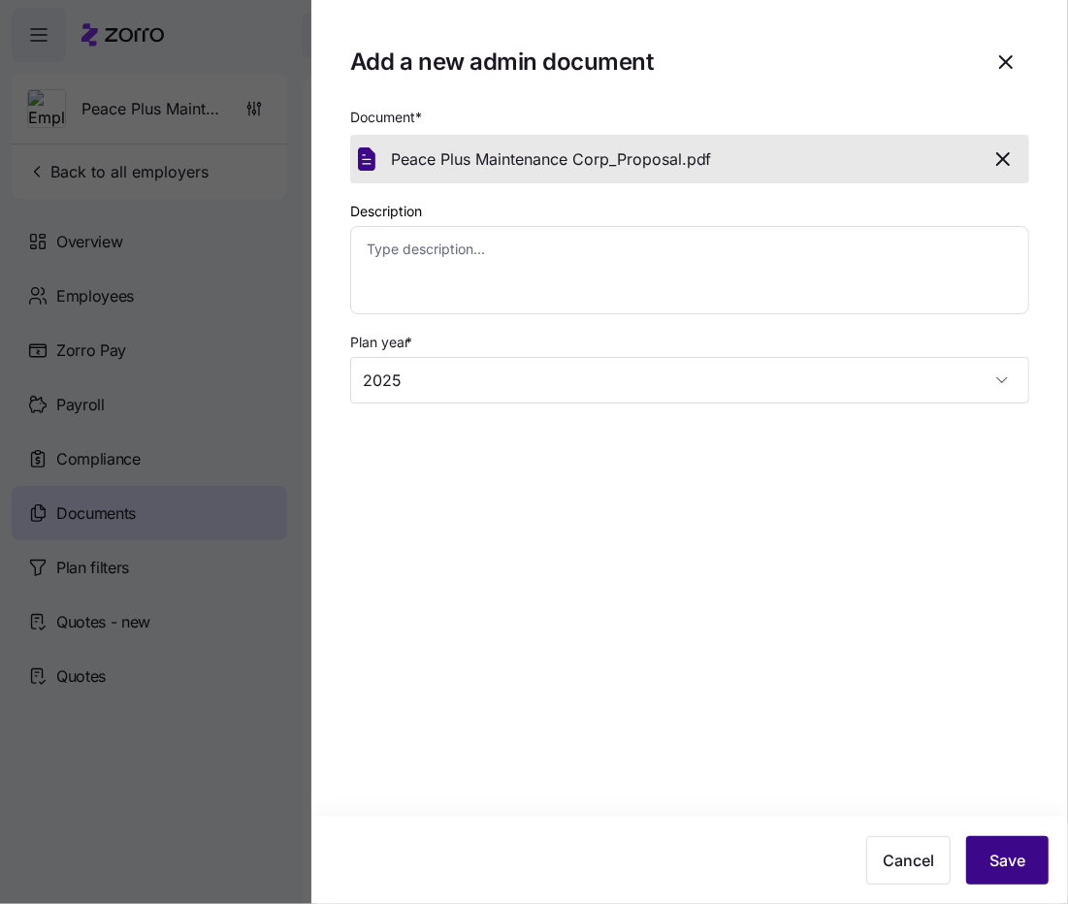
click at [991, 866] on span "Save" at bounding box center [1008, 860] width 36 height 23
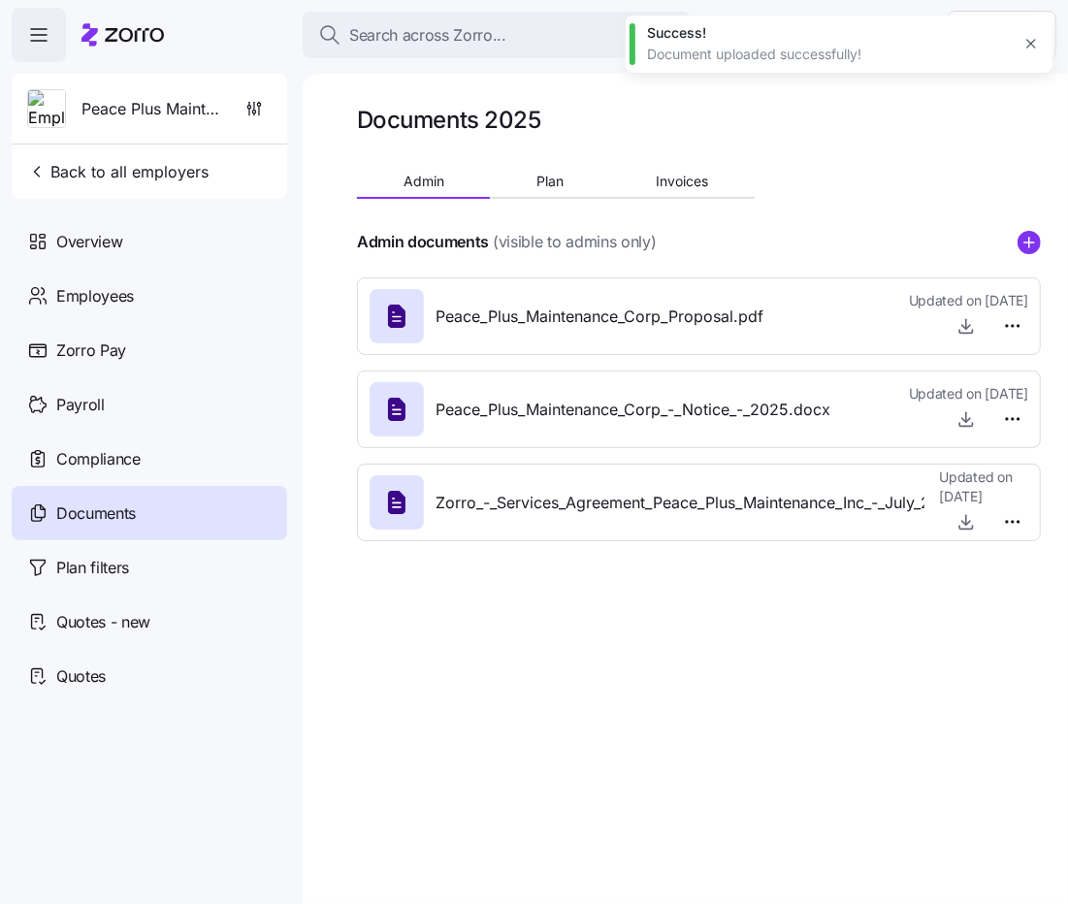
type textarea "x"
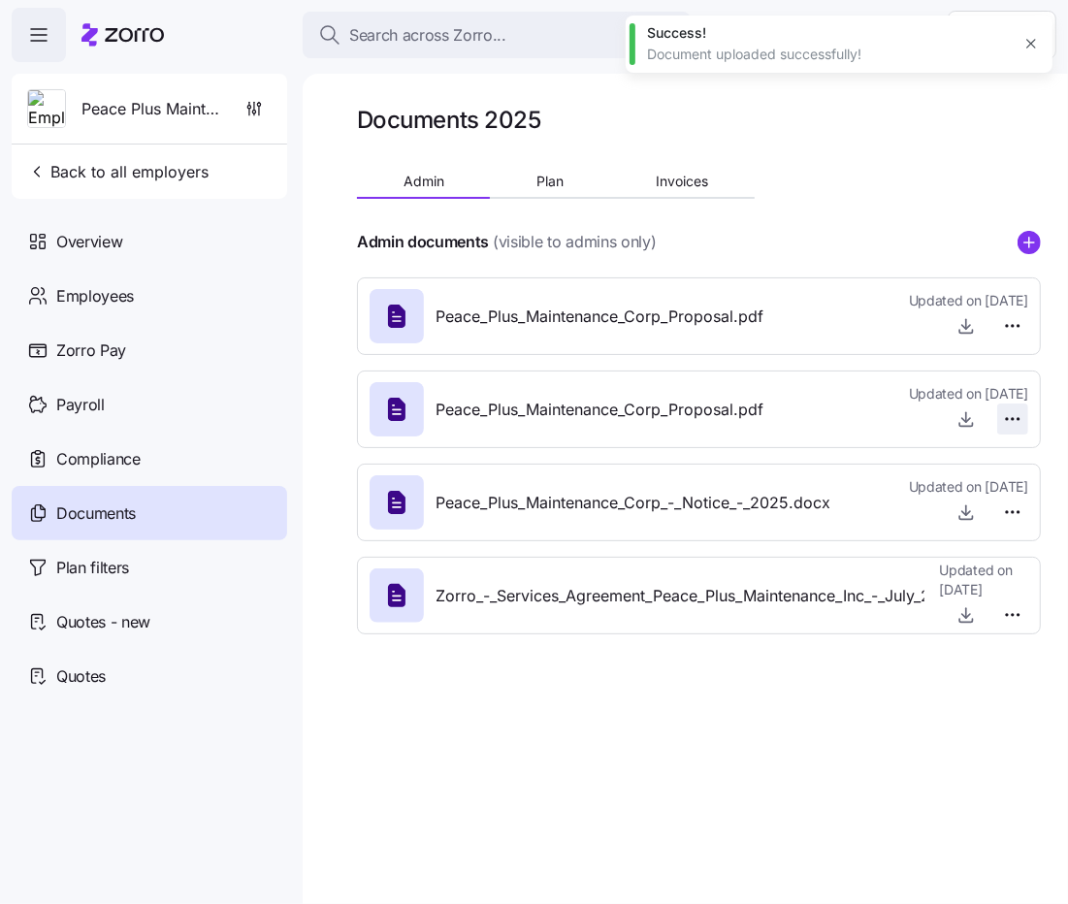
click at [1020, 415] on html "Search across Zorro... Help Peace Plus Maintenance Corp Back to all employers O…" at bounding box center [534, 446] width 1068 height 893
click at [999, 490] on div "Delete" at bounding box center [980, 493] width 81 height 31
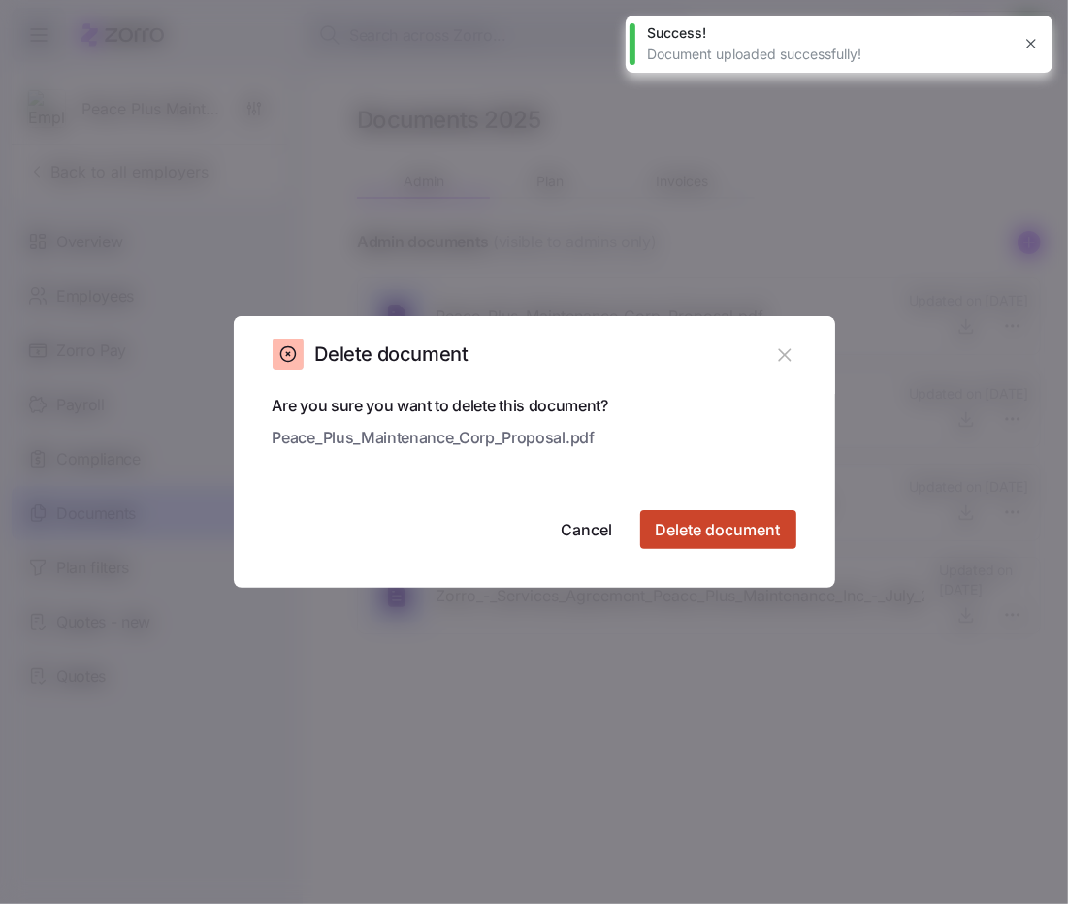
click at [780, 538] on button "Delete document" at bounding box center [718, 529] width 156 height 39
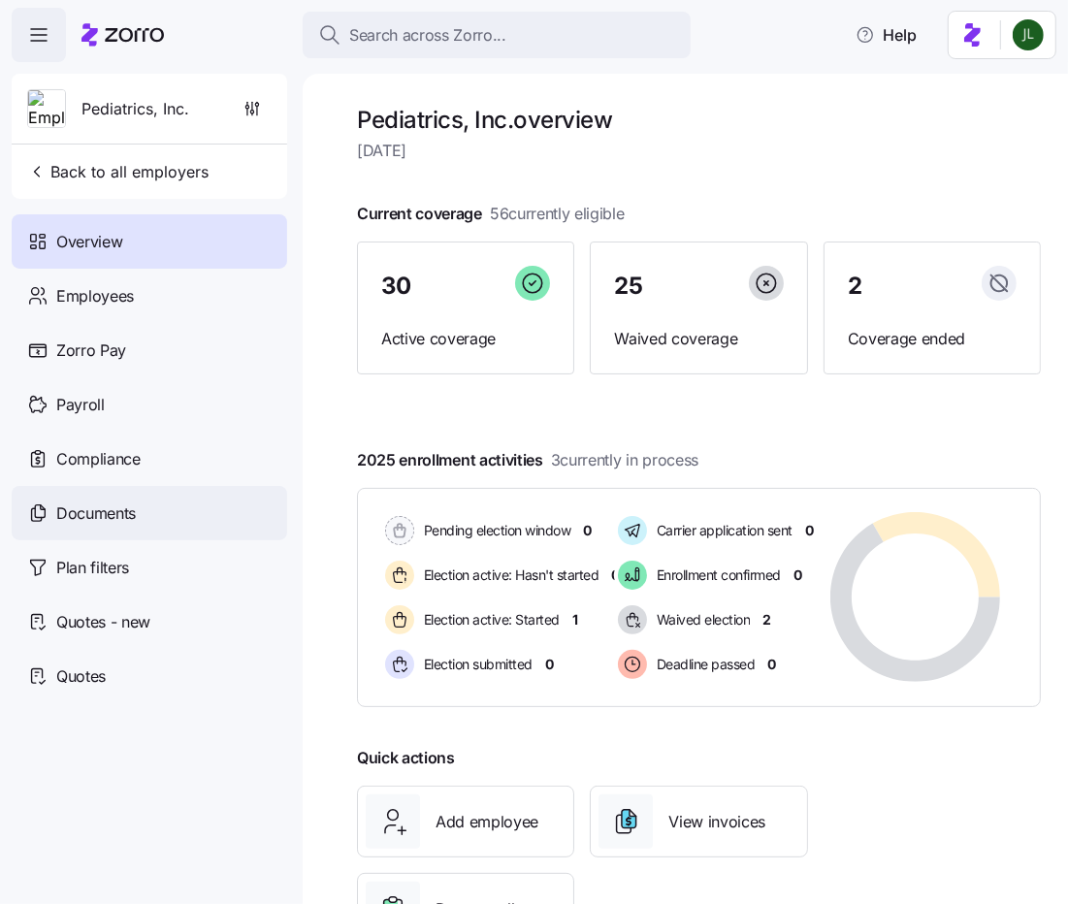
click at [69, 523] on span "Documents" at bounding box center [96, 514] width 80 height 24
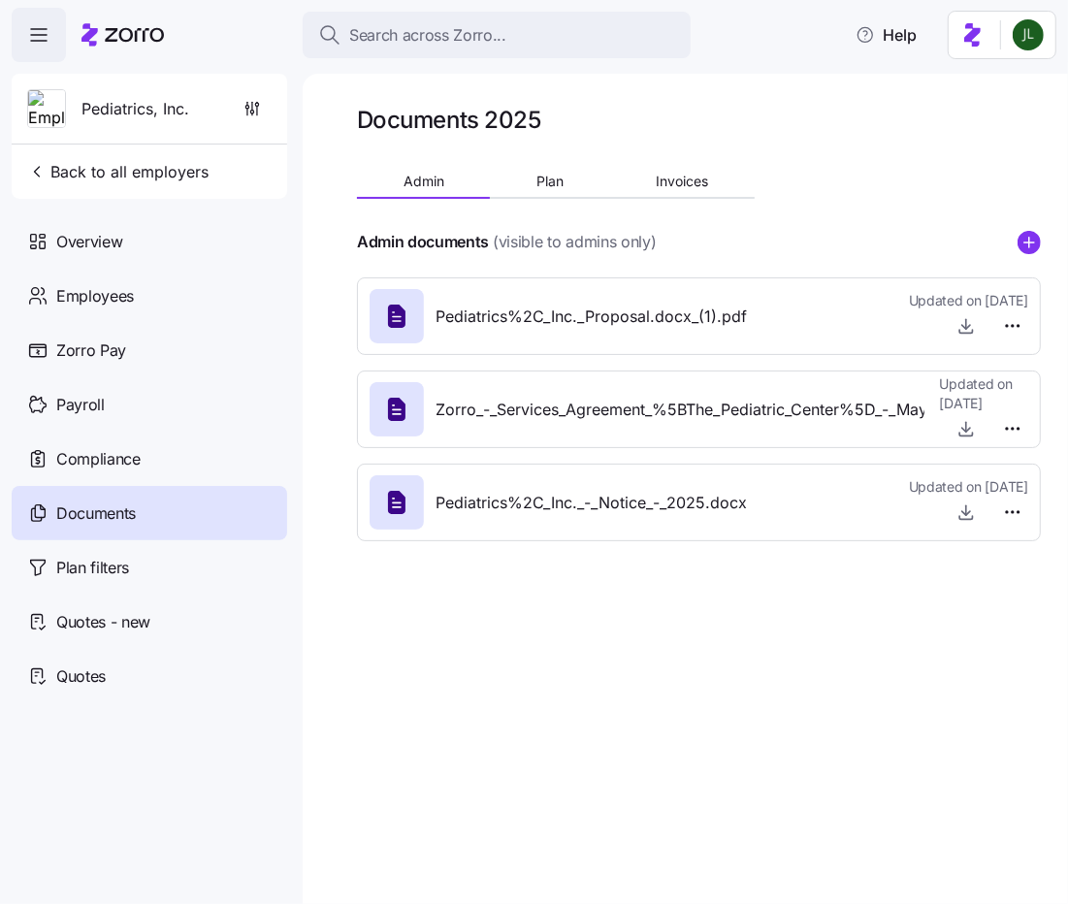
click at [1014, 247] on div "Admin documents (visible to admins only)" at bounding box center [699, 242] width 684 height 24
click at [1023, 242] on icon "add icon" at bounding box center [1029, 242] width 23 height 23
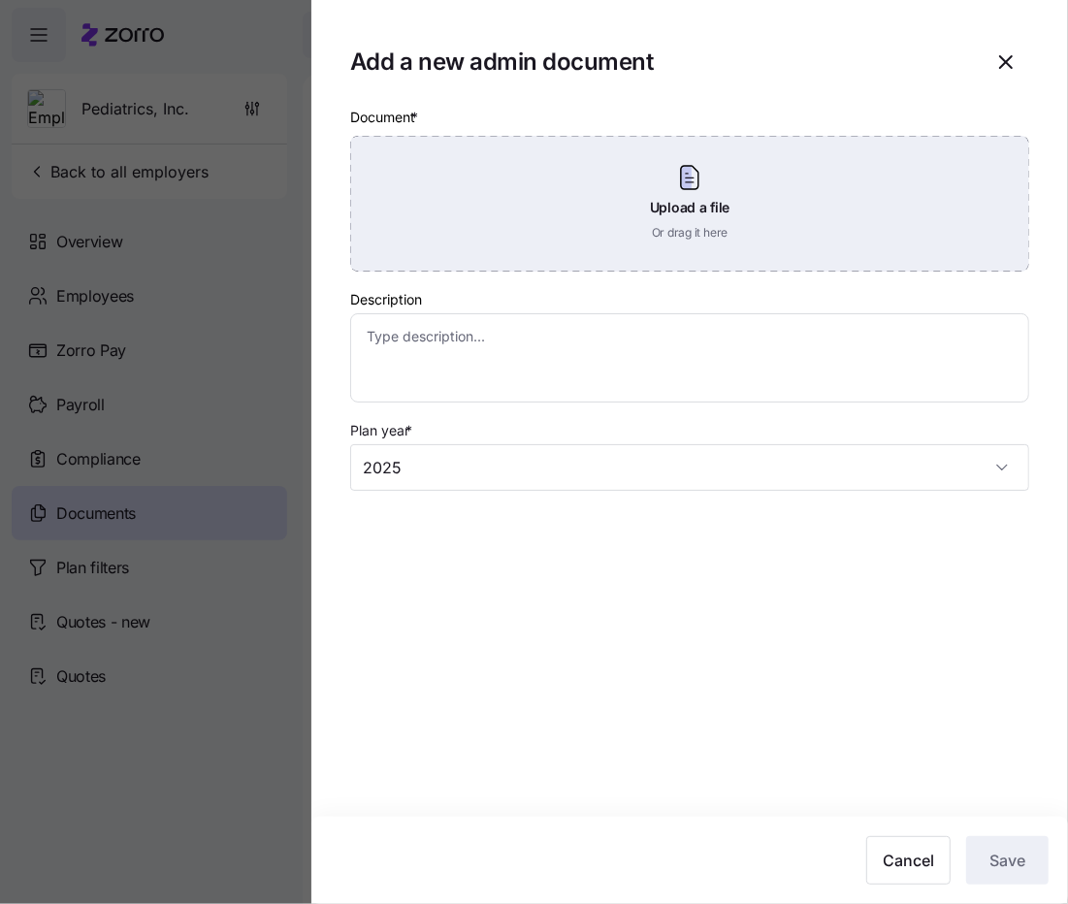
click at [658, 247] on div "Upload a file Or drag it here" at bounding box center [689, 204] width 679 height 136
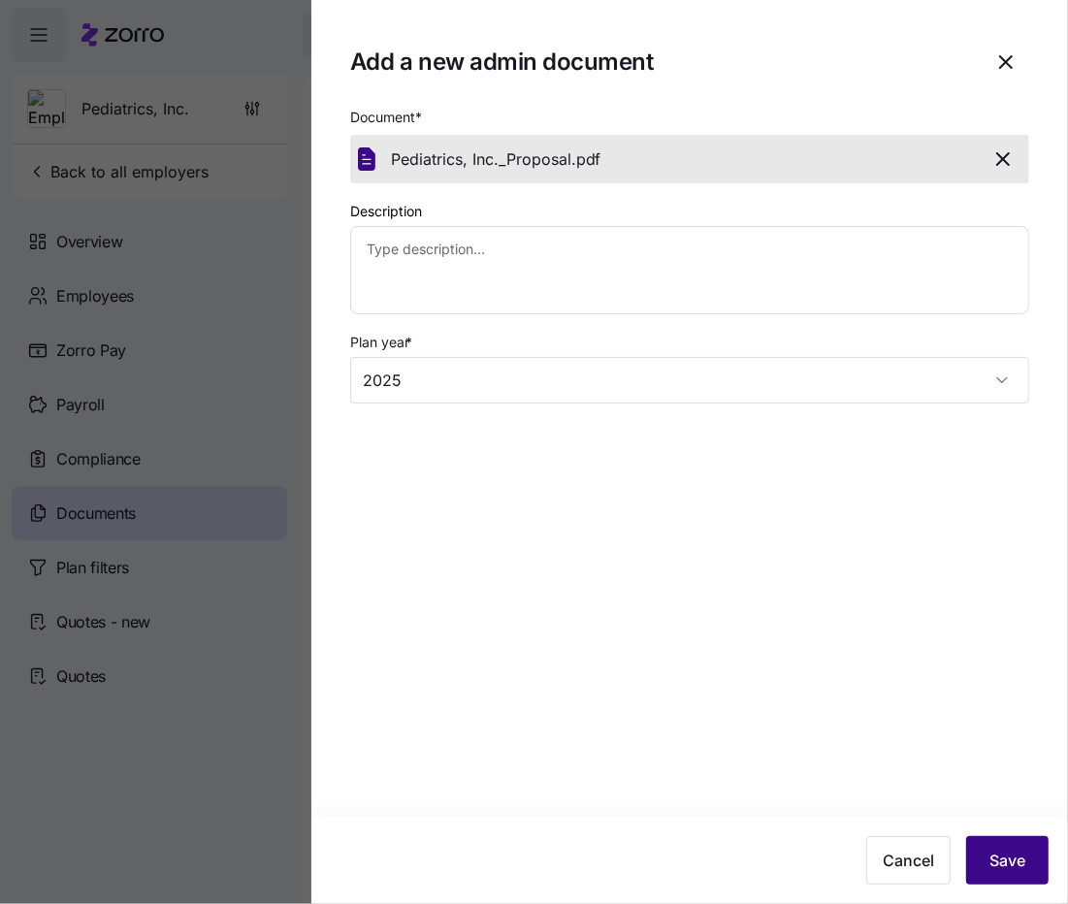
click at [983, 846] on button "Save" at bounding box center [1007, 860] width 82 height 49
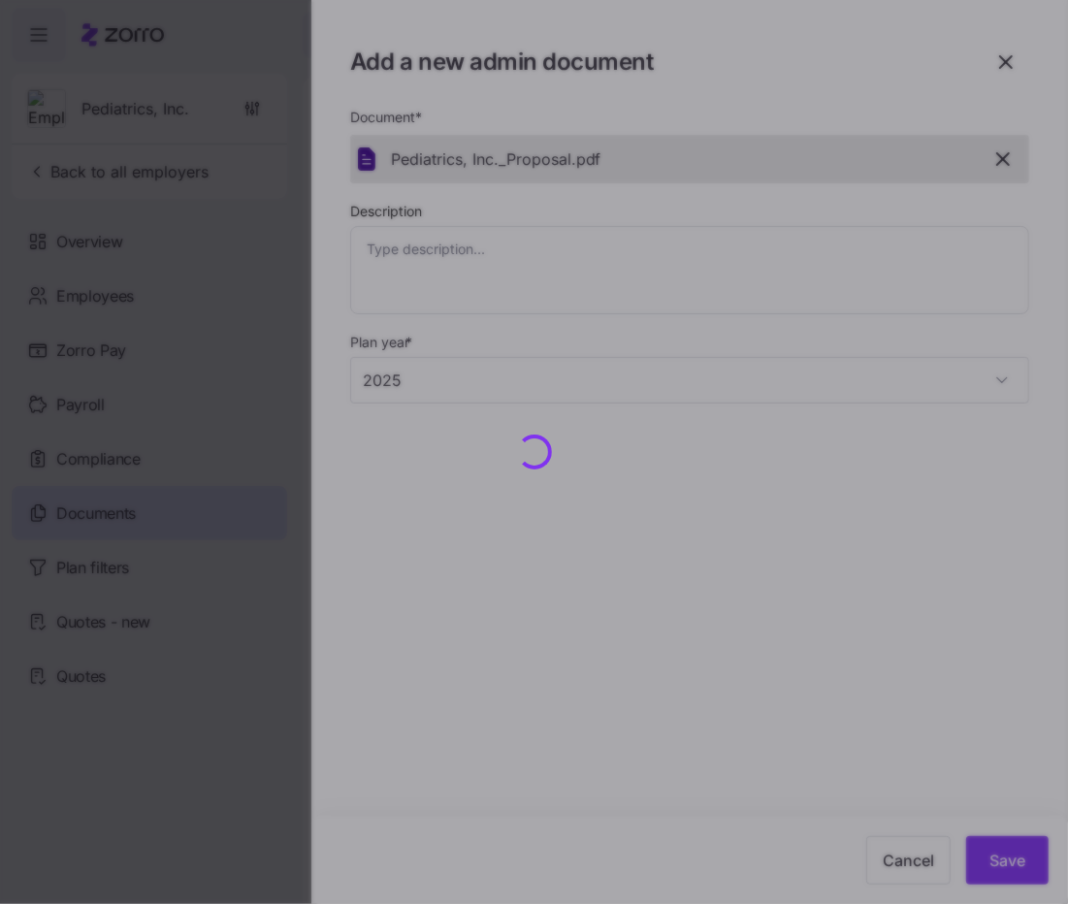
type textarea "x"
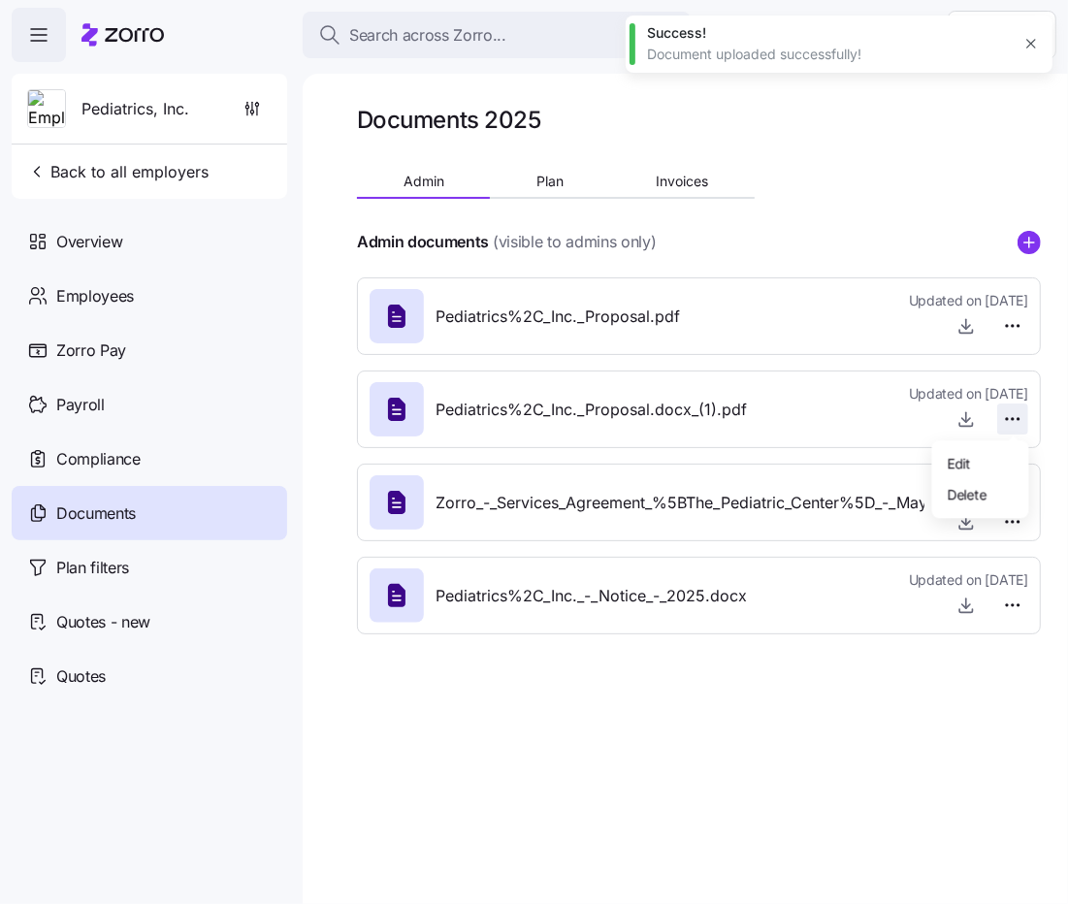
click at [1014, 414] on html "Search across Zorro... Help Pediatrics, Inc. Back to all employers Overview Emp…" at bounding box center [534, 446] width 1068 height 893
click at [971, 494] on span "Delete" at bounding box center [967, 493] width 39 height 19
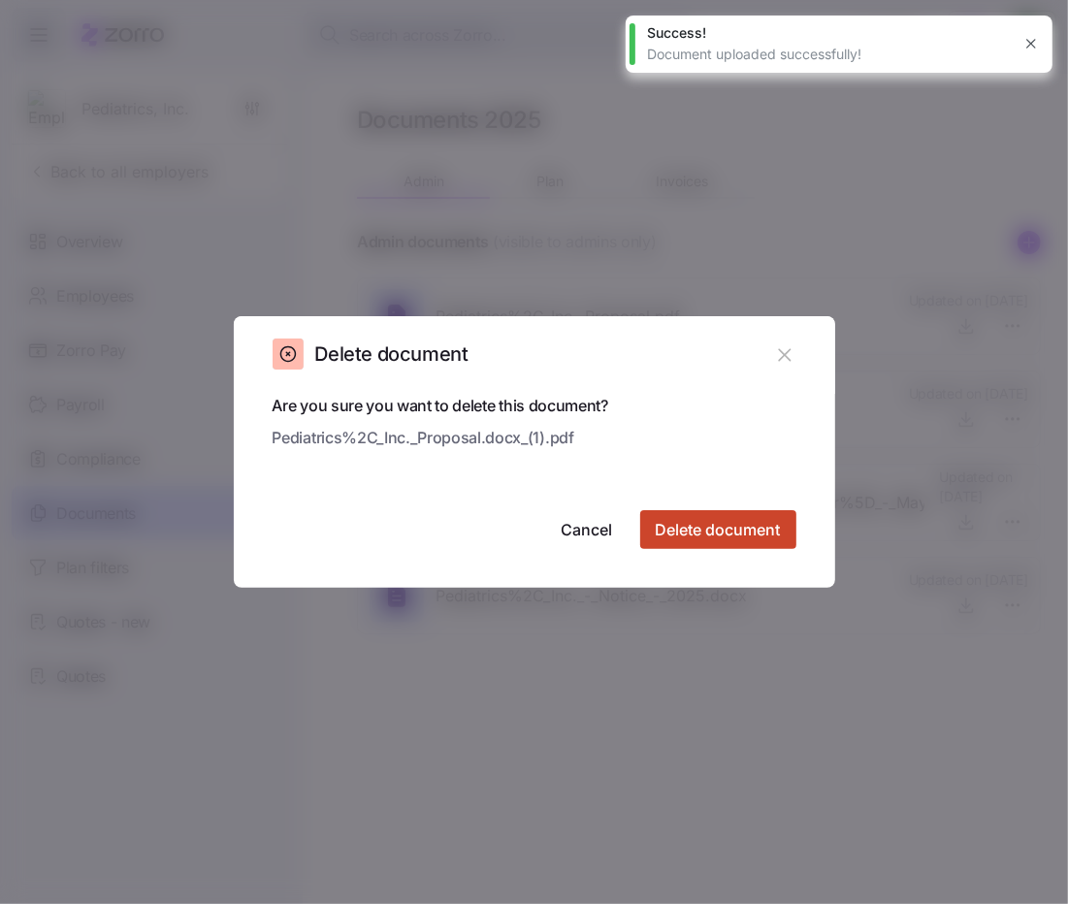
click at [761, 539] on span "Delete document" at bounding box center [718, 529] width 125 height 23
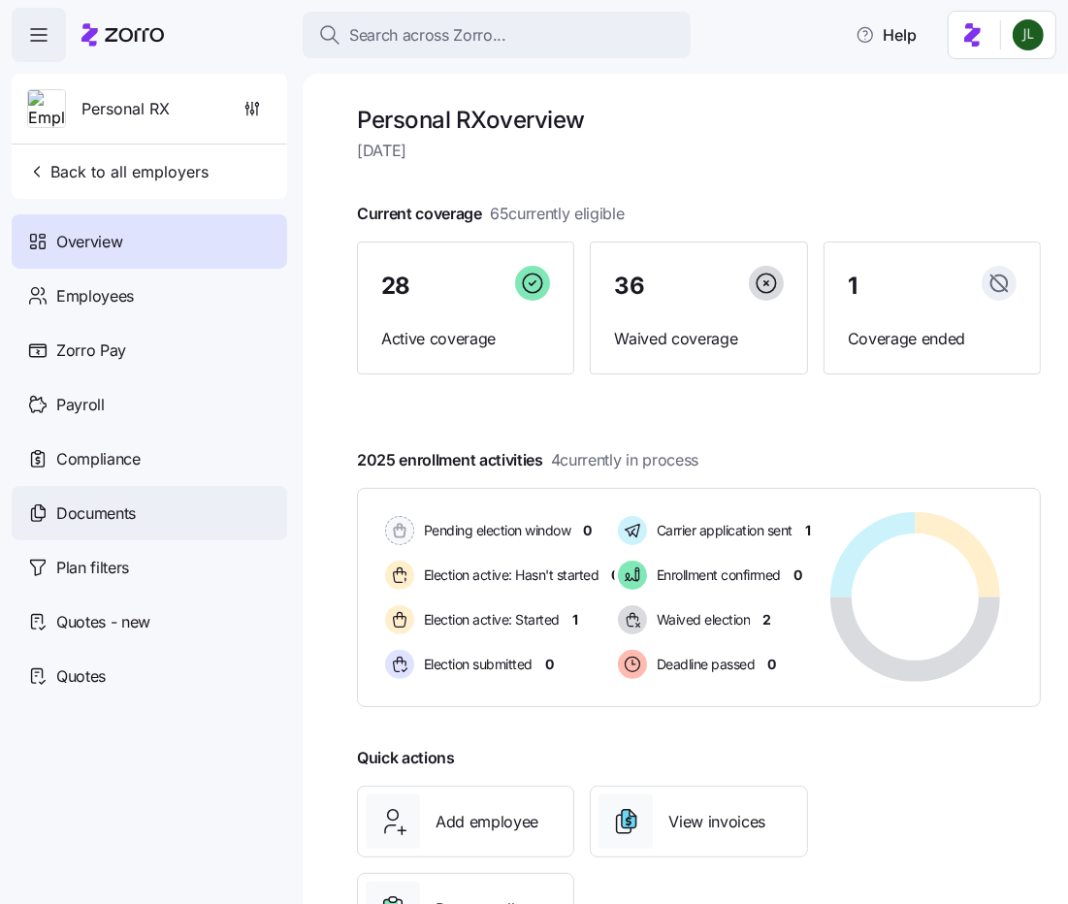
click at [112, 518] on span "Documents" at bounding box center [96, 514] width 80 height 24
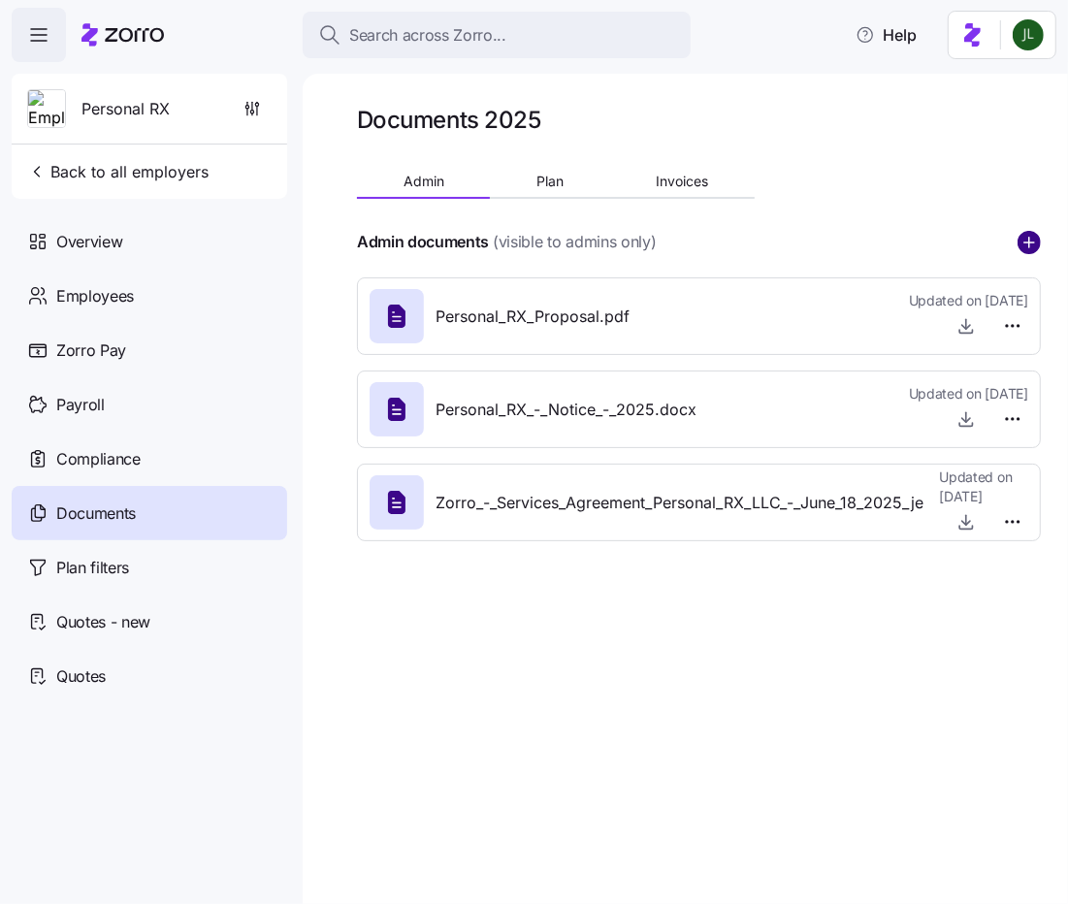
click at [1027, 238] on circle "add icon" at bounding box center [1029, 242] width 21 height 21
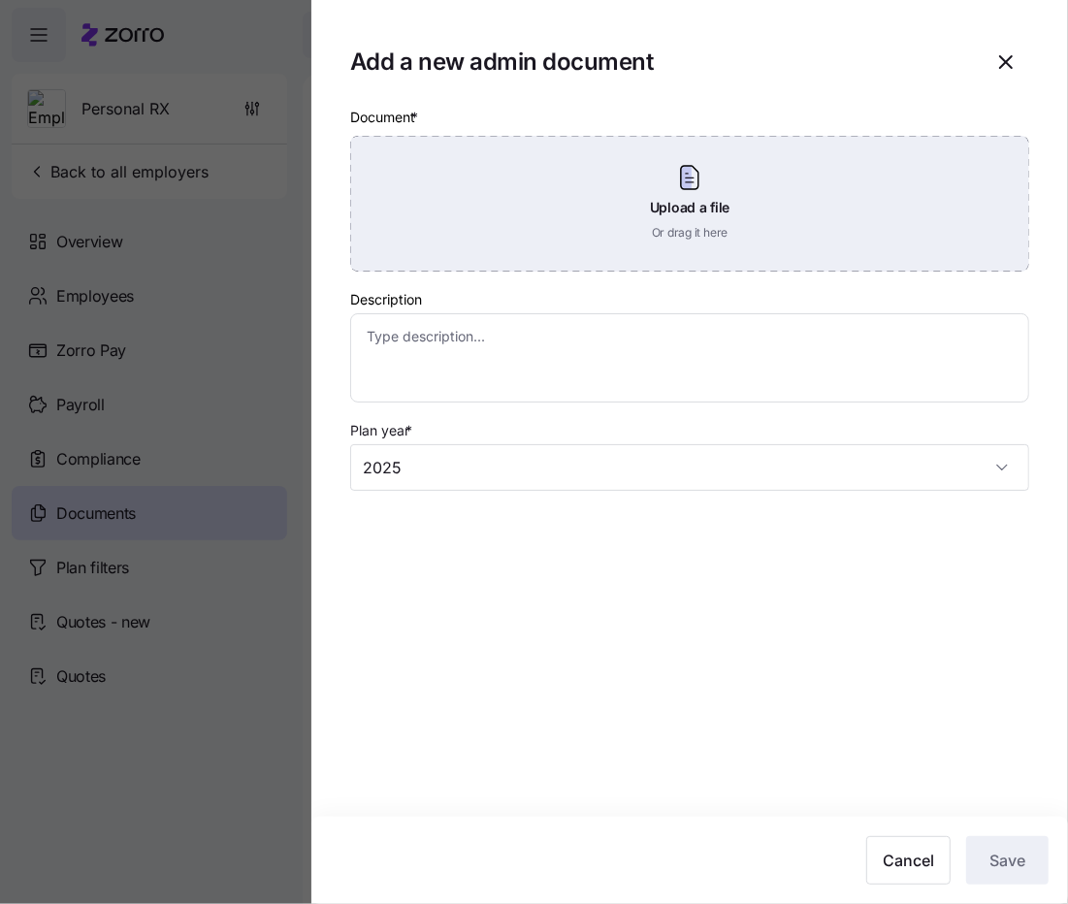
click at [693, 254] on div "Upload a file Or drag it here" at bounding box center [689, 204] width 679 height 136
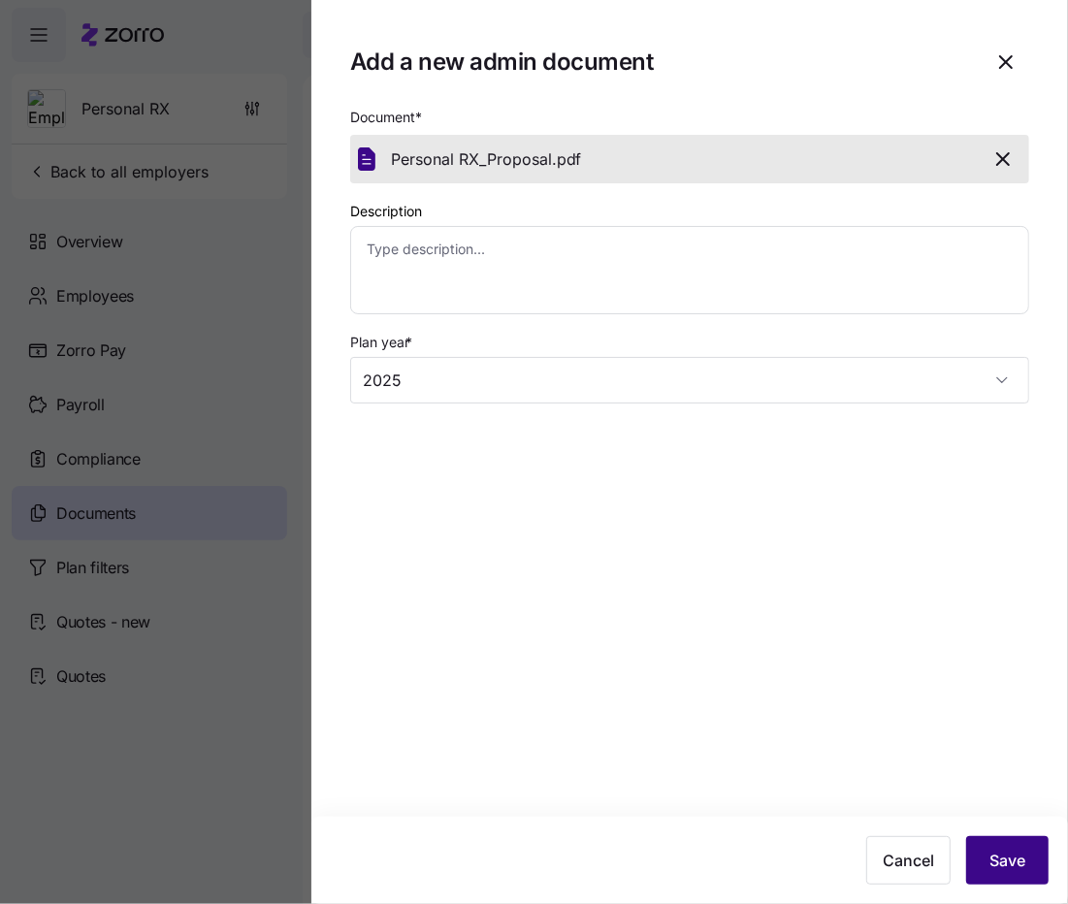
click at [1026, 840] on button "Save" at bounding box center [1007, 860] width 82 height 49
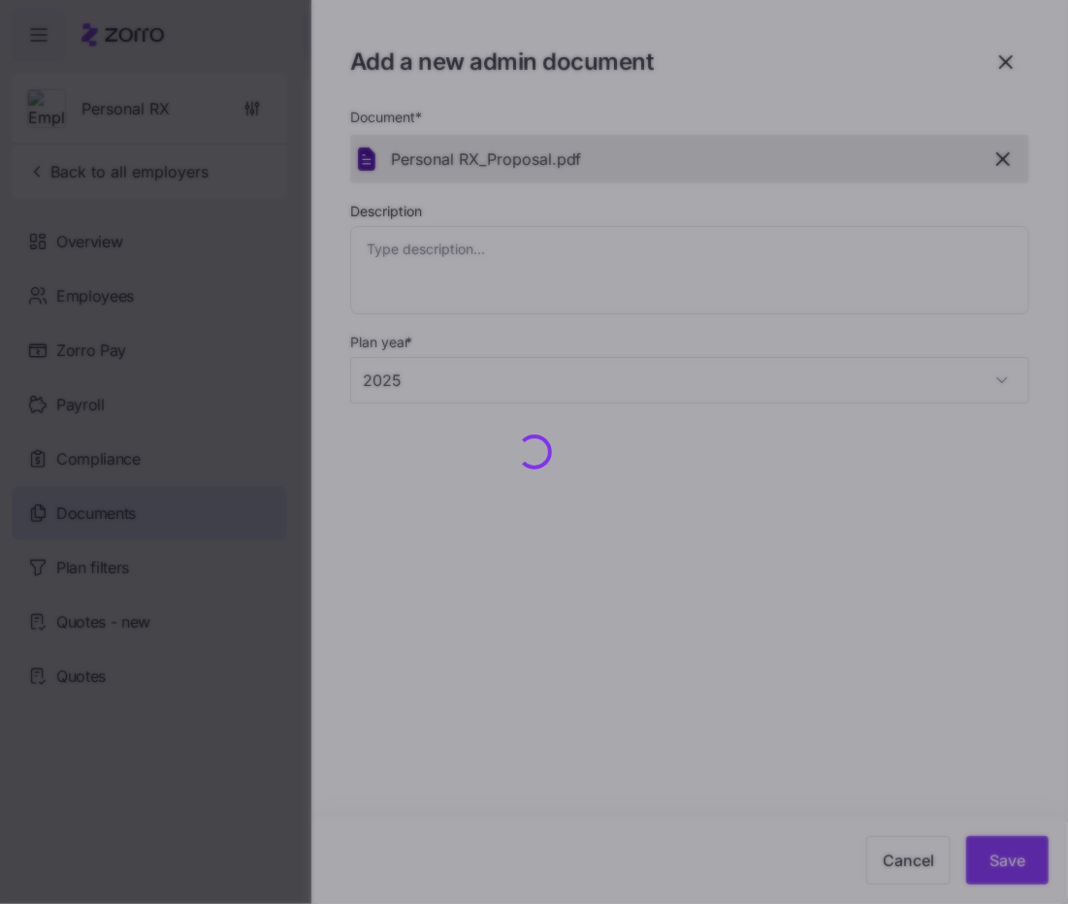
type textarea "x"
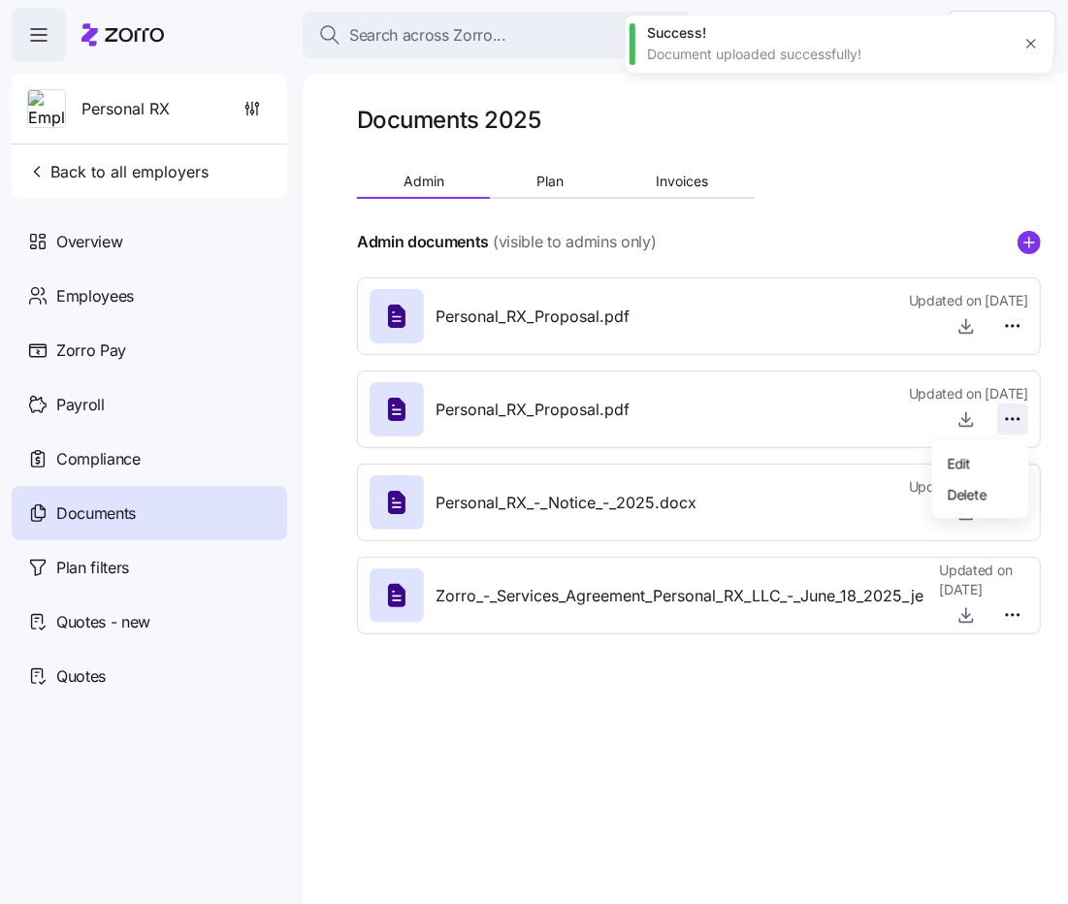
click at [1021, 412] on html "Search across Zorro... Help Personal RX Back to all employers Overview Employee…" at bounding box center [534, 446] width 1068 height 893
click at [1002, 486] on div "Delete" at bounding box center [980, 493] width 81 height 31
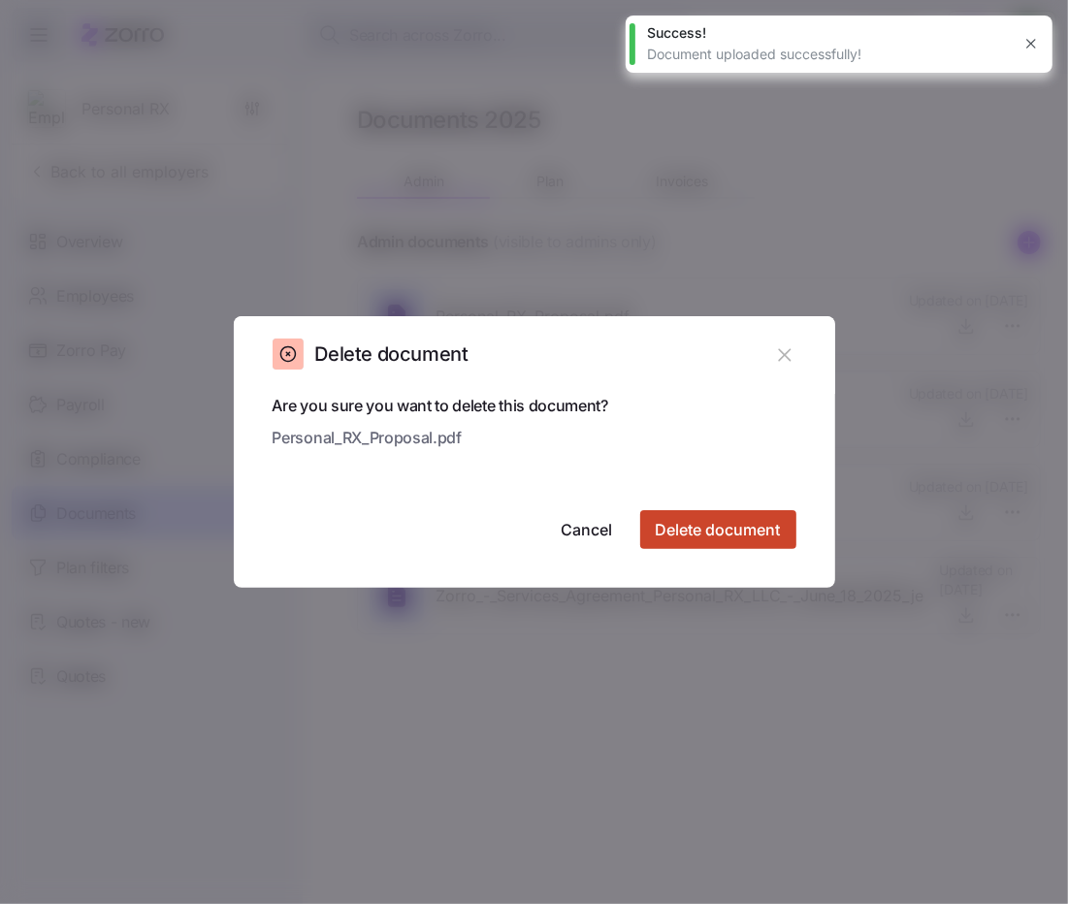
click at [726, 531] on span "Delete document" at bounding box center [718, 529] width 125 height 23
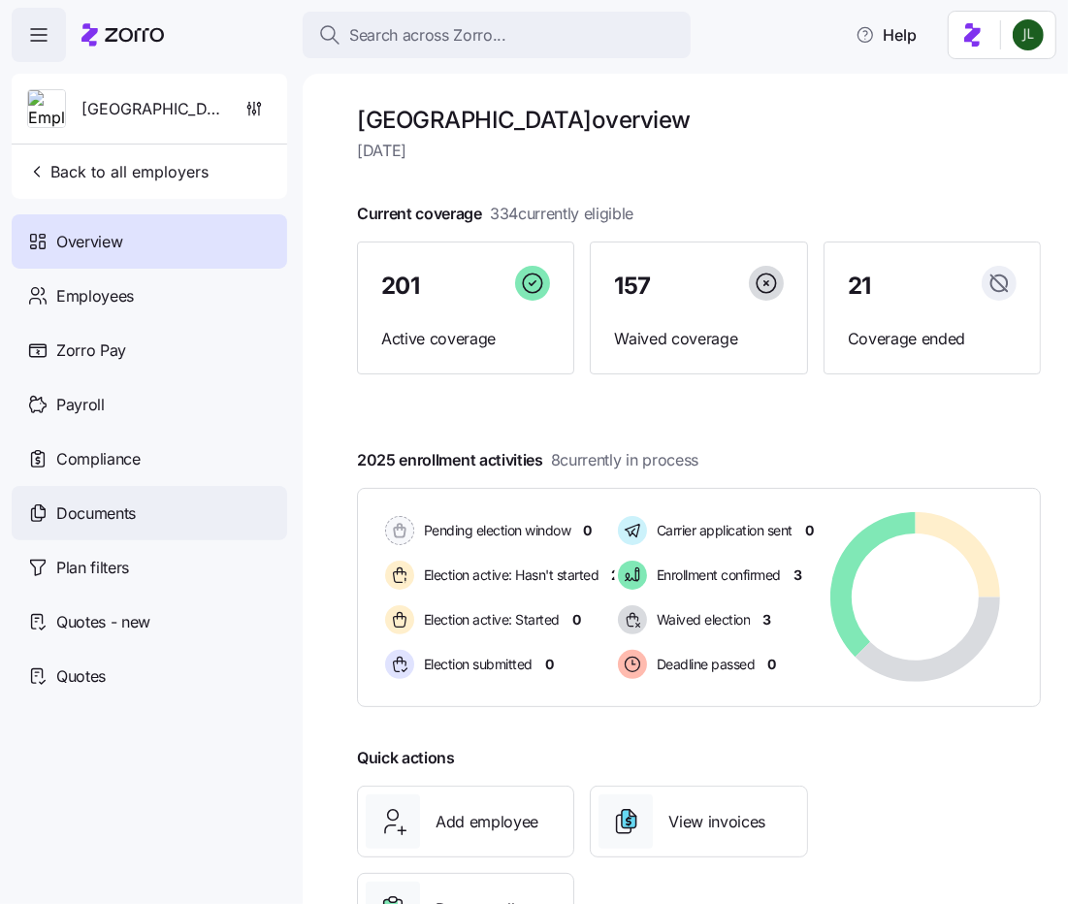
click at [84, 526] on div "Documents" at bounding box center [150, 513] width 276 height 54
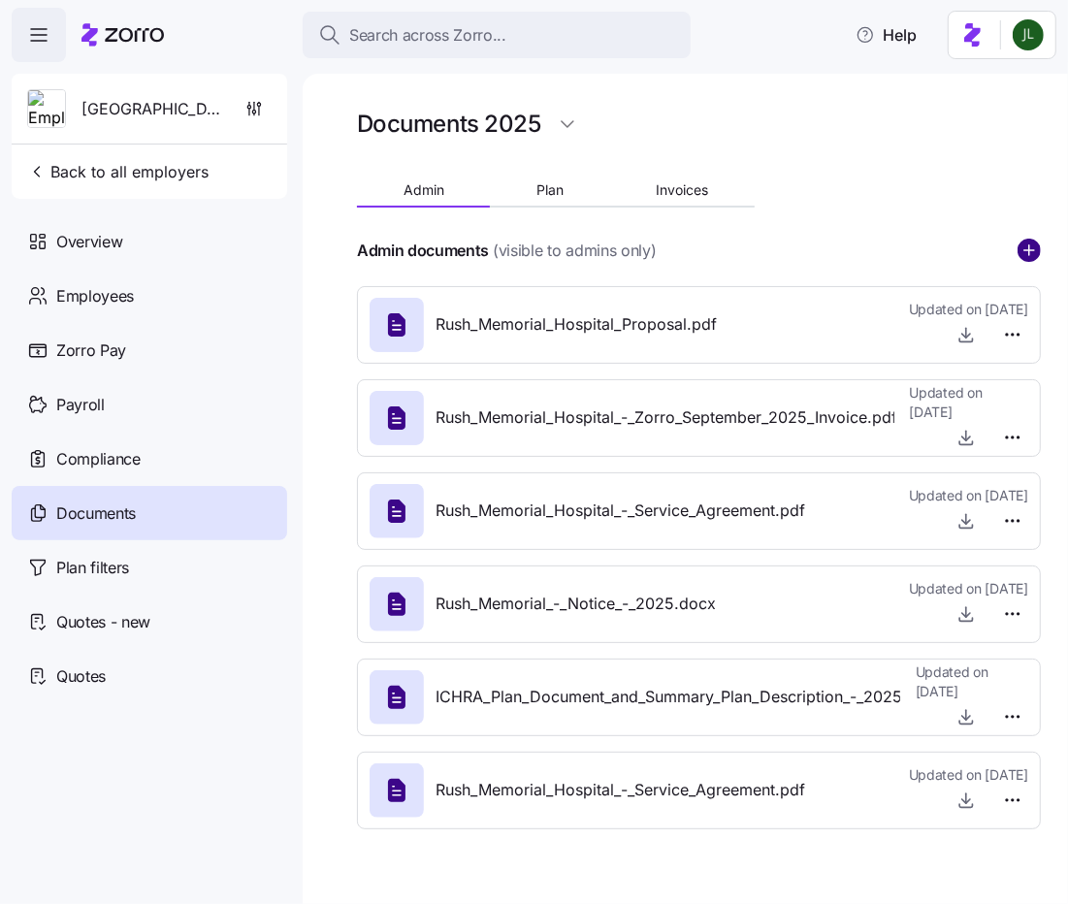
click at [1020, 252] on circle "add icon" at bounding box center [1029, 250] width 21 height 21
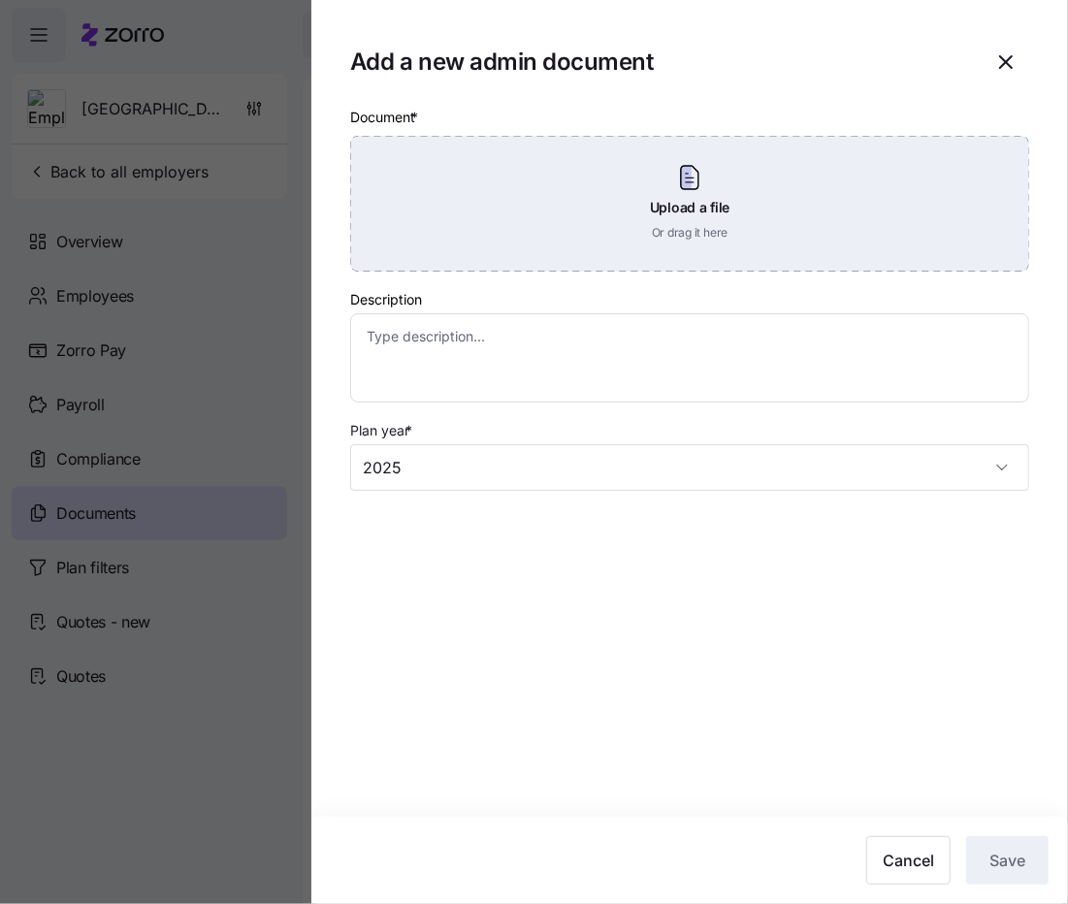
click at [711, 234] on div "Upload a file Or drag it here" at bounding box center [689, 204] width 679 height 136
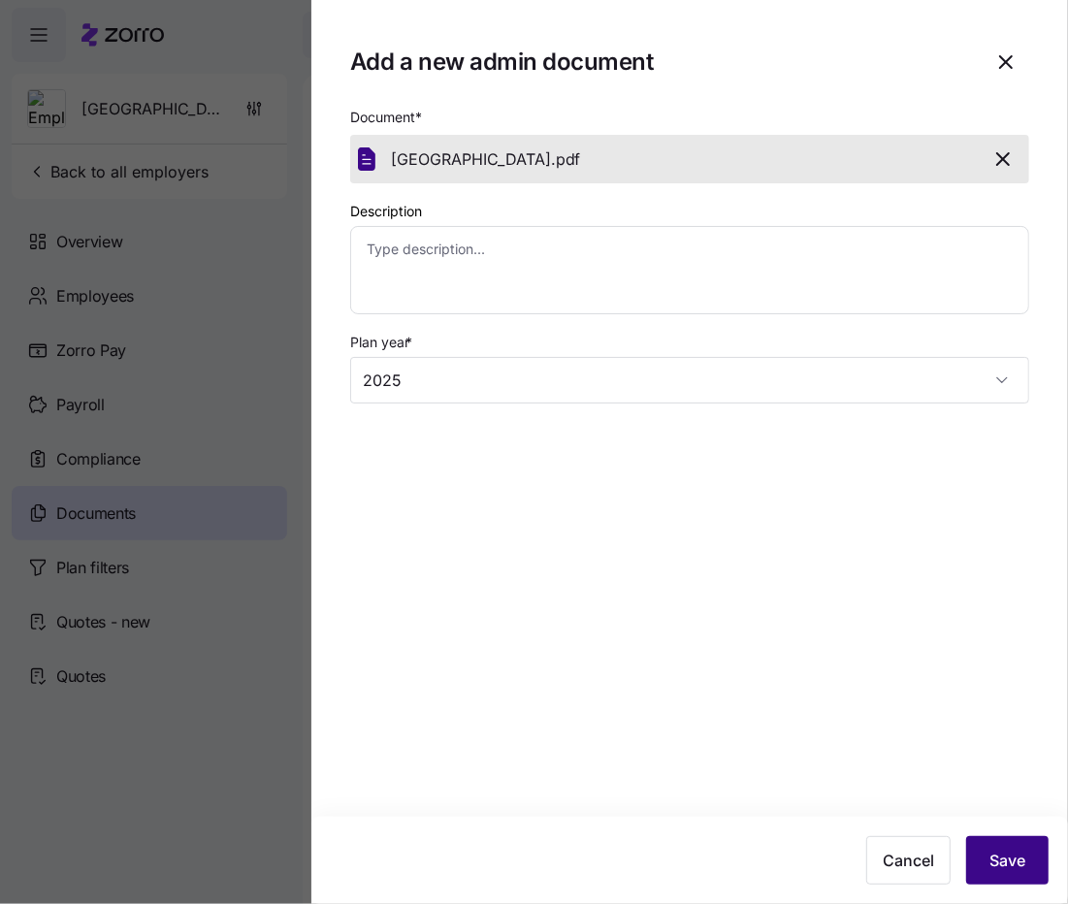
click at [1017, 852] on span "Save" at bounding box center [1008, 860] width 36 height 23
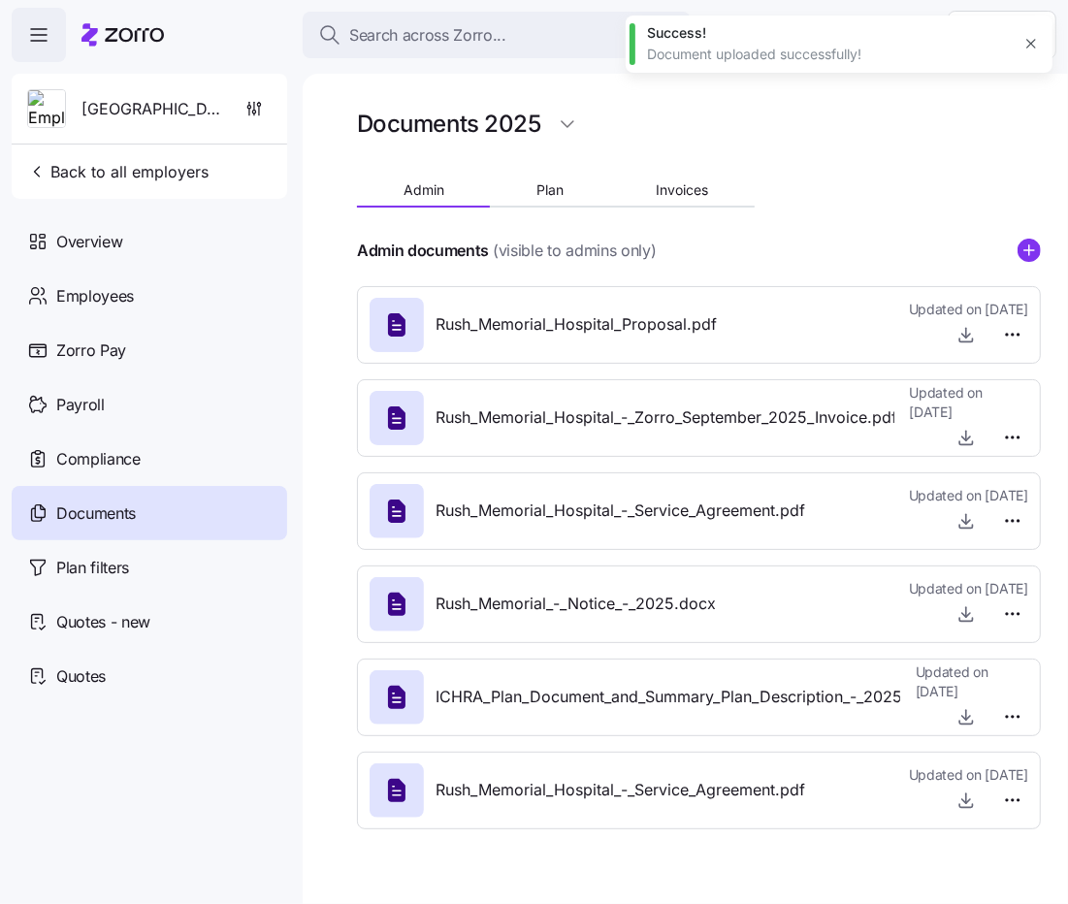
type textarea "x"
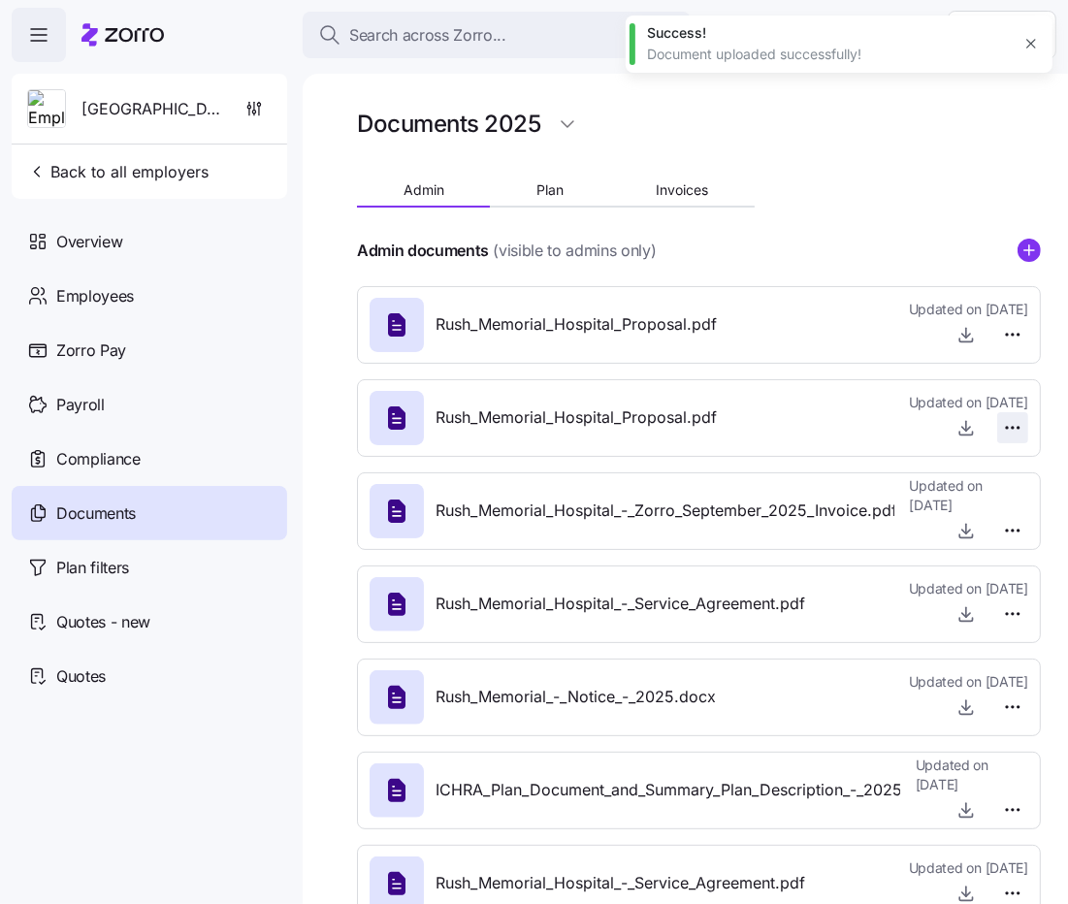
click at [1015, 436] on html "Search across Zorro... Help [GEOGRAPHIC_DATA] Back to all employers Overview Em…" at bounding box center [534, 446] width 1068 height 893
click at [991, 501] on div "Delete" at bounding box center [980, 502] width 81 height 31
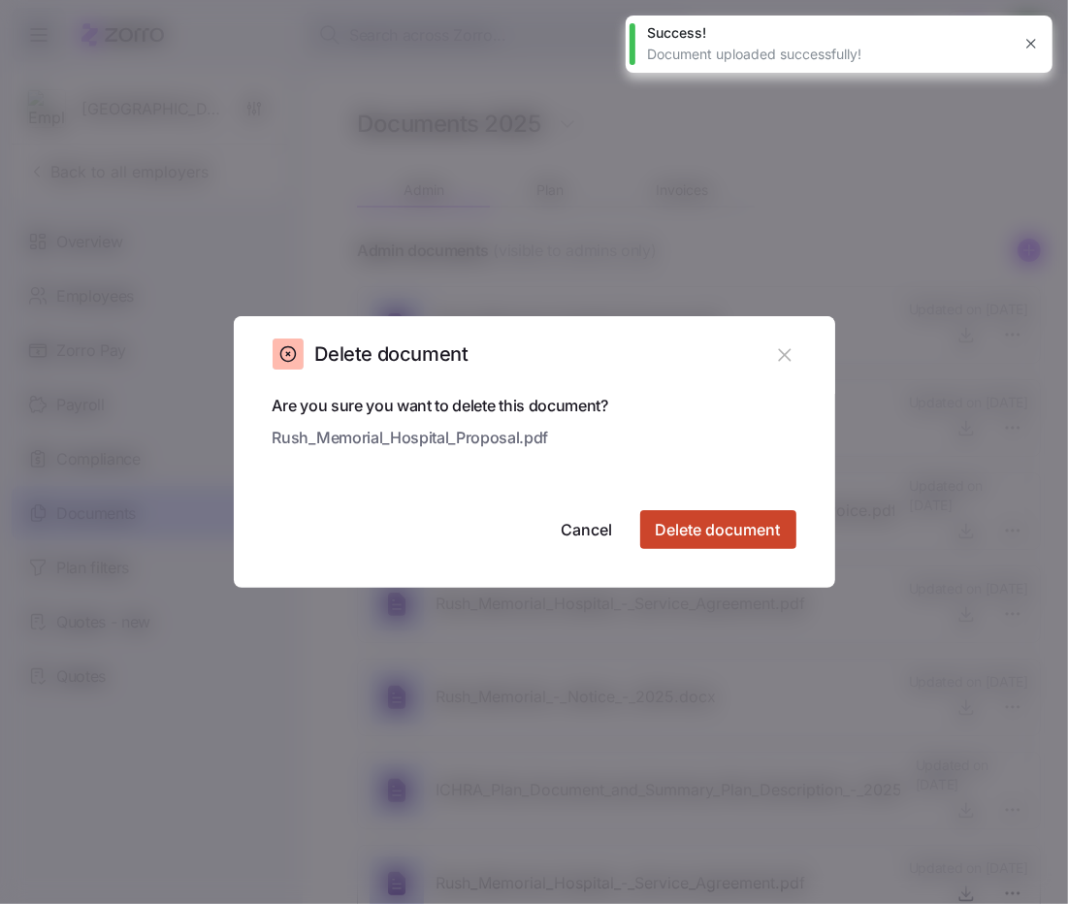
click at [764, 538] on span "Delete document" at bounding box center [718, 529] width 125 height 23
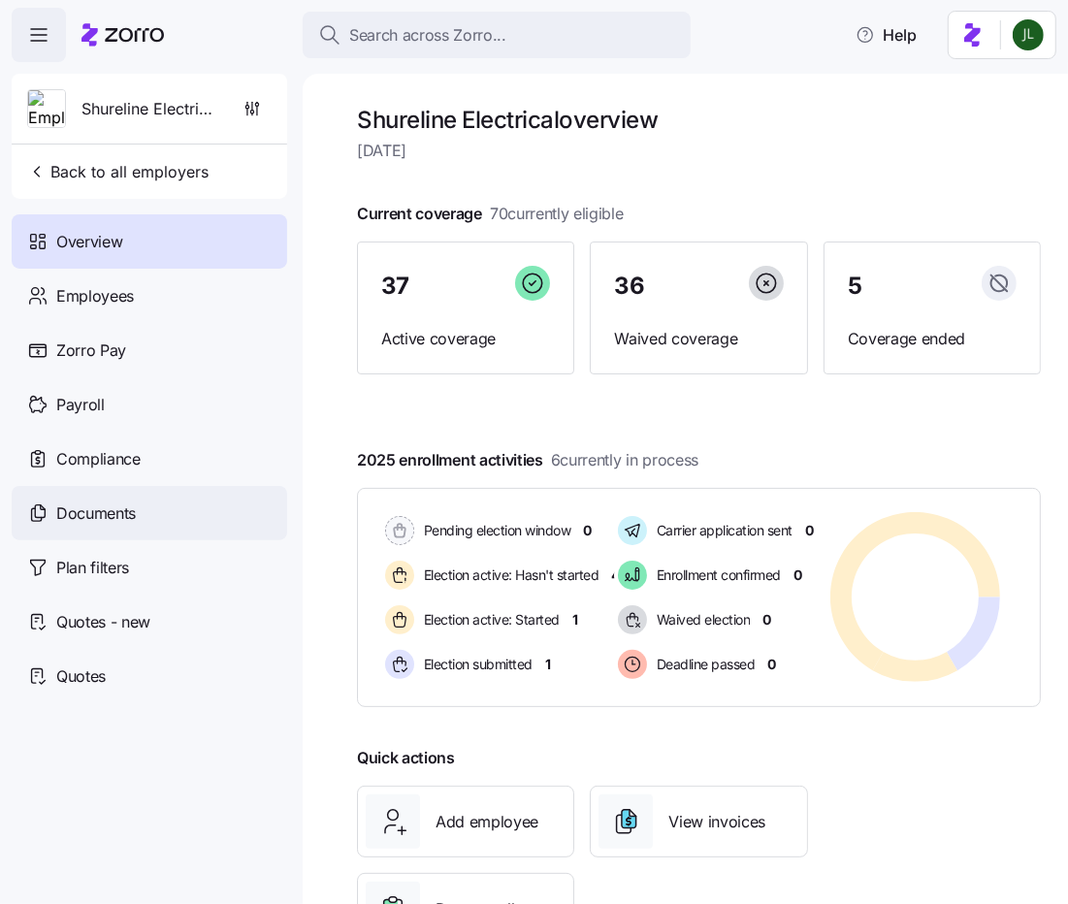
click at [108, 534] on div "Documents" at bounding box center [150, 513] width 276 height 54
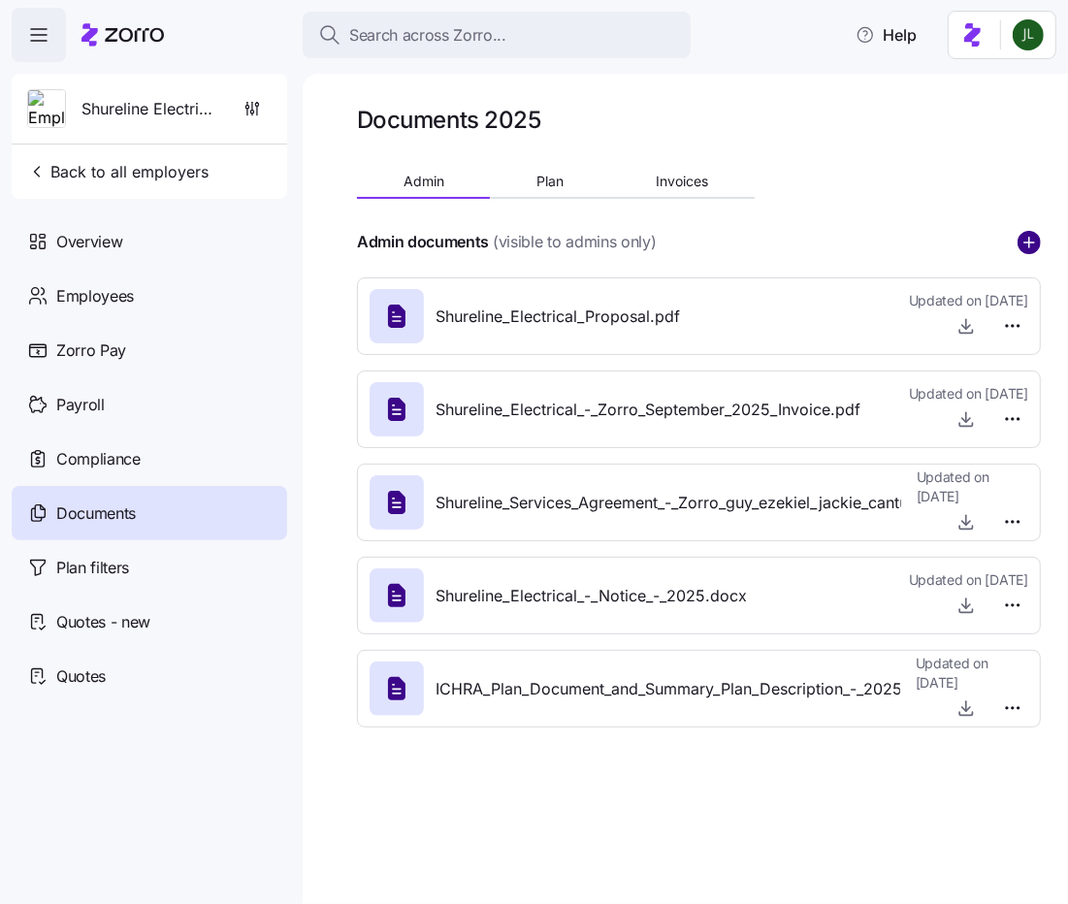
click at [1028, 250] on circle "add icon" at bounding box center [1029, 242] width 21 height 21
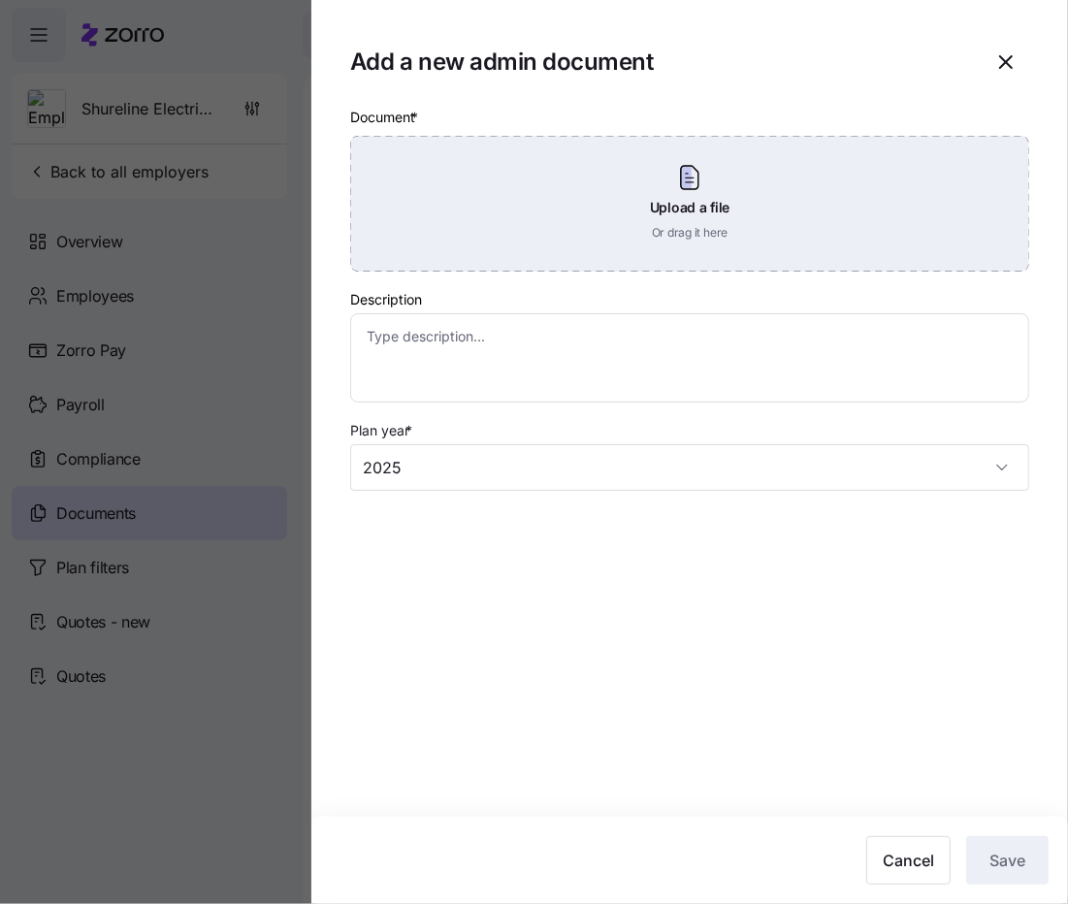
click at [751, 219] on div "Upload a file Or drag it here" at bounding box center [689, 204] width 679 height 136
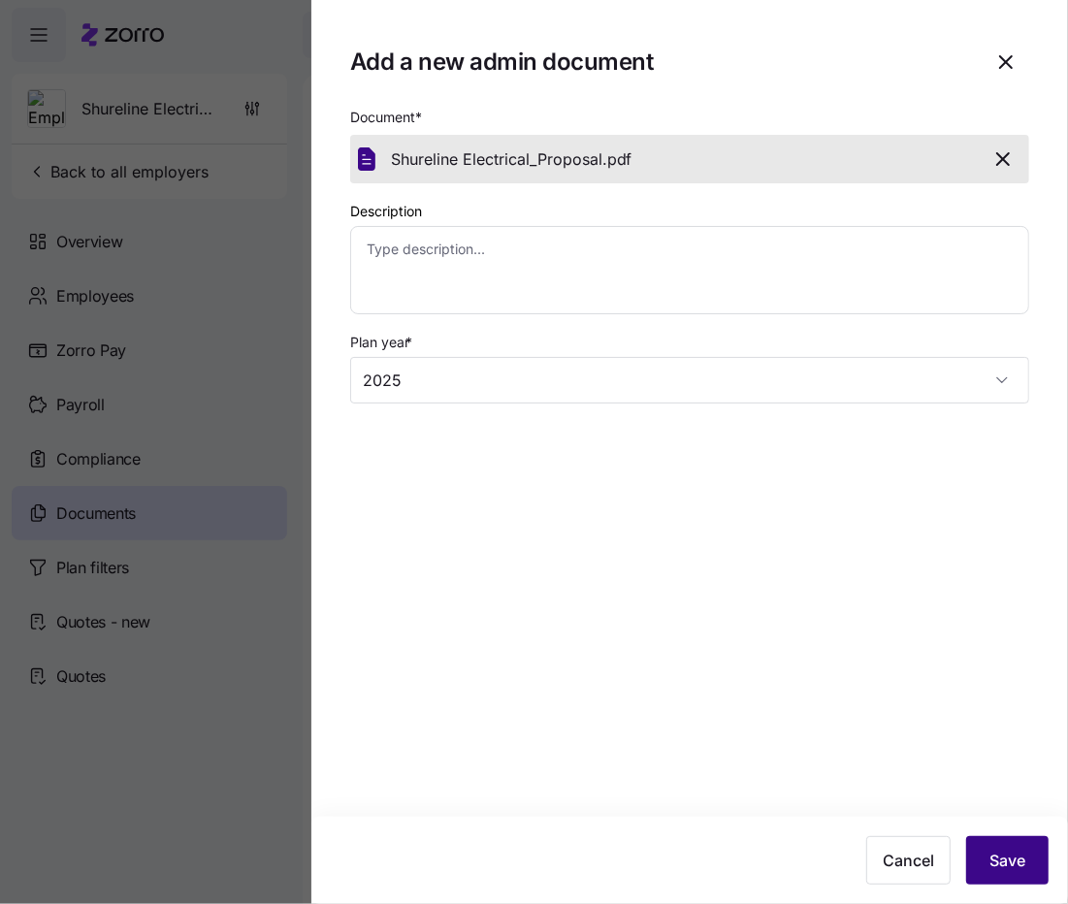
click at [982, 846] on button "Save" at bounding box center [1007, 860] width 82 height 49
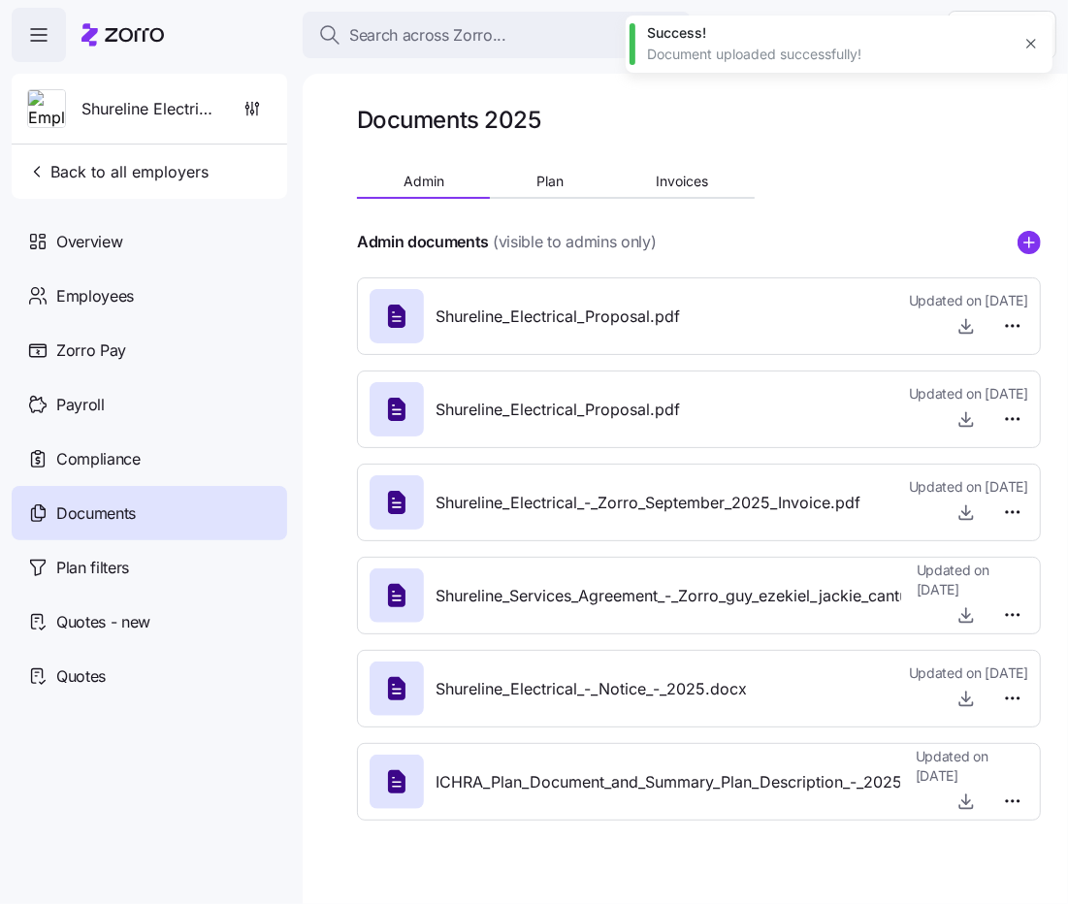
type textarea "x"
click at [1020, 423] on html "Search across Zorro... Help Shureline Electrical Back to all employers Overview…" at bounding box center [534, 446] width 1068 height 893
click at [1003, 496] on div "Delete" at bounding box center [980, 493] width 81 height 31
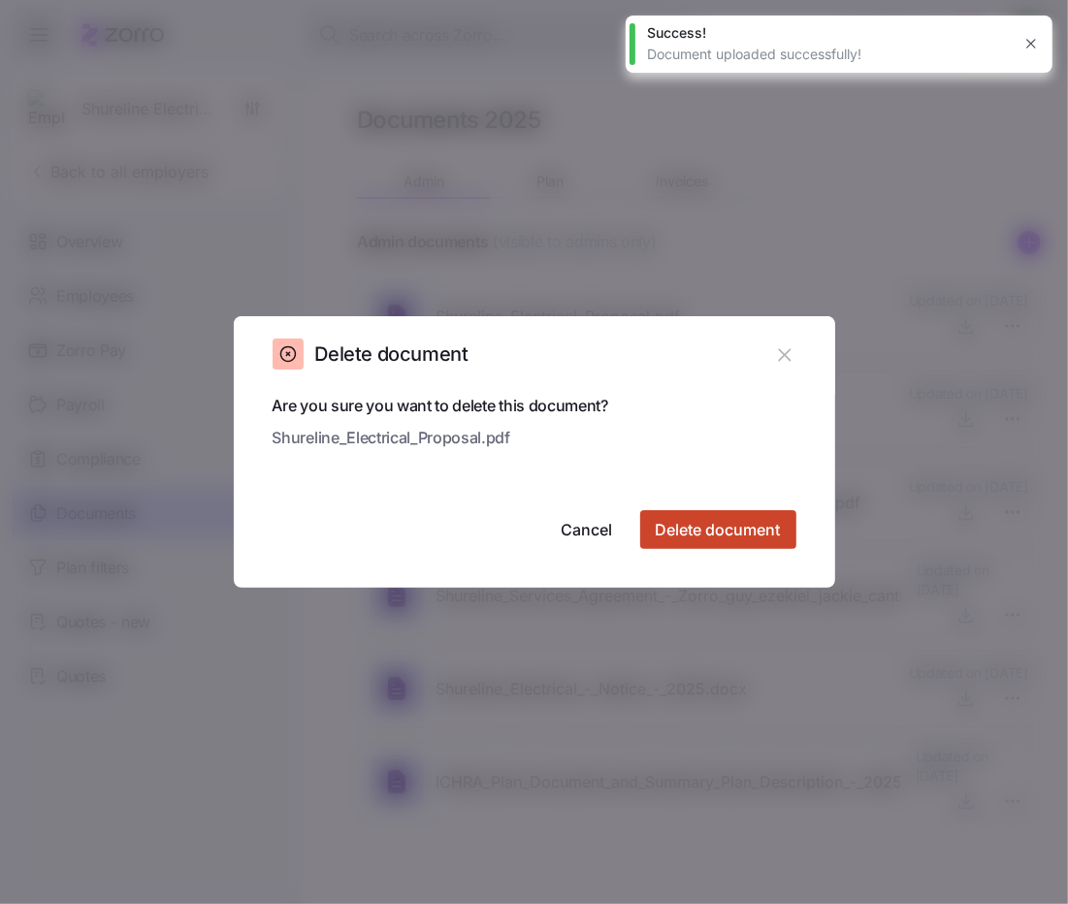
click at [786, 526] on button "Delete document" at bounding box center [718, 529] width 156 height 39
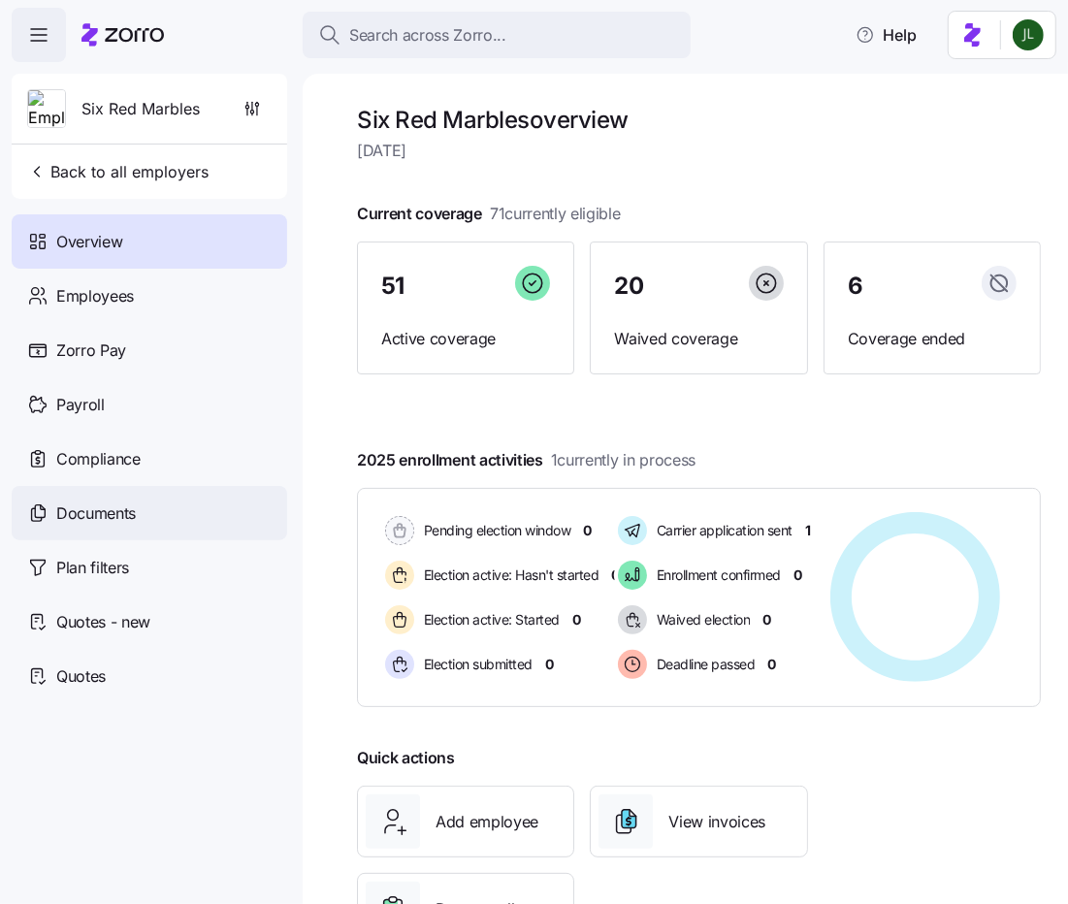
click at [126, 498] on div "Documents" at bounding box center [150, 513] width 276 height 54
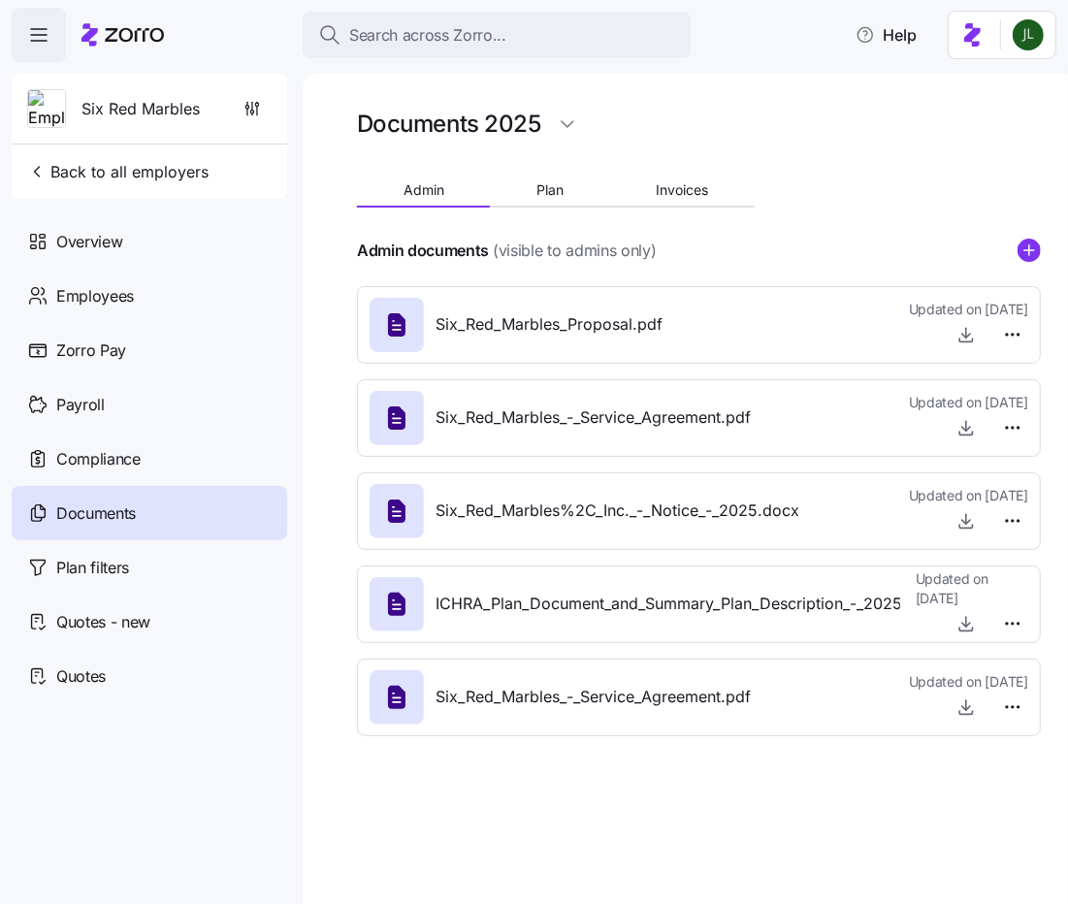
click at [1030, 213] on div at bounding box center [699, 223] width 684 height 31
click at [1030, 236] on div at bounding box center [699, 223] width 684 height 31
click at [1016, 245] on div "Admin documents (visible to admins only)" at bounding box center [699, 251] width 684 height 24
click at [1026, 246] on circle "add icon" at bounding box center [1029, 250] width 21 height 21
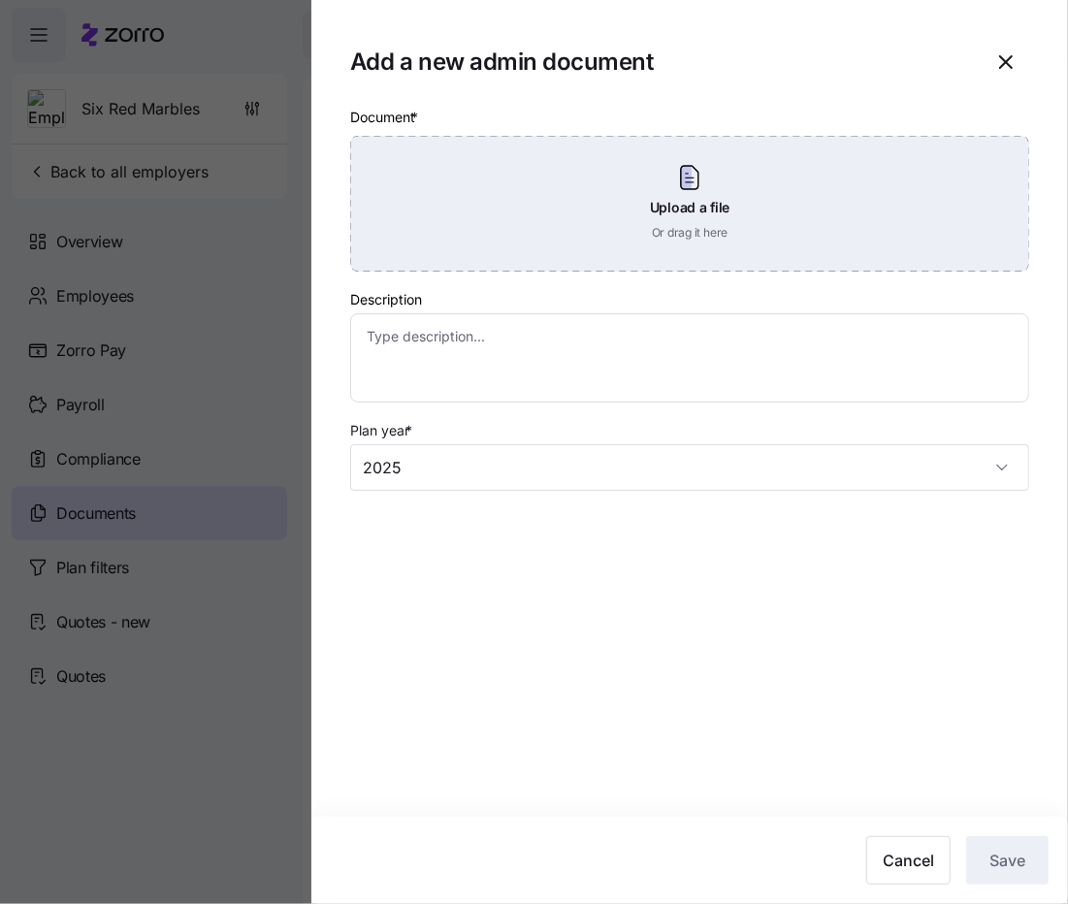
click at [680, 251] on div "Upload a file Or drag it here" at bounding box center [689, 204] width 679 height 136
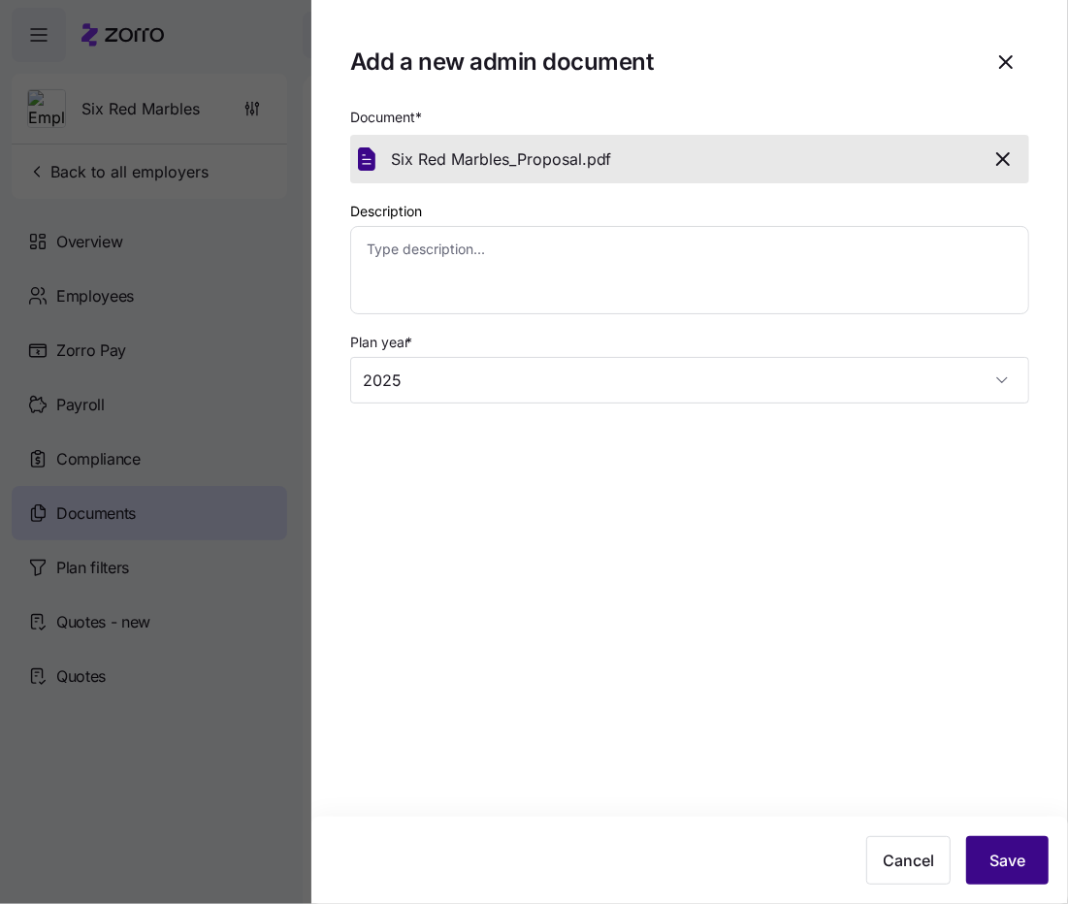
click at [1015, 856] on span "Save" at bounding box center [1008, 860] width 36 height 23
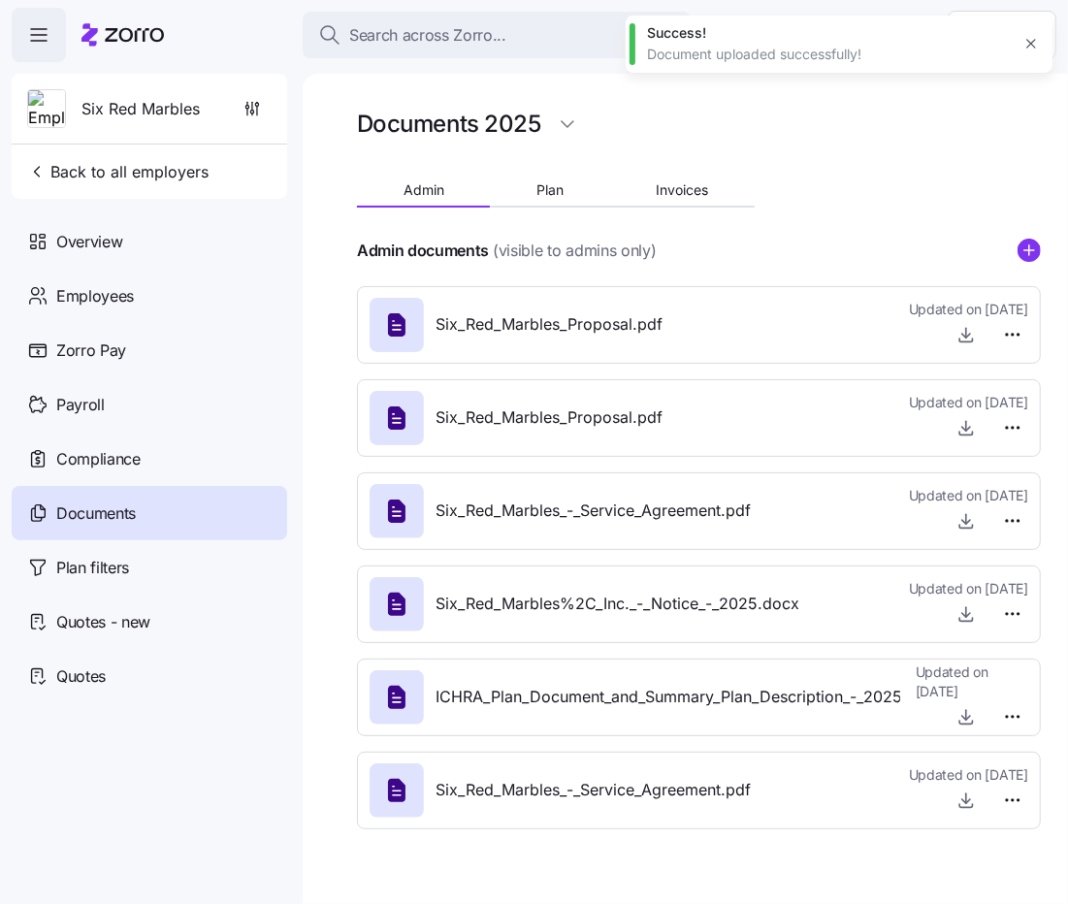
type textarea "x"
click at [1013, 422] on html "Search across Zorro... Help Six Red Marbles Back to all employers Overview Empl…" at bounding box center [534, 446] width 1068 height 893
click at [997, 487] on div "Delete" at bounding box center [980, 502] width 81 height 31
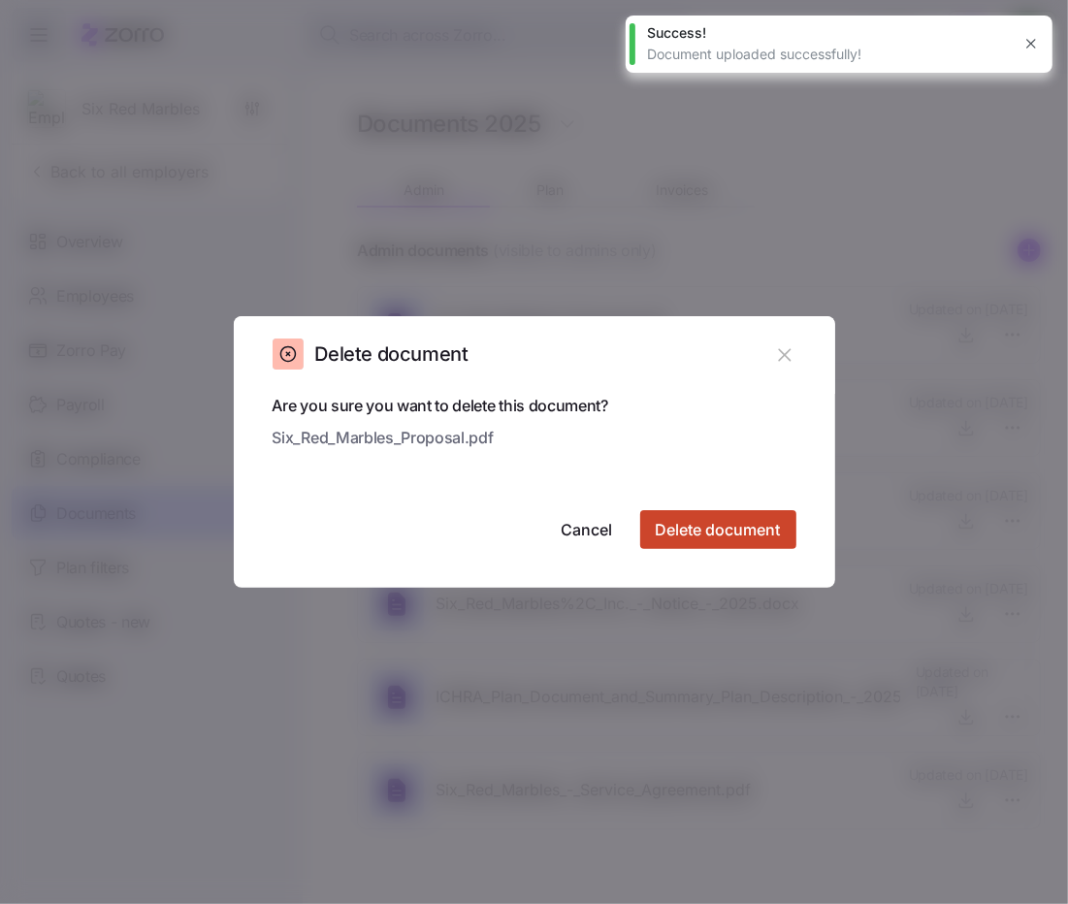
click at [774, 528] on span "Delete document" at bounding box center [718, 529] width 125 height 23
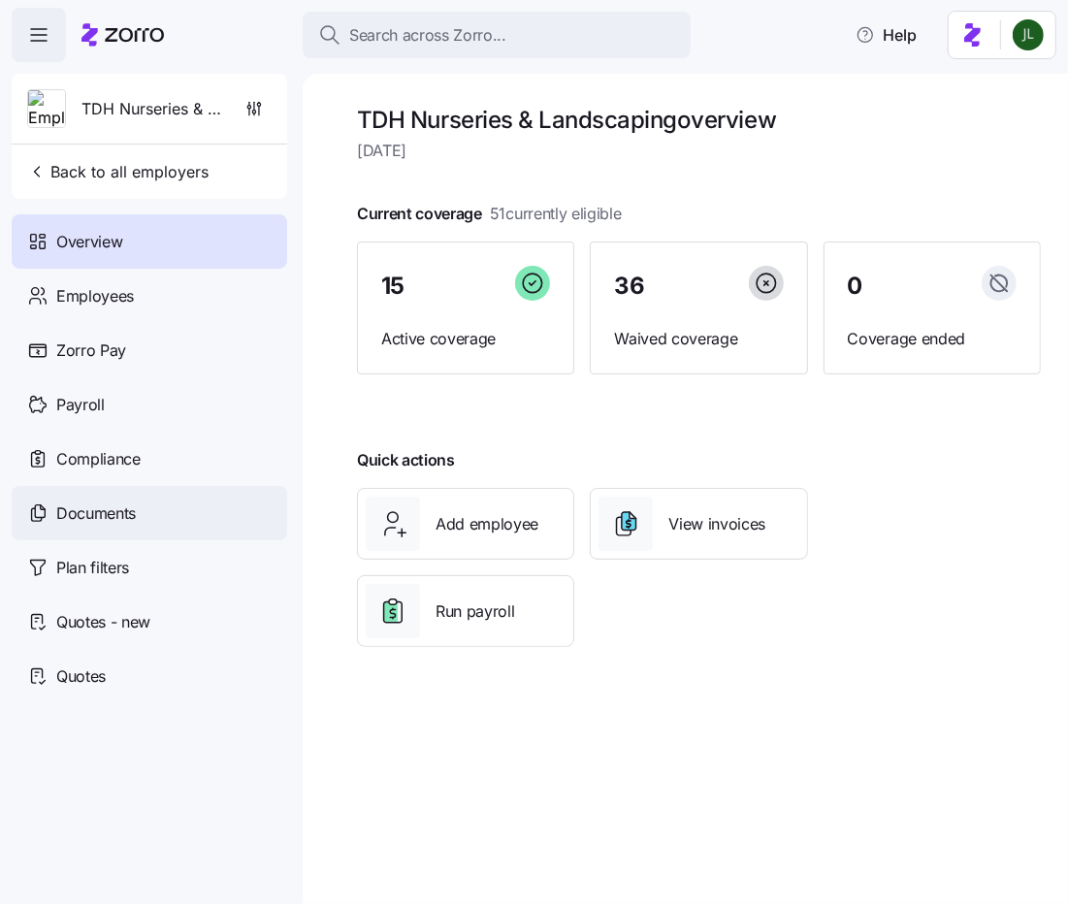
click at [129, 504] on span "Documents" at bounding box center [96, 514] width 80 height 24
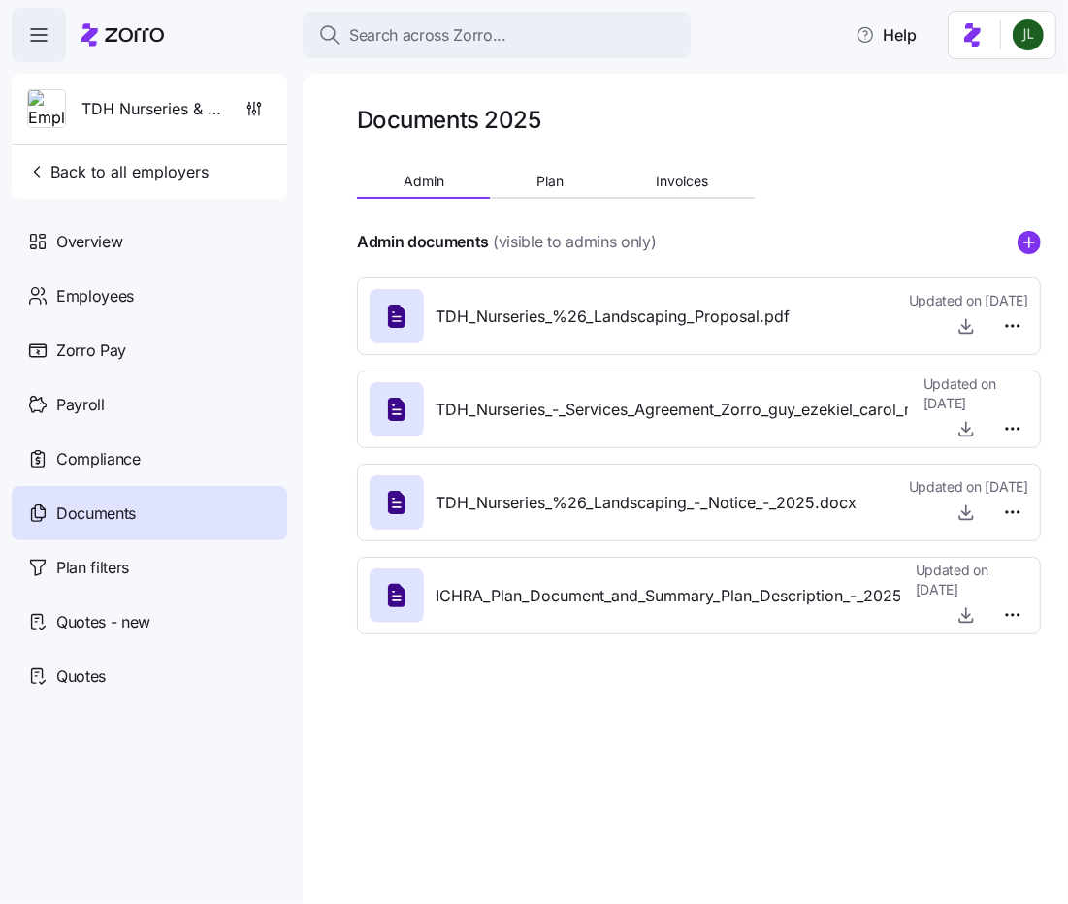
click at [1023, 260] on div at bounding box center [699, 265] width 684 height 23
click at [1026, 231] on icon "add icon" at bounding box center [1029, 242] width 23 height 23
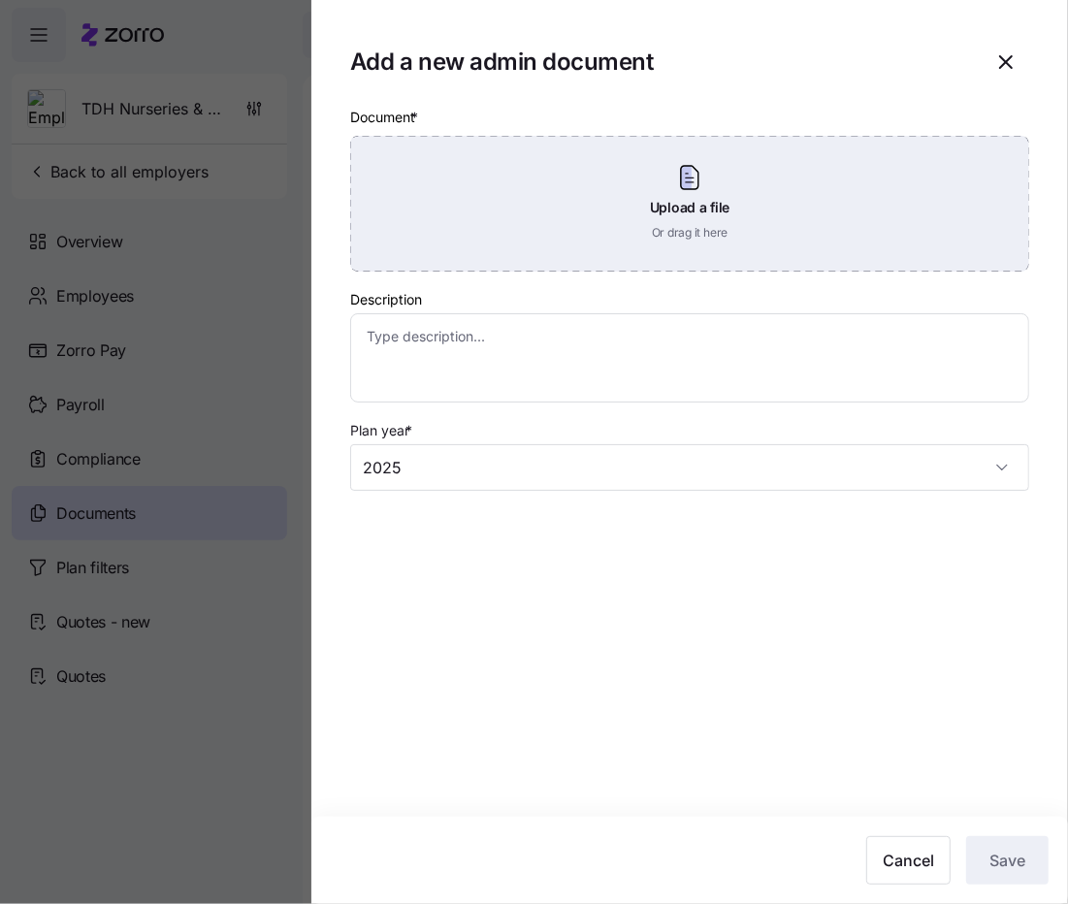
click at [721, 244] on div "Upload a file Or drag it here" at bounding box center [689, 204] width 679 height 136
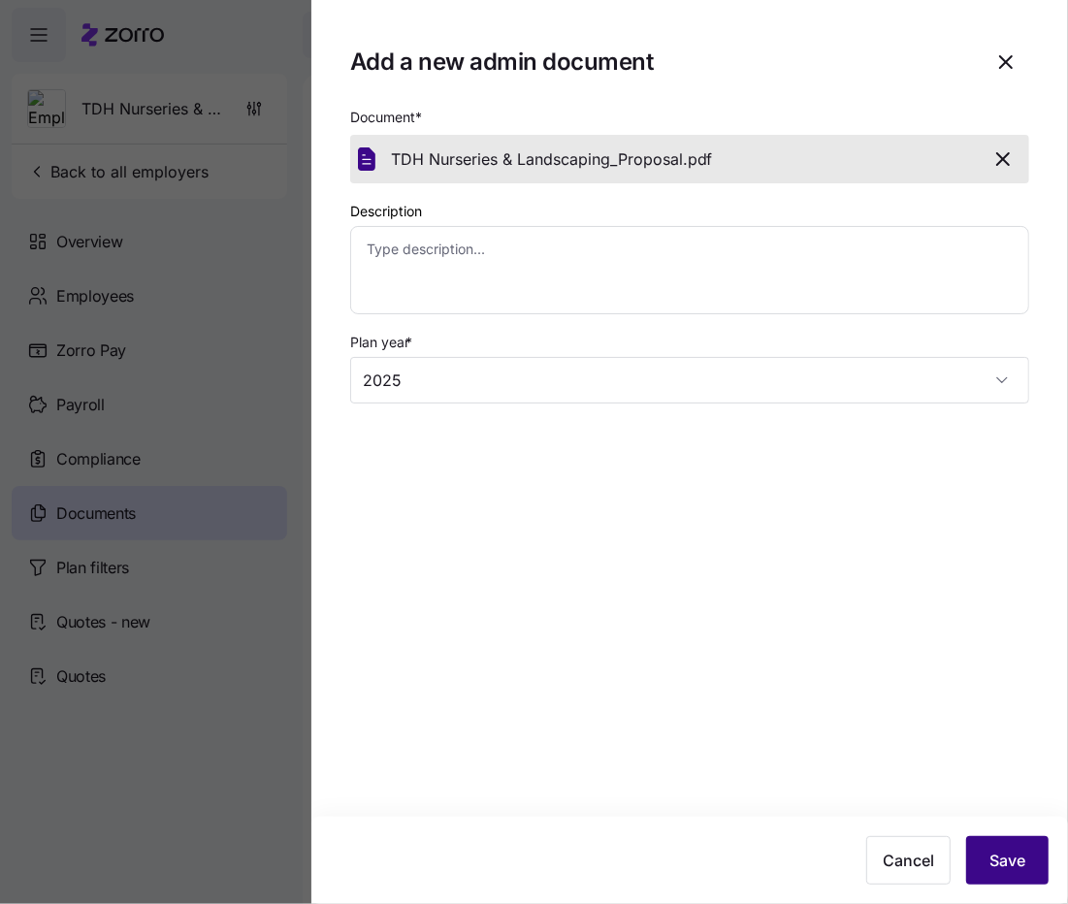
click at [988, 872] on button "Save" at bounding box center [1007, 860] width 82 height 49
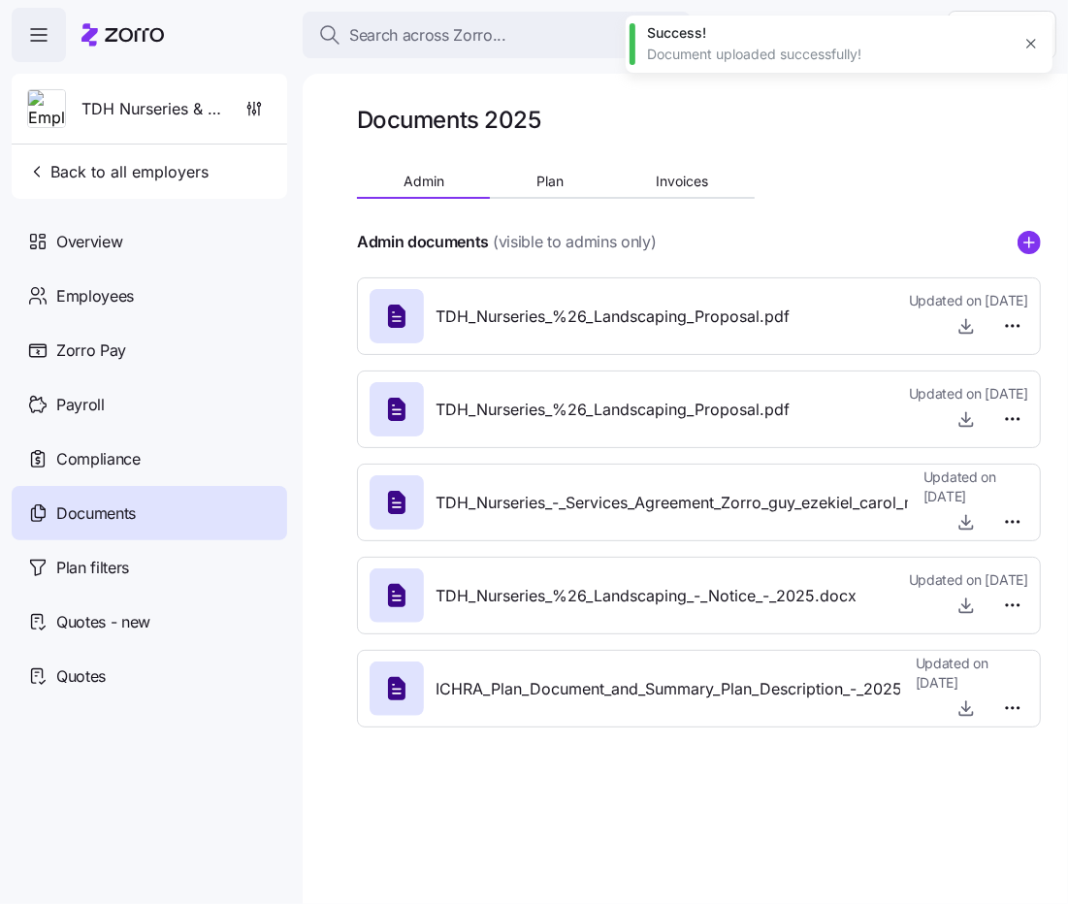
type textarea "x"
click at [1012, 421] on html "Search across Zorro... Help TDH Nurseries & Landscaping Back to all employers O…" at bounding box center [534, 446] width 1068 height 893
click at [990, 492] on div "Delete" at bounding box center [980, 493] width 81 height 31
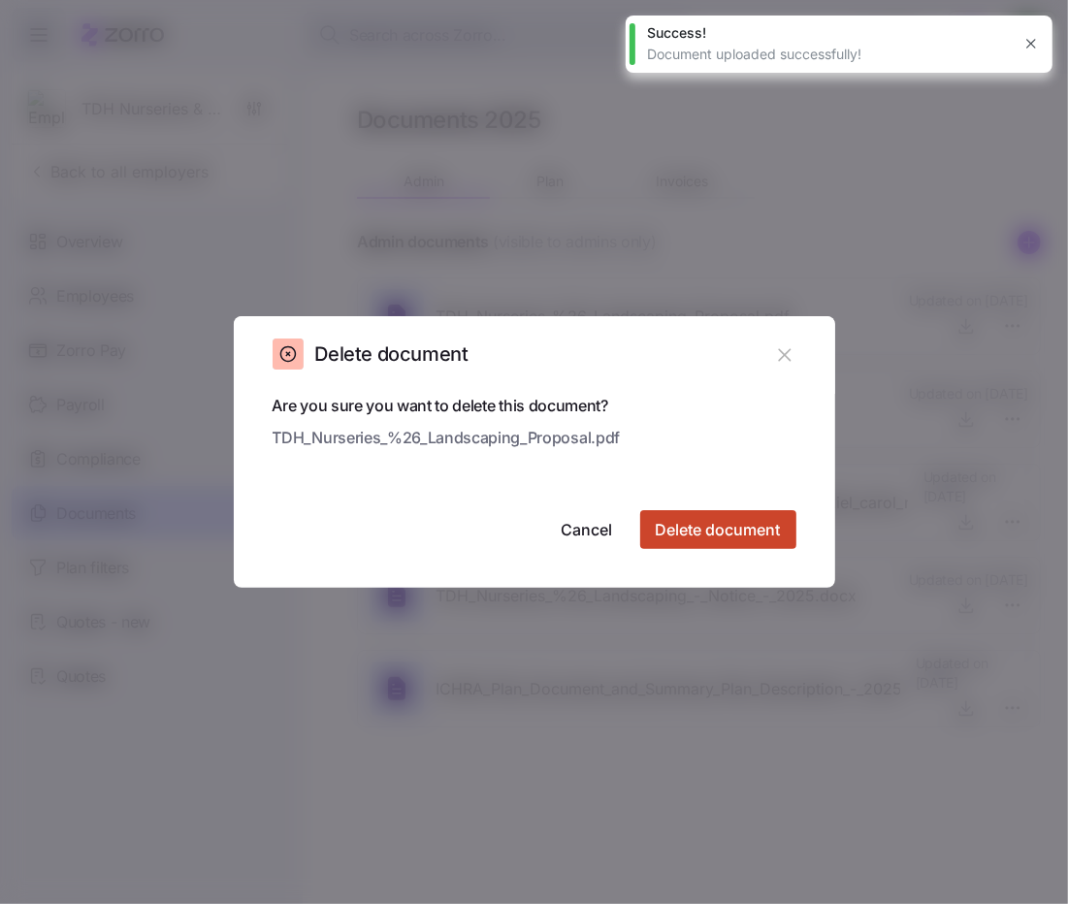
click at [777, 525] on span "Delete document" at bounding box center [718, 529] width 125 height 23
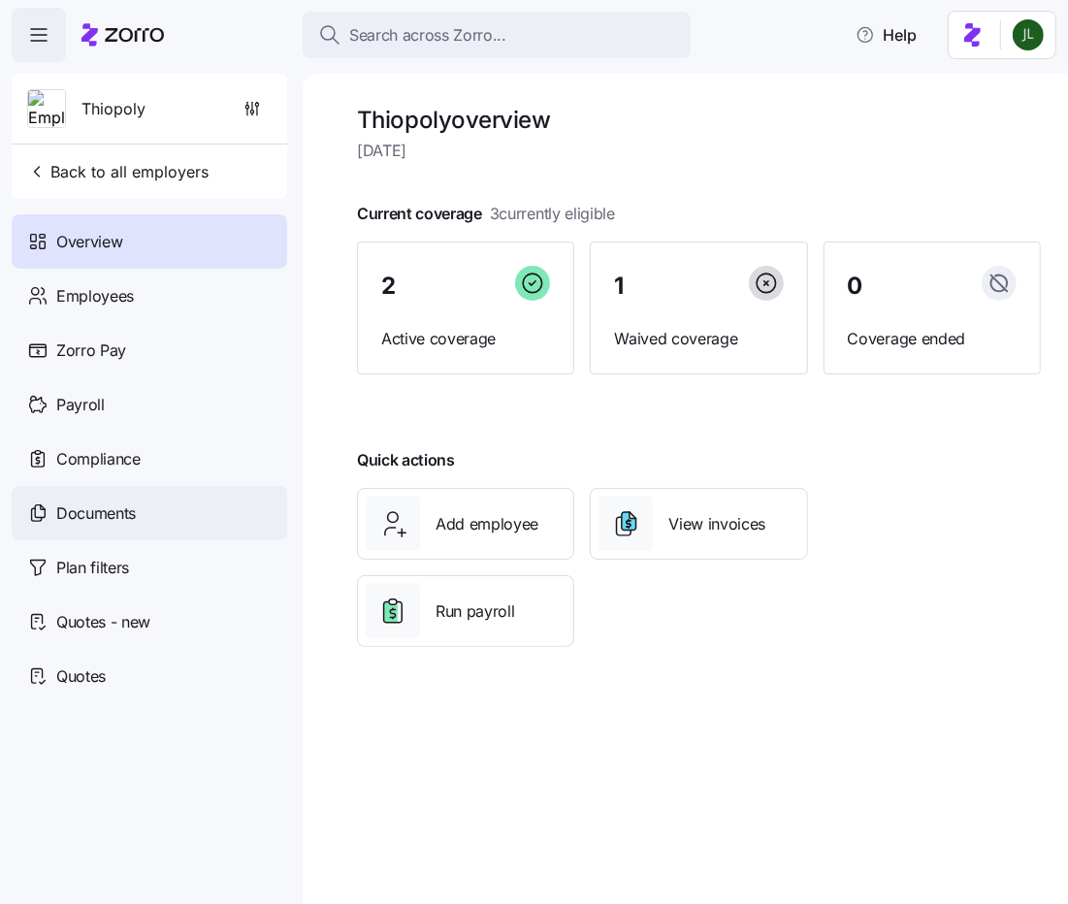
click at [93, 529] on div "Documents" at bounding box center [150, 513] width 276 height 54
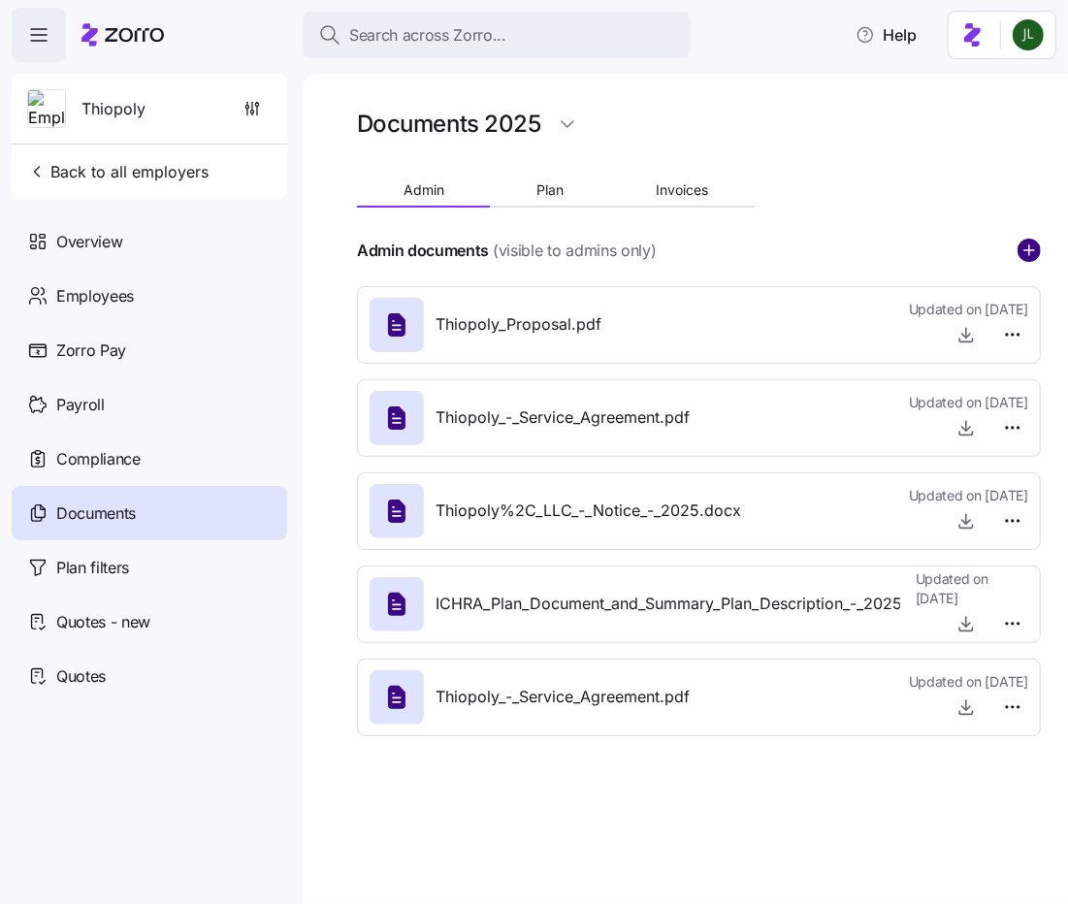
click at [1025, 247] on circle "add icon" at bounding box center [1029, 250] width 21 height 21
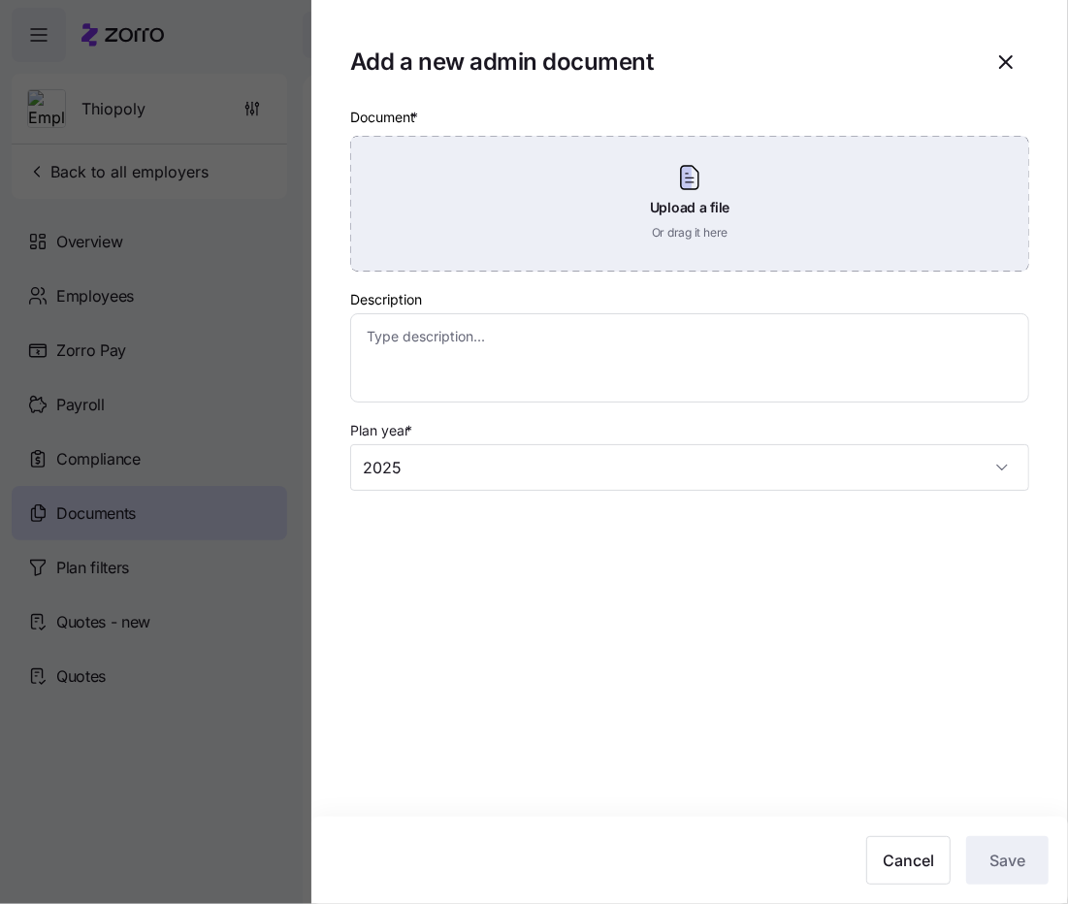
click at [624, 259] on div "Upload a file Or drag it here" at bounding box center [689, 204] width 679 height 136
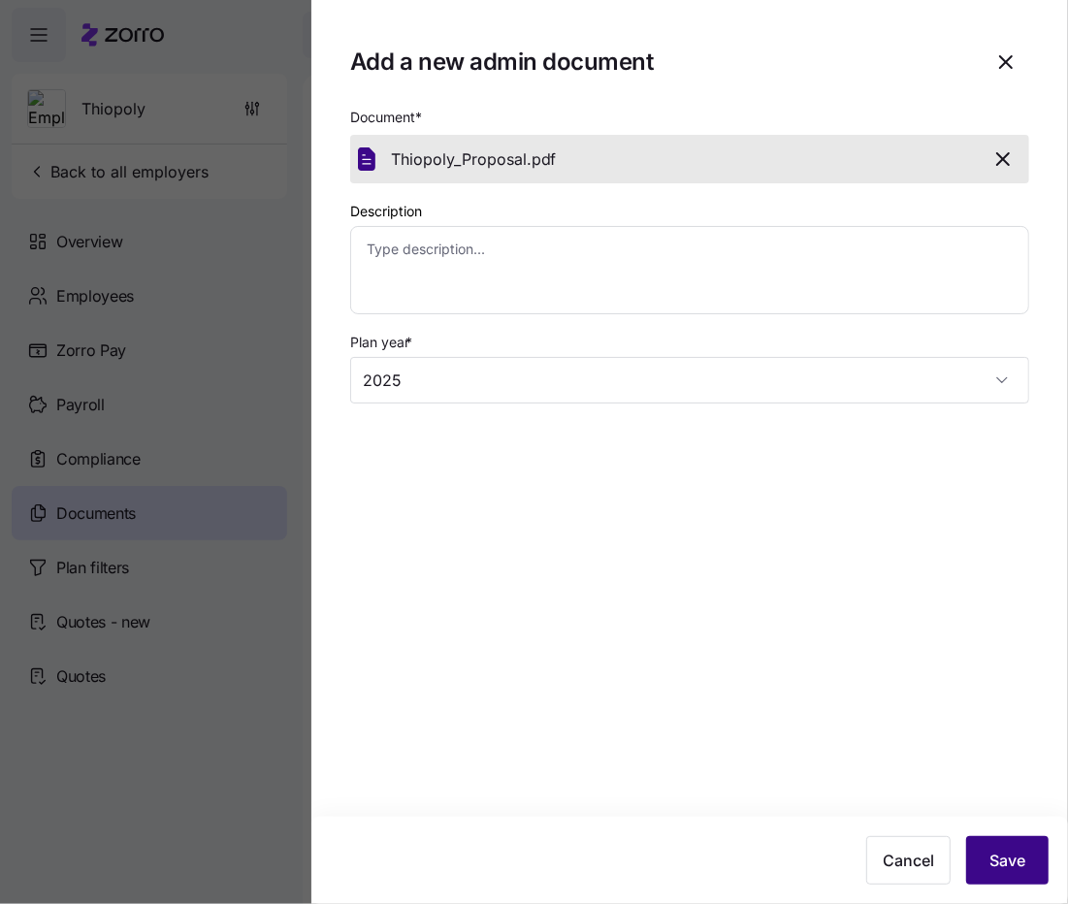
click at [1014, 867] on span "Save" at bounding box center [1008, 860] width 36 height 23
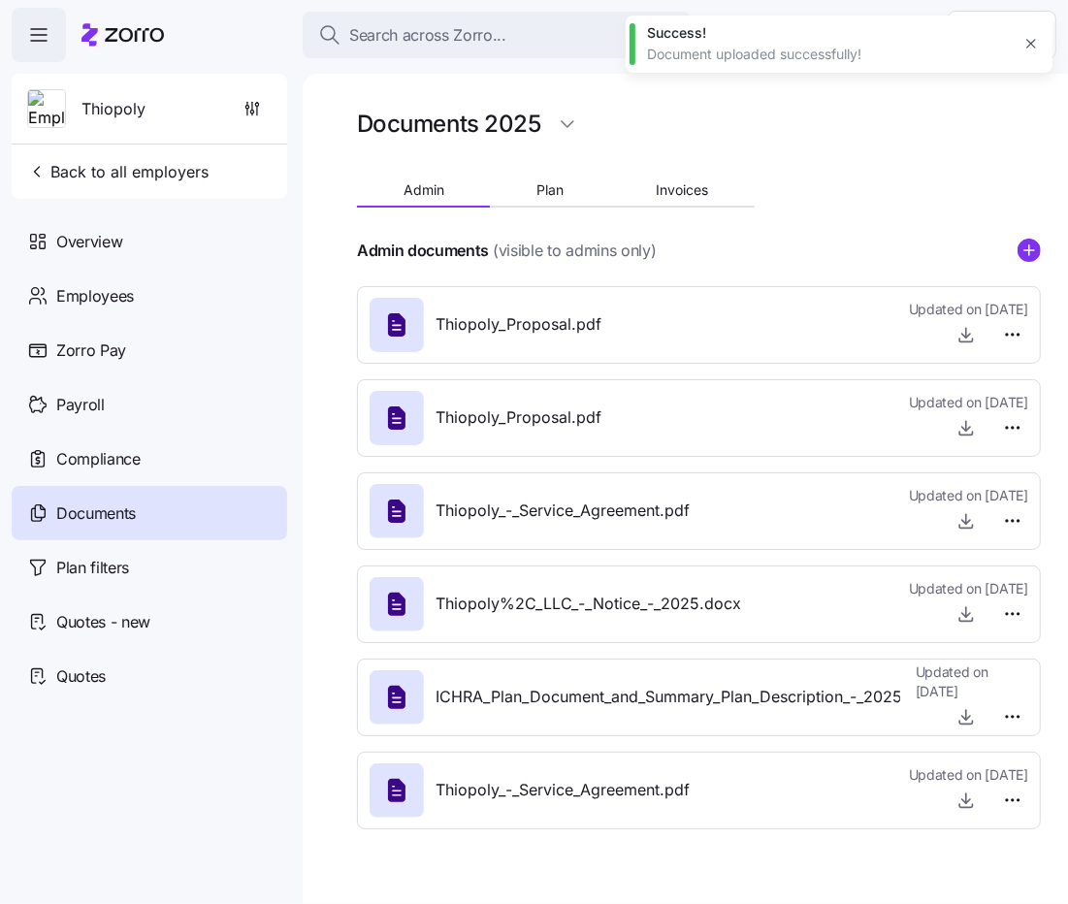
type textarea "x"
click at [1015, 424] on html "Search across Zorro... Help Thiopoly Back to all employers Overview Employees Z…" at bounding box center [534, 446] width 1068 height 893
click at [997, 503] on div "Delete" at bounding box center [980, 502] width 81 height 31
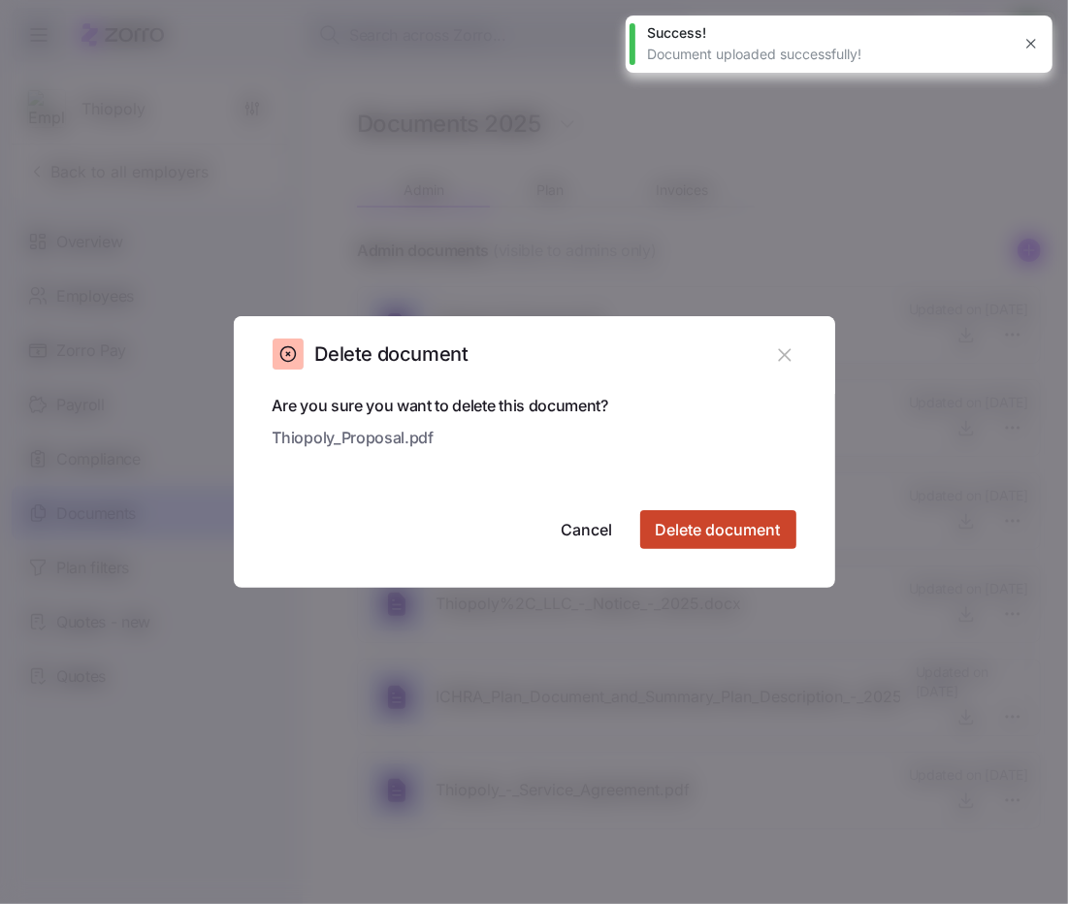
click at [748, 536] on span "Delete document" at bounding box center [718, 529] width 125 height 23
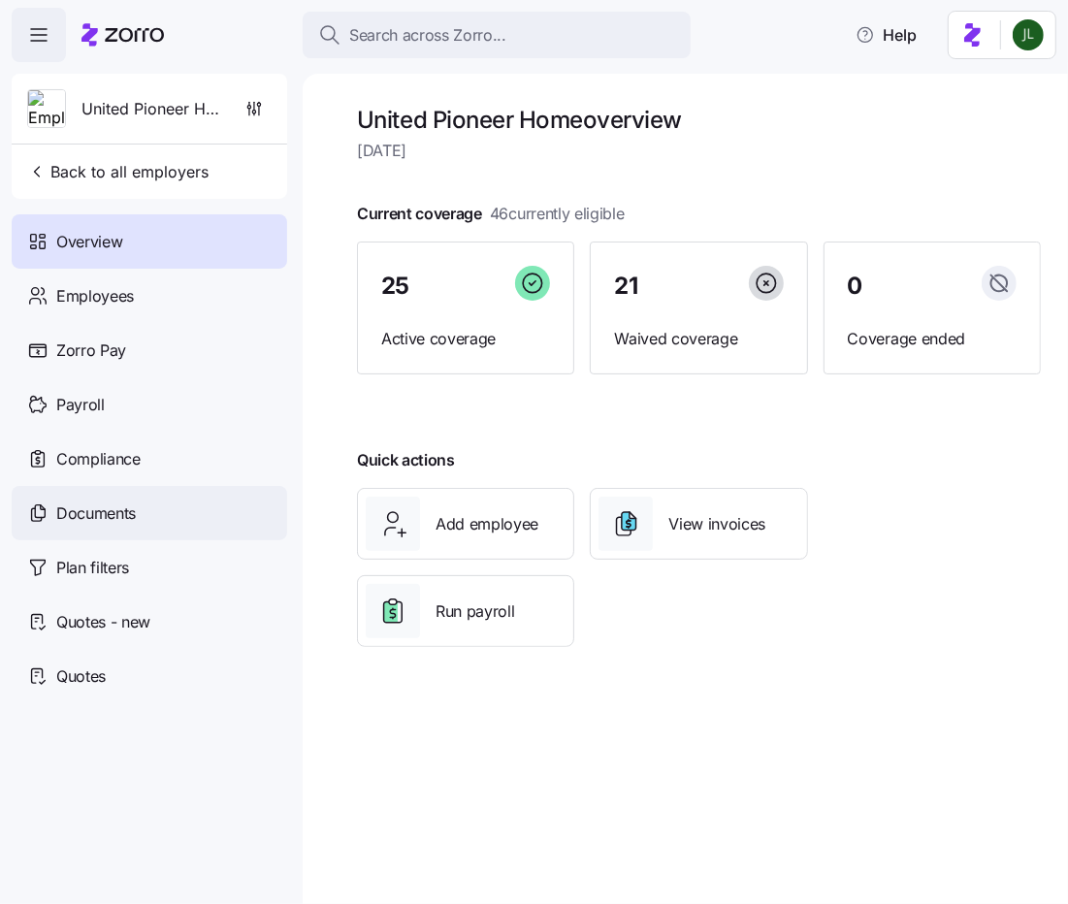
click at [82, 503] on span "Documents" at bounding box center [96, 514] width 80 height 24
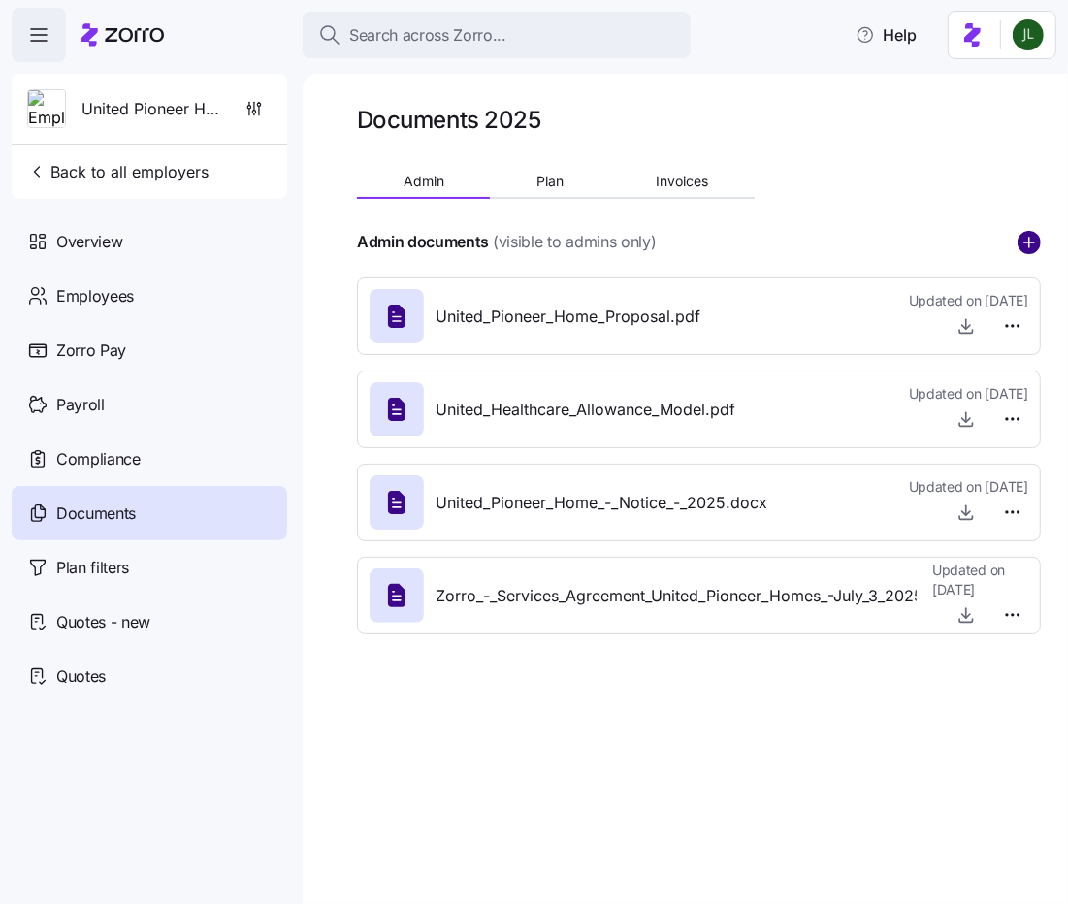
click at [1020, 247] on circle "add icon" at bounding box center [1029, 242] width 21 height 21
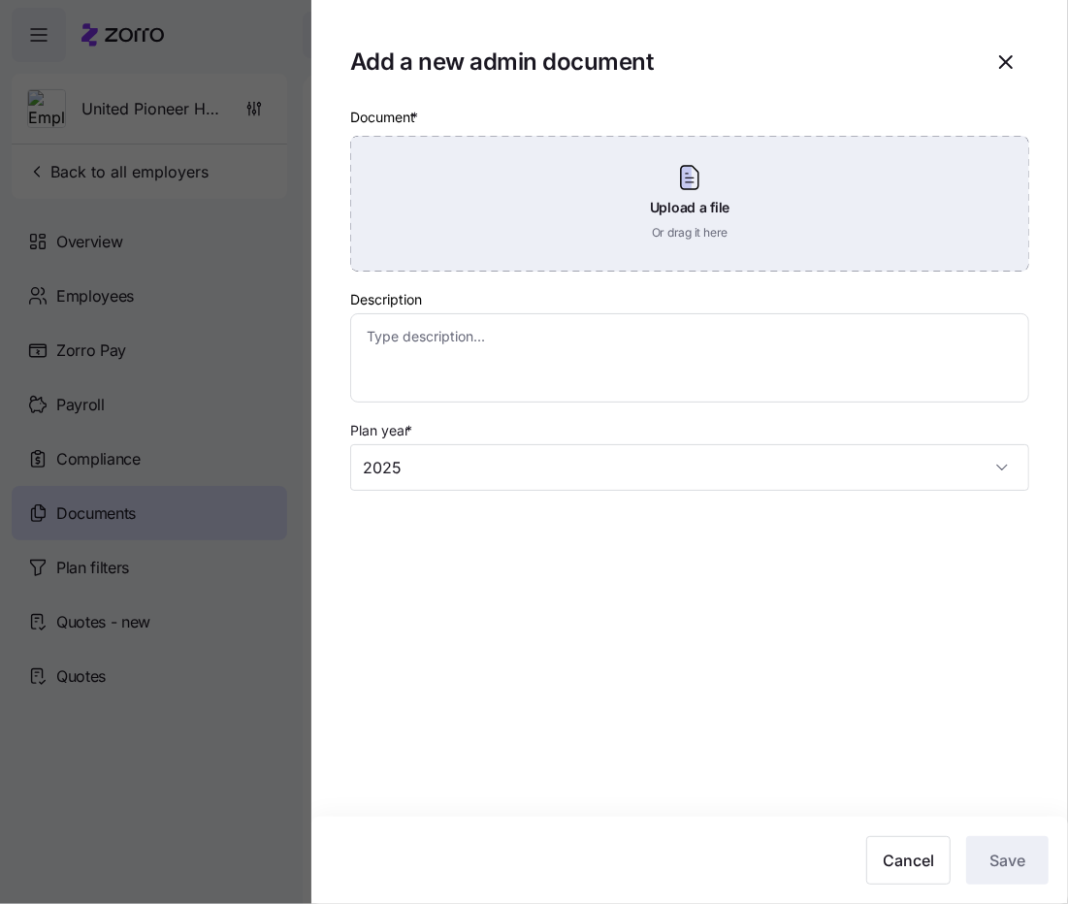
click at [758, 242] on div "Upload a file Or drag it here" at bounding box center [689, 204] width 679 height 136
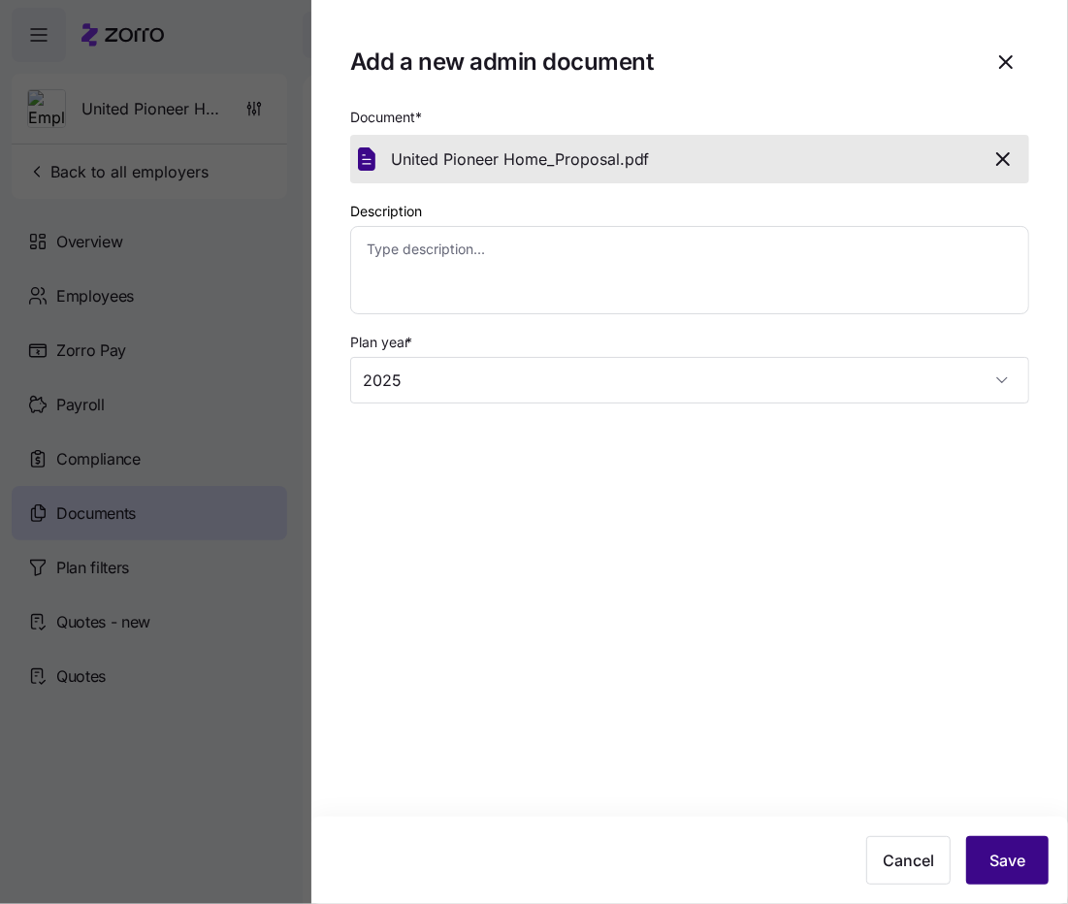
click at [1014, 853] on span "Save" at bounding box center [1008, 860] width 36 height 23
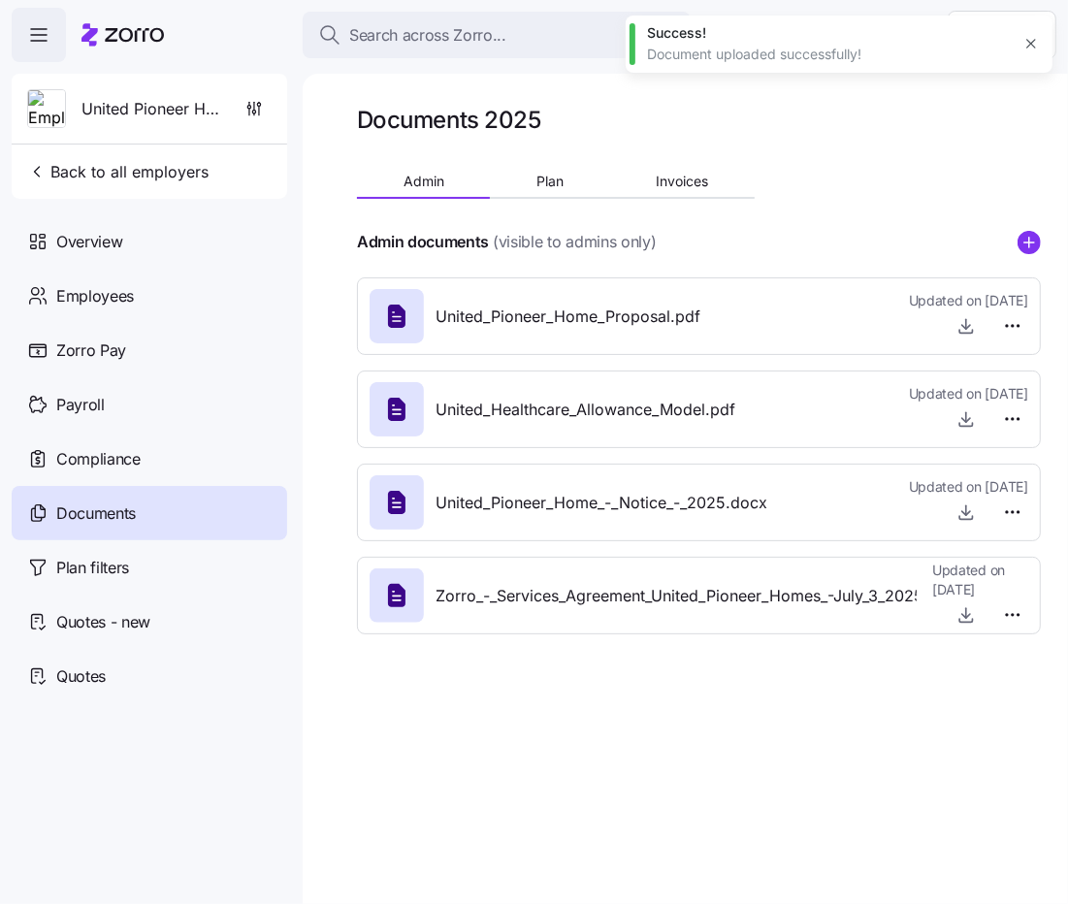
type textarea "x"
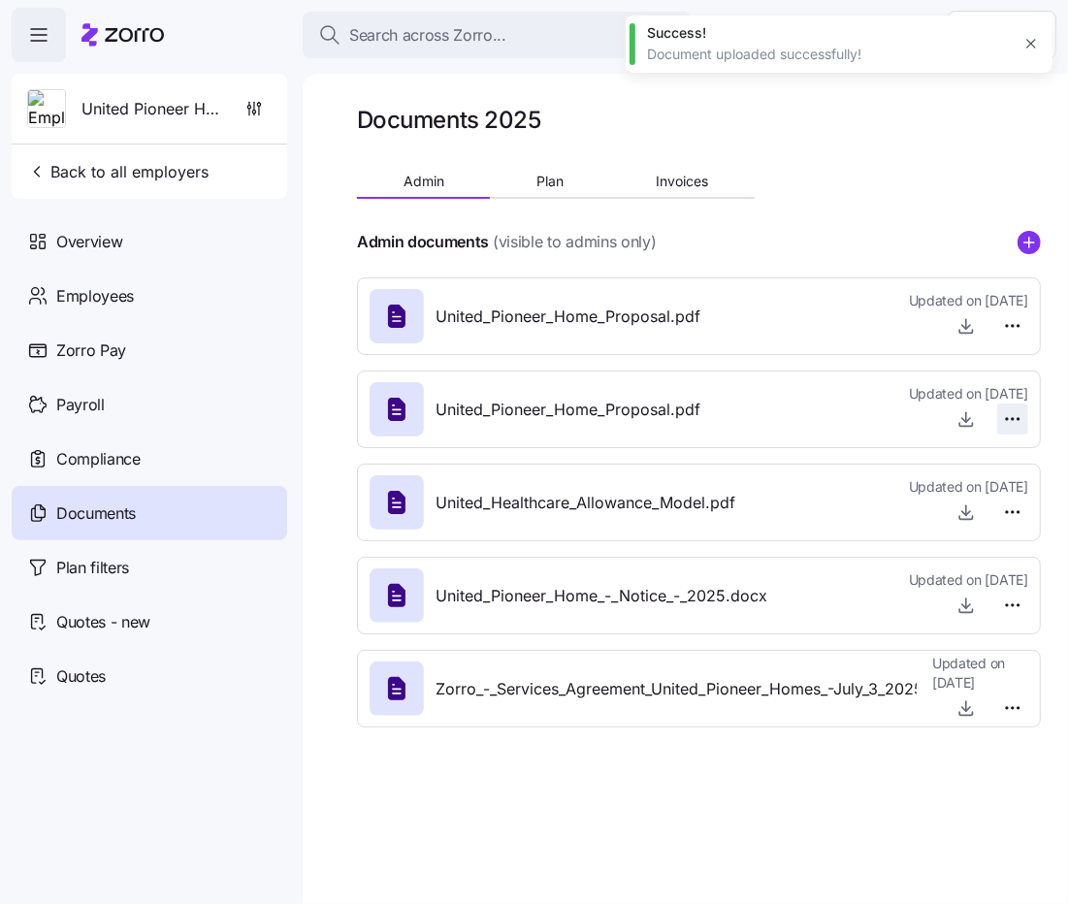
click at [1013, 422] on html "Search across Zorro... Help United Pioneer Home Back to all employers Overview …" at bounding box center [534, 446] width 1068 height 893
click at [1002, 496] on div "Delete" at bounding box center [980, 493] width 81 height 31
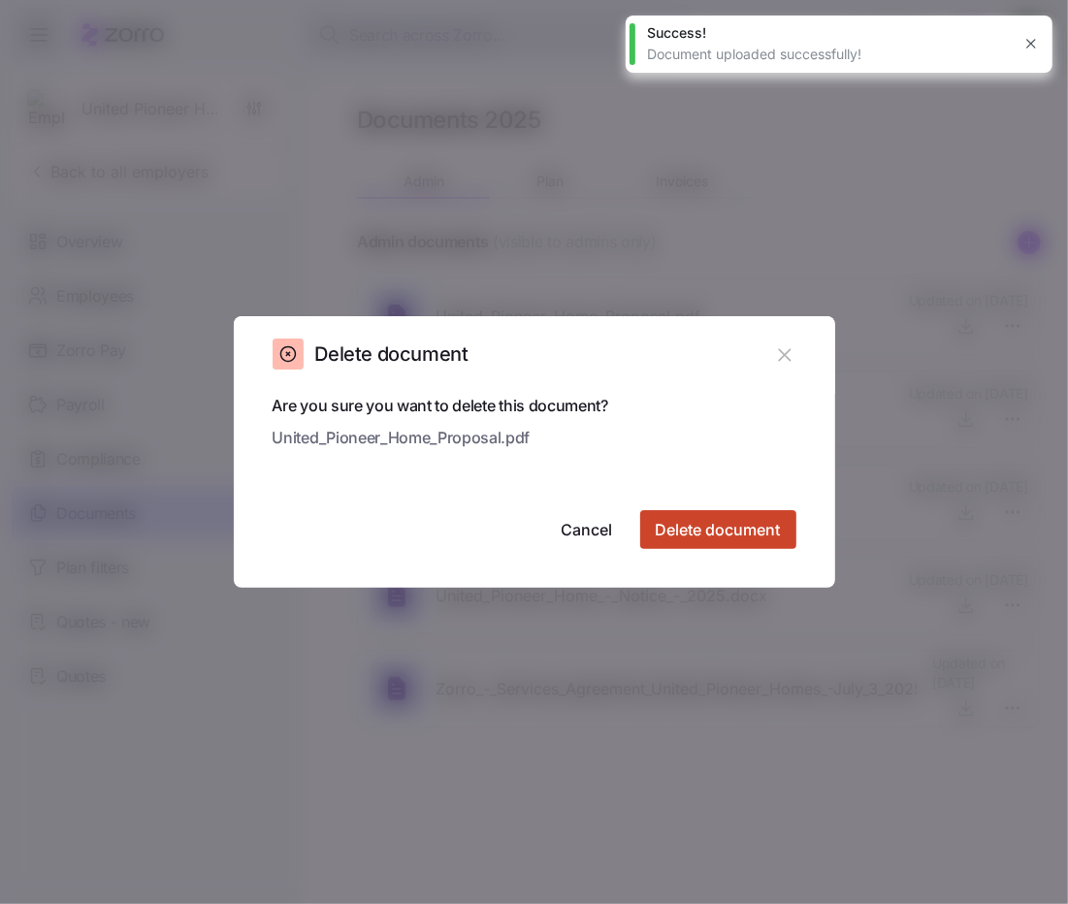
click at [737, 524] on span "Delete document" at bounding box center [718, 529] width 125 height 23
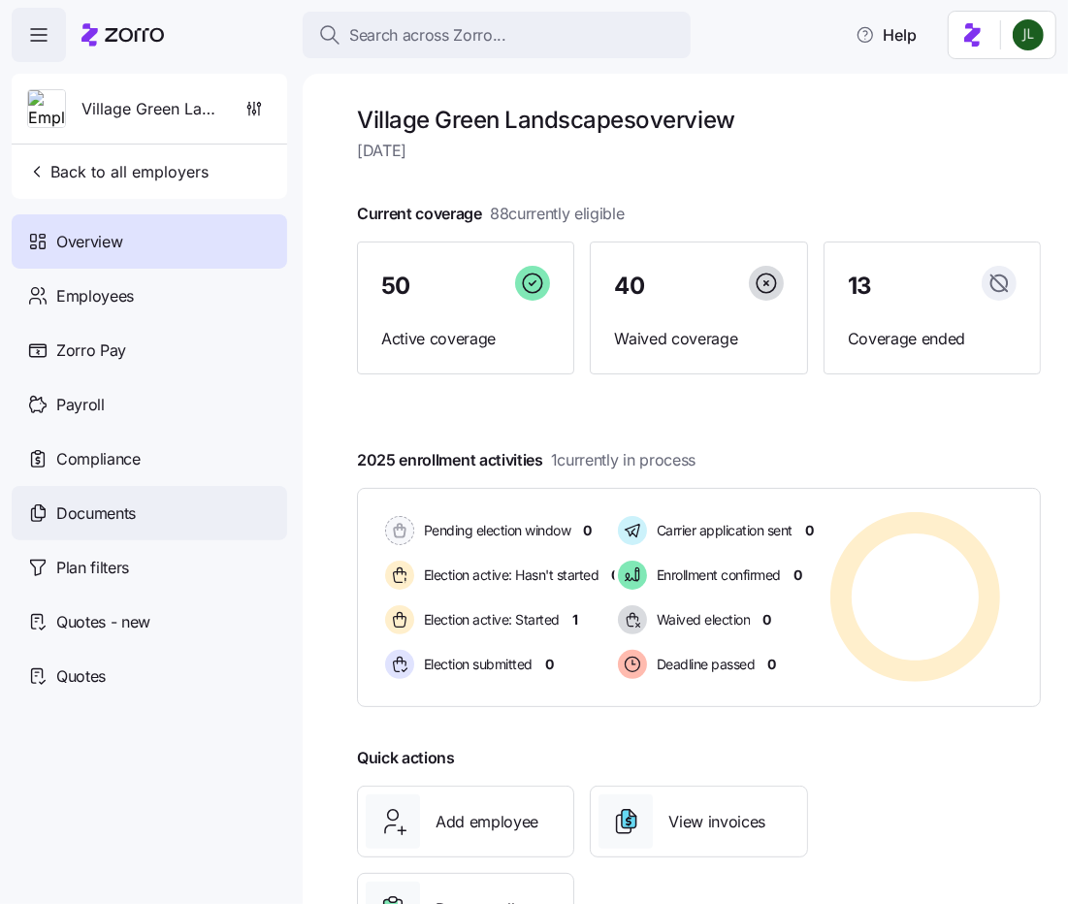
click at [62, 511] on span "Documents" at bounding box center [96, 514] width 80 height 24
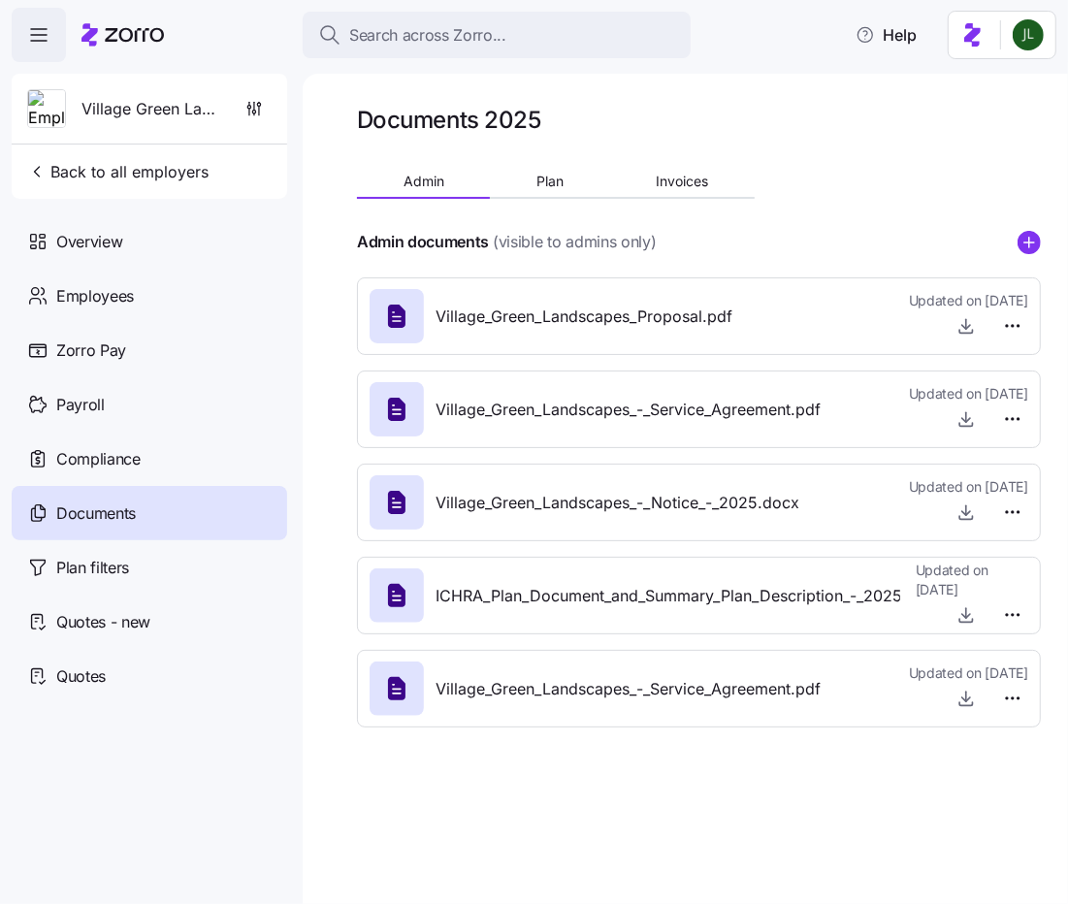
click at [1063, 247] on div "Documents 2025 Admin Plan Invoices Admin documents (visible to admins only) Vil…" at bounding box center [685, 489] width 765 height 830
click at [1038, 244] on circle "add icon" at bounding box center [1029, 242] width 21 height 21
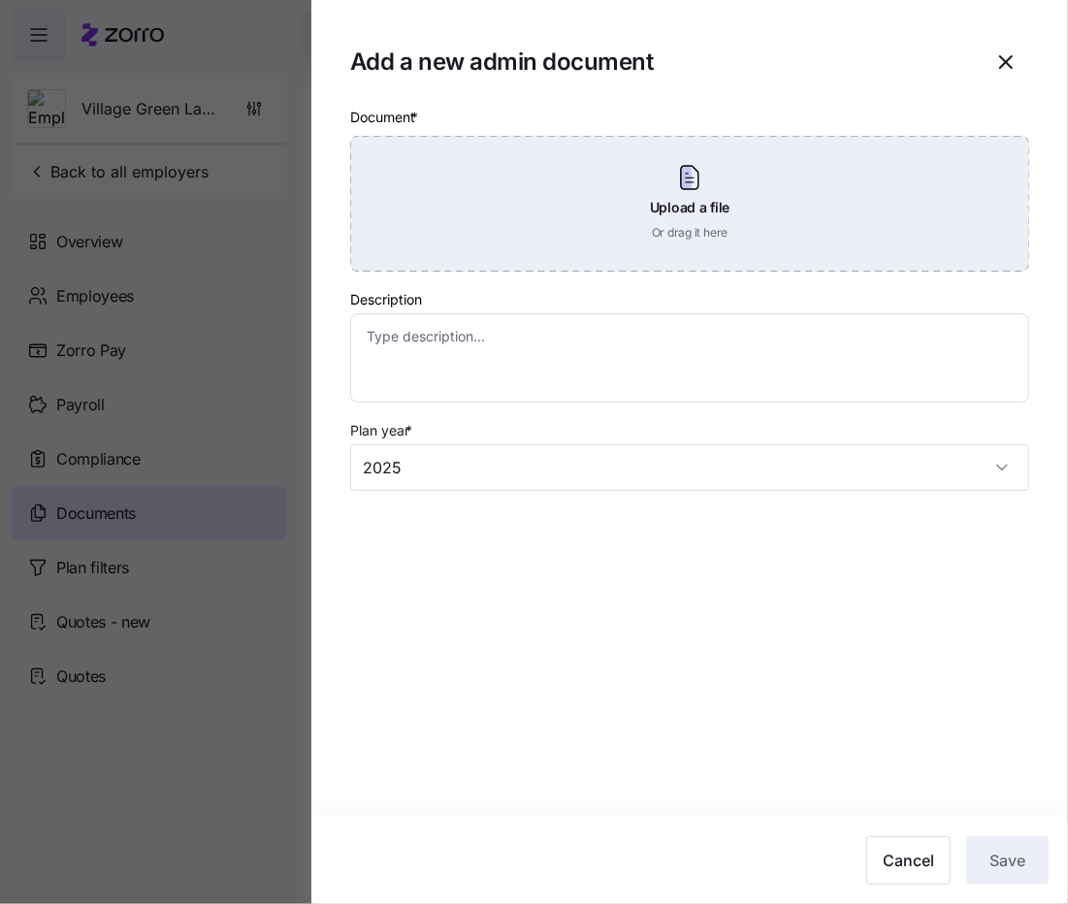
click at [719, 228] on div "Upload a file Or drag it here" at bounding box center [689, 204] width 679 height 136
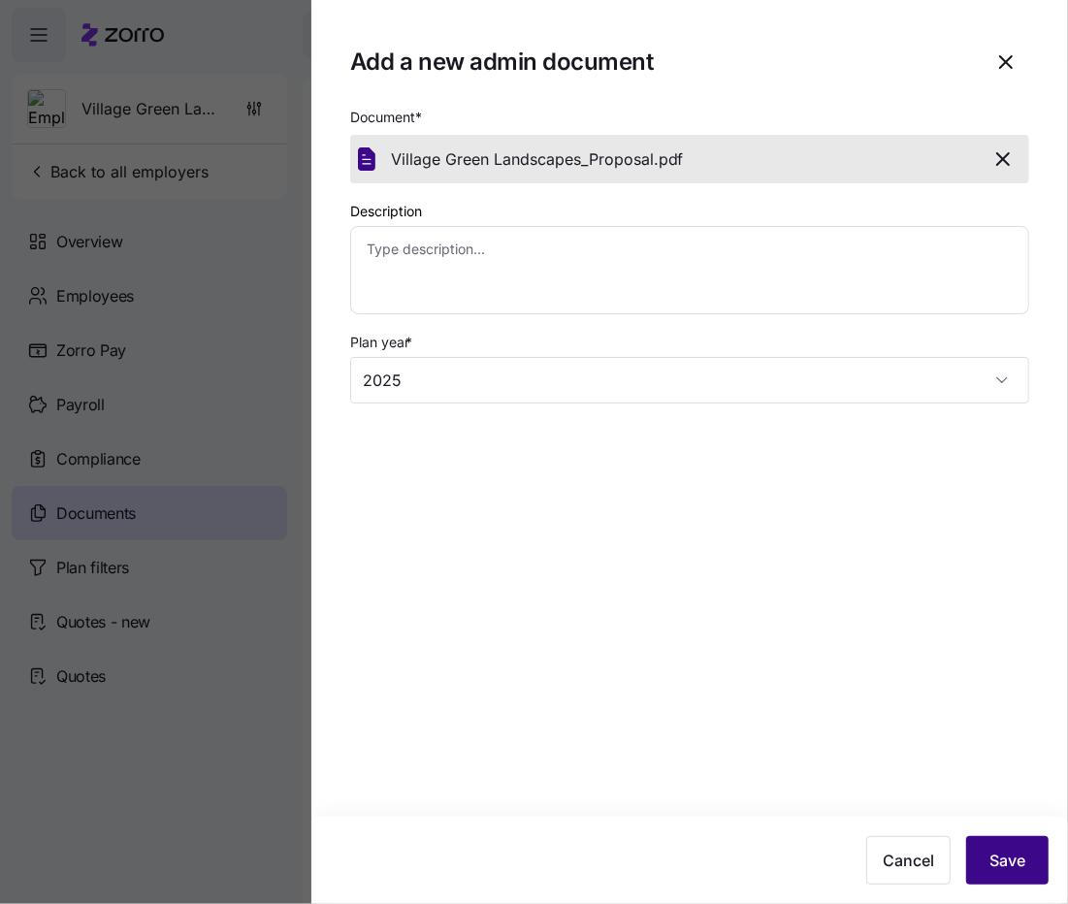
click at [985, 879] on button "Save" at bounding box center [1007, 860] width 82 height 49
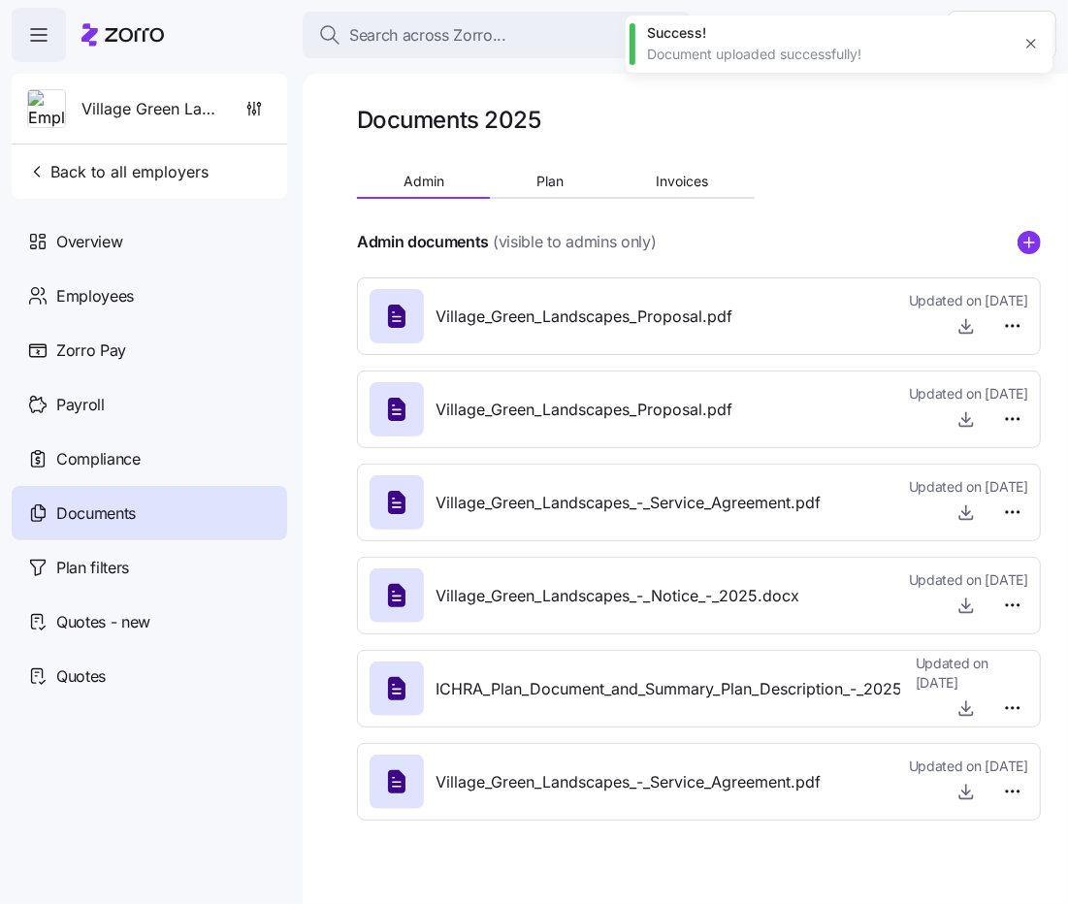
type textarea "x"
click at [1016, 417] on html "Search across Zorro... Help Village Green Landscapes Back to all employers Over…" at bounding box center [534, 446] width 1068 height 893
click at [989, 485] on div "Delete" at bounding box center [980, 493] width 81 height 31
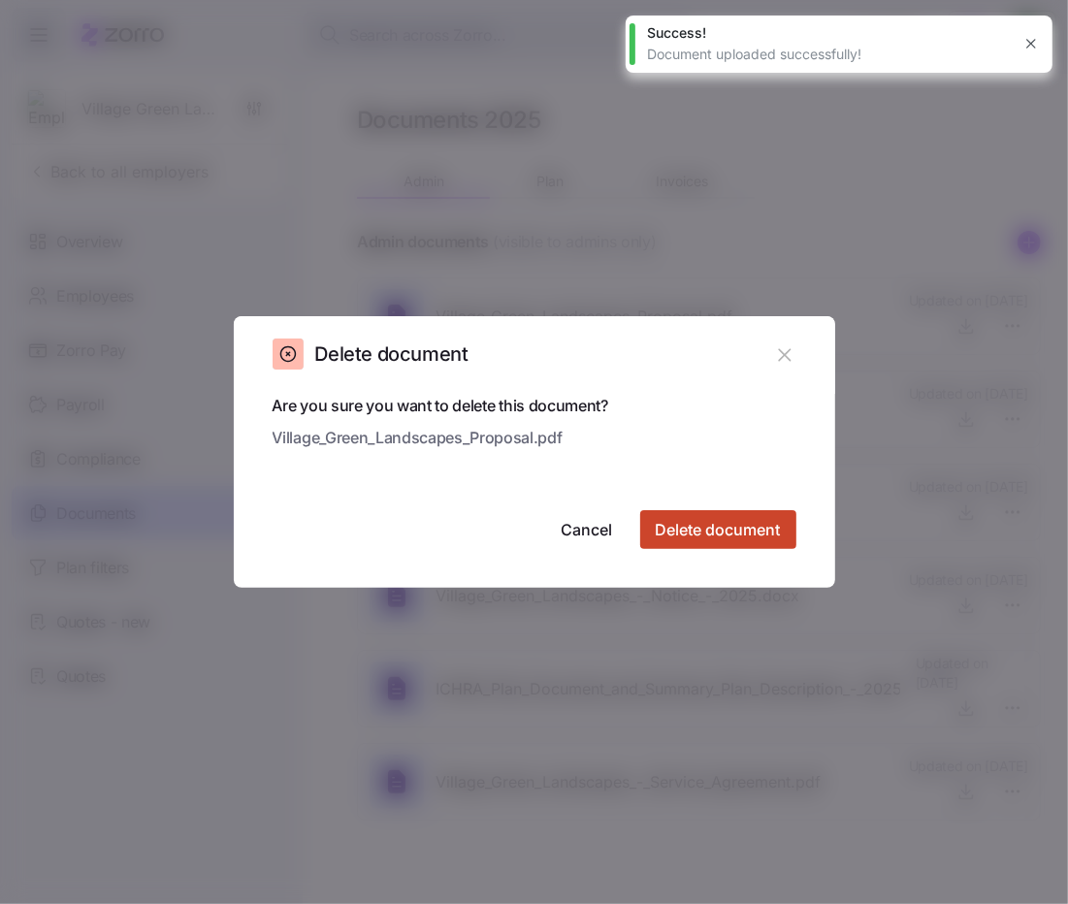
click at [698, 536] on span "Delete document" at bounding box center [718, 529] width 125 height 23
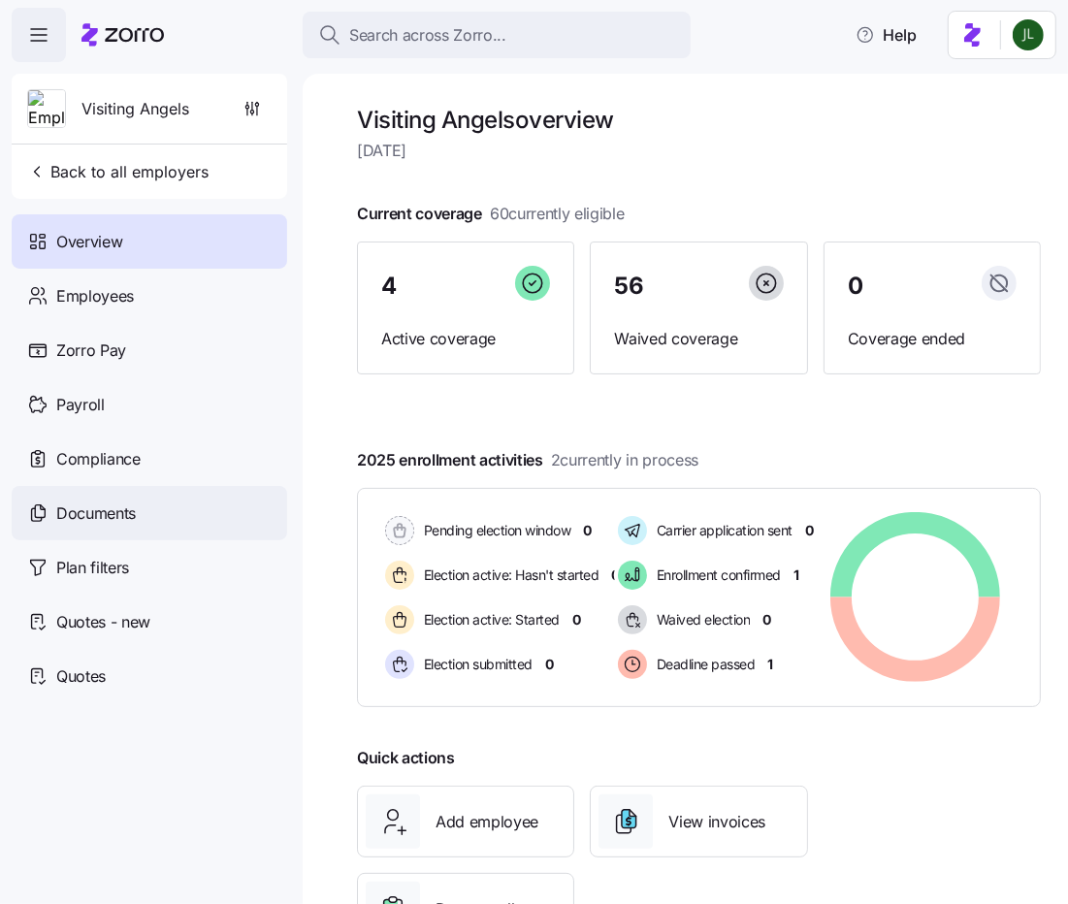
click at [103, 536] on div "Documents" at bounding box center [150, 513] width 276 height 54
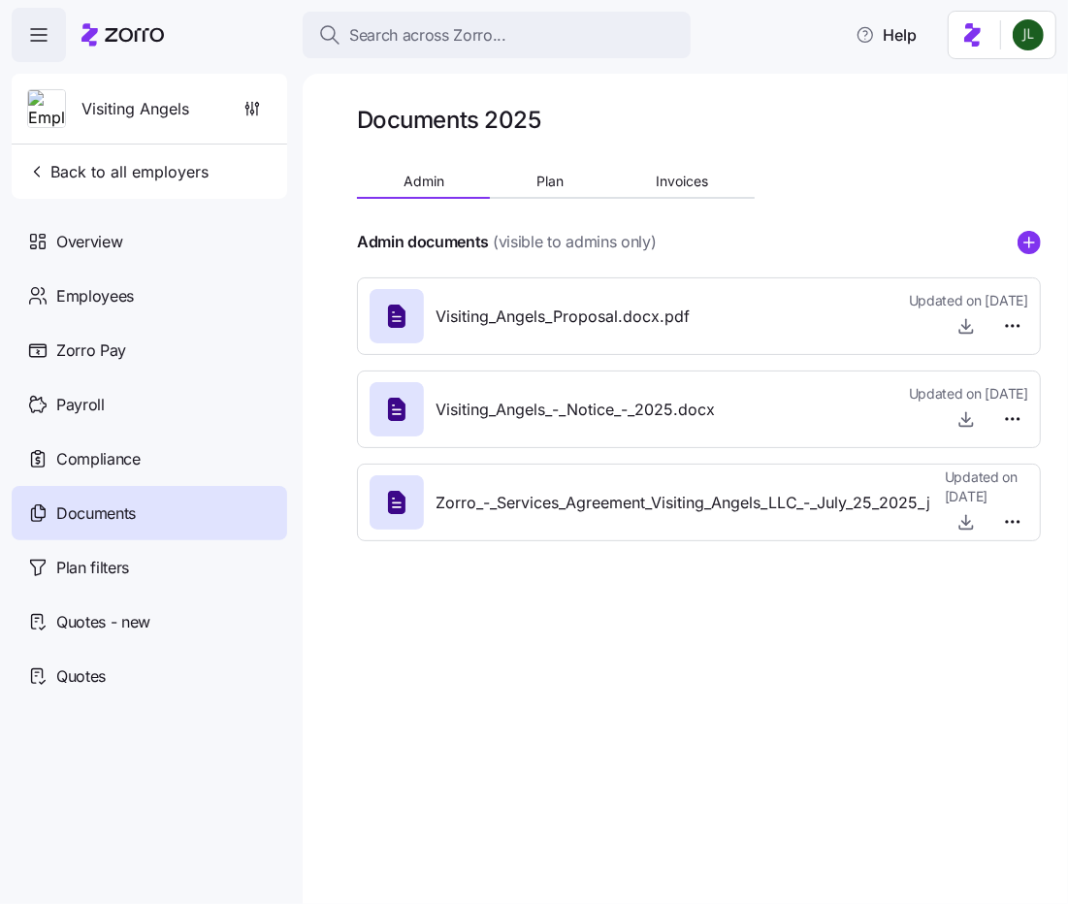
click at [1030, 257] on div at bounding box center [699, 265] width 684 height 23
click at [1022, 245] on circle "add icon" at bounding box center [1029, 242] width 21 height 21
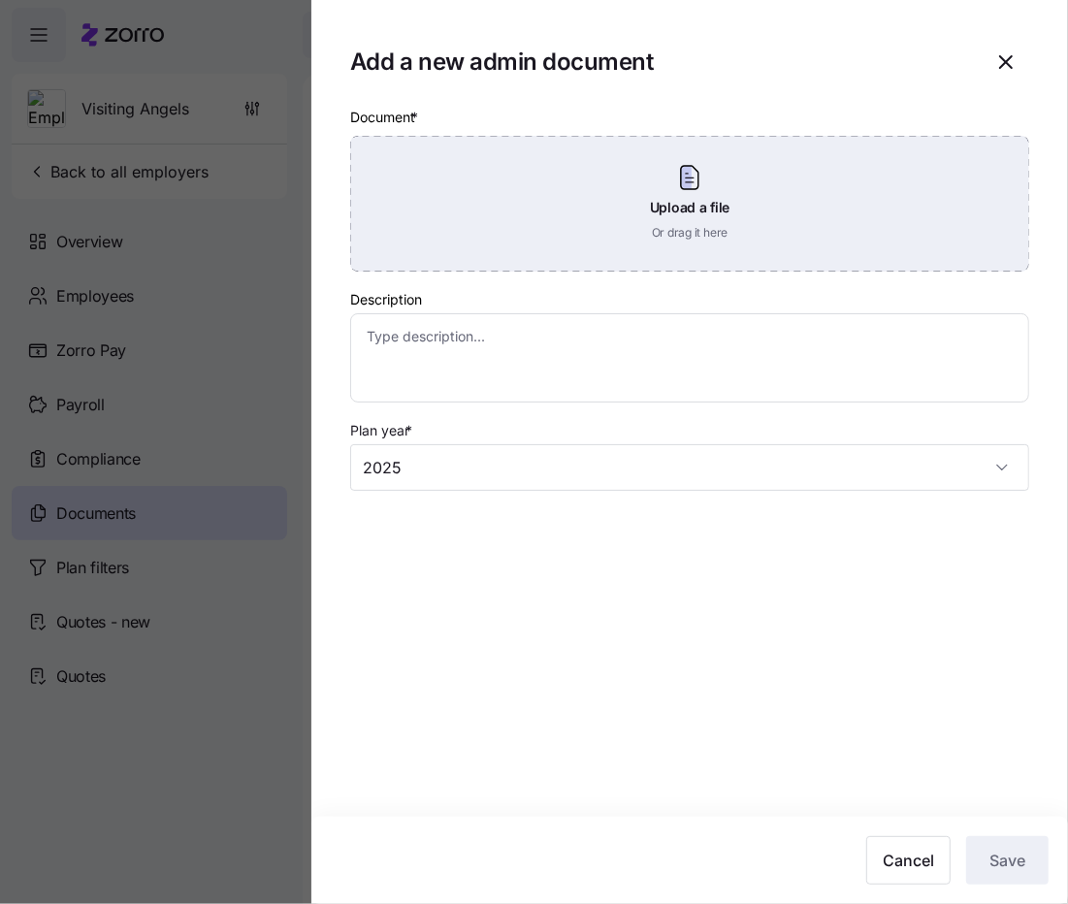
click at [729, 238] on div "Upload a file Or drag it here" at bounding box center [689, 204] width 679 height 136
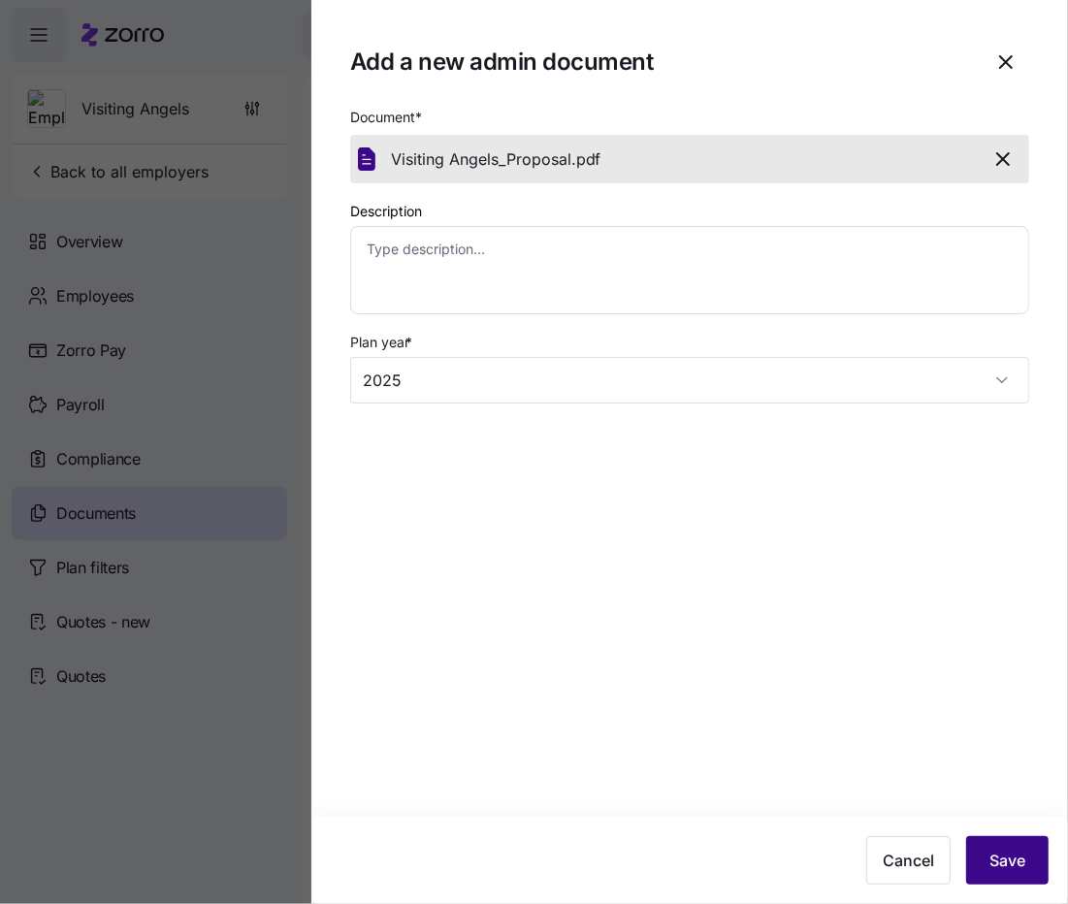
click at [995, 865] on span "Save" at bounding box center [1008, 860] width 36 height 23
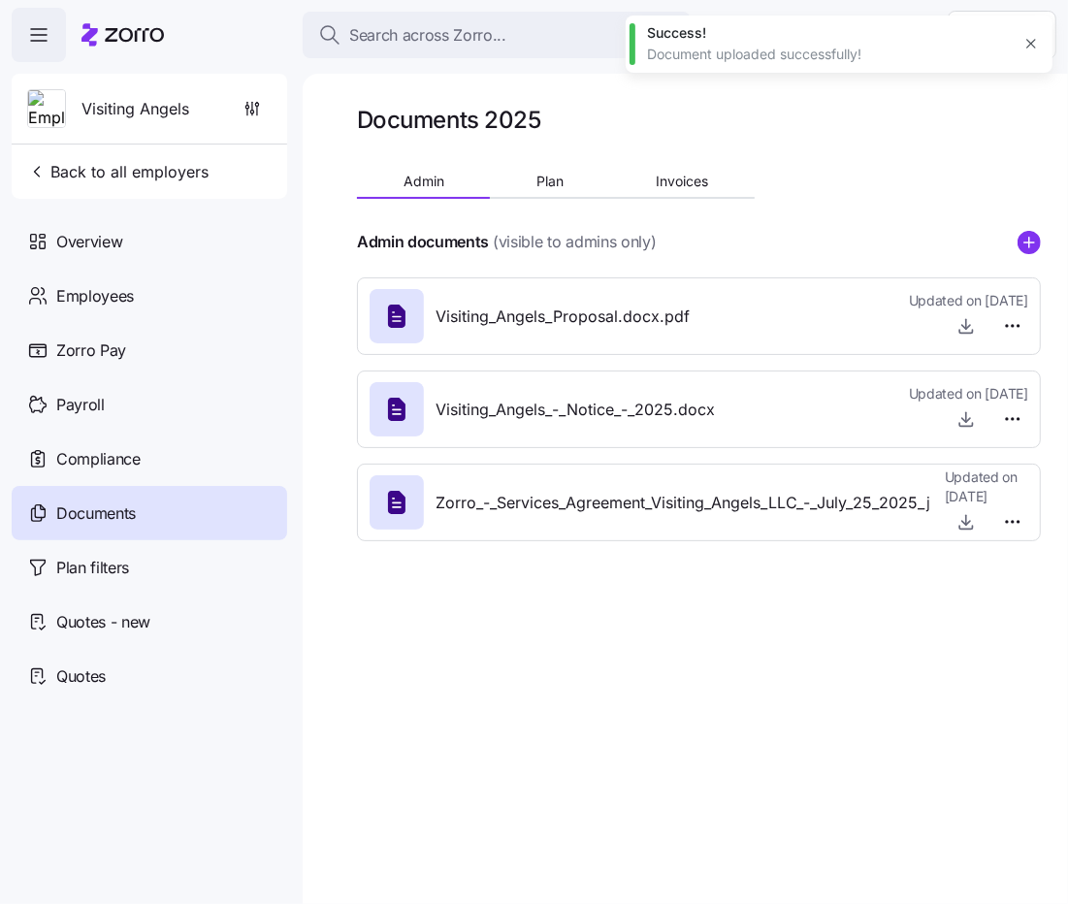
type textarea "x"
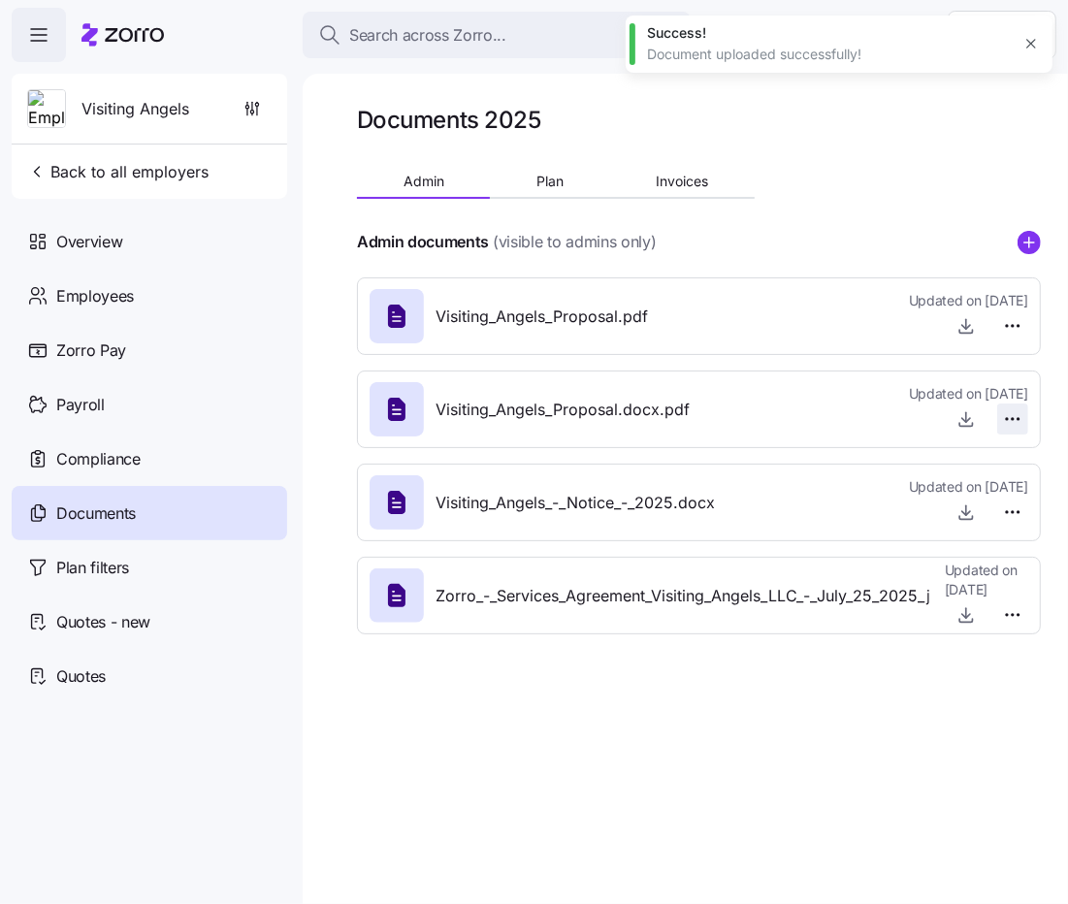
click at [1020, 418] on html "Search across Zorro... Help Visiting Angels Back to all employers Overview Empl…" at bounding box center [534, 446] width 1068 height 893
click at [973, 481] on div "Delete" at bounding box center [980, 493] width 81 height 31
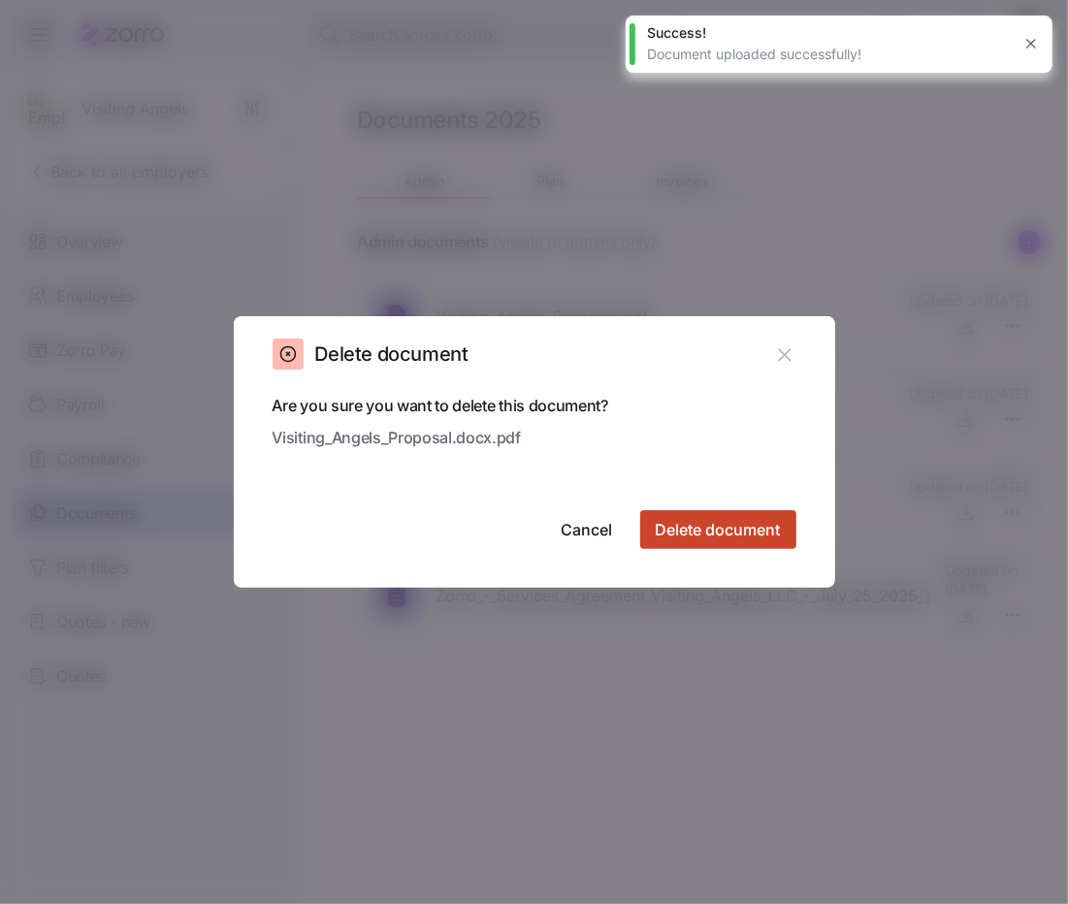
click at [743, 536] on span "Delete document" at bounding box center [718, 529] width 125 height 23
